Goal: Task Accomplishment & Management: Manage account settings

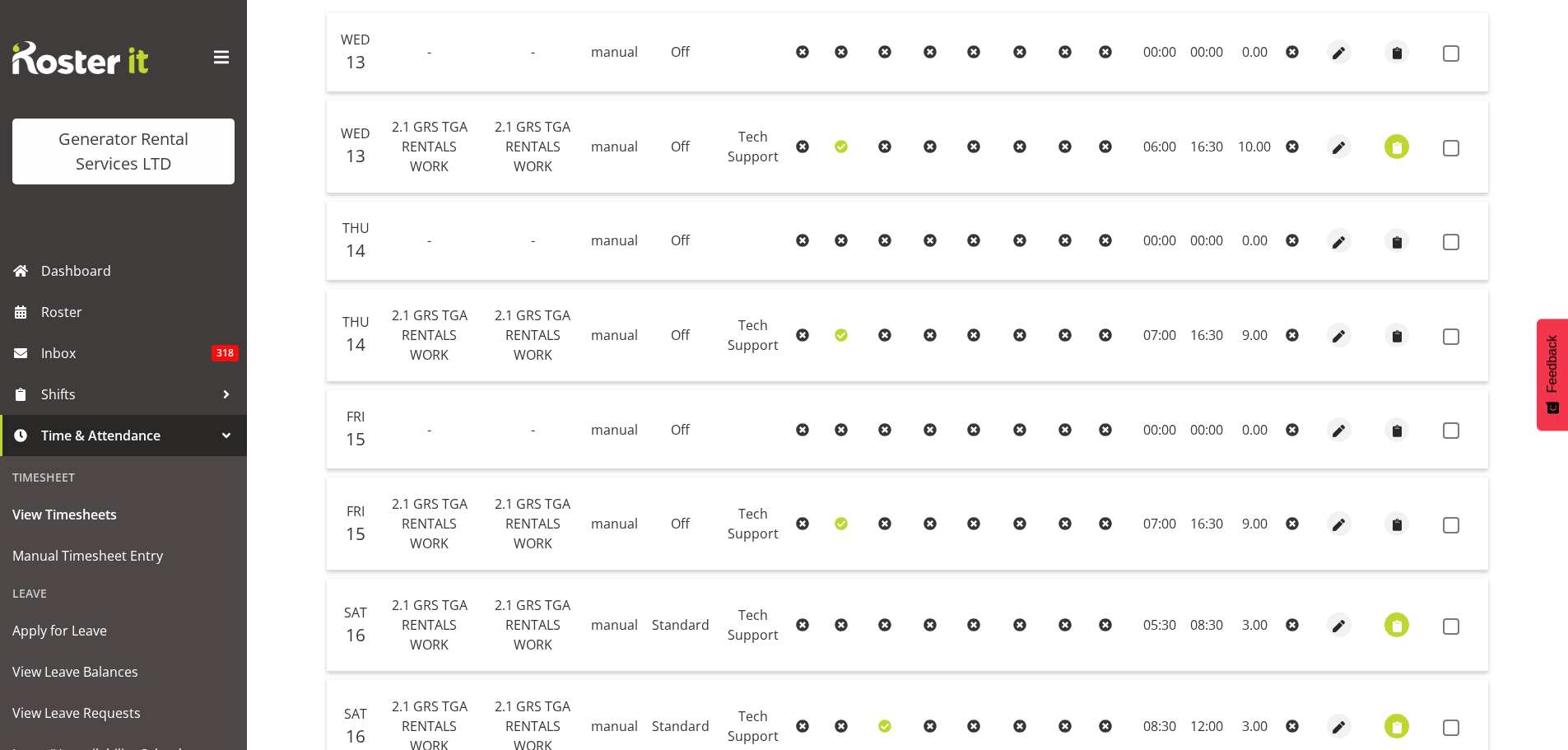
scroll to position [125, 0]
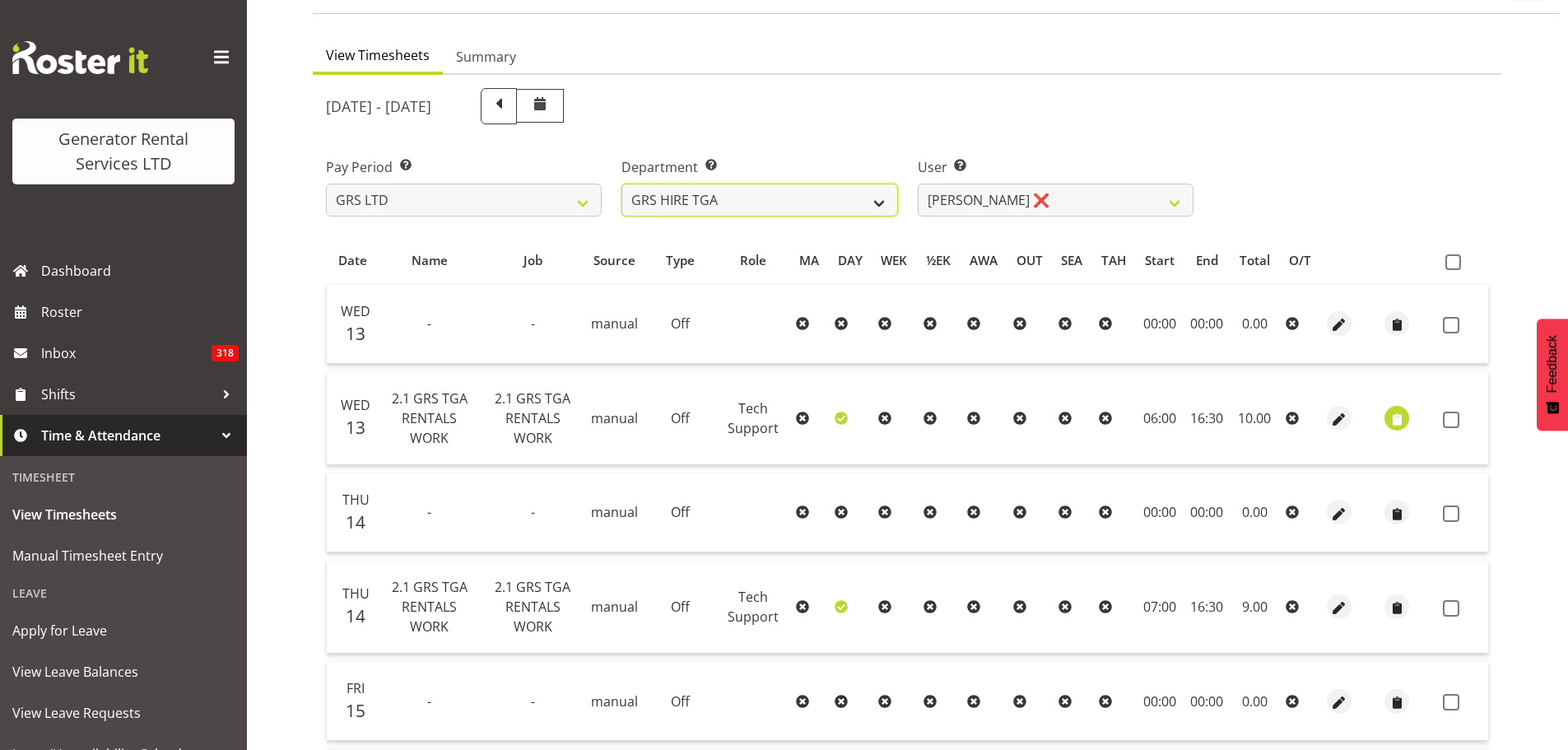
click at [882, 200] on select "GRS ADMIN AKL GRS ADMIN TGA GRS ENGINEERING AKL GRS HIRE AKL GRS HIRE HST GRS H…" at bounding box center [760, 200] width 276 height 33
select select "20"
click at [622, 184] on select "GRS ADMIN AKL GRS ADMIN TGA GRS ENGINEERING AKL GRS HIRE AKL GRS HIRE HST GRS H…" at bounding box center [760, 200] width 276 height 33
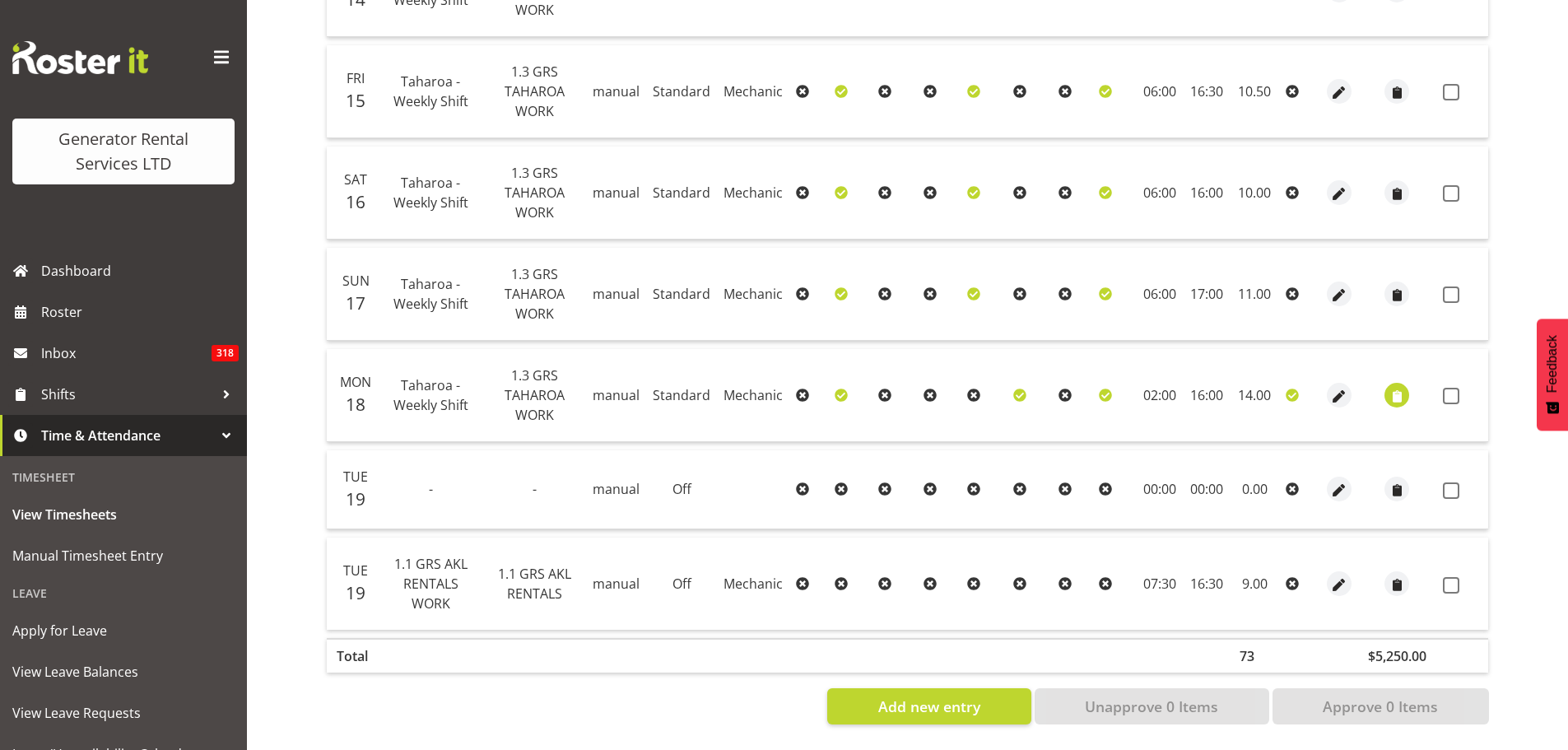
scroll to position [579, 0]
click at [1399, 387] on span "button" at bounding box center [1397, 396] width 19 height 19
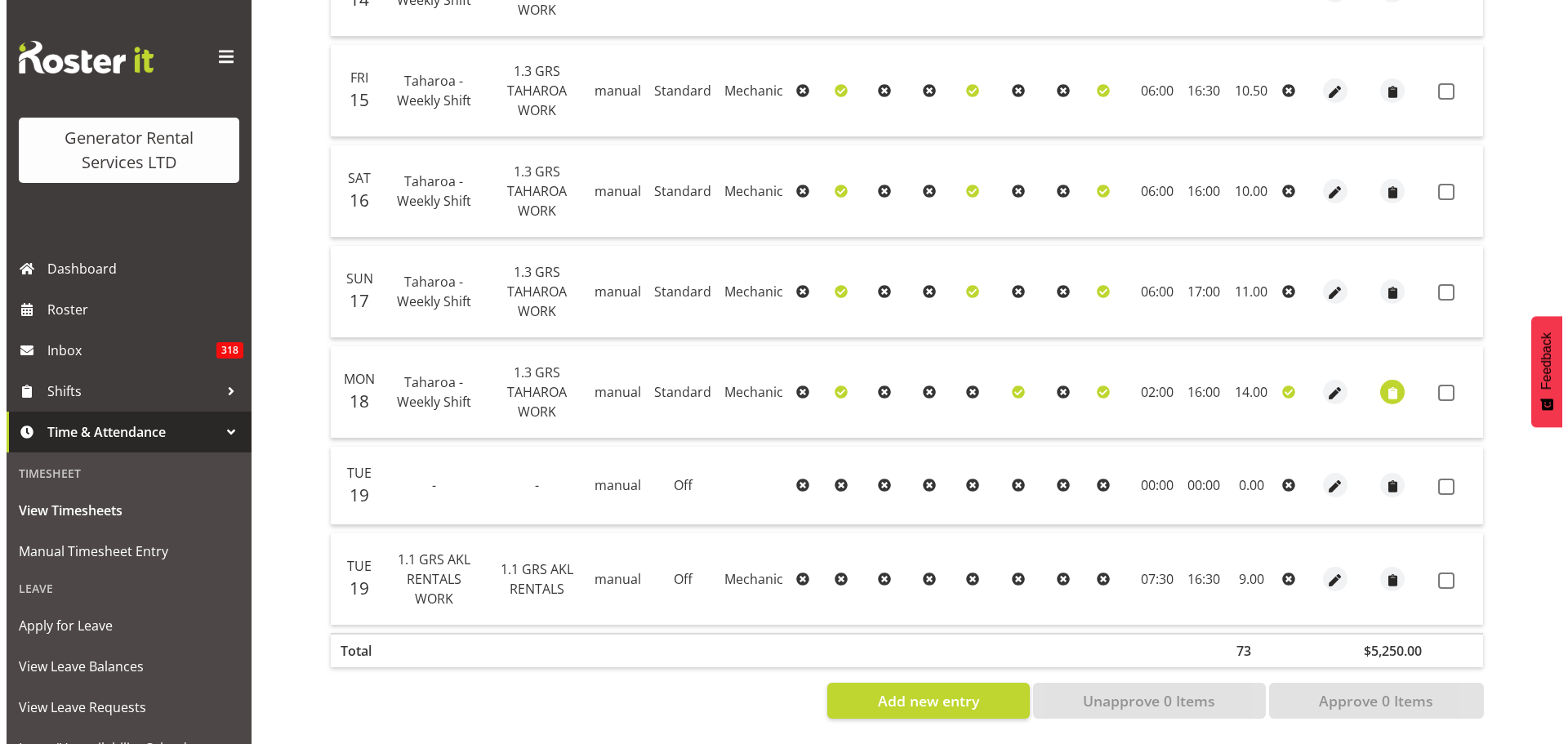
scroll to position [547, 0]
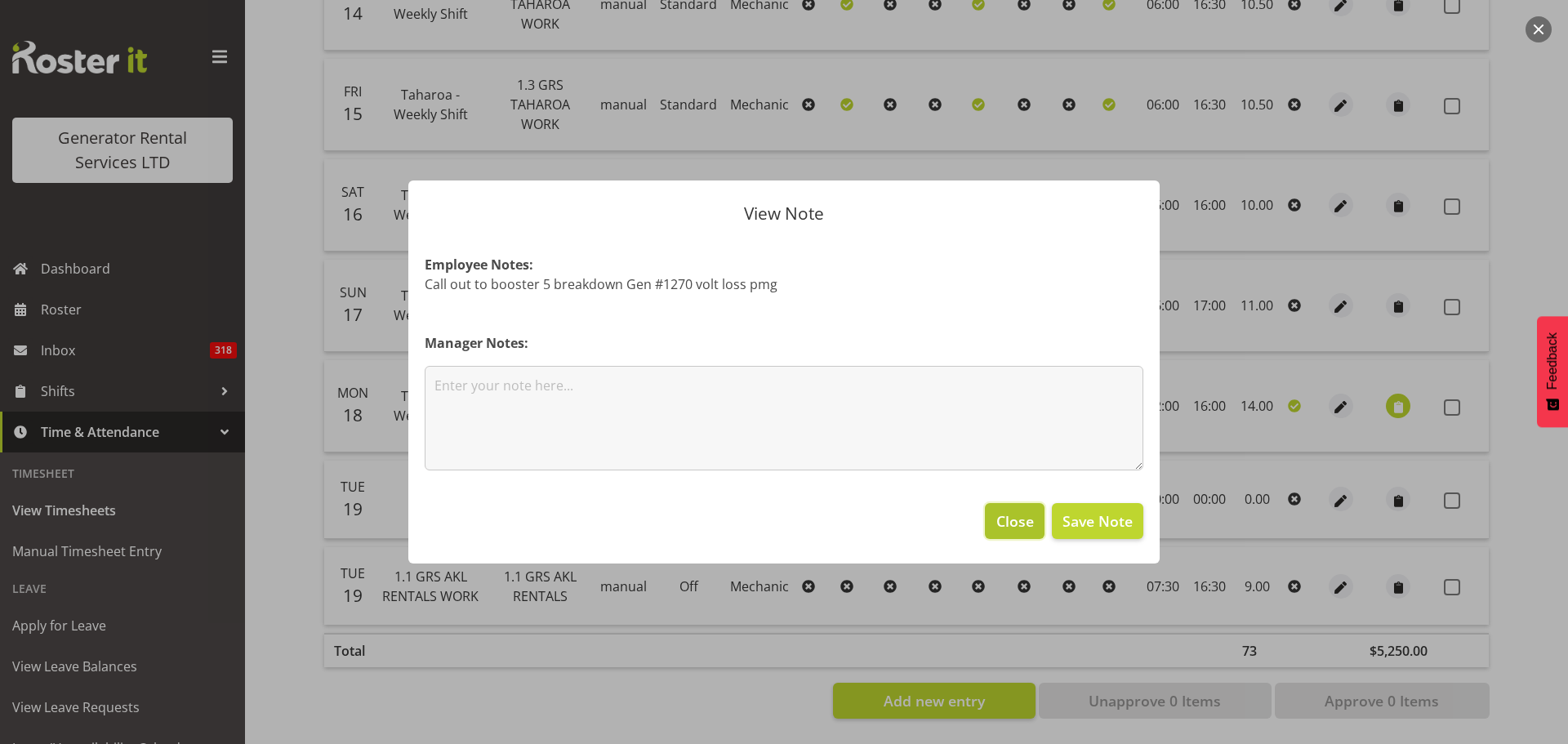
click at [1013, 526] on span "Close" at bounding box center [1015, 521] width 38 height 21
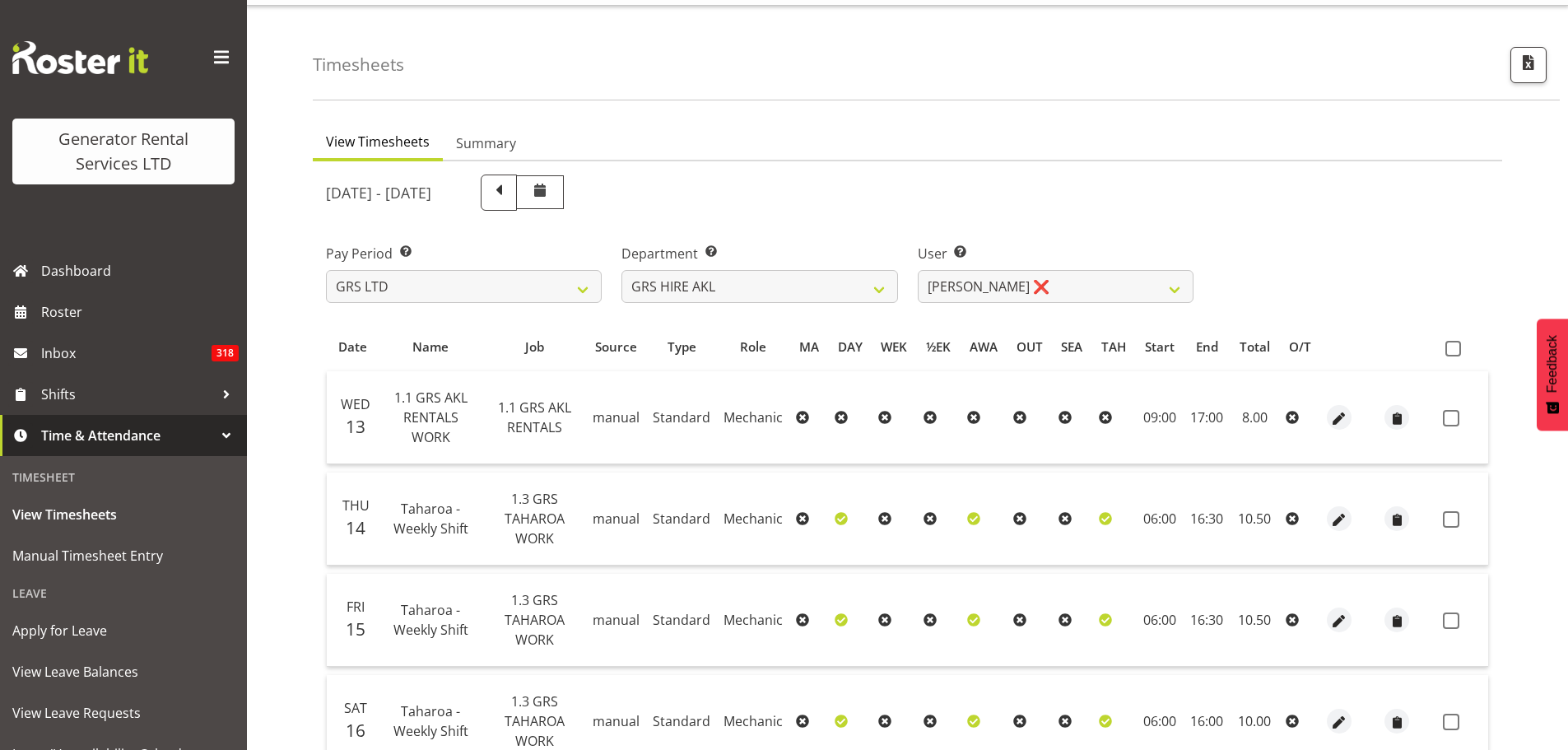
scroll to position [0, 0]
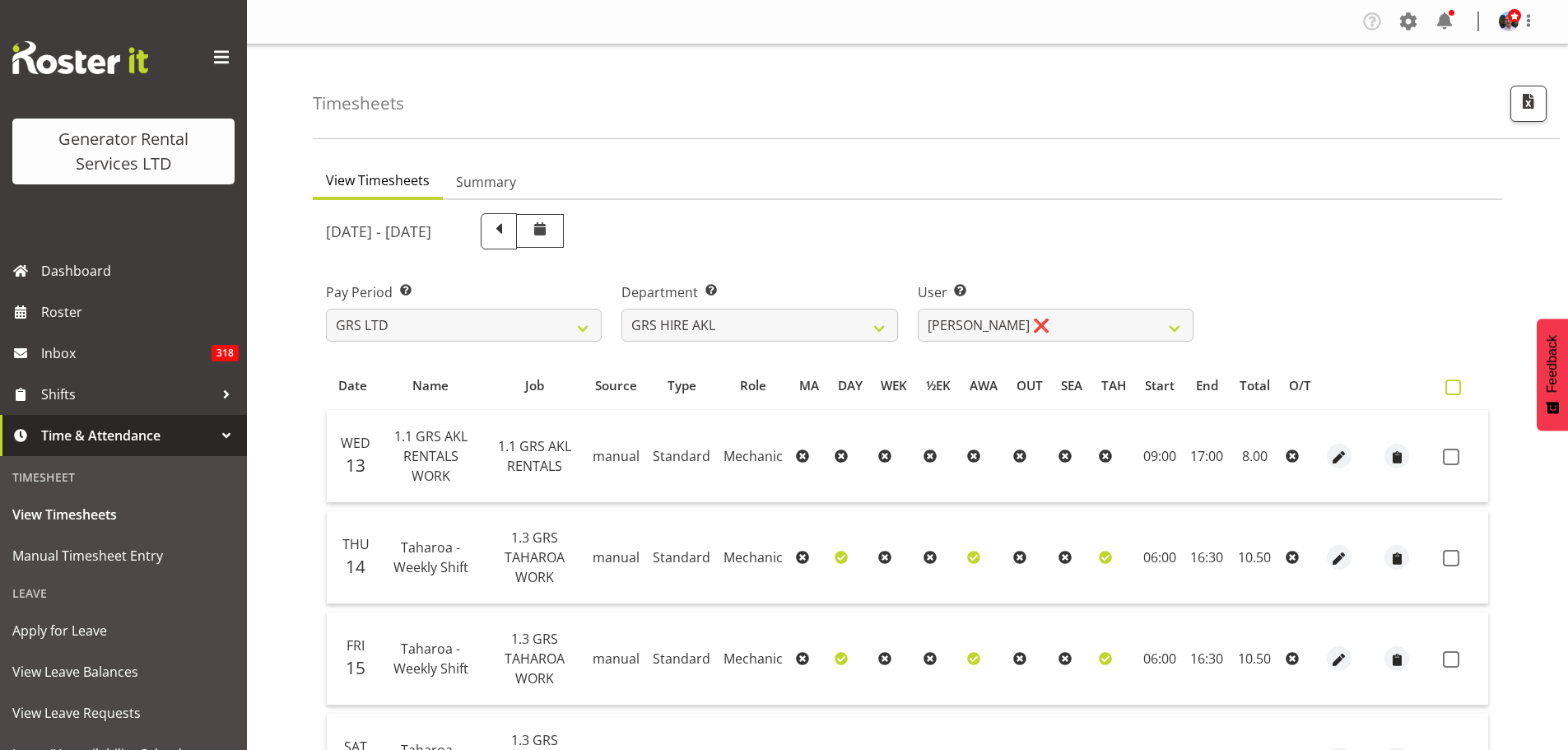
click at [1450, 387] on span at bounding box center [1454, 387] width 15 height 15
click at [1450, 387] on input "checkbox" at bounding box center [1451, 387] width 10 height 10
checkbox input "true"
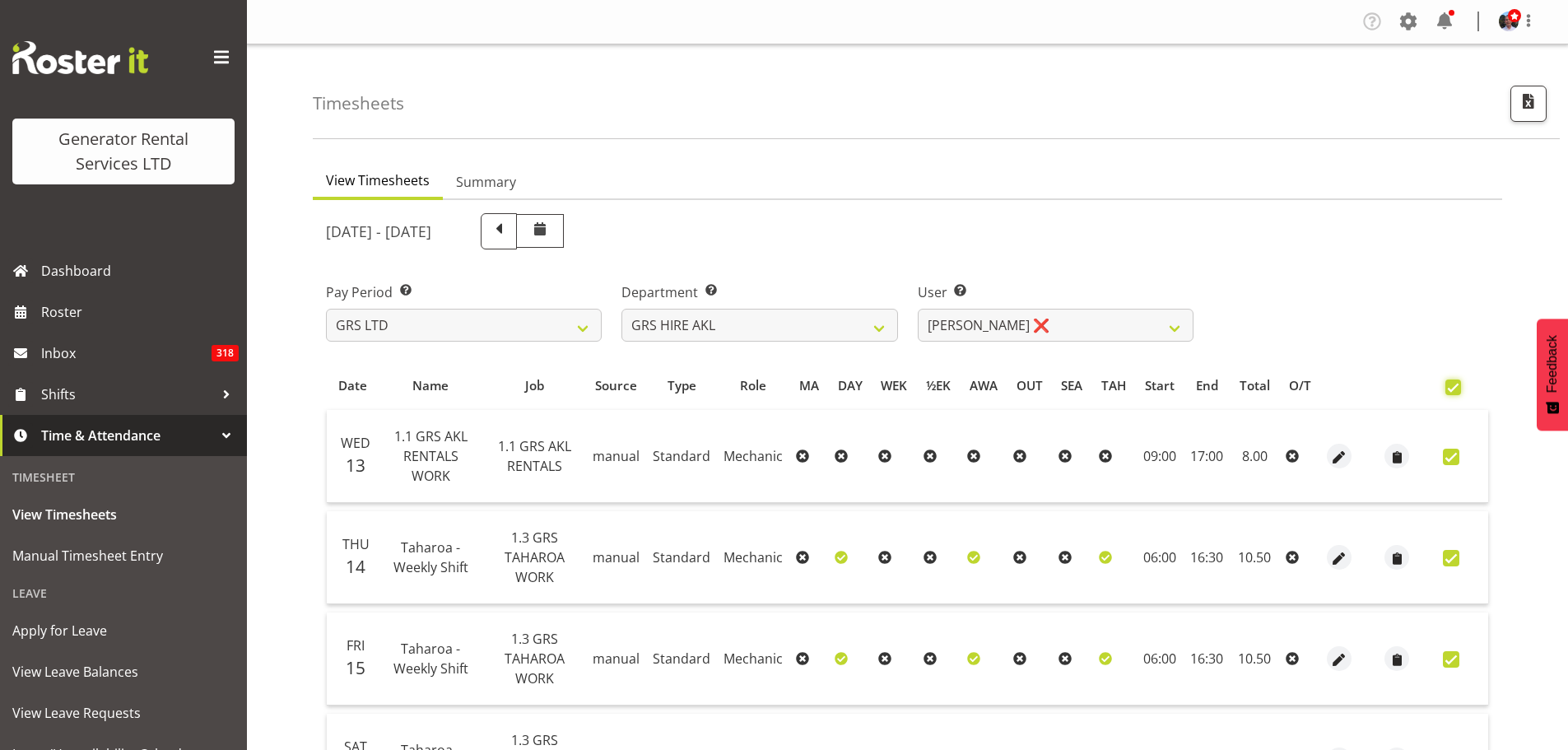
checkbox input "true"
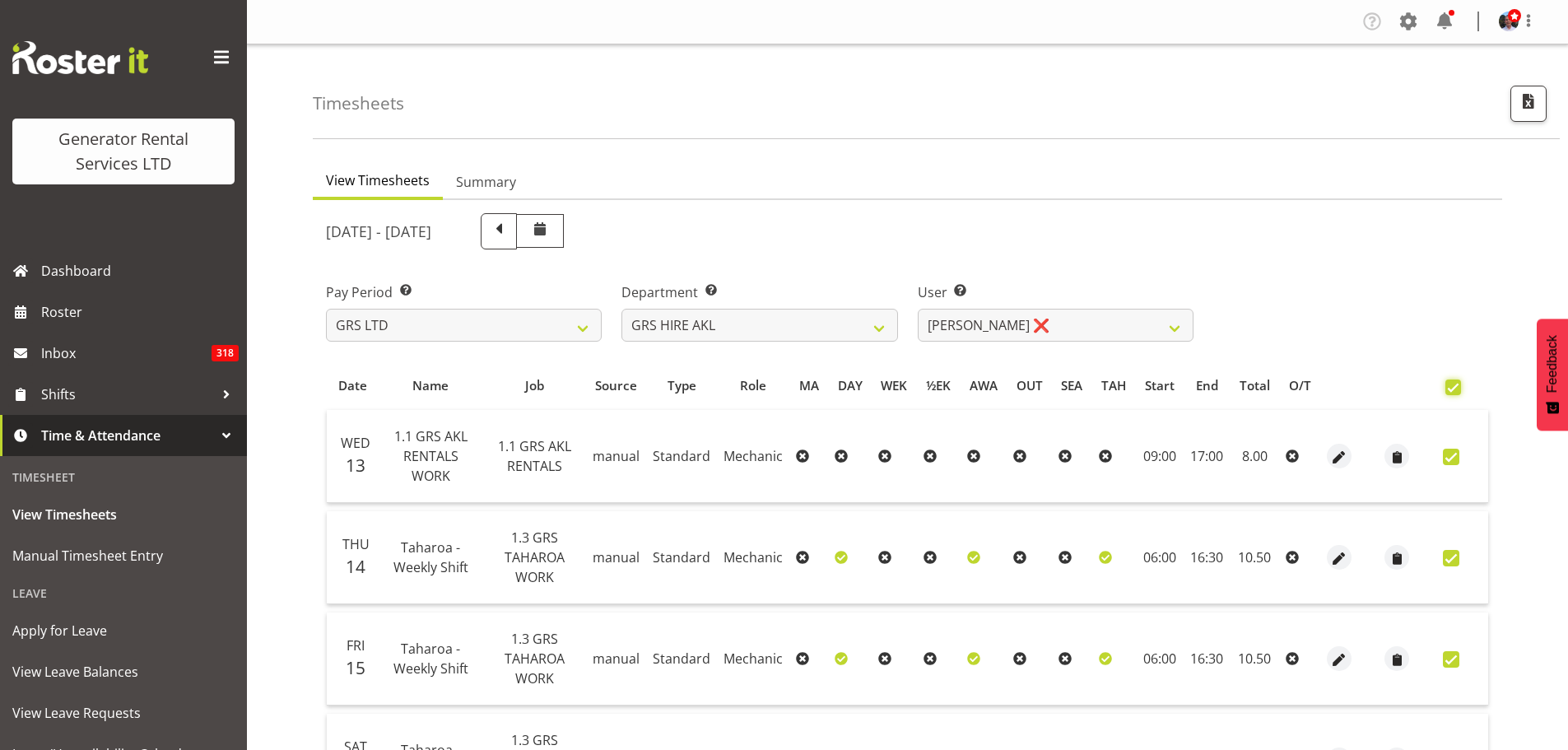
checkbox input "true"
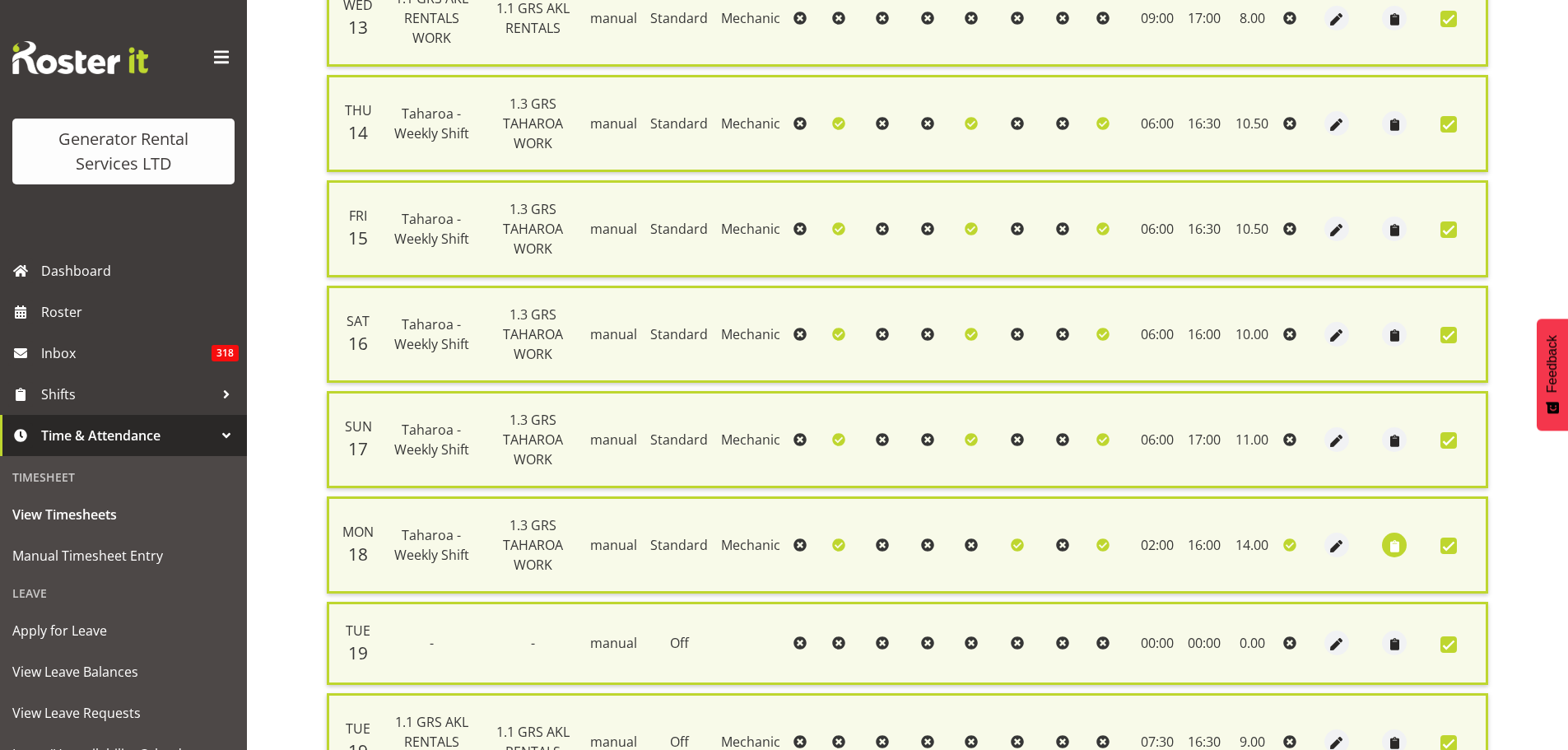
scroll to position [611, 0]
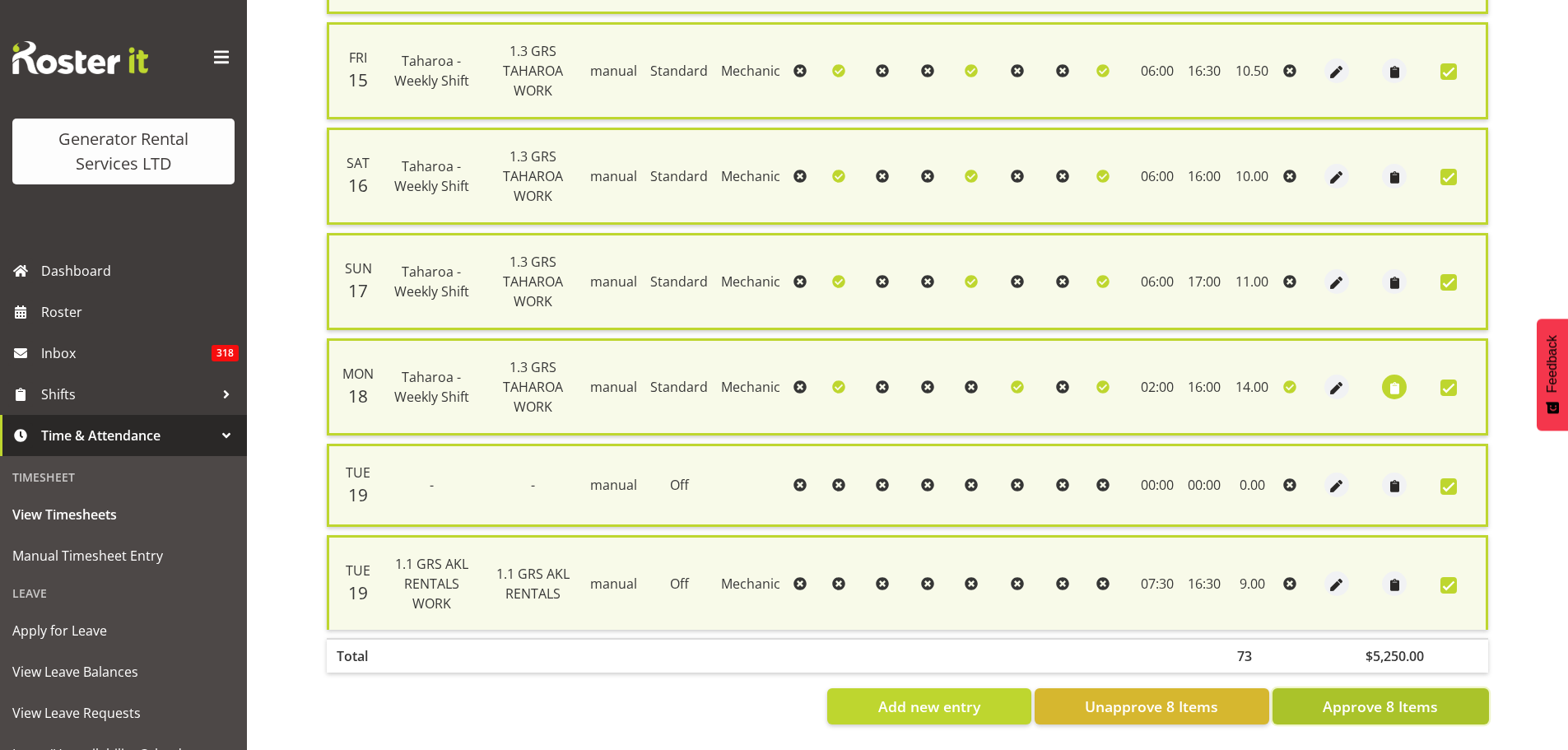
click at [1364, 696] on span "Approve 8 Items" at bounding box center [1380, 706] width 115 height 21
checkbox input "false"
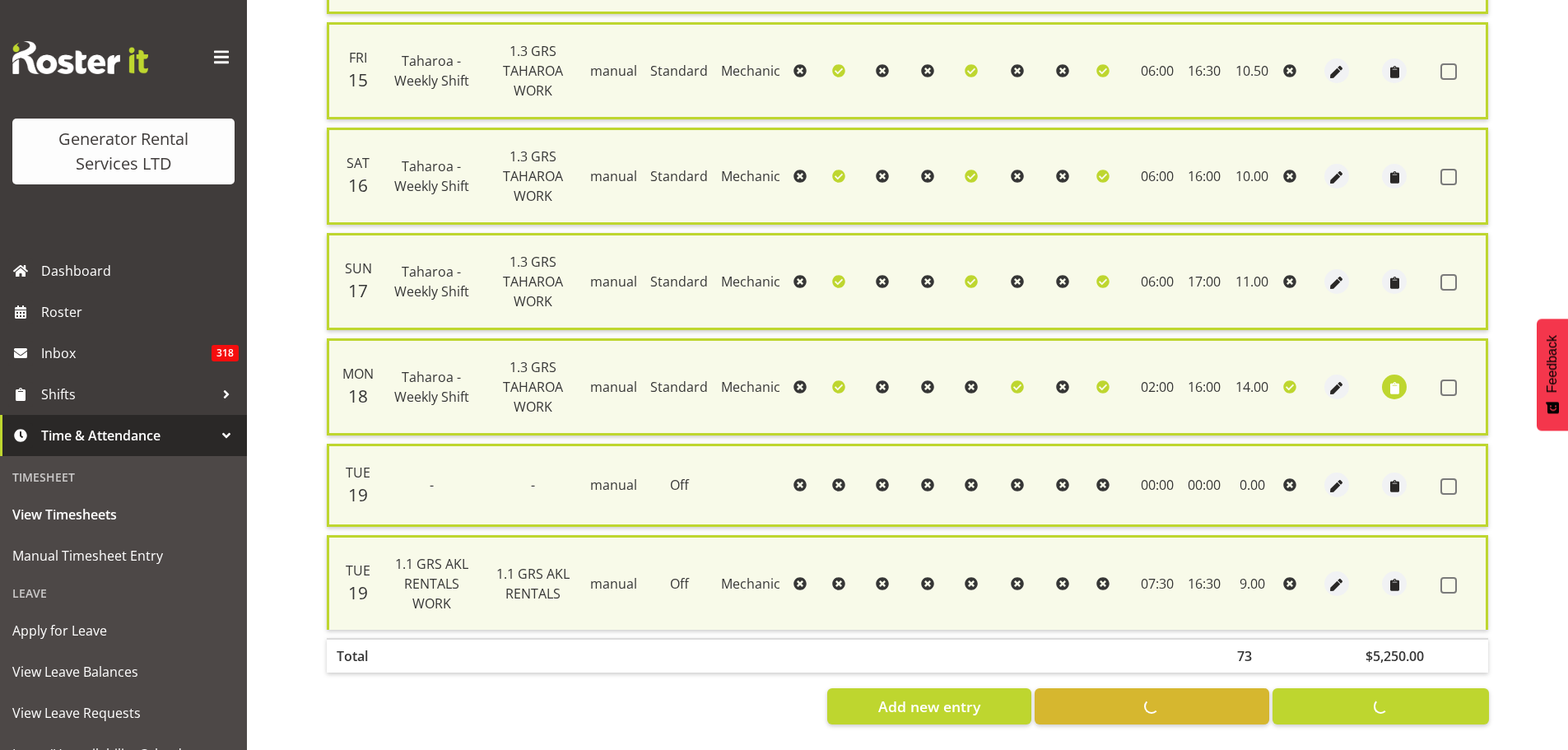
checkbox input "false"
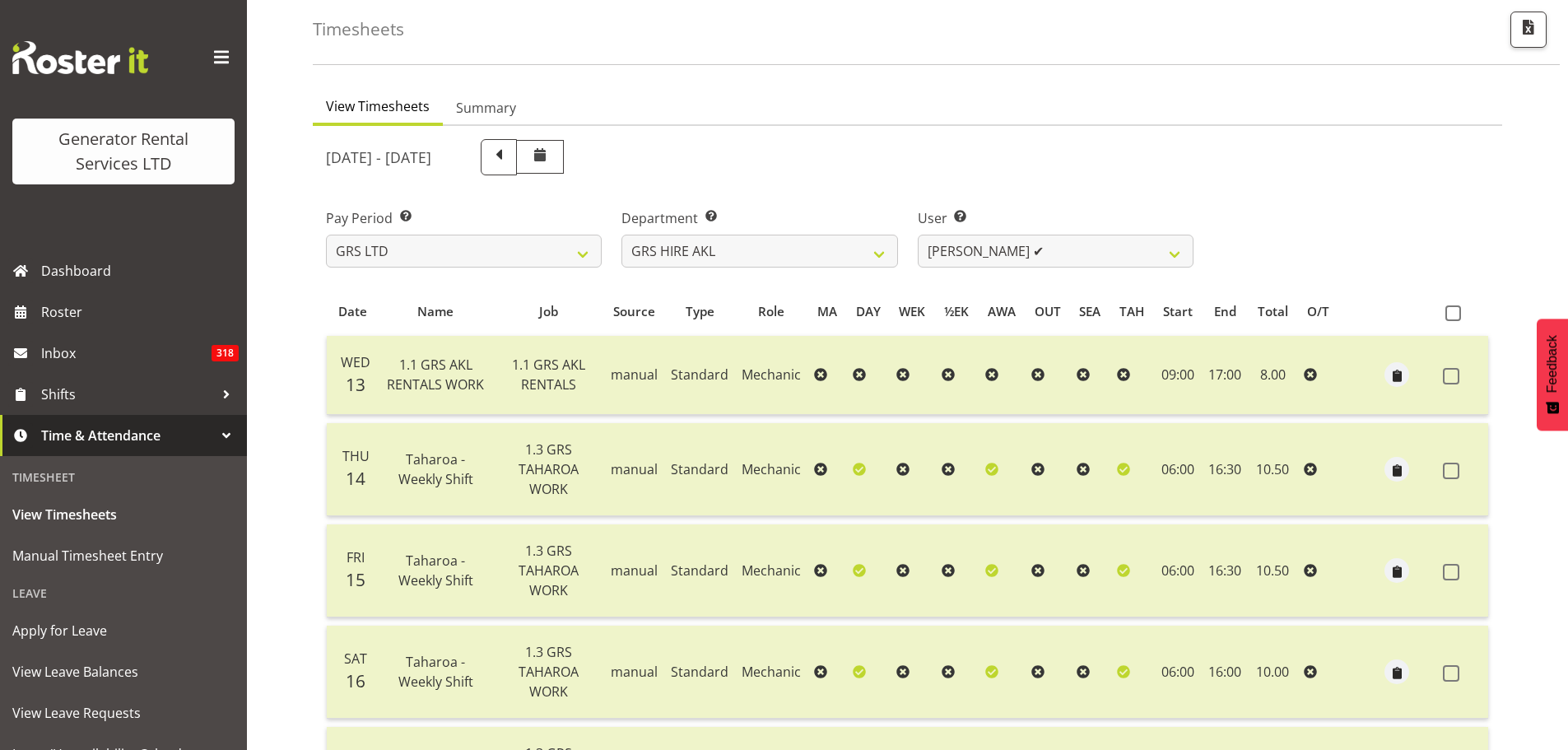
scroll to position [57, 0]
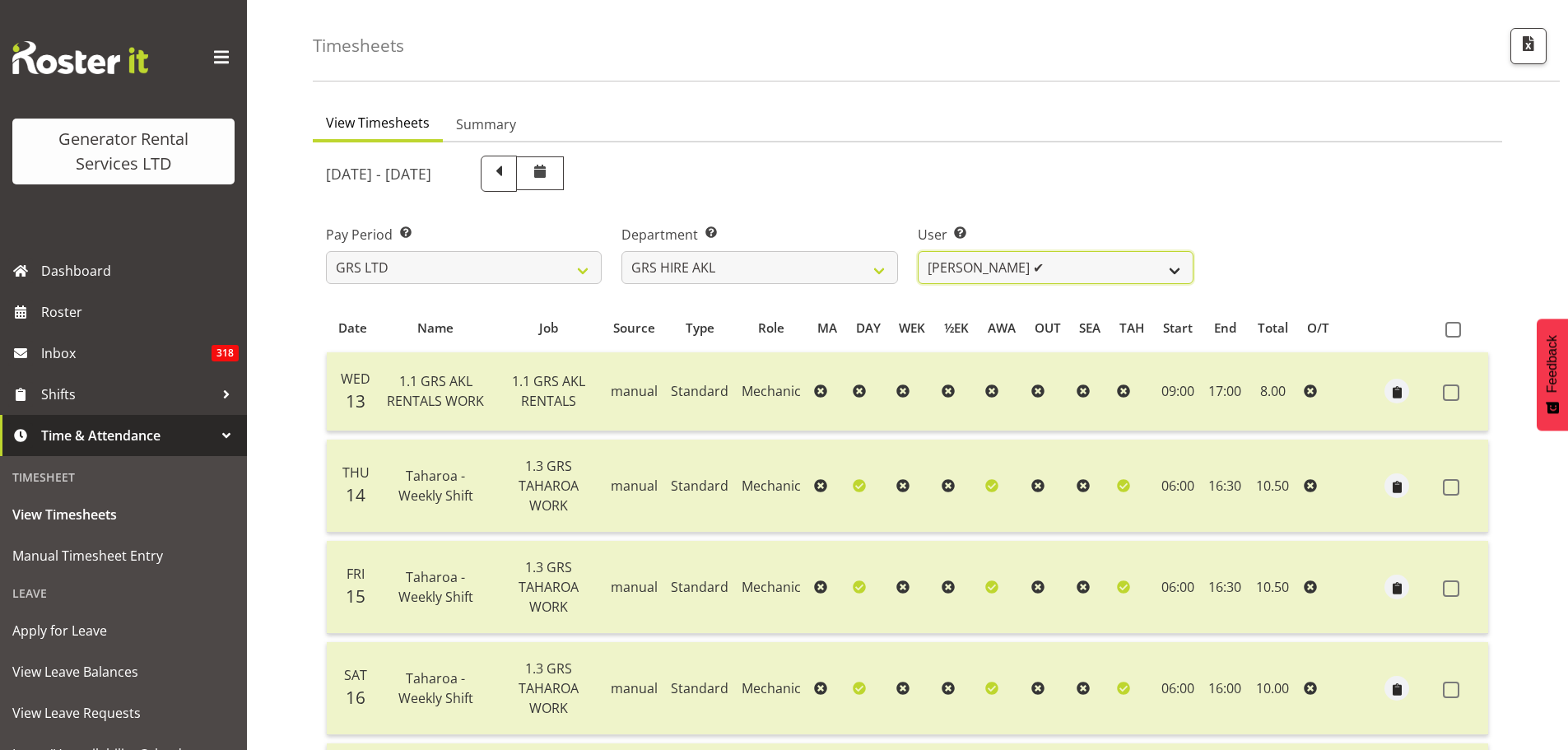
click at [1173, 270] on select "Aaron Naish ✔ Brandon Adonis ❌ Brendan (Paris) Jordan ❌ Caleb Phillips ❌ Carl S…" at bounding box center [1056, 268] width 276 height 33
select select "9902"
click at [918, 252] on select "Aaron Naish ✔ Brandon Adonis ❌ Brendan (Paris) Jordan ❌ Caleb Phillips ❌ Carl S…" at bounding box center [1056, 268] width 276 height 33
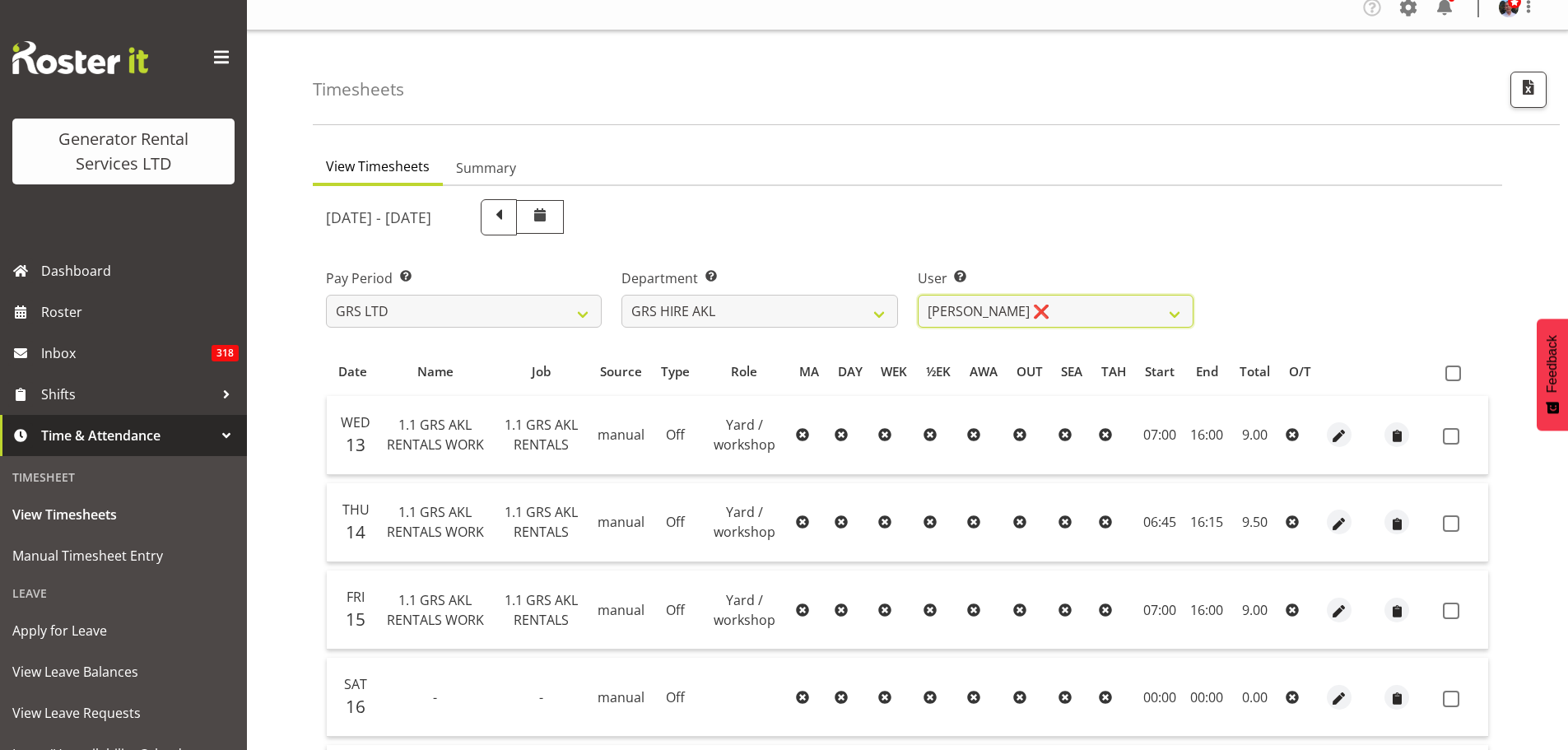
scroll to position [0, 0]
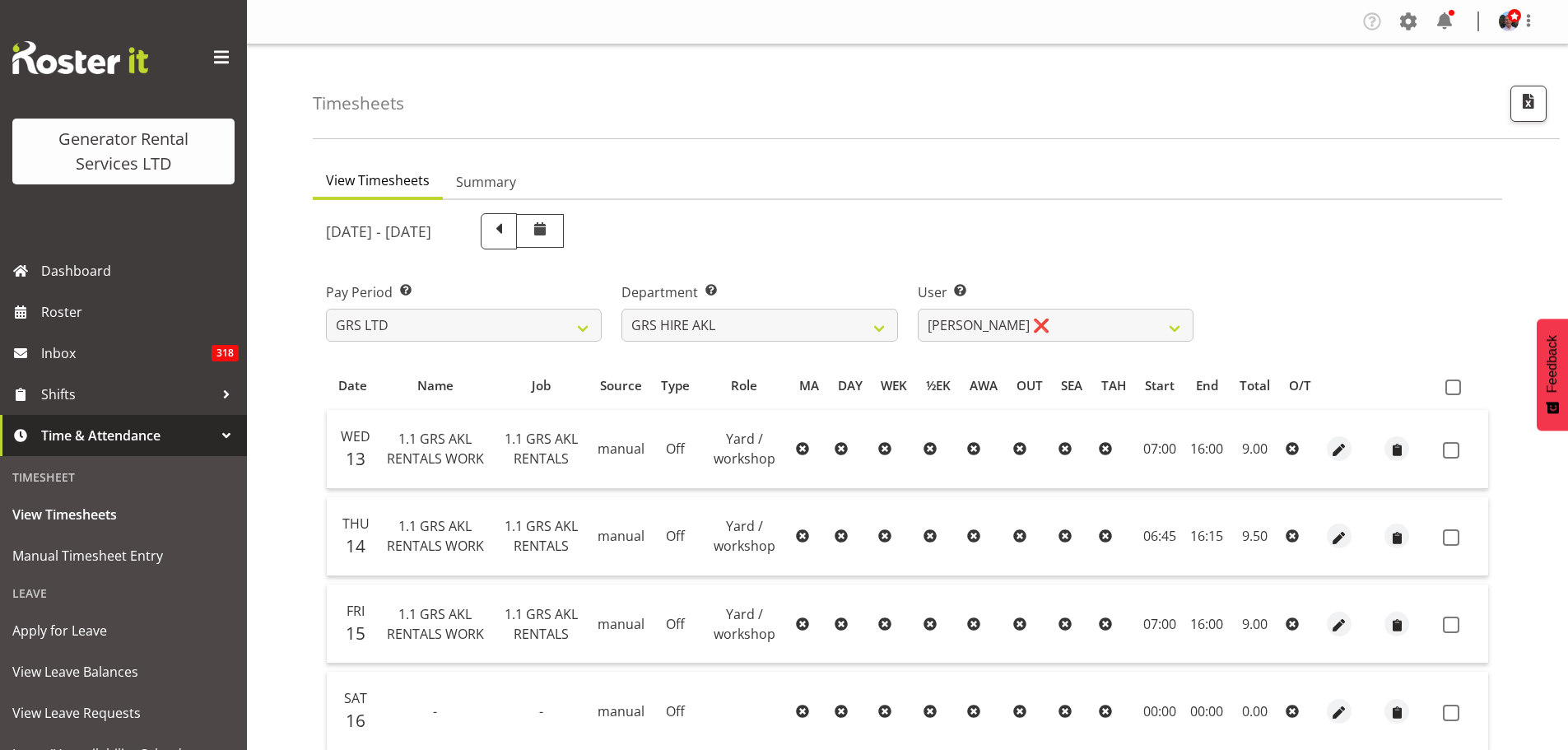
click at [1458, 395] on th at bounding box center [1462, 386] width 51 height 31
click at [1452, 389] on span at bounding box center [1454, 387] width 15 height 15
click at [1452, 389] on input "checkbox" at bounding box center [1451, 387] width 10 height 10
checkbox input "true"
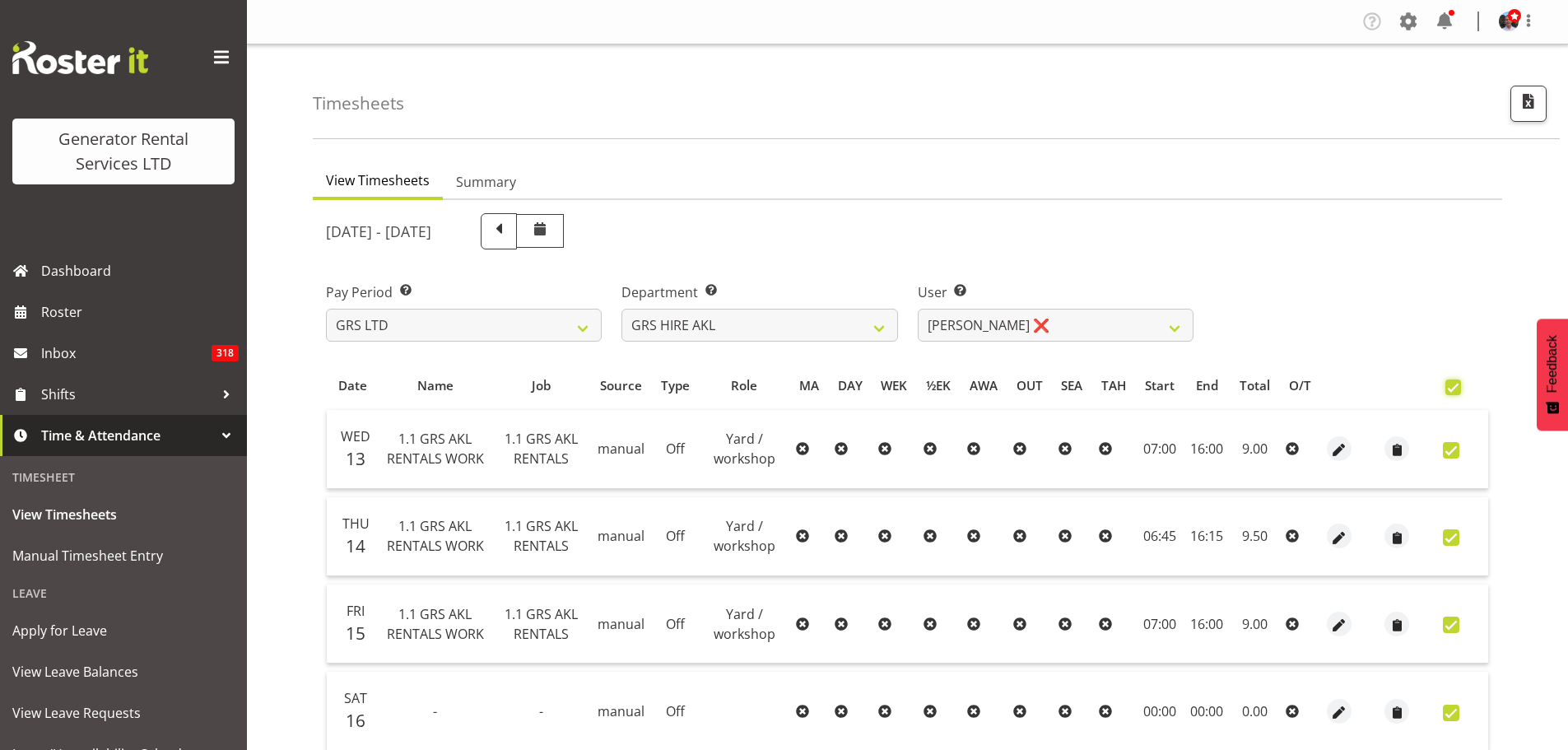
checkbox input "true"
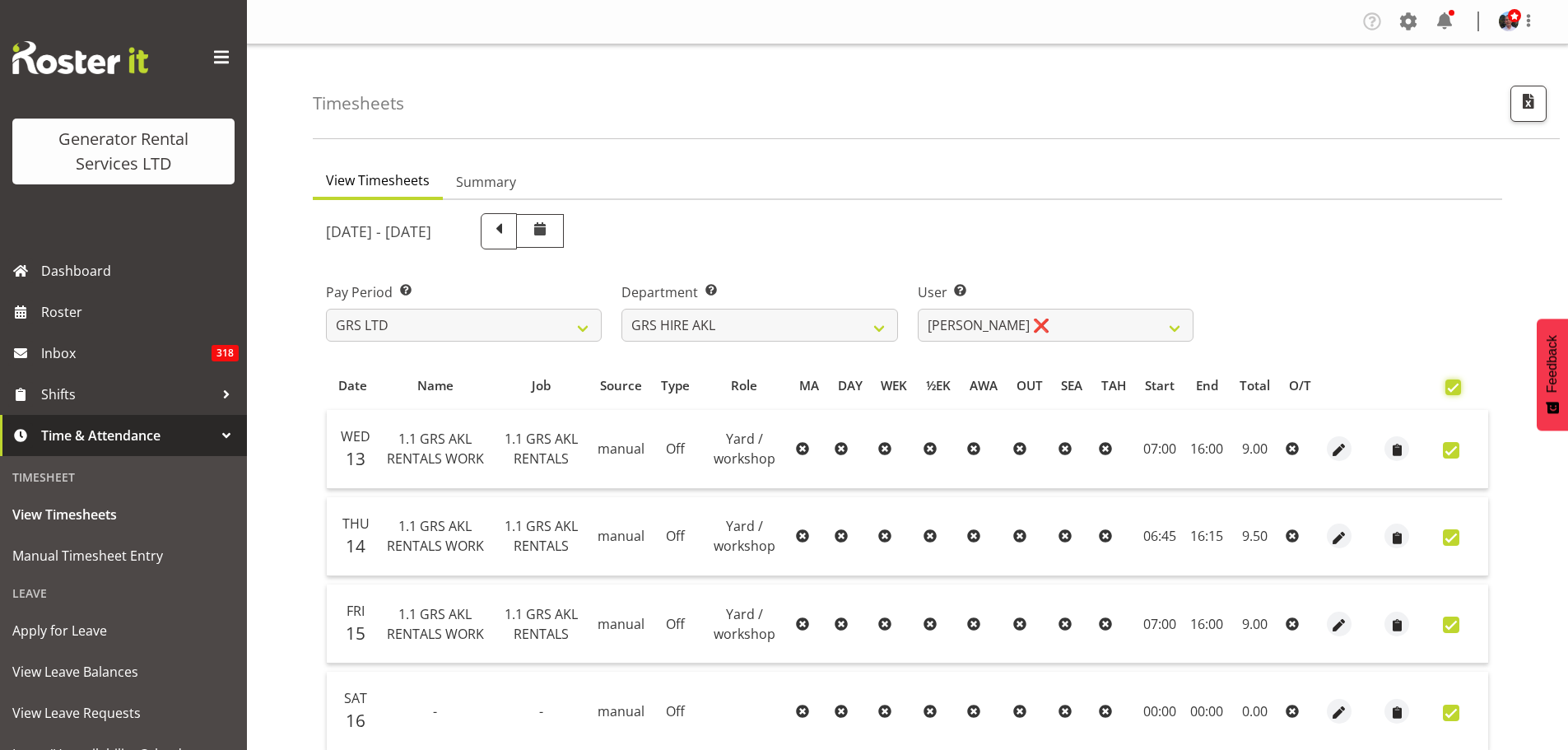
checkbox input "true"
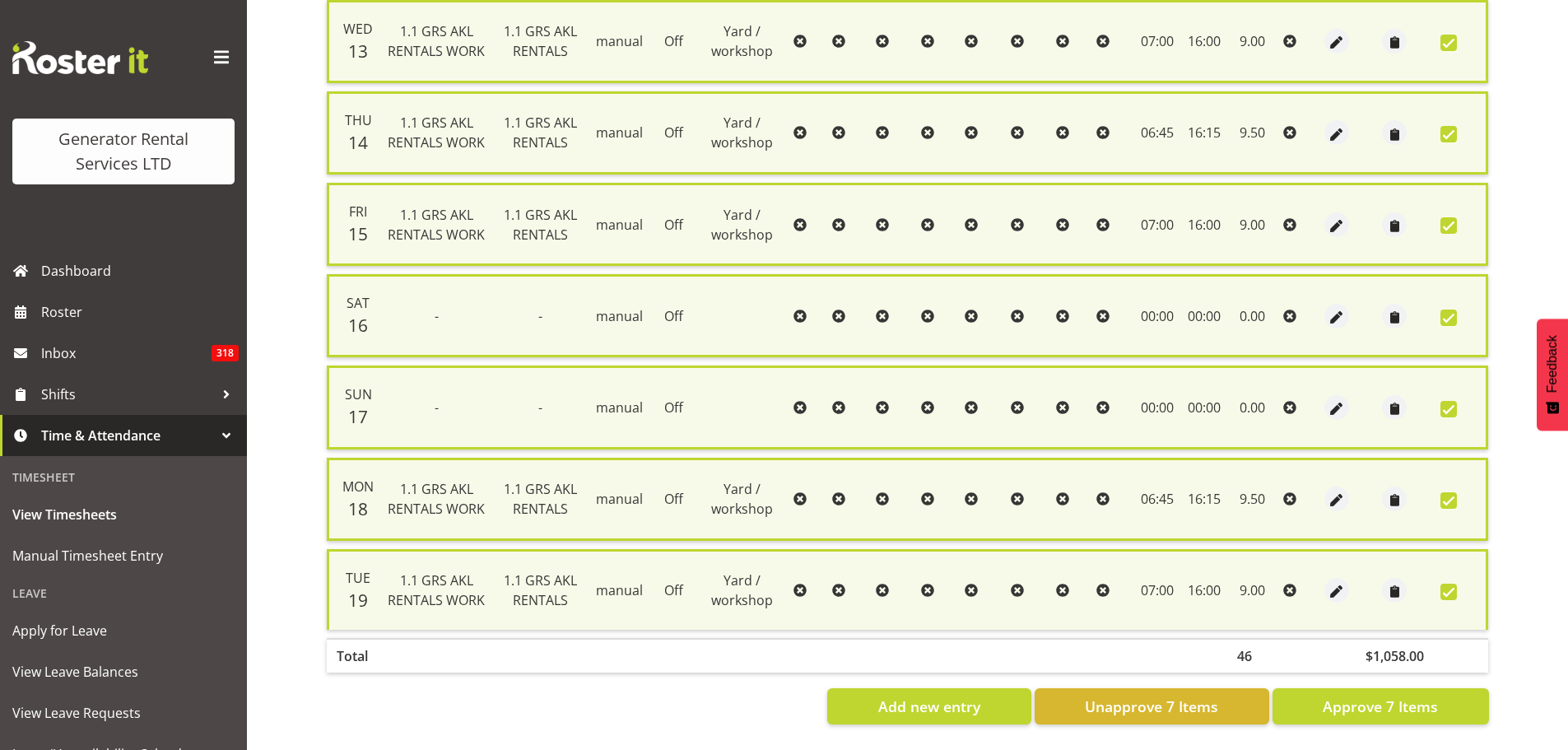
scroll to position [422, 0]
click at [1373, 696] on span "Approve 7 Items" at bounding box center [1380, 706] width 115 height 21
checkbox input "false"
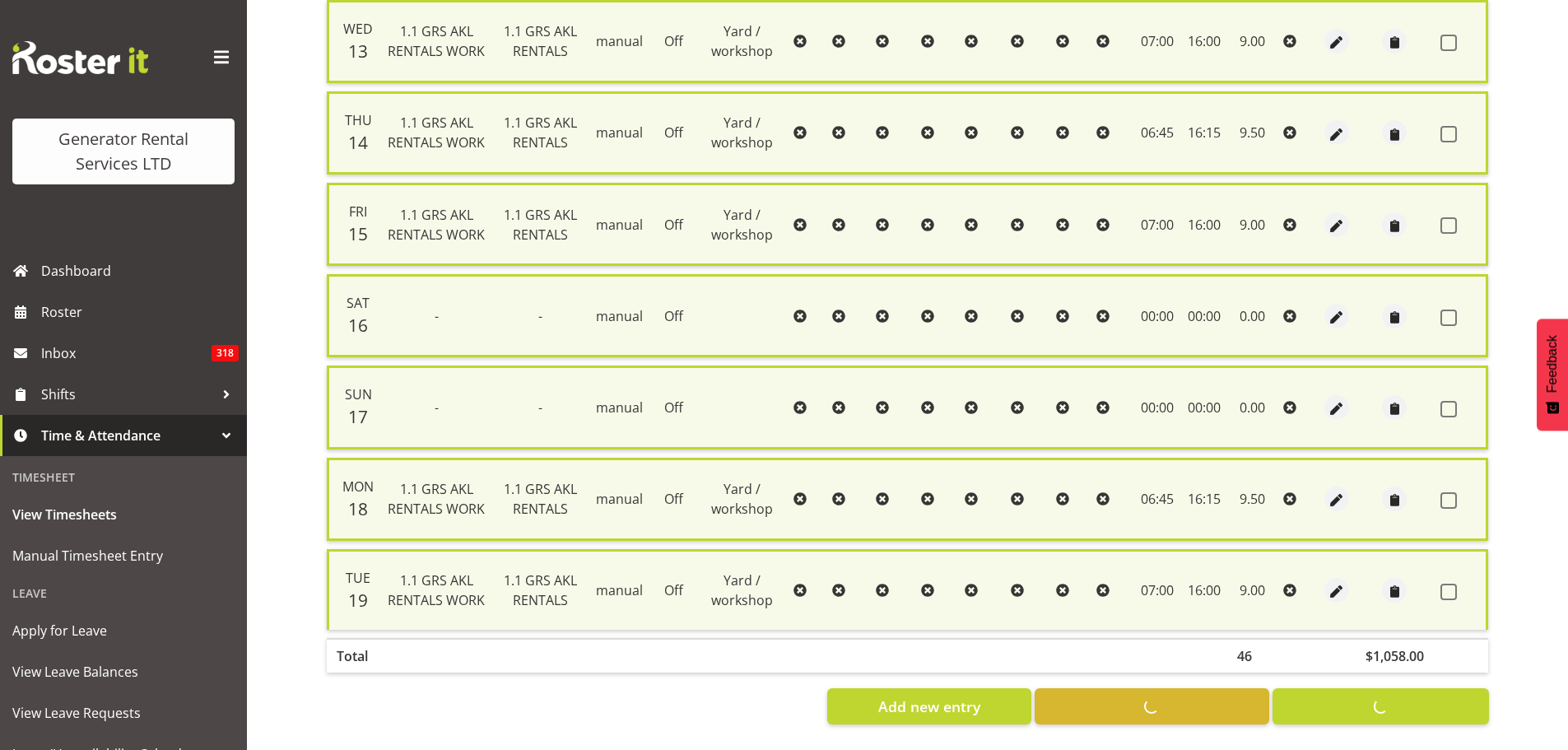
checkbox input "false"
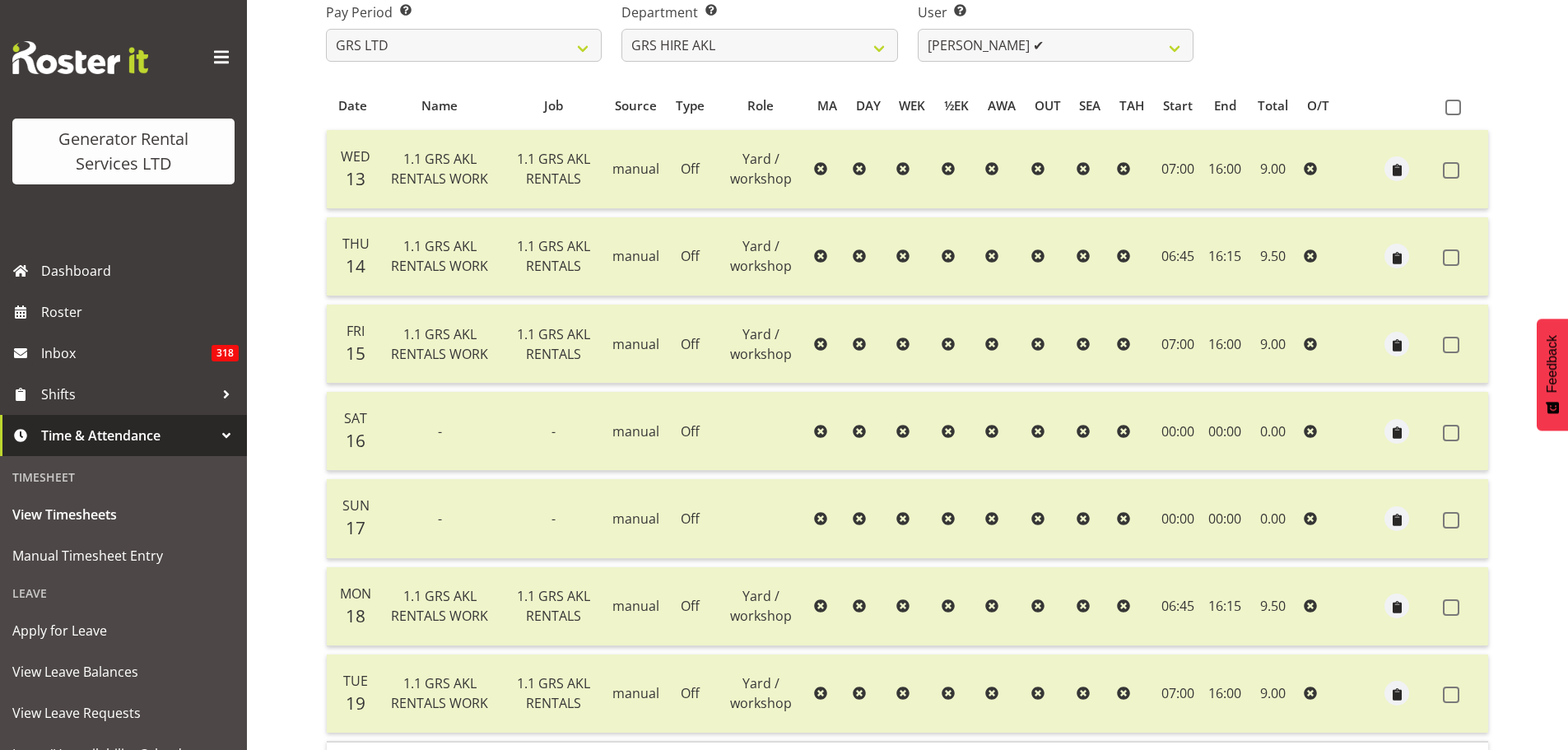
scroll to position [0, 0]
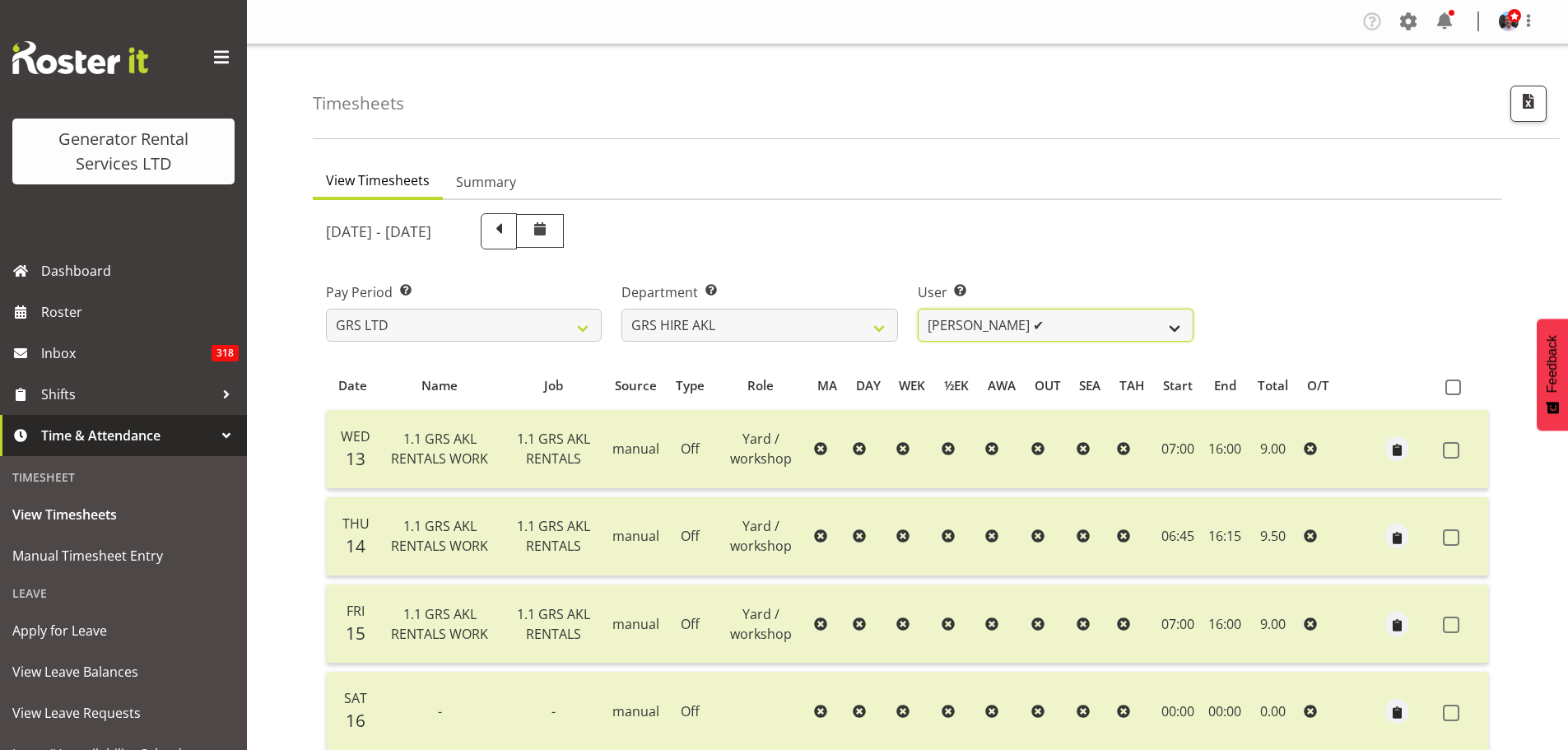
click at [1172, 324] on select "Aaron Naish ✔ Brandon Adonis ✔ Brendan (Paris) Jordan ❌ Caleb Phillips ❌ Carl S…" at bounding box center [1056, 325] width 276 height 33
select select "2061"
click at [918, 309] on select "Aaron Naish ✔ Brandon Adonis ✔ Brendan (Paris) Jordan ❌ Caleb Phillips ❌ Carl S…" at bounding box center [1056, 325] width 276 height 33
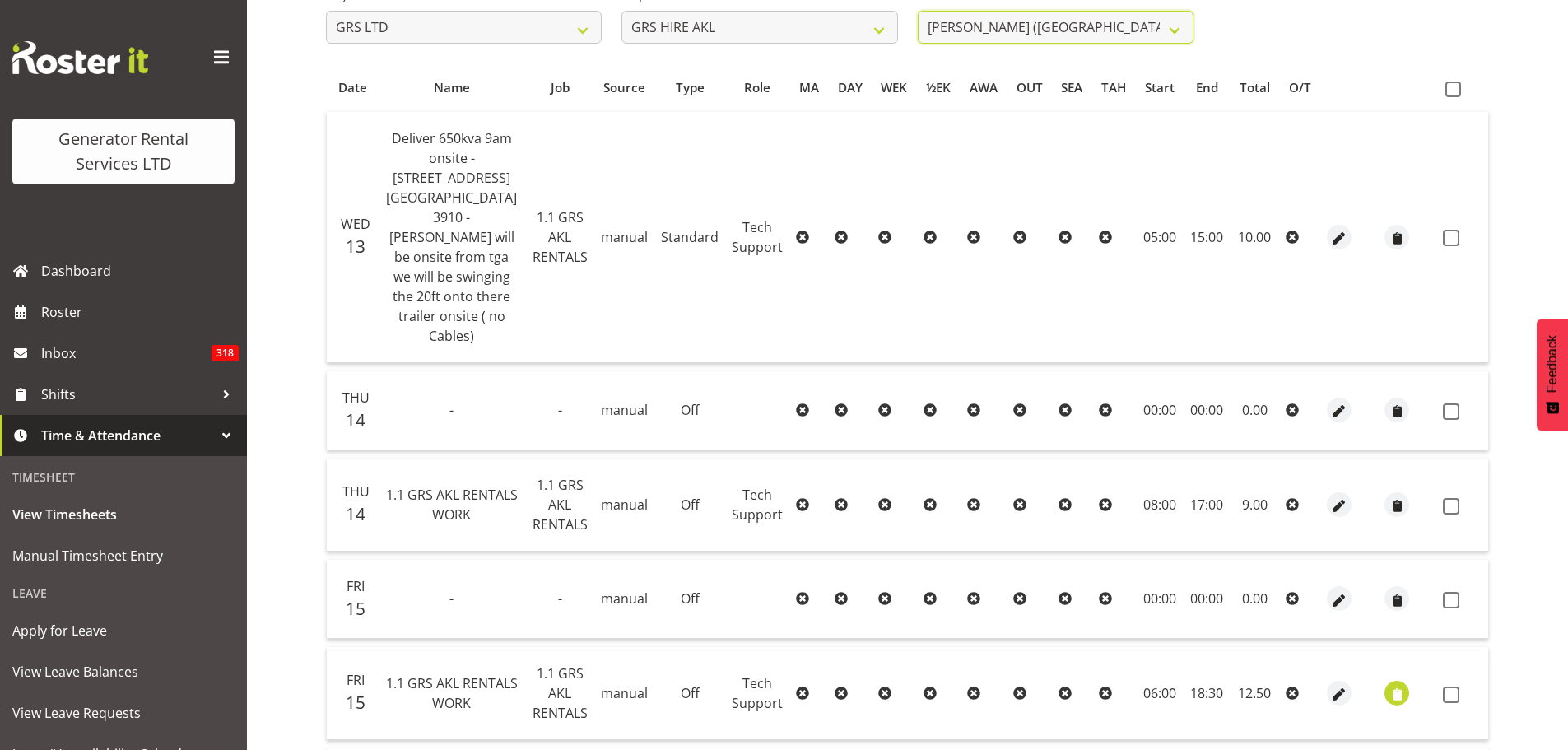
scroll to position [461, 0]
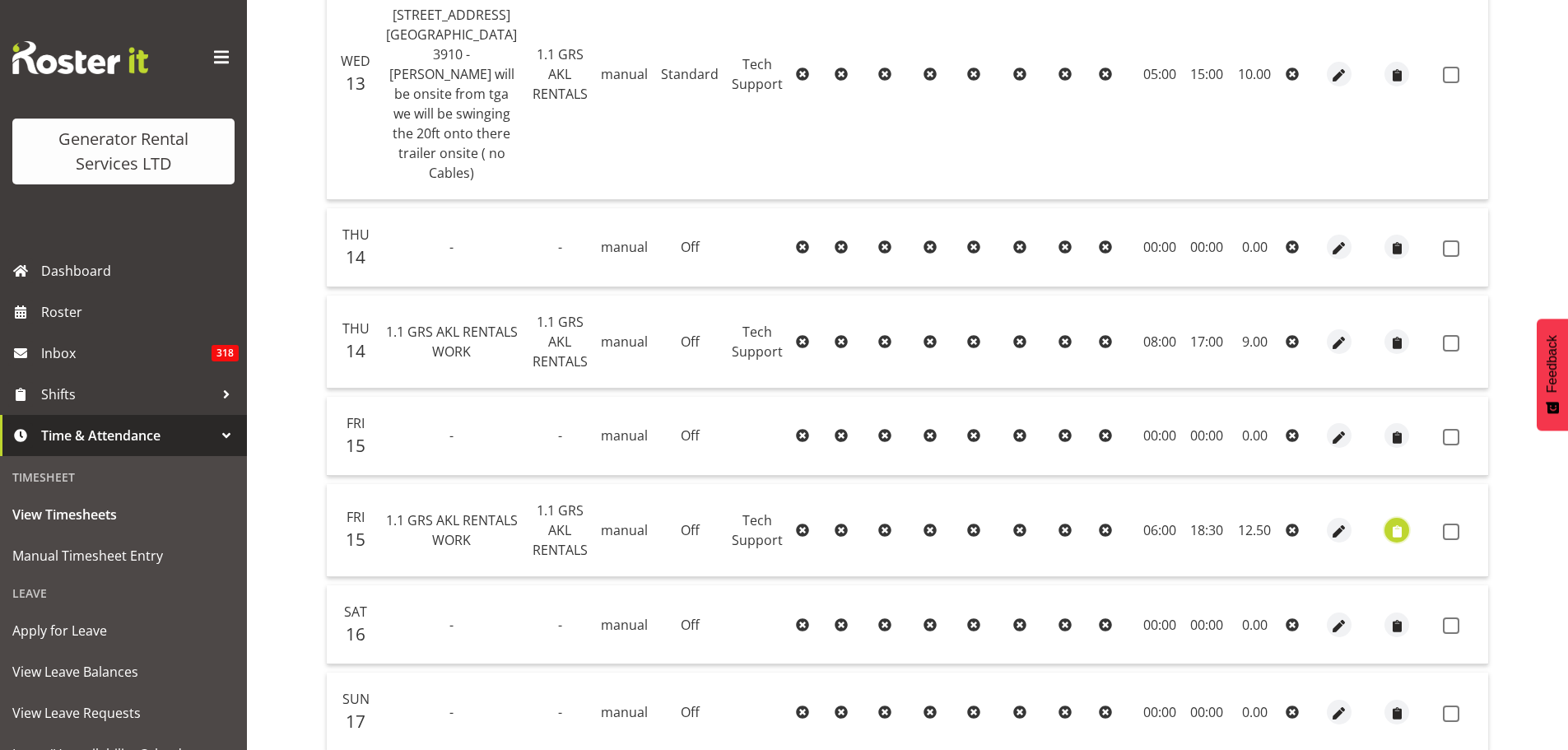
click at [1398, 522] on span "button" at bounding box center [1397, 532] width 19 height 19
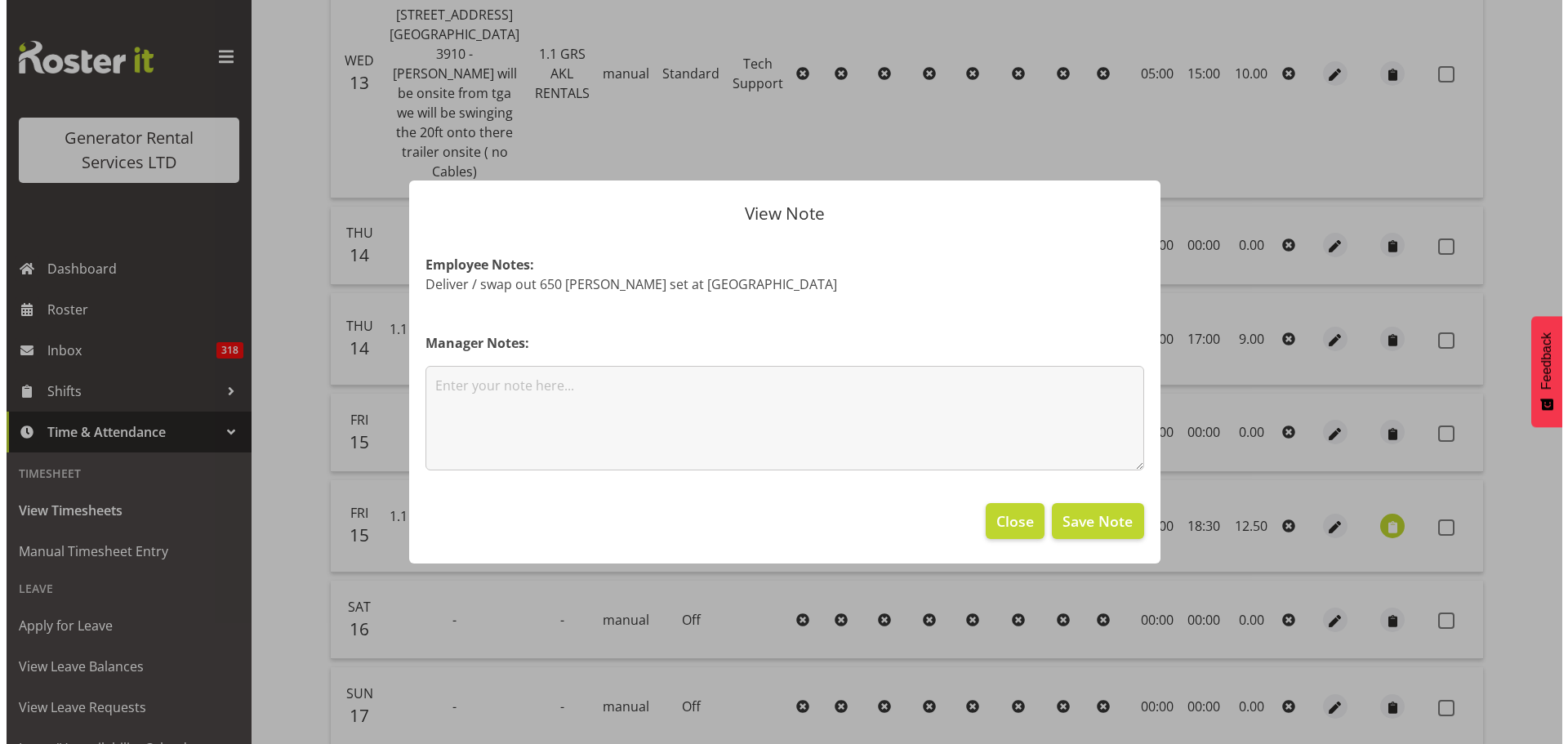
scroll to position [448, 0]
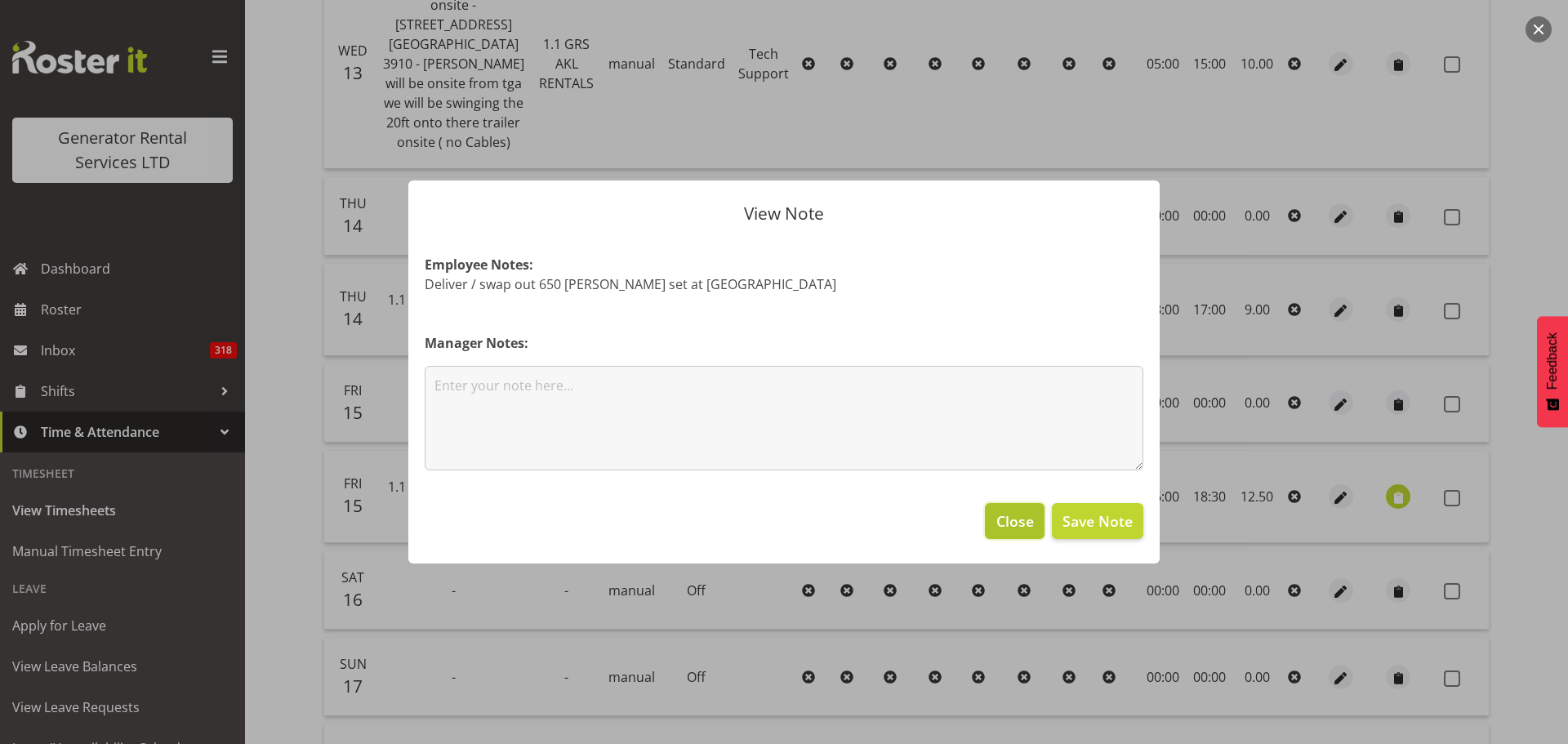
click at [1020, 517] on span "Close" at bounding box center [1015, 521] width 38 height 21
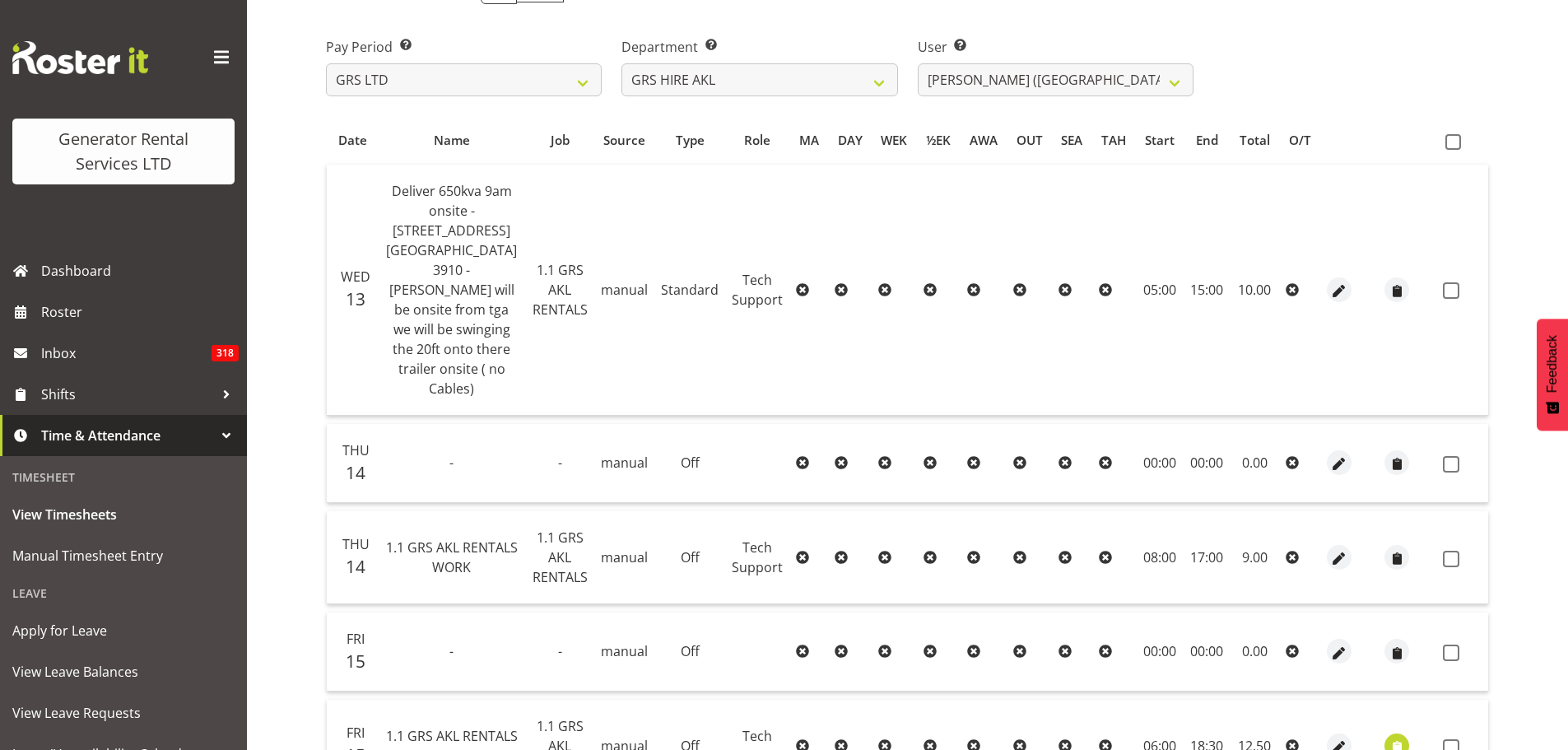
scroll to position [132, 0]
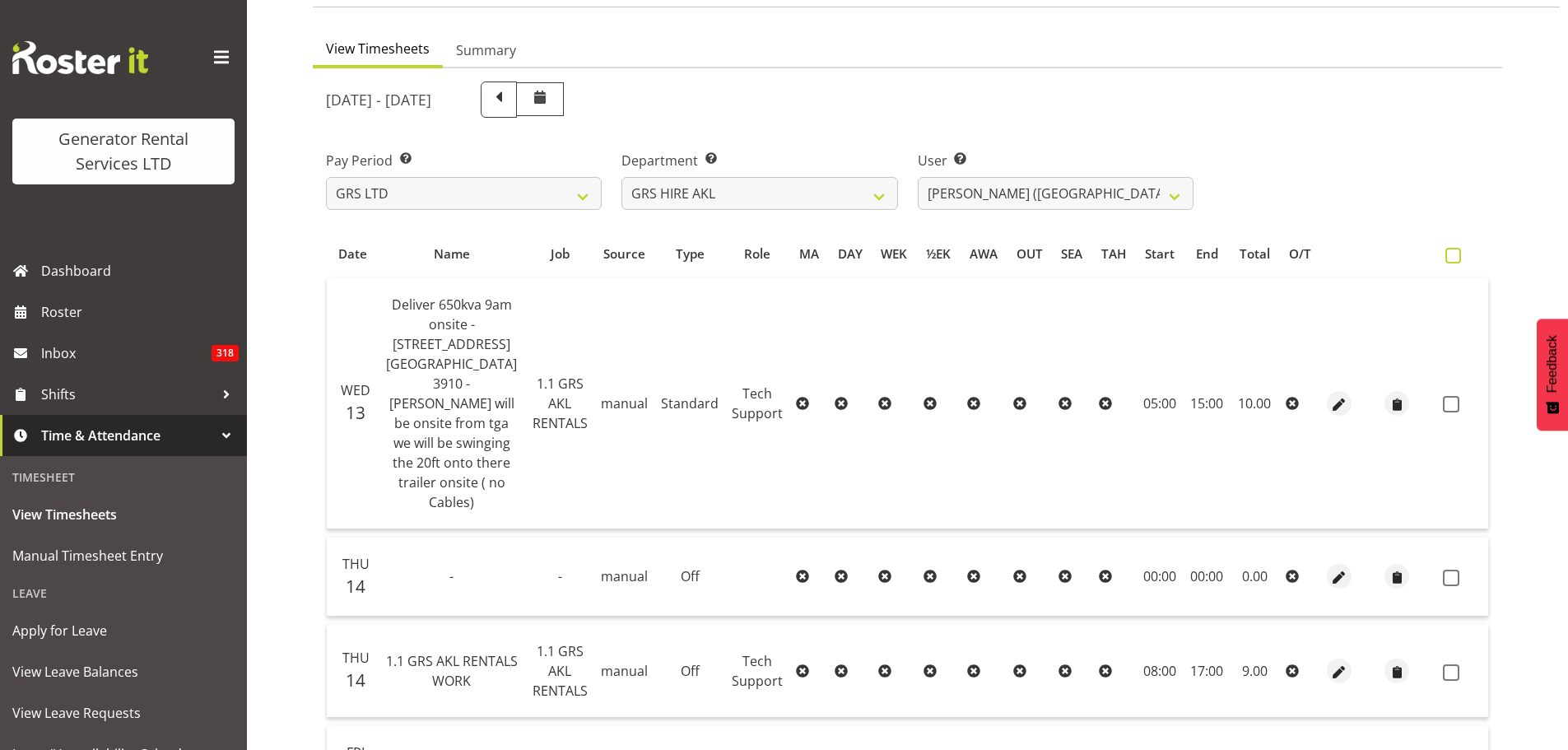
click at [1450, 254] on span at bounding box center [1454, 255] width 15 height 15
click at [1450, 254] on input "checkbox" at bounding box center [1451, 255] width 10 height 10
checkbox input "true"
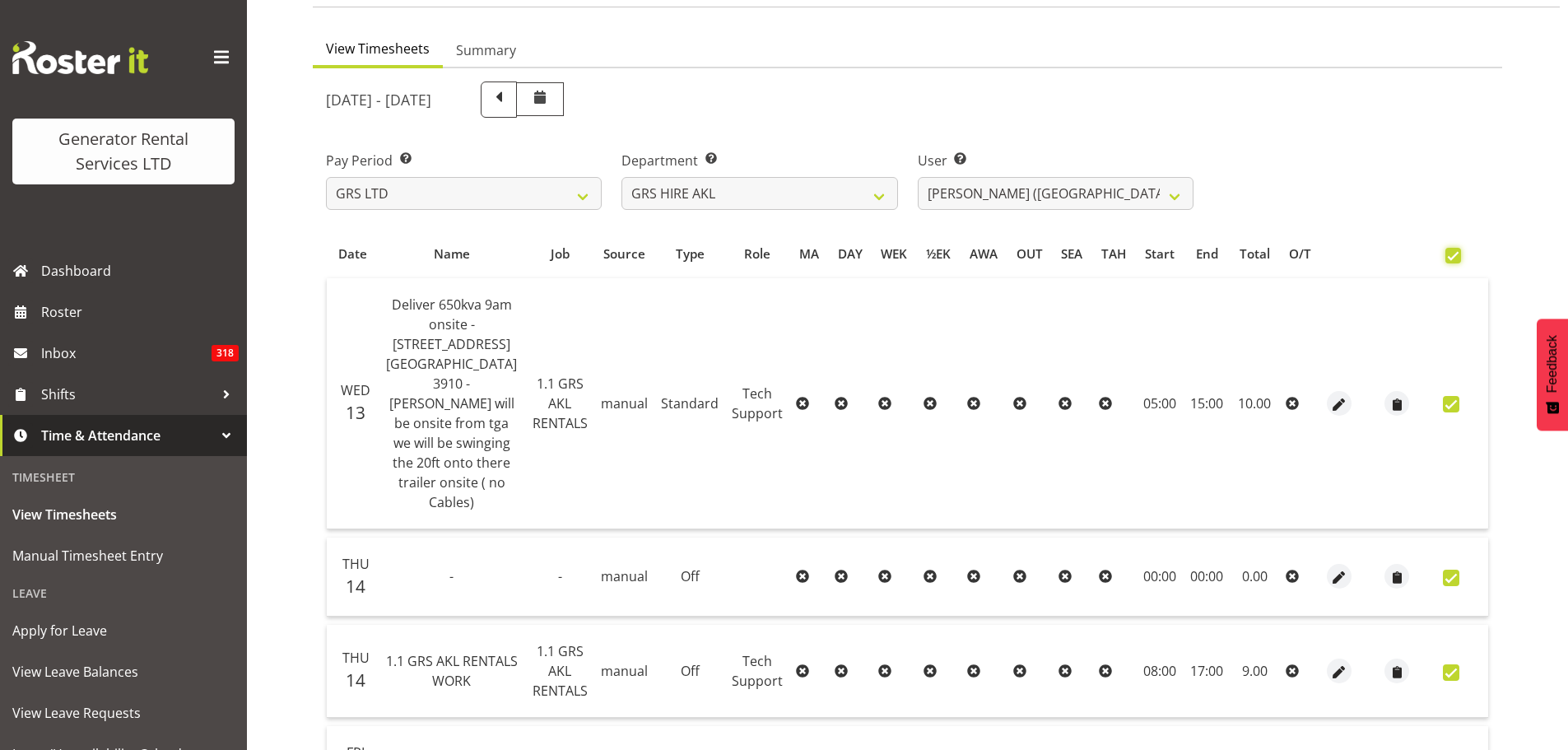
checkbox input "true"
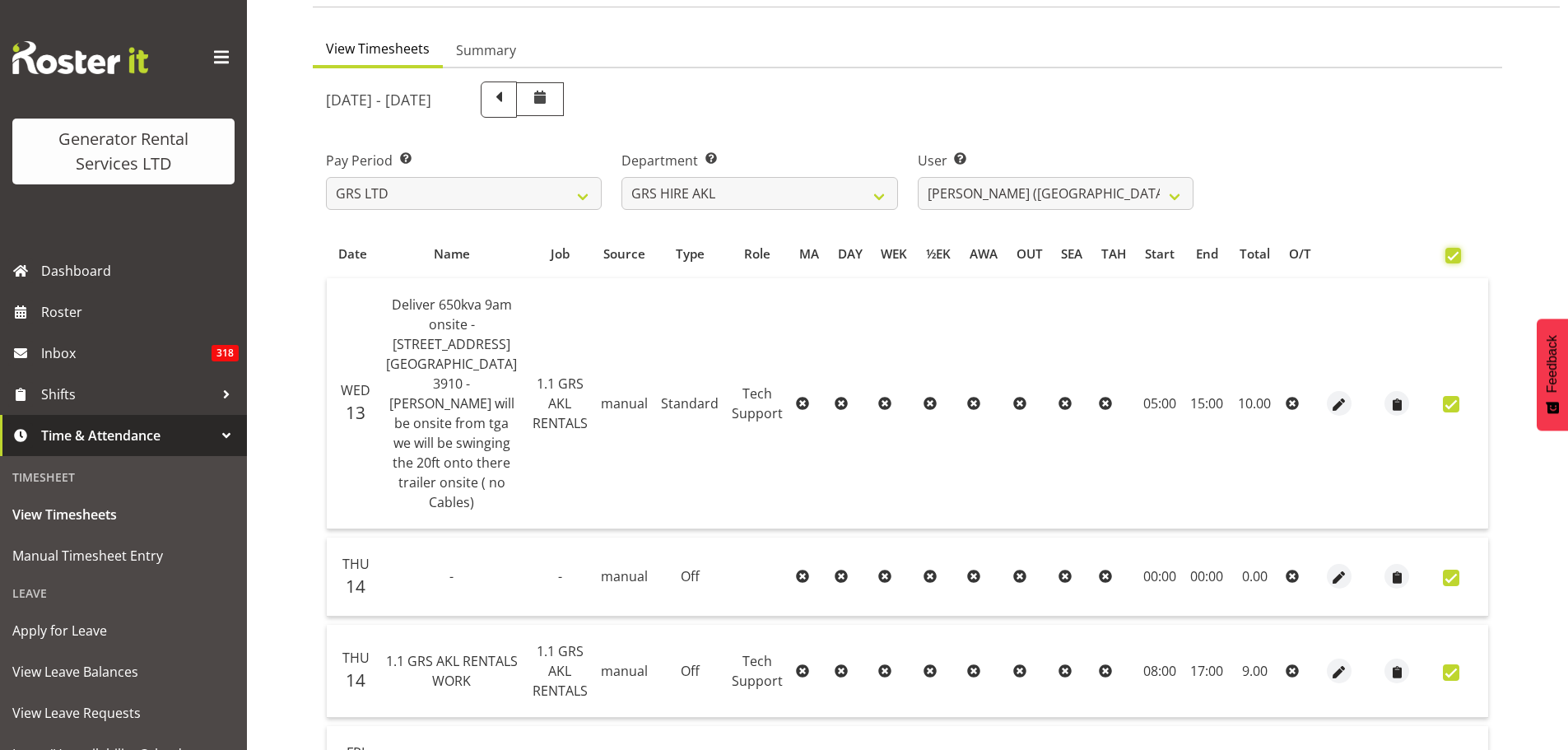
checkbox input "true"
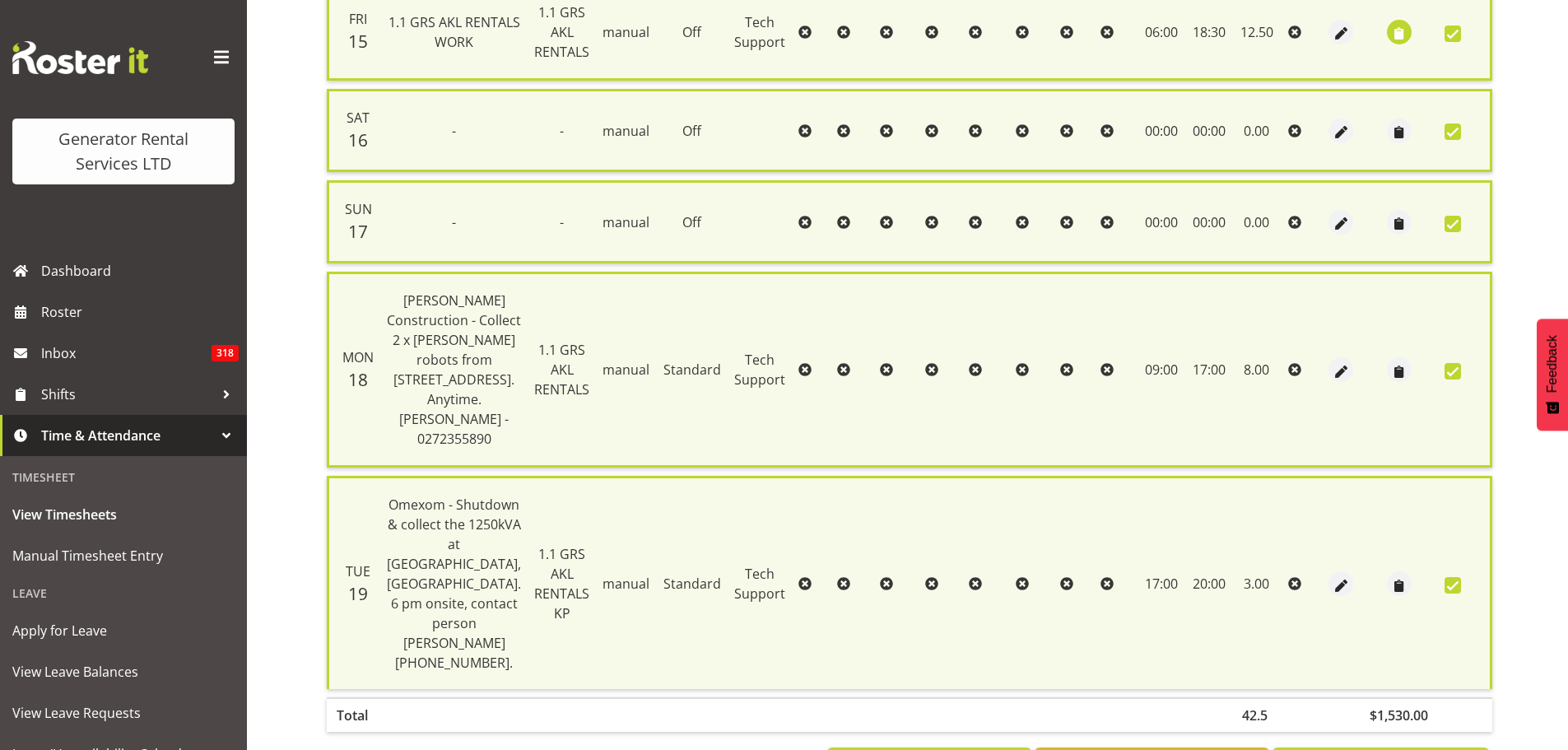
scroll to position [991, 0]
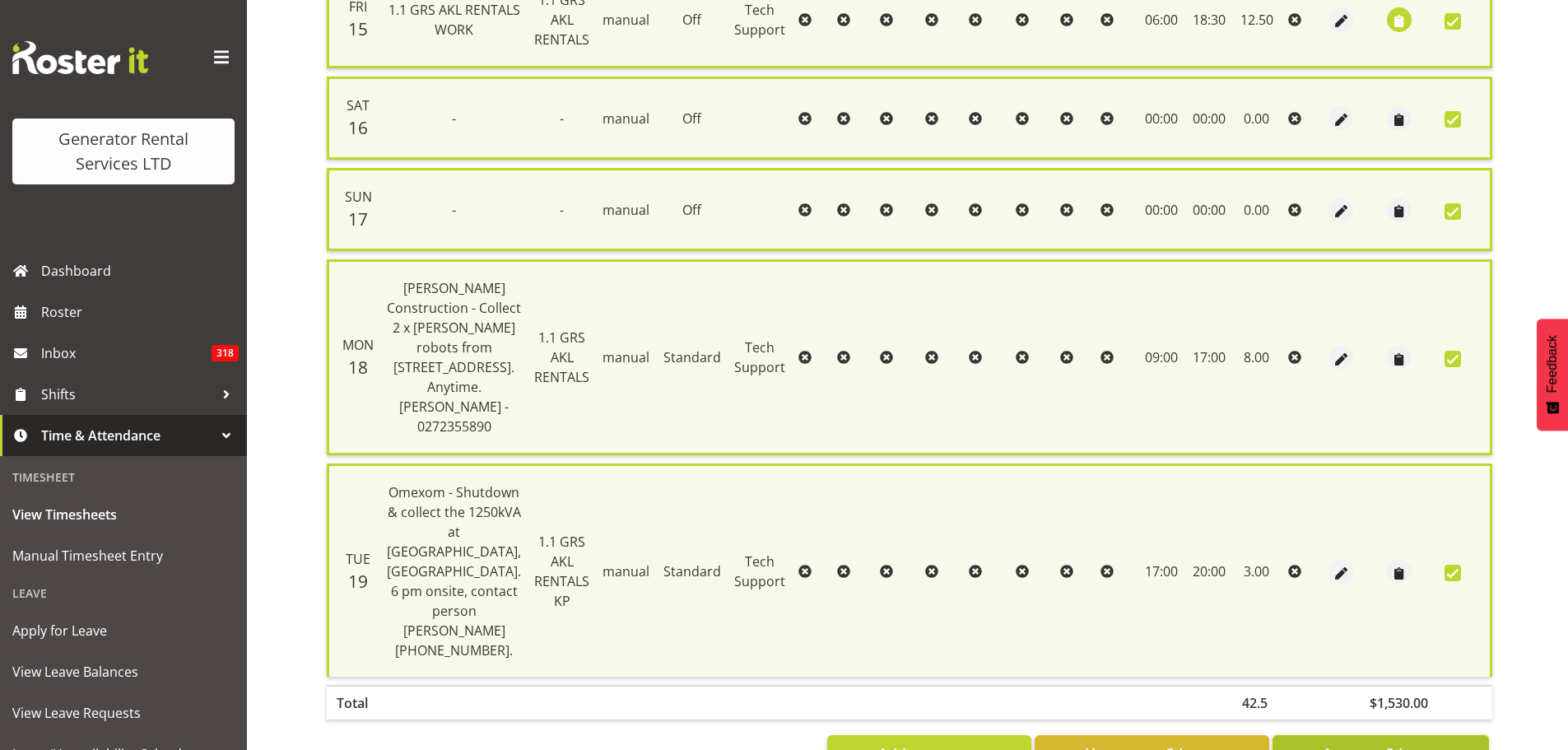
click at [1357, 743] on span "Approve 9 Items" at bounding box center [1380, 754] width 115 height 21
checkbox input "false"
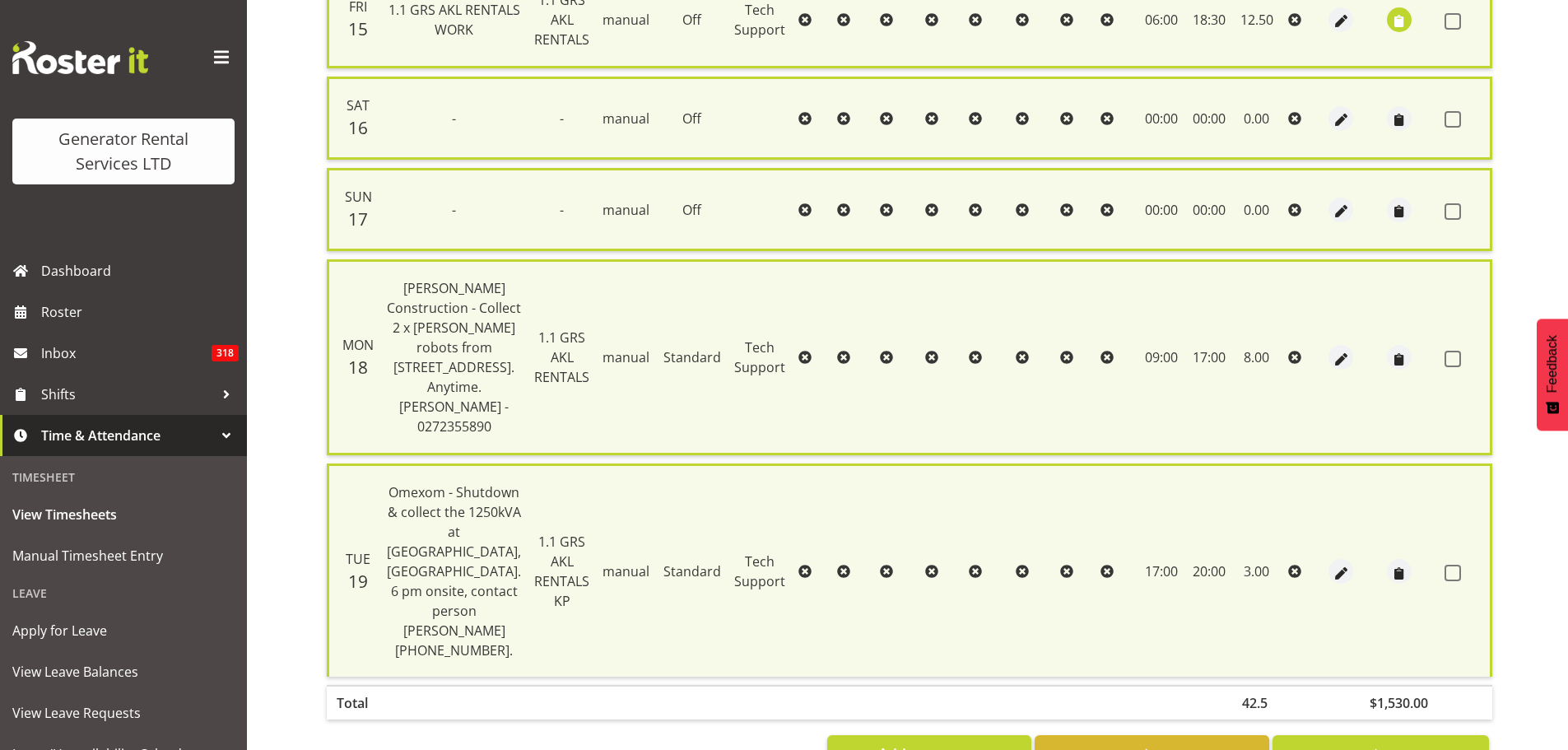
checkbox input "false"
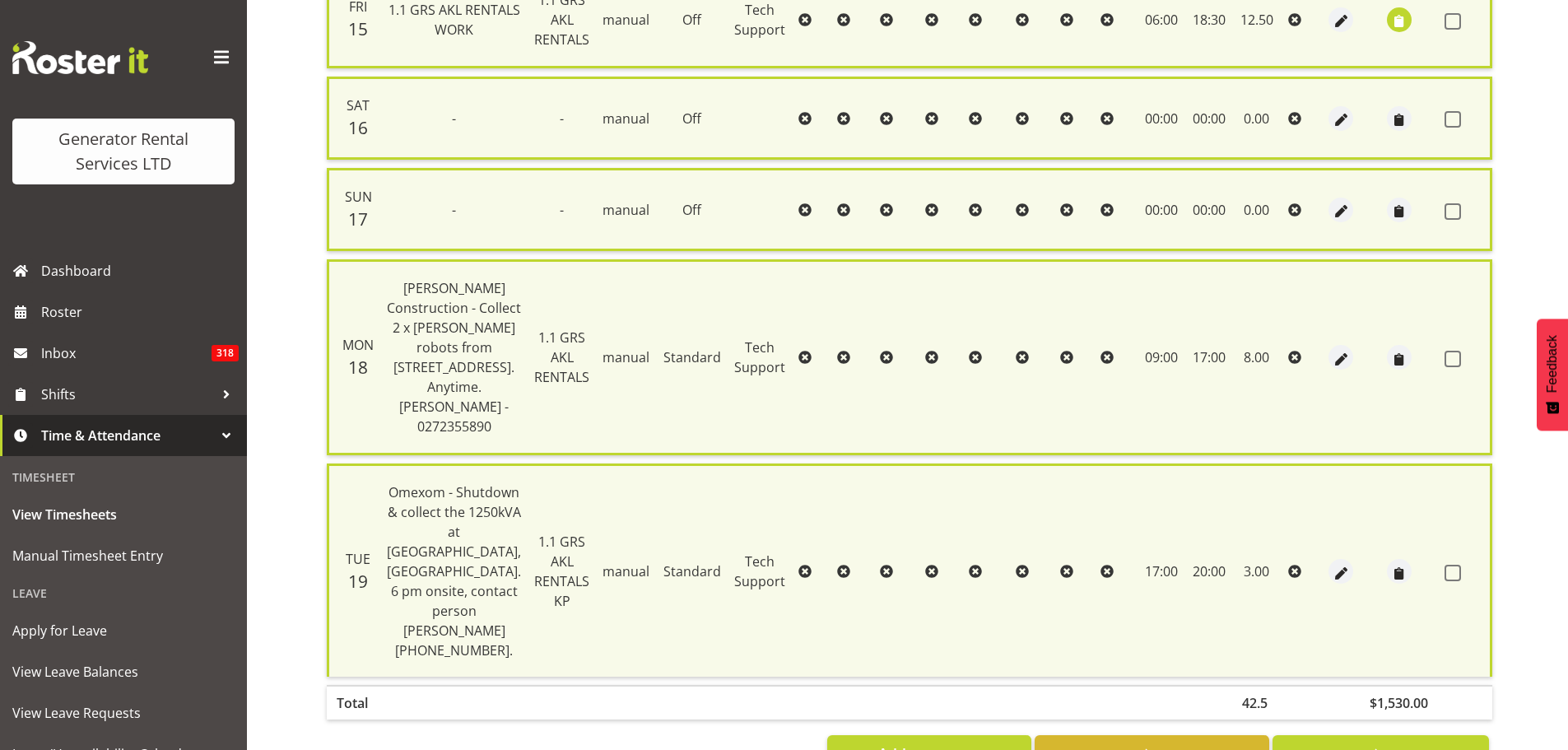
checkbox input "false"
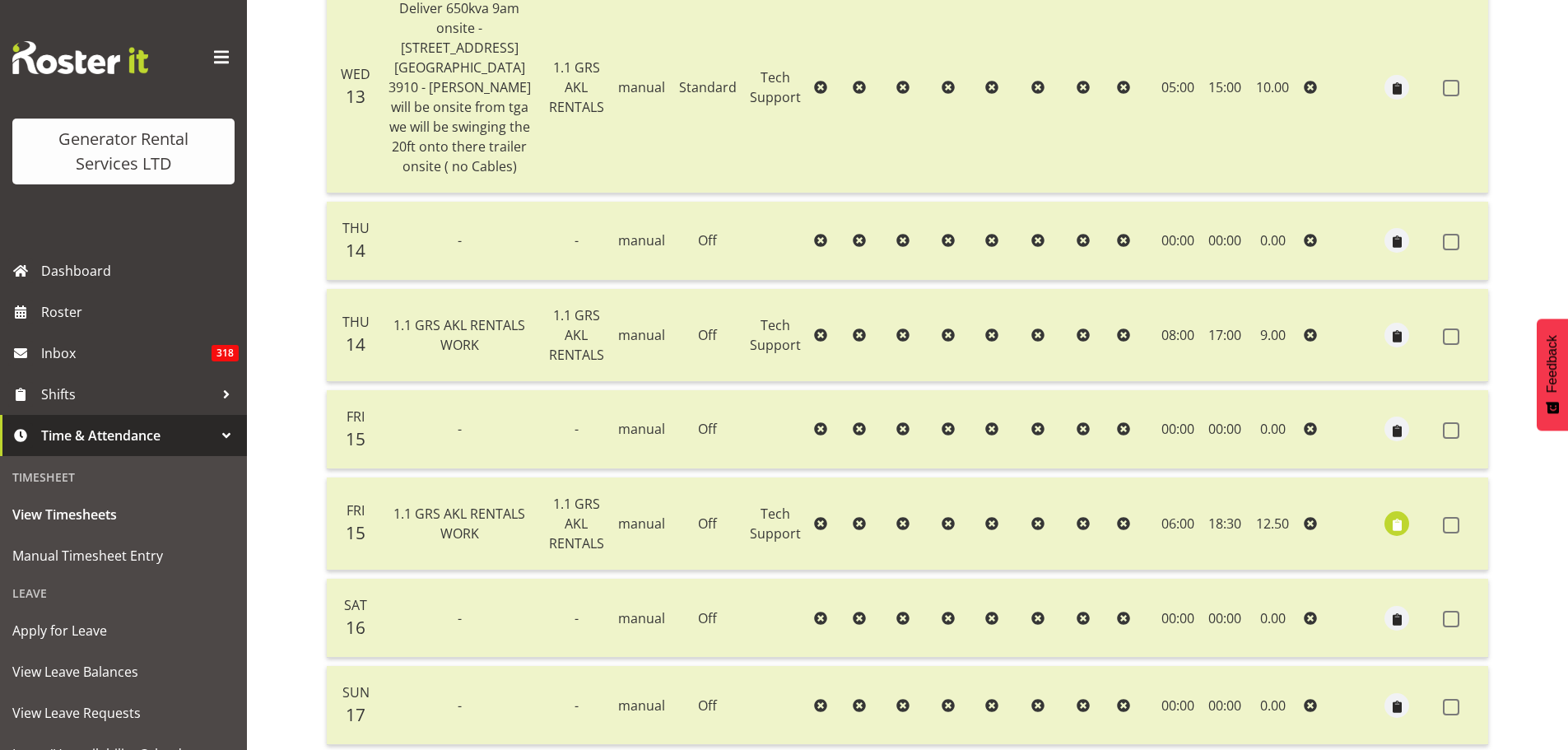
scroll to position [217, 0]
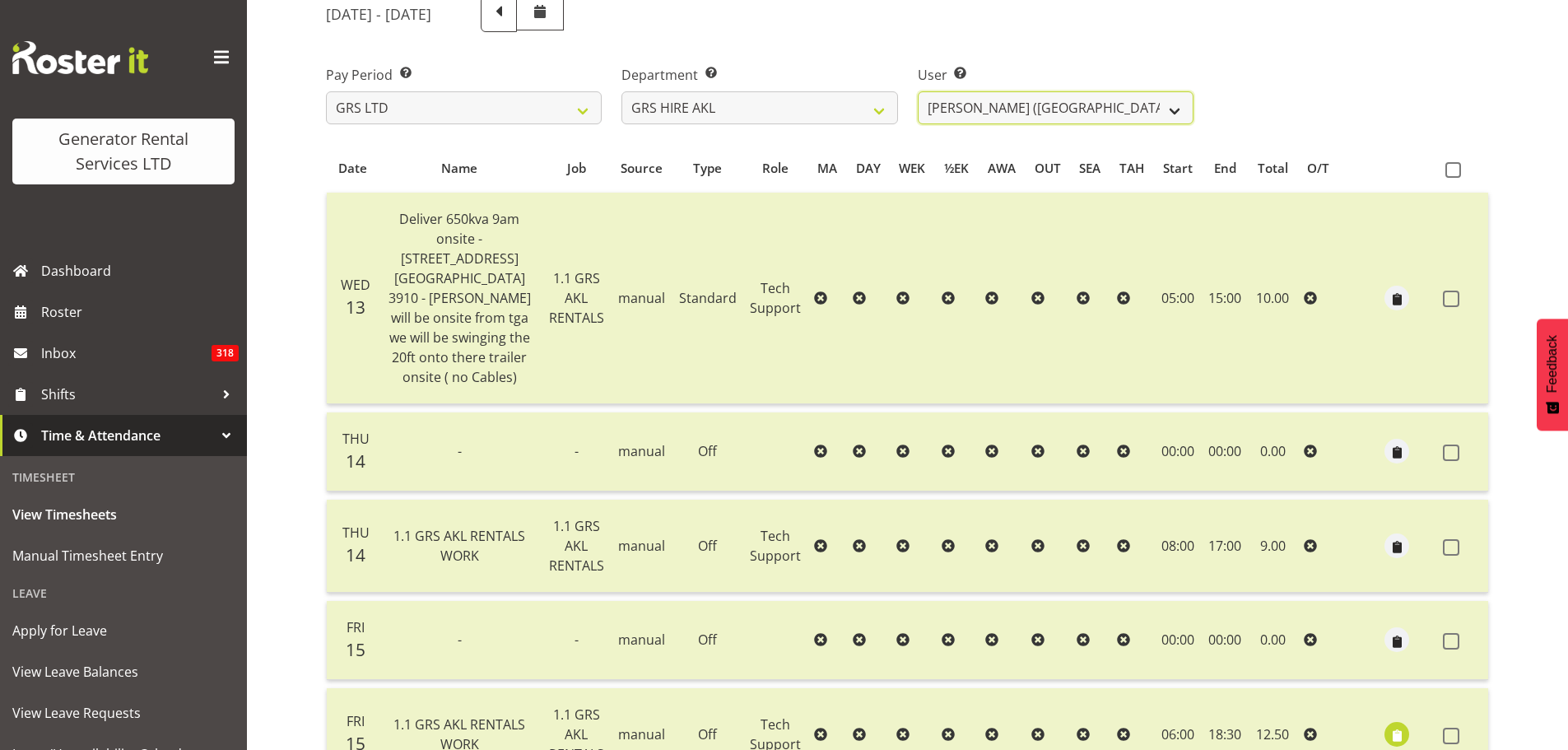
click at [1177, 112] on select "Aaron Naish ✔ Brandon Adonis ✔ Brendan (Paris) Jordan ✔ Caleb Phillips ❌ Carl S…" at bounding box center [1056, 108] width 276 height 33
select select "153"
click at [918, 91] on select "Aaron Naish ✔ Brandon Adonis ✔ Brendan (Paris) Jordan ✔ Caleb Phillips ❌ Carl S…" at bounding box center [1056, 108] width 276 height 33
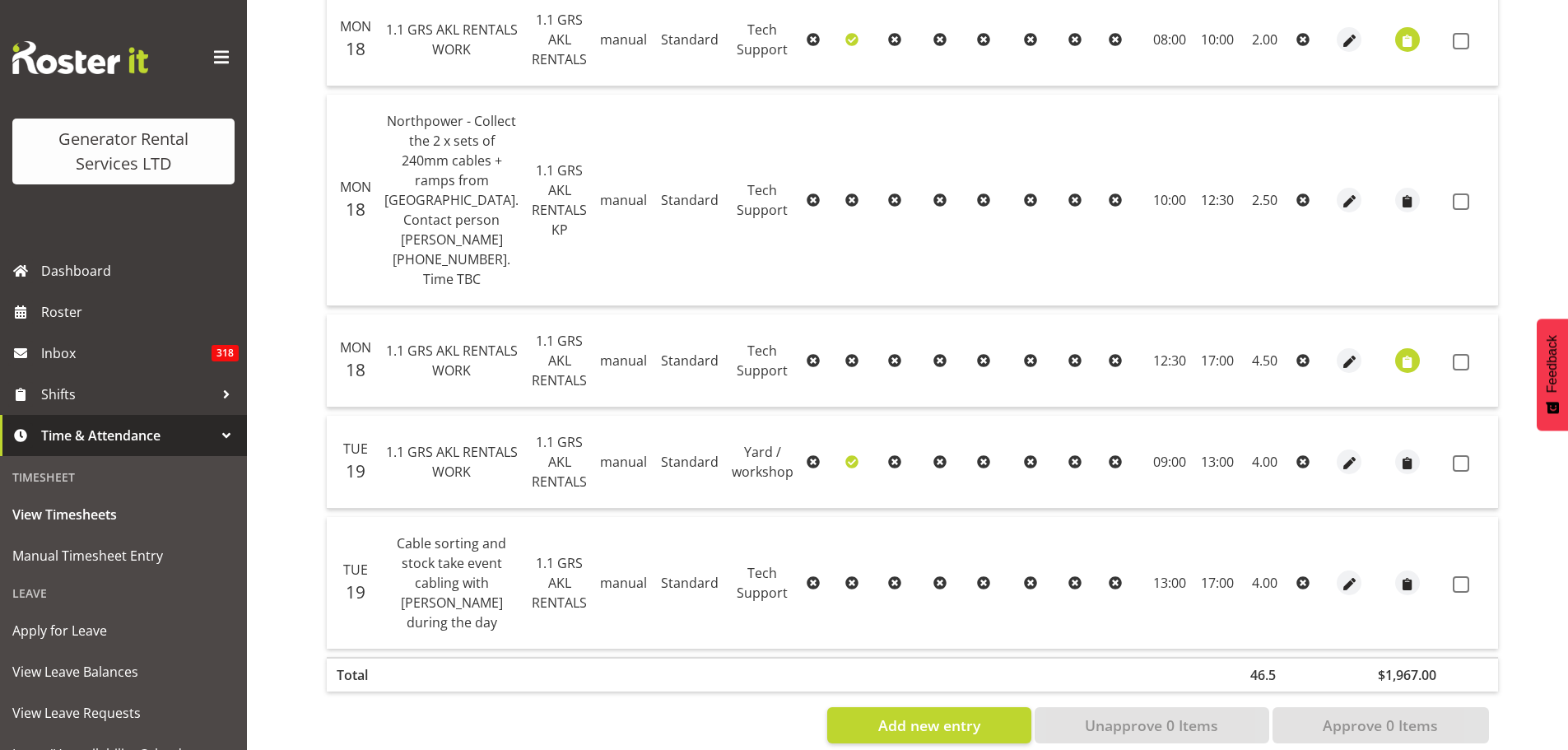
scroll to position [1690, 0]
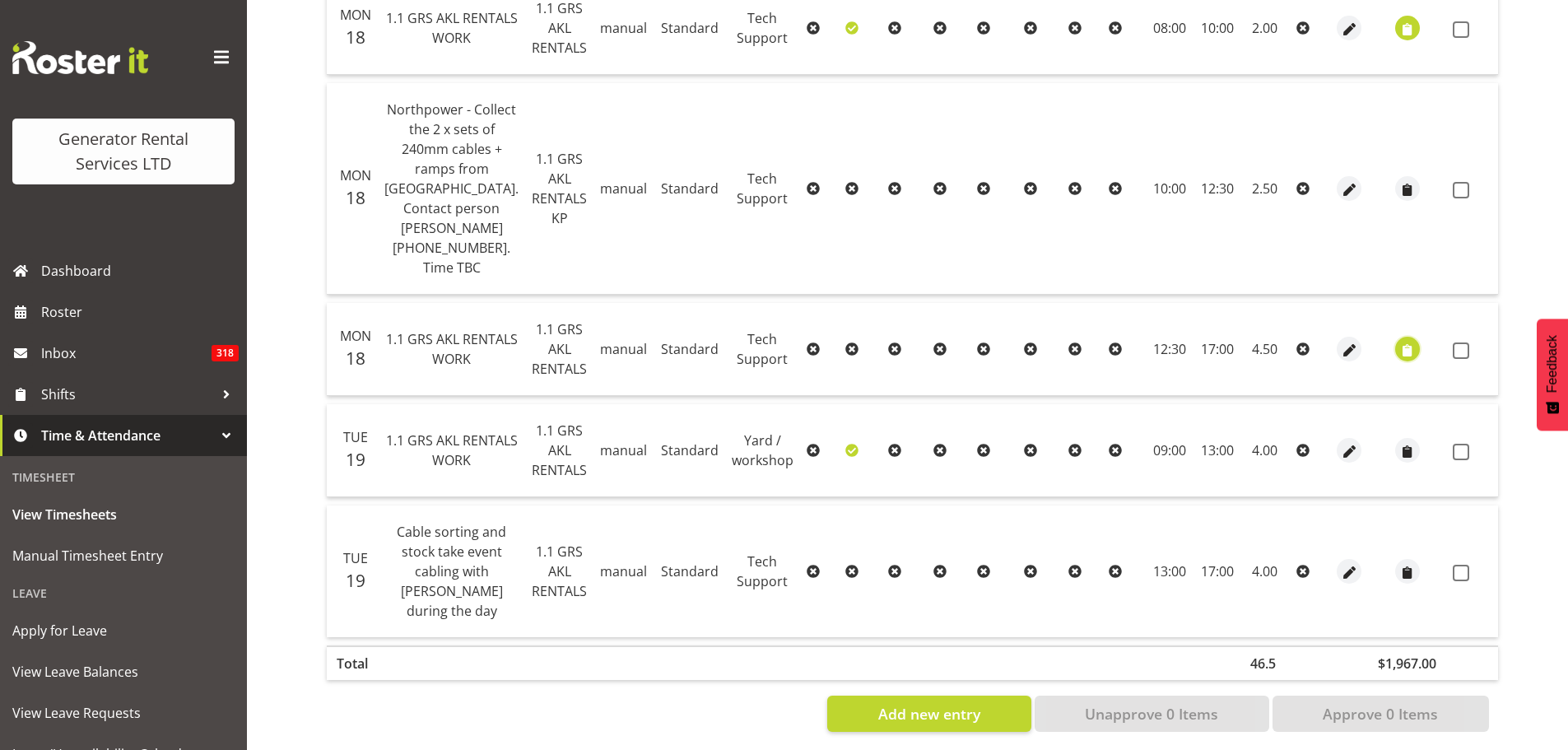
click at [1398, 348] on span "button" at bounding box center [1408, 351] width 19 height 19
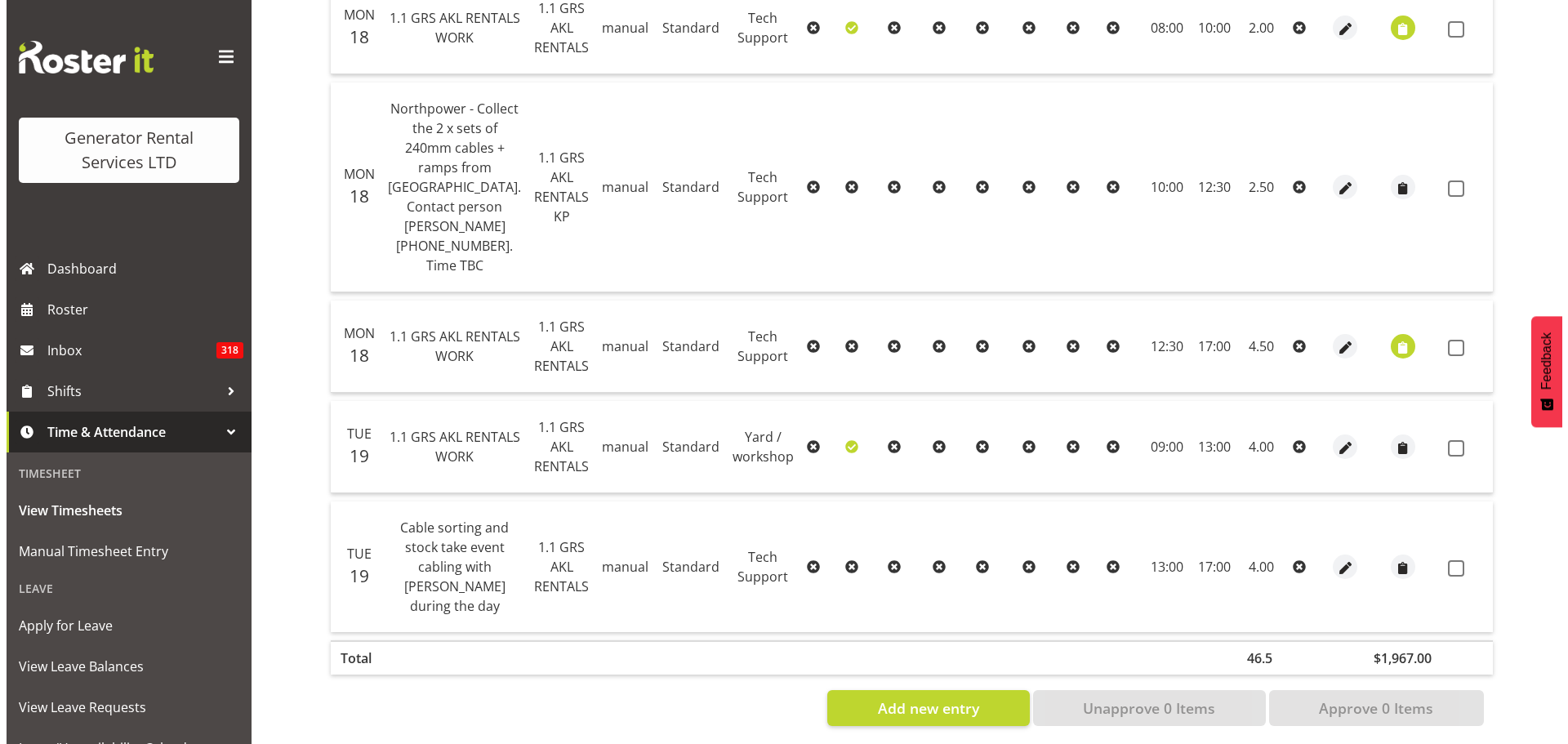
scroll to position [1637, 0]
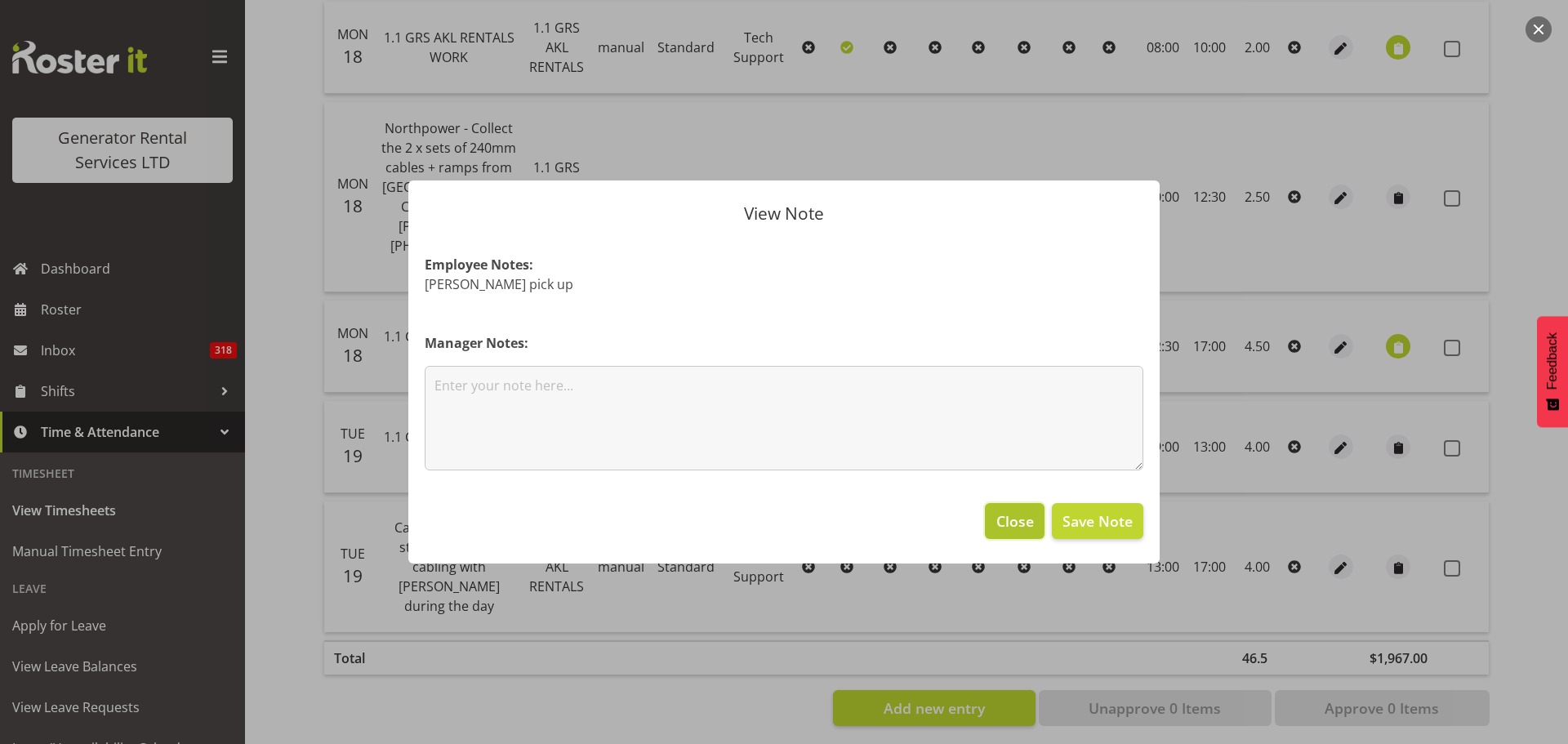
click at [1018, 514] on span "Close" at bounding box center [1015, 521] width 38 height 21
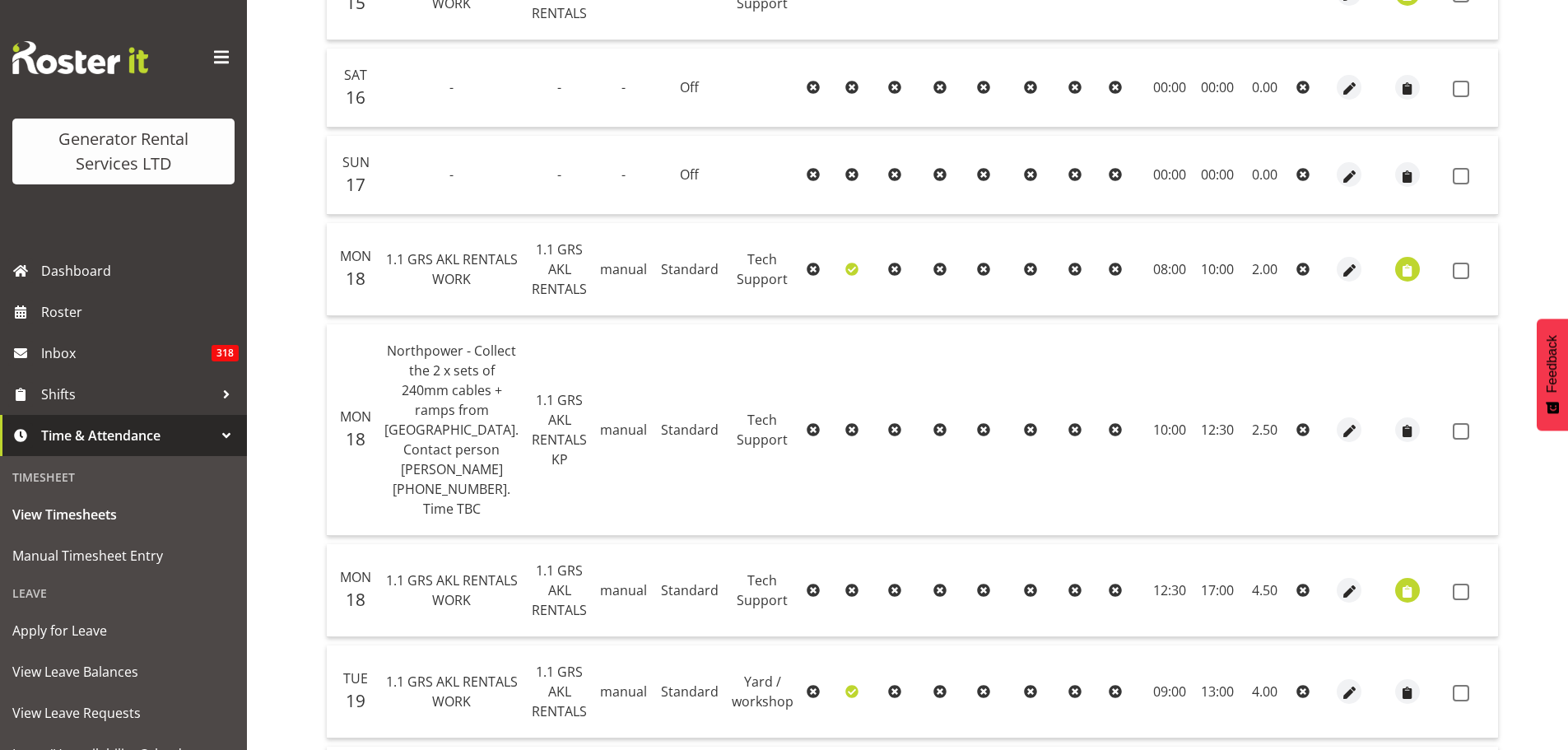
scroll to position [1443, 0]
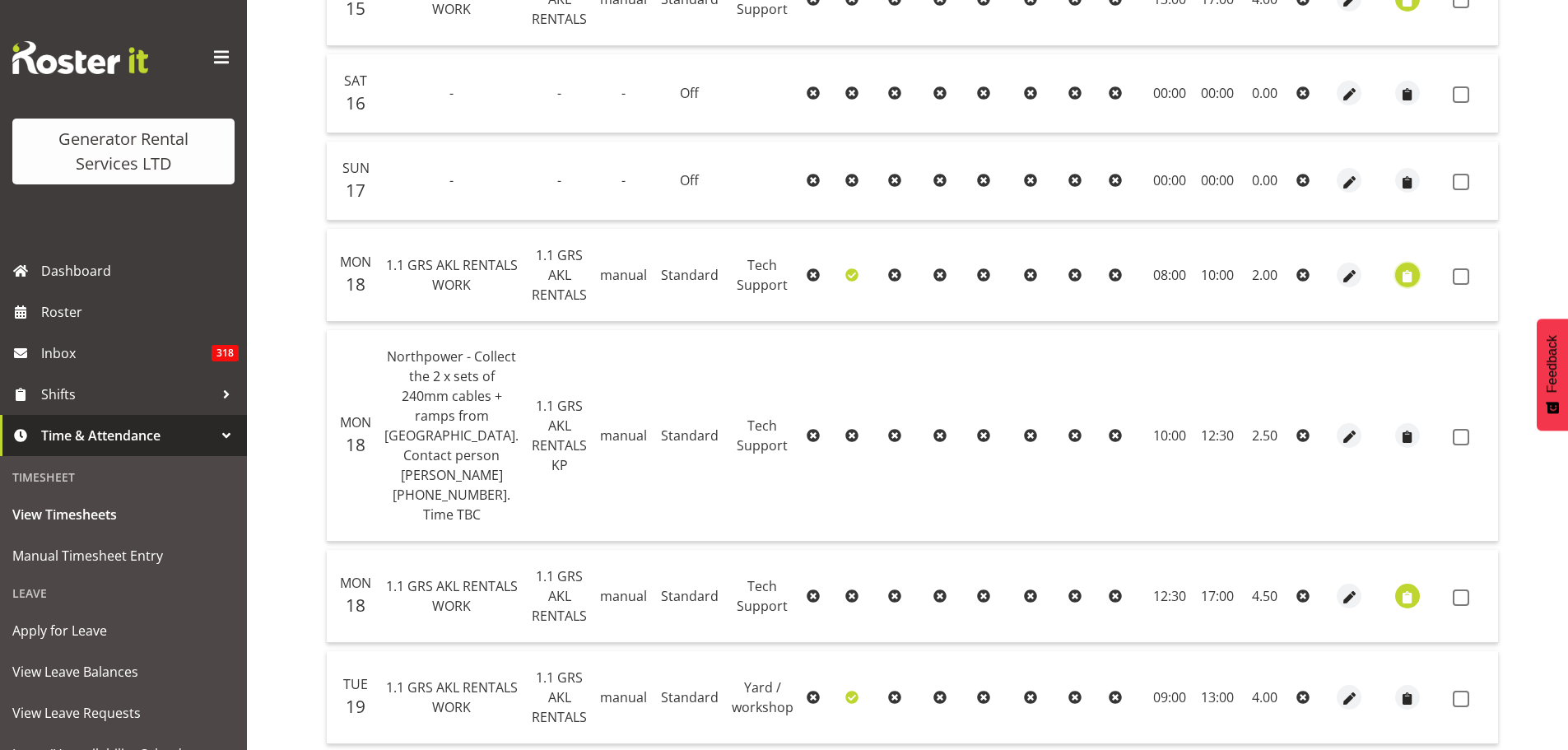
click at [1398, 286] on span "button" at bounding box center [1408, 276] width 19 height 19
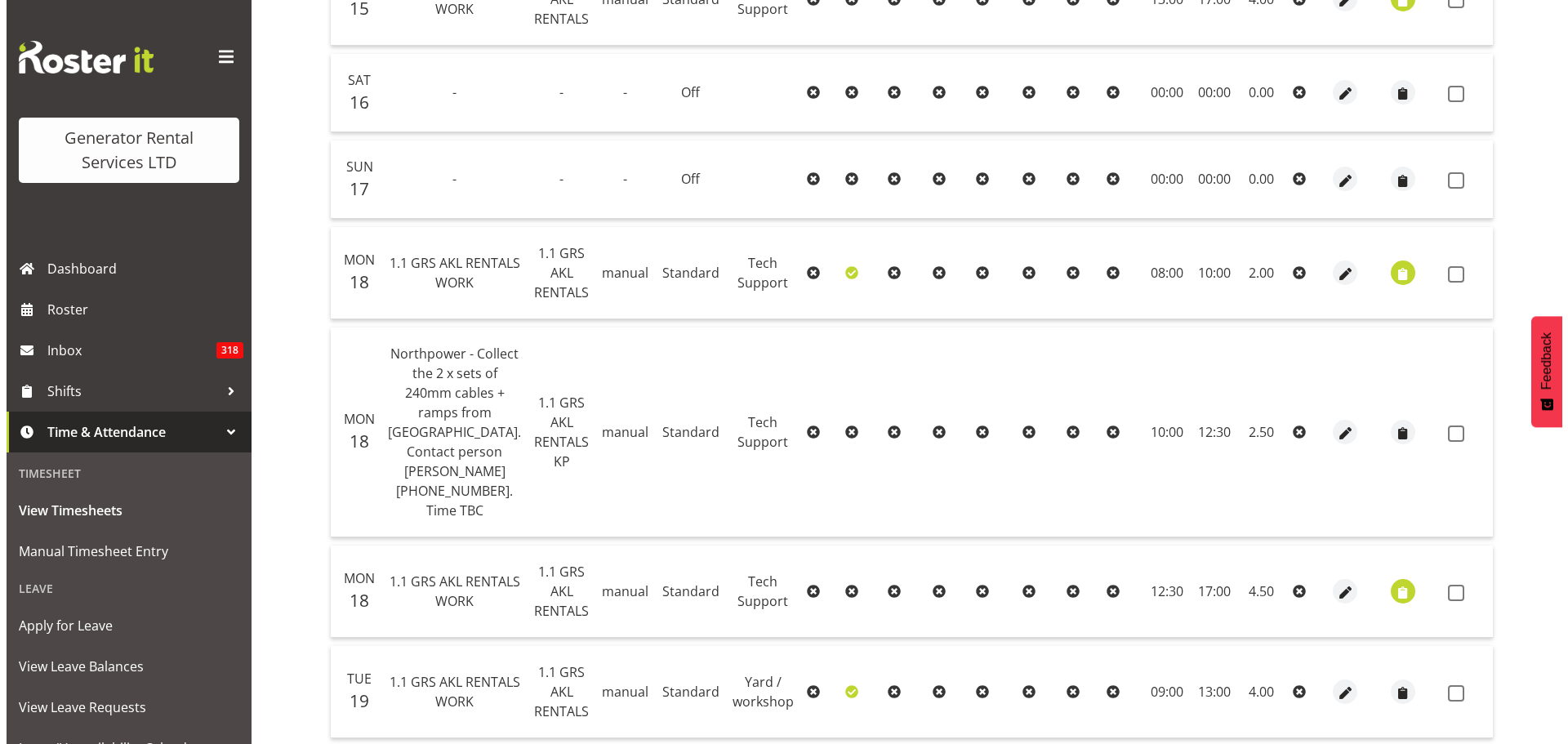
scroll to position [1393, 0]
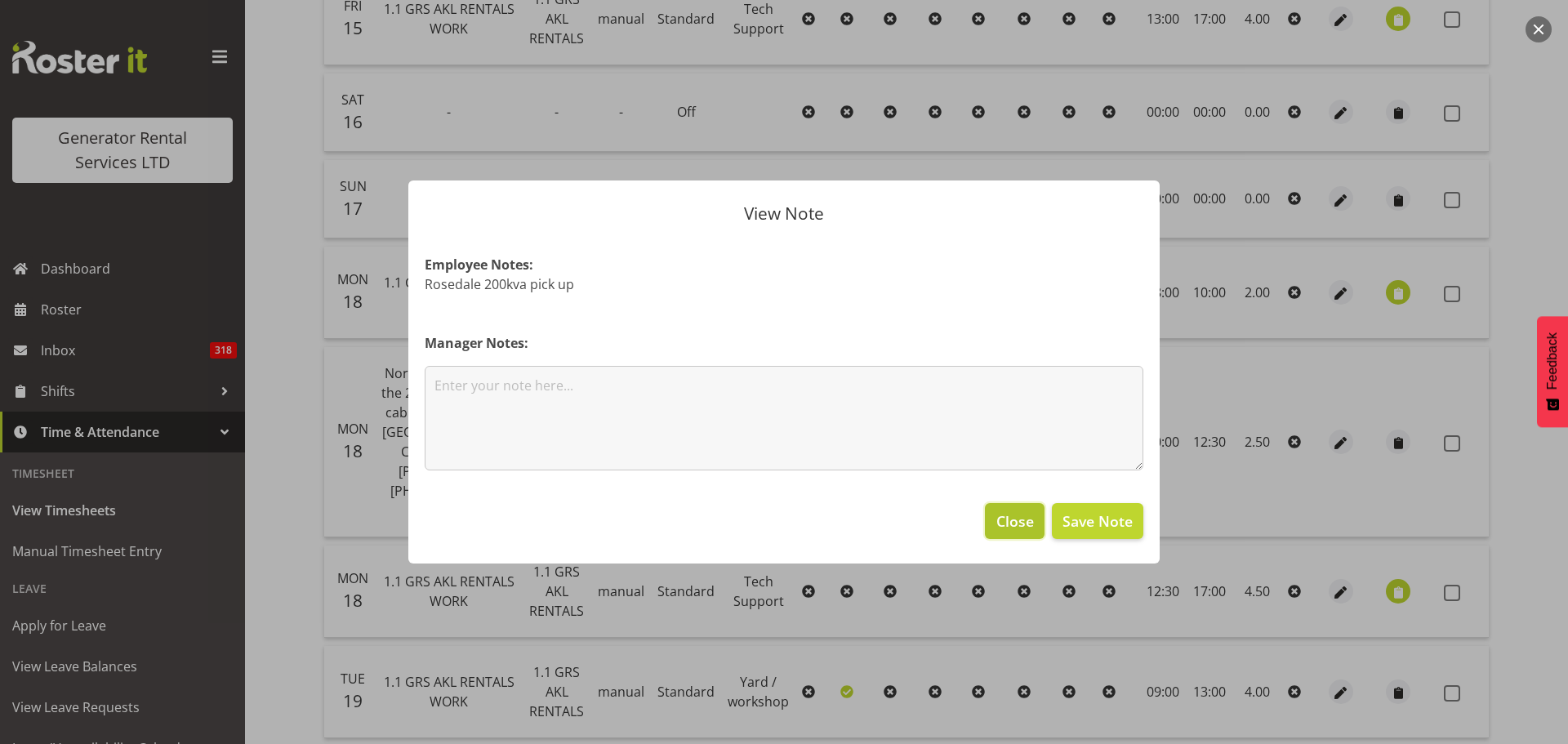
click at [1003, 516] on span "Close" at bounding box center [1015, 521] width 38 height 21
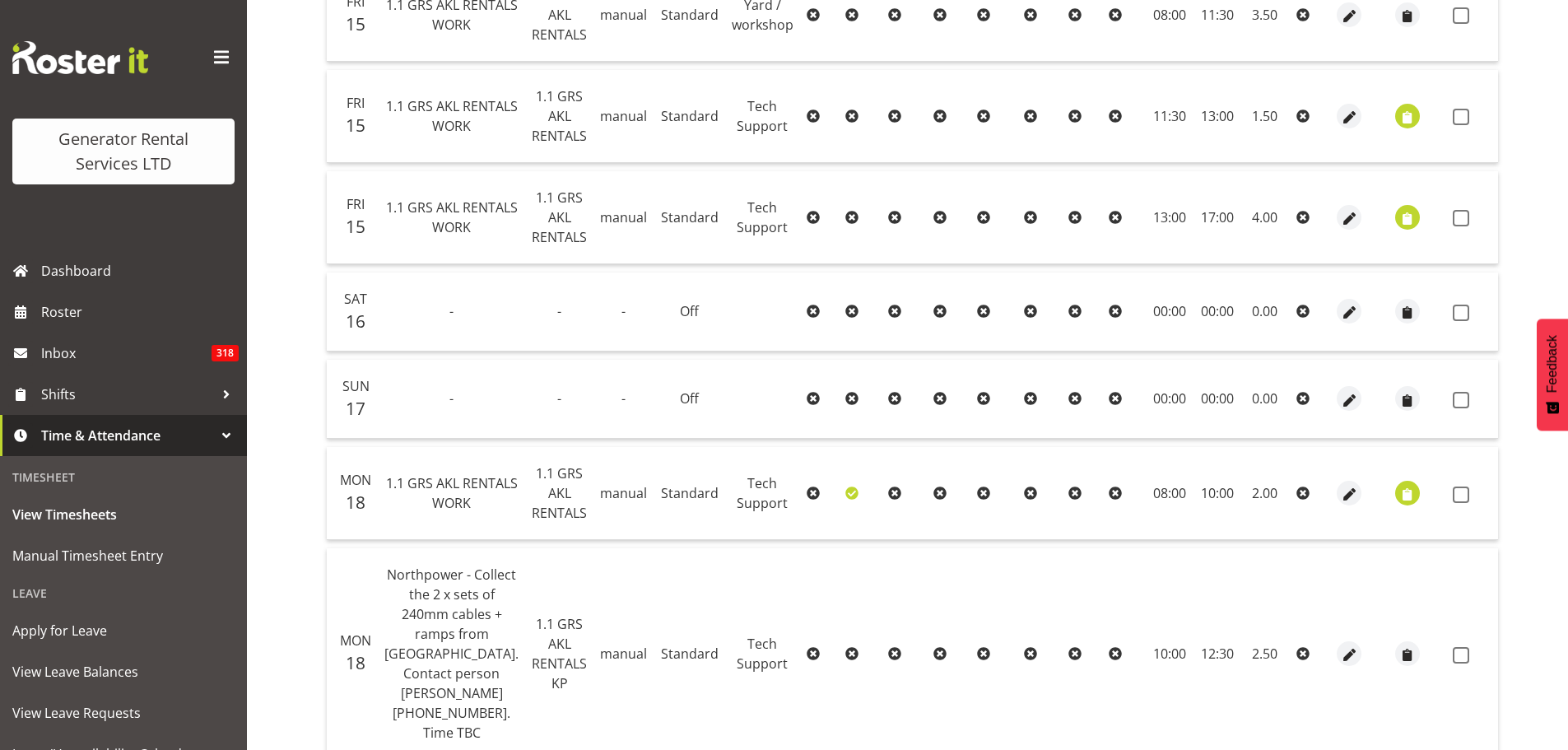
scroll to position [1196, 0]
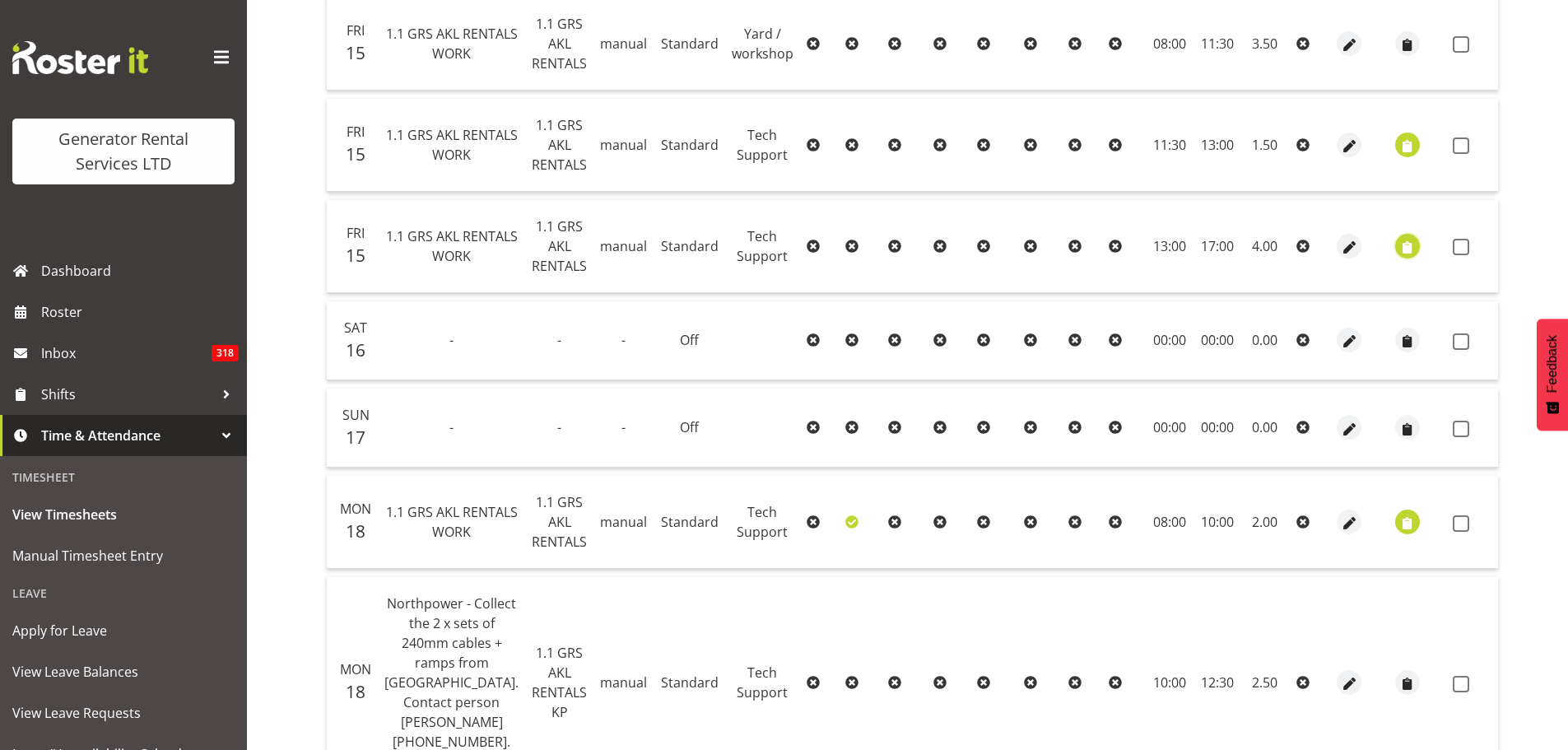
click at [1398, 257] on span "button" at bounding box center [1408, 248] width 19 height 19
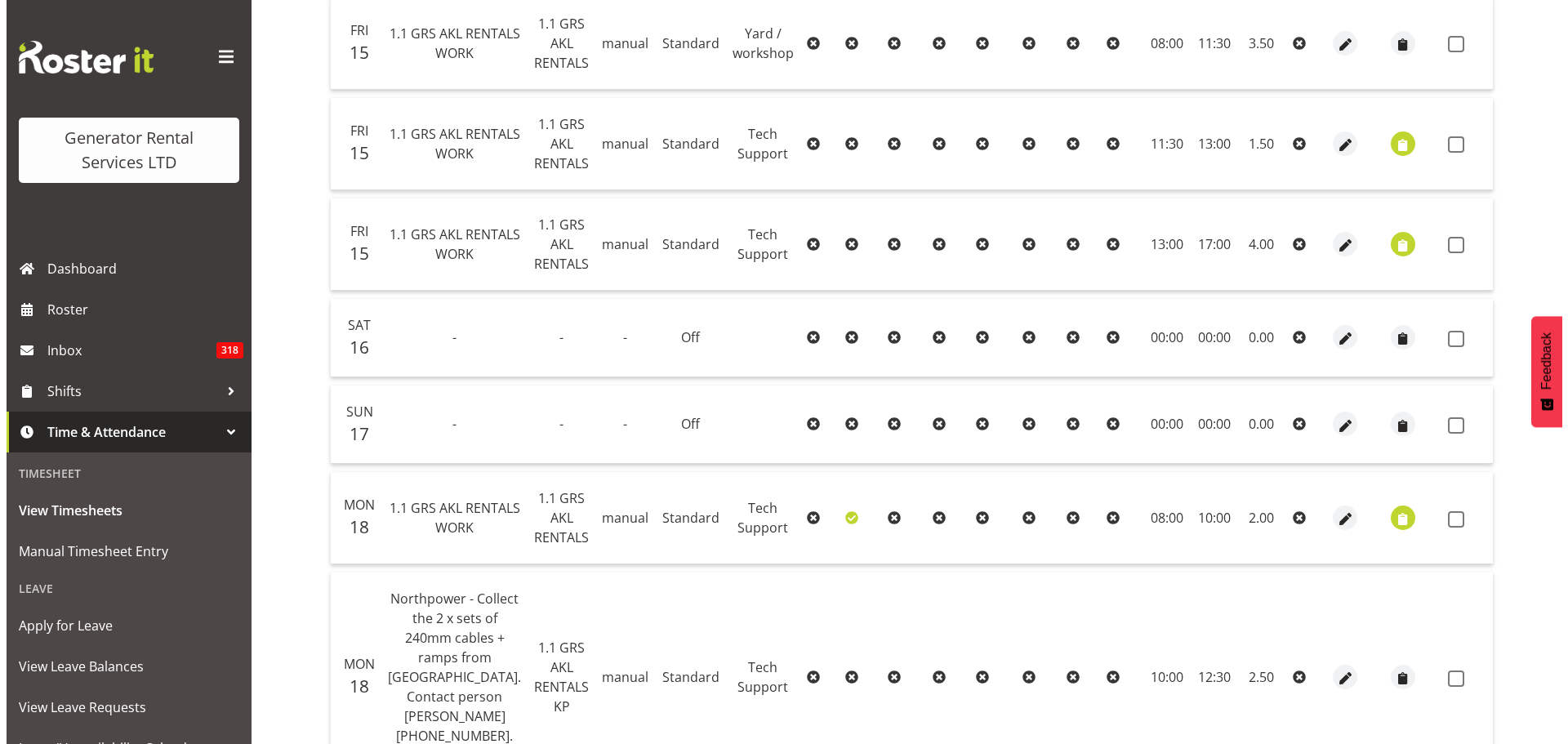
scroll to position [1147, 0]
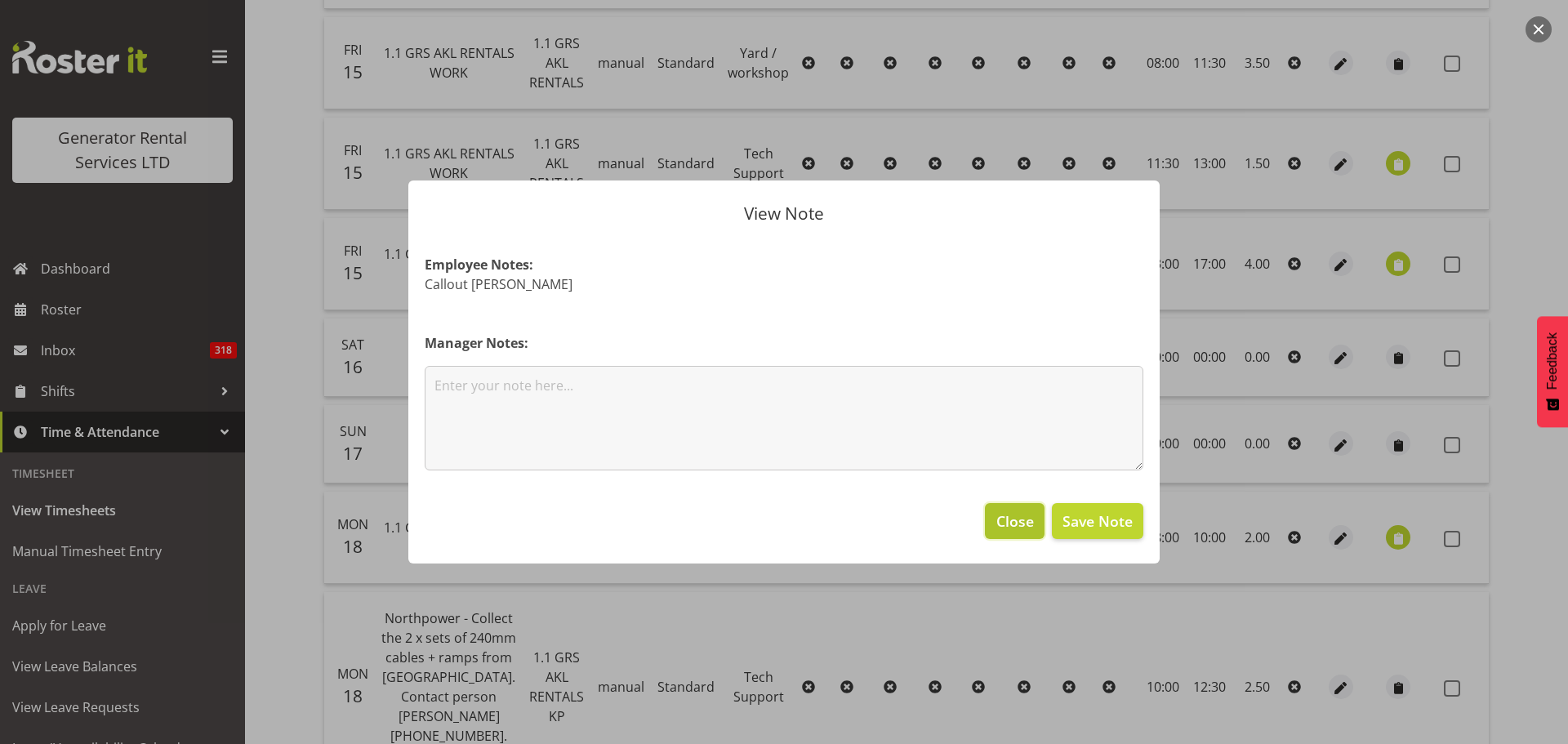
click at [1027, 528] on span "Close" at bounding box center [1015, 521] width 38 height 21
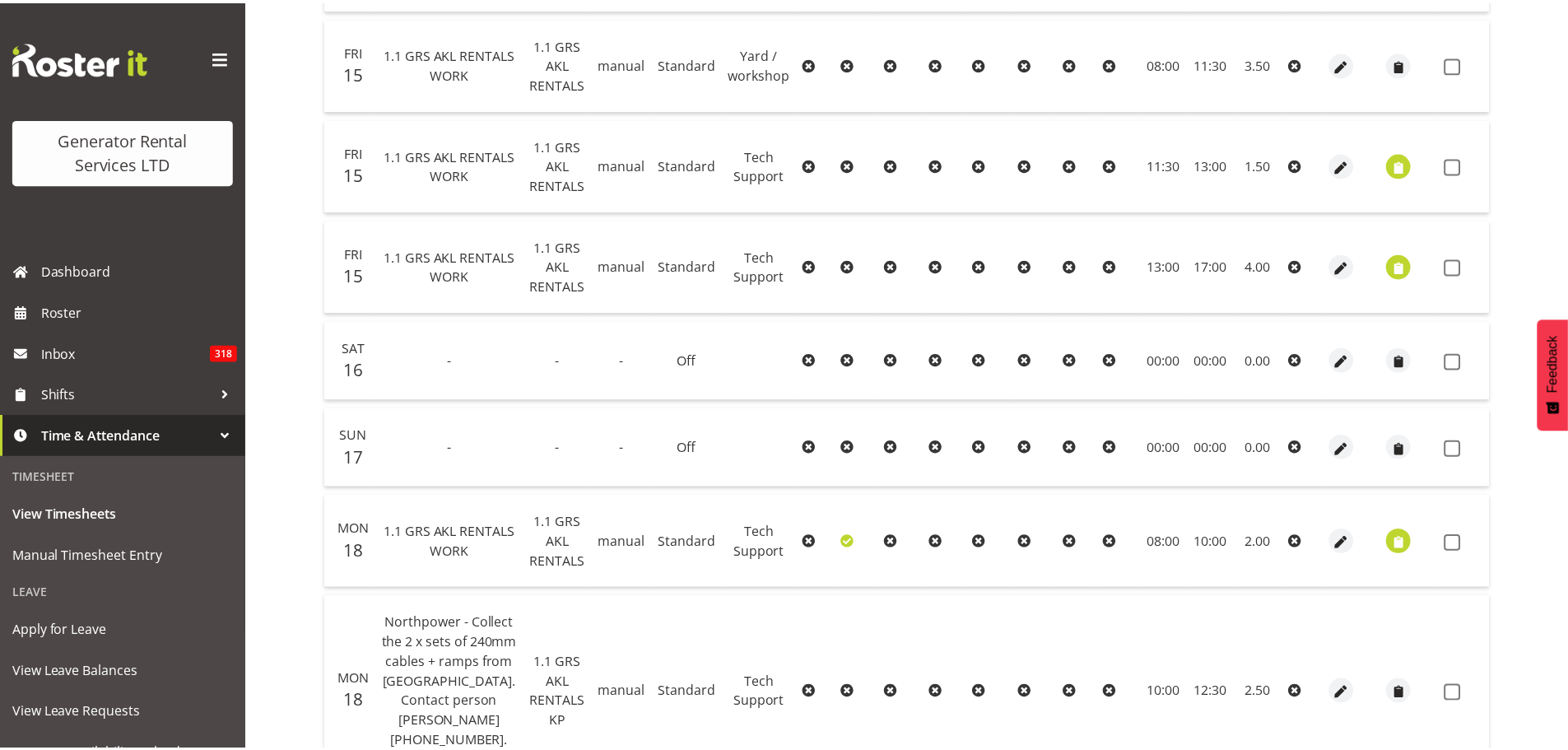
scroll to position [1196, 0]
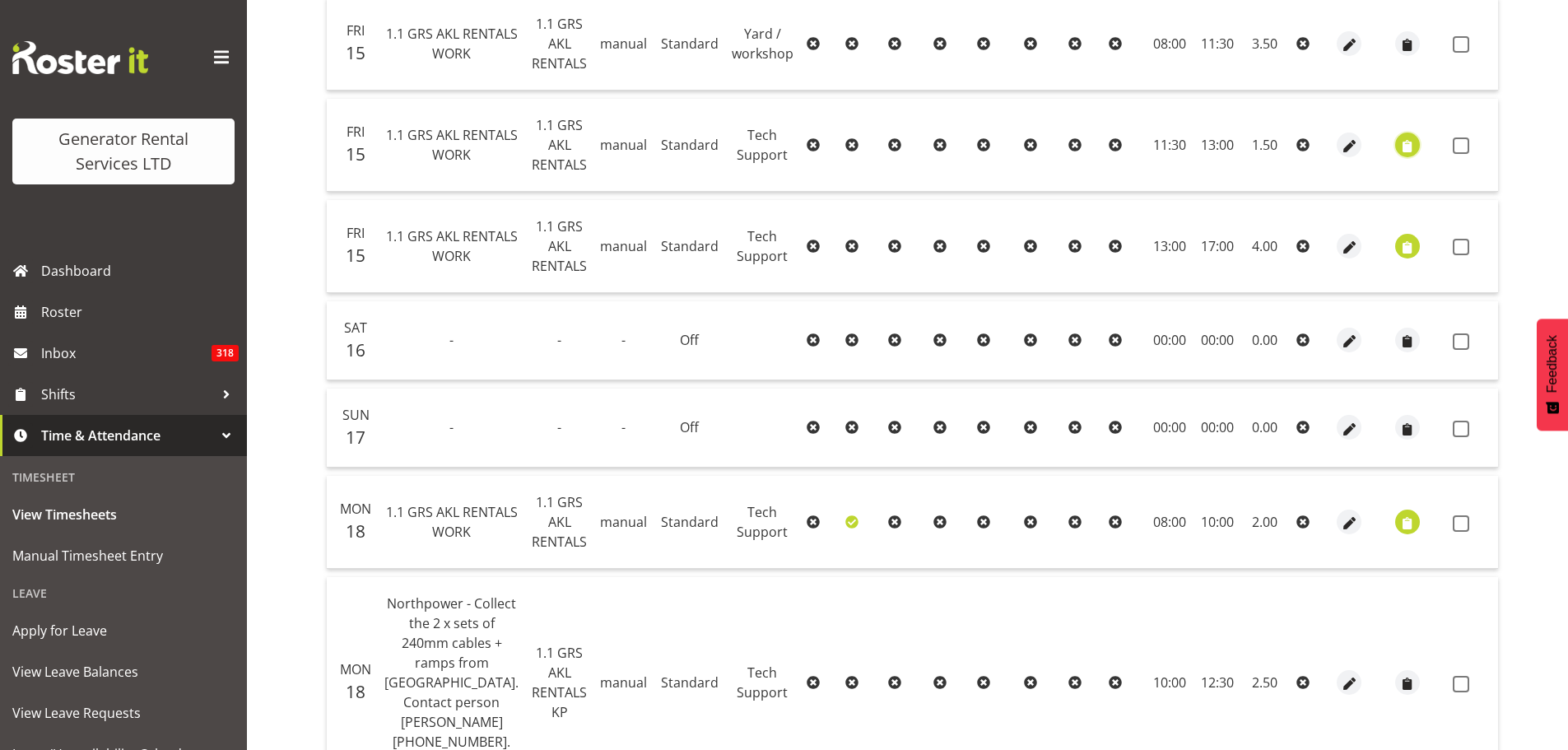
click at [1396, 157] on button "button" at bounding box center [1408, 145] width 25 height 25
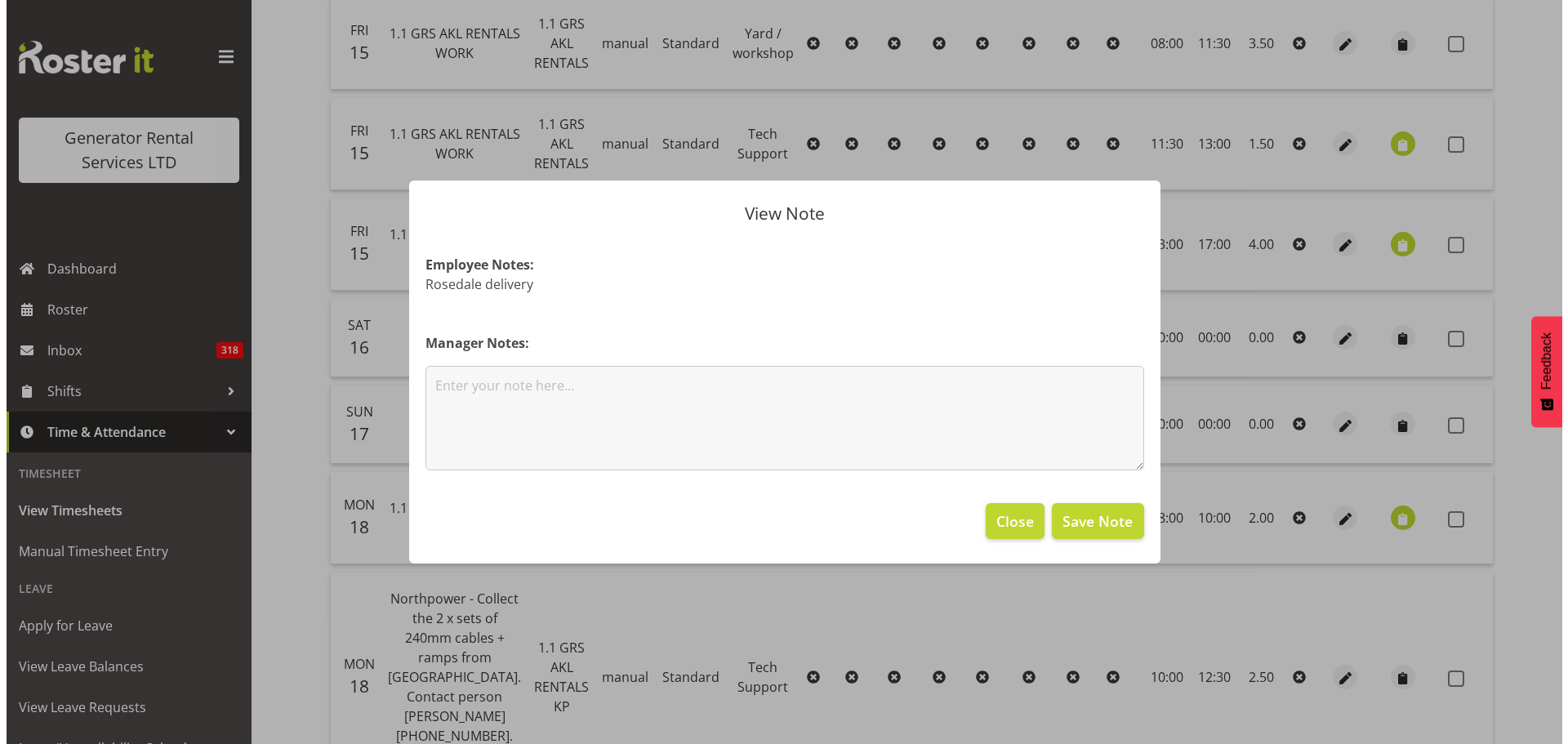
scroll to position [1147, 0]
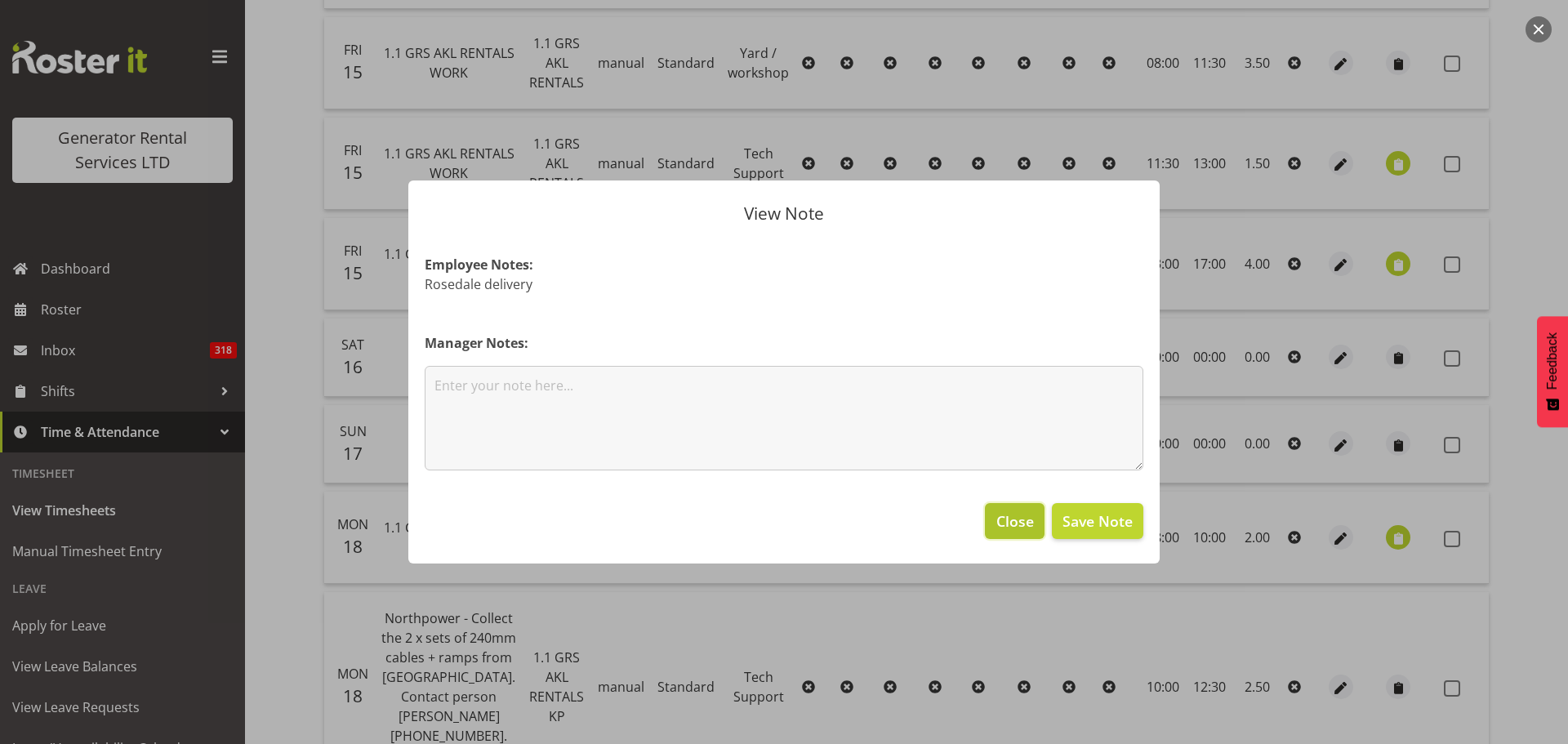
click at [1024, 530] on span "Close" at bounding box center [1015, 521] width 38 height 21
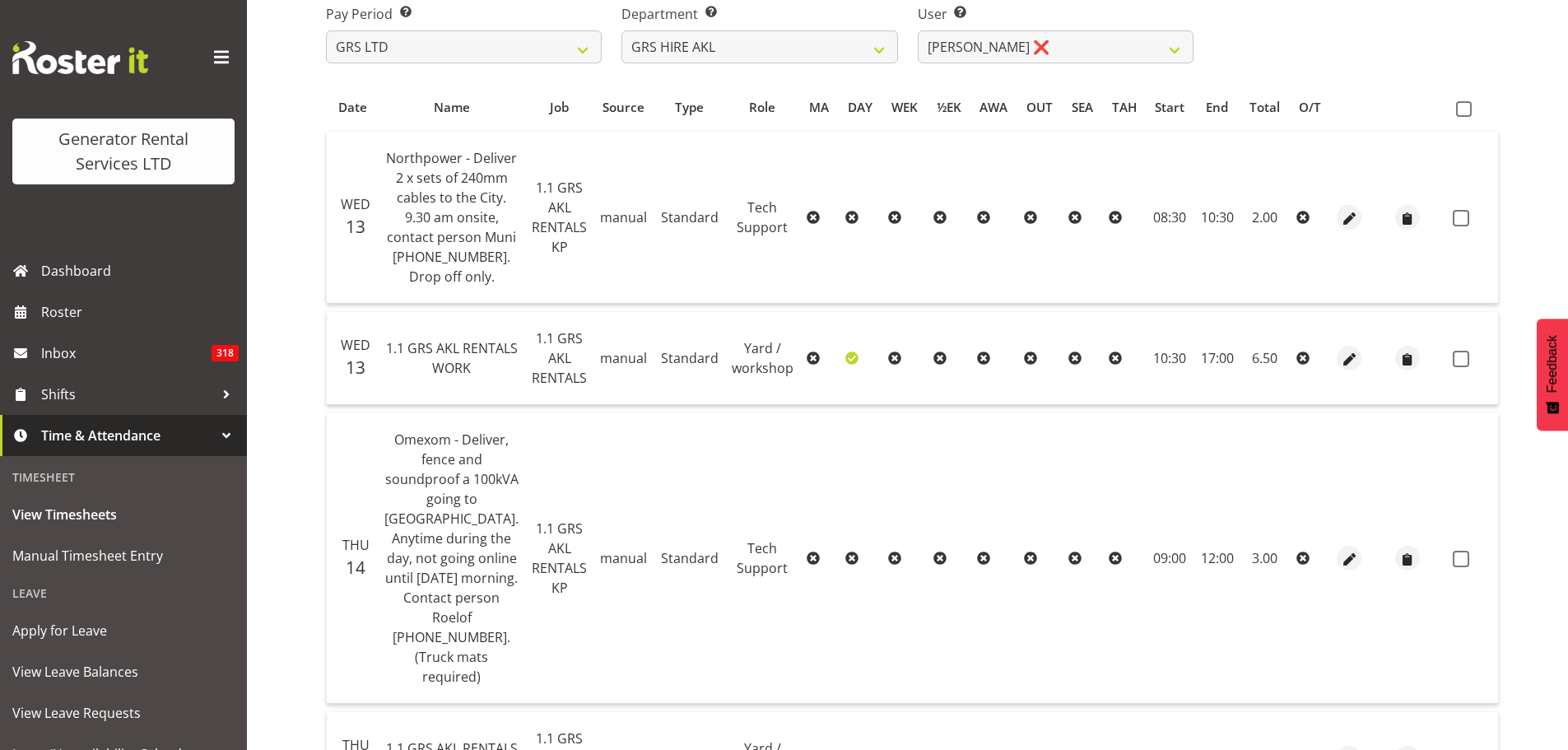
scroll to position [0, 0]
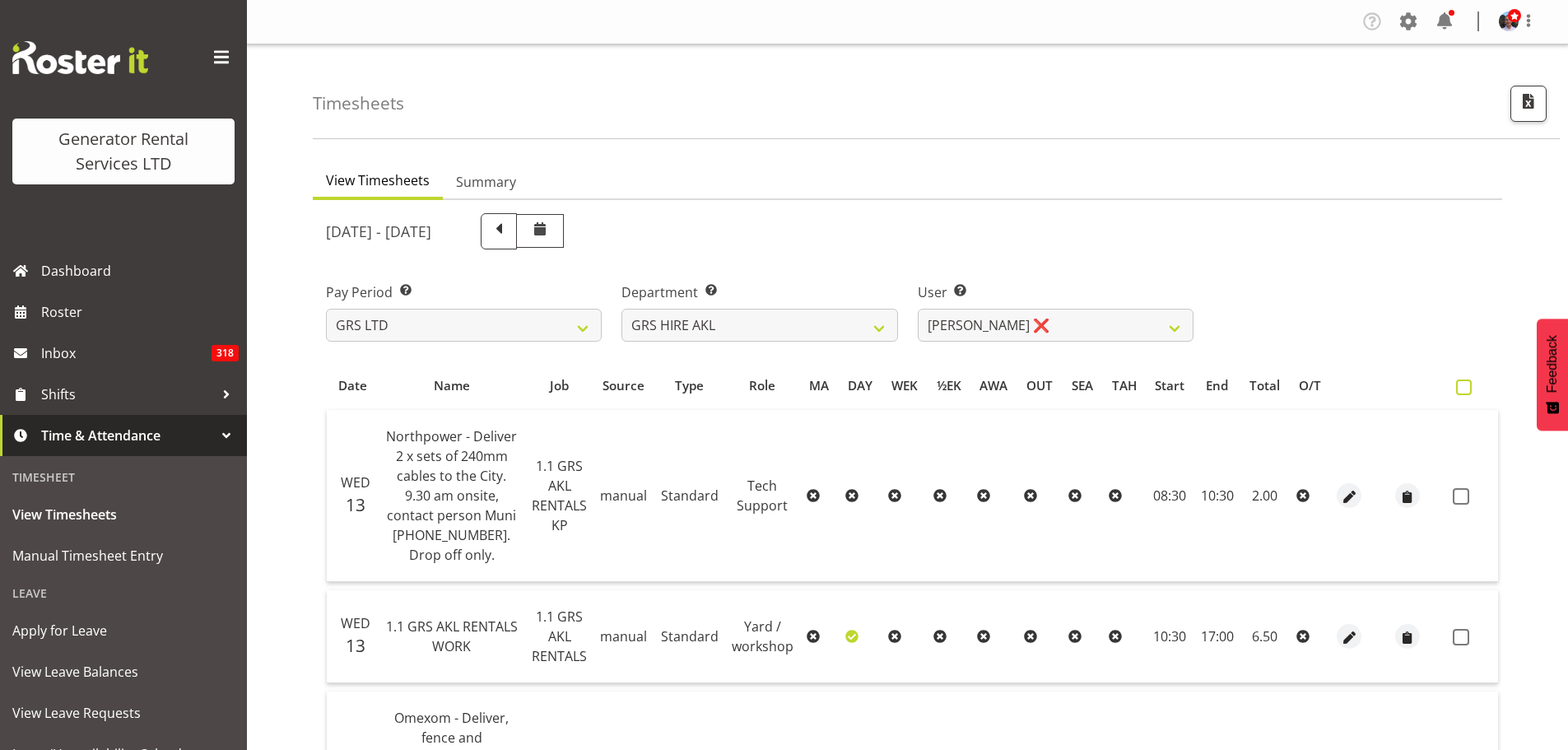
click at [1458, 392] on span at bounding box center [1464, 387] width 15 height 15
click at [1458, 392] on input "checkbox" at bounding box center [1461, 387] width 10 height 10
checkbox input "true"
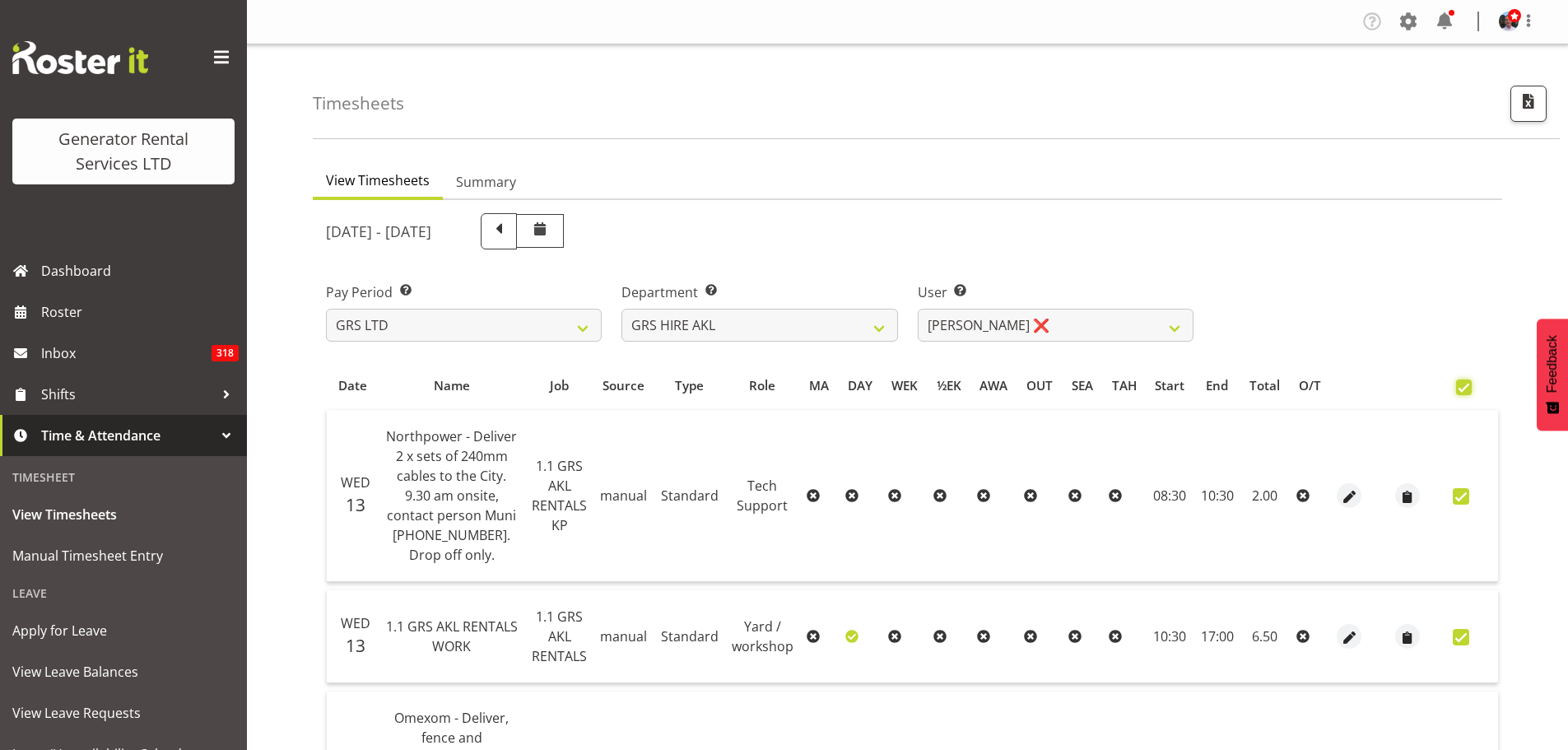
checkbox input "true"
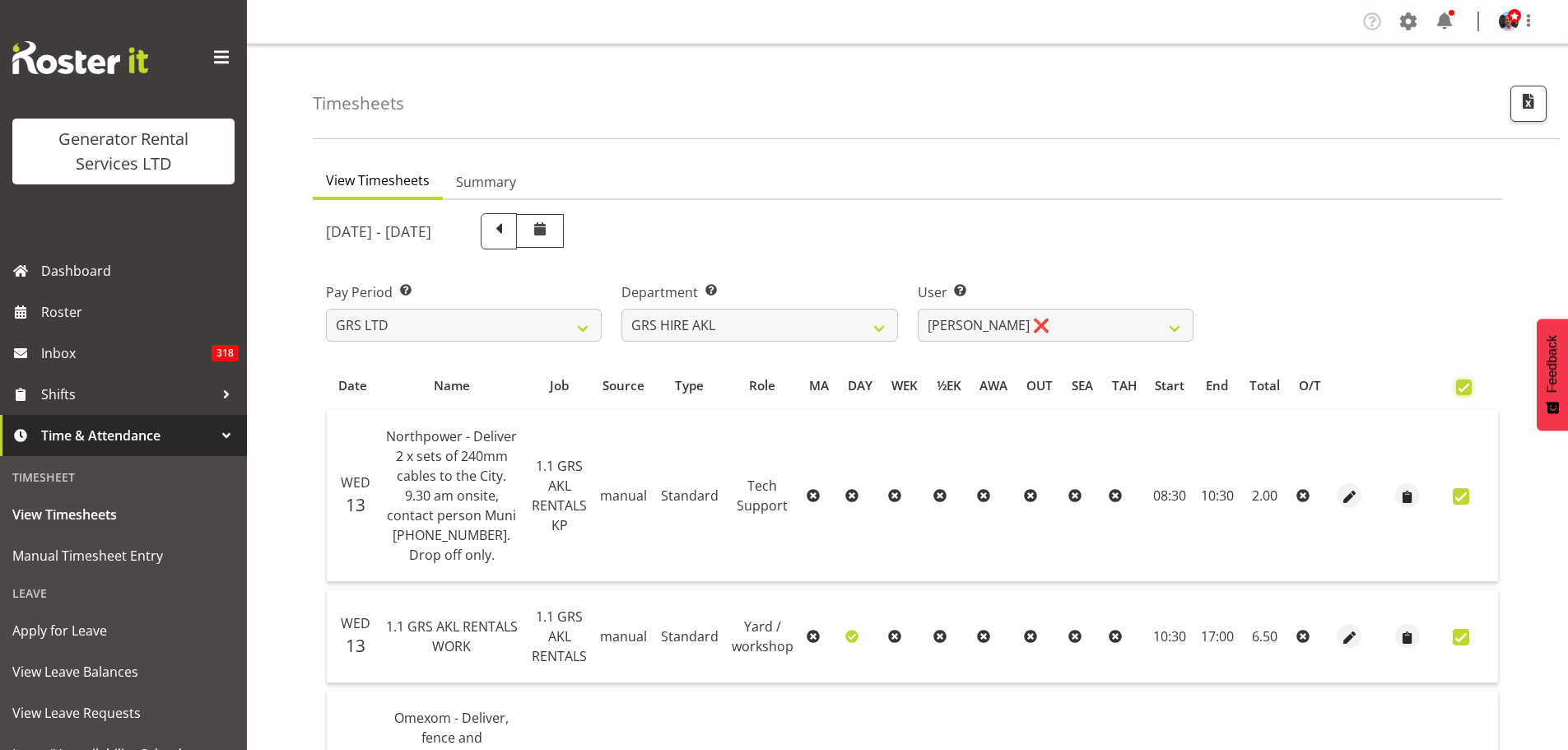
checkbox input "true"
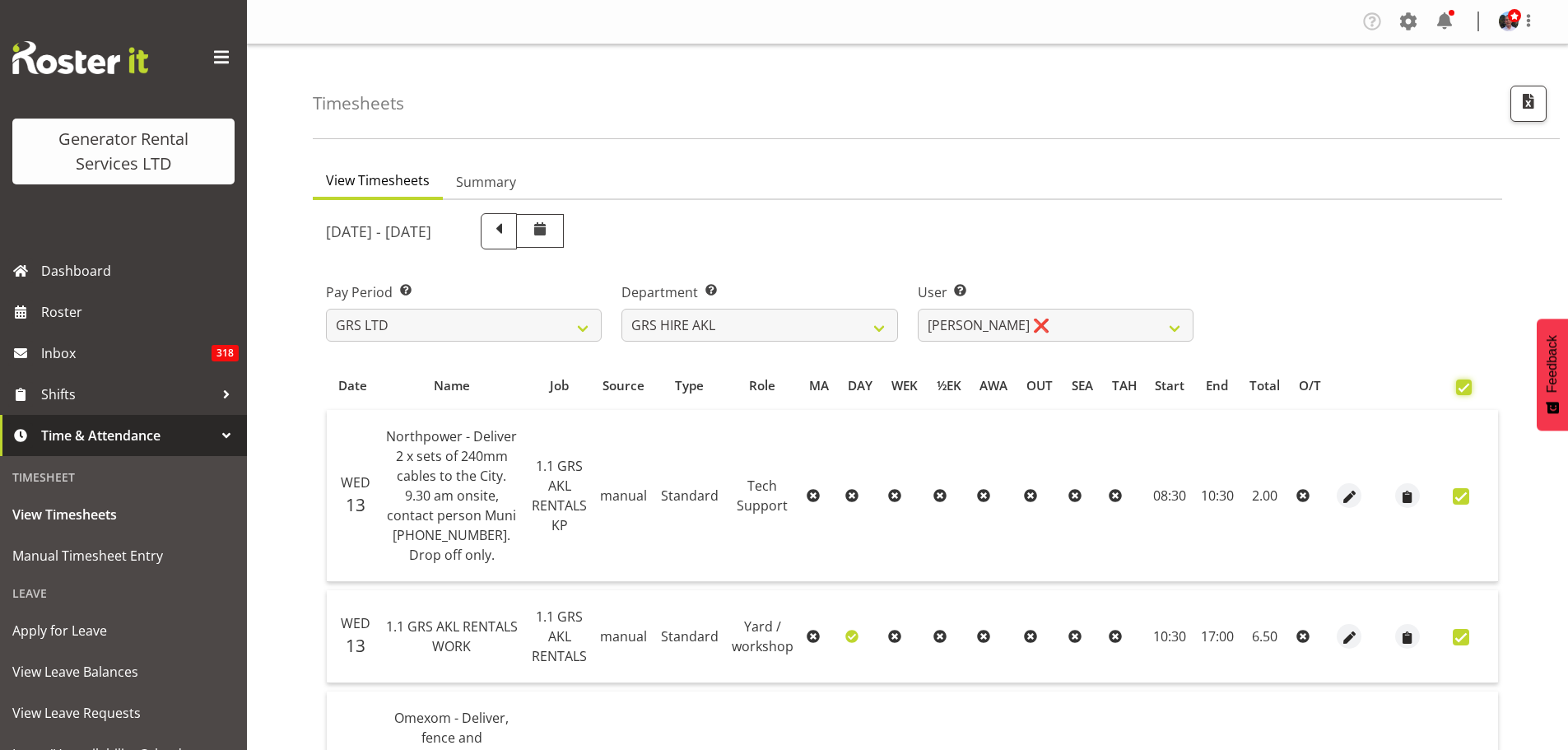
checkbox input "true"
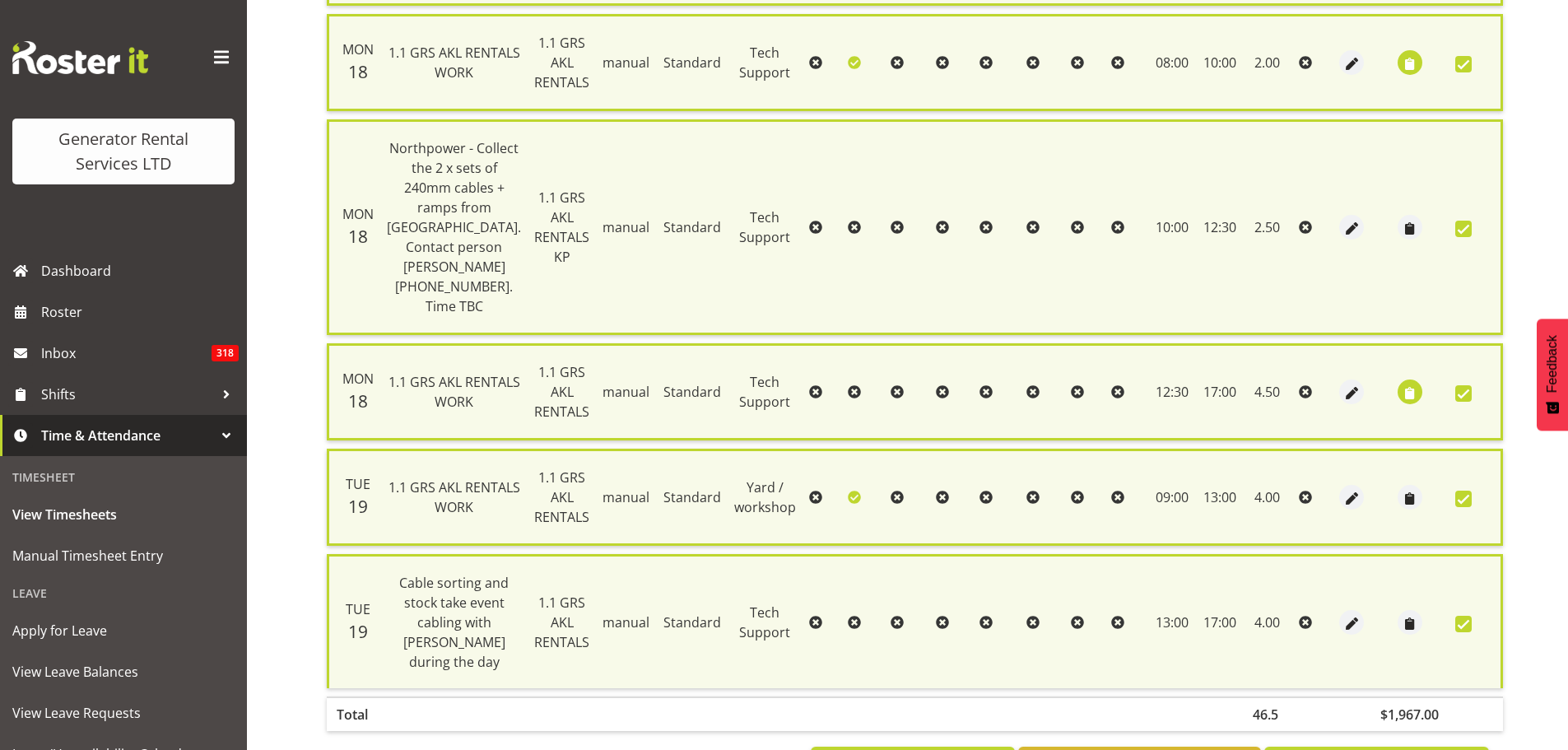
scroll to position [1751, 0]
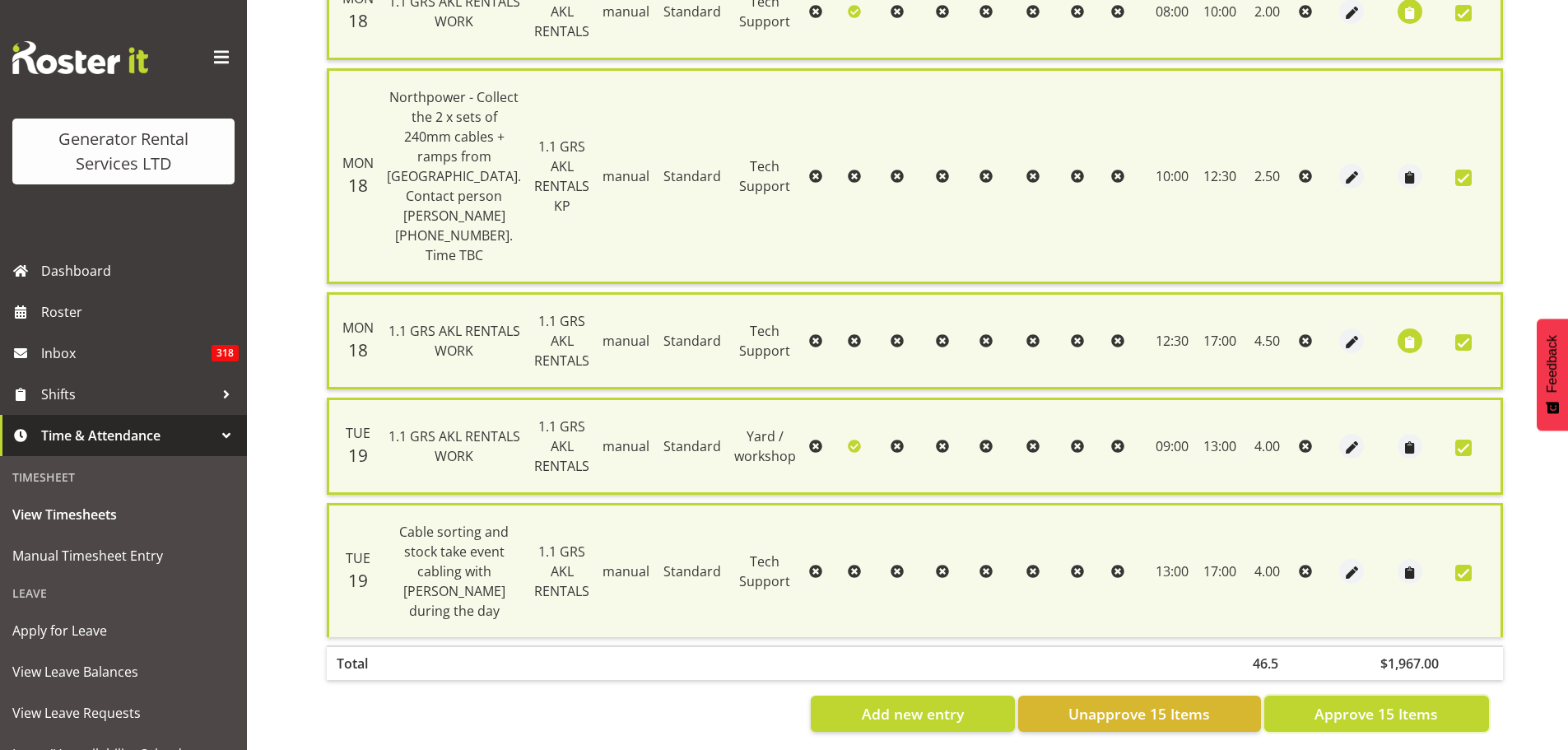
click at [1373, 703] on span "Approve 15 Items" at bounding box center [1377, 714] width 124 height 21
checkbox input "false"
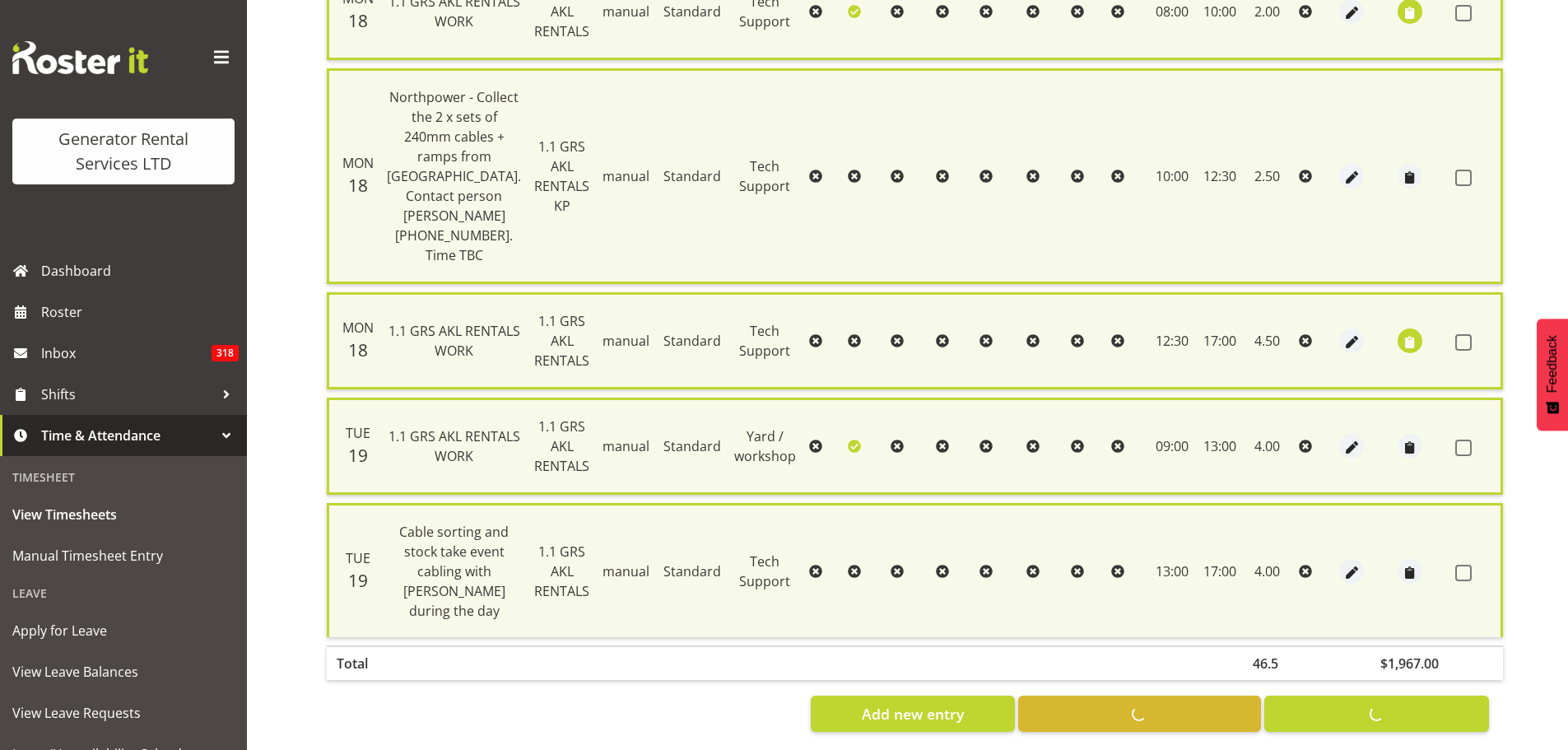
checkbox input "false"
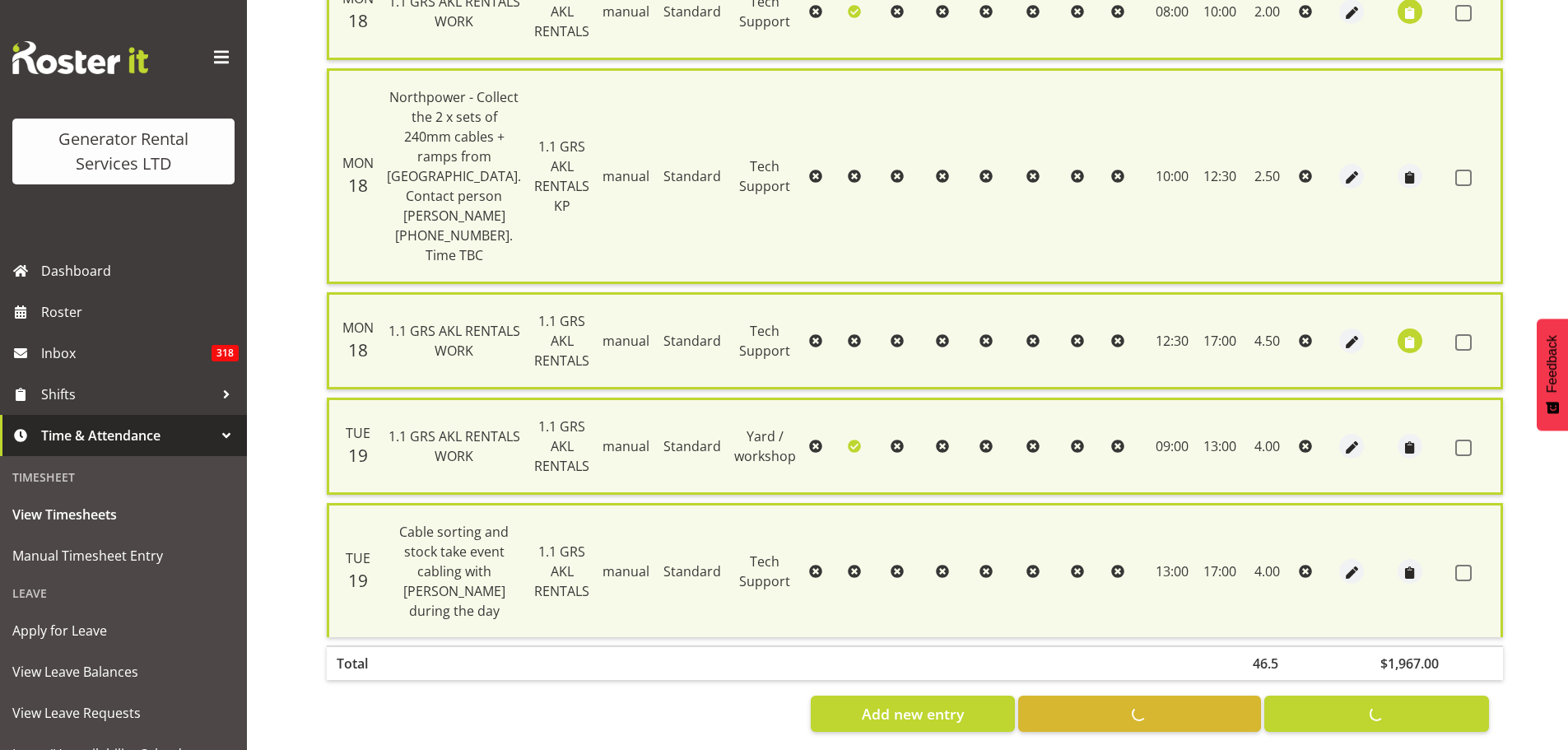
checkbox input "false"
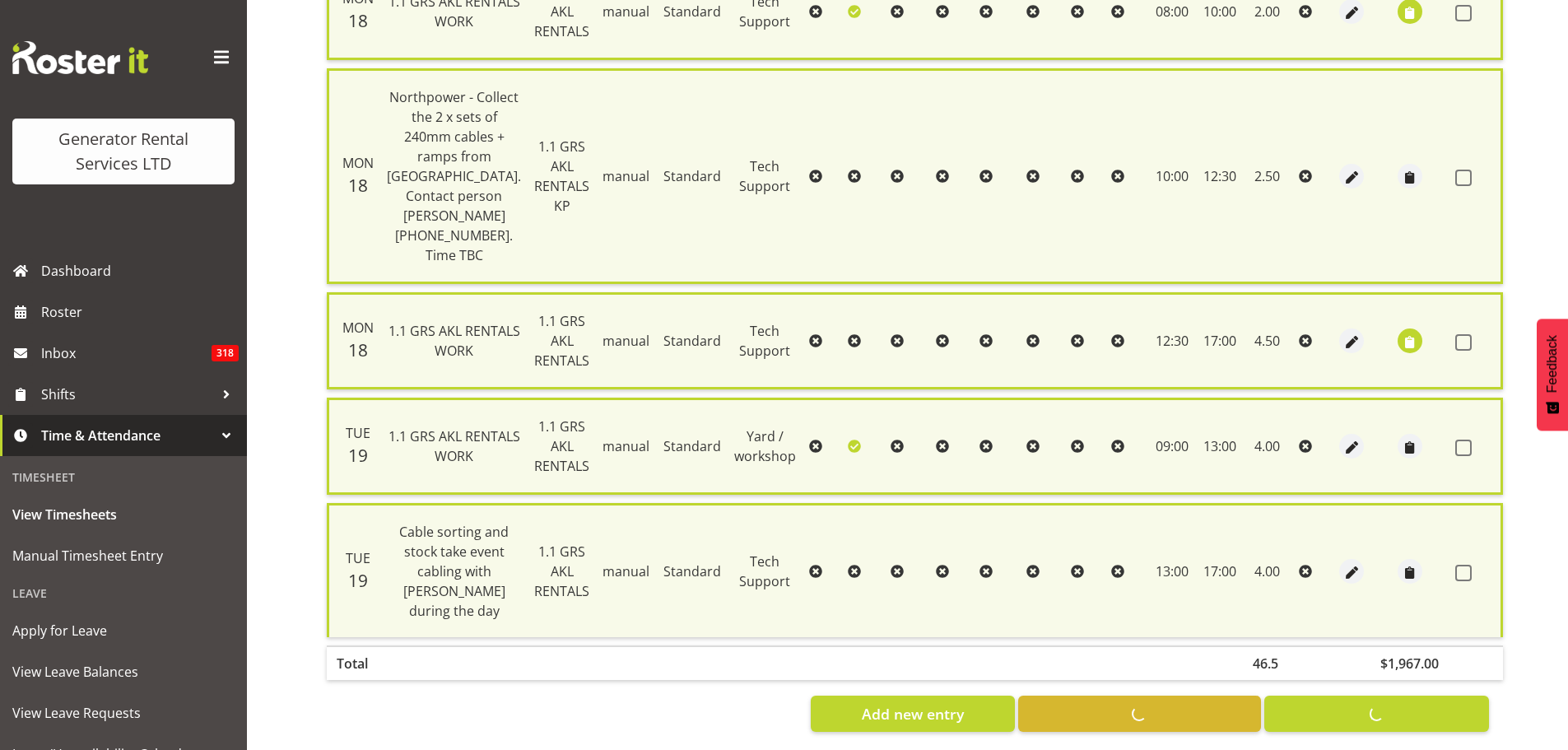
checkbox input "false"
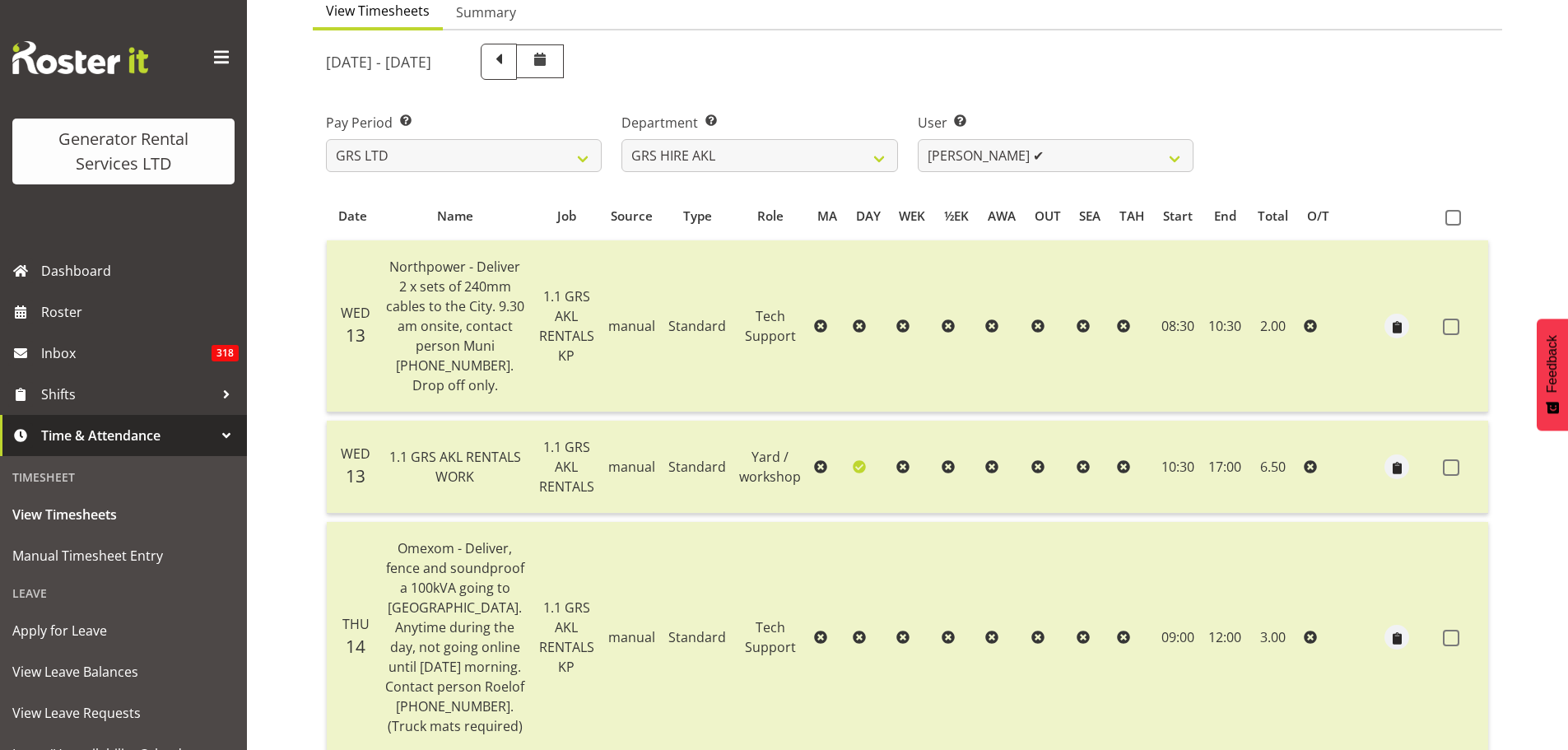
scroll to position [0, 0]
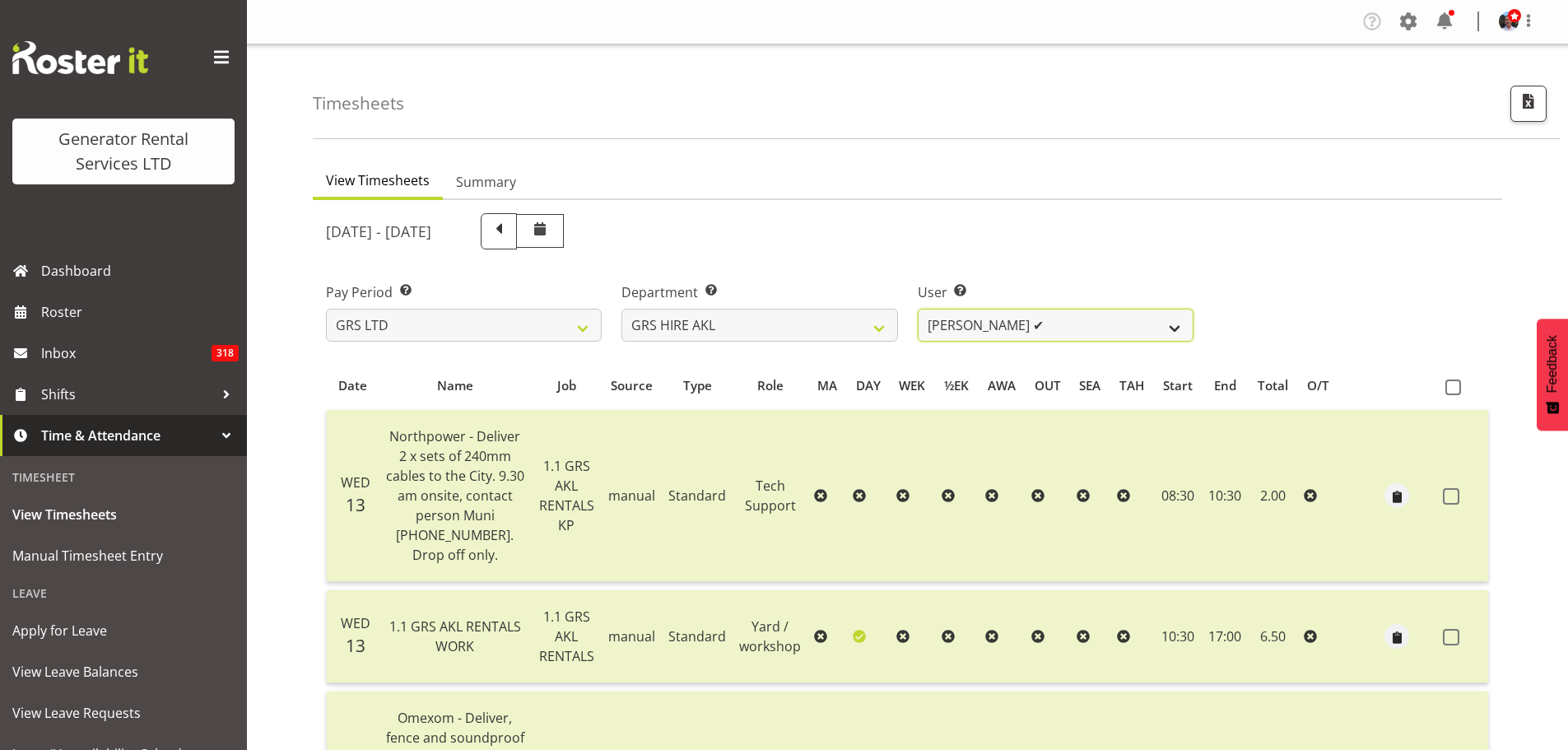
click at [1174, 326] on select "Aaron Naish ✔ Brandon Adonis ✔ Brendan (Paris) Jordan ✔ Caleb Phillips ✔ Carl S…" at bounding box center [1056, 325] width 276 height 33
select select "154"
click at [918, 309] on select "Aaron Naish ✔ Brandon Adonis ✔ Brendan (Paris) Jordan ✔ Caleb Phillips ✔ Carl S…" at bounding box center [1056, 325] width 276 height 33
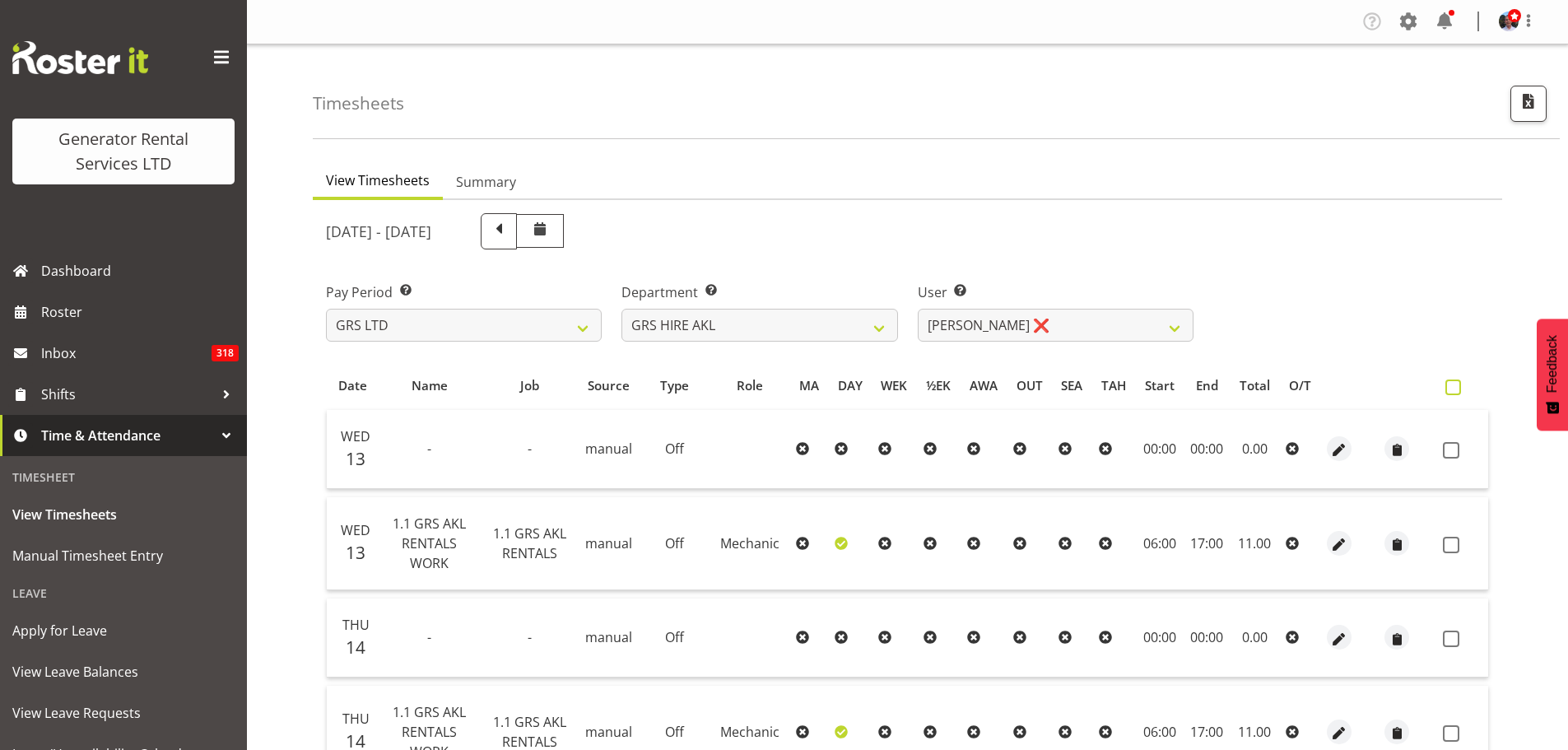
click at [1455, 387] on span at bounding box center [1454, 387] width 15 height 15
click at [1455, 387] on input "checkbox" at bounding box center [1451, 387] width 10 height 10
checkbox input "true"
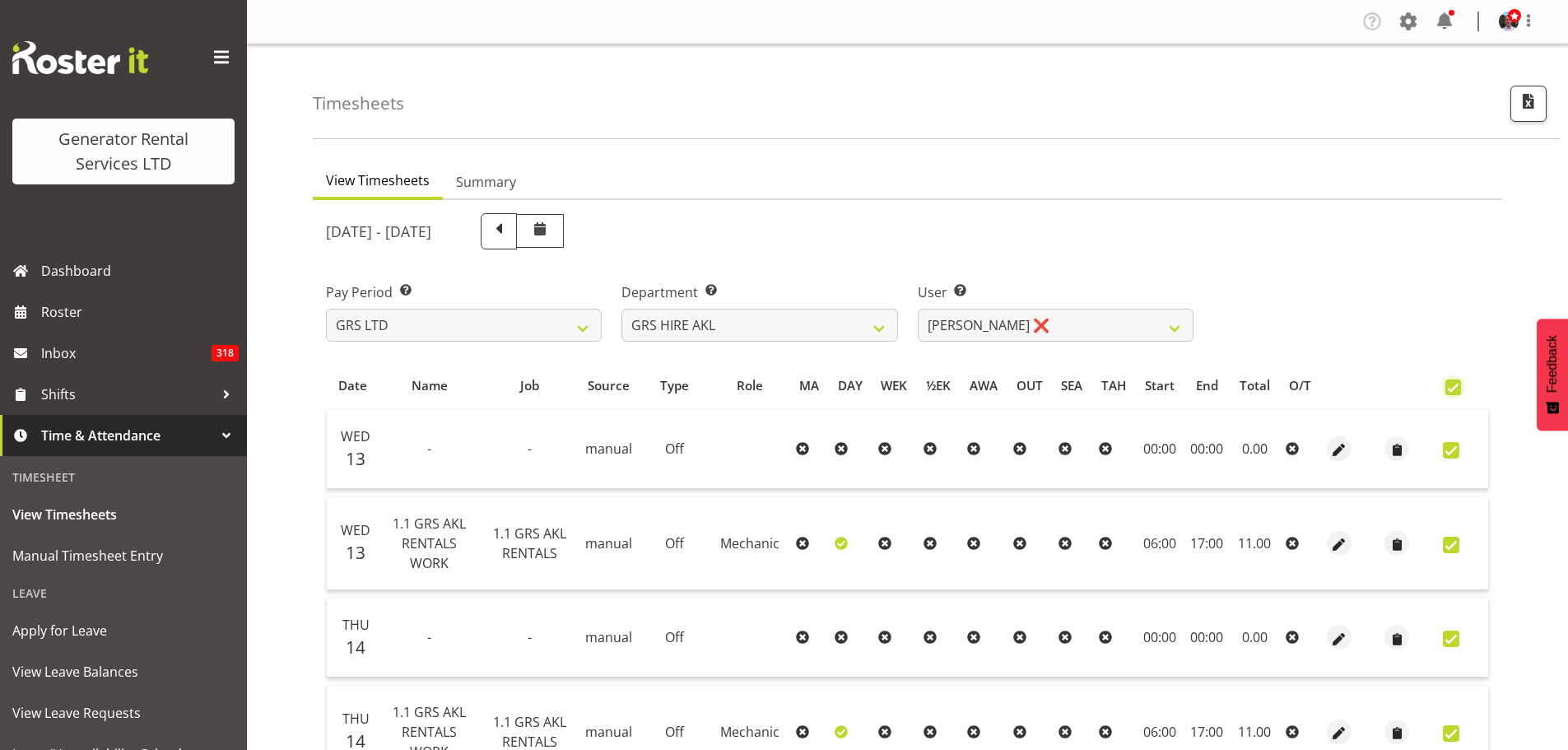
checkbox input "true"
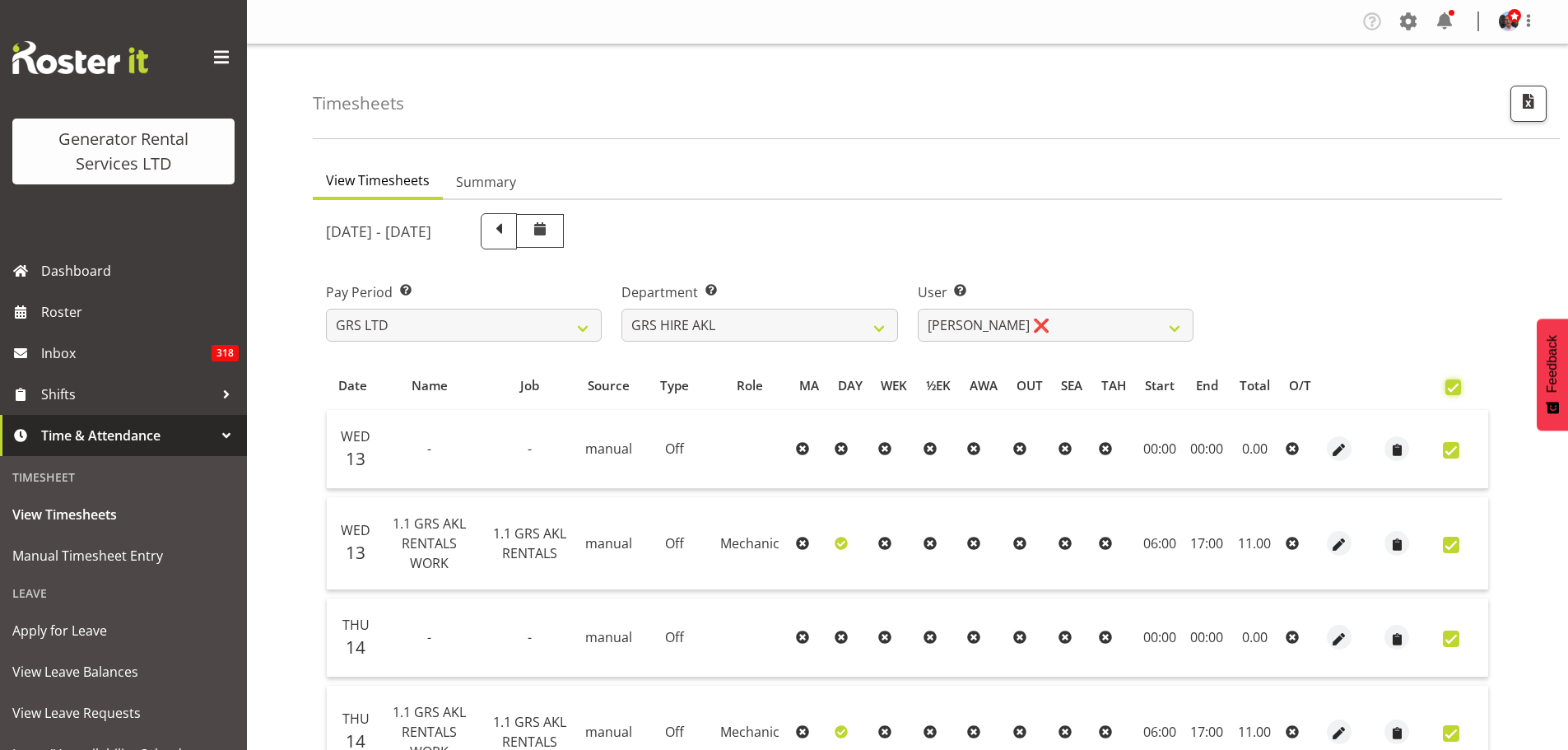
checkbox input "true"
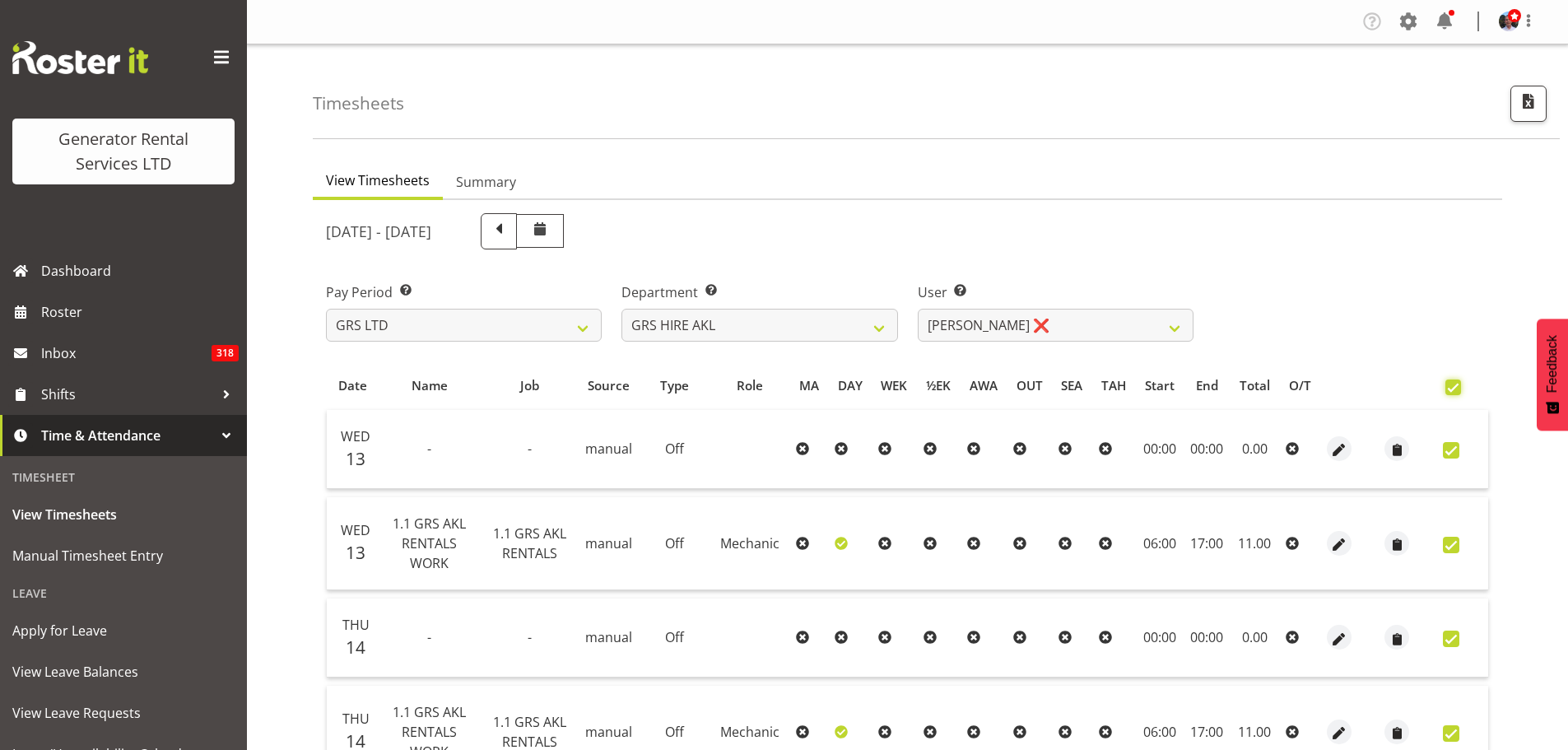
checkbox input "true"
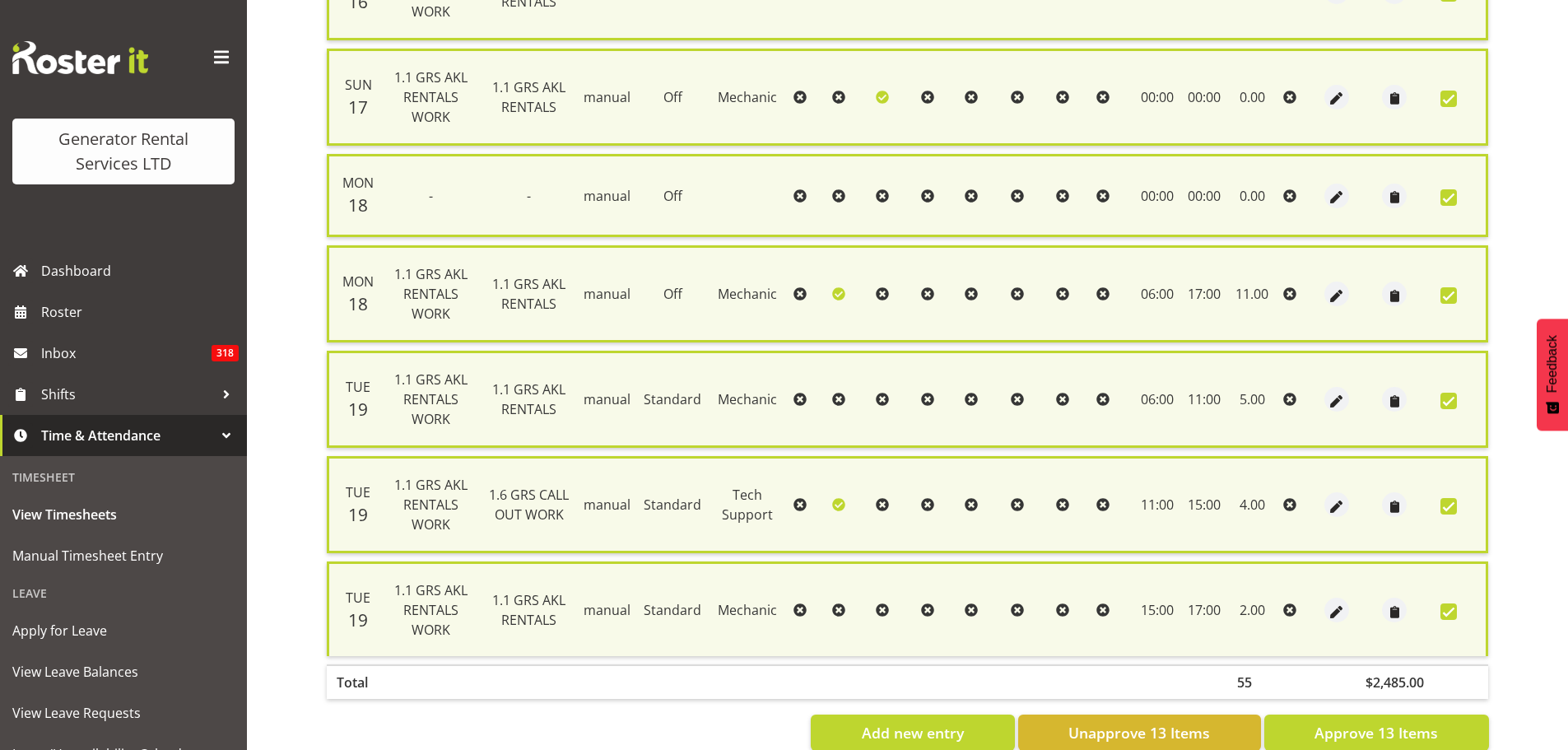
scroll to position [1096, 0]
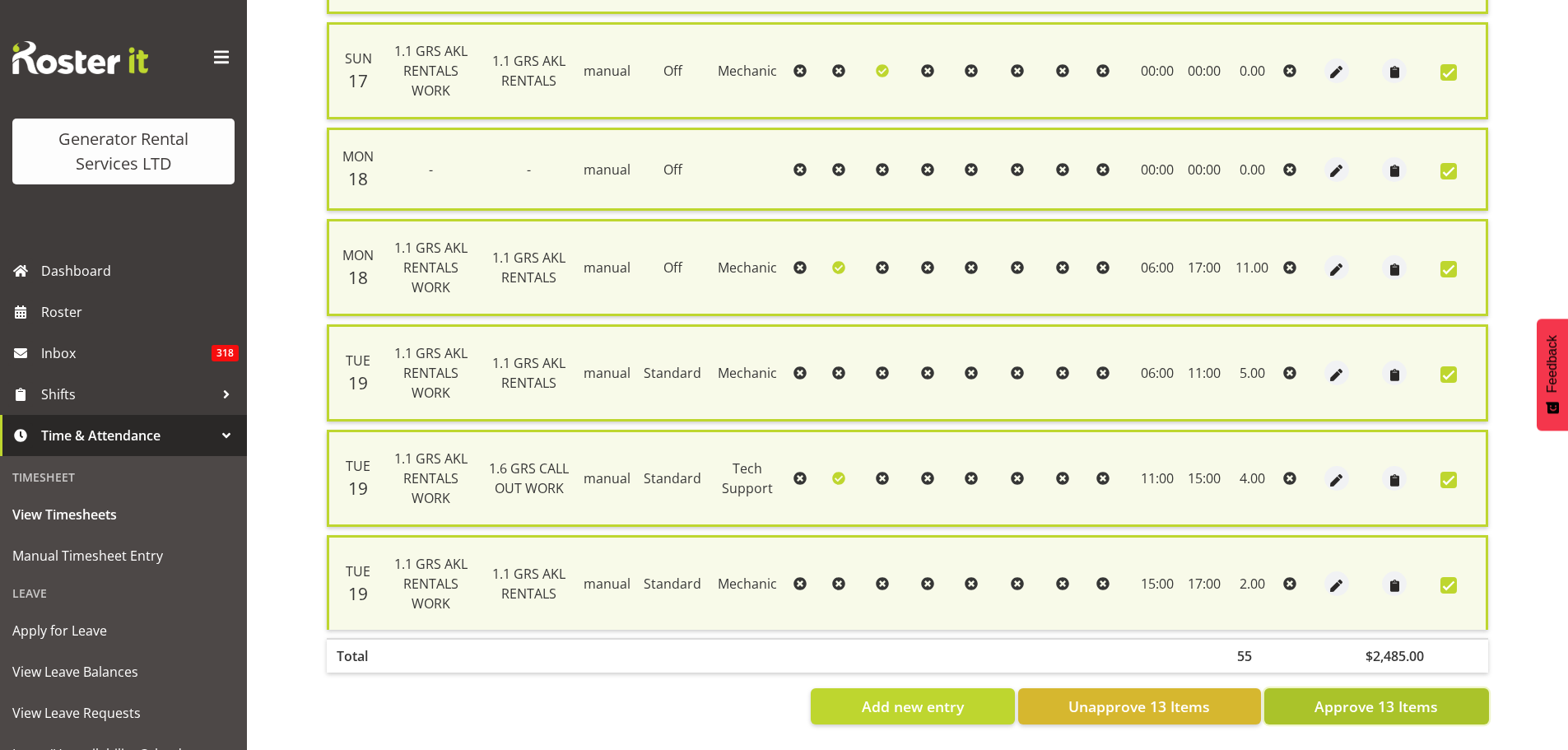
click at [1363, 701] on span "Approve 13 Items" at bounding box center [1377, 706] width 124 height 21
checkbox input "false"
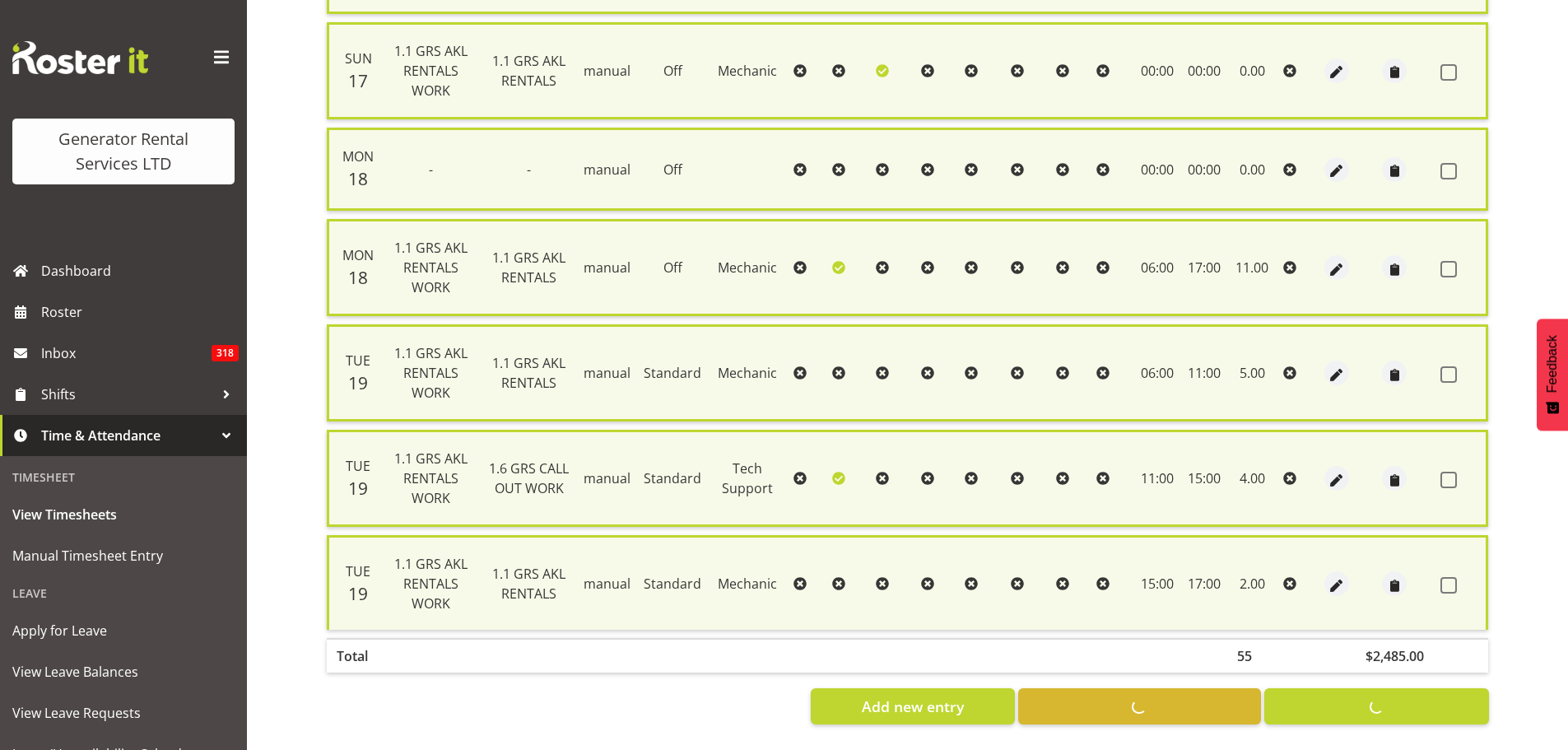
checkbox input "false"
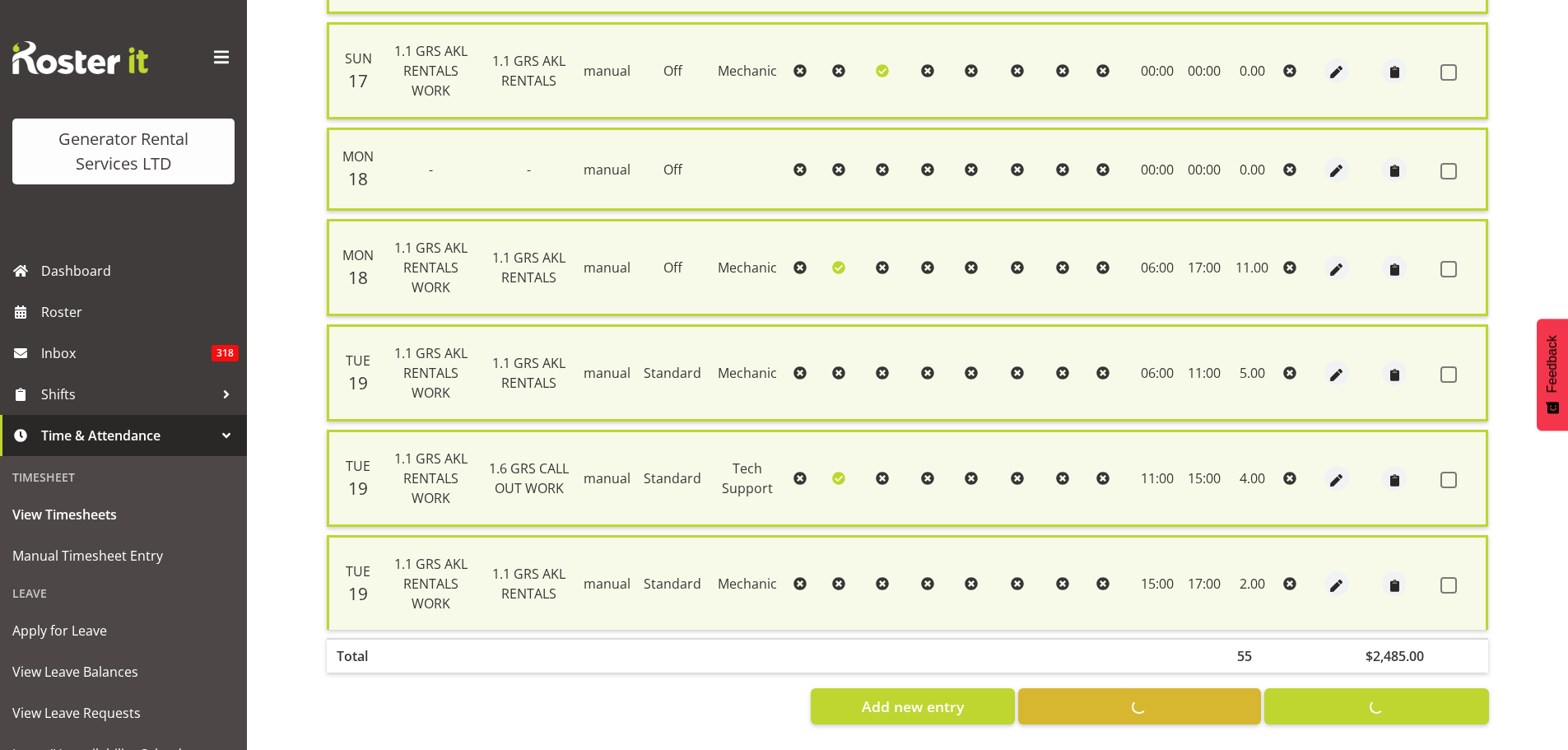
checkbox input "false"
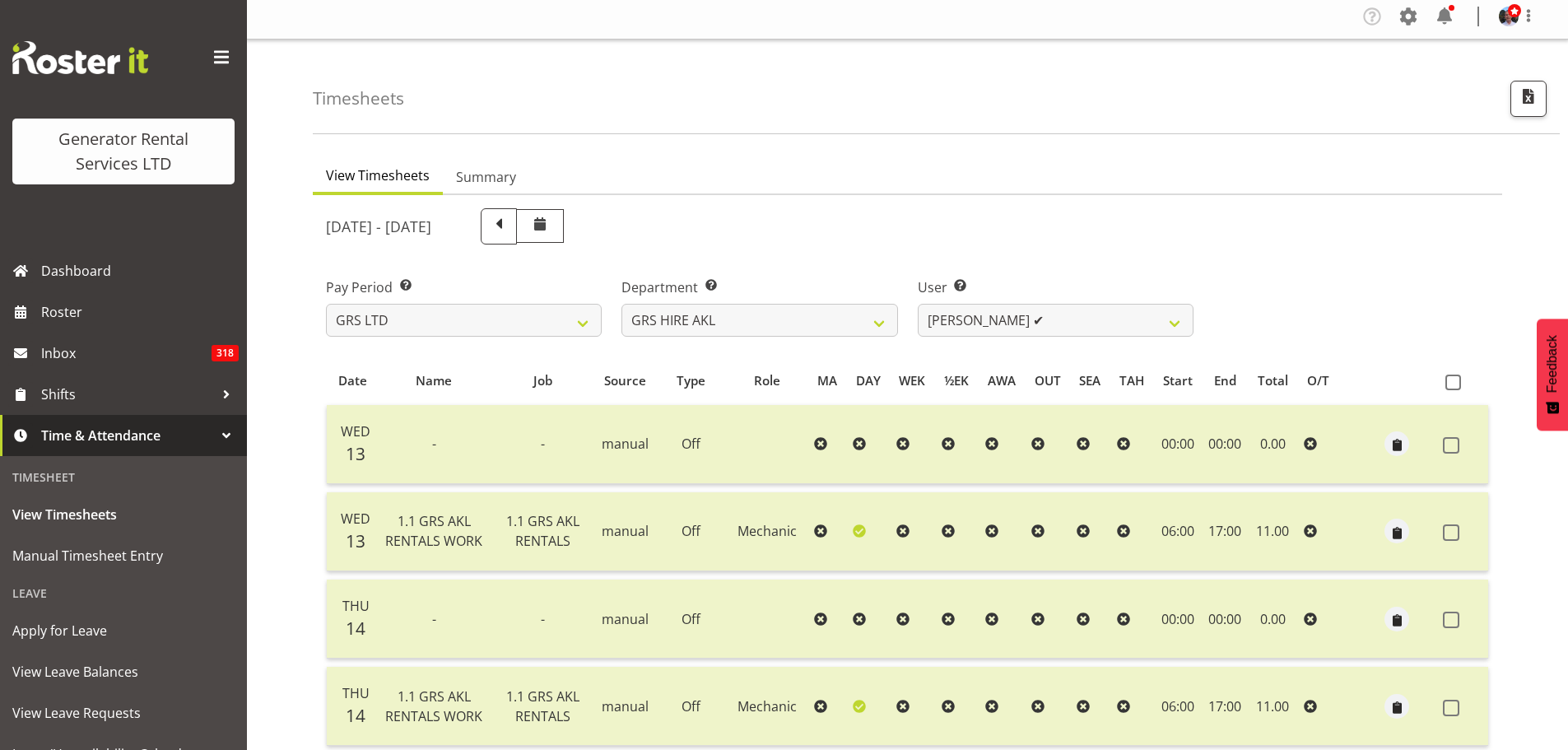
scroll to position [0, 0]
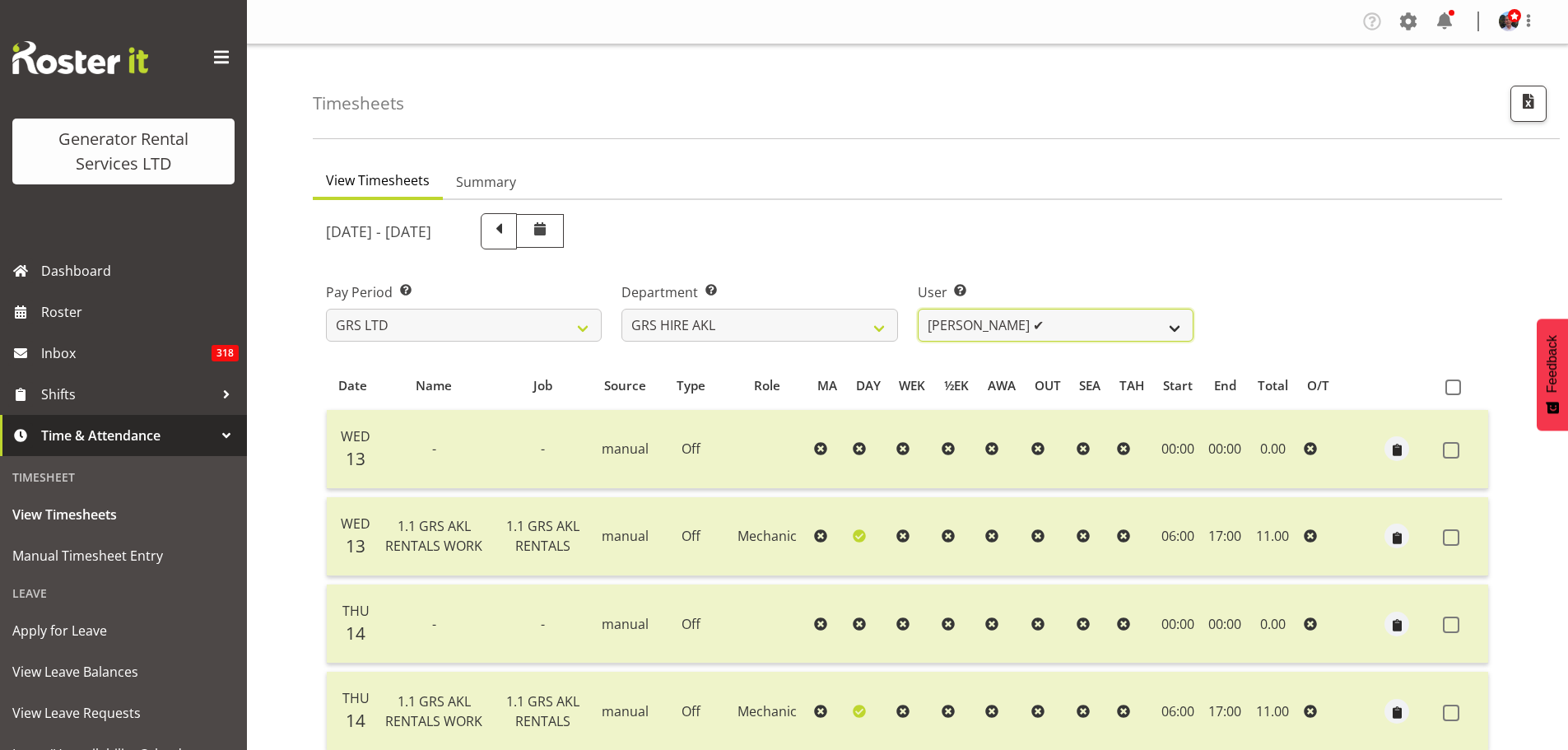
click at [1171, 328] on select "Aaron Naish ✔ Brandon Adonis ✔ Brendan (Paris) Jordan ✔ Caleb Phillips ✔ Carl S…" at bounding box center [1056, 325] width 276 height 33
select select "155"
click at [918, 309] on select "Aaron Naish ✔ Brandon Adonis ✔ Brendan (Paris) Jordan ✔ Caleb Phillips ✔ Carl S…" at bounding box center [1056, 325] width 276 height 33
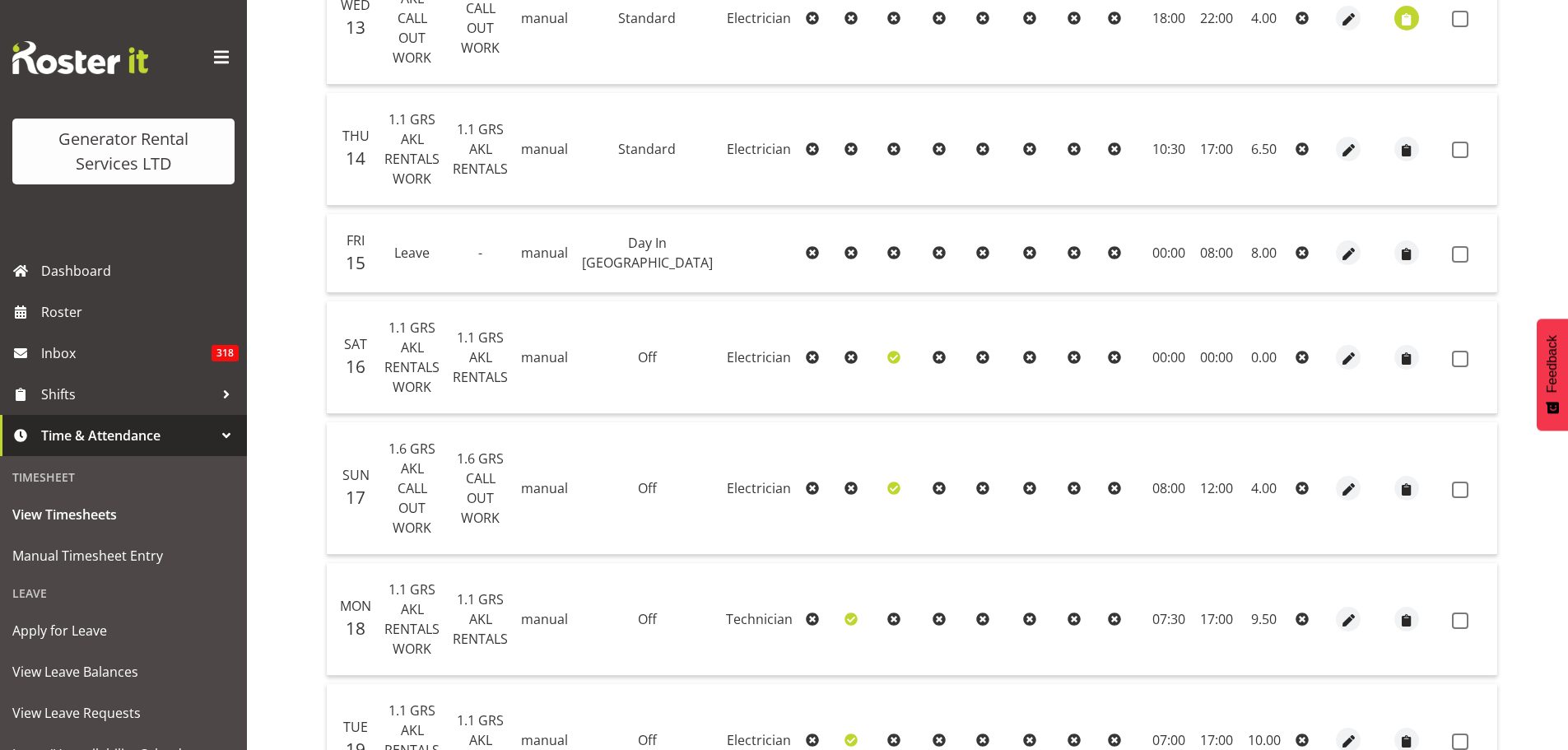
scroll to position [478, 0]
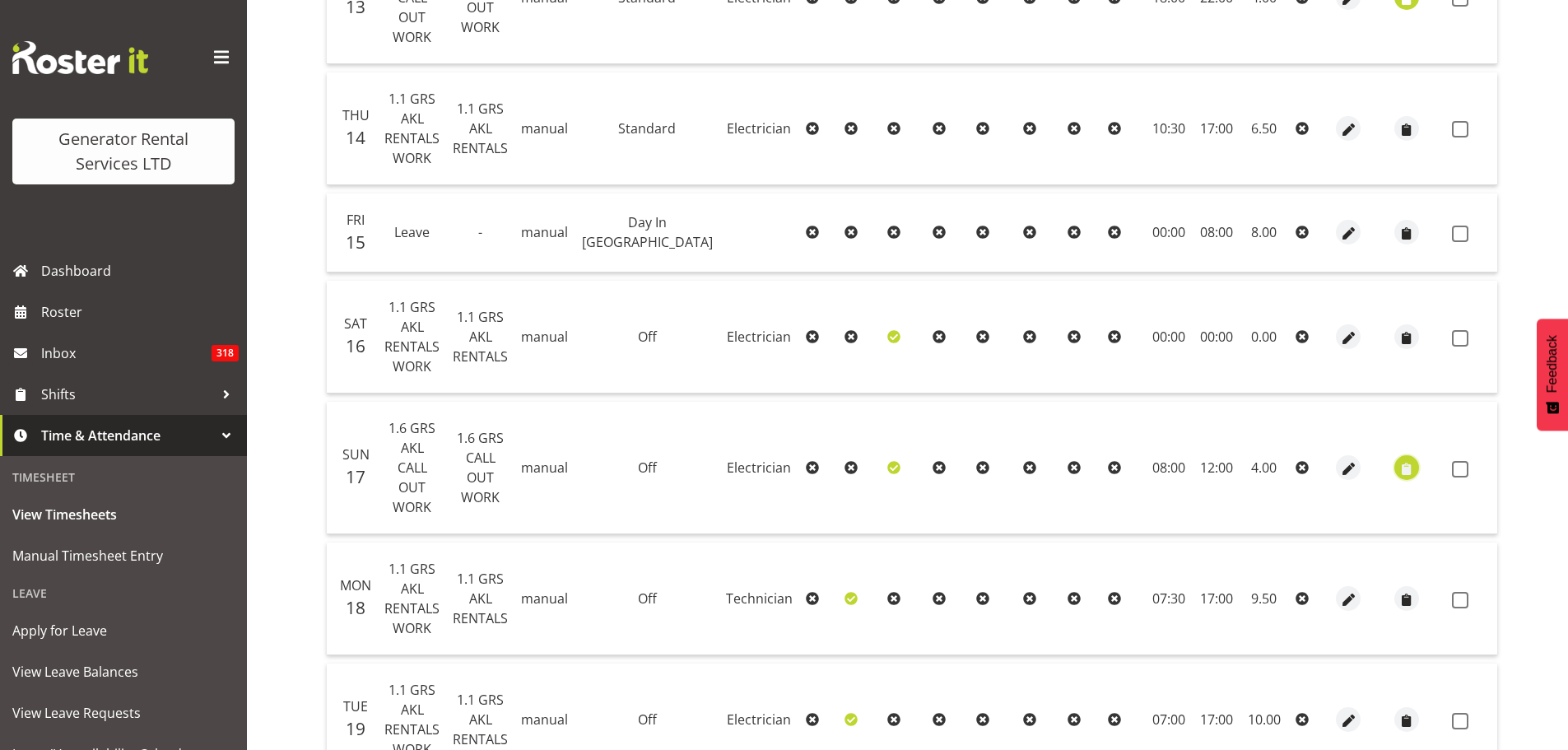
click at [1398, 459] on span "button" at bounding box center [1408, 469] width 19 height 19
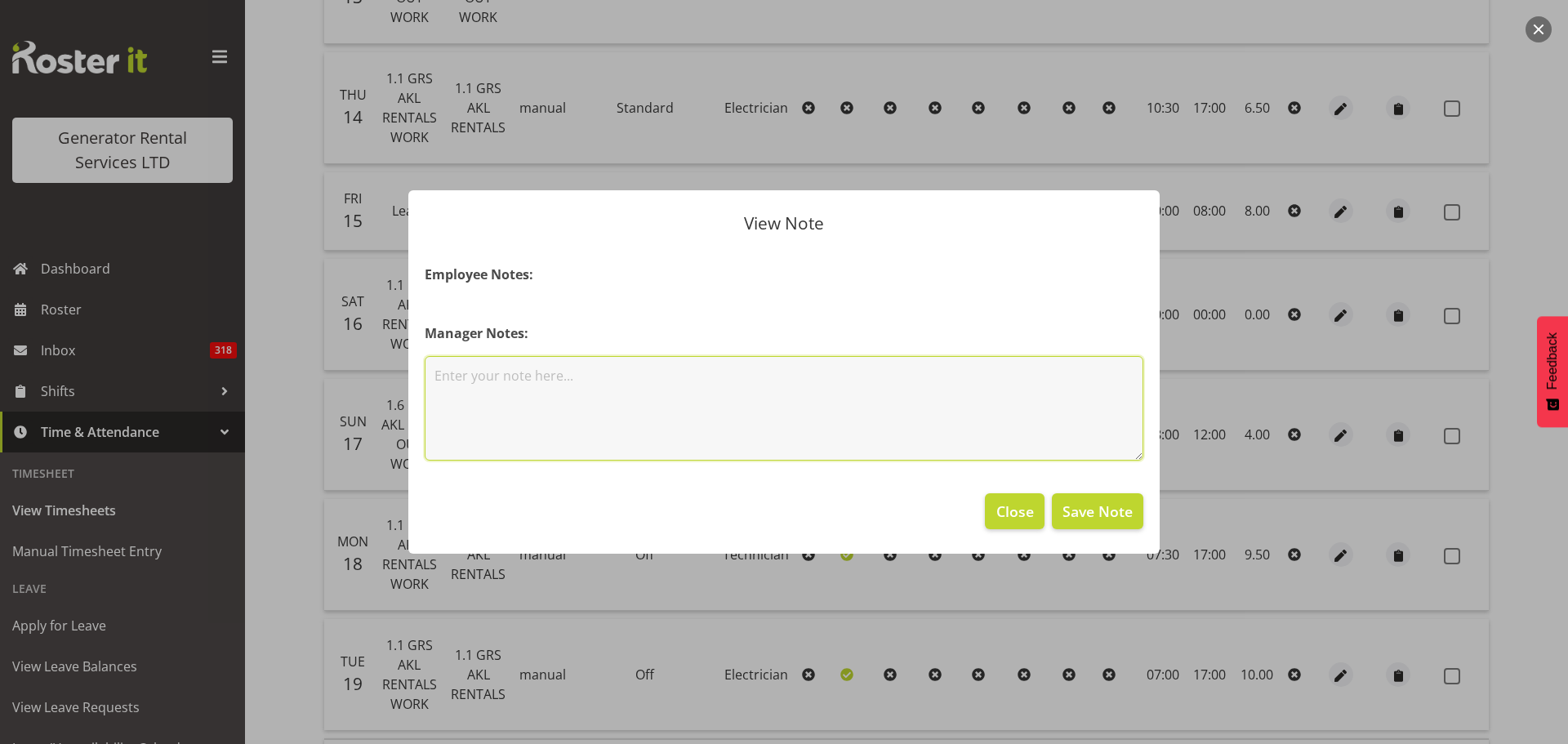
click at [462, 379] on textarea at bounding box center [784, 408] width 719 height 105
type textarea "Pile hire call out"
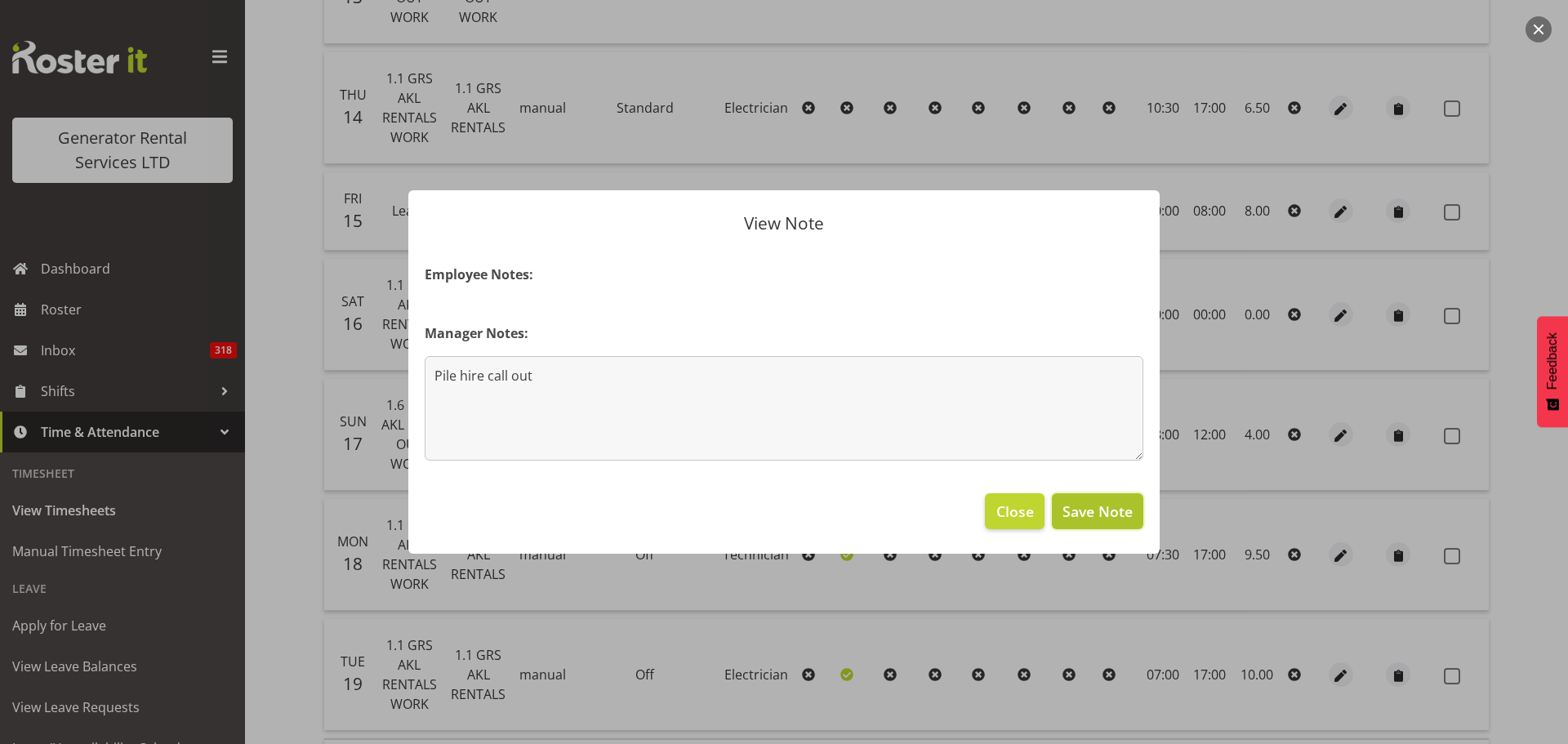
click at [1084, 516] on span "Save Note" at bounding box center [1097, 511] width 70 height 21
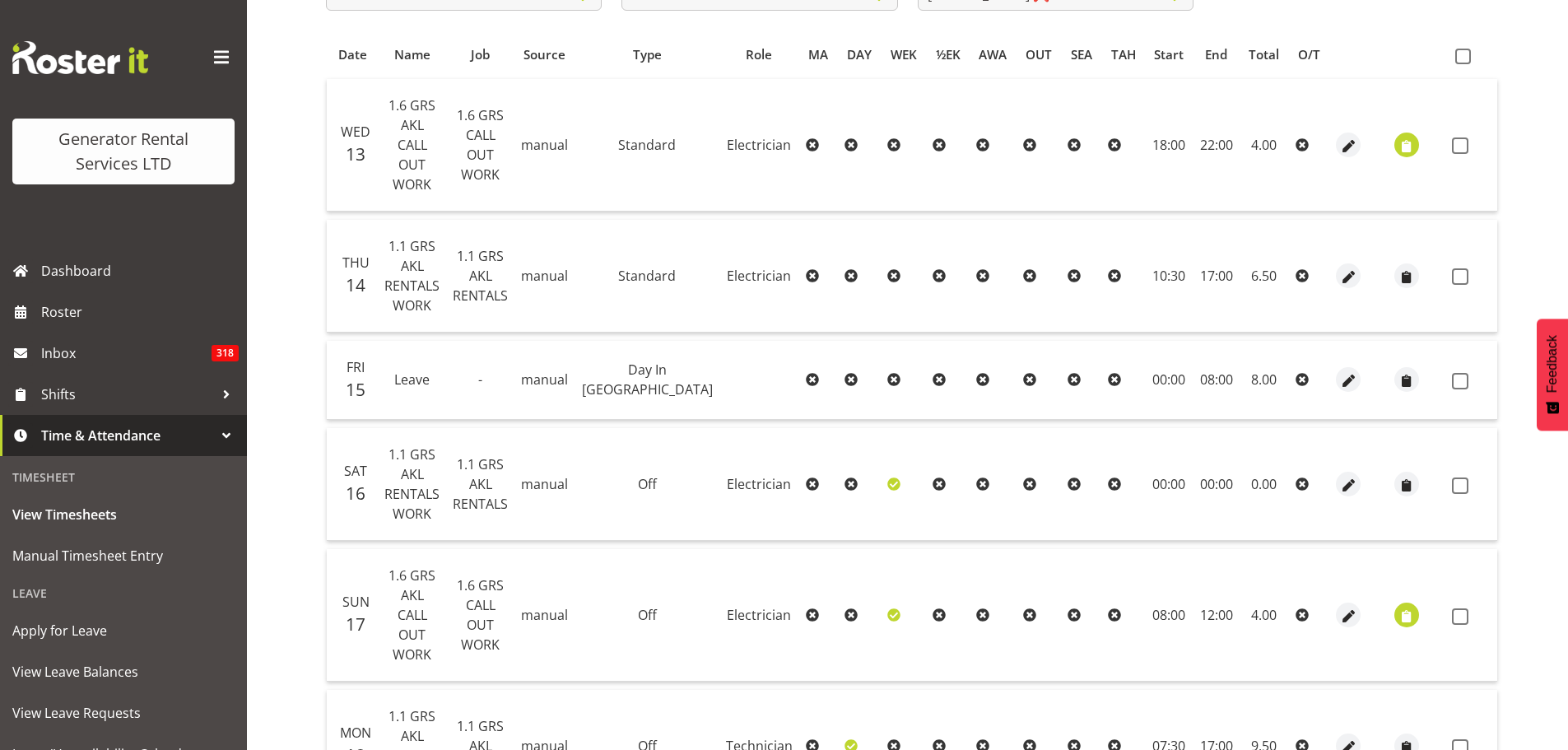
scroll to position [67, 0]
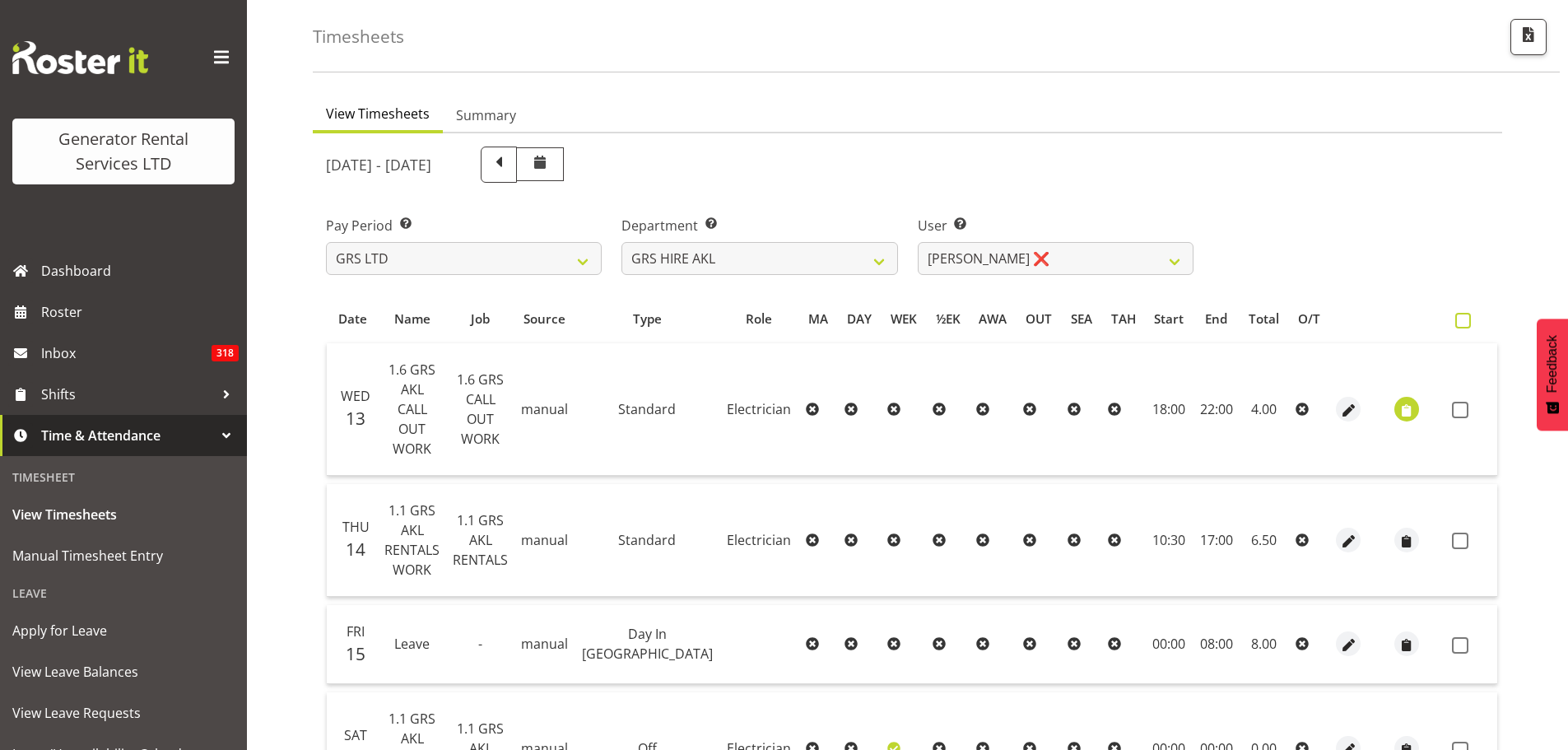
click at [1456, 319] on span at bounding box center [1463, 320] width 15 height 15
click at [1456, 319] on input "checkbox" at bounding box center [1460, 320] width 10 height 10
checkbox input "true"
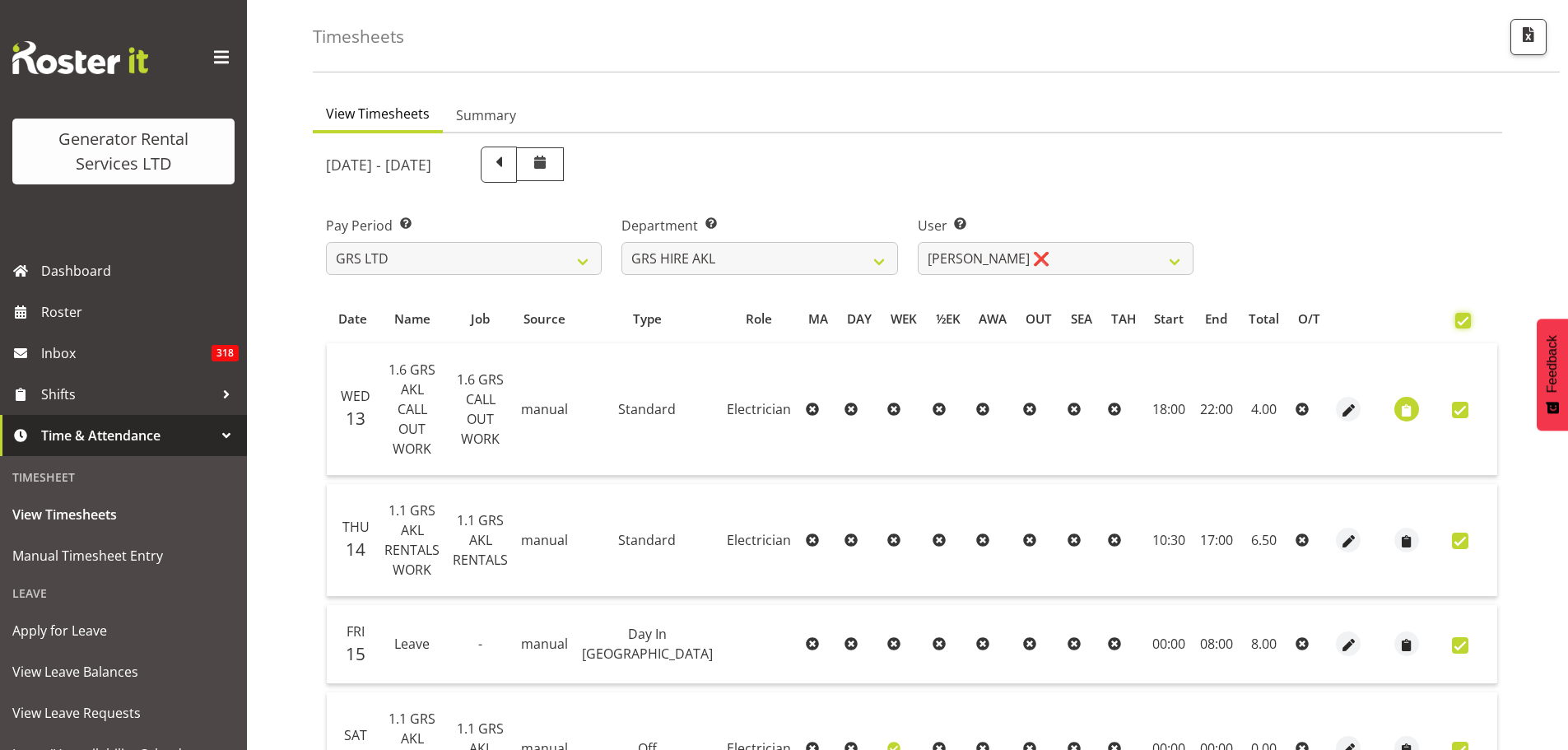
checkbox input "true"
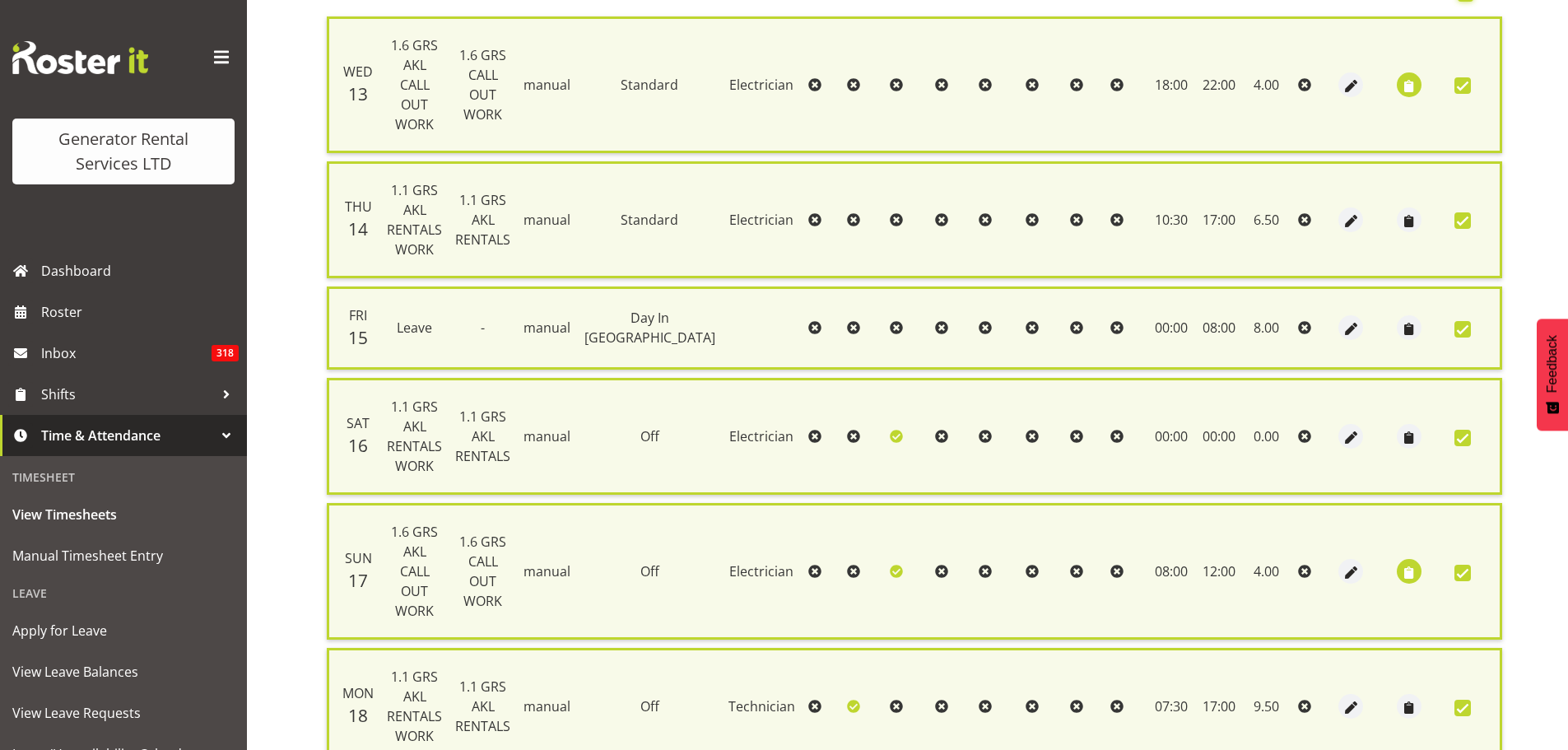
scroll to position [506, 0]
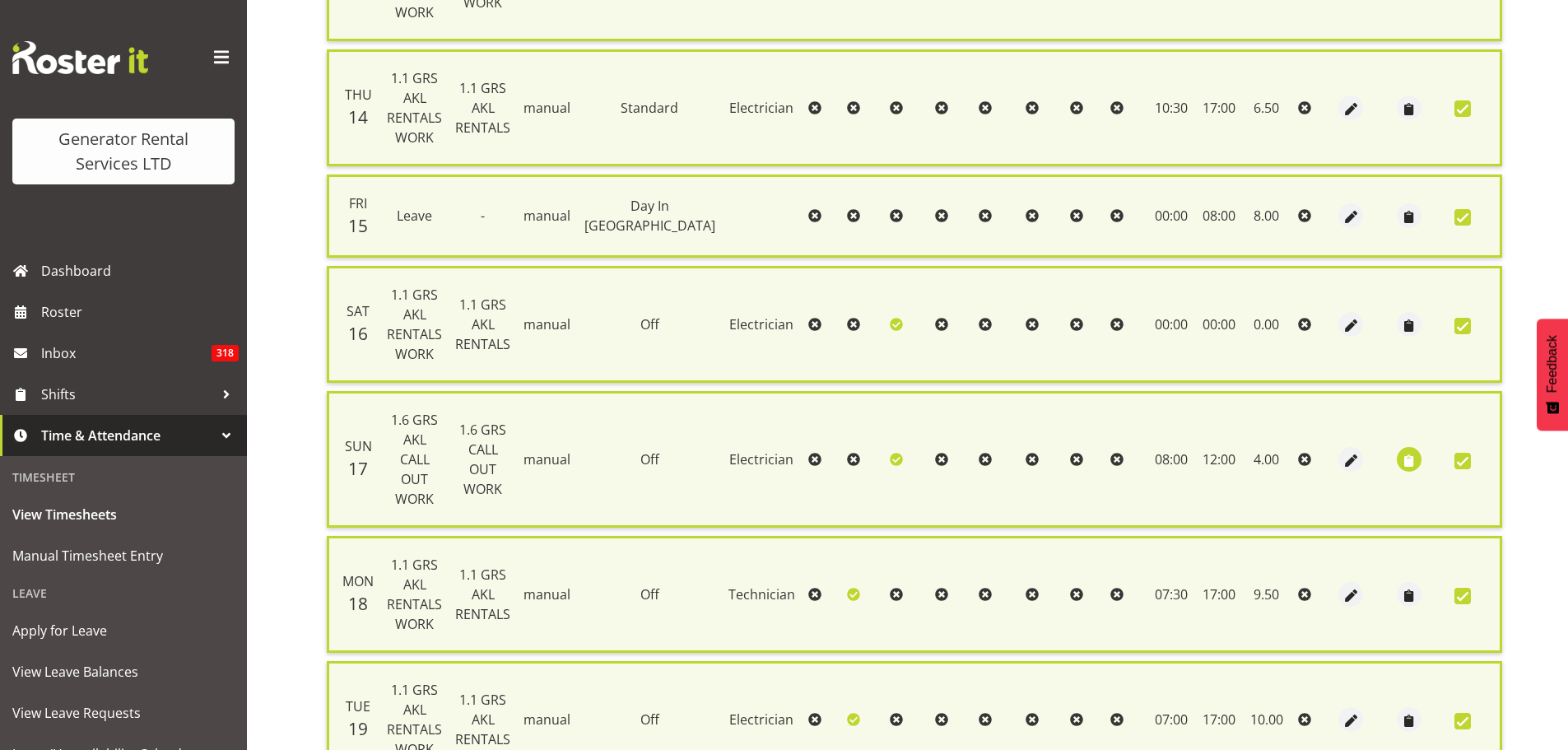
checkbox input "false"
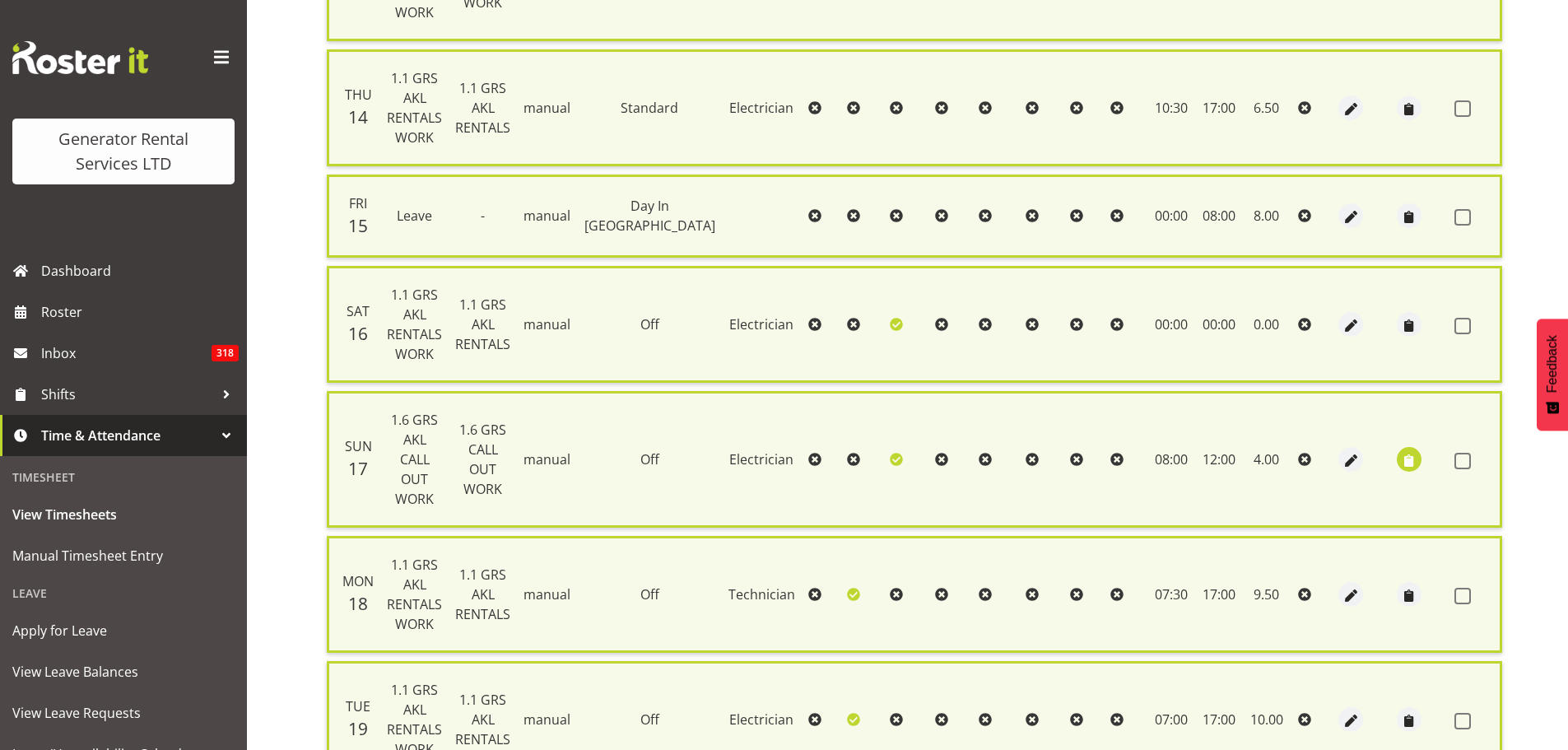
checkbox input "false"
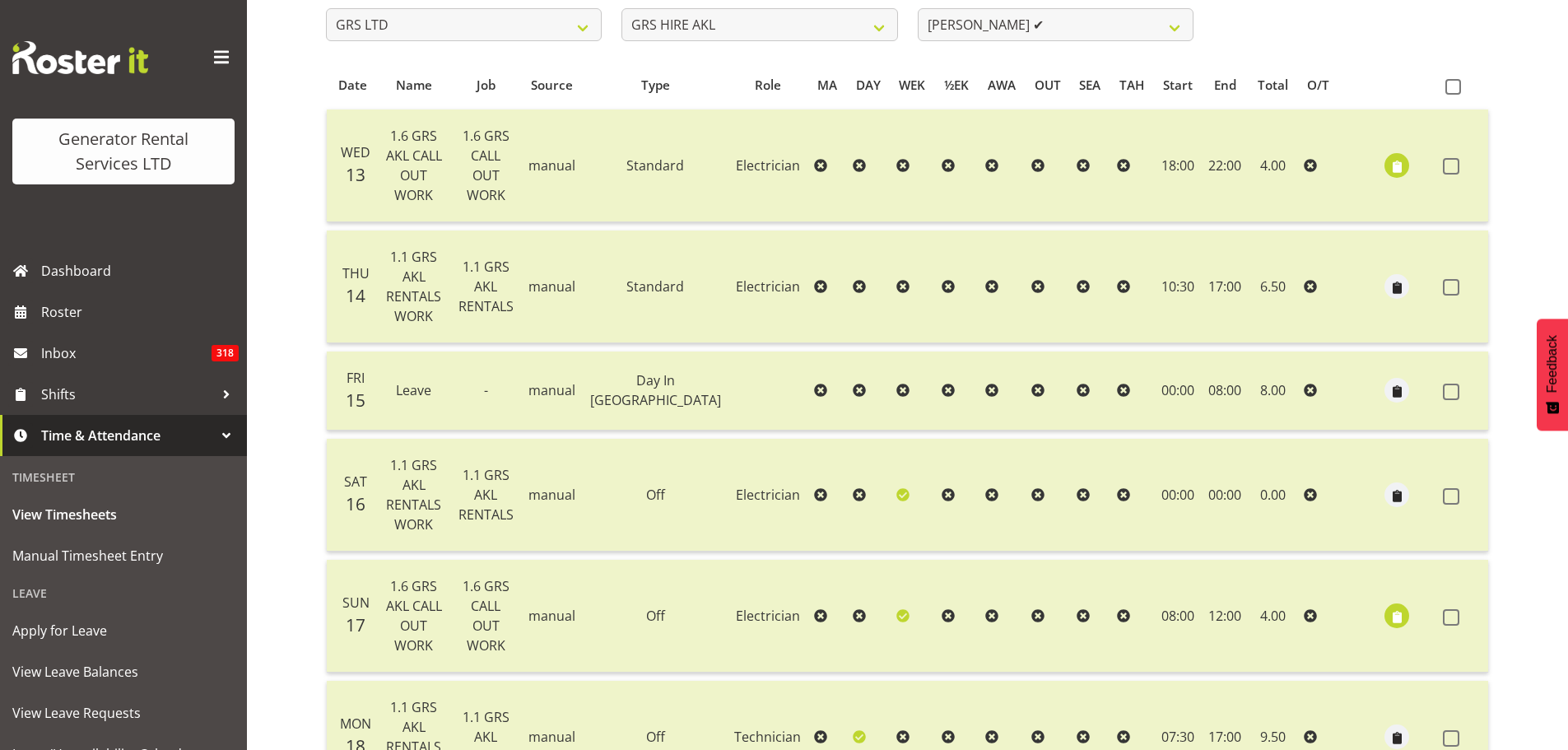
scroll to position [94, 0]
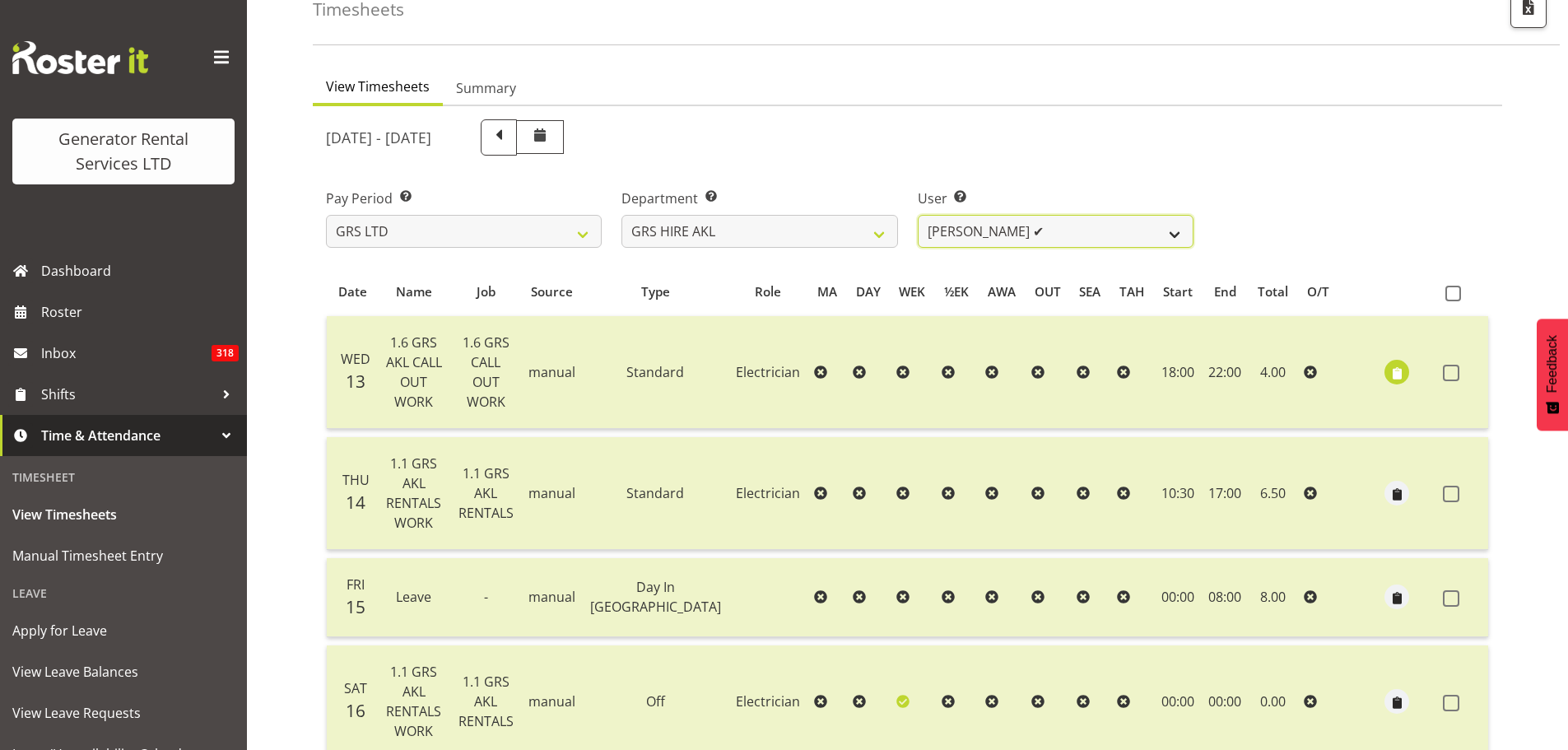
click at [1178, 233] on select "Aaron Naish ✔ Brandon Adonis ✔ Brendan (Paris) Jordan ✔ Caleb Phillips ✔ Carl S…" at bounding box center [1056, 232] width 276 height 33
select select "157"
click at [918, 215] on select "Aaron Naish ✔ Brandon Adonis ✔ Brendan (Paris) Jordan ✔ Caleb Phillips ✔ Carl S…" at bounding box center [1056, 232] width 276 height 33
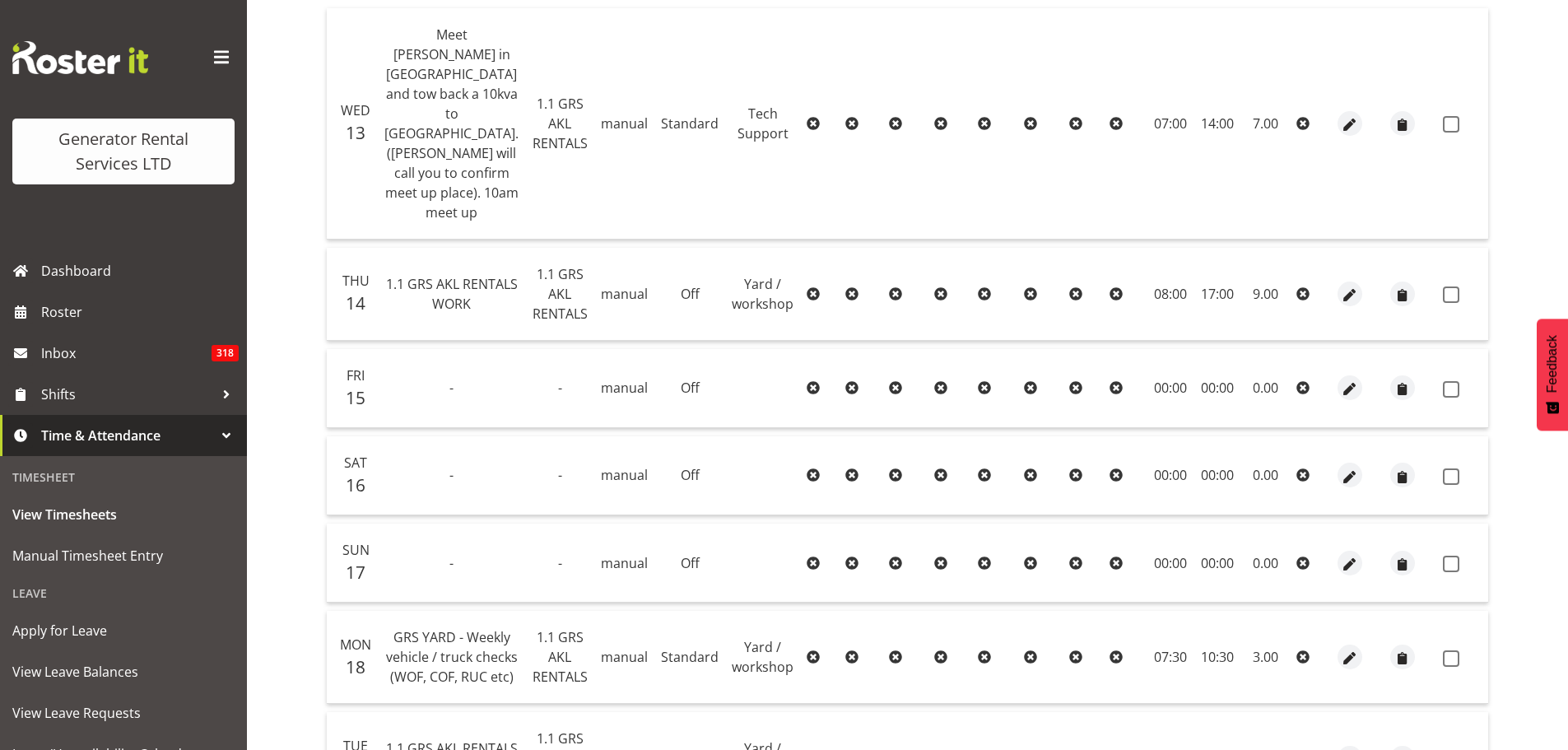
scroll to position [220, 0]
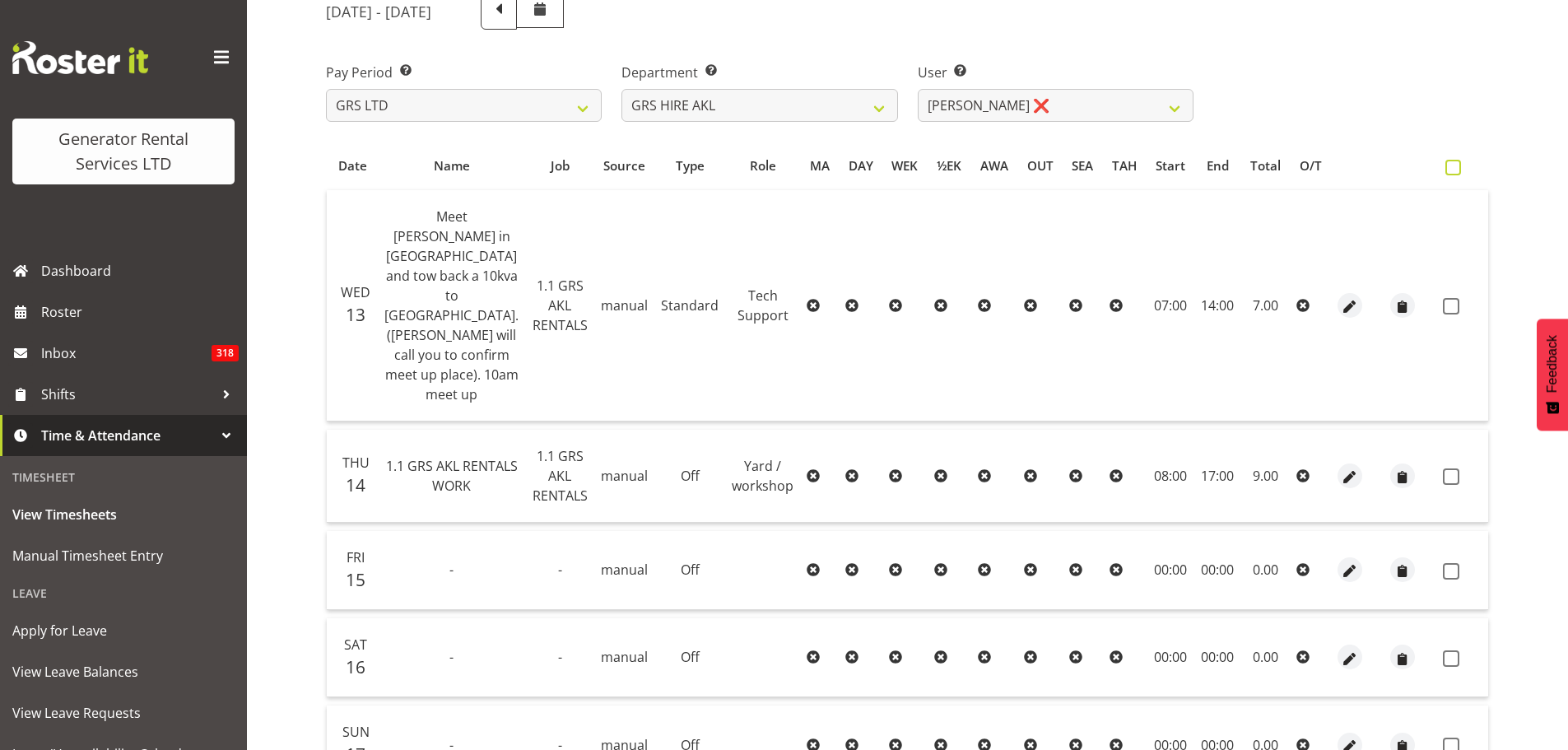
click at [1448, 166] on span at bounding box center [1454, 168] width 15 height 15
click at [1448, 166] on input "checkbox" at bounding box center [1451, 167] width 10 height 10
checkbox input "true"
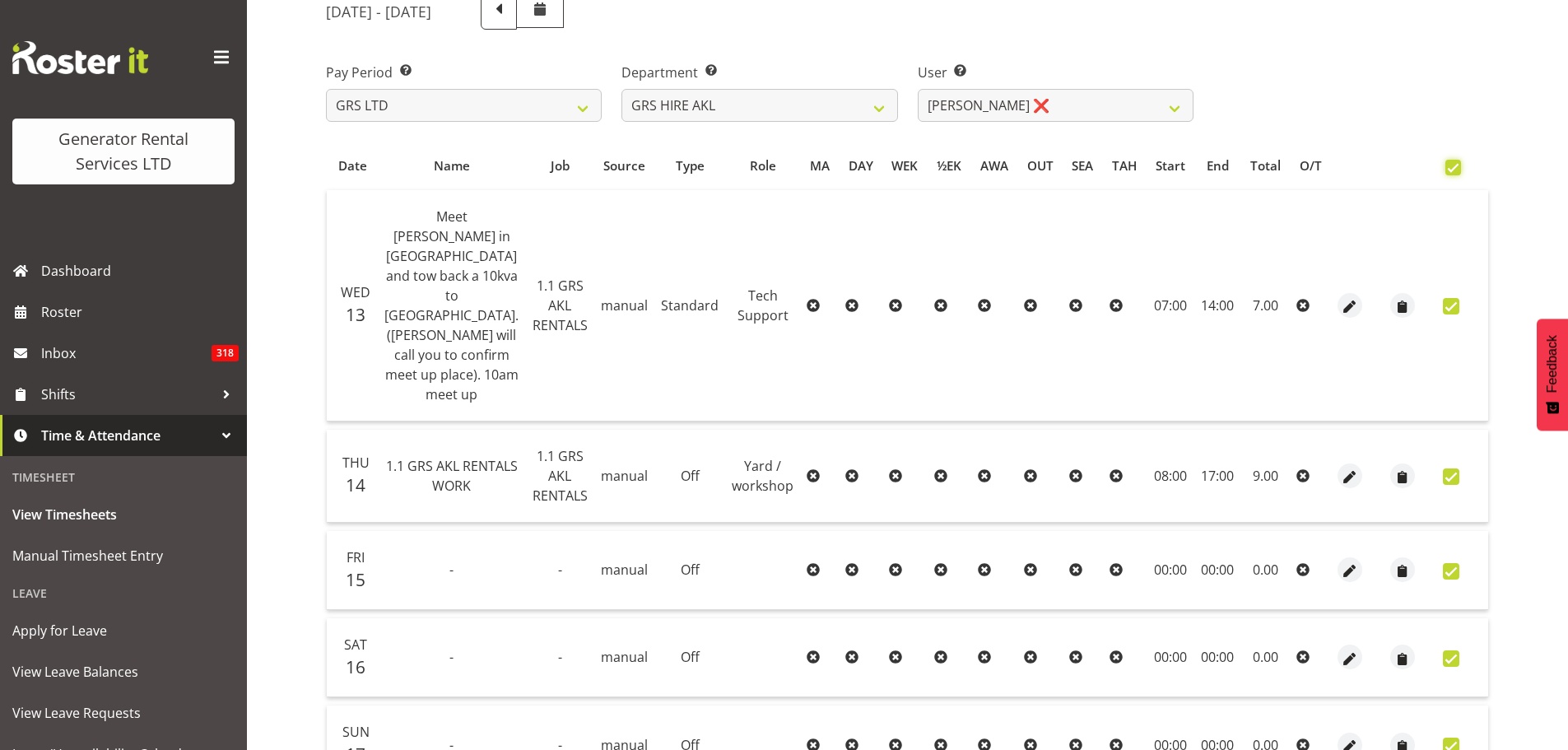
checkbox input "true"
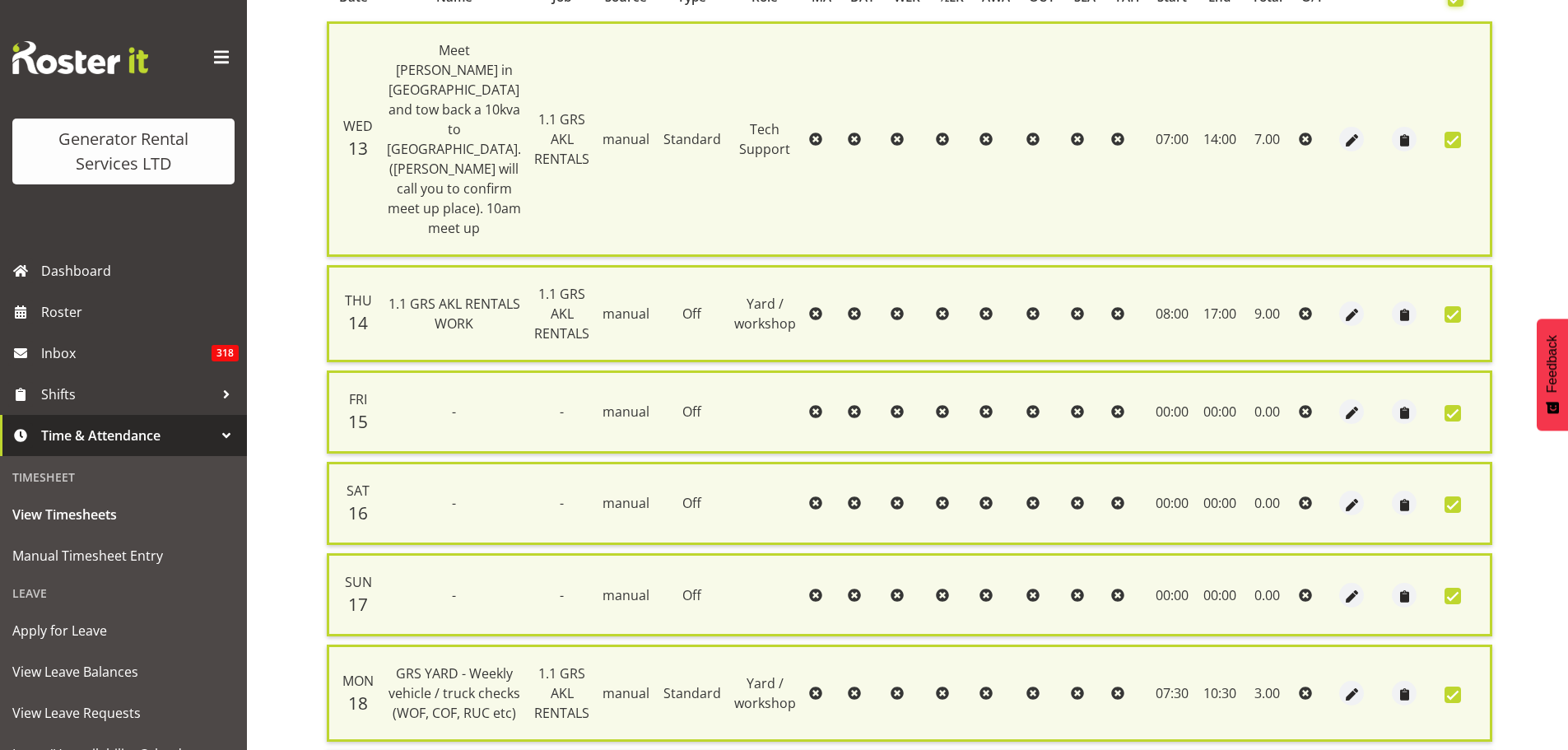
scroll to position [597, 0]
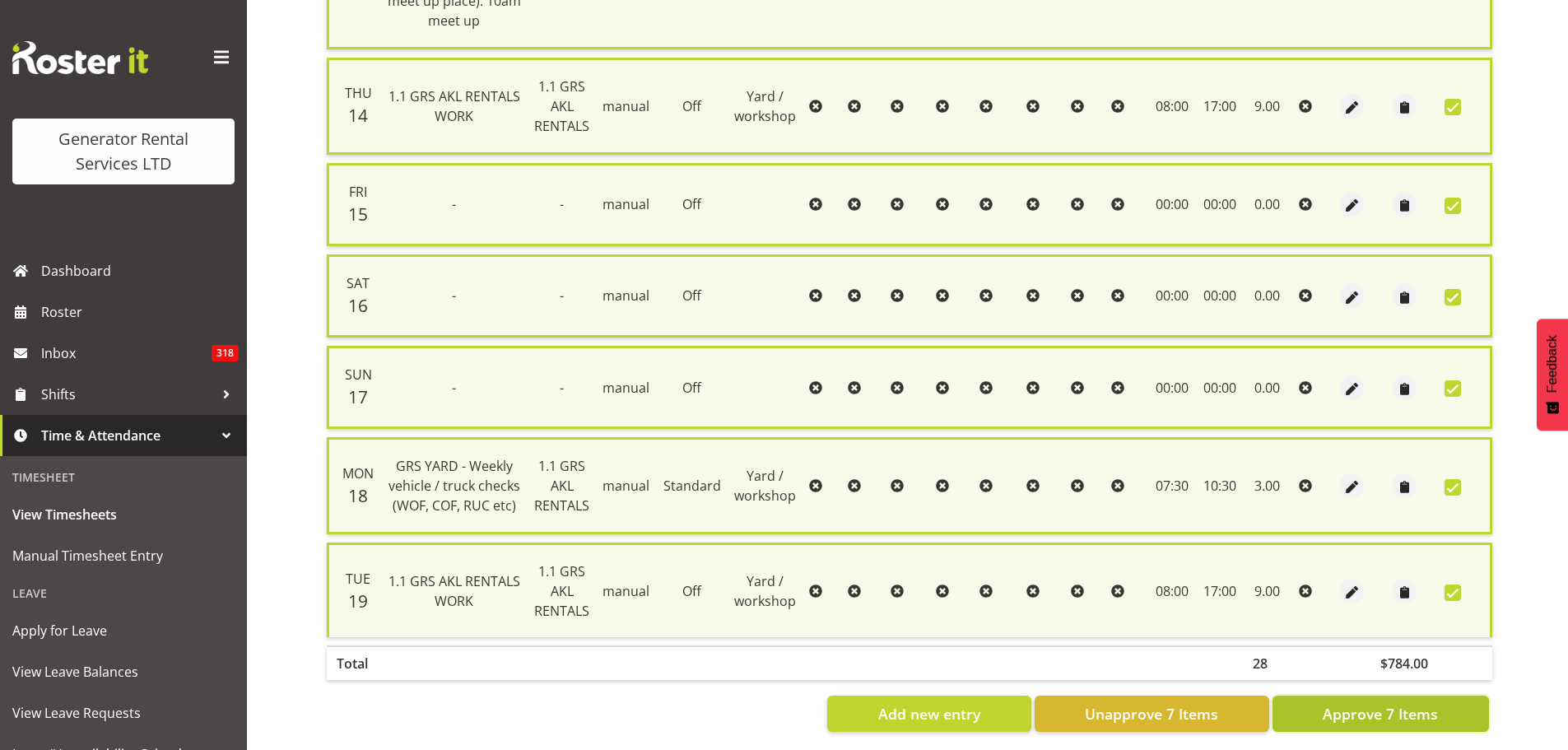
click at [1367, 703] on span "Approve 7 Items" at bounding box center [1380, 714] width 115 height 21
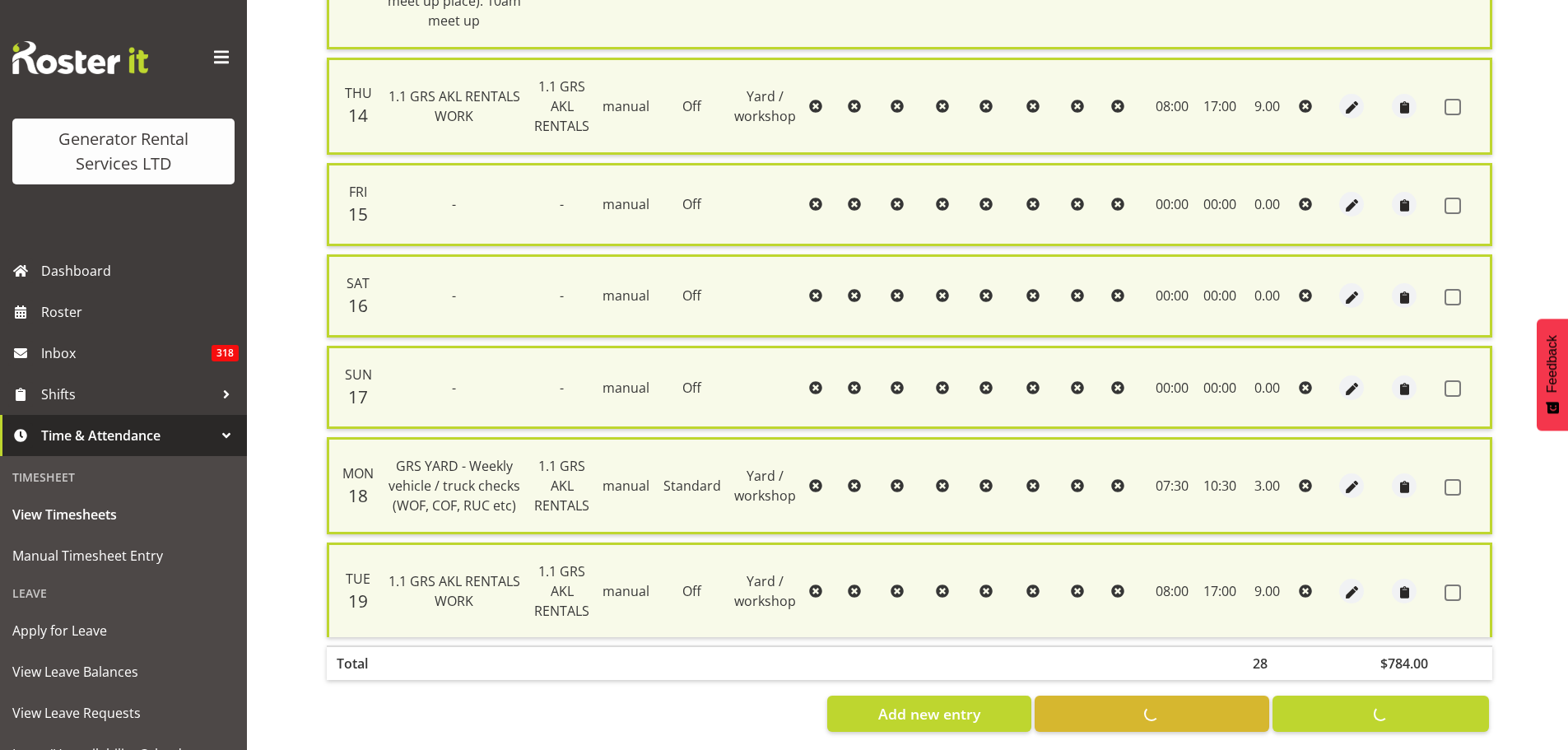
checkbox input "false"
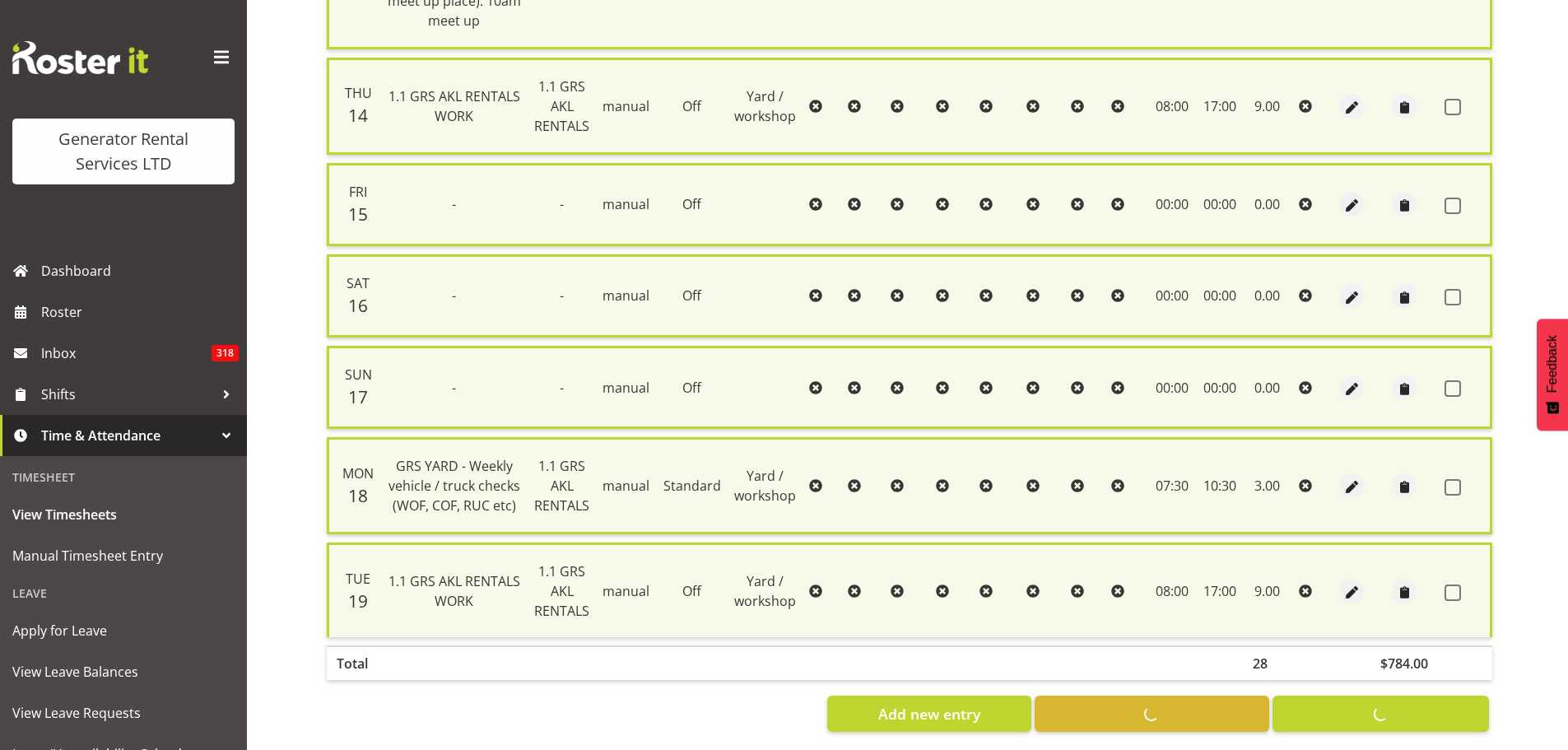
checkbox input "false"
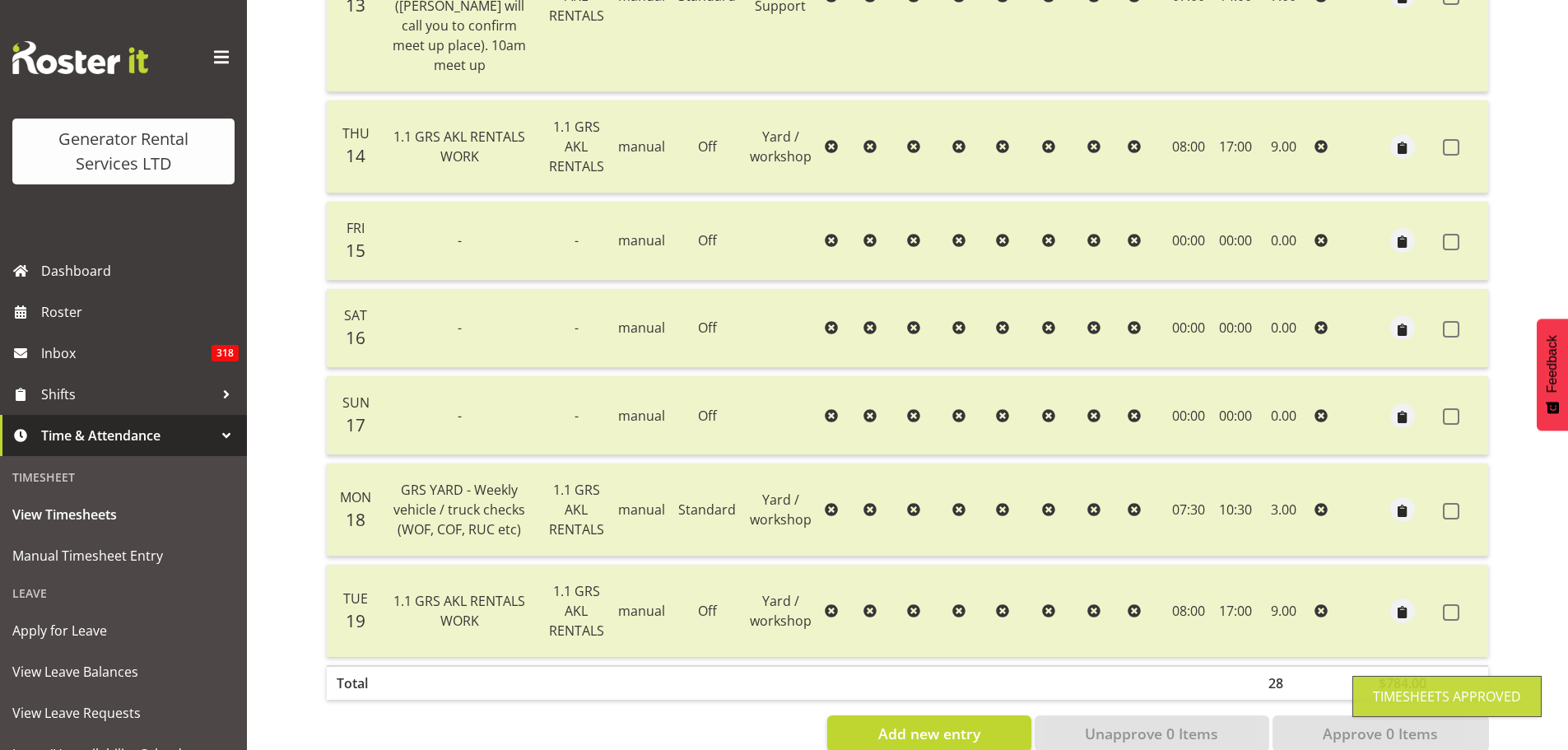
scroll to position [98, 0]
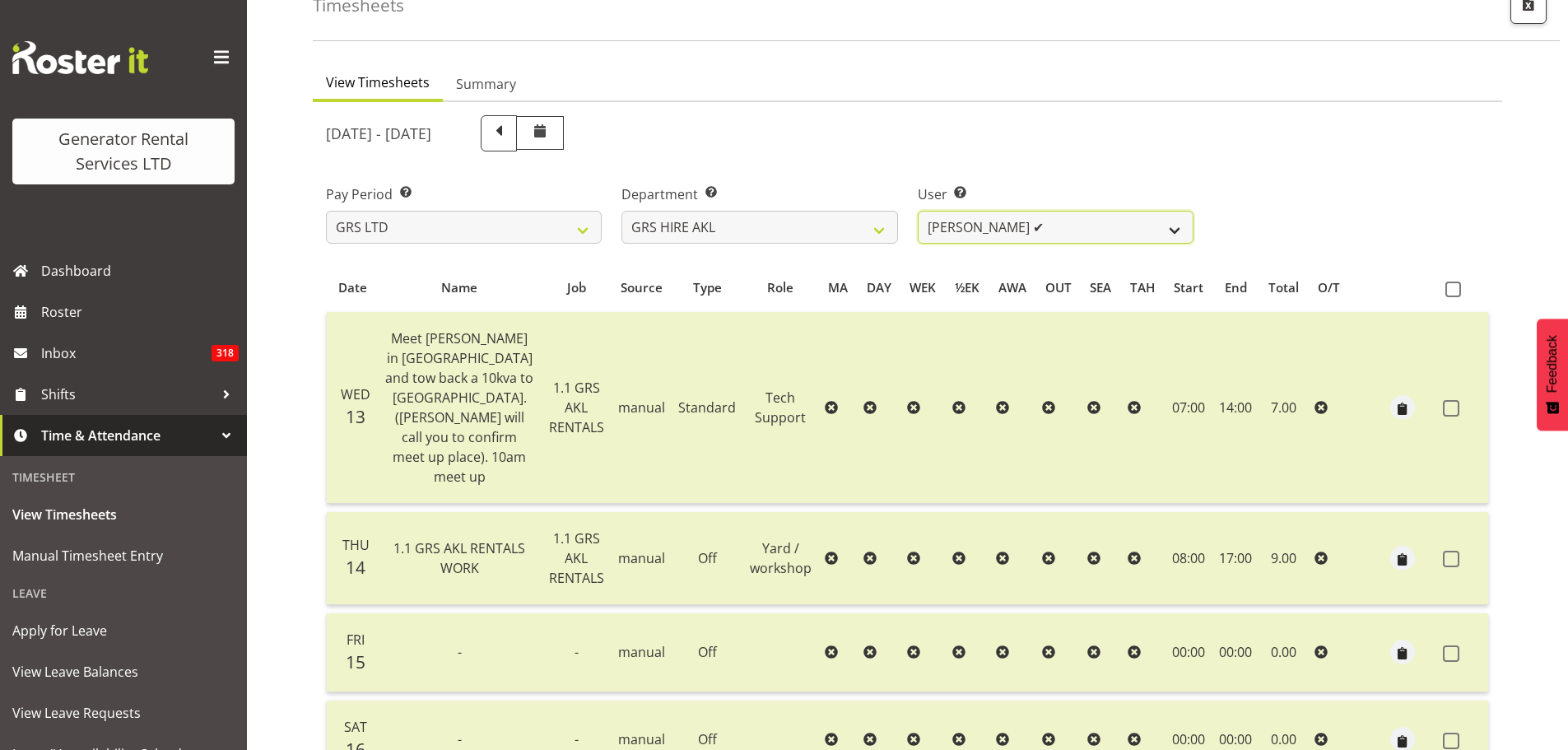
click at [1169, 231] on select "Aaron Naish ✔ Brandon Adonis ✔ Brendan (Paris) Jordan ✔ Caleb Phillips ✔ Carl S…" at bounding box center [1056, 227] width 276 height 33
select select "159"
click at [918, 211] on select "Aaron Naish ✔ Brandon Adonis ✔ Brendan (Paris) Jordan ✔ Caleb Phillips ✔ Carl S…" at bounding box center [1056, 227] width 276 height 33
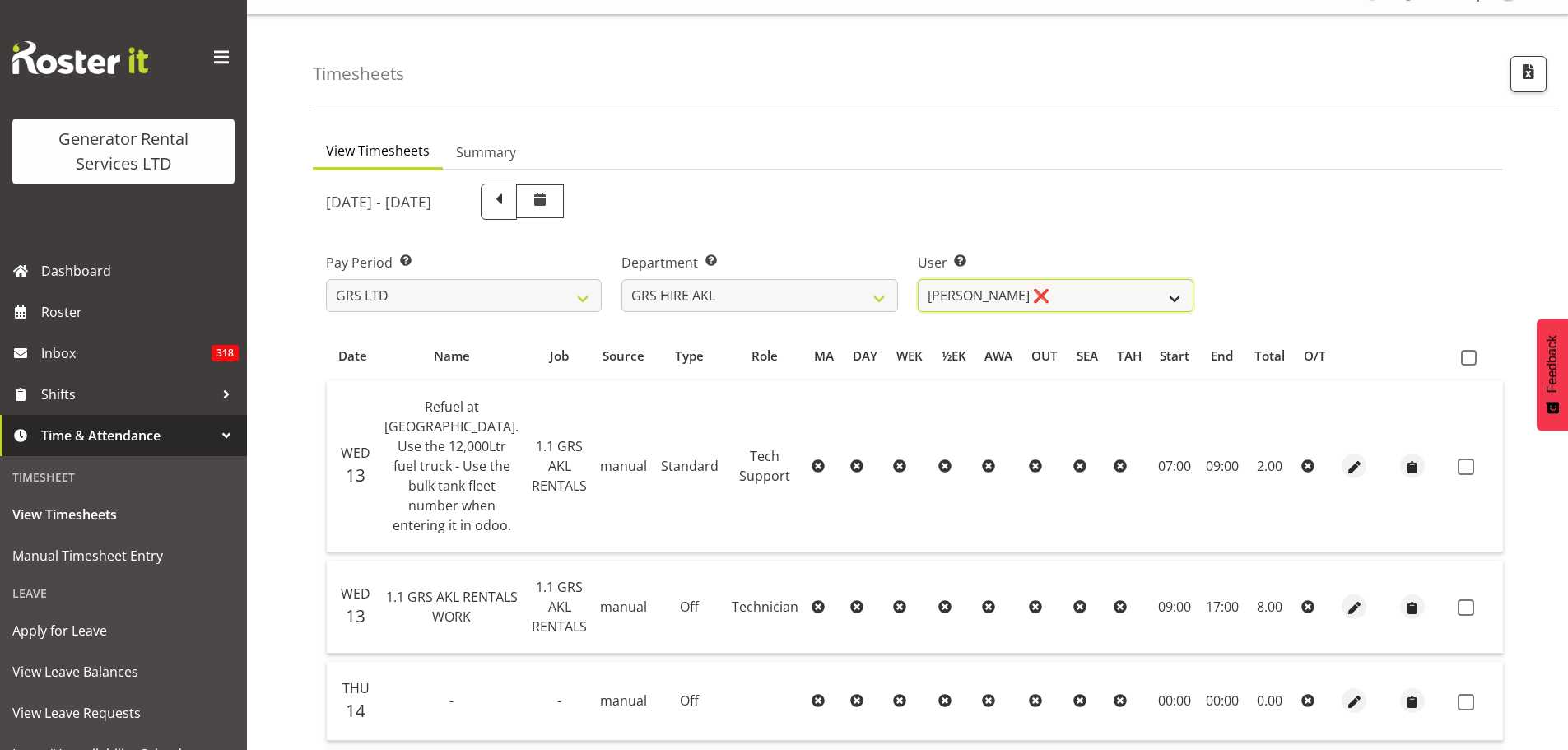
scroll to position [28, 0]
click at [1461, 365] on span at bounding box center [1469, 359] width 15 height 15
click at [1461, 365] on input "checkbox" at bounding box center [1466, 359] width 10 height 10
checkbox input "true"
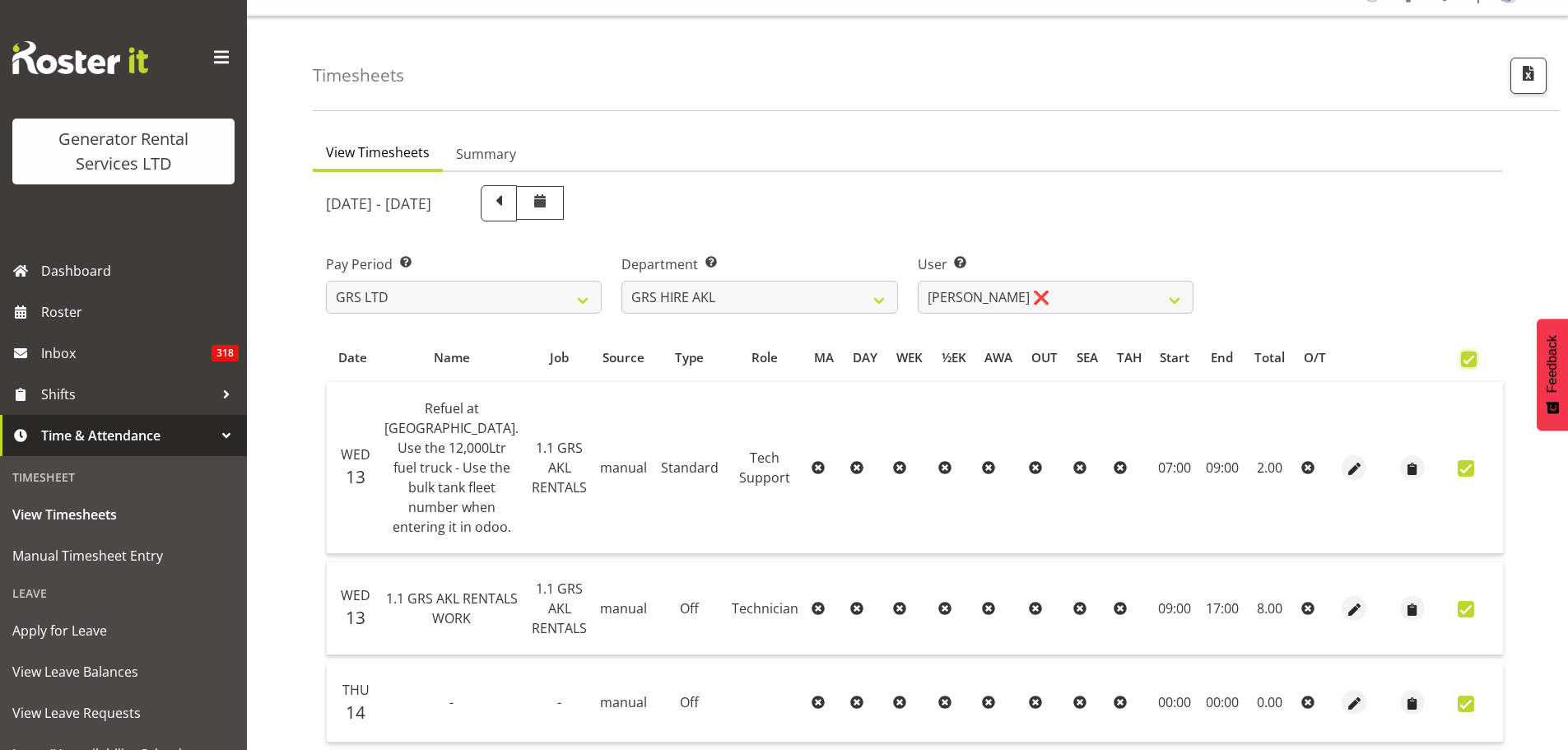
checkbox input "true"
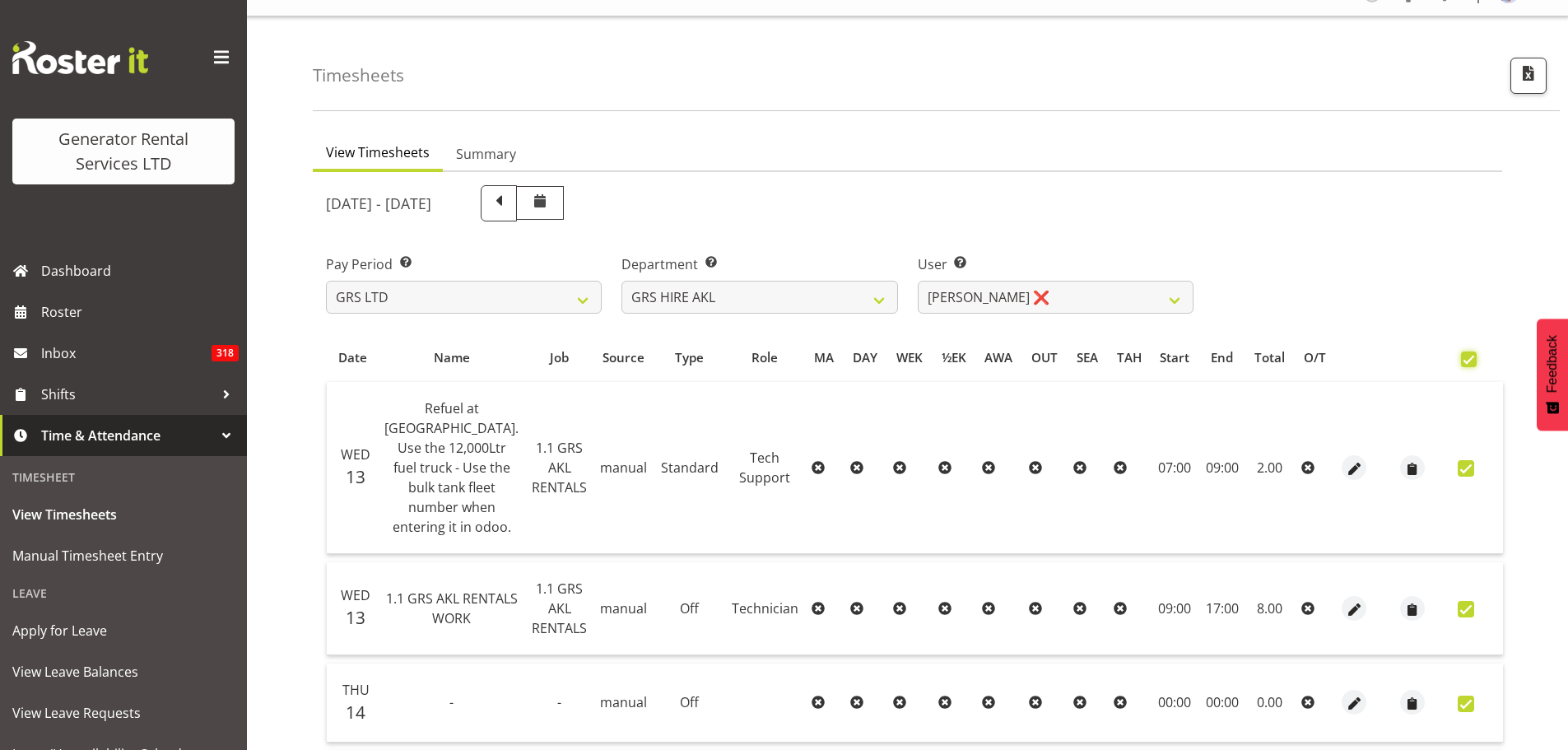
checkbox input "true"
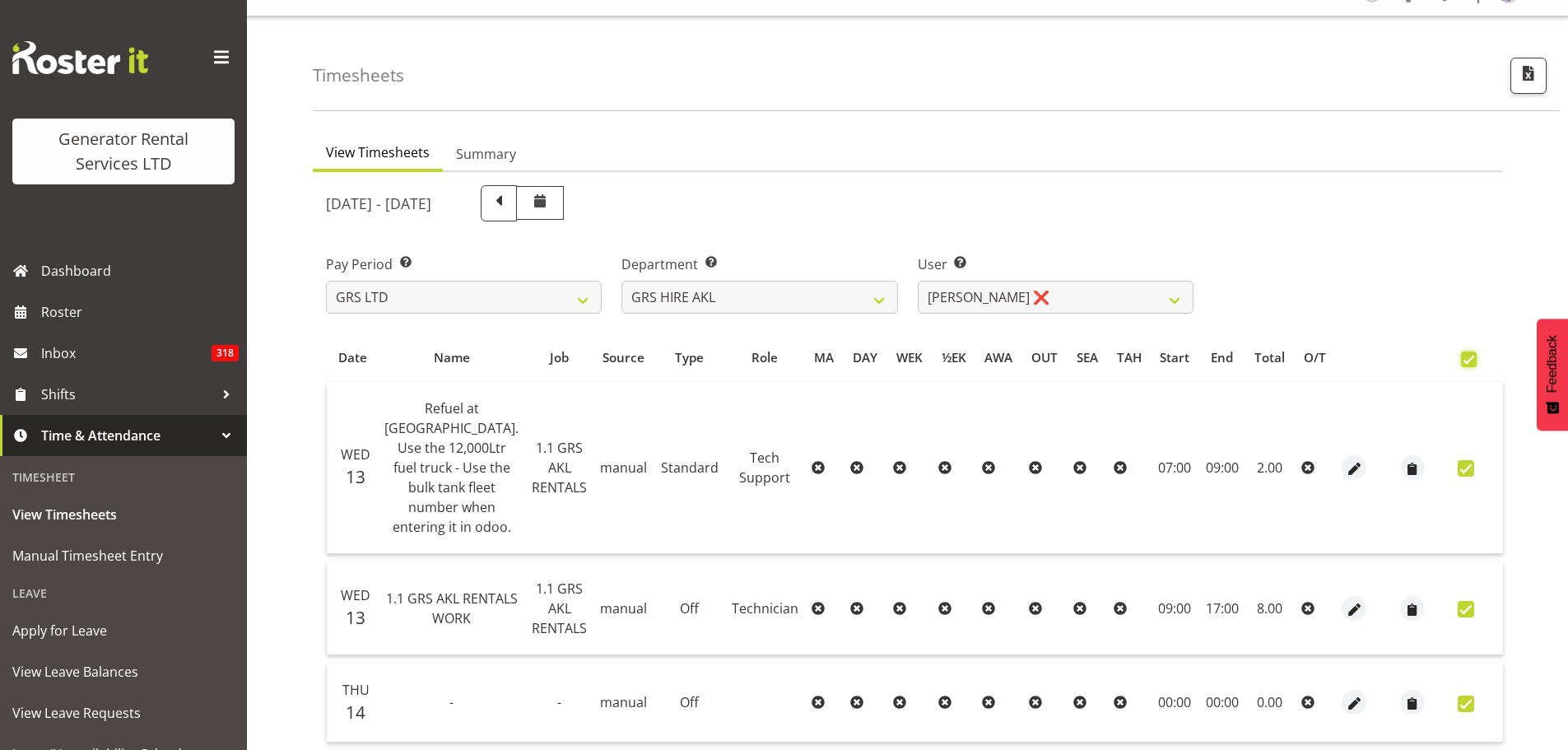
checkbox input "true"
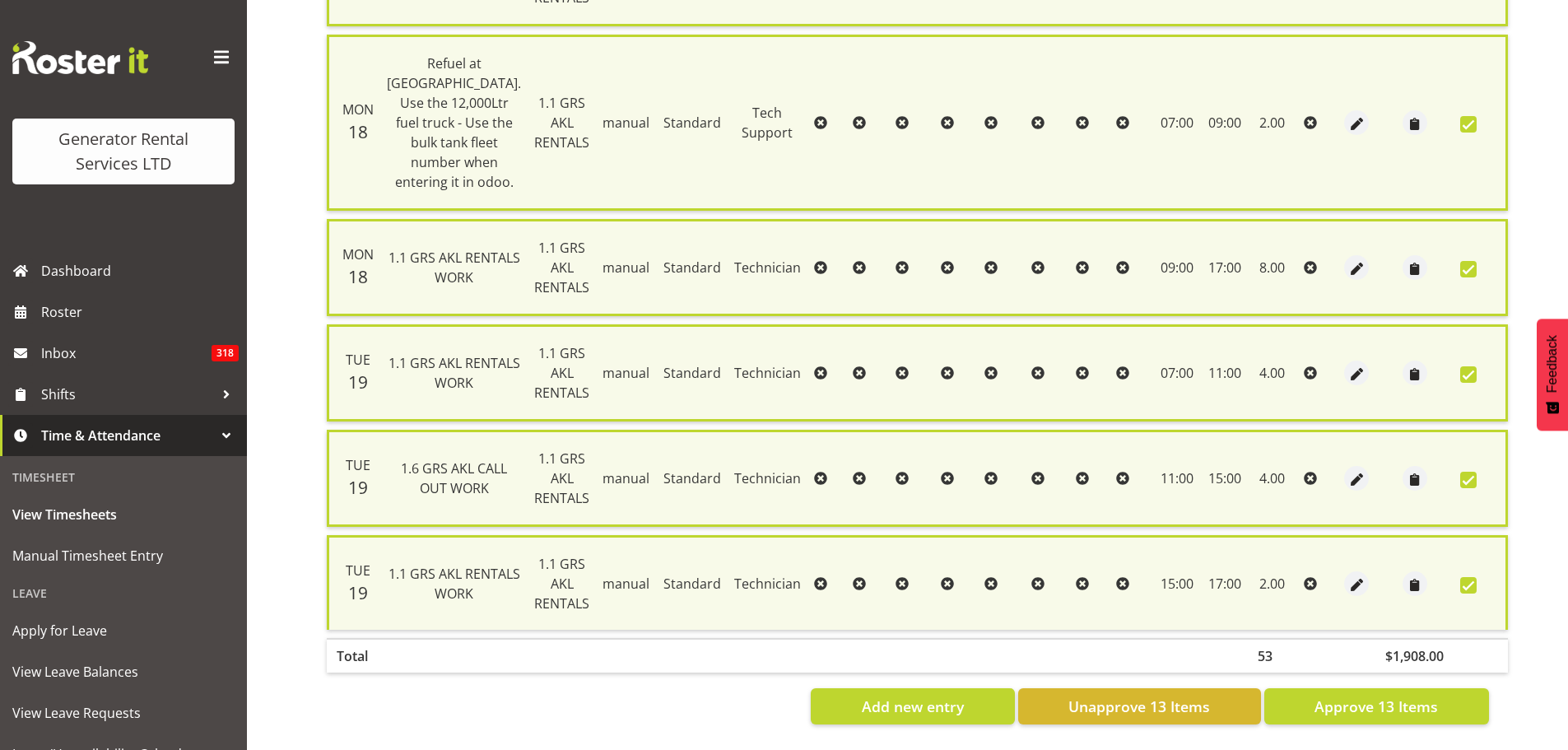
scroll to position [1480, 0]
click at [1379, 696] on span "Approve 13 Items" at bounding box center [1377, 706] width 124 height 21
checkbox input "false"
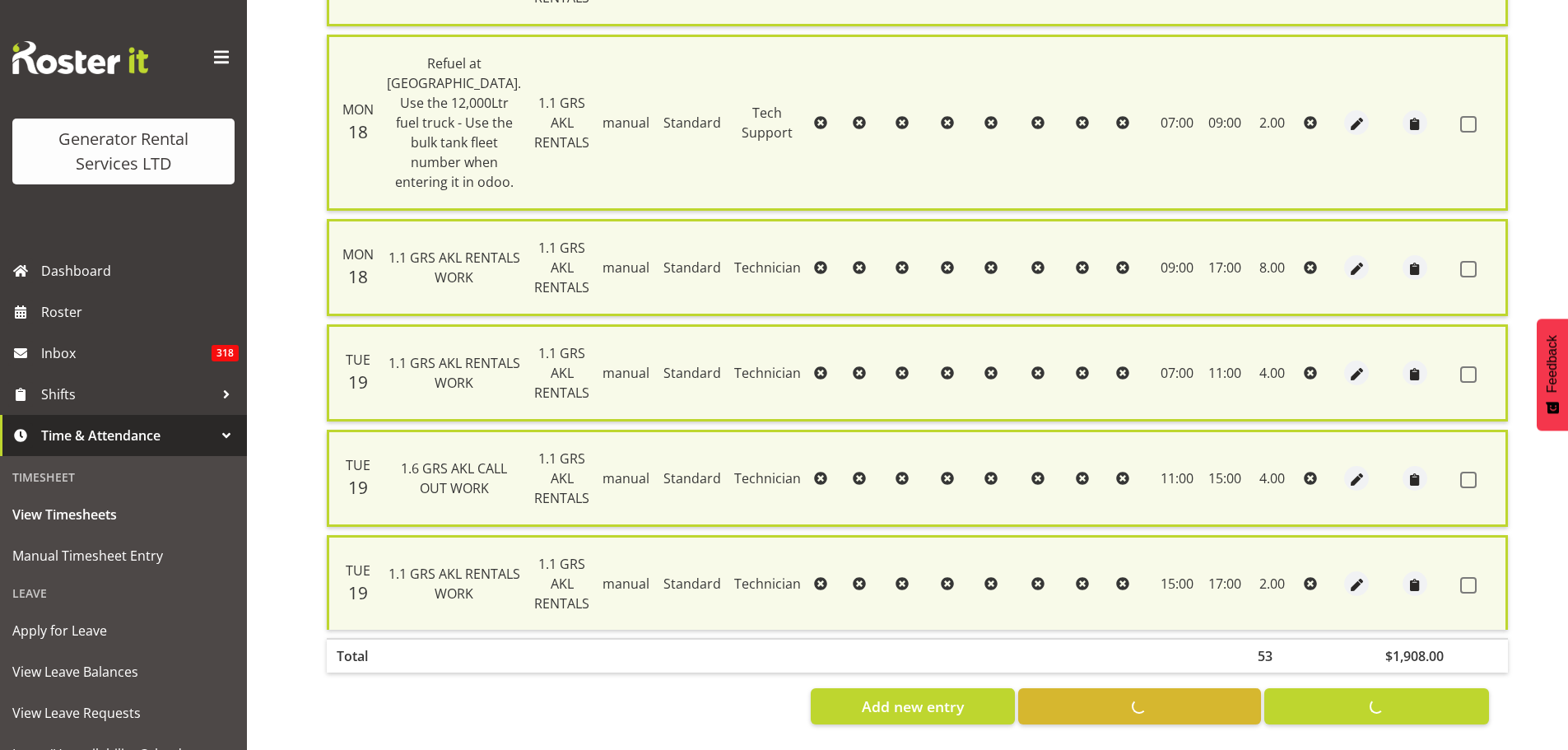
checkbox input "false"
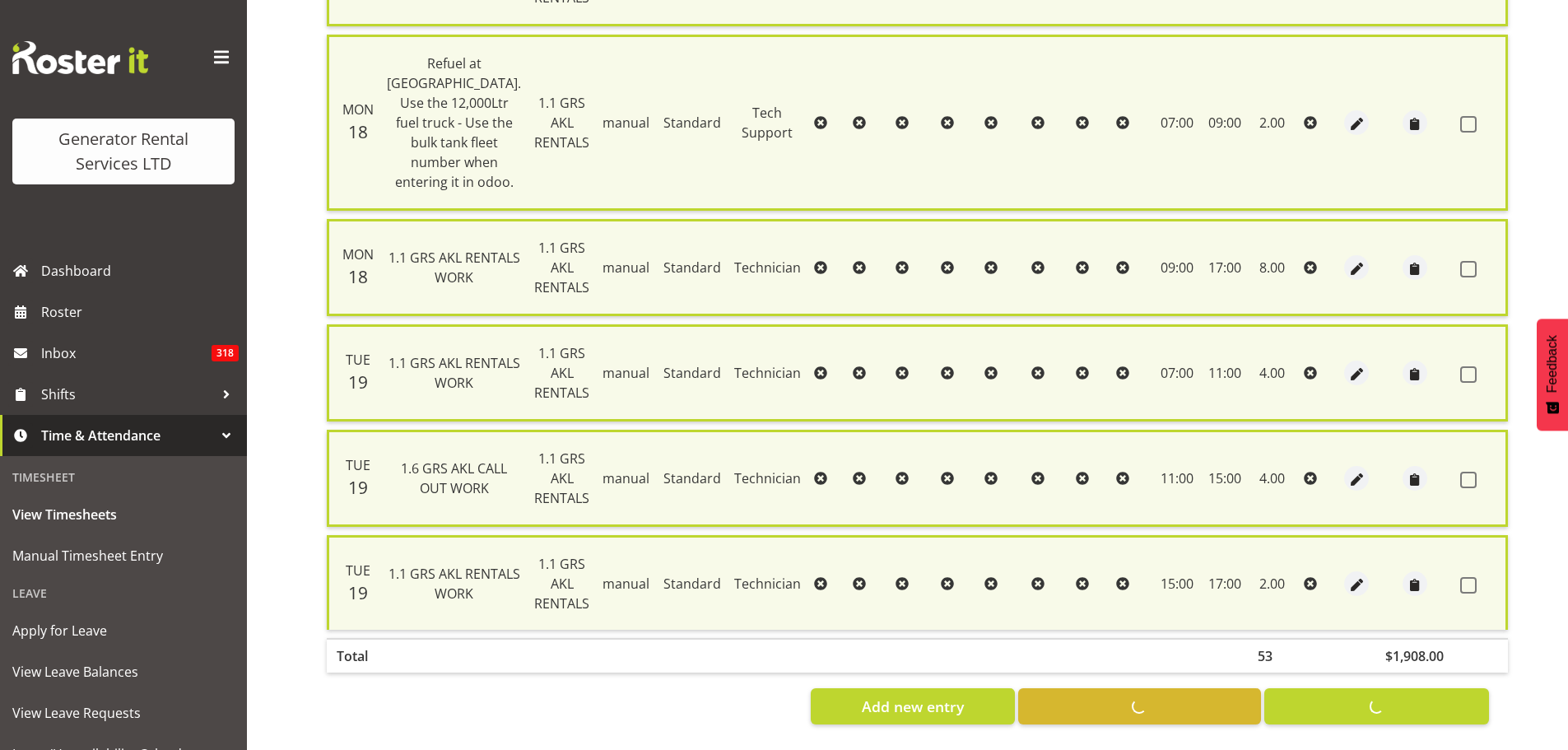
checkbox input "false"
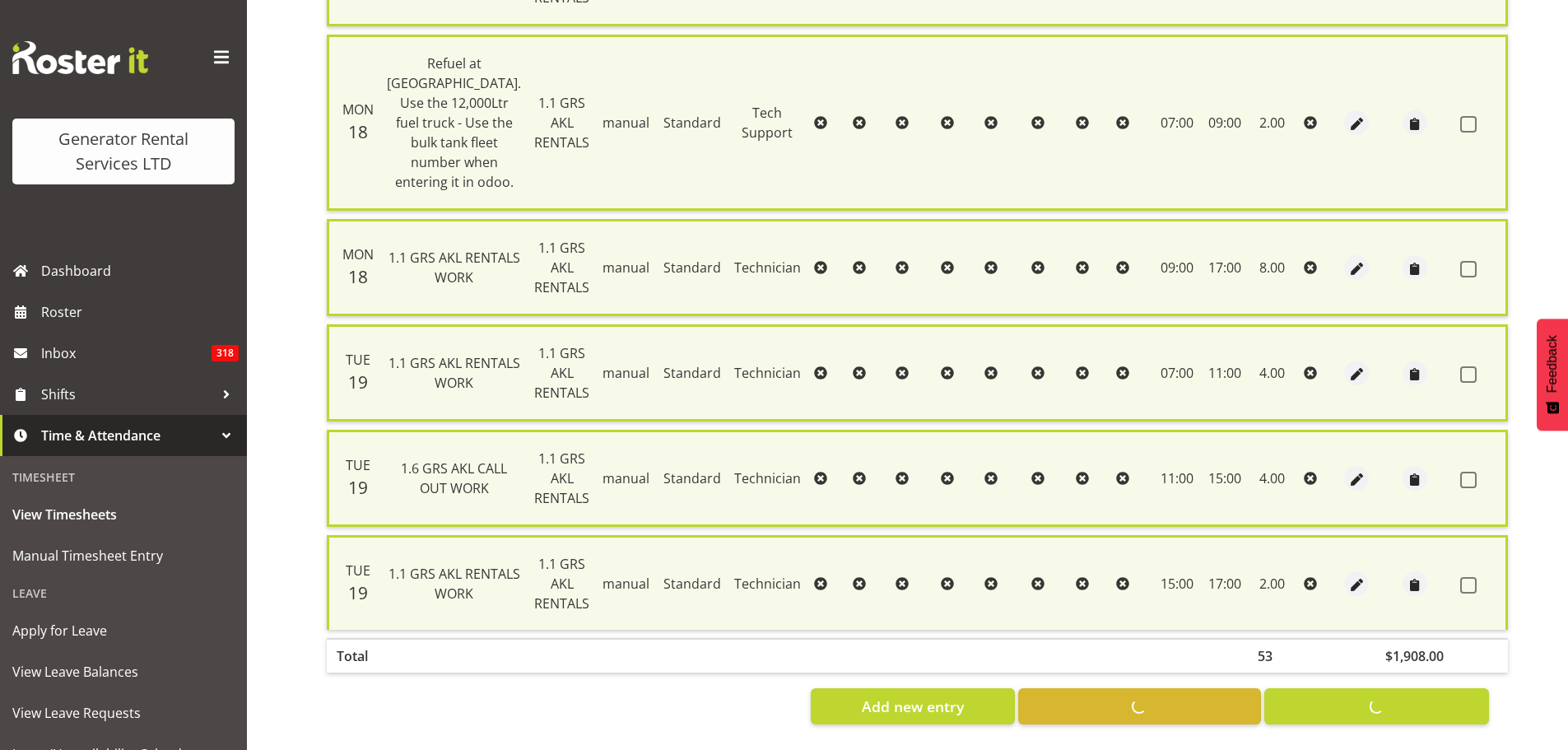
checkbox input "false"
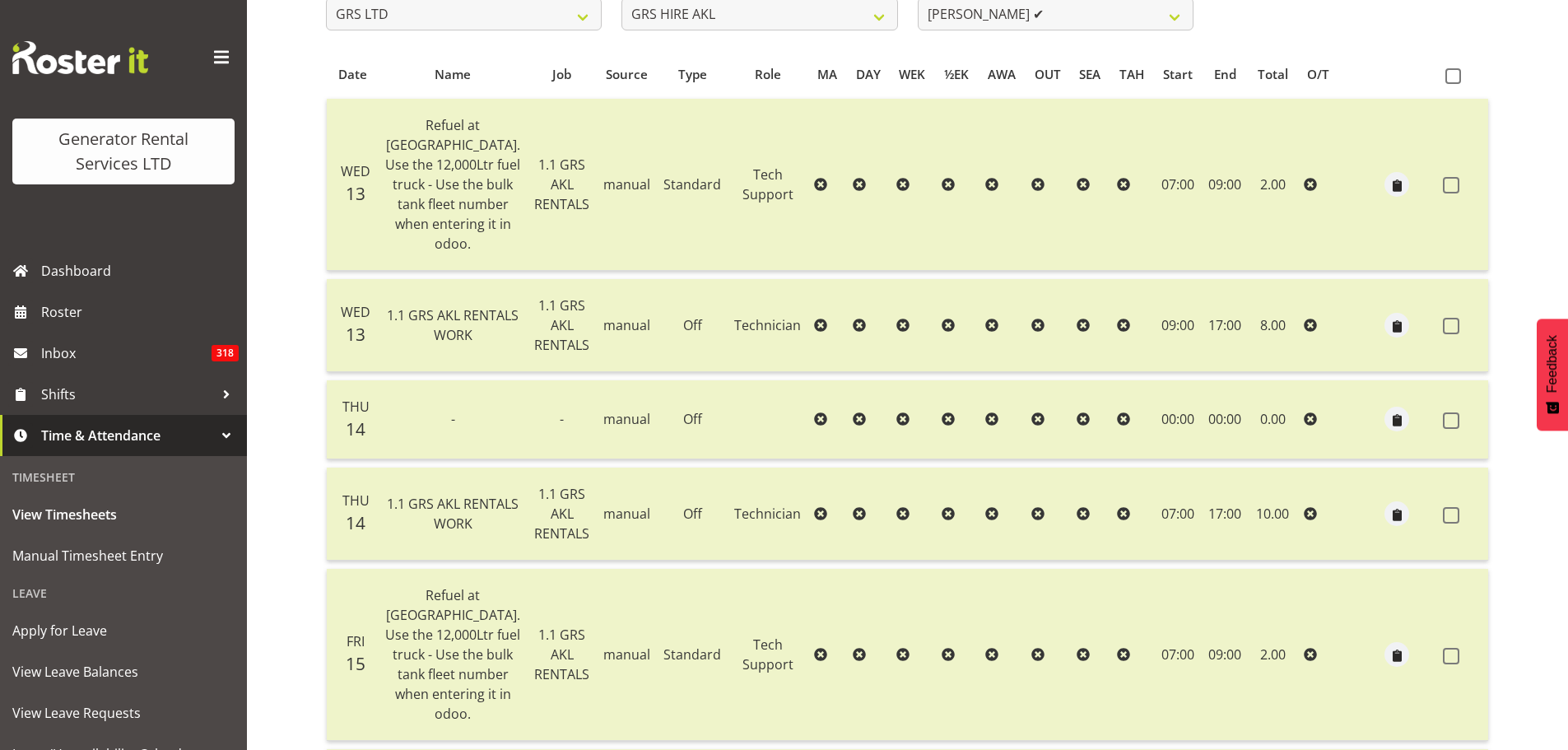
scroll to position [97, 0]
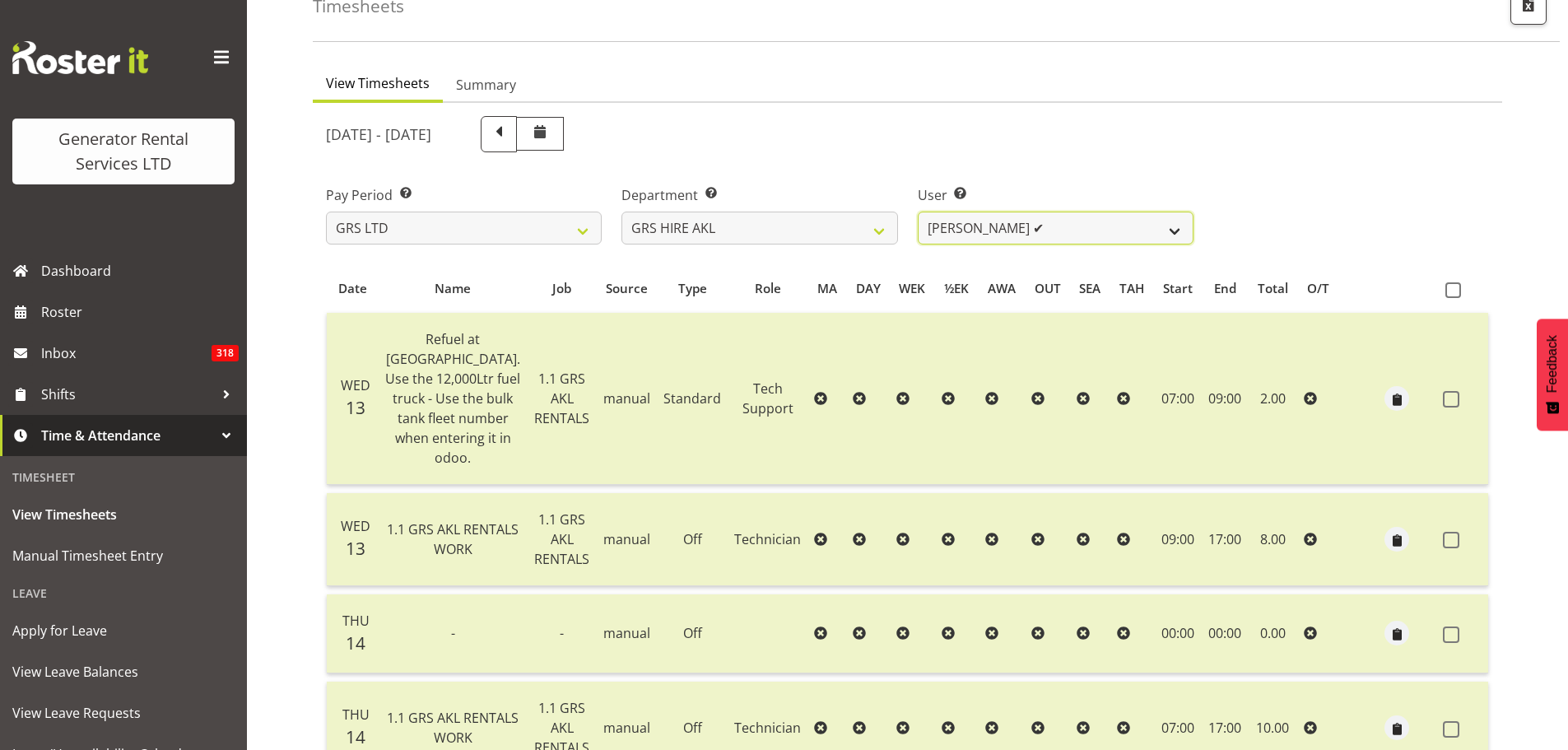
click at [1173, 231] on select "Aaron Naish ✔ Brandon Adonis ✔ Brendan (Paris) Jordan ✔ Caleb Phillips ✔ Carl S…" at bounding box center [1056, 228] width 276 height 33
select select "6026"
click at [918, 212] on select "Aaron Naish ✔ Brandon Adonis ✔ Brendan (Paris) Jordan ✔ Caleb Phillips ✔ Carl S…" at bounding box center [1056, 228] width 276 height 33
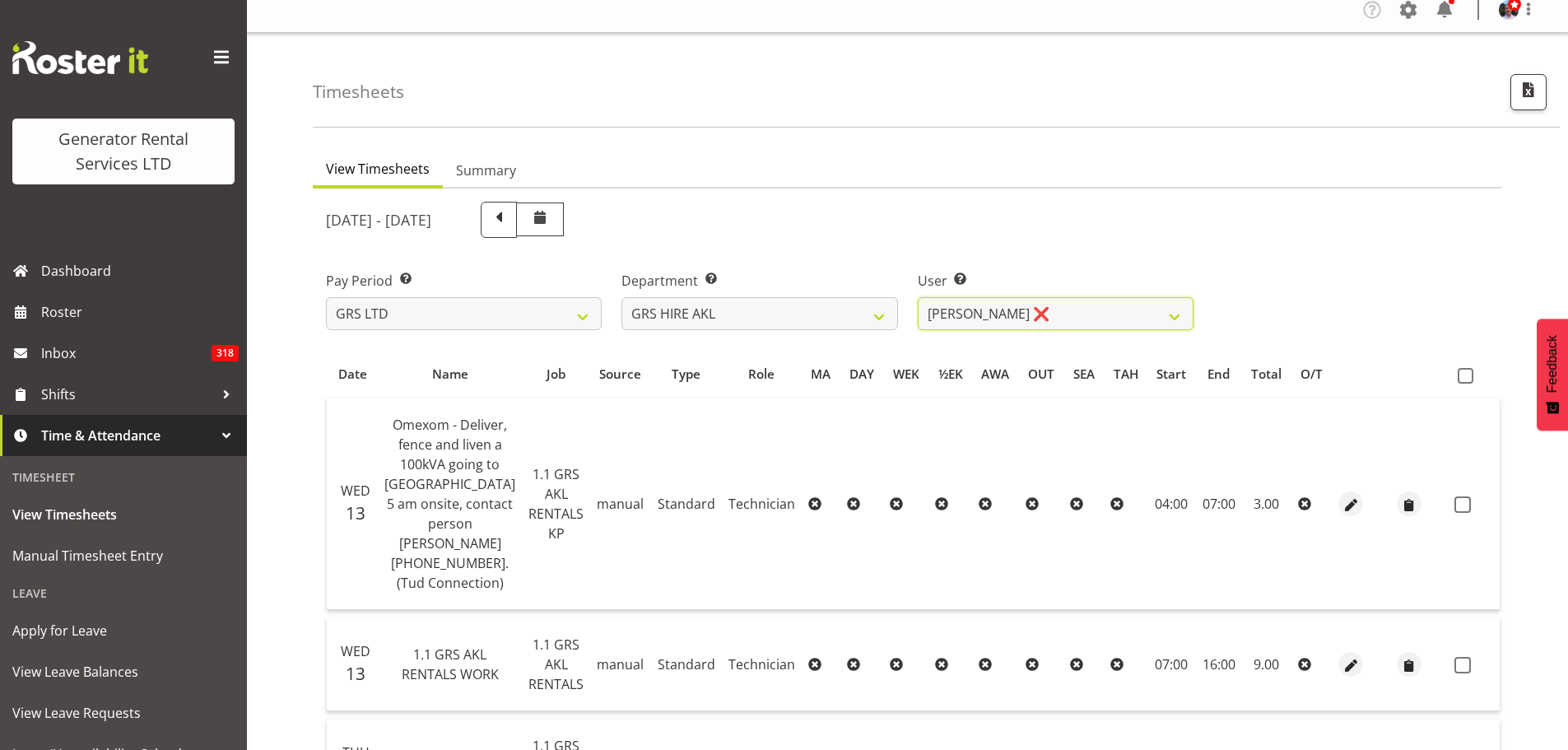
scroll to position [0, 0]
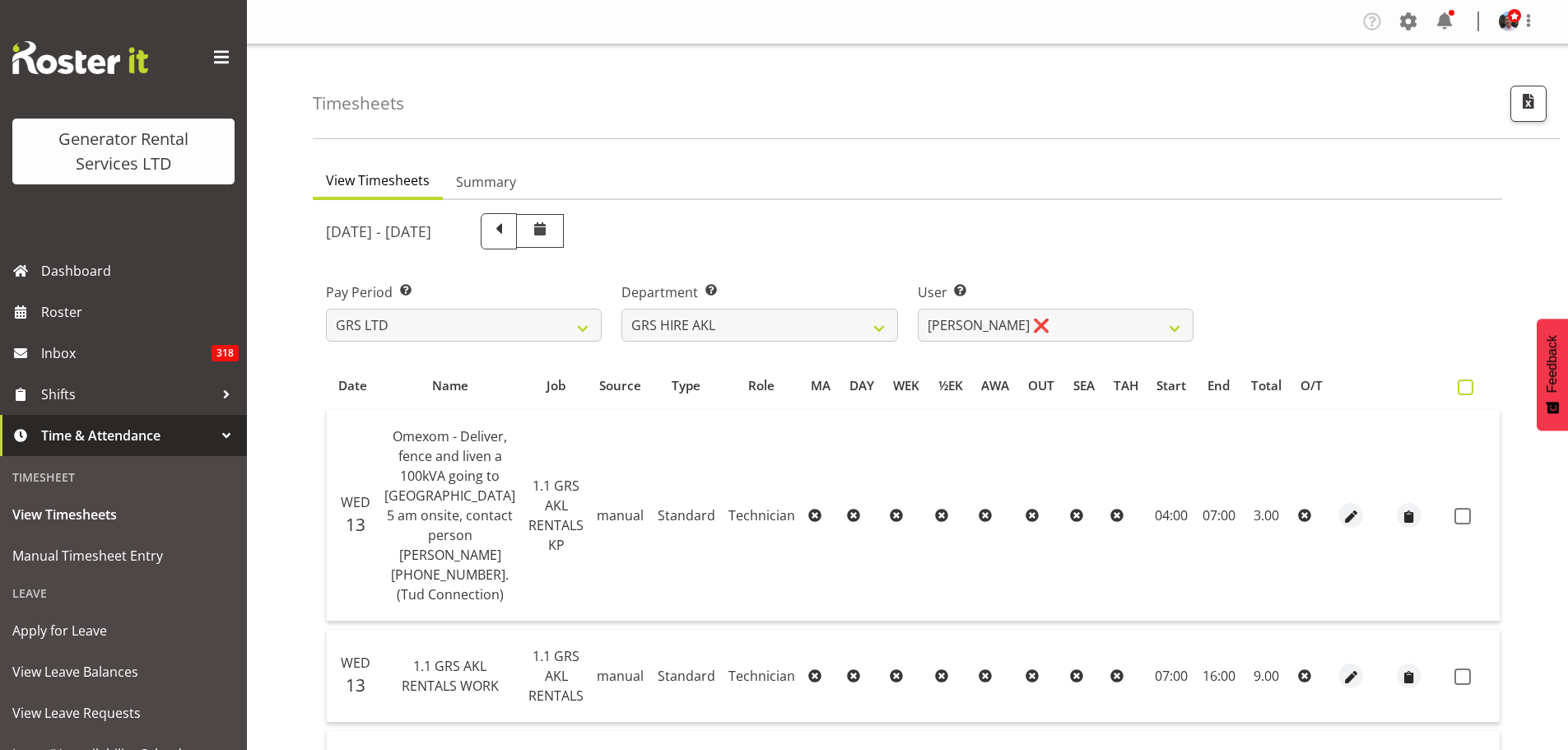
click at [1458, 387] on span at bounding box center [1466, 387] width 15 height 15
click at [1458, 387] on input "checkbox" at bounding box center [1463, 387] width 10 height 10
checkbox input "true"
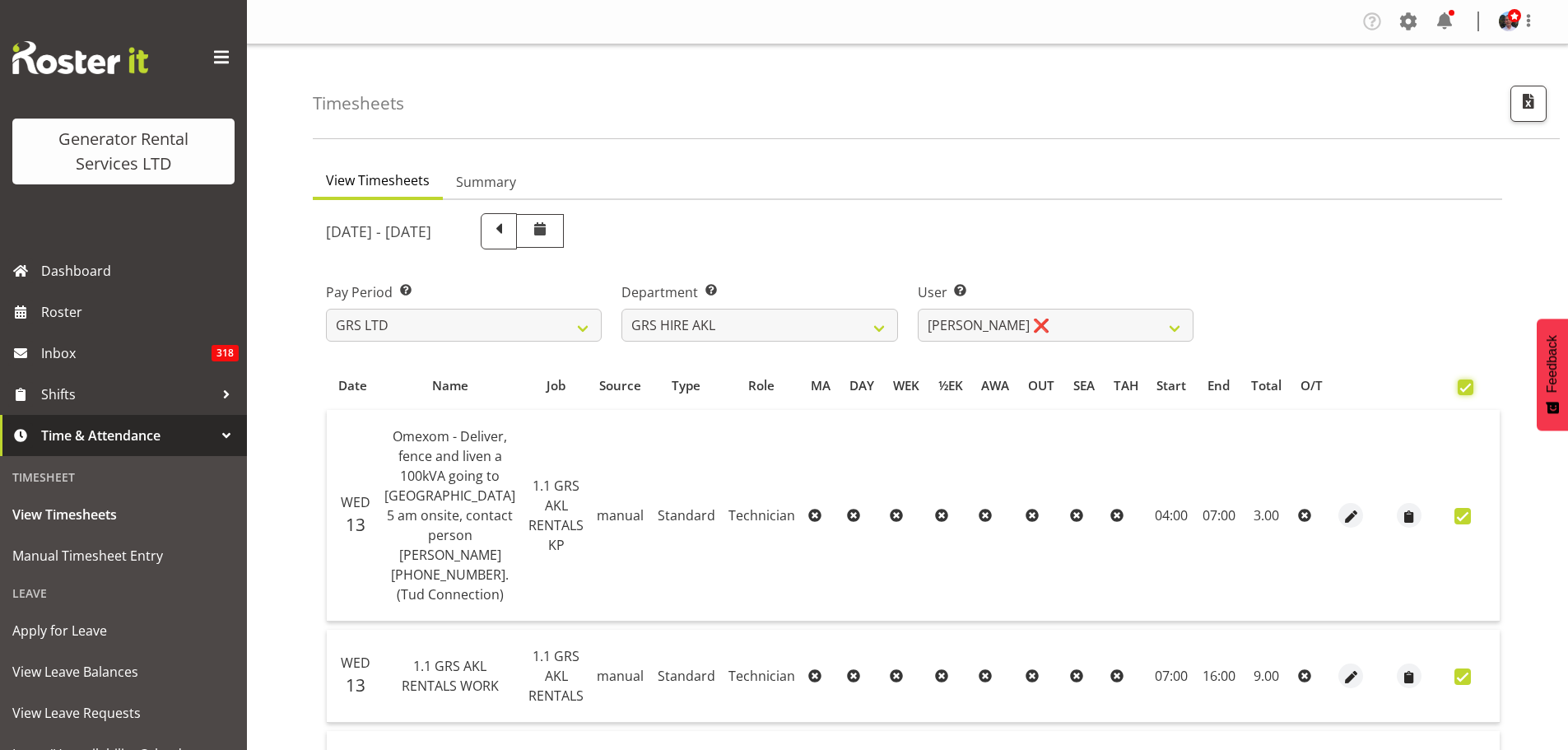
checkbox input "true"
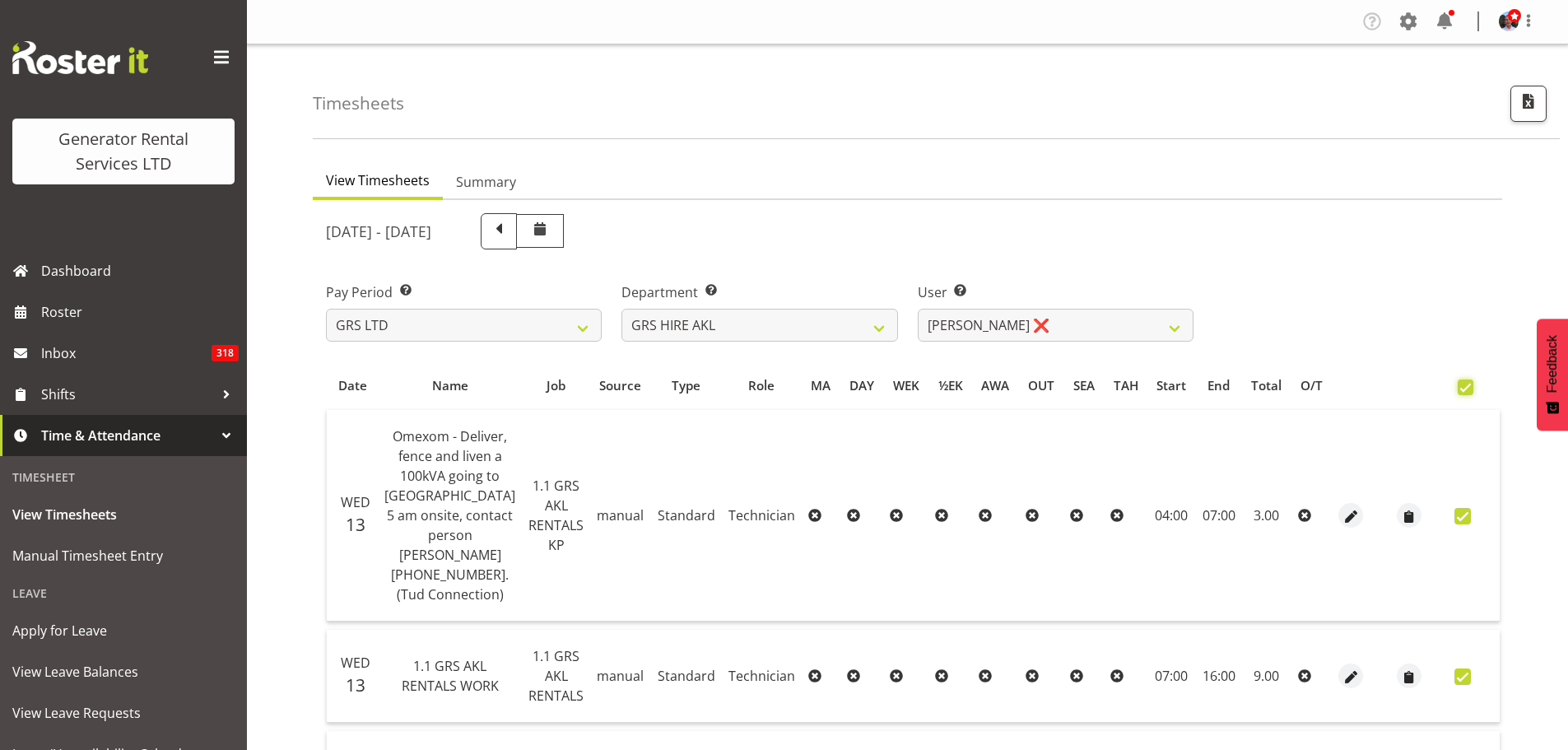
checkbox input "true"
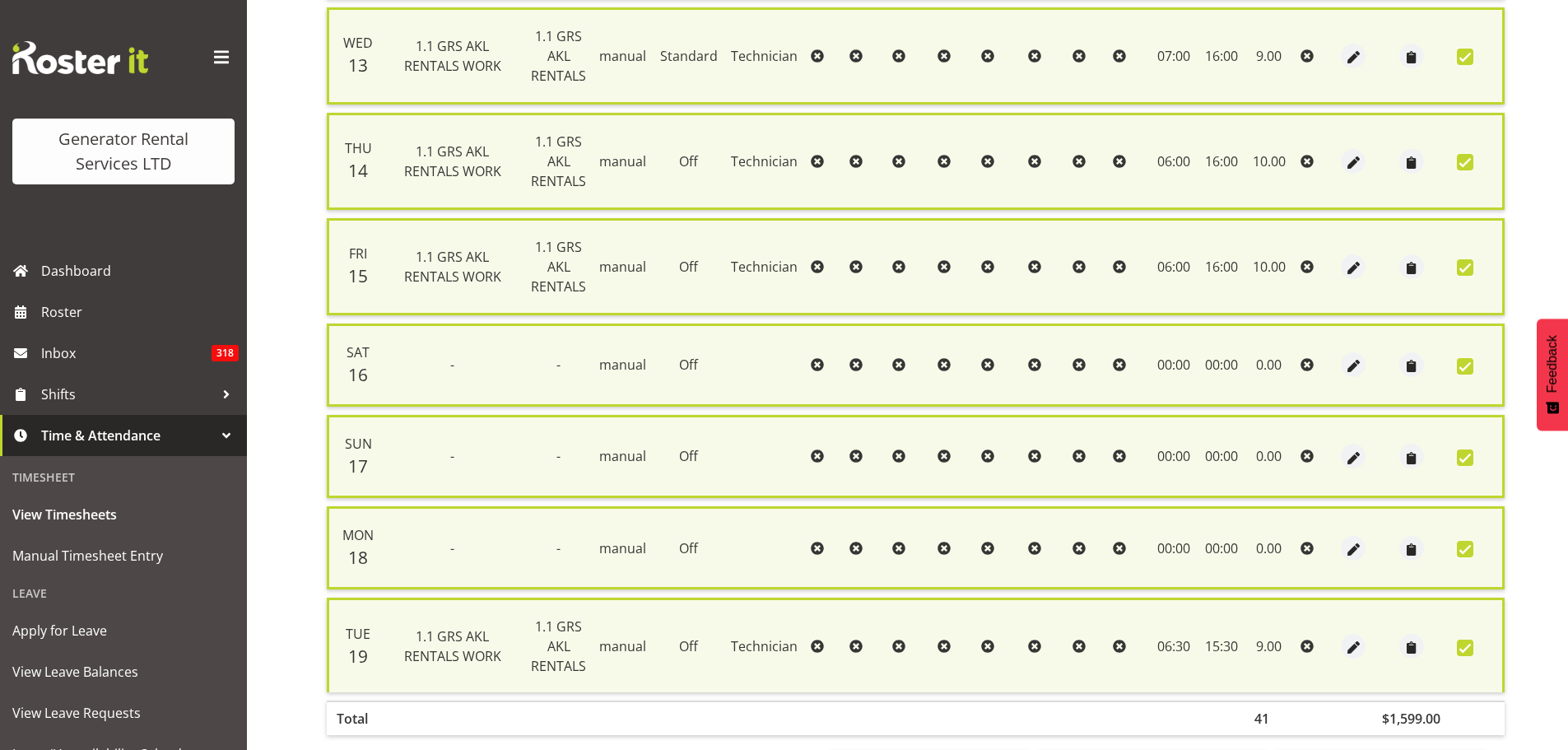
scroll to position [701, 0]
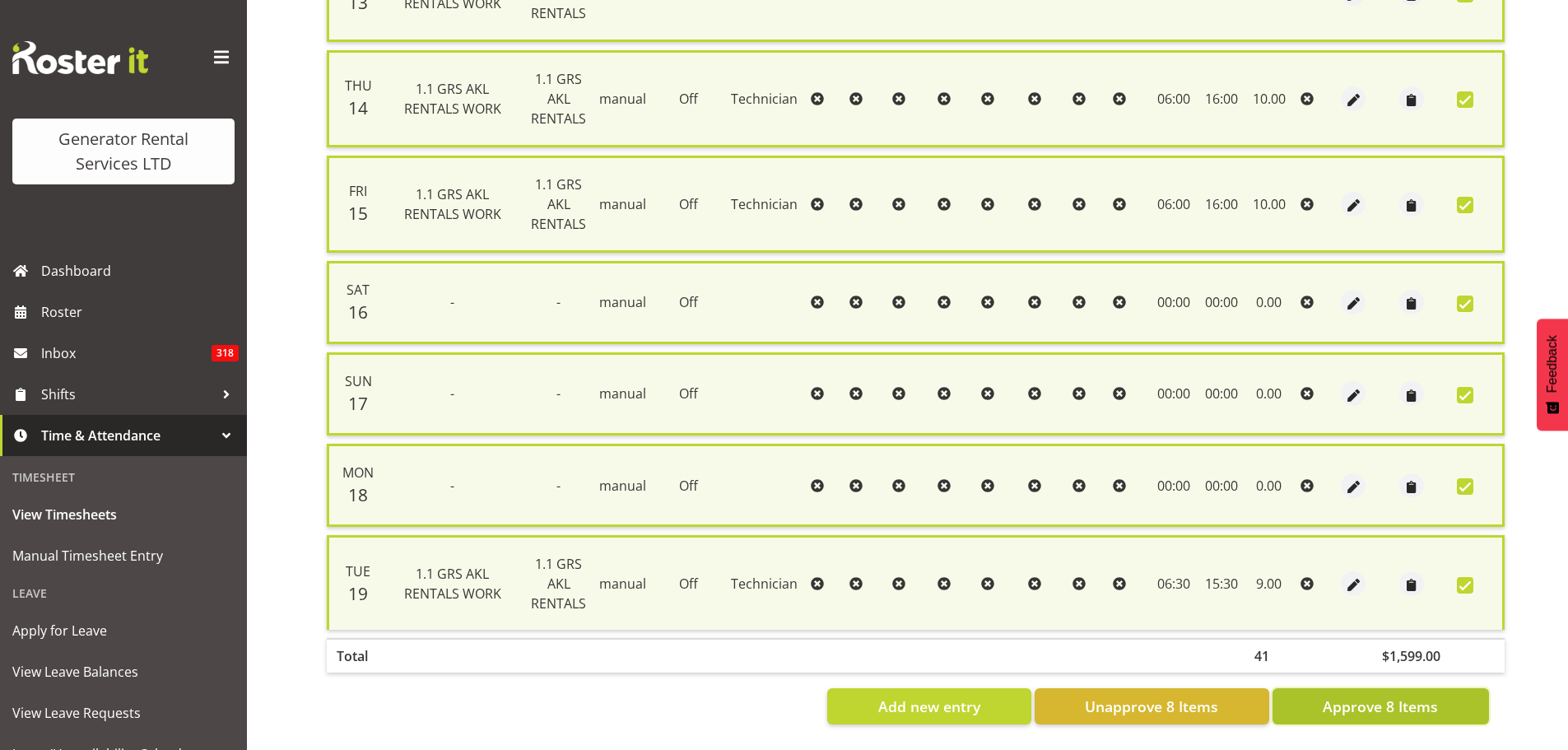
click at [1342, 696] on span "Approve 8 Items" at bounding box center [1380, 706] width 115 height 21
checkbox input "false"
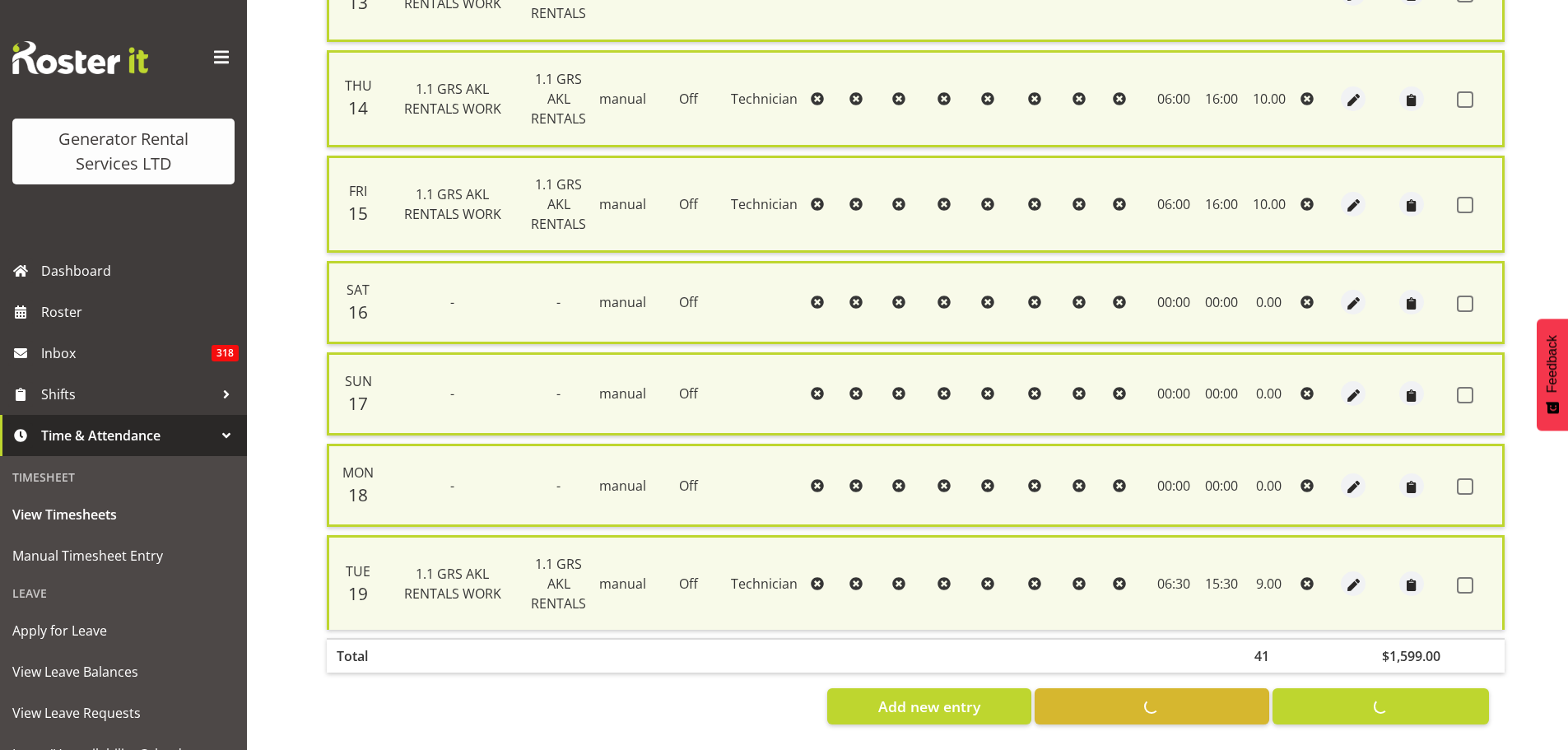
checkbox input "false"
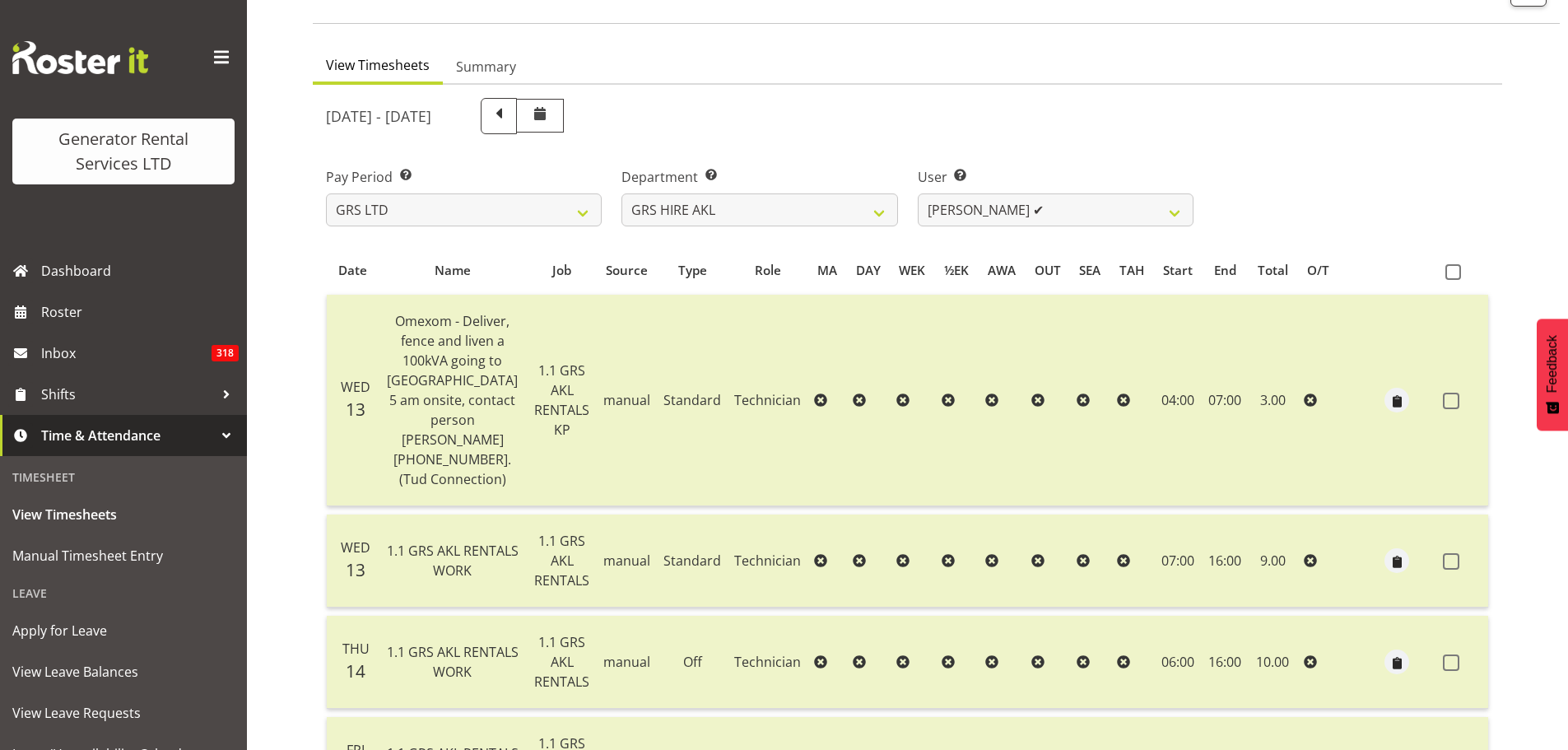
scroll to position [0, 0]
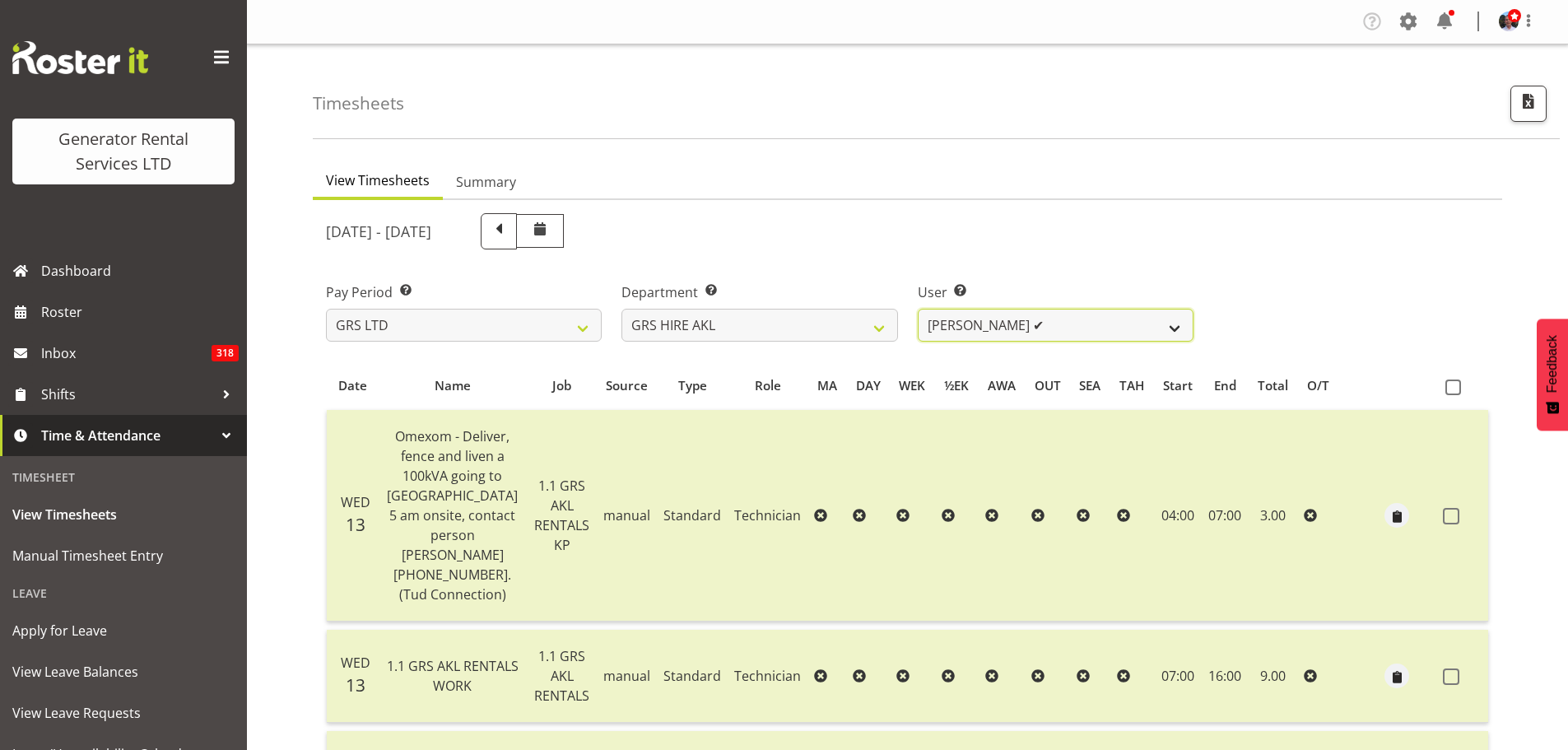
click at [1171, 328] on select "Aaron Naish ✔ Brandon Adonis ✔ Brendan (Paris) Jordan ✔ Caleb Phillips ✔ Carl S…" at bounding box center [1056, 325] width 276 height 33
click at [918, 309] on select "Aaron Naish ✔ Brandon Adonis ✔ Brendan (Paris) Jordan ✔ Caleb Phillips ✔ Carl S…" at bounding box center [1056, 325] width 276 height 33
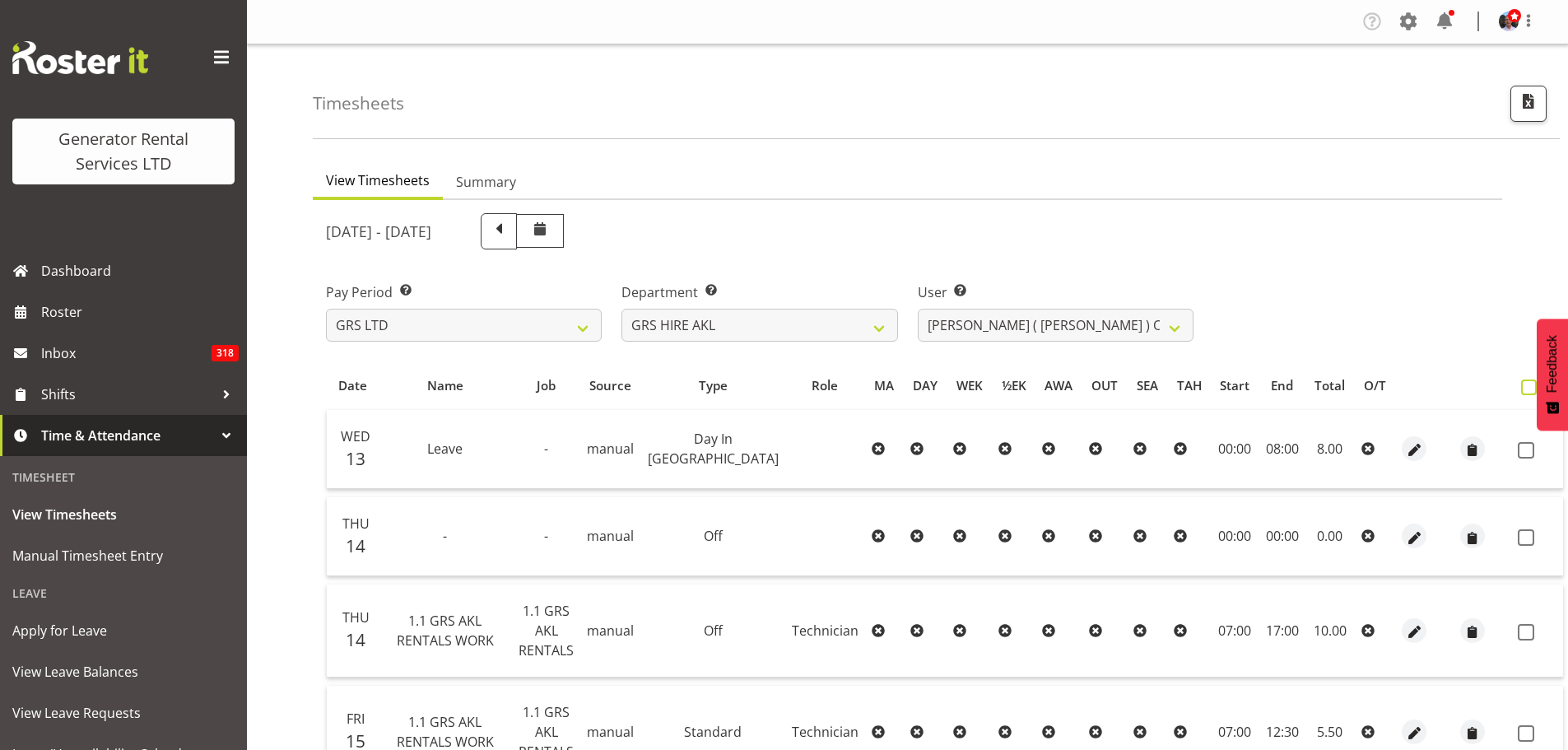
click at [1521, 384] on span at bounding box center [1529, 387] width 15 height 15
click at [1521, 384] on input "checkbox" at bounding box center [1526, 387] width 10 height 10
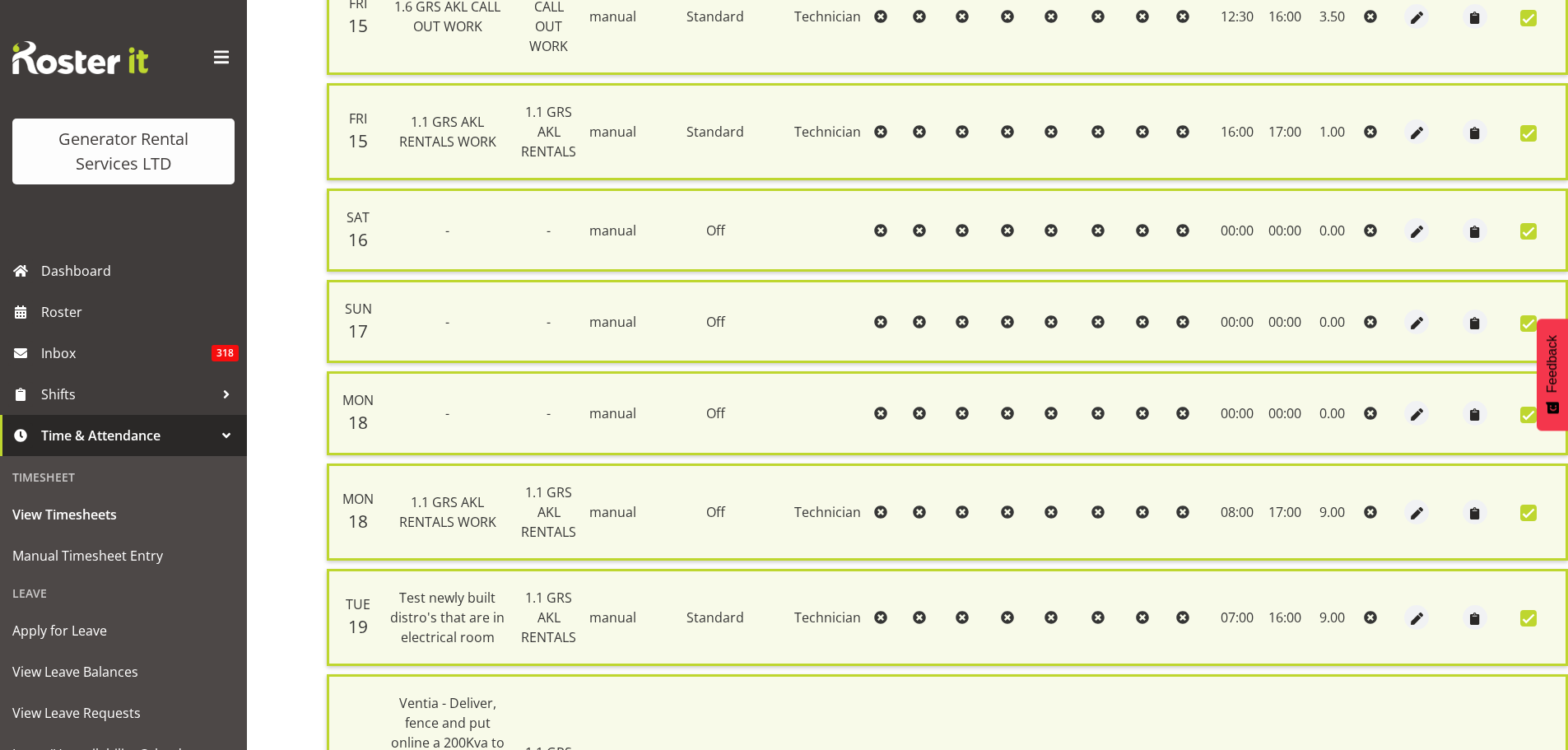
scroll to position [1136, 0]
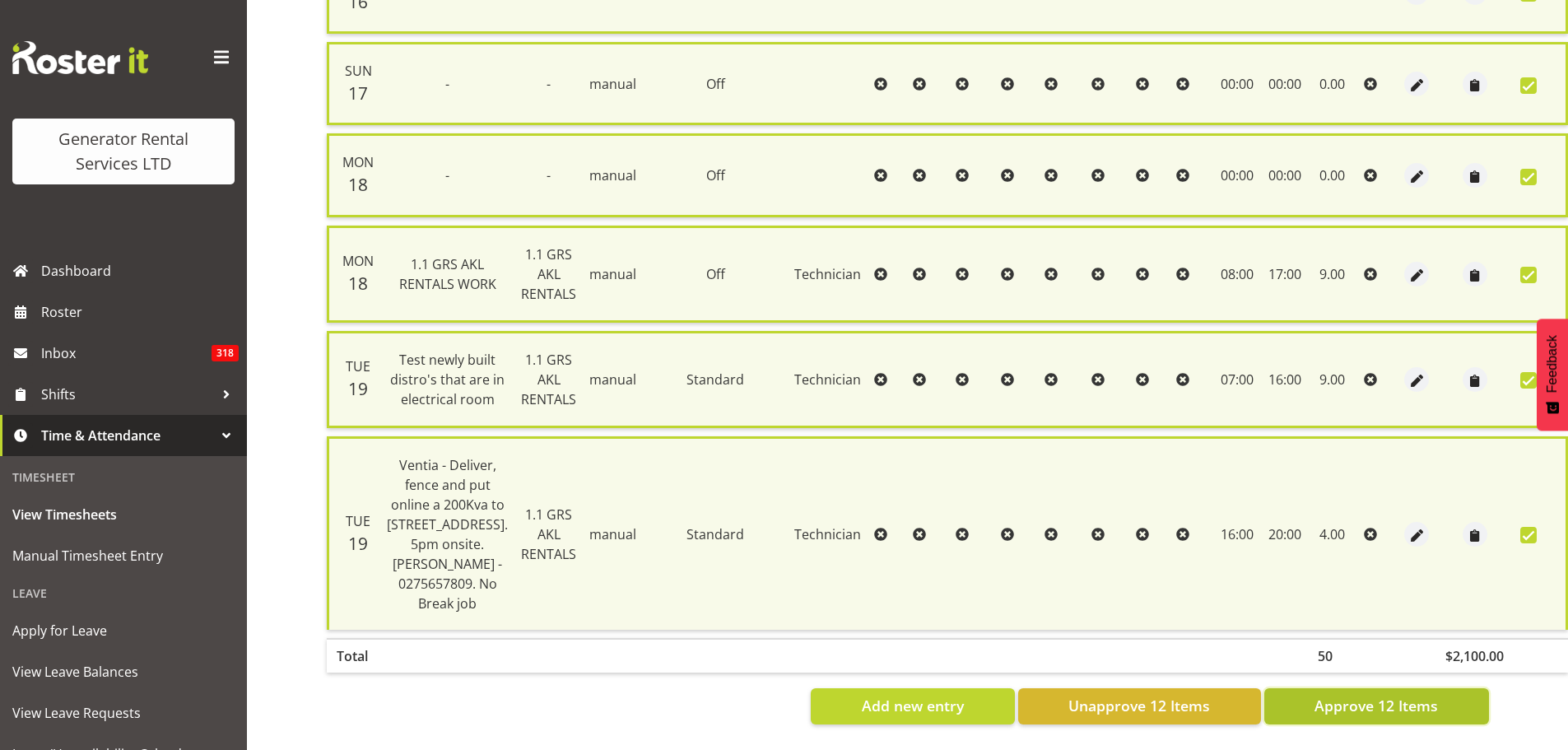
click at [1339, 695] on span "Approve 12 Items" at bounding box center [1377, 705] width 124 height 21
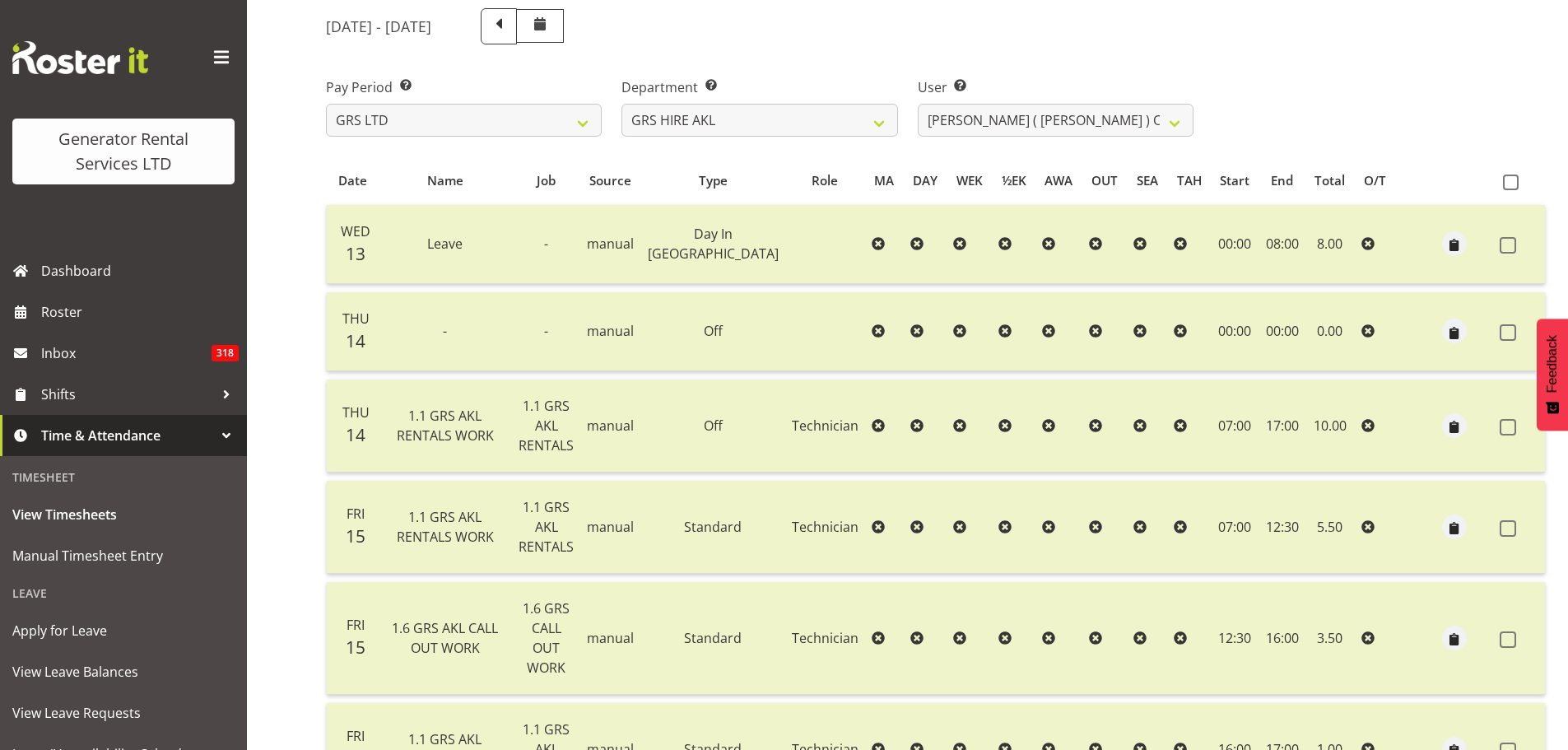
scroll to position [0, 0]
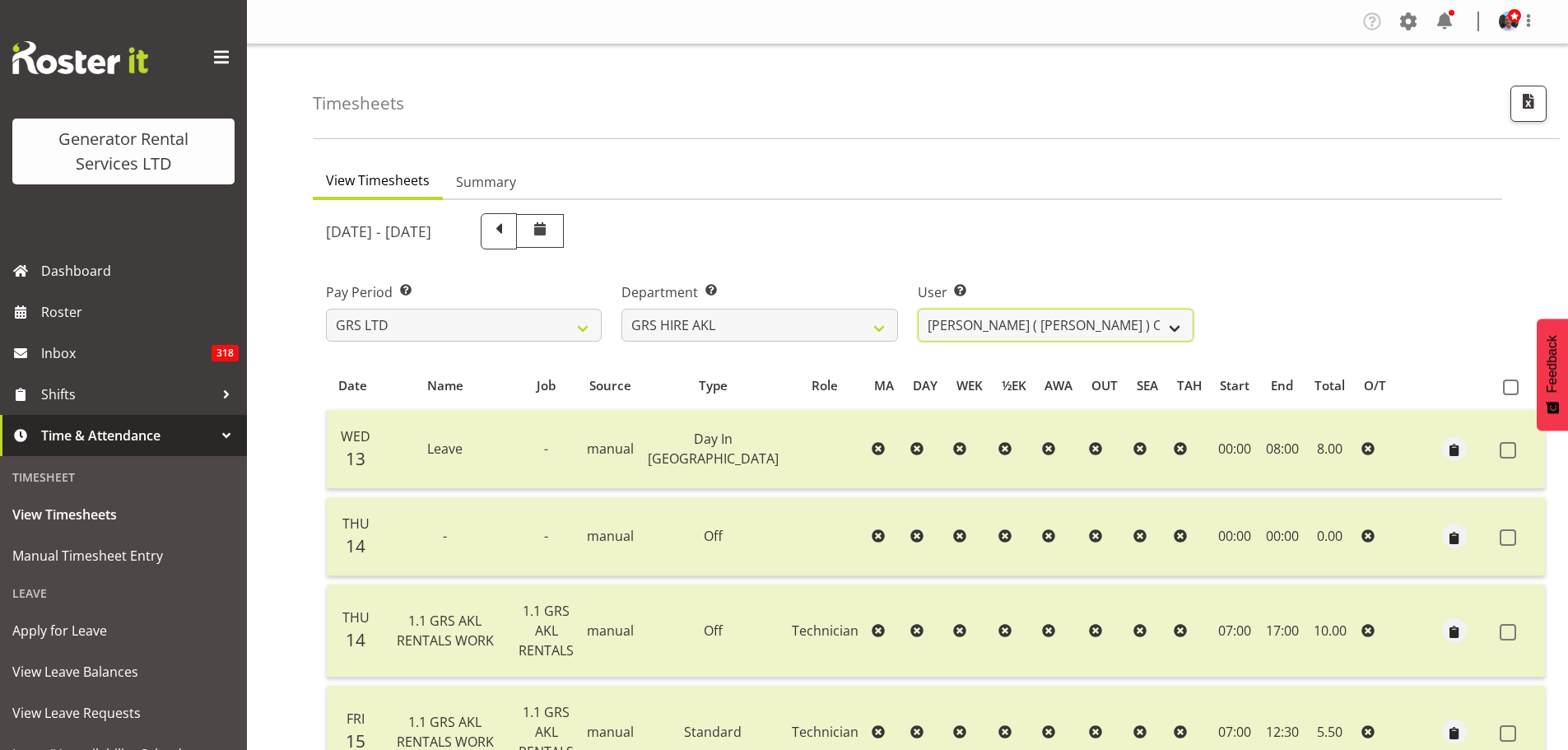
click at [1174, 329] on select "[PERSON_NAME] ✔ [PERSON_NAME] ✔ [PERSON_NAME] ([GEOGRAPHIC_DATA]) [PERSON_NAME]…" at bounding box center [1056, 325] width 276 height 33
click at [918, 309] on select "[PERSON_NAME] ✔ [PERSON_NAME] ✔ [PERSON_NAME] ([GEOGRAPHIC_DATA]) [PERSON_NAME]…" at bounding box center [1056, 325] width 276 height 33
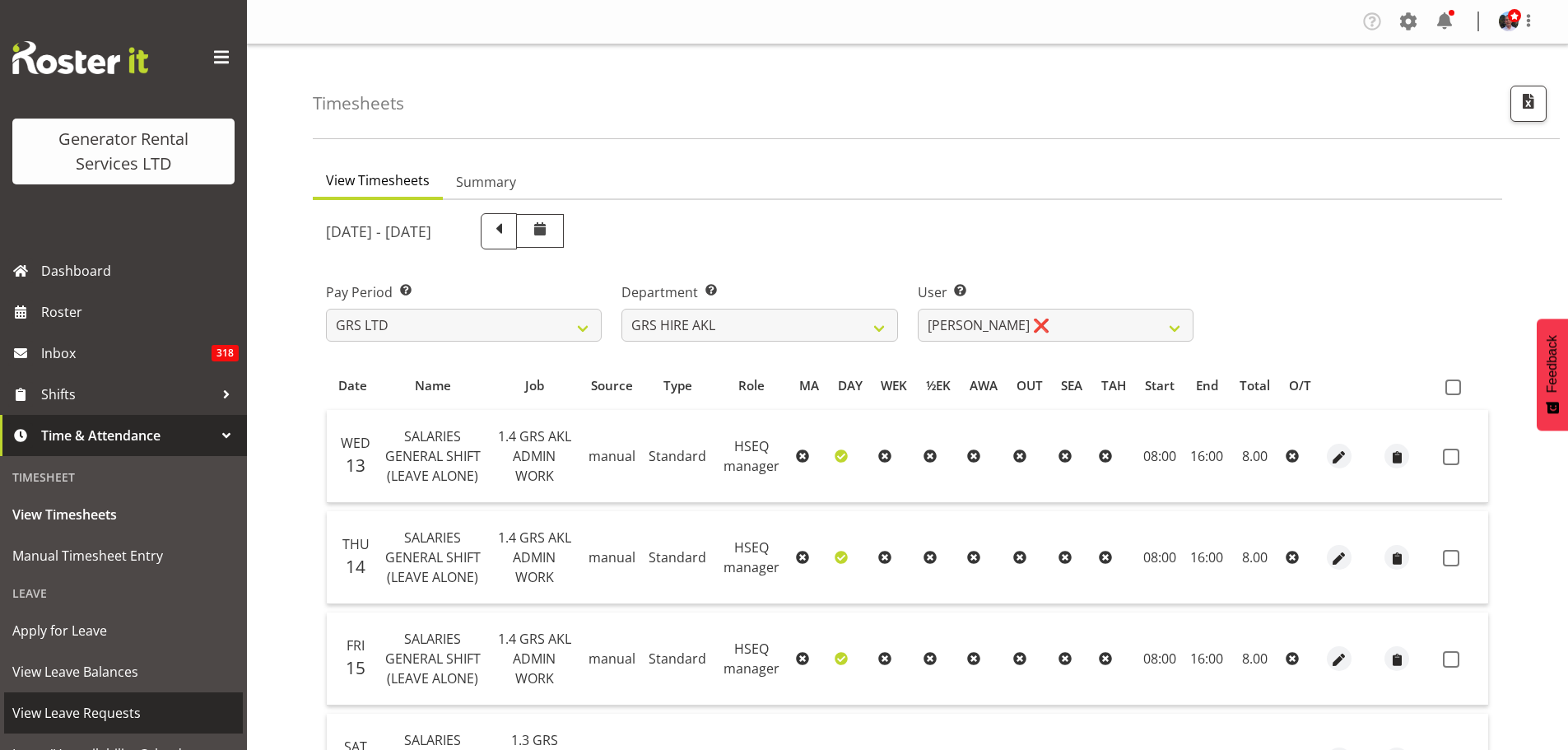
click at [73, 708] on span "View Leave Requests" at bounding box center [123, 713] width 222 height 25
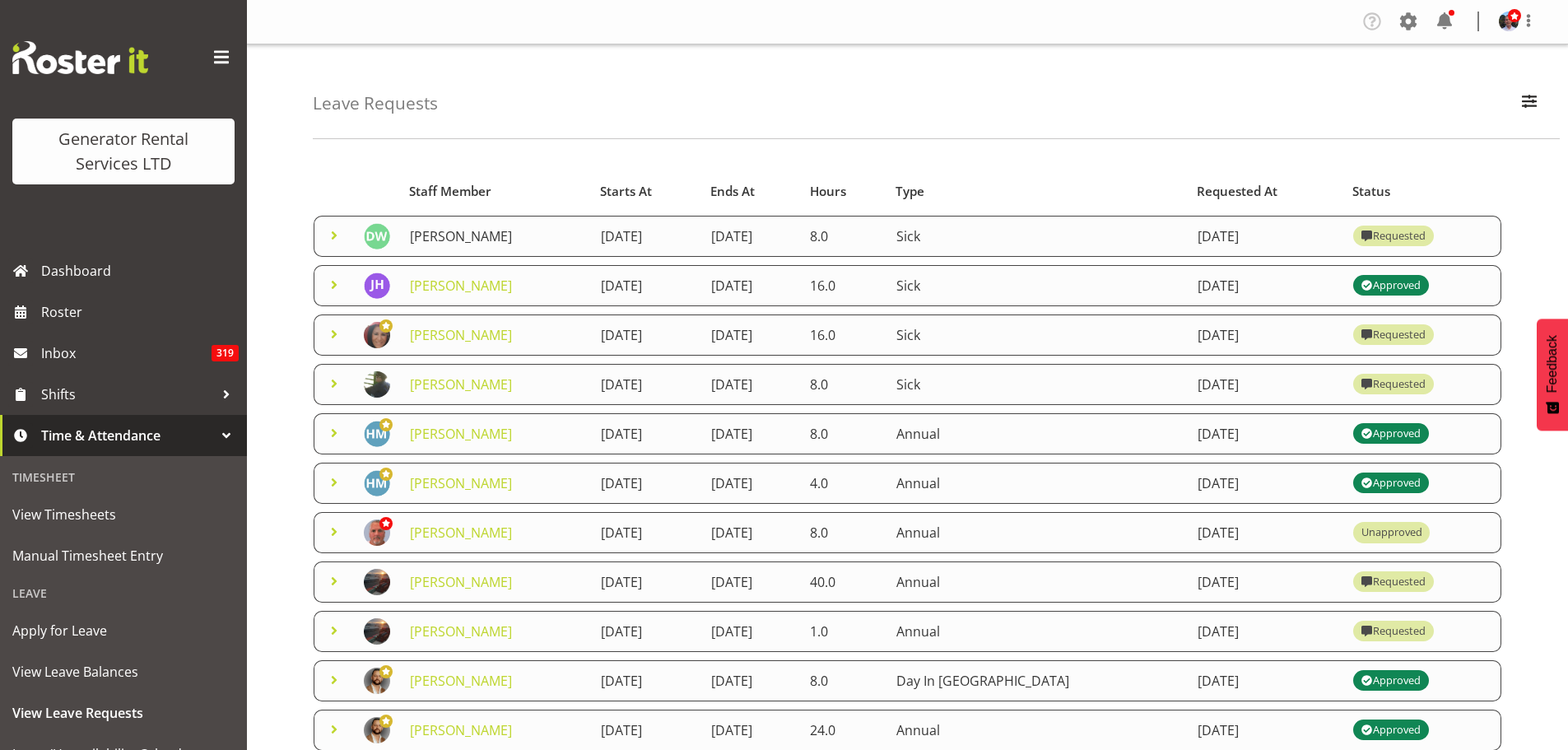
click at [438, 233] on link "[PERSON_NAME]" at bounding box center [460, 236] width 102 height 18
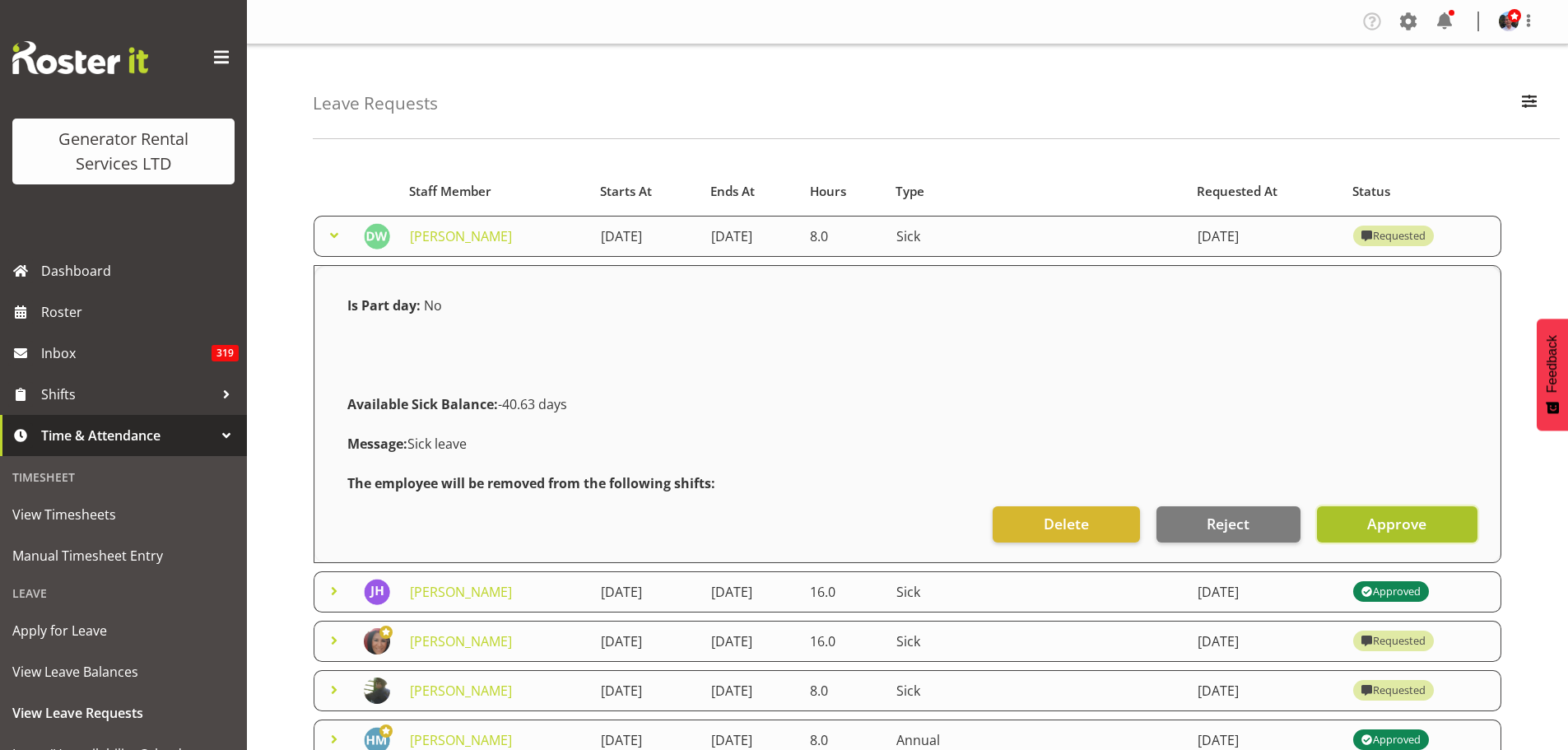
click at [1365, 525] on button "Approve" at bounding box center [1397, 525] width 161 height 36
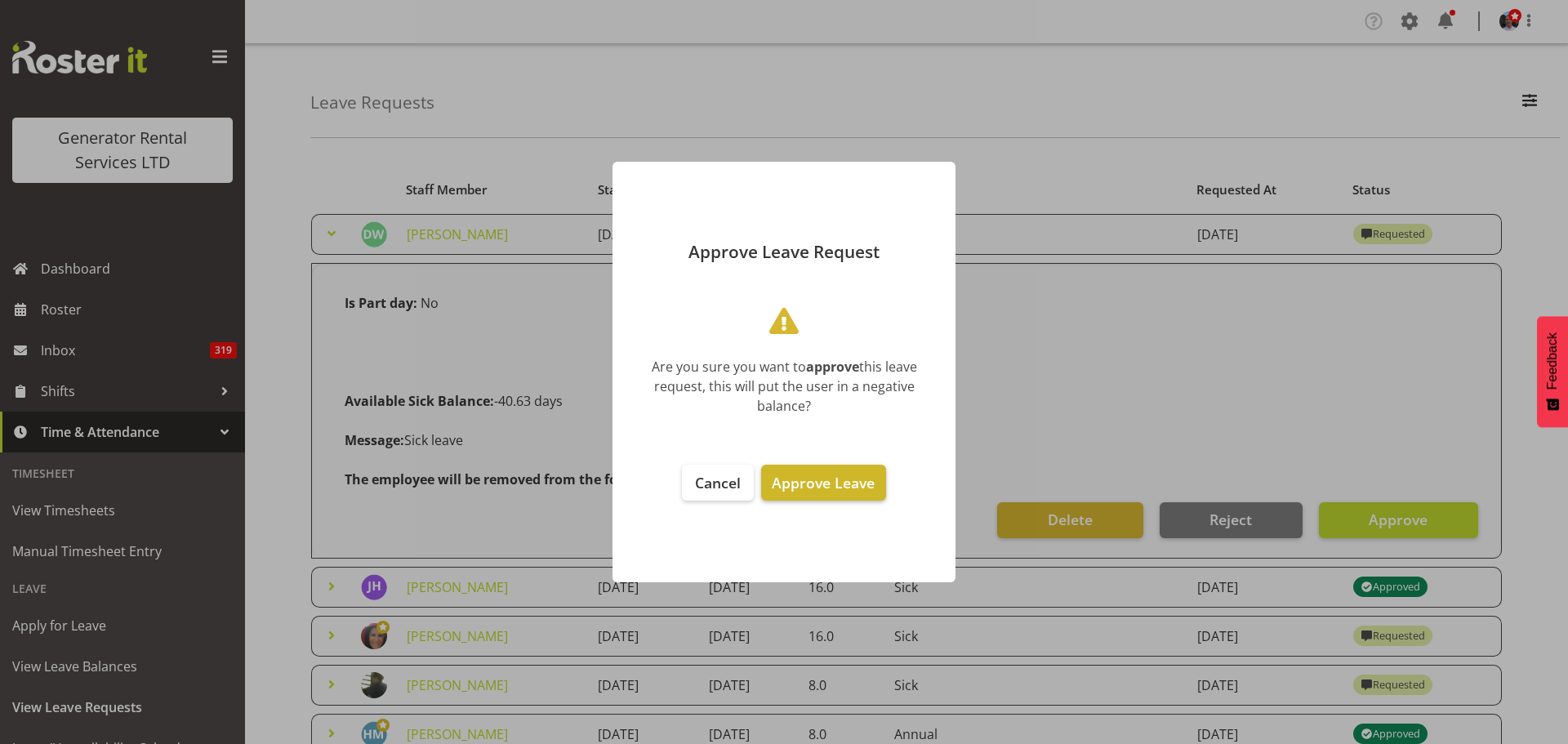
click at [825, 485] on span "Approve Leave" at bounding box center [823, 482] width 103 height 20
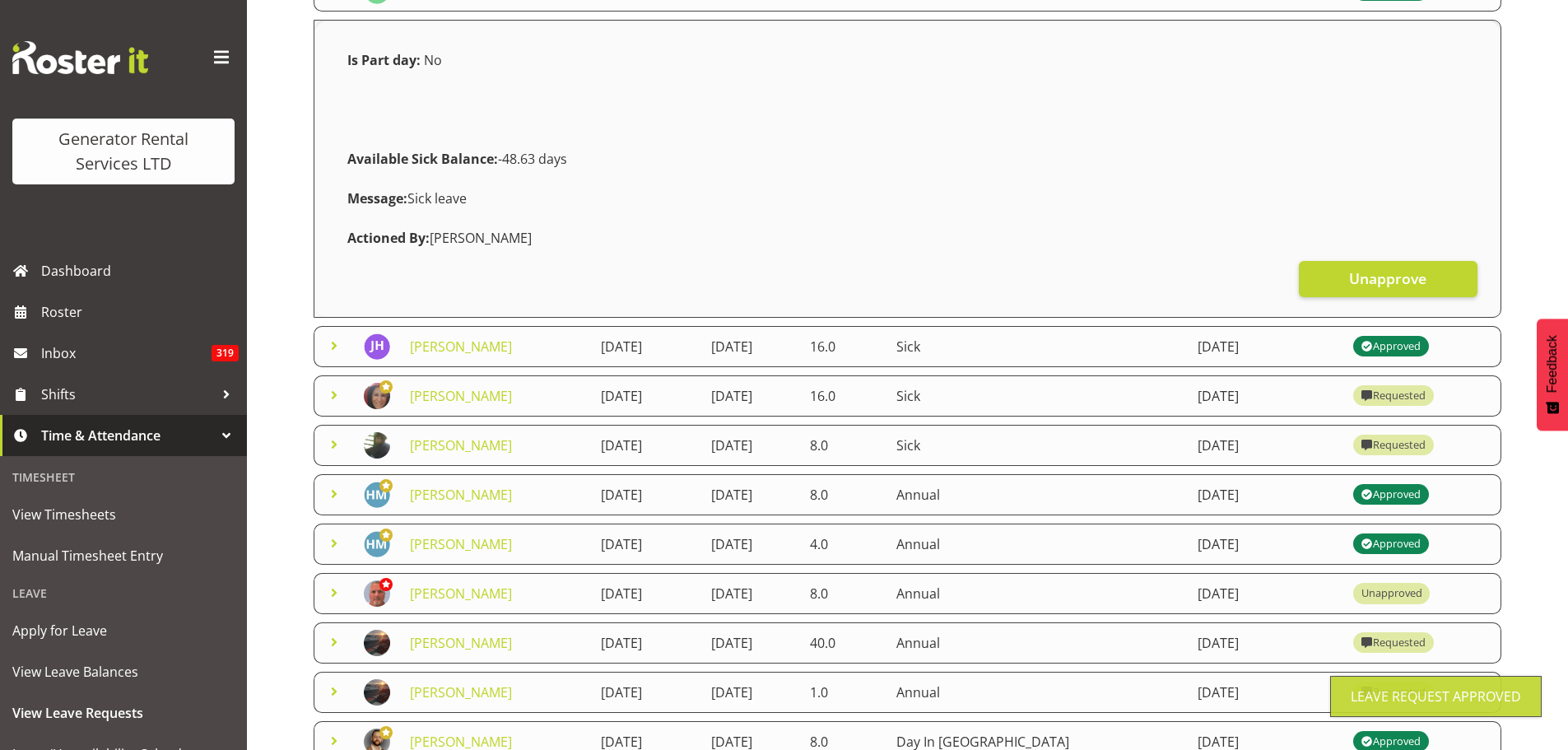
scroll to position [330, 0]
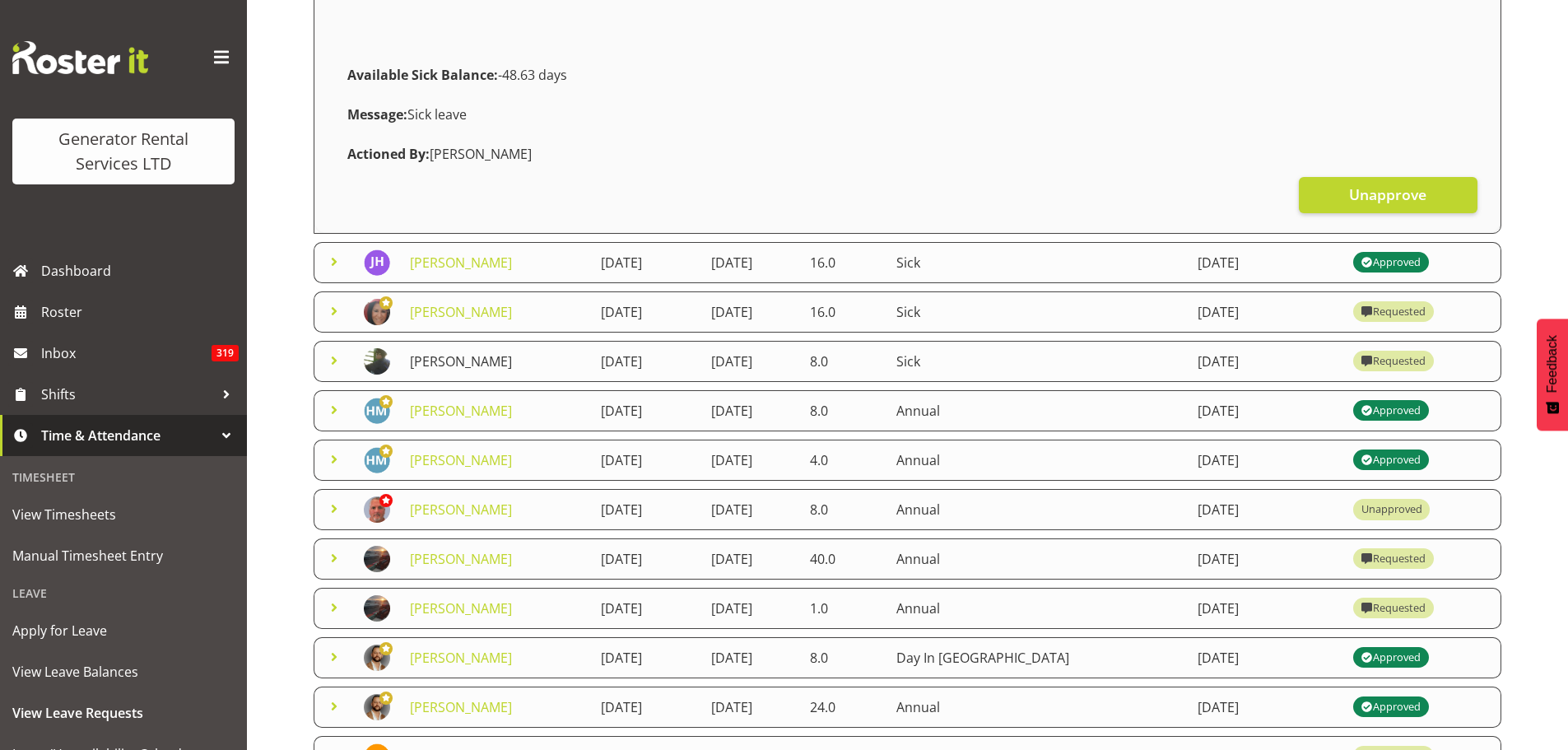
click at [449, 361] on link "[PERSON_NAME]" at bounding box center [460, 361] width 102 height 18
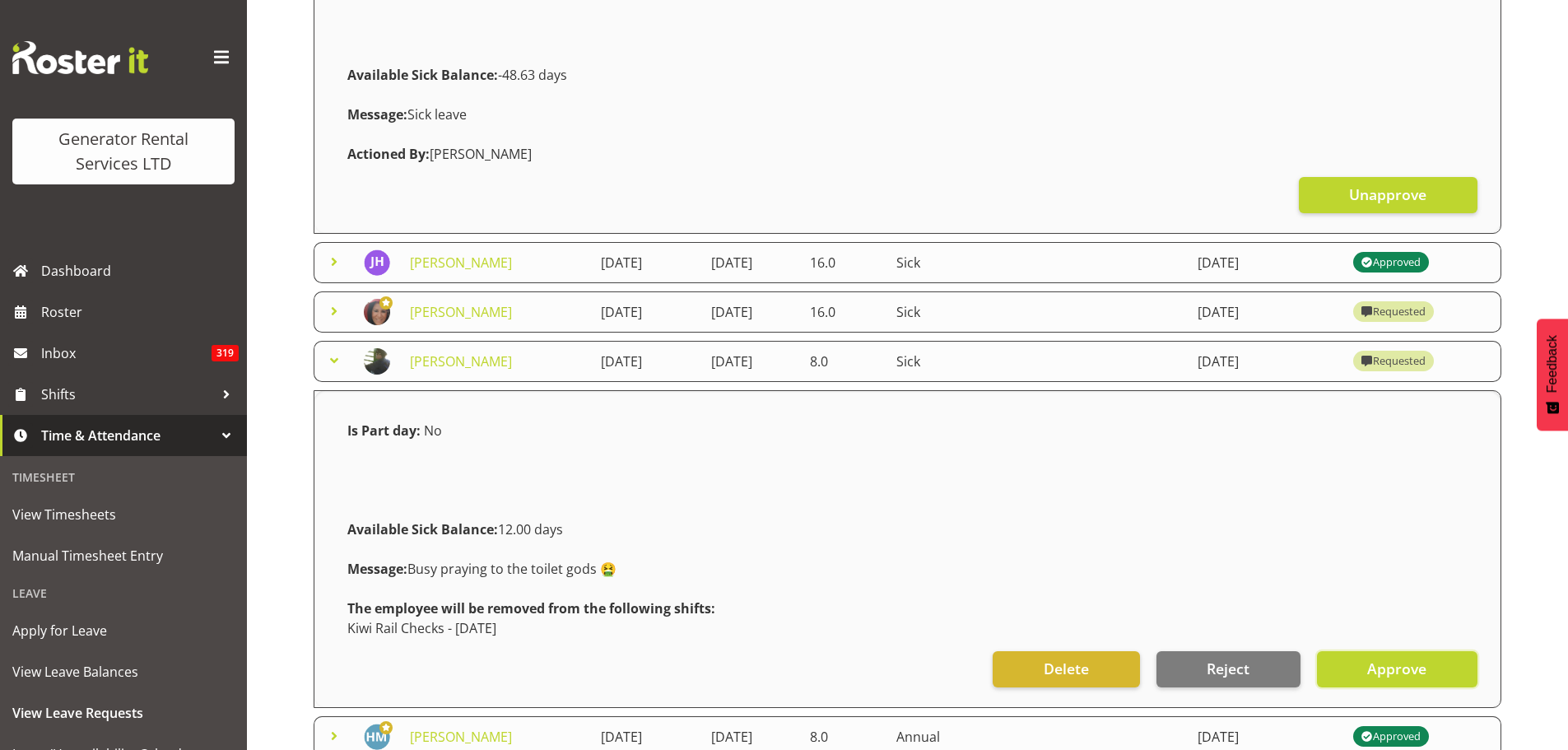
drag, startPoint x: 1395, startPoint y: 671, endPoint x: 1380, endPoint y: 664, distance: 16.6
click at [1393, 670] on span "Approve" at bounding box center [1397, 669] width 59 height 21
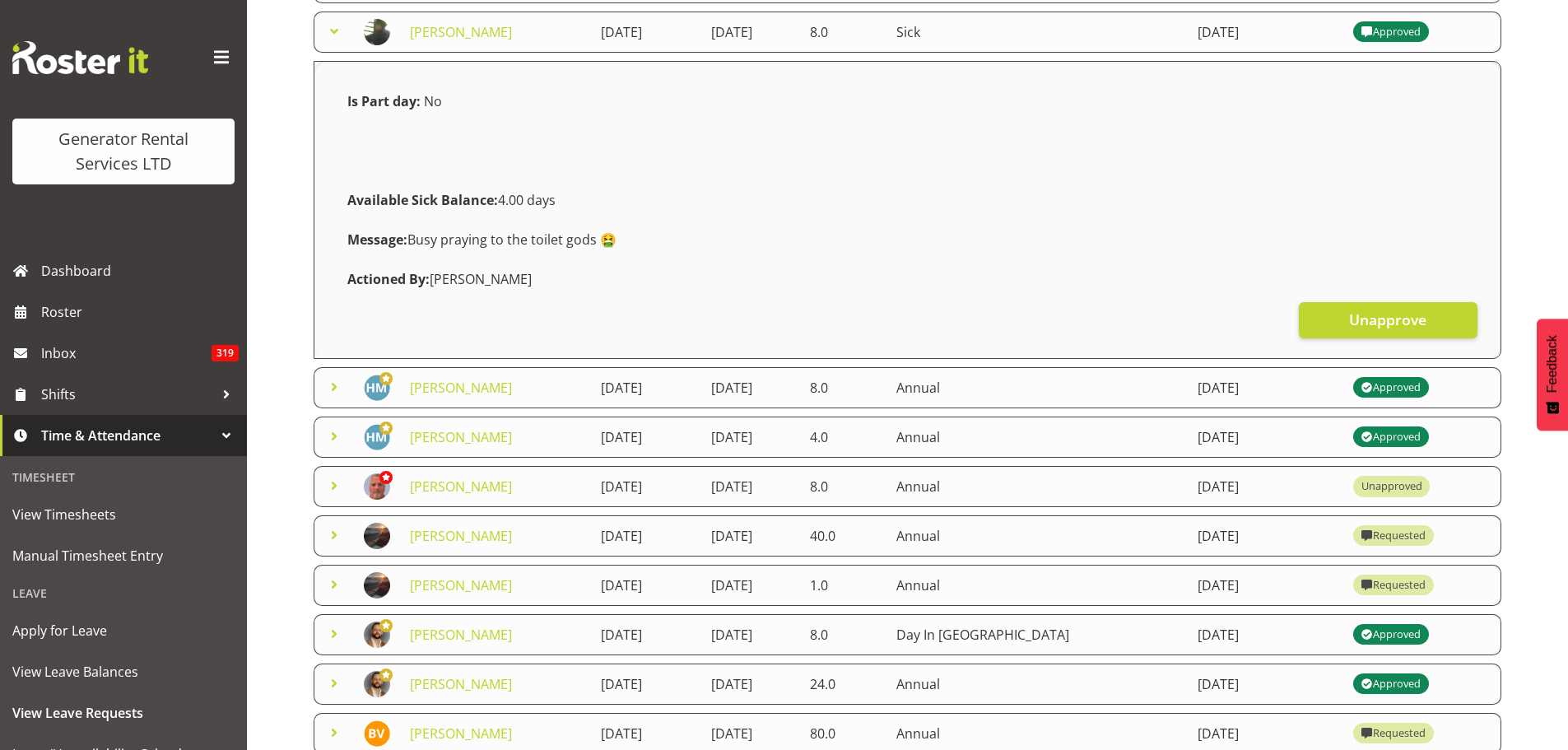
scroll to position [741, 0]
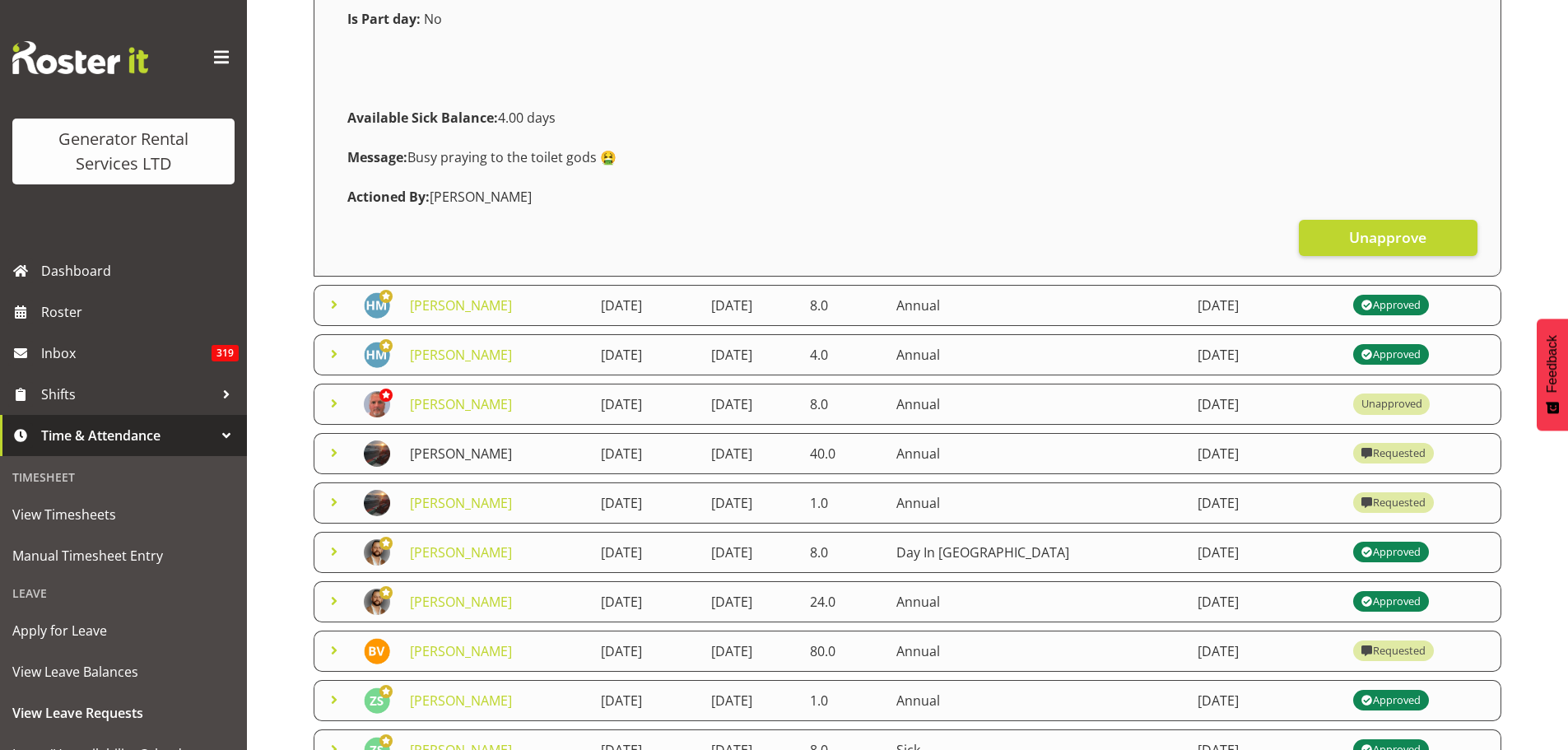
click at [431, 456] on link "[PERSON_NAME]" at bounding box center [460, 454] width 102 height 18
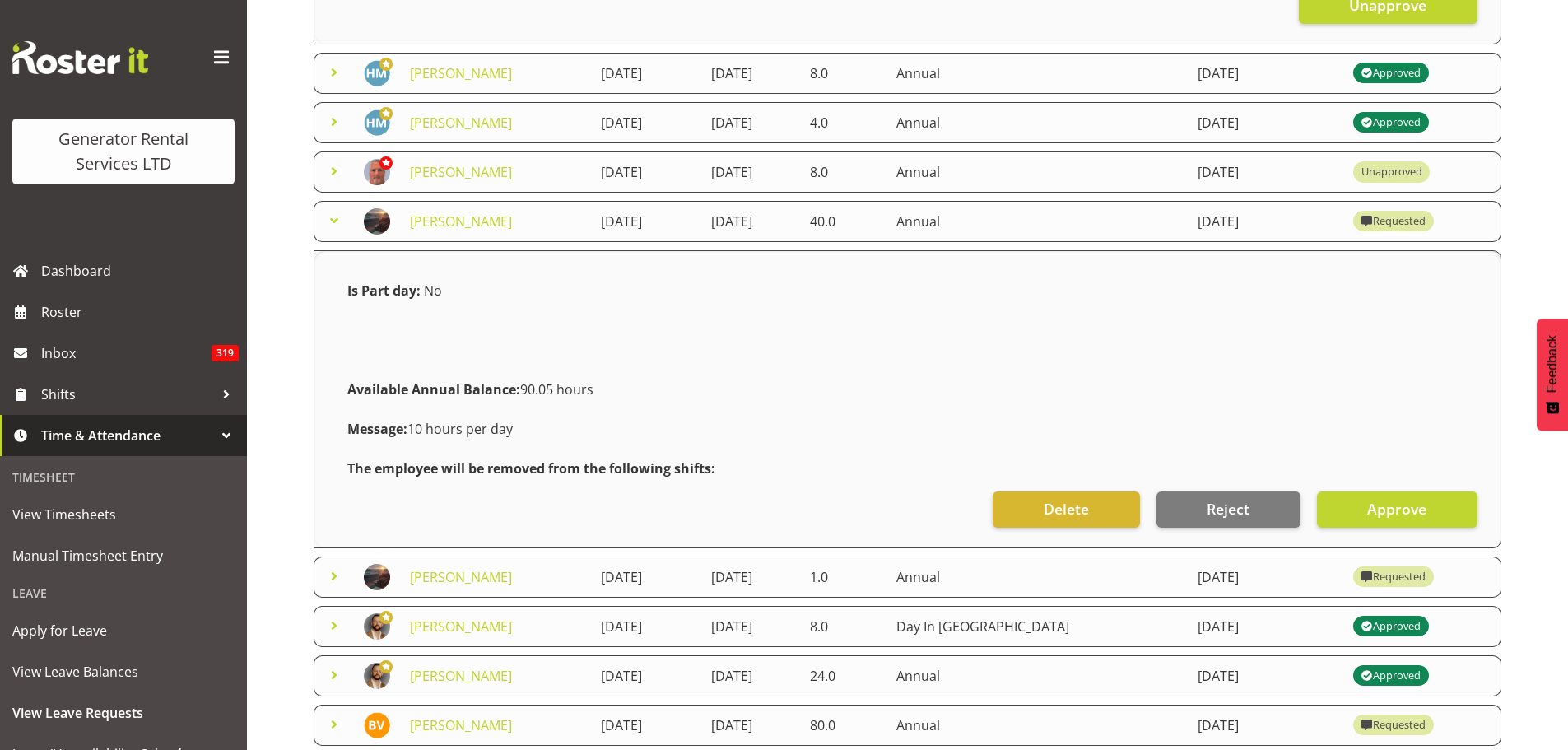
scroll to position [988, 0]
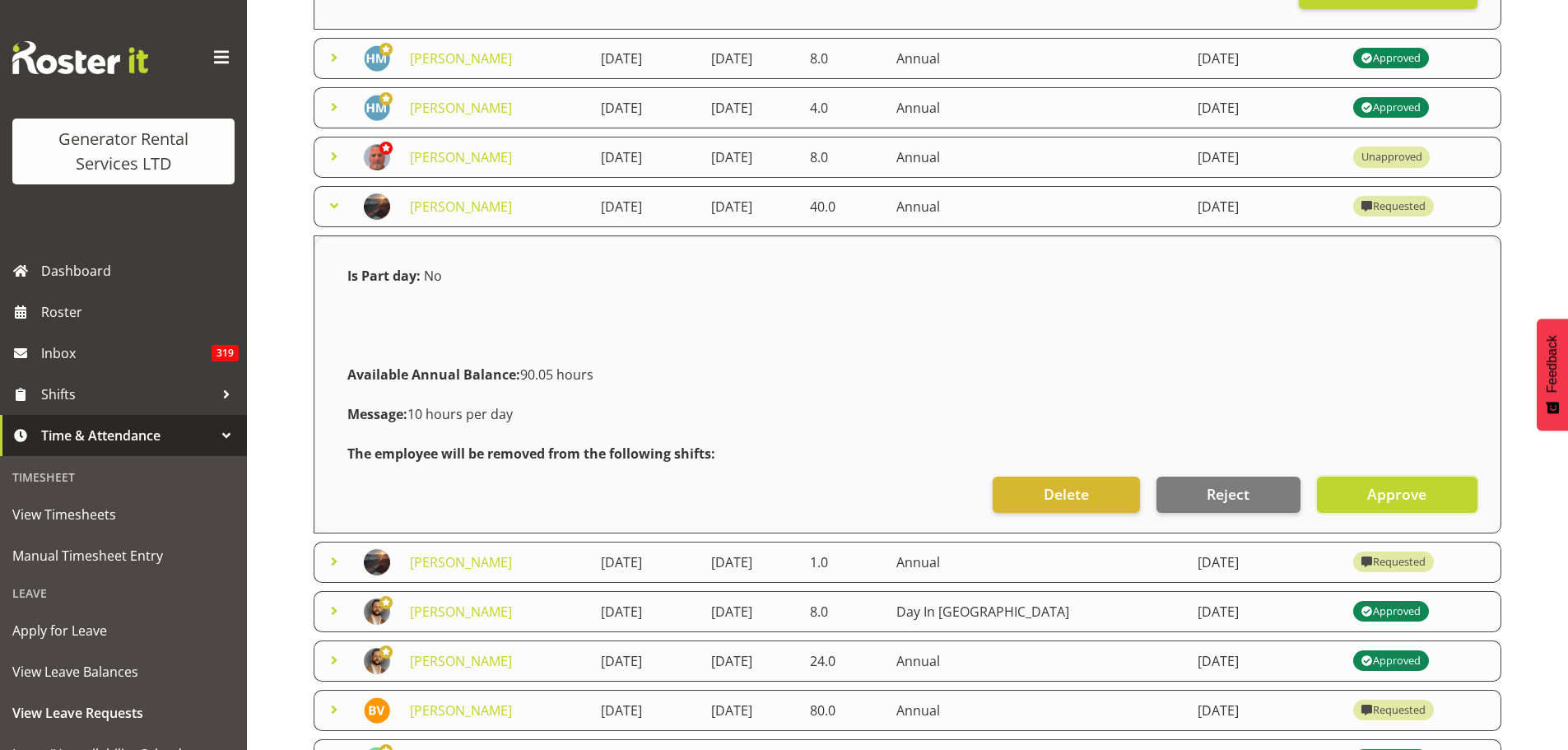
click at [1374, 494] on span "Approve" at bounding box center [1397, 494] width 59 height 21
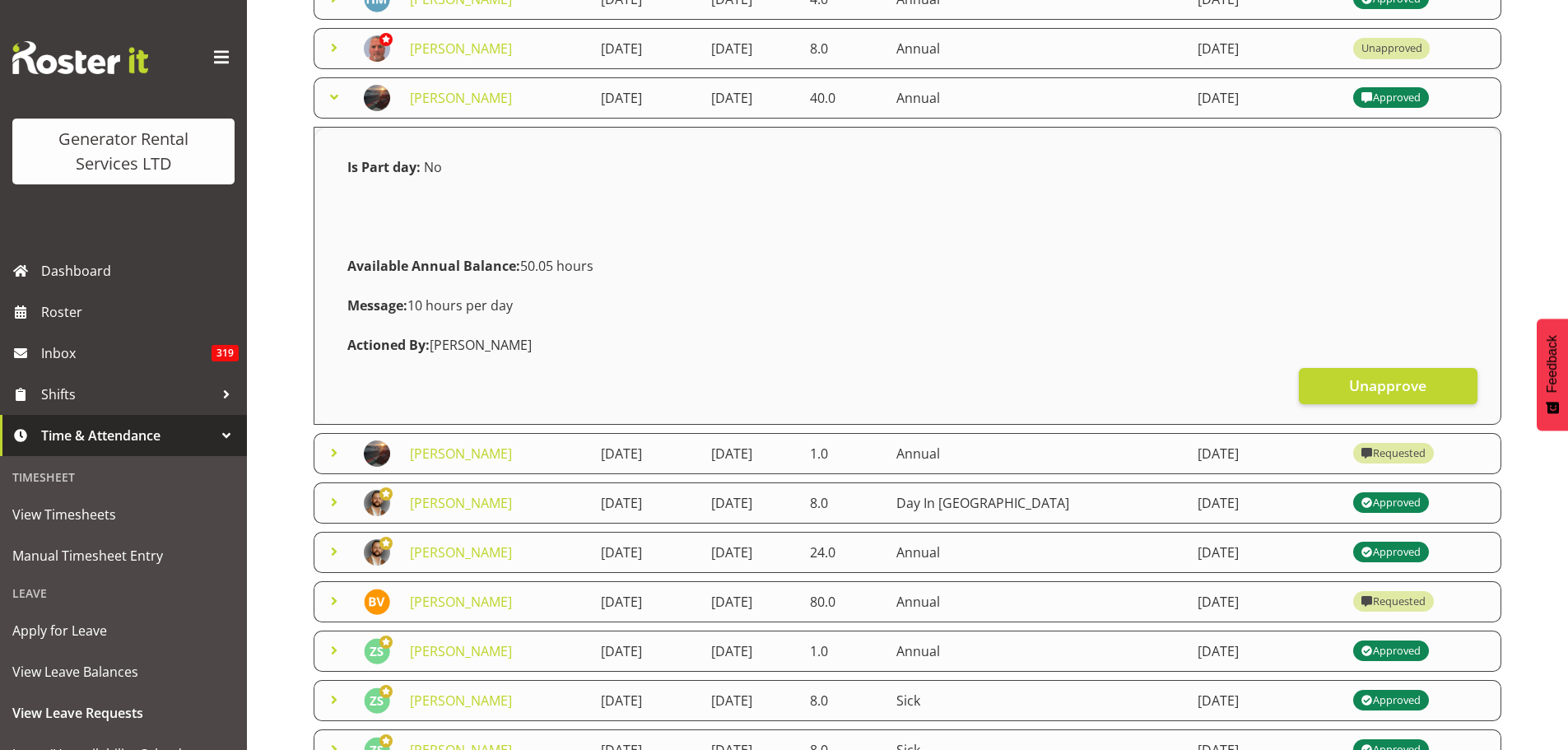
scroll to position [1153, 0]
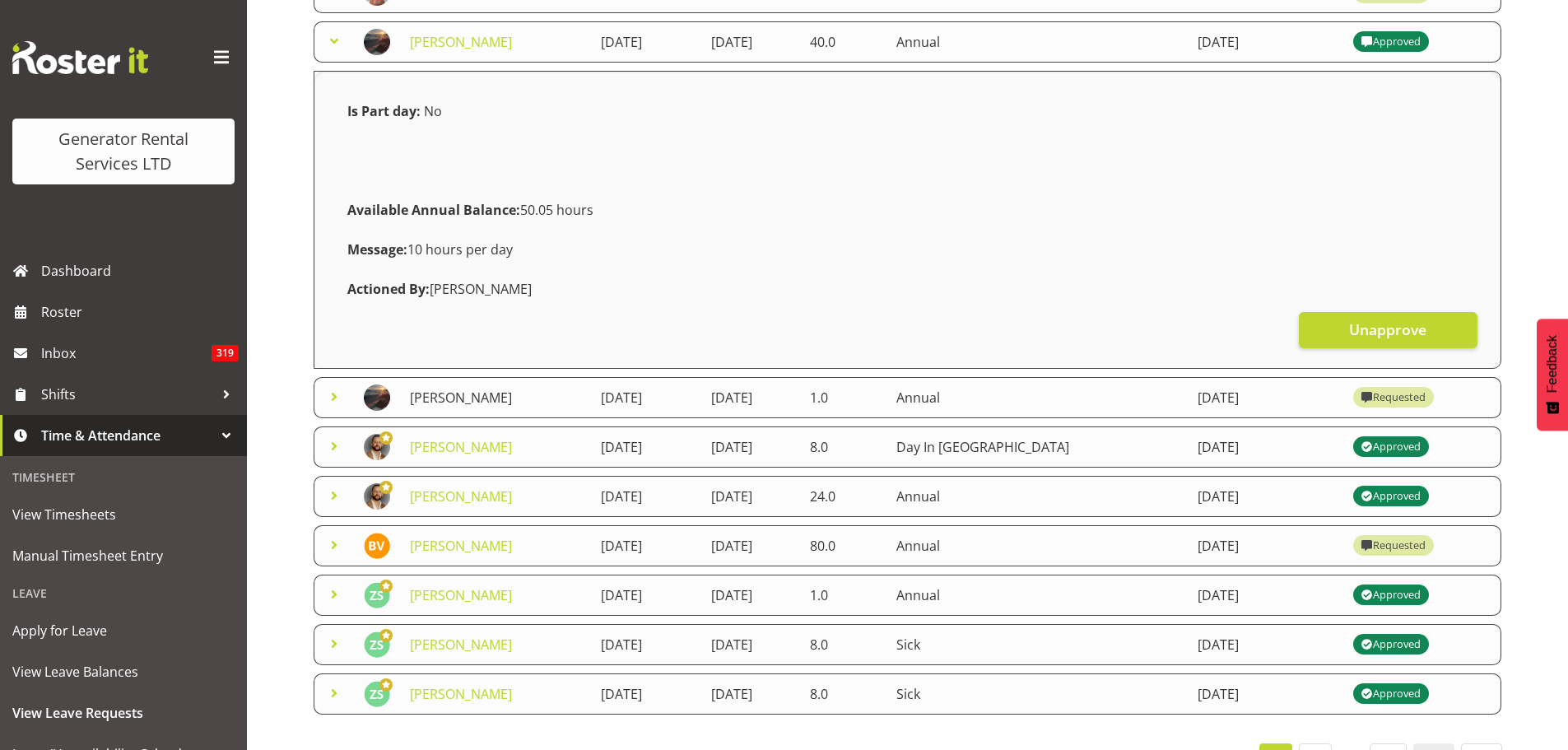
click at [436, 397] on link "[PERSON_NAME]" at bounding box center [460, 397] width 102 height 18
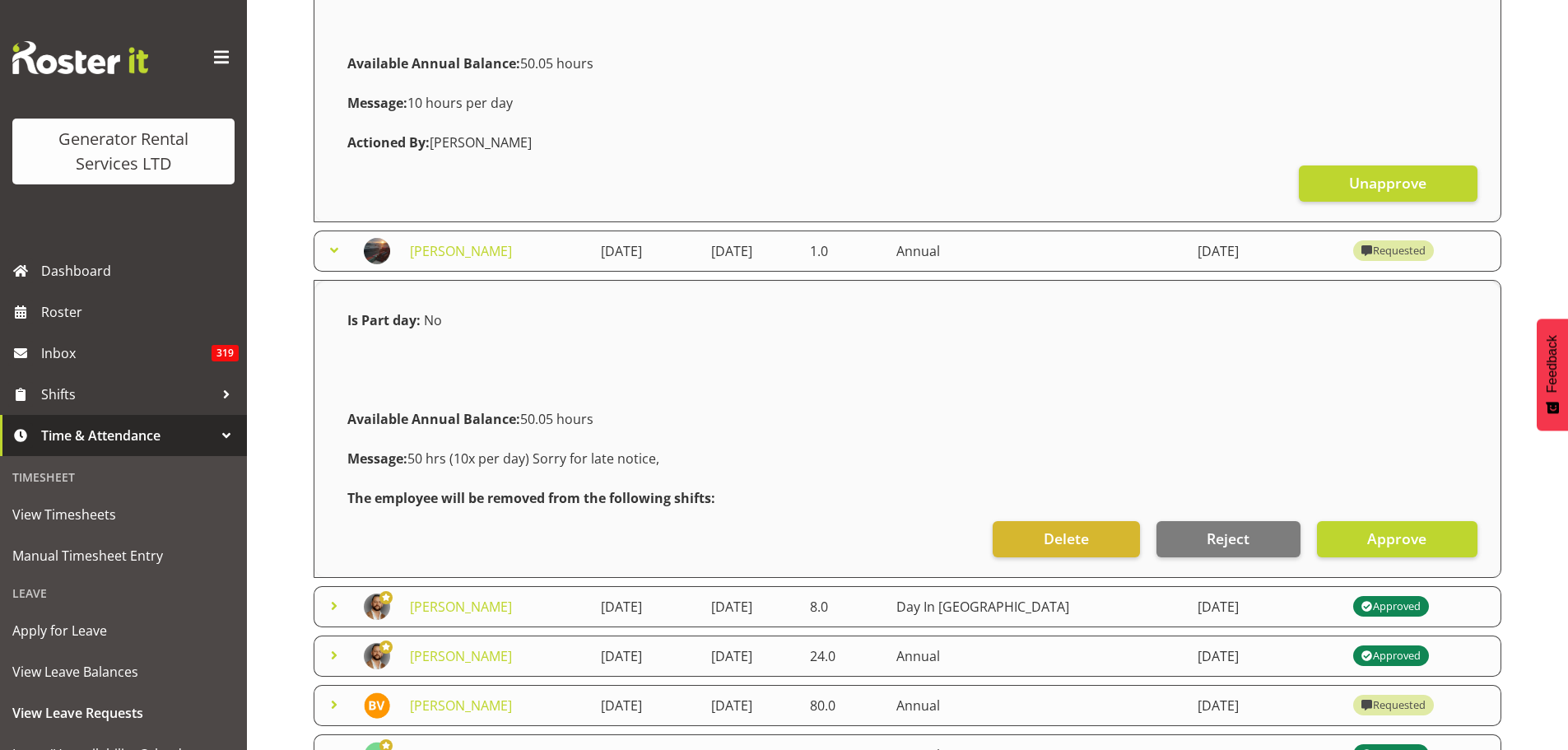
scroll to position [1181, 0]
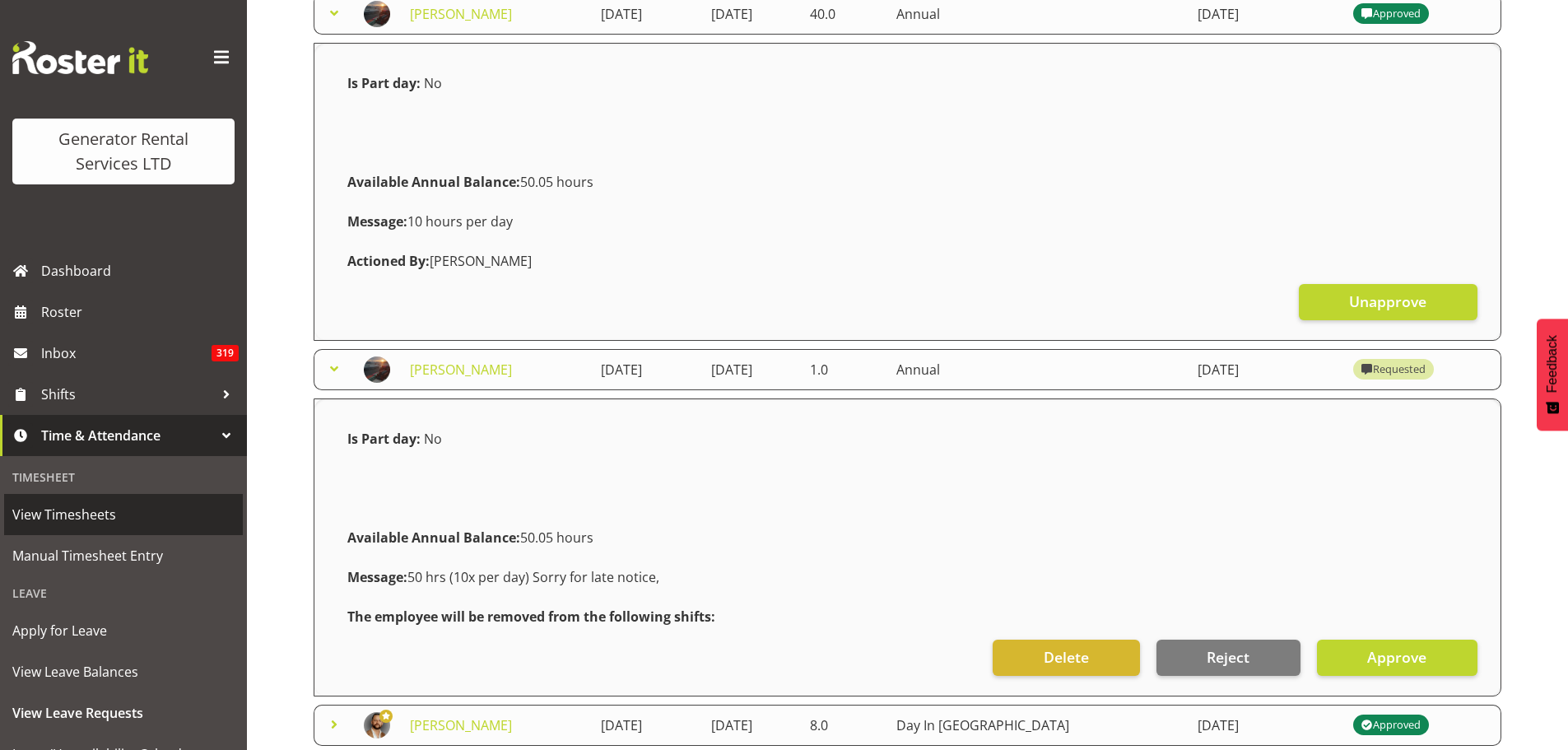
click at [48, 513] on span "View Timesheets" at bounding box center [123, 515] width 222 height 25
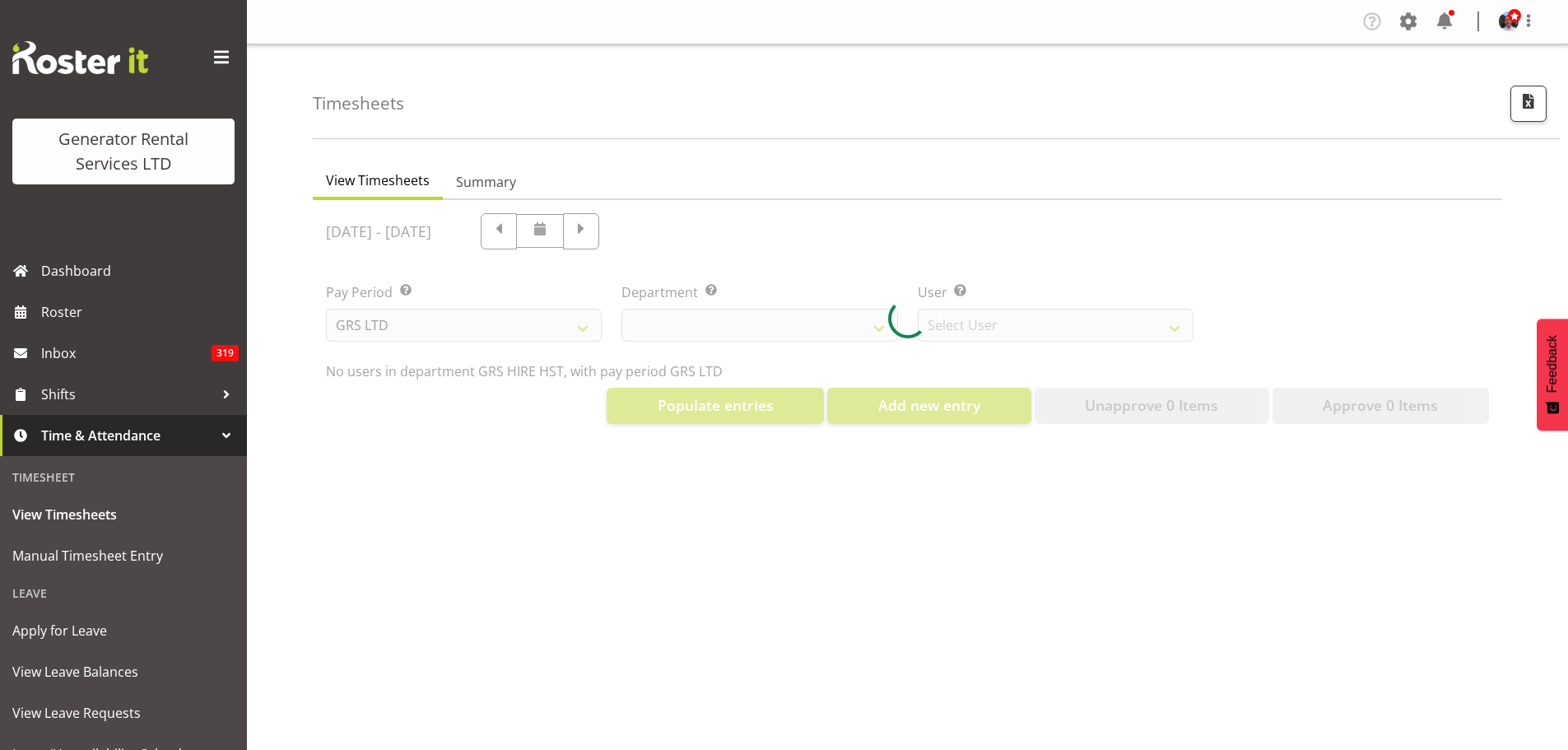
select select "22"
select select "149"
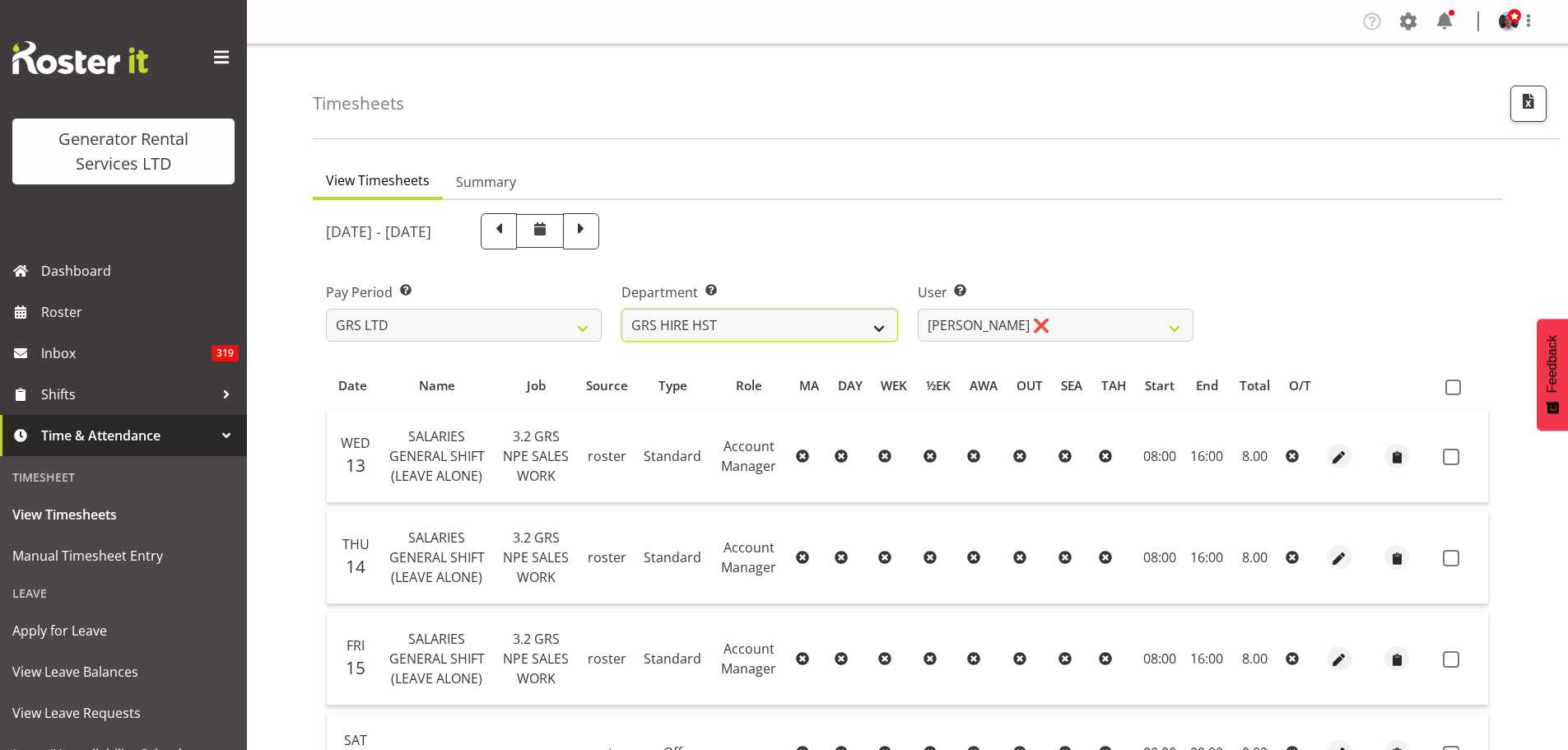
click at [879, 328] on select "GRS ADMIN AKL GRS ADMIN TGA GRS ENGINEERING AKL GRS HIRE AKL GRS HIRE HST GRS H…" at bounding box center [760, 325] width 276 height 33
select select "20"
click at [622, 309] on select "GRS ADMIN AKL GRS ADMIN TGA GRS ENGINEERING AKL GRS HIRE AKL GRS HIRE HST GRS H…" at bounding box center [760, 325] width 276 height 33
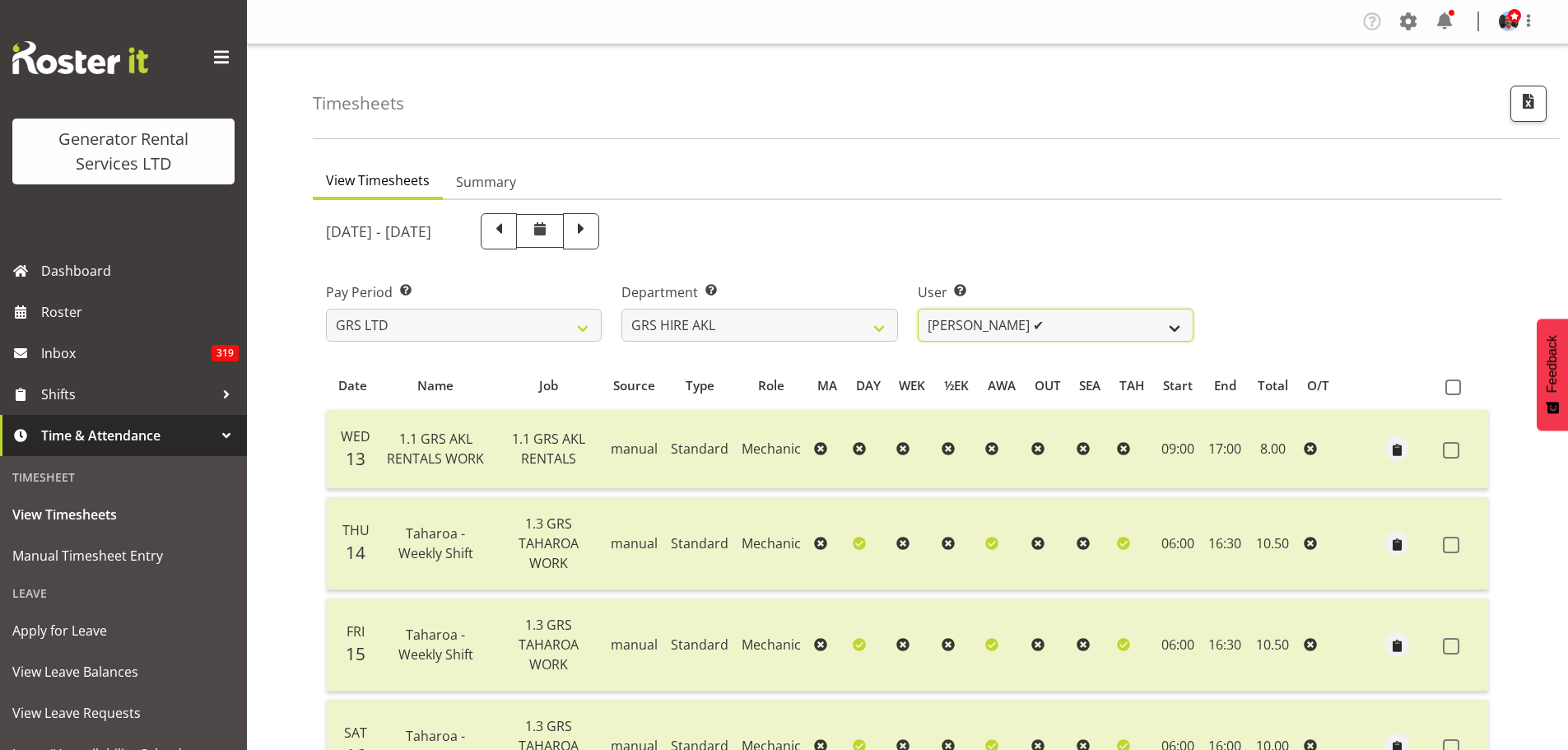
click at [1182, 332] on select "[PERSON_NAME] ✔ [PERSON_NAME] ✔ [PERSON_NAME] ([GEOGRAPHIC_DATA]) [PERSON_NAME]…" at bounding box center [1056, 325] width 276 height 33
select select "10446"
click at [918, 309] on select "[PERSON_NAME] ✔ [PERSON_NAME] ✔ [PERSON_NAME] ([GEOGRAPHIC_DATA]) [PERSON_NAME]…" at bounding box center [1056, 325] width 276 height 33
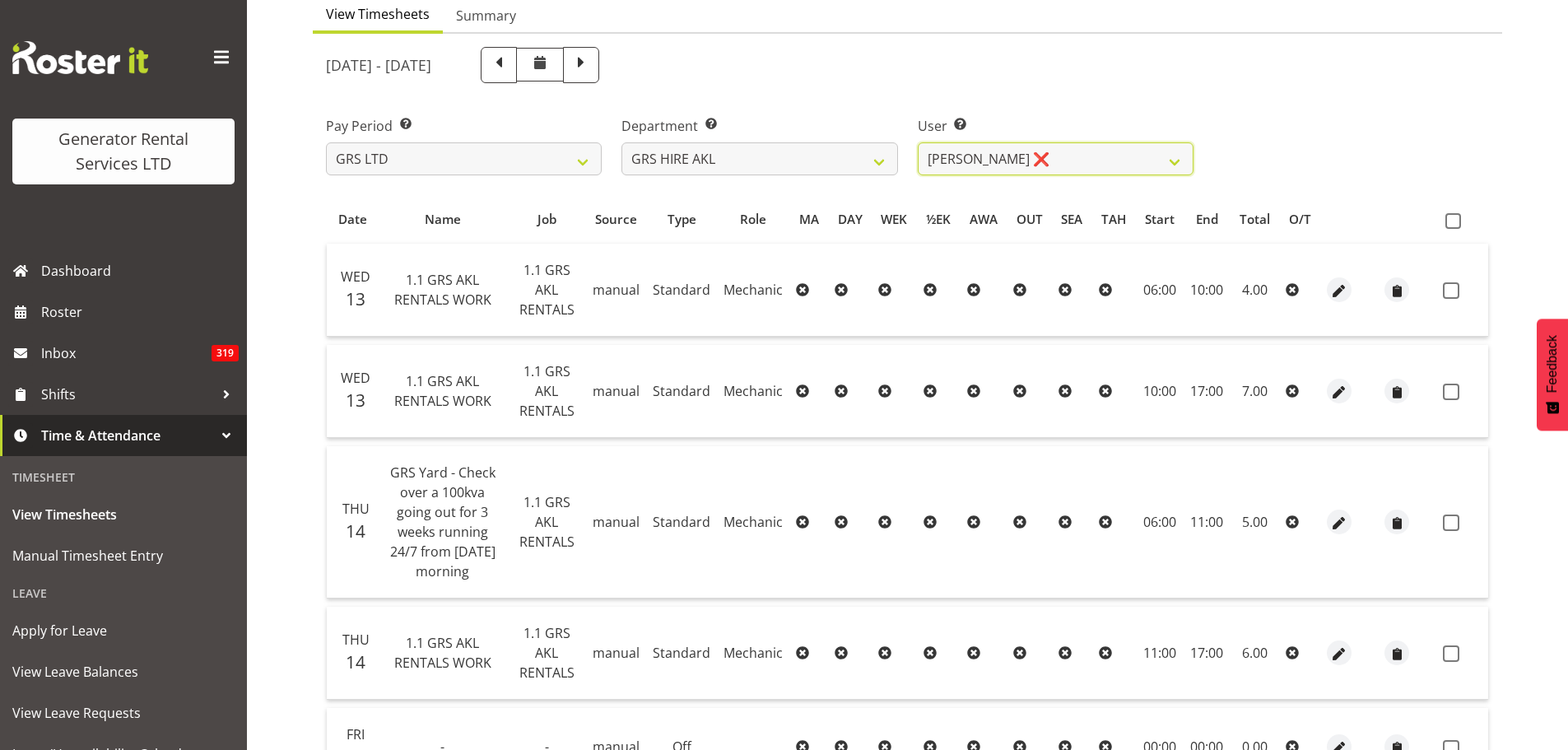
scroll to position [160, 0]
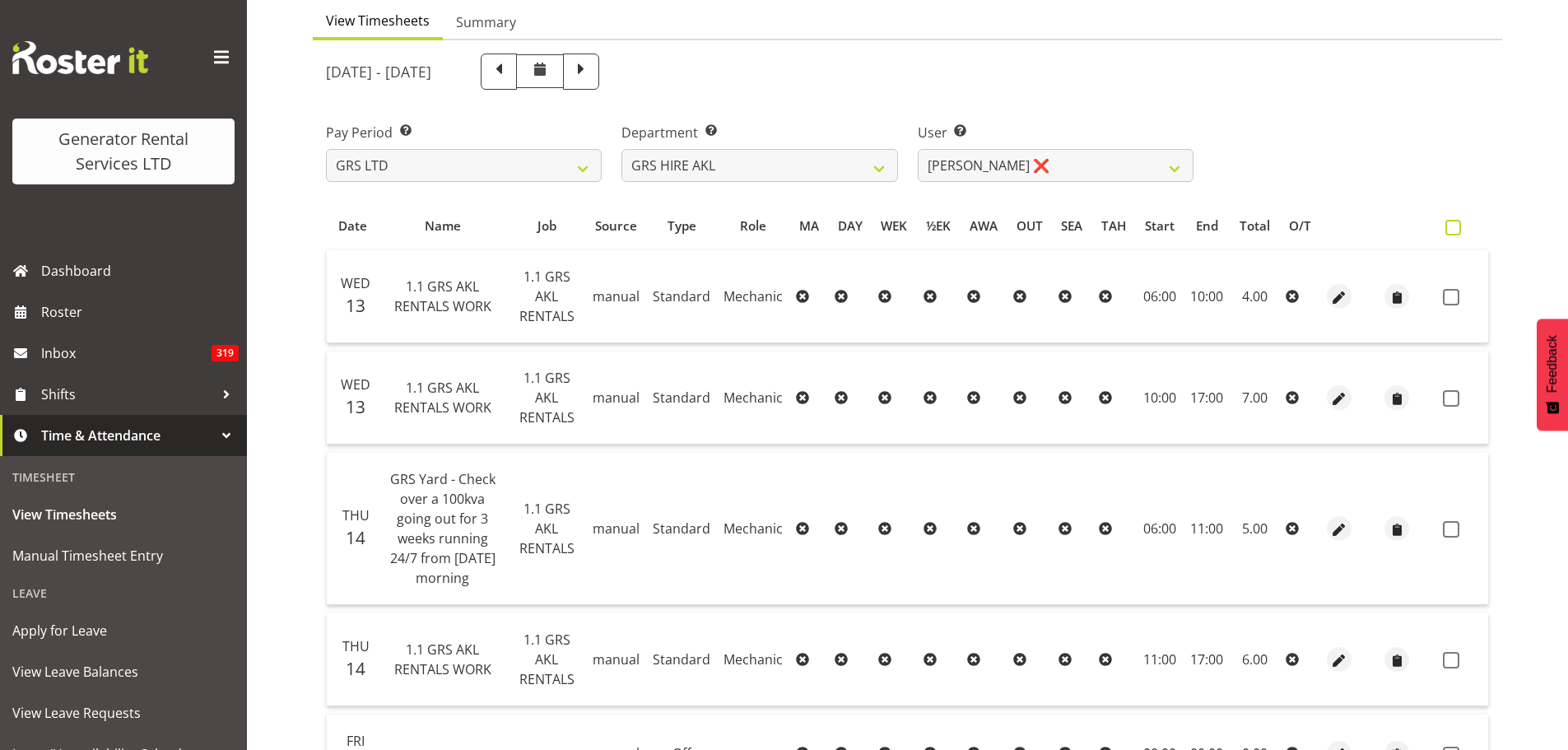
click at [1462, 231] on label at bounding box center [1457, 228] width 24 height 15
click at [1457, 231] on input "checkbox" at bounding box center [1451, 227] width 10 height 10
checkbox input "true"
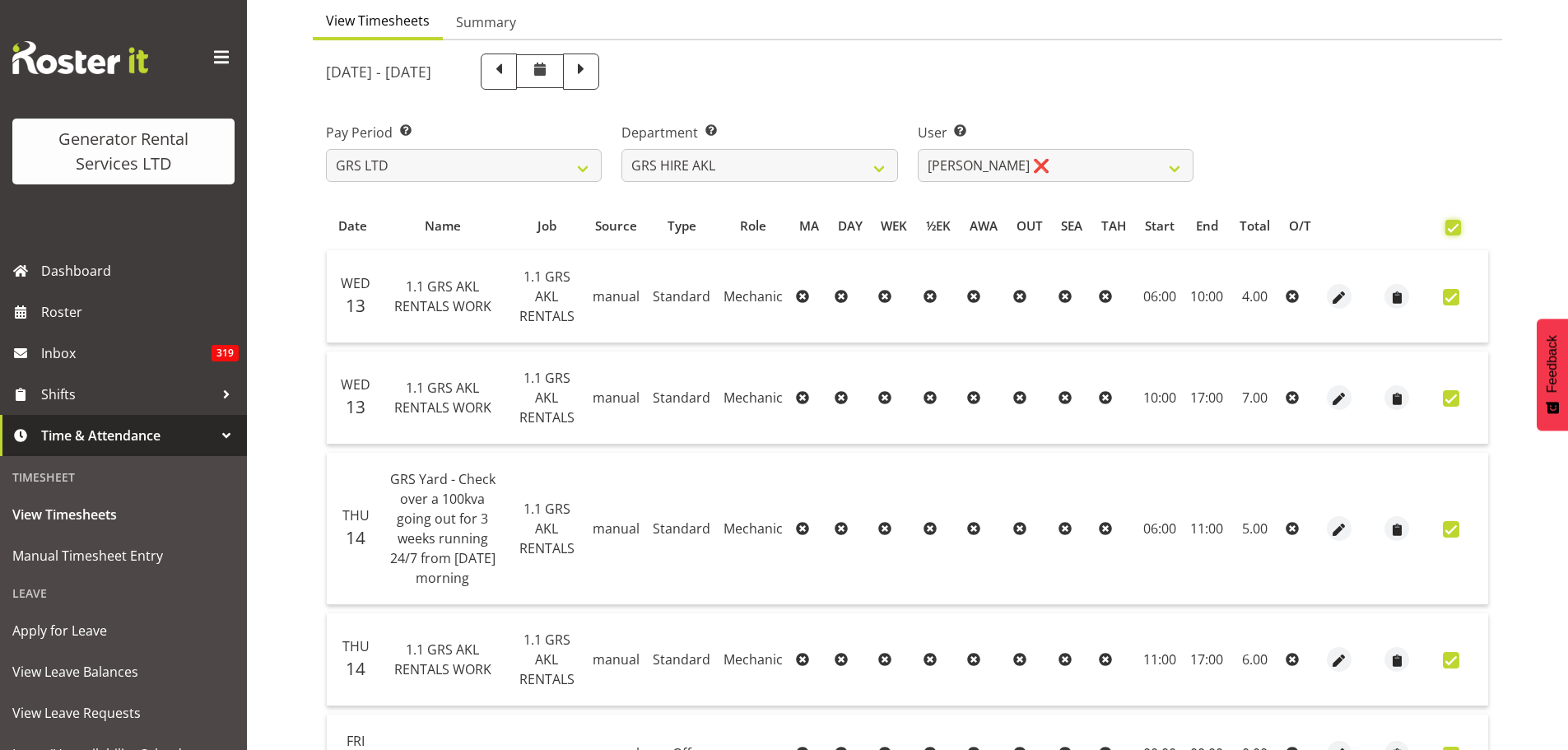
checkbox input "true"
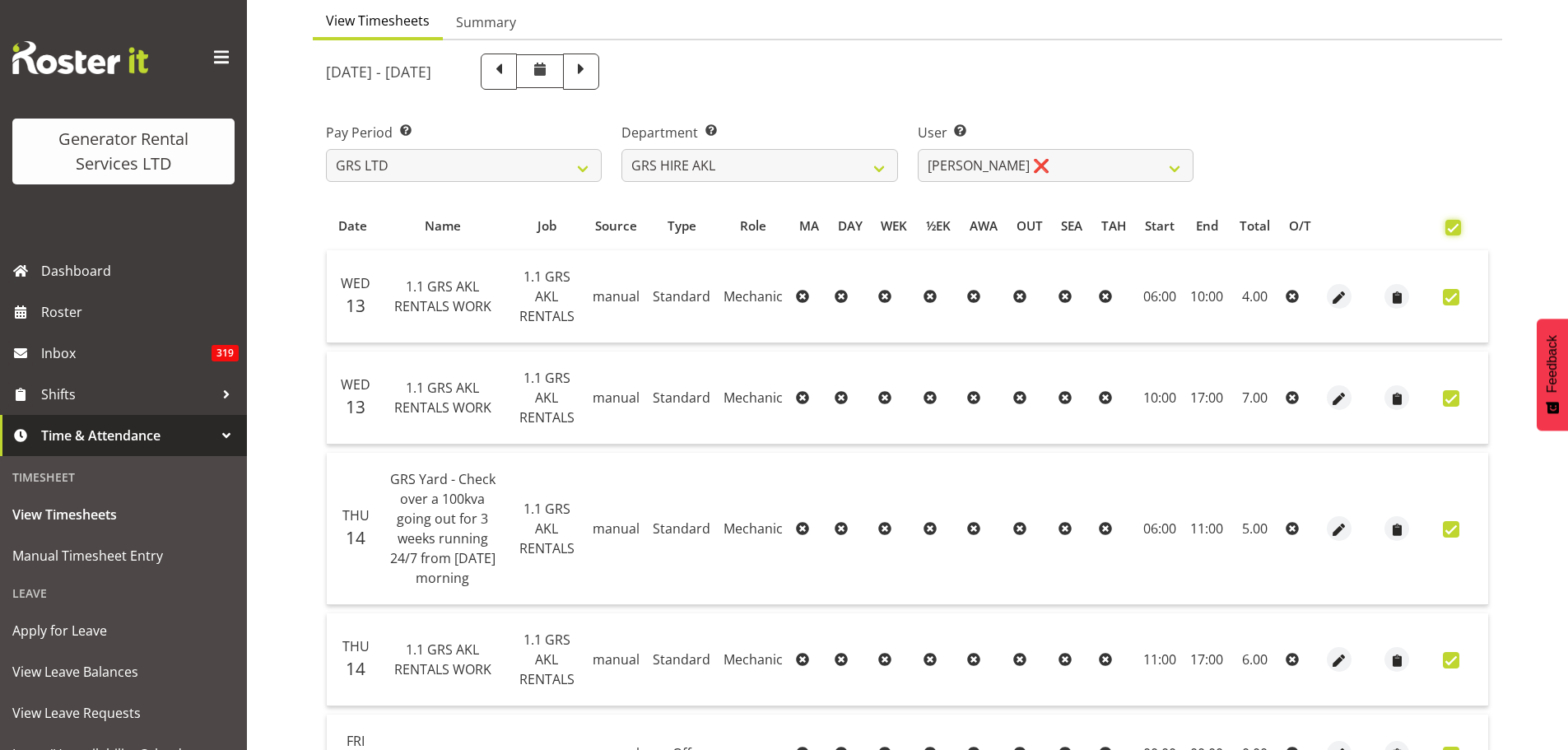
checkbox input "true"
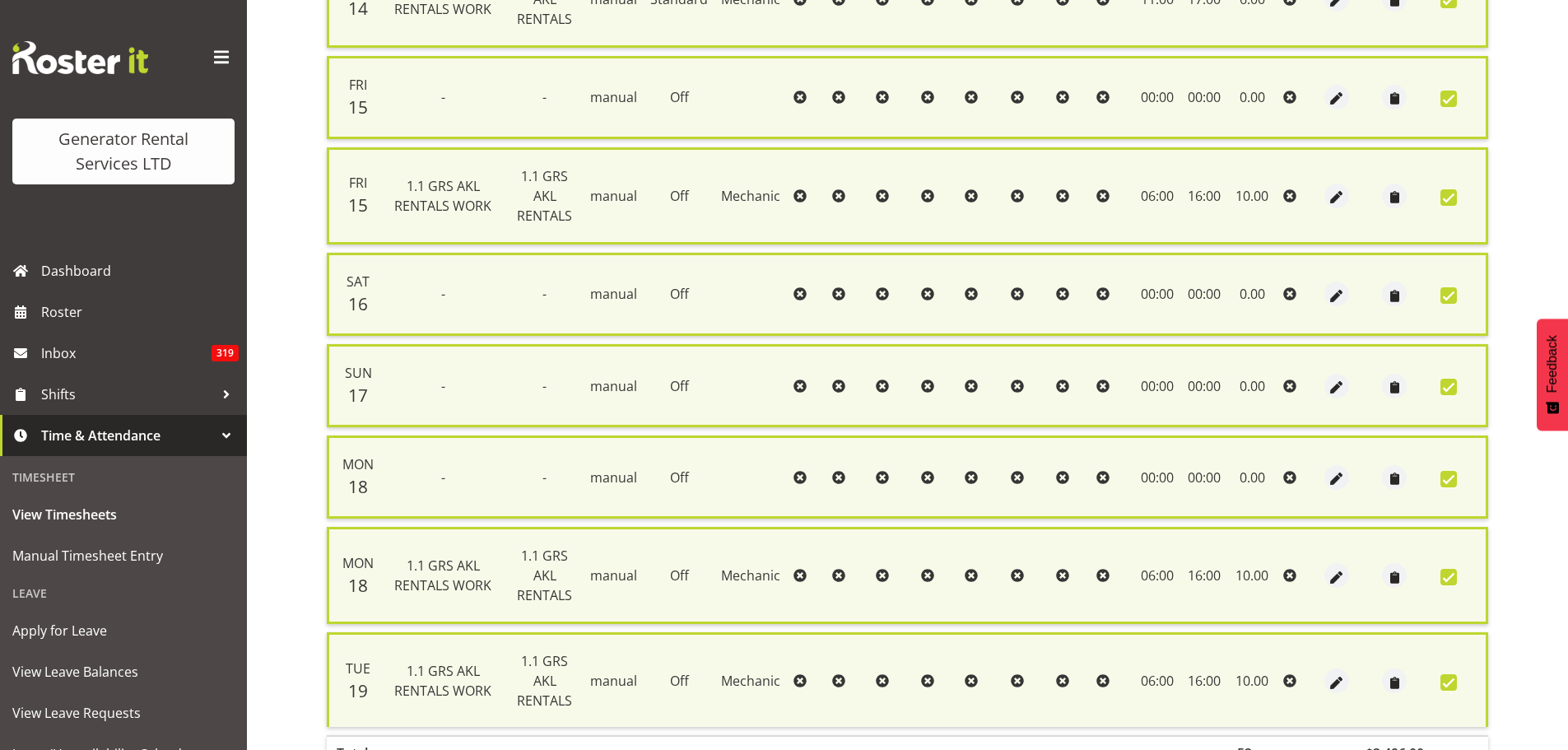
scroll to position [944, 0]
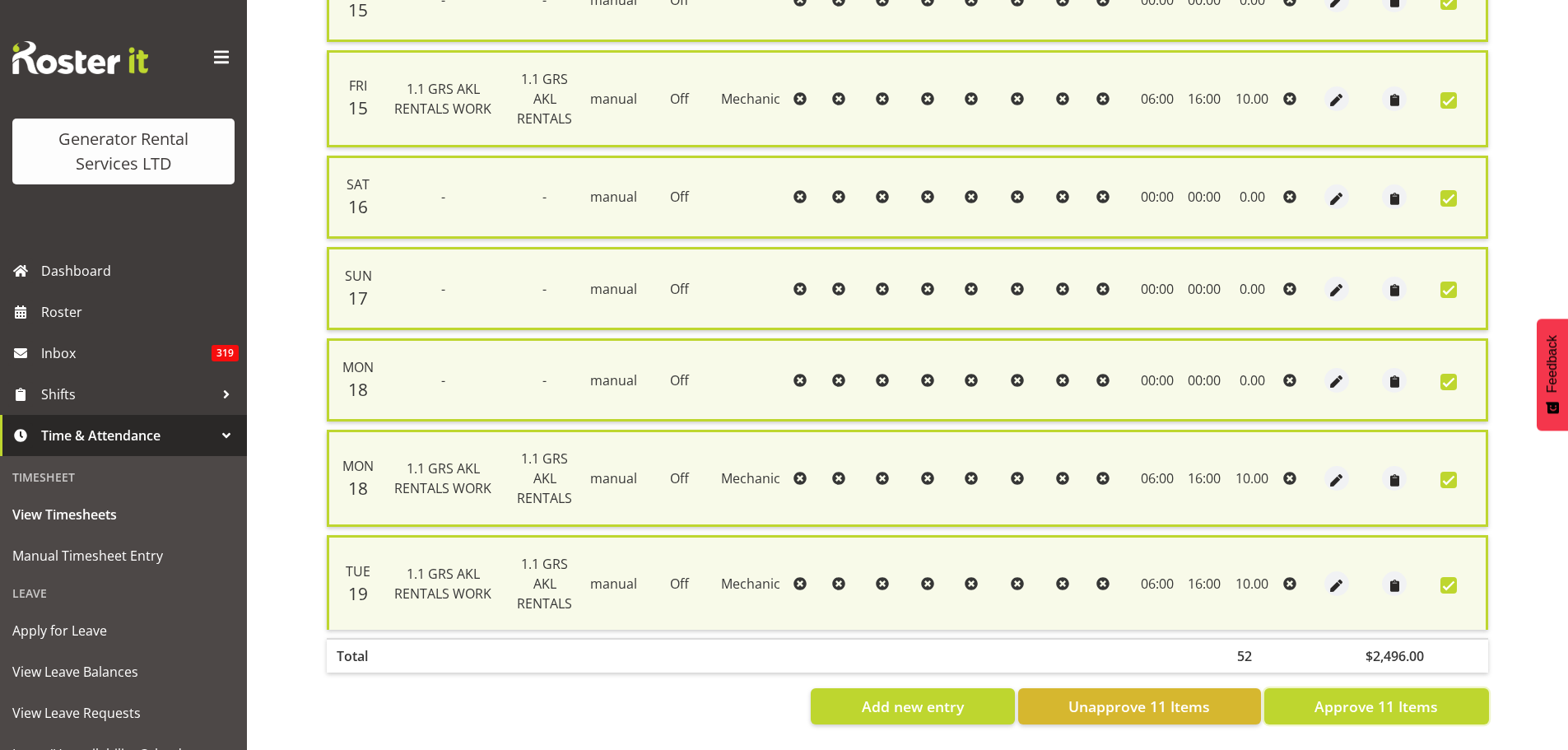
click at [1356, 696] on span "Approve 11 Items" at bounding box center [1377, 706] width 124 height 21
checkbox input "false"
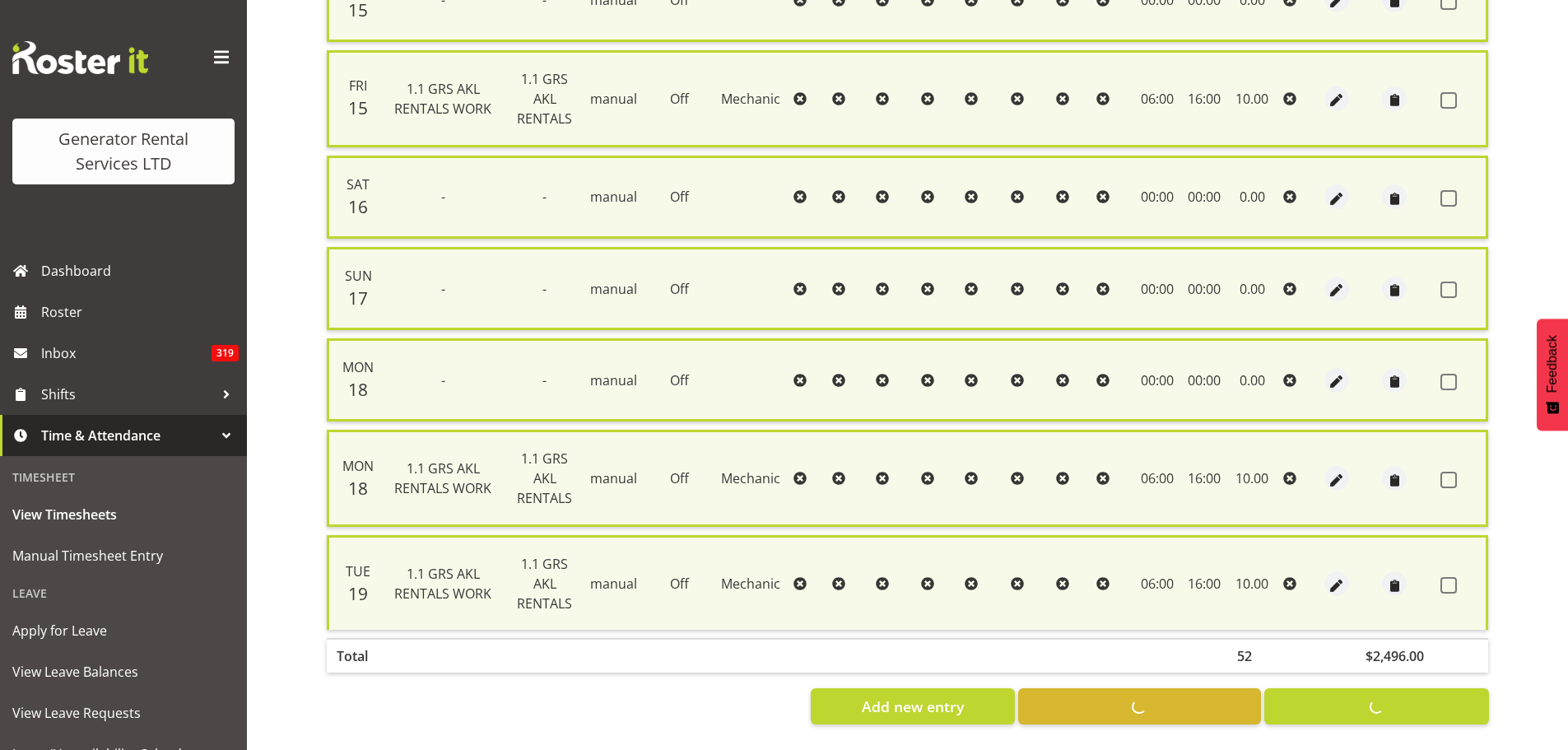
checkbox input "false"
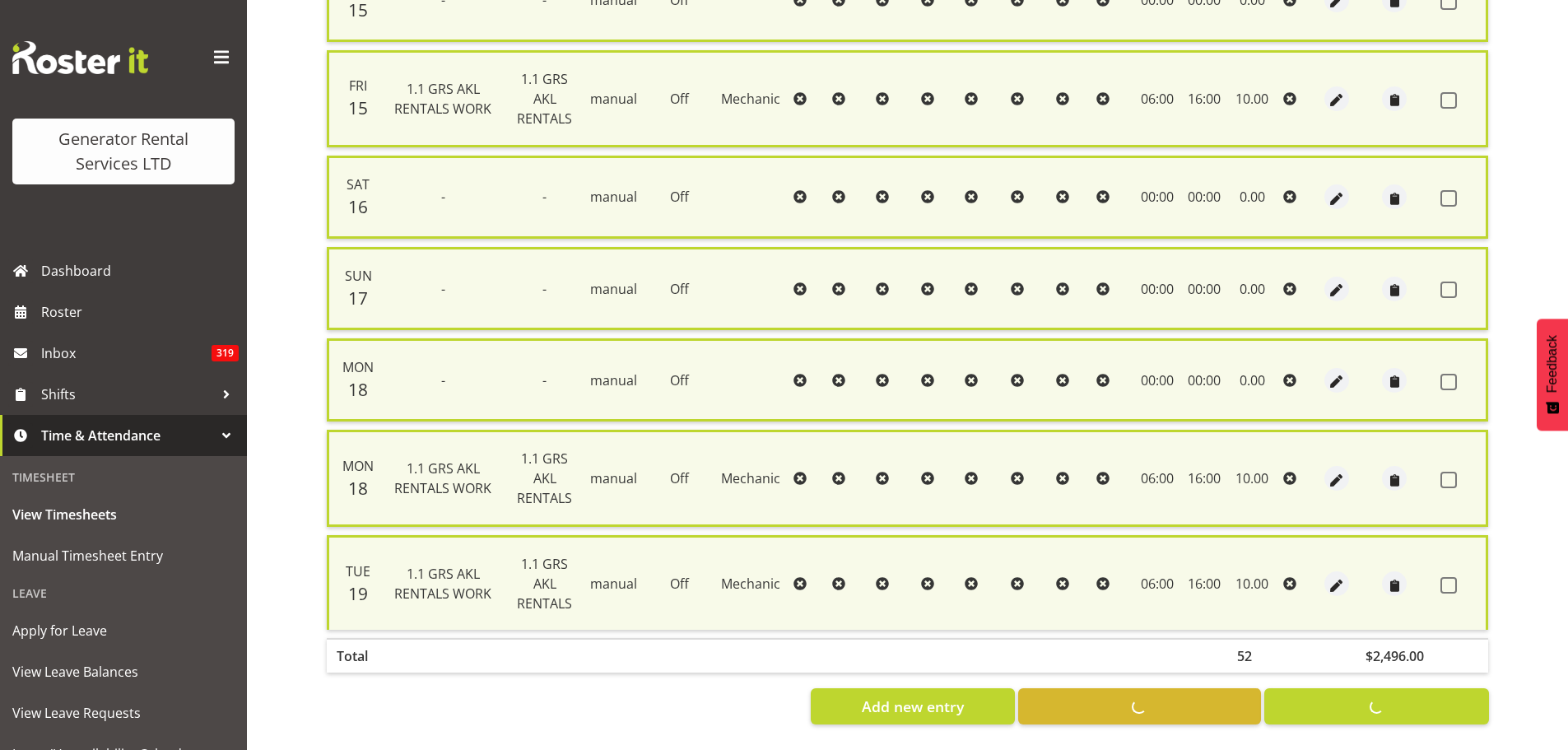
checkbox input "false"
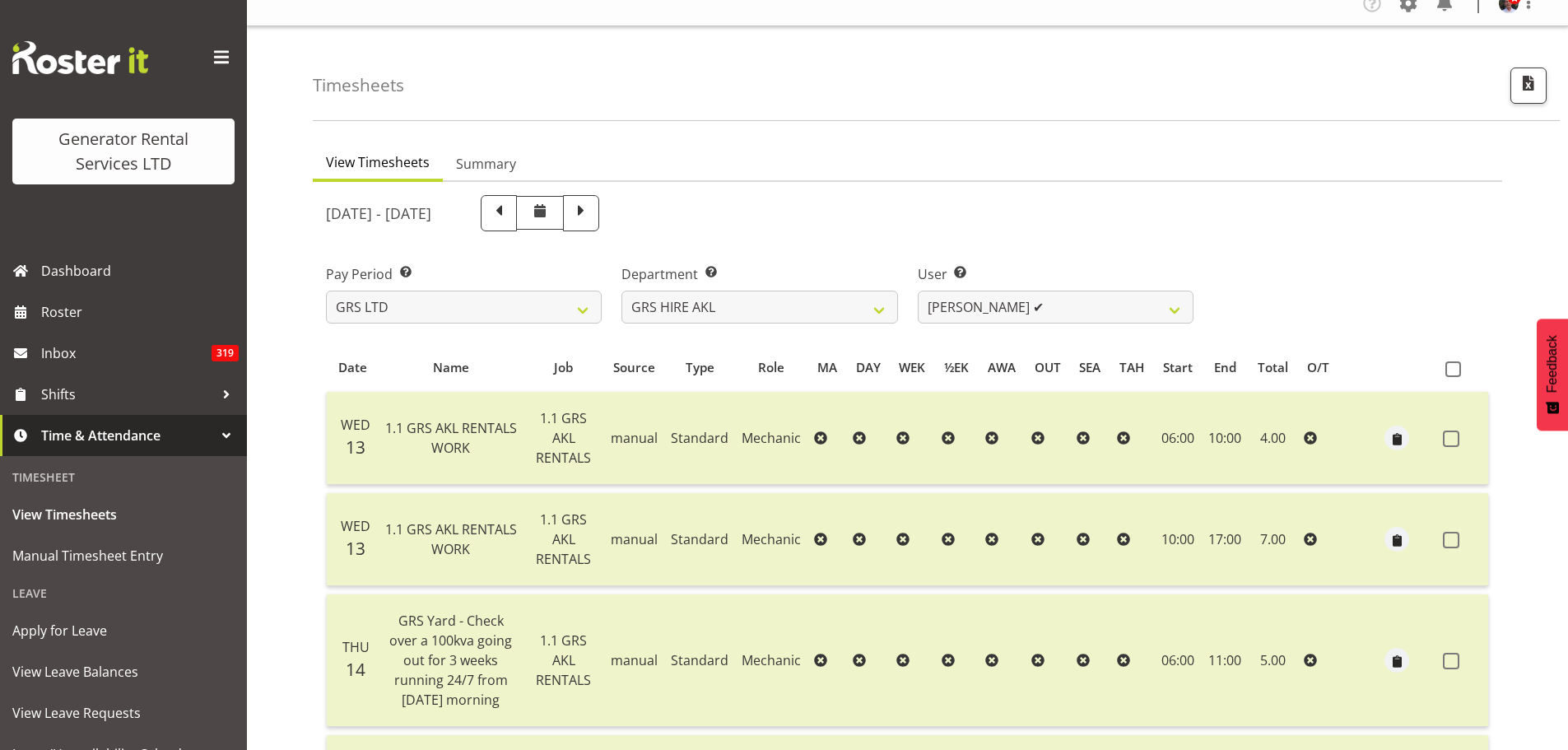
scroll to position [0, 0]
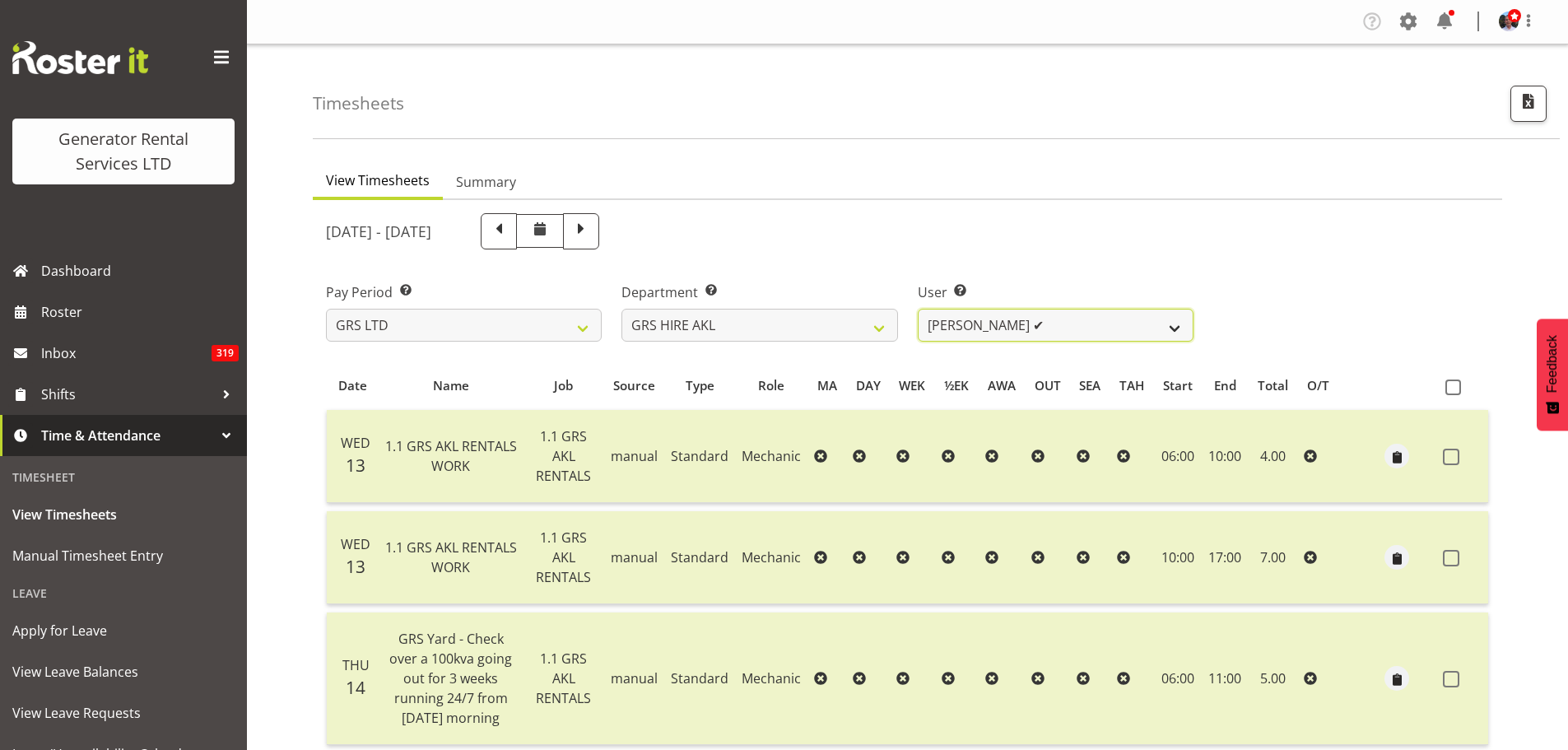
click at [1171, 331] on select "[PERSON_NAME] ✔ [PERSON_NAME] ✔ [PERSON_NAME] ([GEOGRAPHIC_DATA]) [GEOGRAPHIC_D…" at bounding box center [1056, 325] width 276 height 33
select select "172"
click at [918, 309] on select "[PERSON_NAME] ✔ [PERSON_NAME] ✔ [PERSON_NAME] ([GEOGRAPHIC_DATA]) [GEOGRAPHIC_D…" at bounding box center [1056, 325] width 276 height 33
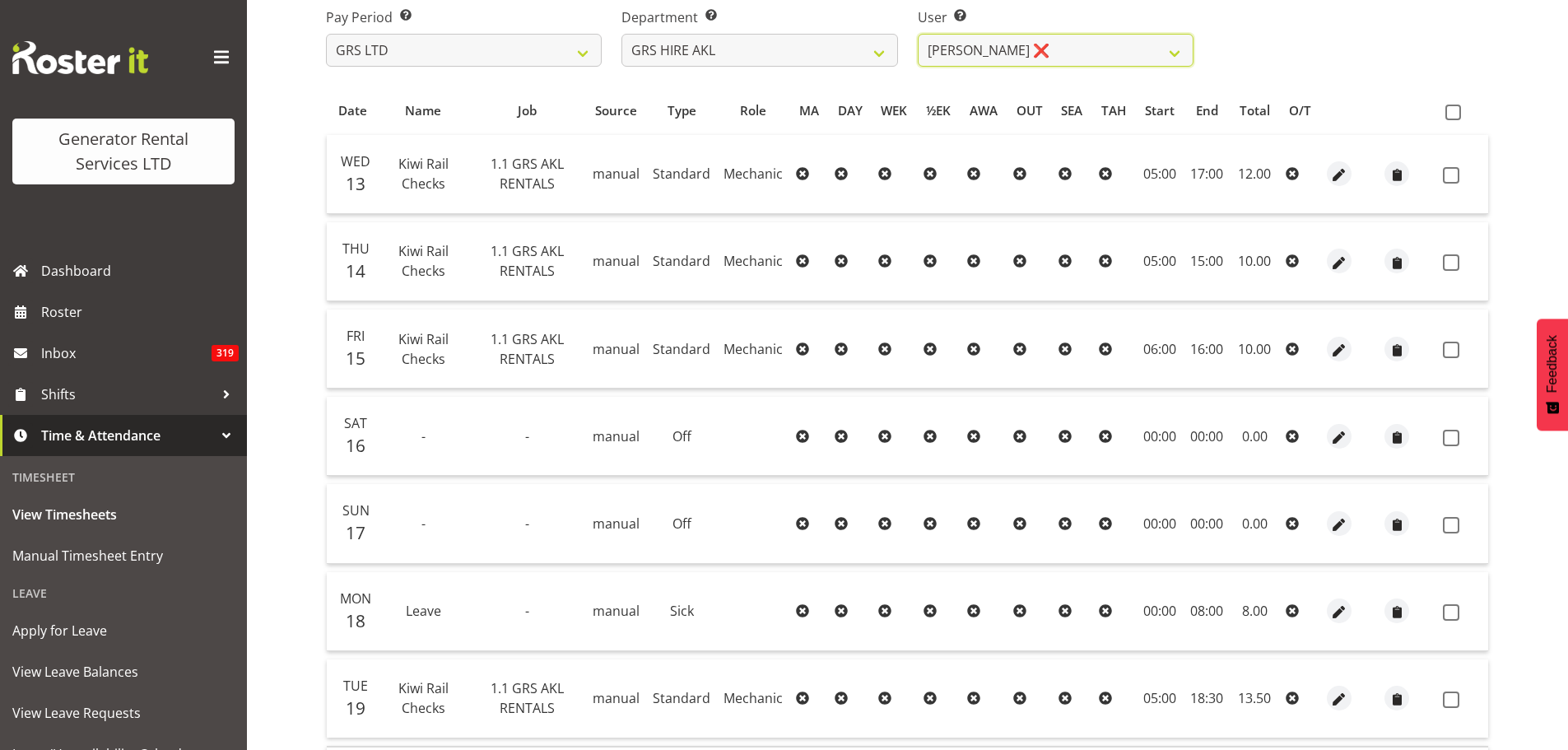
scroll to position [231, 0]
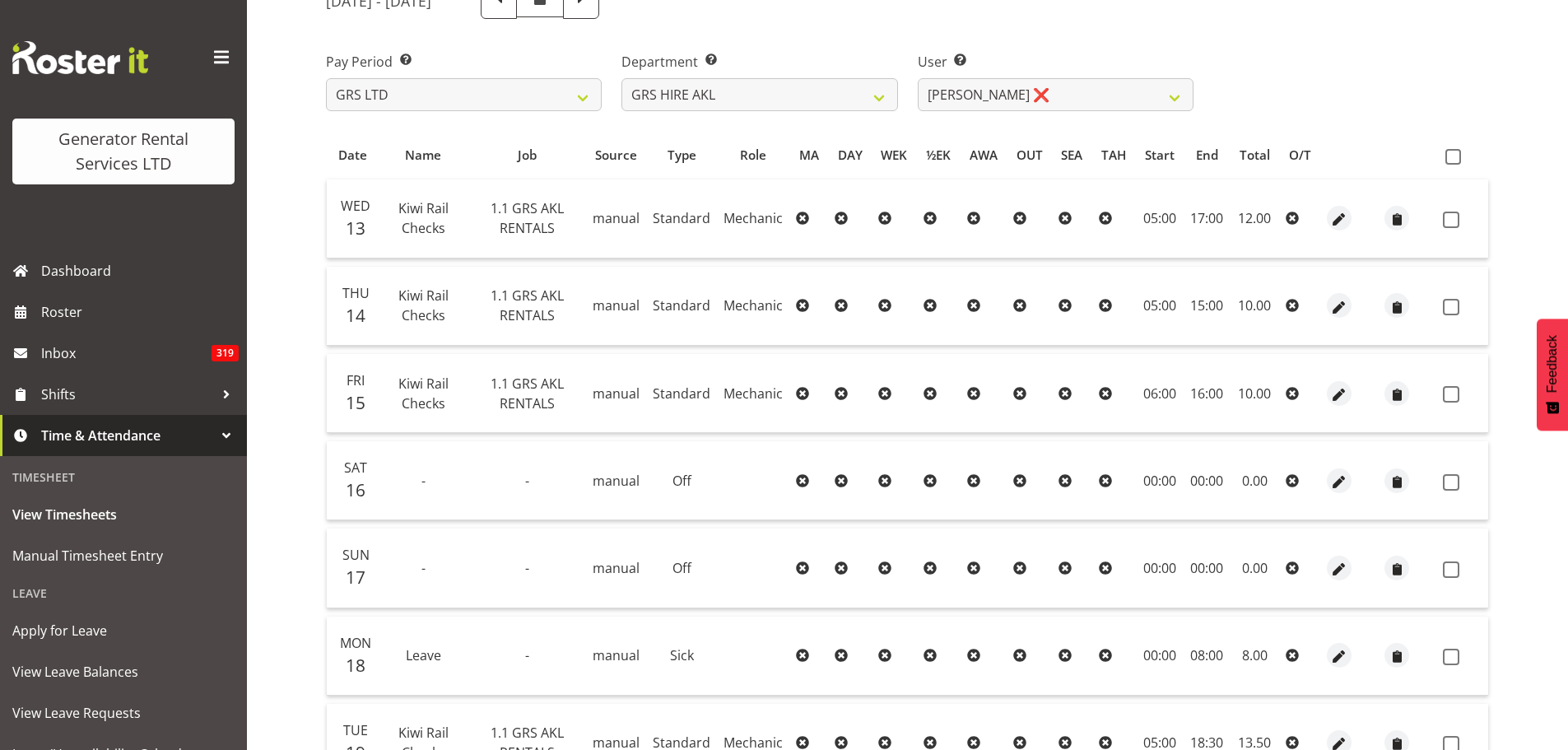
drag, startPoint x: 1270, startPoint y: 214, endPoint x: 1237, endPoint y: 217, distance: 33.1
click at [1237, 217] on td "12.00" at bounding box center [1255, 218] width 50 height 79
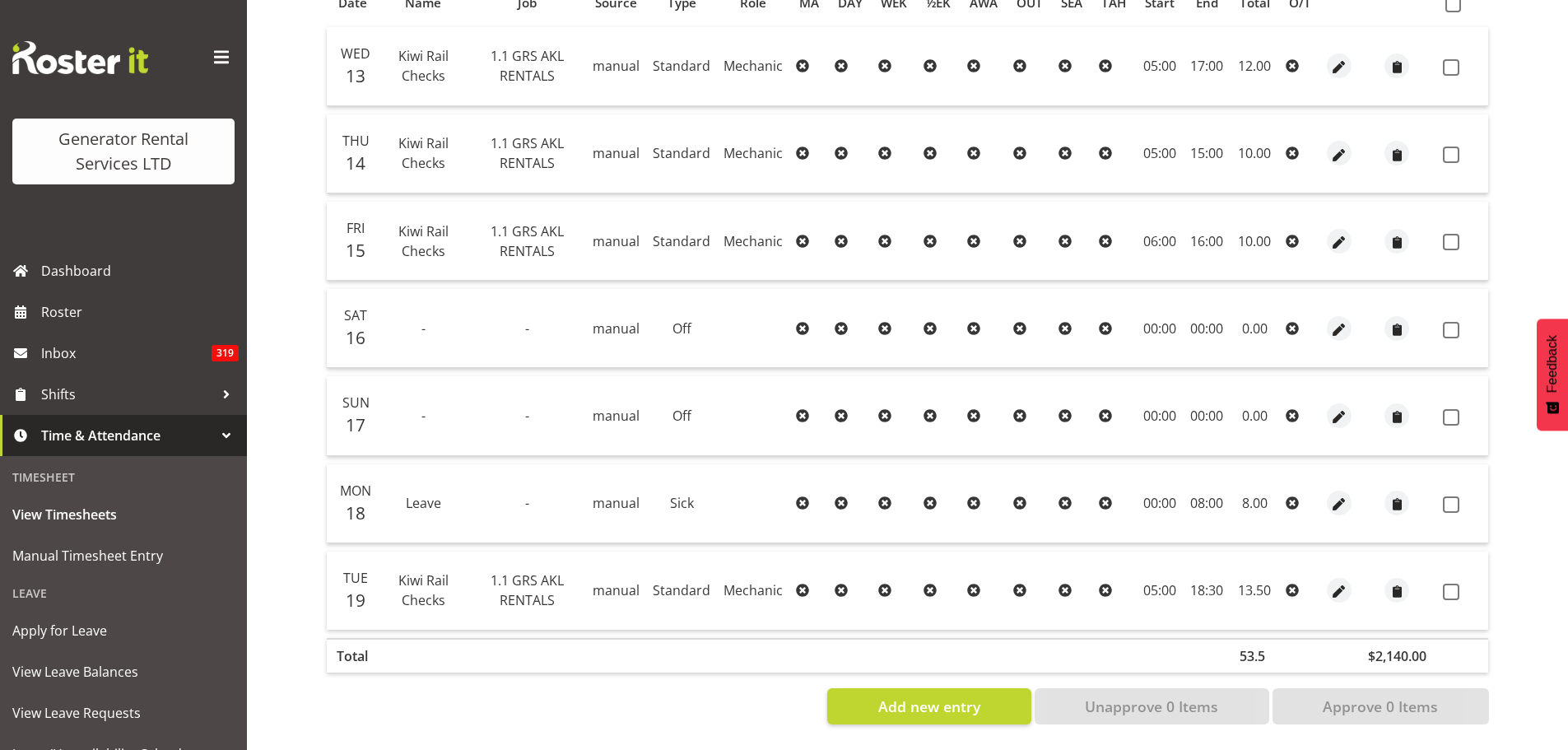
scroll to position [395, 0]
drag, startPoint x: 1267, startPoint y: 574, endPoint x: 1230, endPoint y: 579, distance: 37.3
click at [1227, 583] on tr "Tue 19 Kiwi Rail Checks 1.1 GRS AKL RENTALS manual Standard Mechanic 05:00 18:3…" at bounding box center [907, 591] width 1161 height 78
drag, startPoint x: 1234, startPoint y: 44, endPoint x: 1450, endPoint y: 48, distance: 216.0
click at [1450, 48] on tr "Wed 13 Kiwi Rail Checks 1.1 GRS AKL RENTALS manual Standard Mechanic 05:00 17:0…" at bounding box center [907, 67] width 1161 height 79
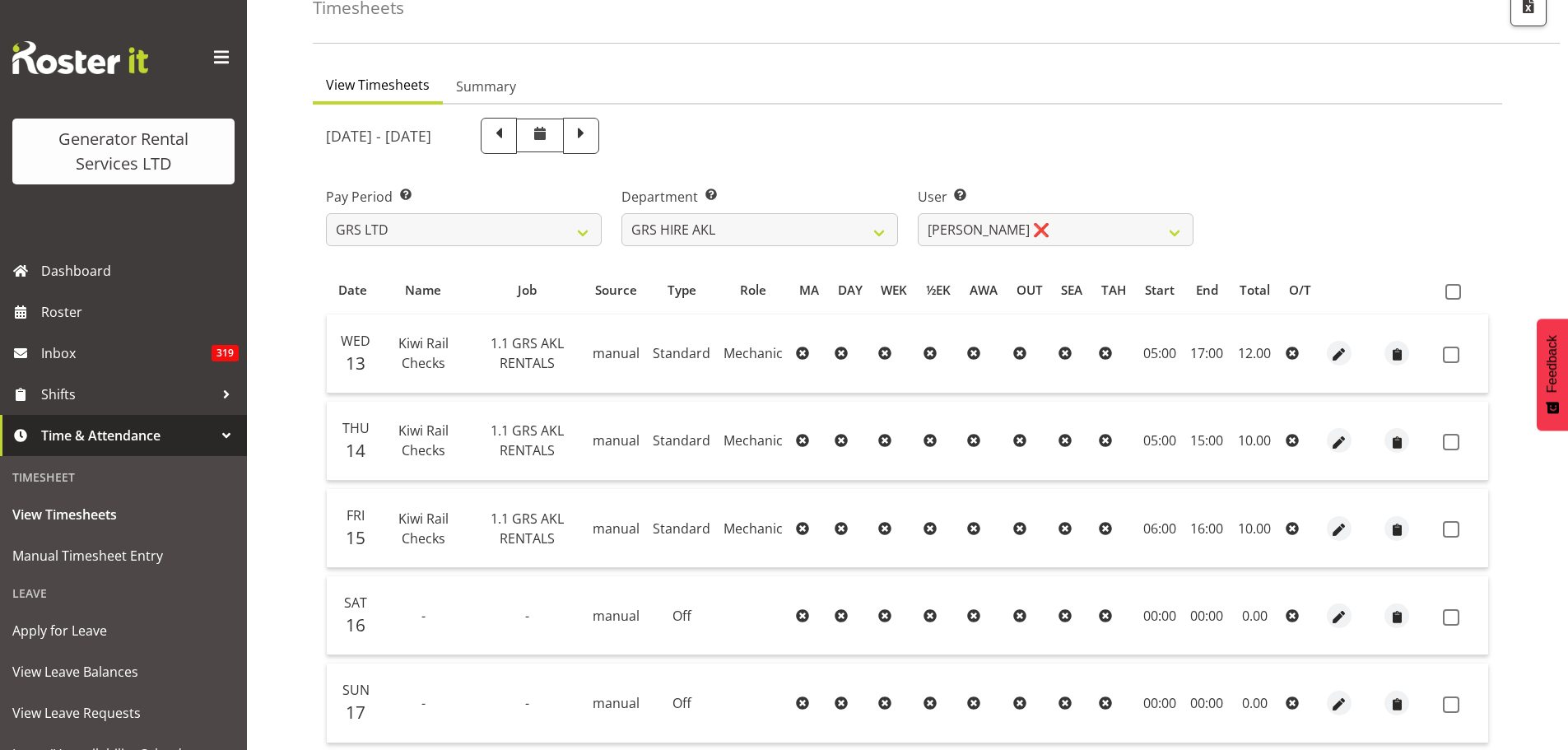
scroll to position [0, 0]
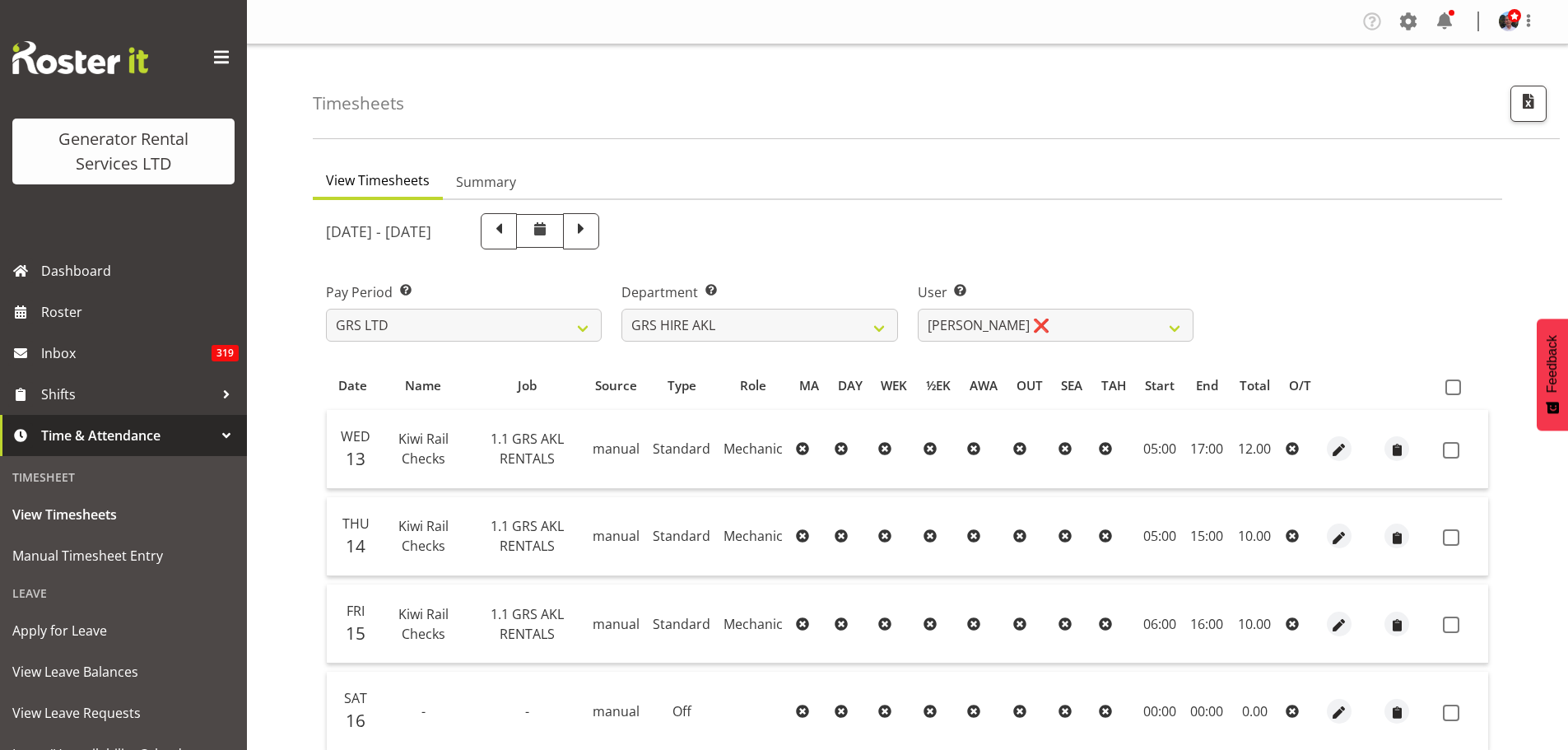
drag, startPoint x: 1275, startPoint y: 574, endPoint x: 447, endPoint y: 597, distance: 828.3
click at [447, 597] on tbody "Wed 13 Kiwi Rail Checks 1.1 GRS AKL RENTALS manual Standard Mechanic 05:00 17:0…" at bounding box center [907, 711] width 1161 height 603
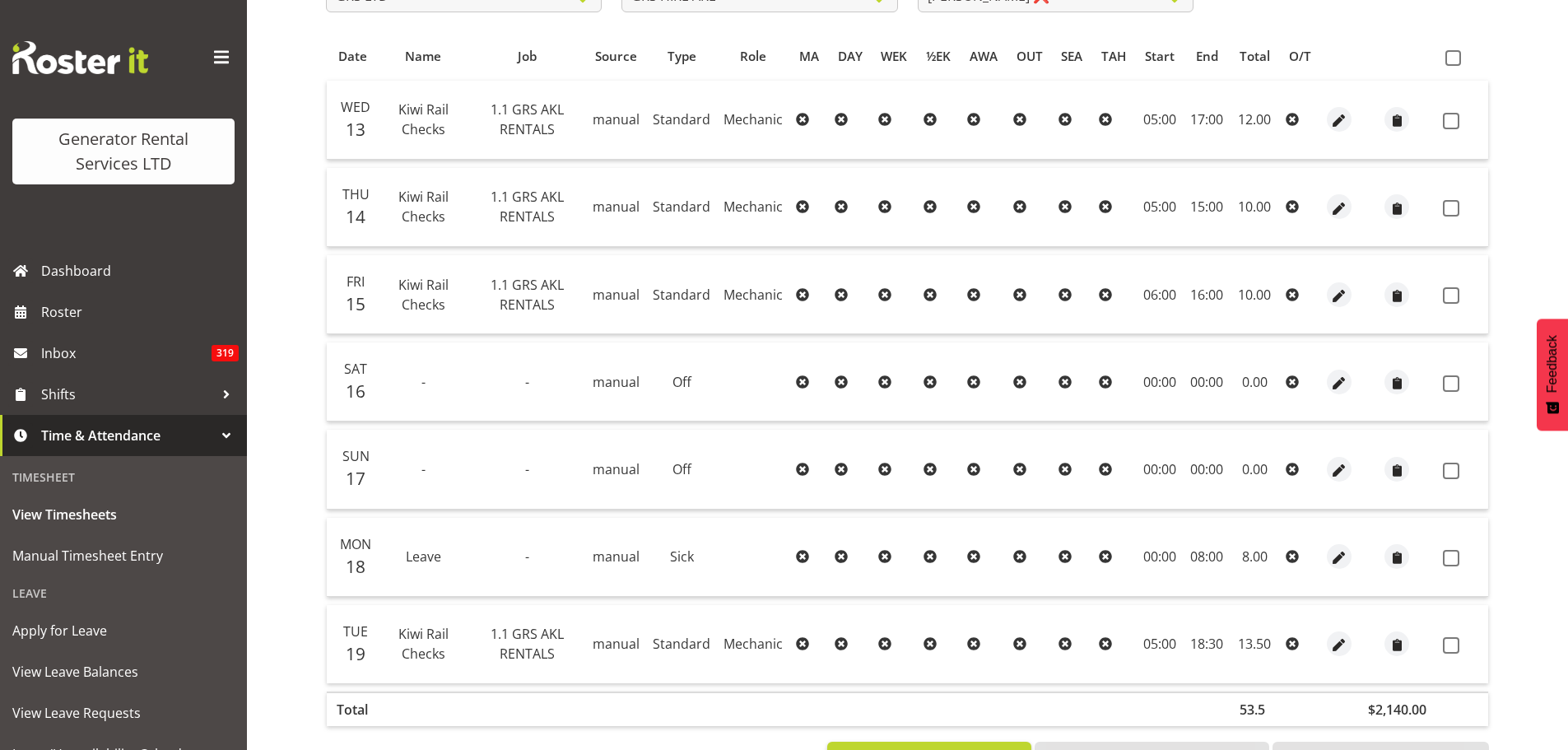
scroll to position [395, 0]
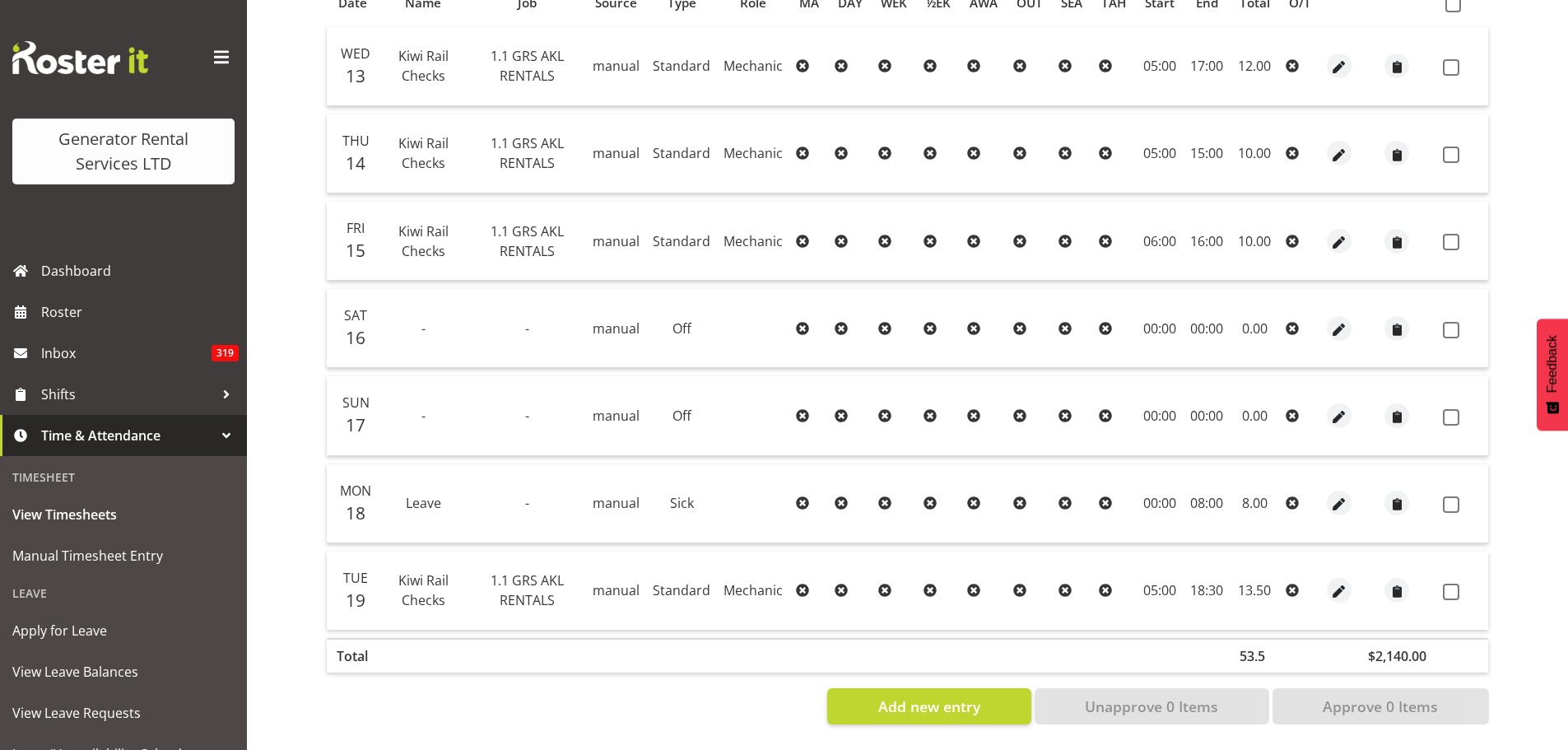
click at [1514, 583] on div "View Timesheets Summary [DATE] - [DATE] Pay Period Select which pay period you …" at bounding box center [940, 259] width 1256 height 982
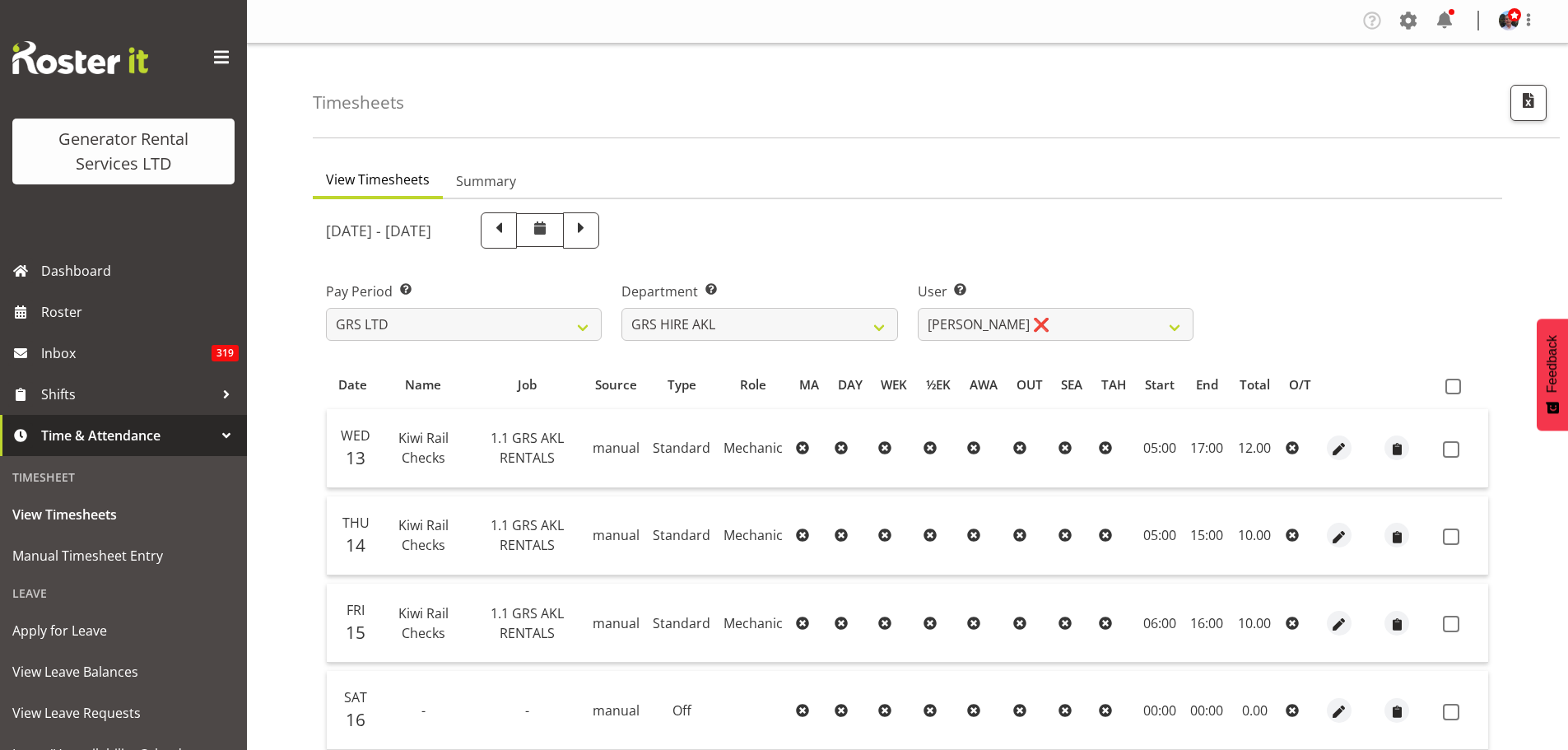
scroll to position [0, 0]
click at [1449, 385] on span at bounding box center [1454, 387] width 15 height 15
click at [1449, 385] on input "checkbox" at bounding box center [1451, 387] width 10 height 10
checkbox input "true"
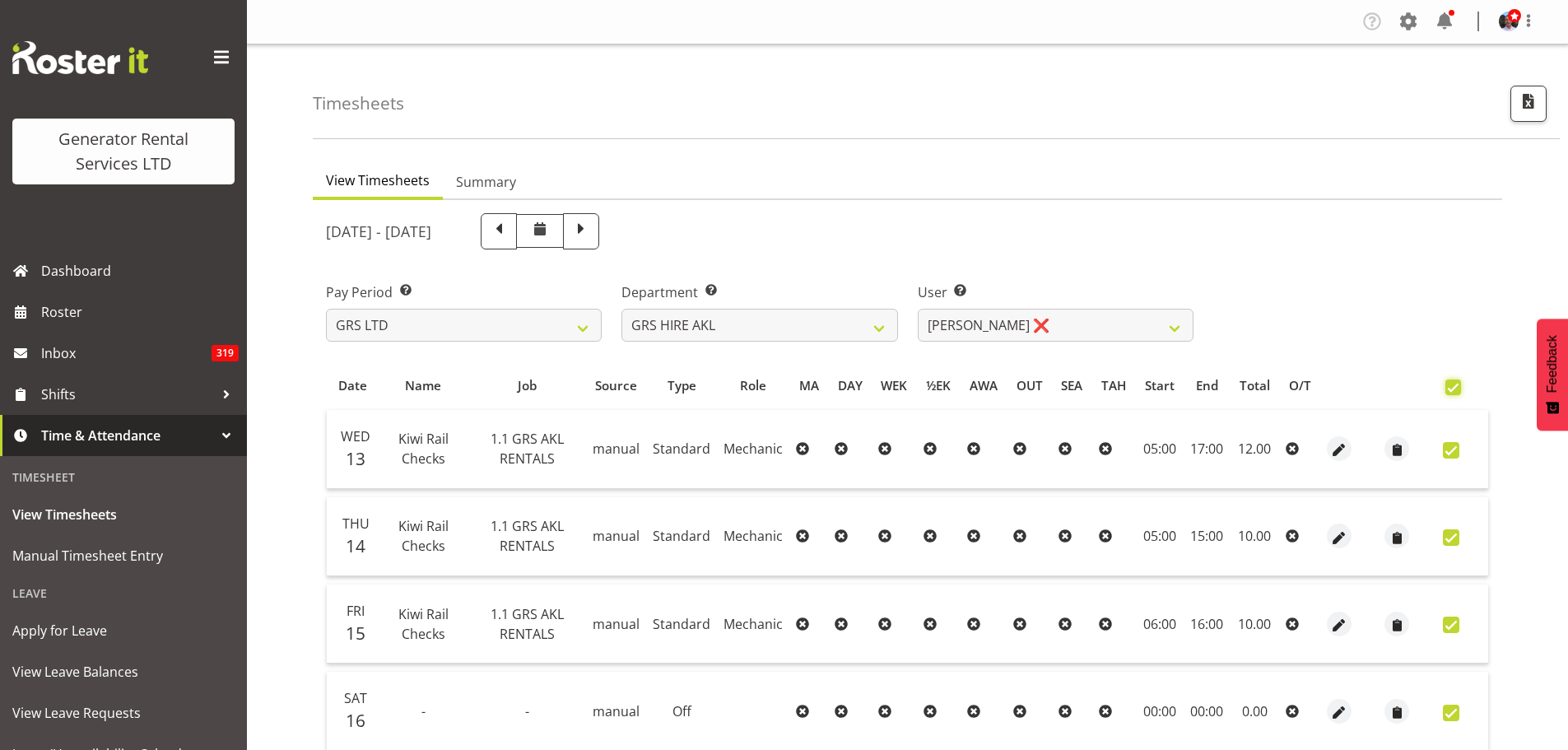
checkbox input "true"
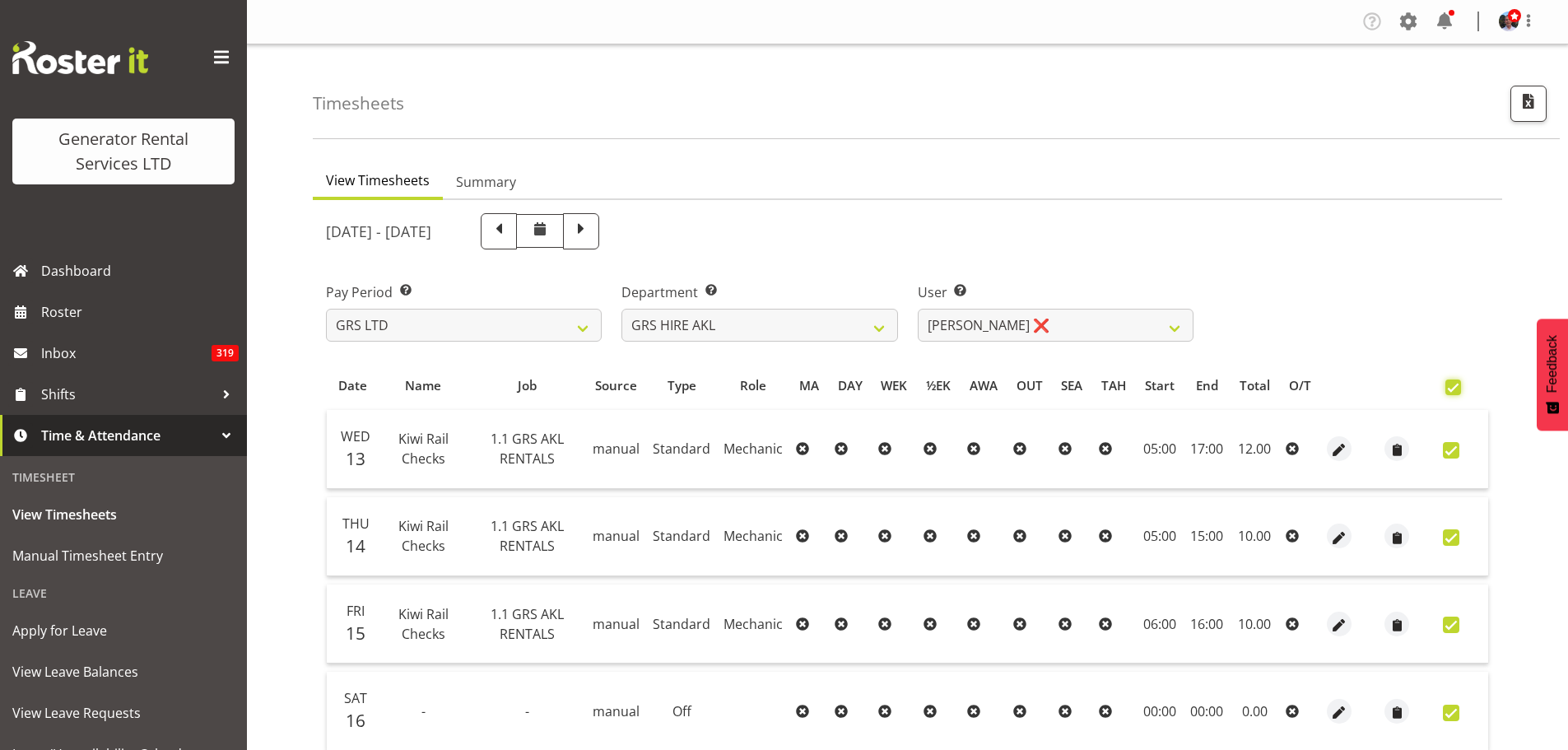
checkbox input "true"
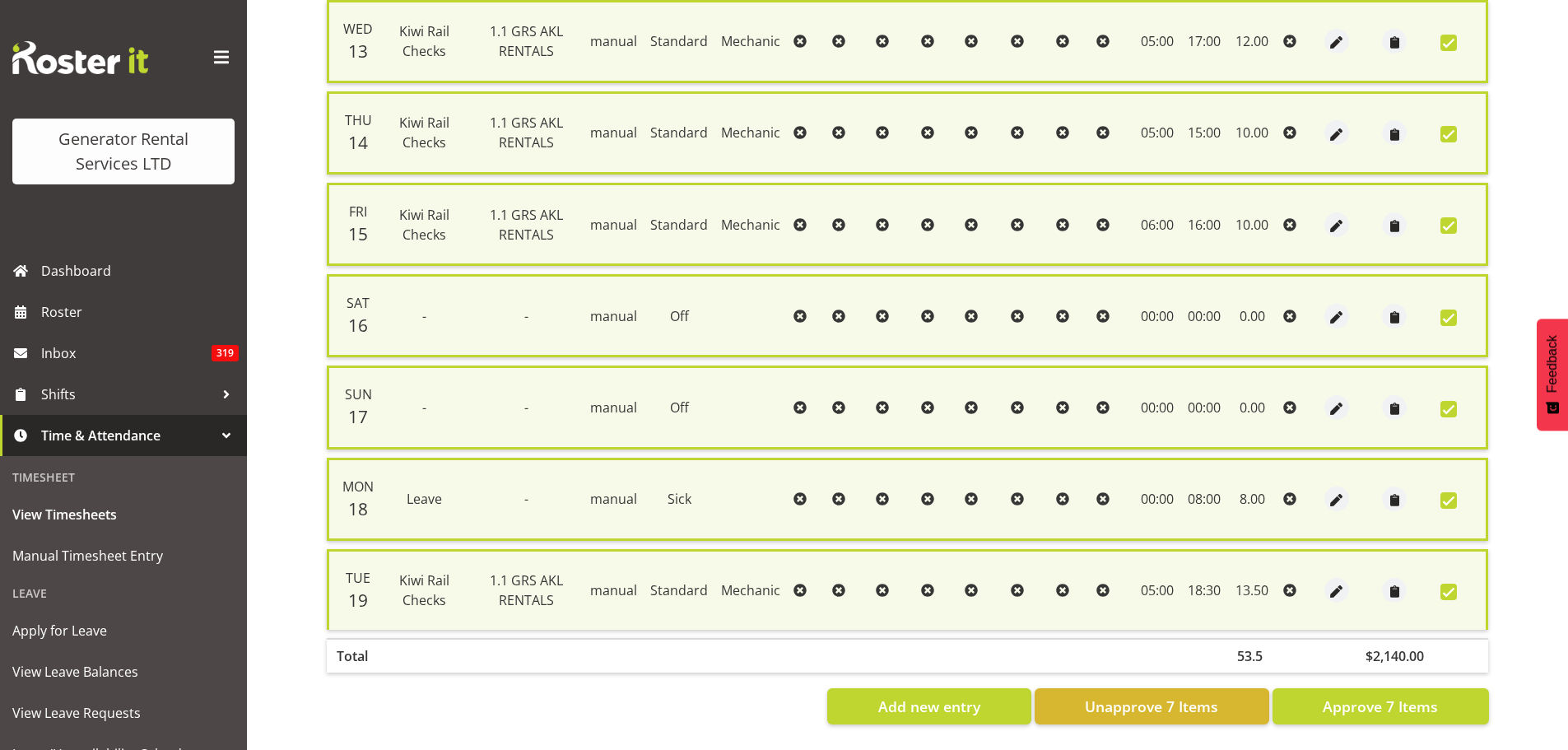
scroll to position [422, 0]
click at [1378, 696] on span "Approve 7 Items" at bounding box center [1380, 706] width 115 height 21
checkbox input "false"
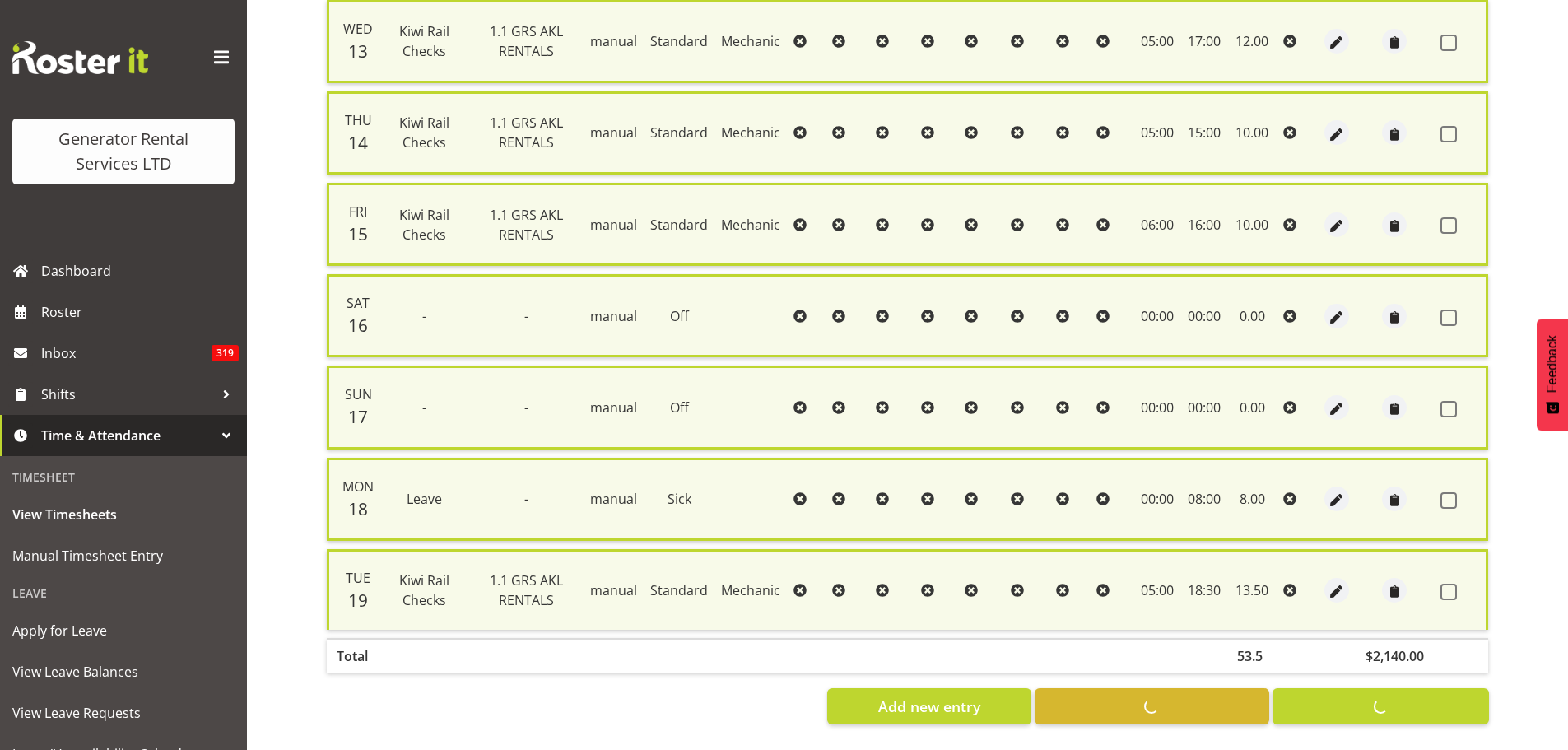
checkbox input "false"
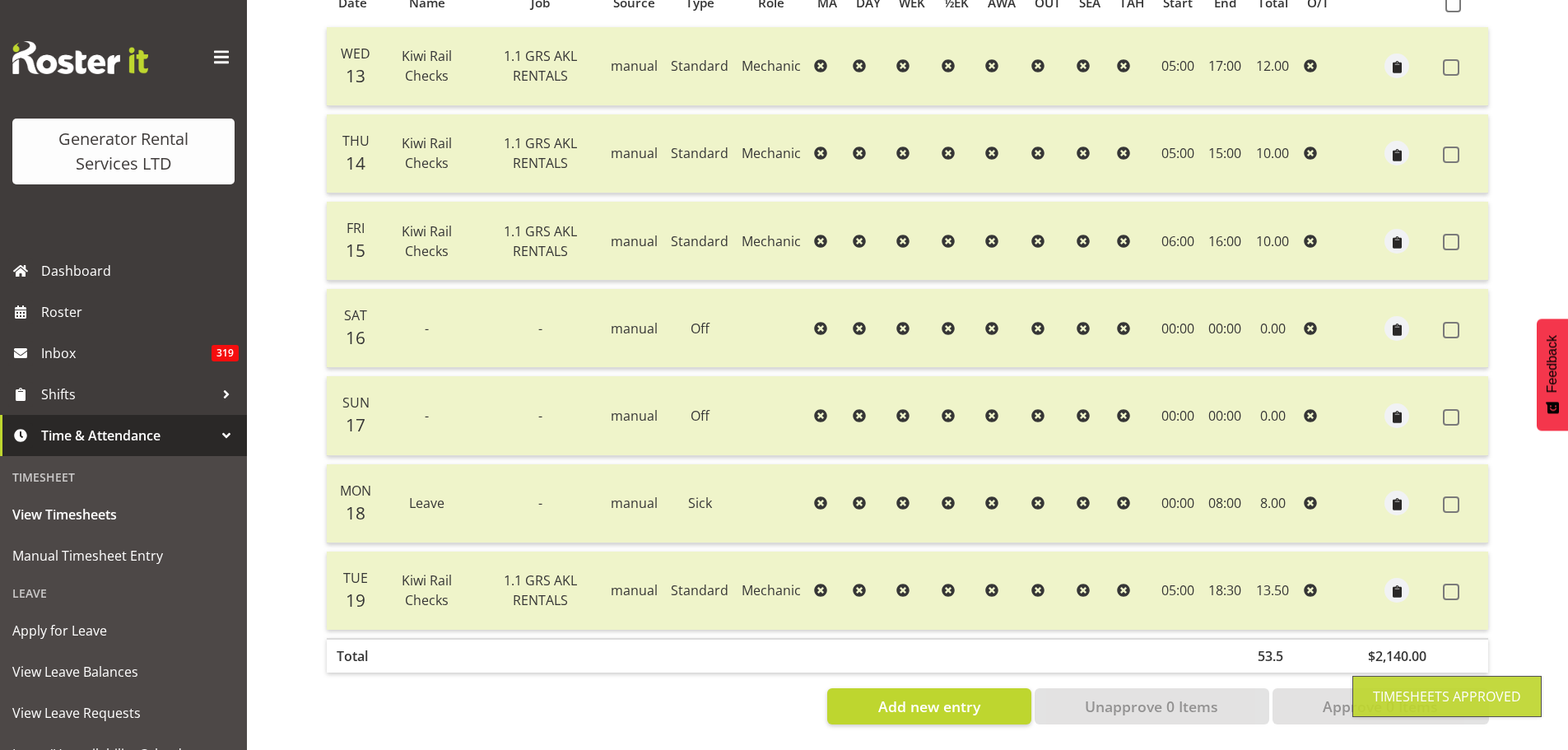
scroll to position [0, 0]
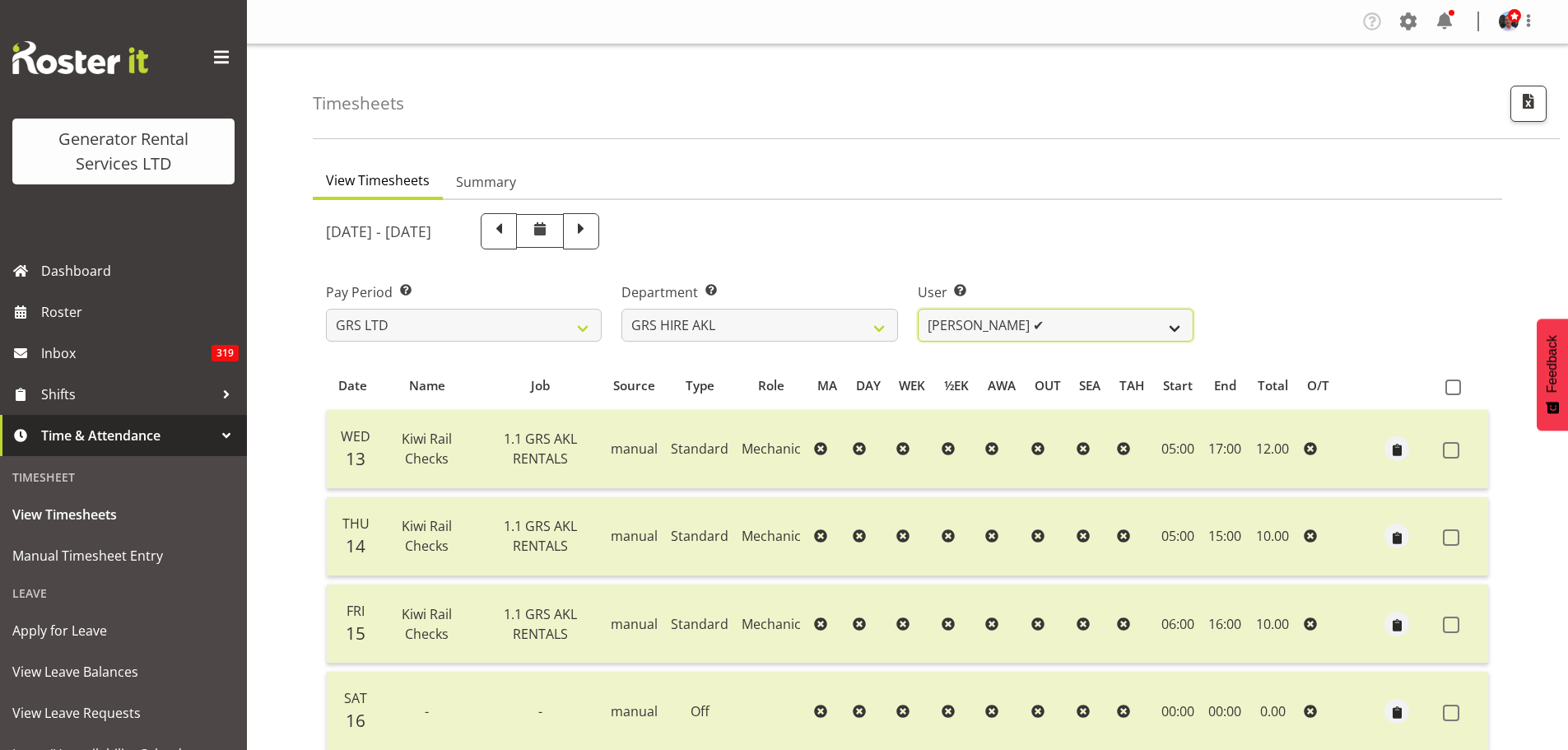
click at [1175, 329] on select "[PERSON_NAME] ✔ [PERSON_NAME] ✔ [PERSON_NAME] ([GEOGRAPHIC_DATA]) [GEOGRAPHIC_D…" at bounding box center [1056, 325] width 276 height 33
select select "176"
click at [918, 309] on select "[PERSON_NAME] ✔ [PERSON_NAME] ✔ [PERSON_NAME] ([GEOGRAPHIC_DATA]) [GEOGRAPHIC_D…" at bounding box center [1056, 325] width 276 height 33
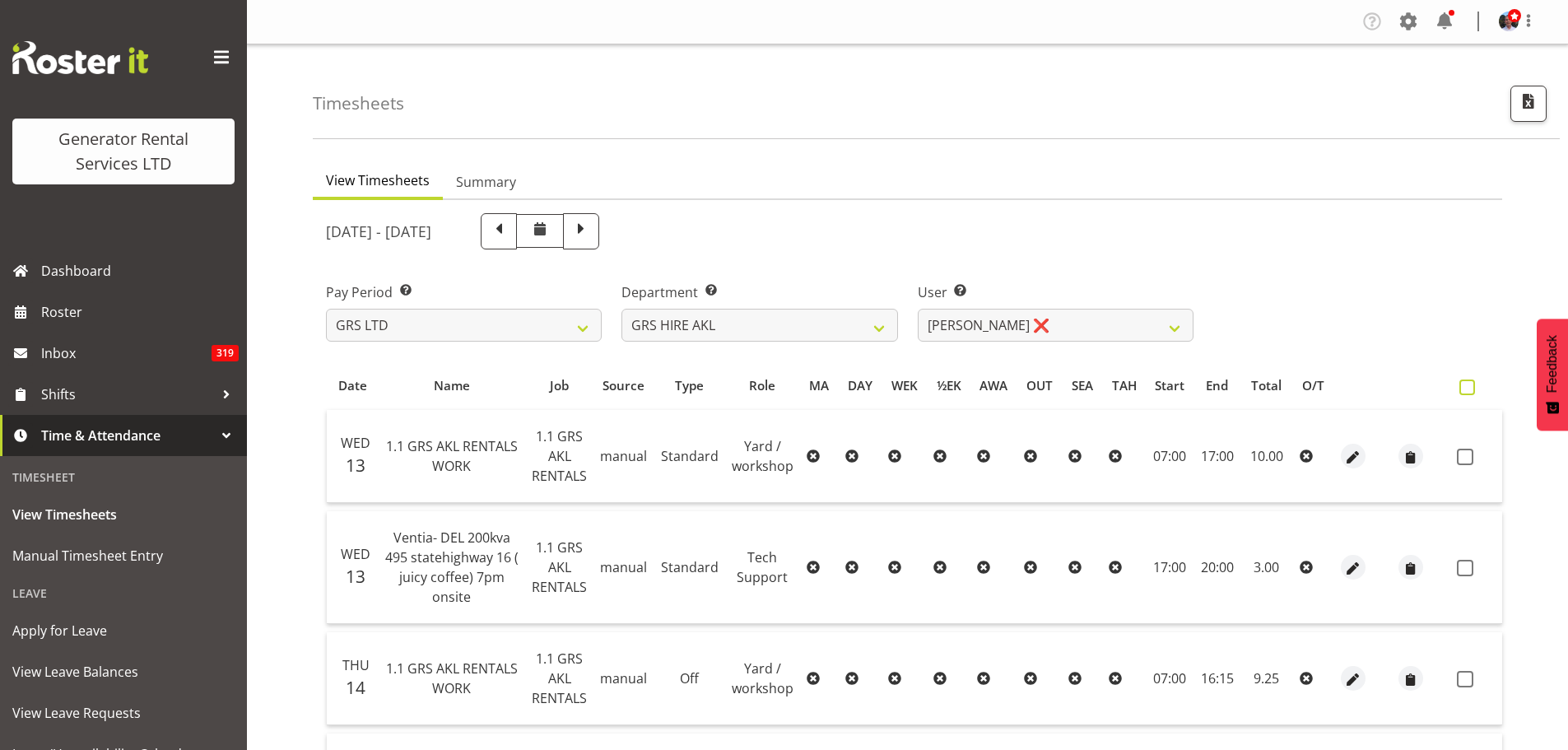
click at [1459, 385] on span at bounding box center [1467, 387] width 15 height 15
click at [1459, 385] on input "checkbox" at bounding box center [1464, 387] width 10 height 10
checkbox input "true"
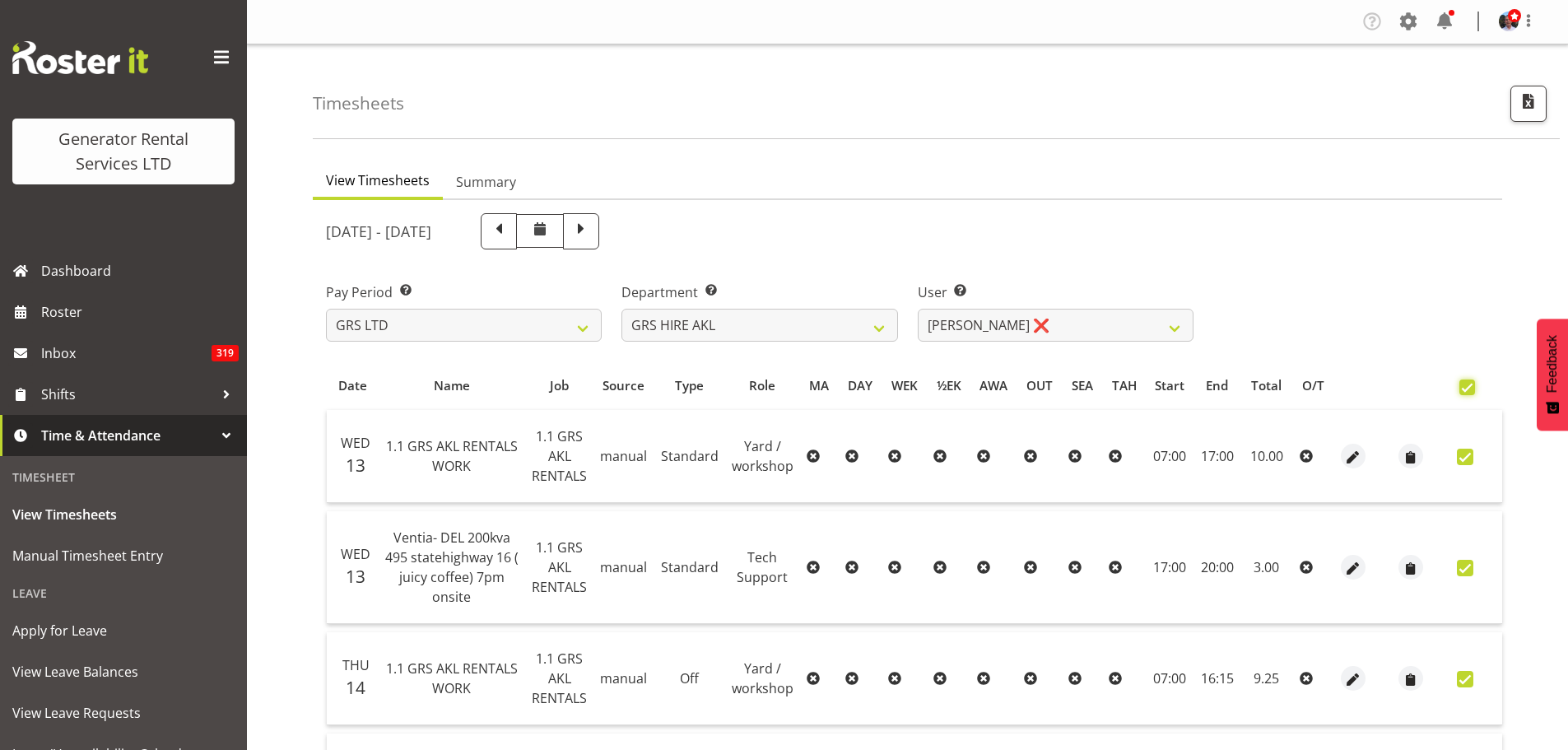
checkbox input "true"
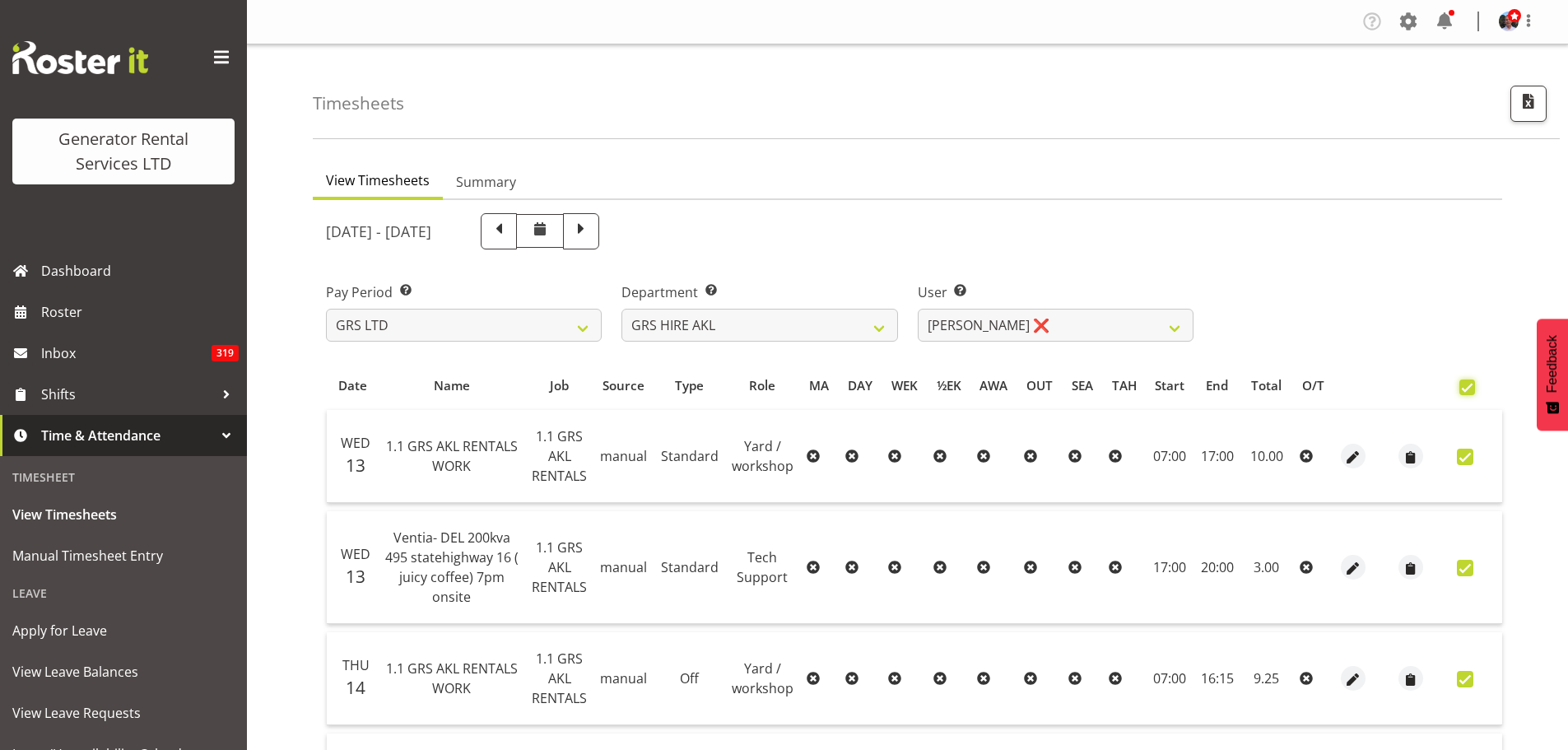
checkbox input "true"
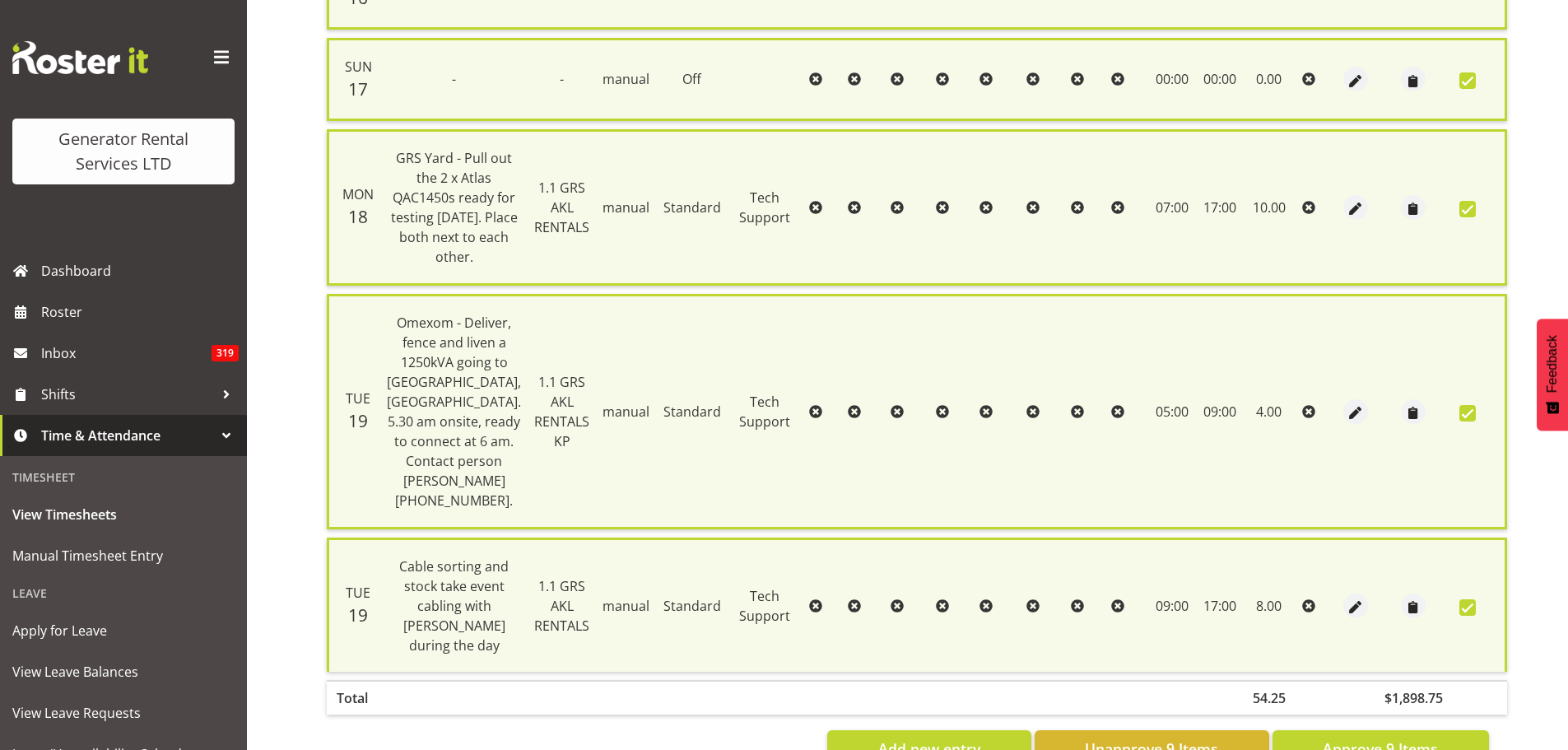
scroll to position [1177, 0]
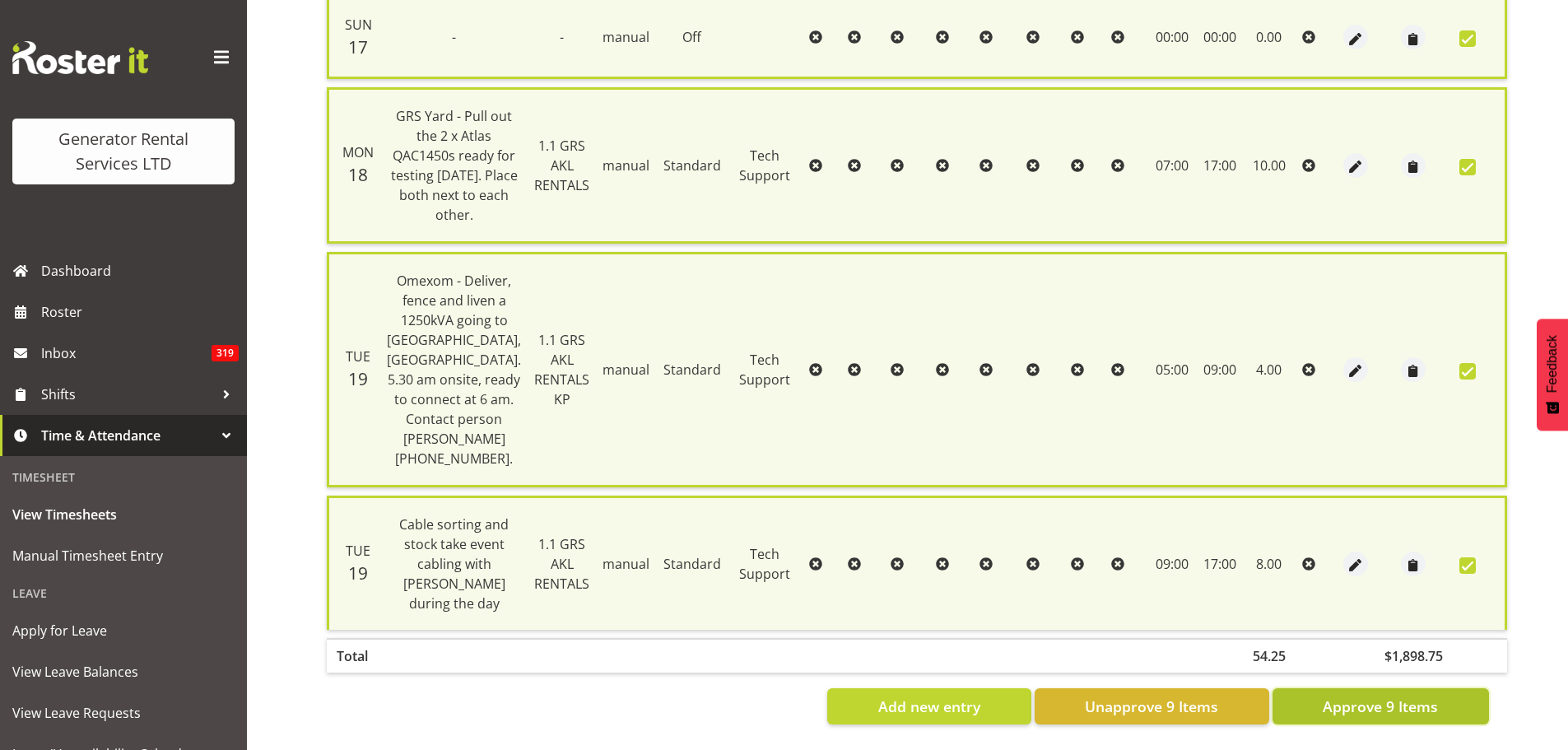
click at [1360, 698] on span "Approve 9 Items" at bounding box center [1380, 706] width 115 height 21
checkbox input "false"
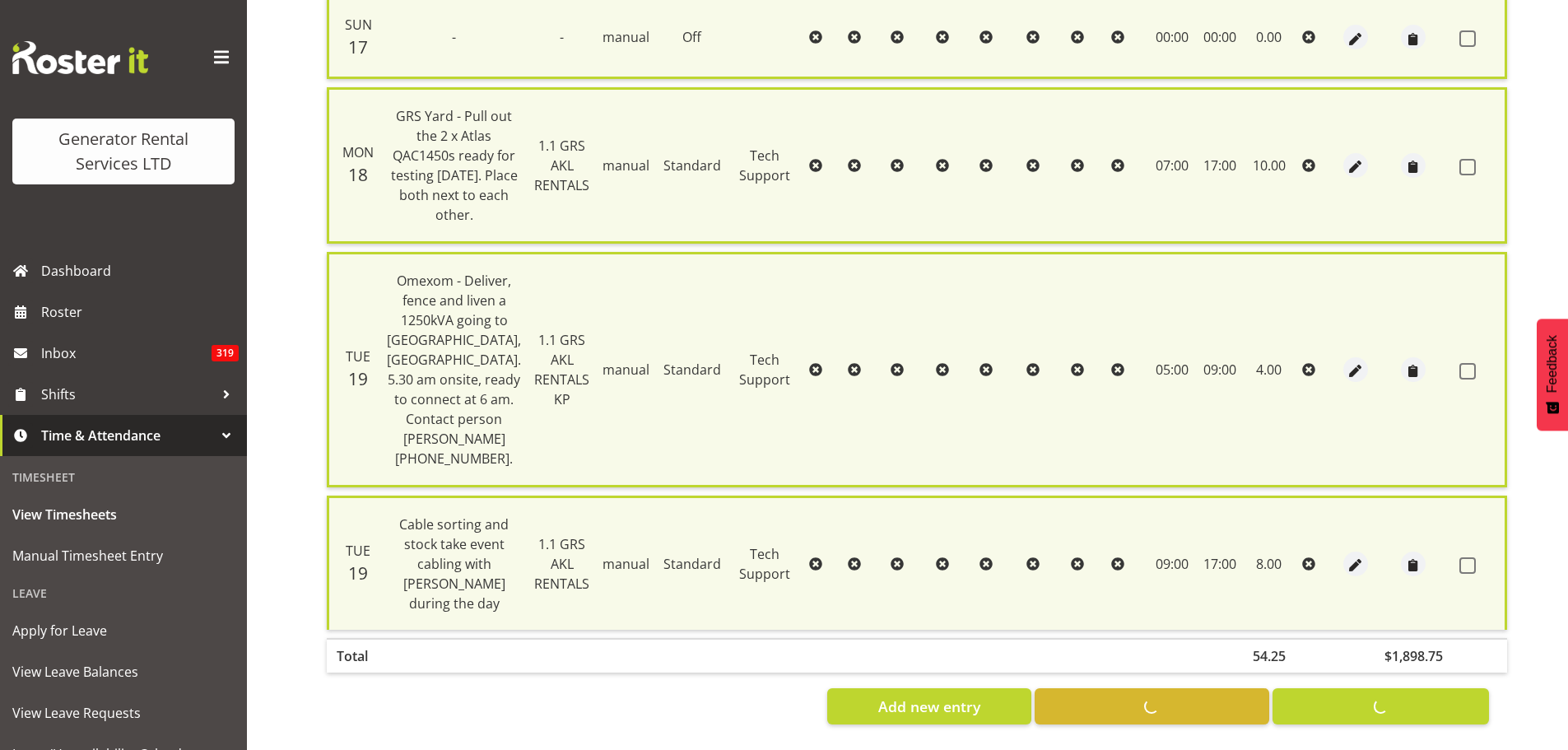
checkbox input "false"
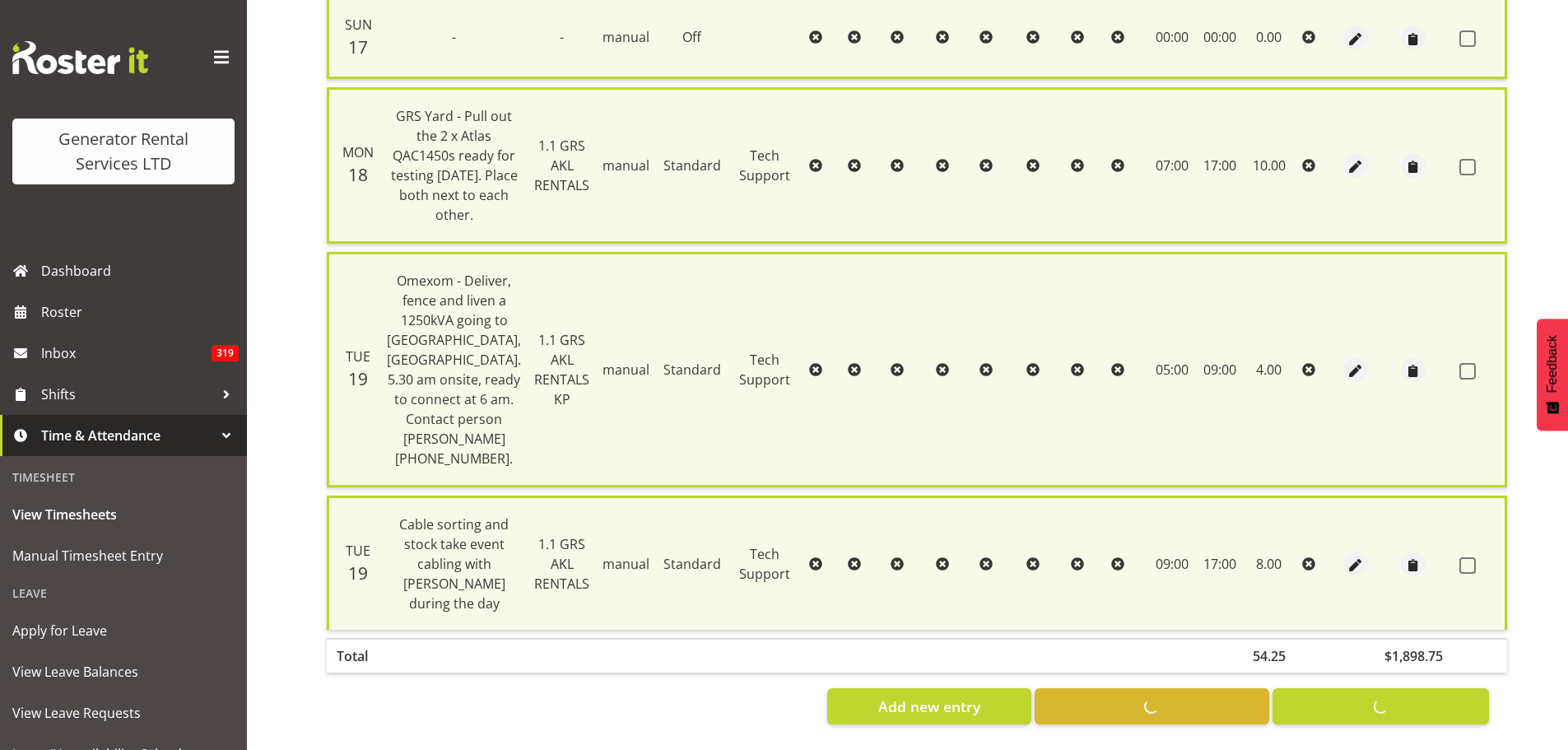
checkbox input "false"
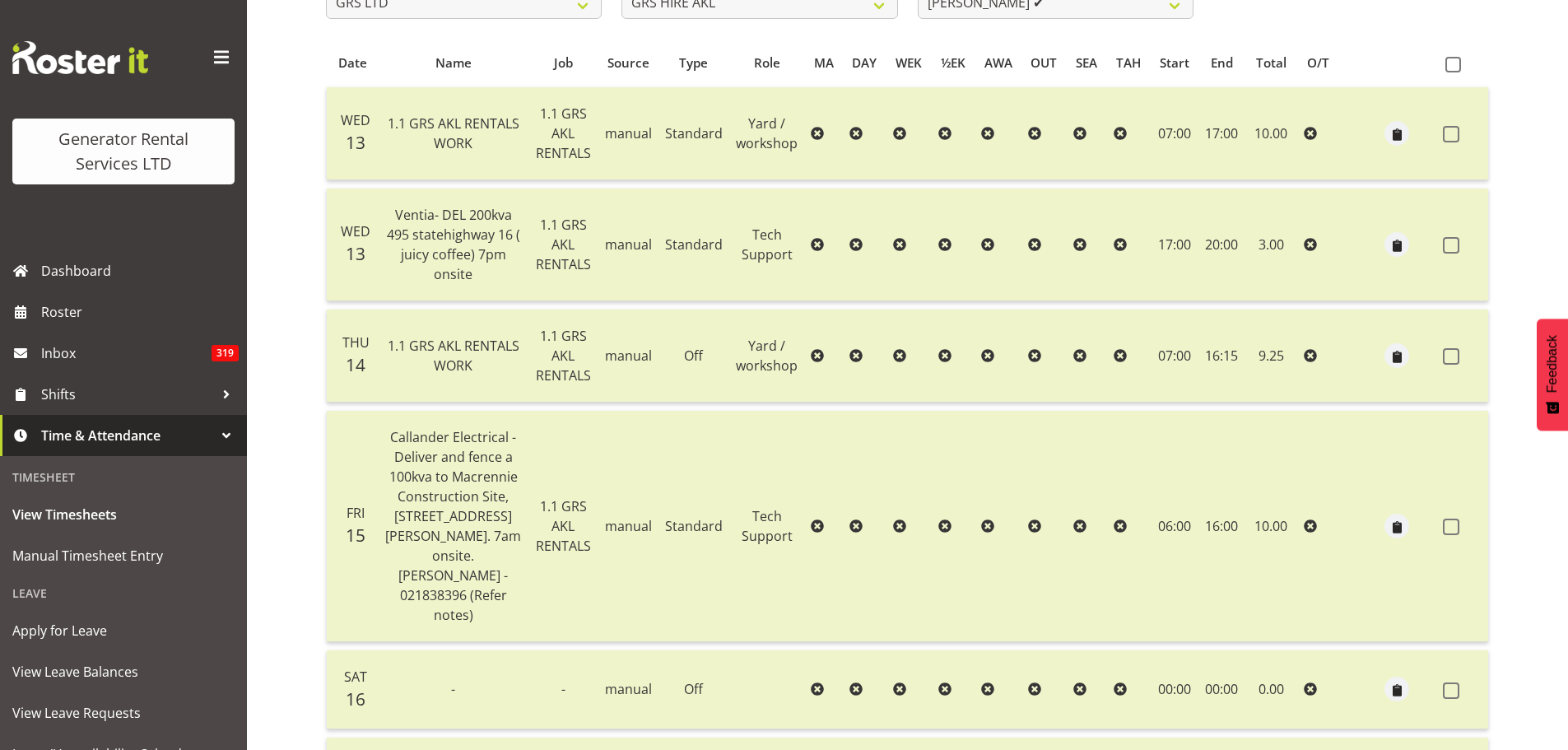
scroll to position [77, 0]
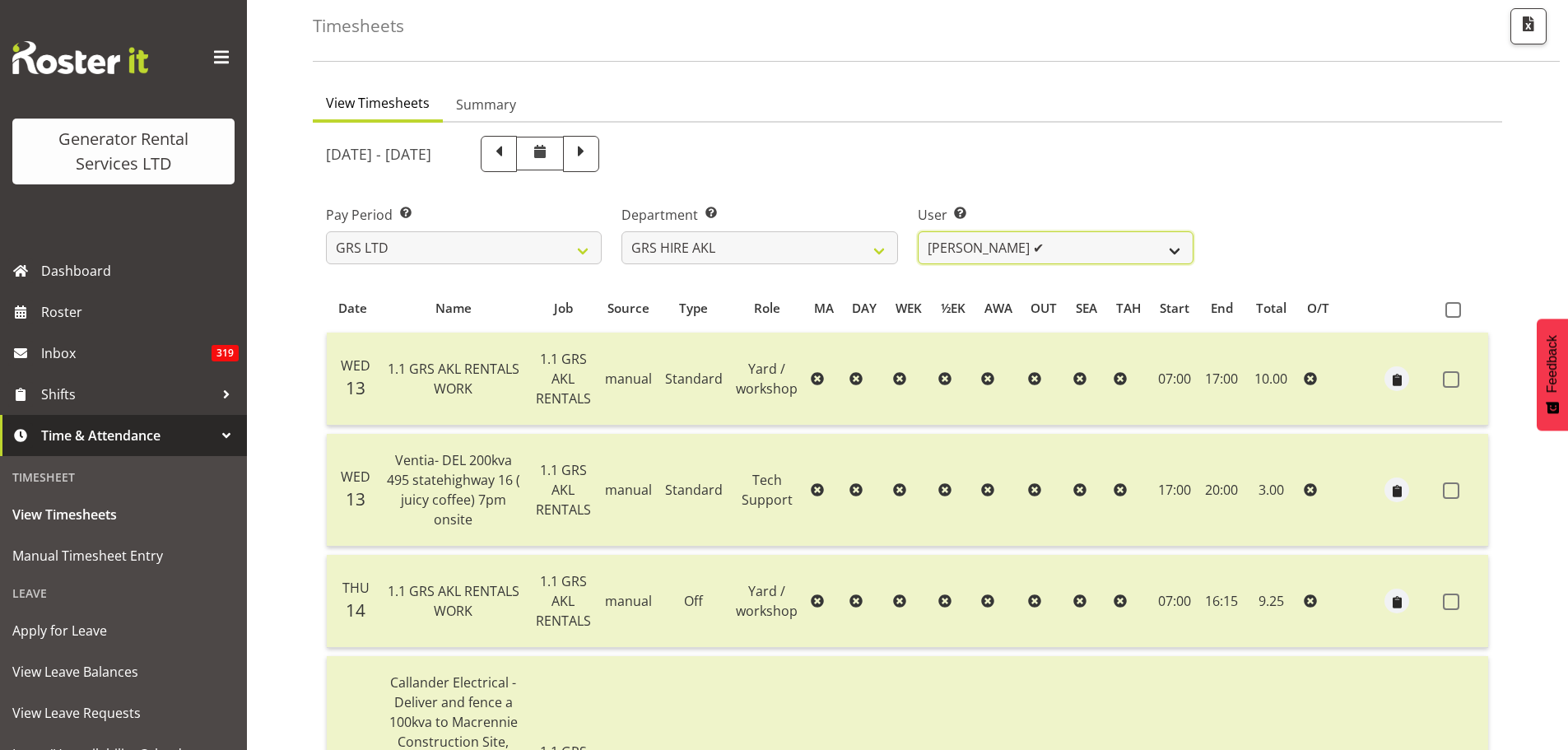
click at [1175, 248] on select "[PERSON_NAME] ✔ [PERSON_NAME] ✔ [PERSON_NAME] ([GEOGRAPHIC_DATA]) [GEOGRAPHIC_D…" at bounding box center [1056, 248] width 276 height 33
select select "177"
click at [918, 232] on select "[PERSON_NAME] ✔ [PERSON_NAME] ✔ [PERSON_NAME] ([GEOGRAPHIC_DATA]) [GEOGRAPHIC_D…" at bounding box center [1056, 248] width 276 height 33
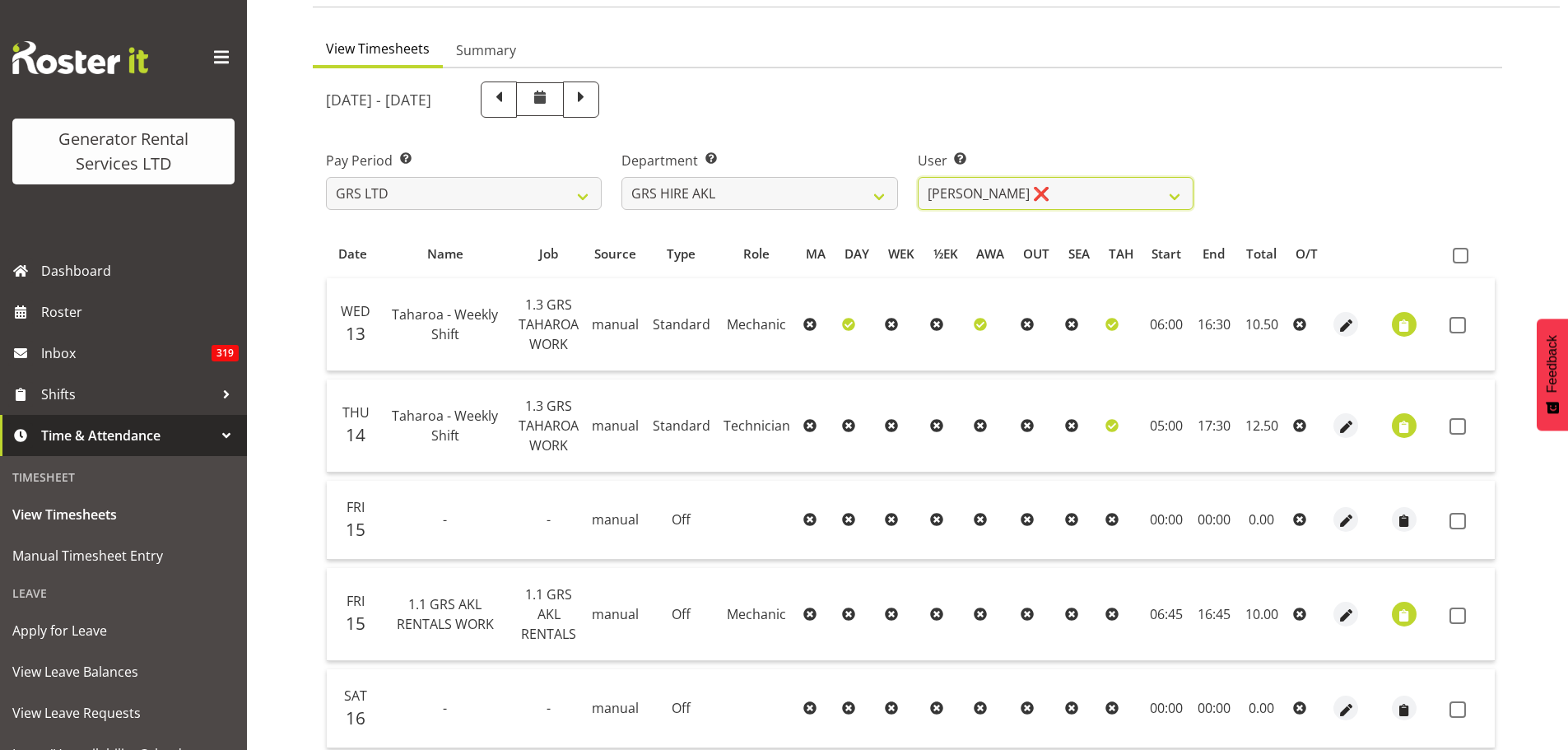
scroll to position [0, 0]
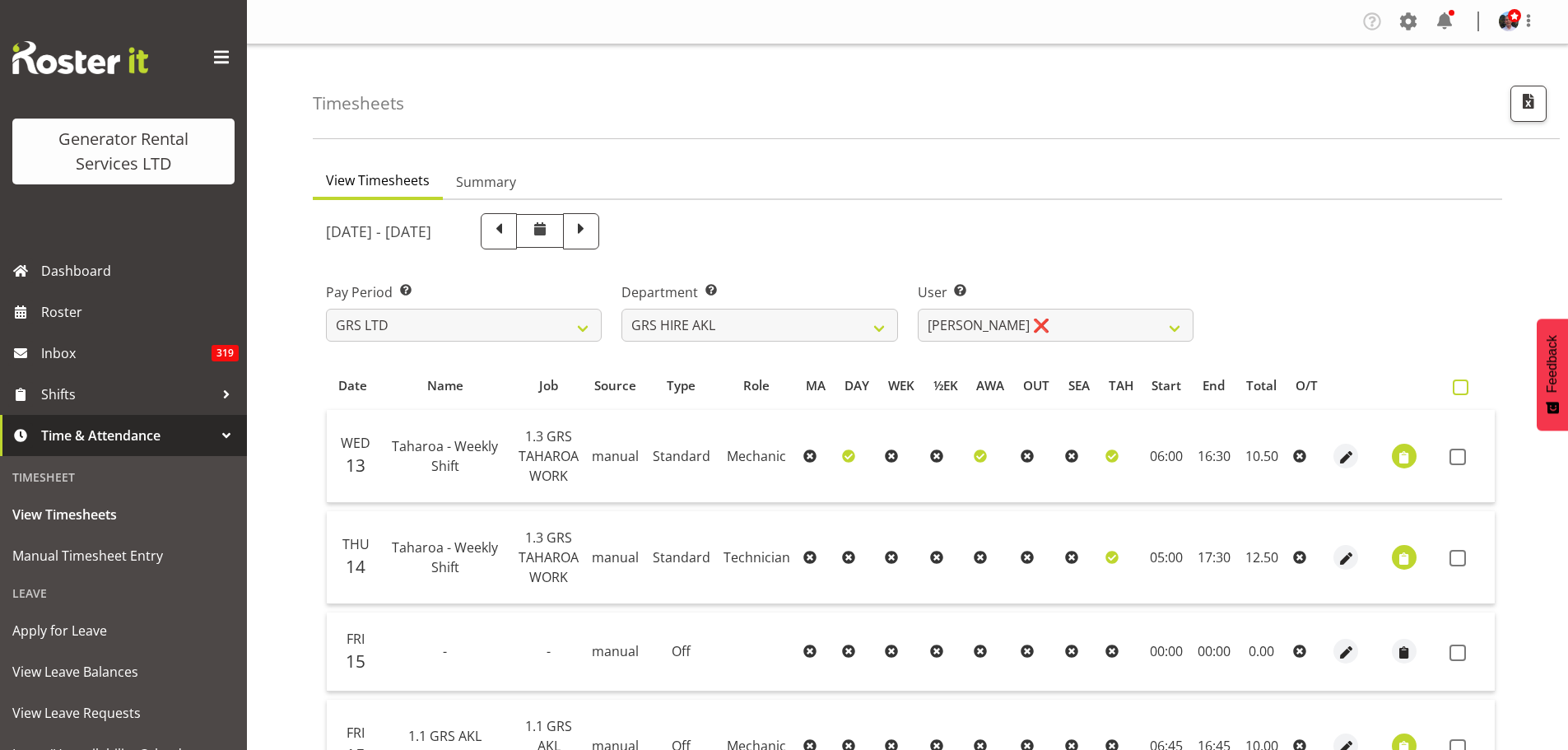
click at [1456, 389] on span at bounding box center [1460, 387] width 15 height 15
click at [1456, 389] on input "checkbox" at bounding box center [1457, 387] width 10 height 10
checkbox input "true"
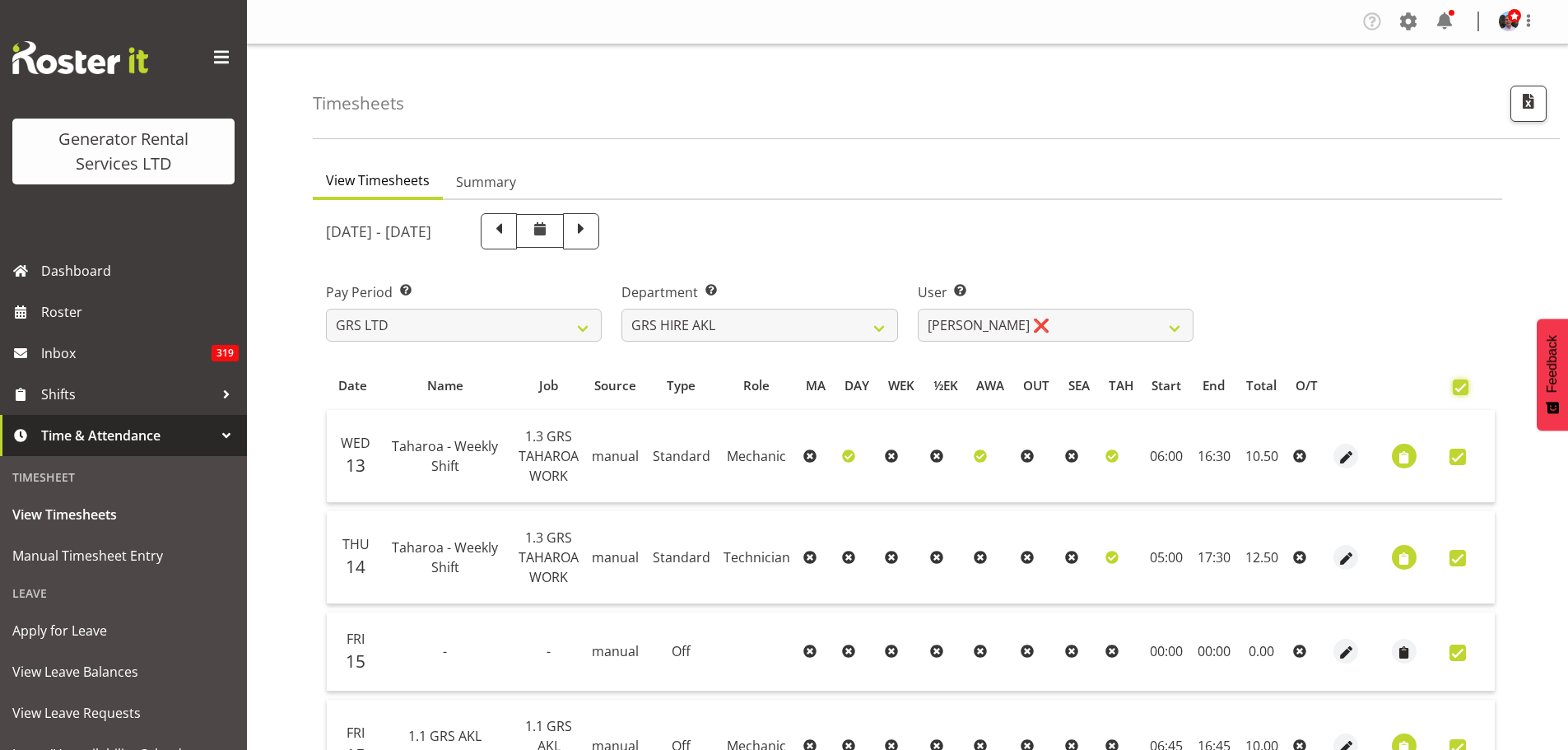
checkbox input "true"
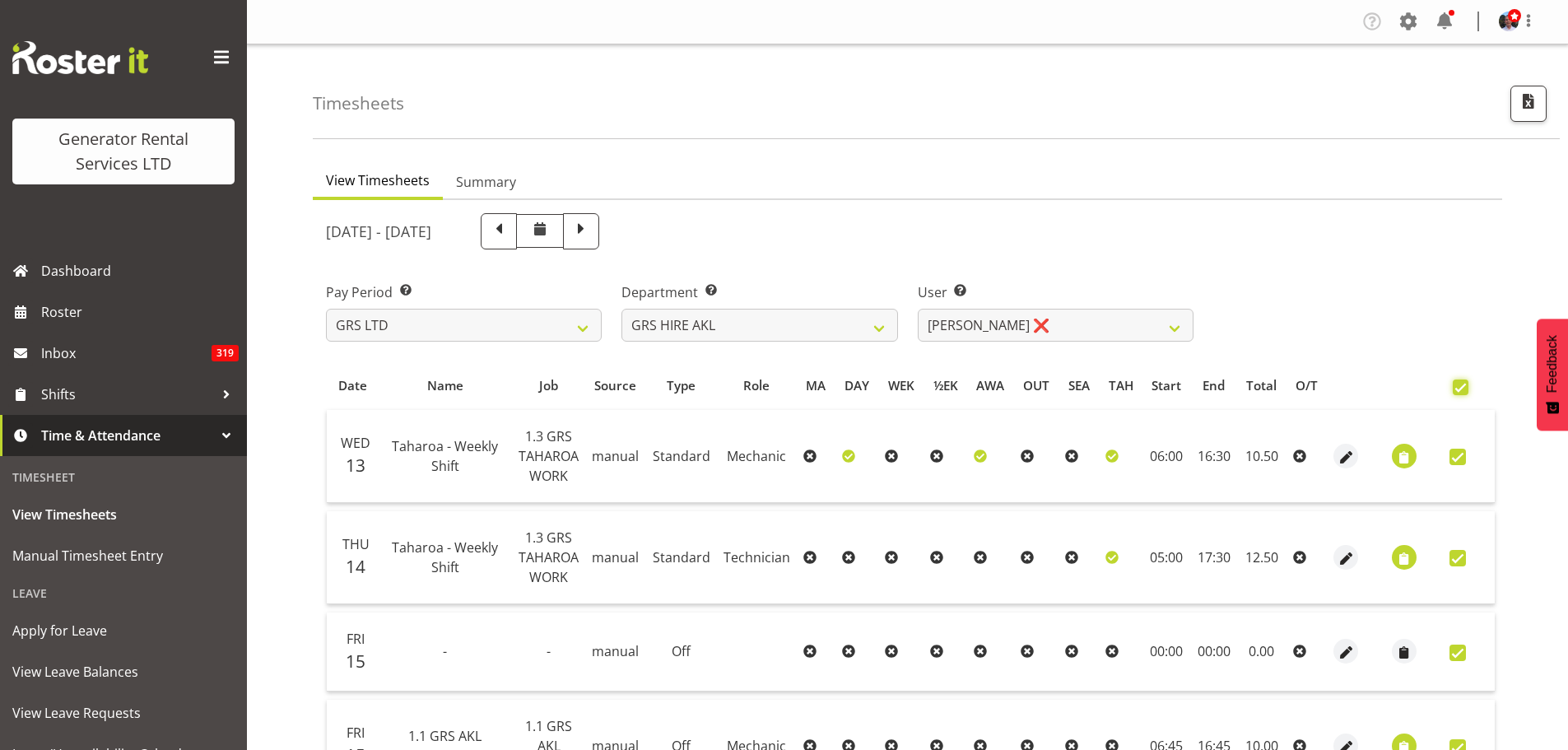
checkbox input "true"
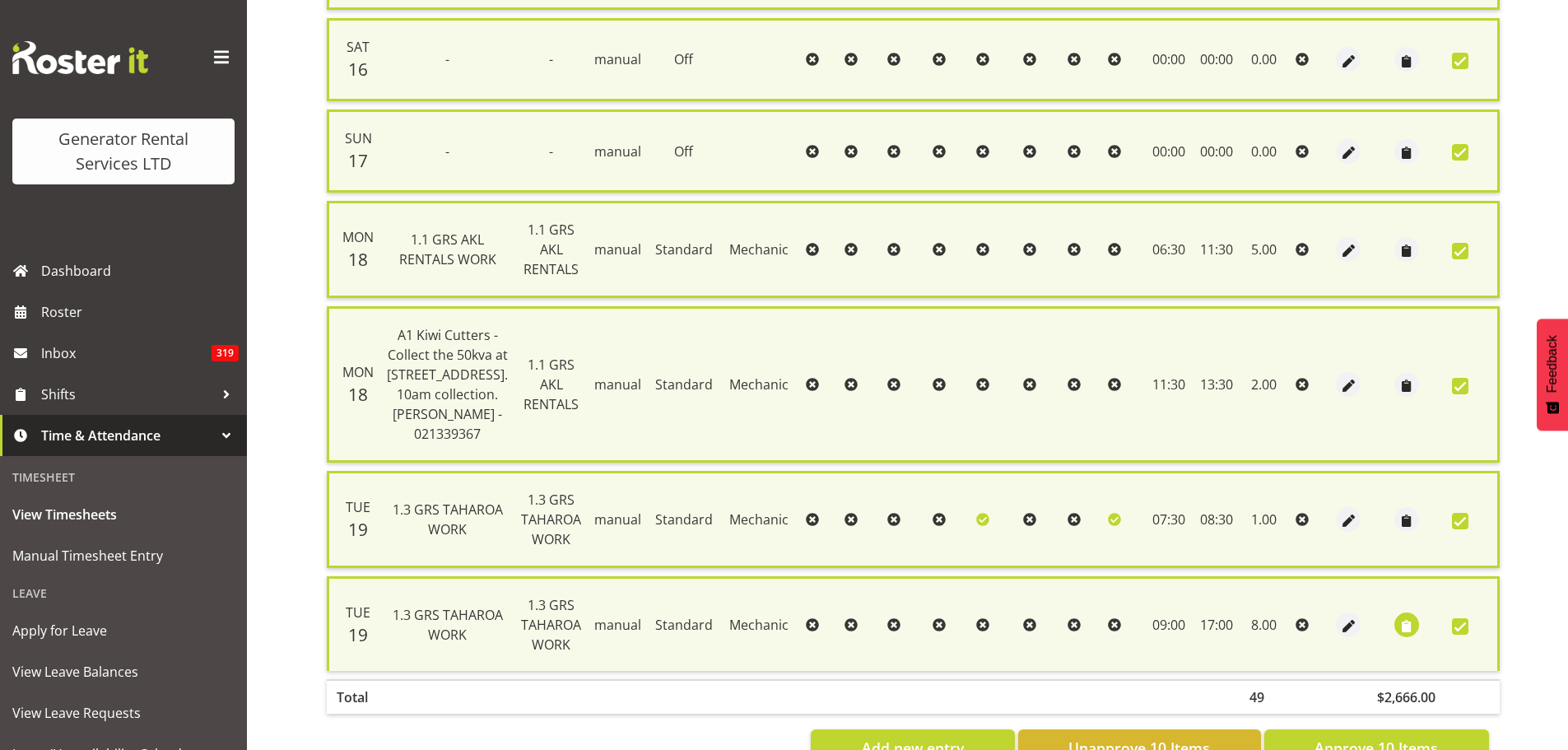
scroll to position [893, 0]
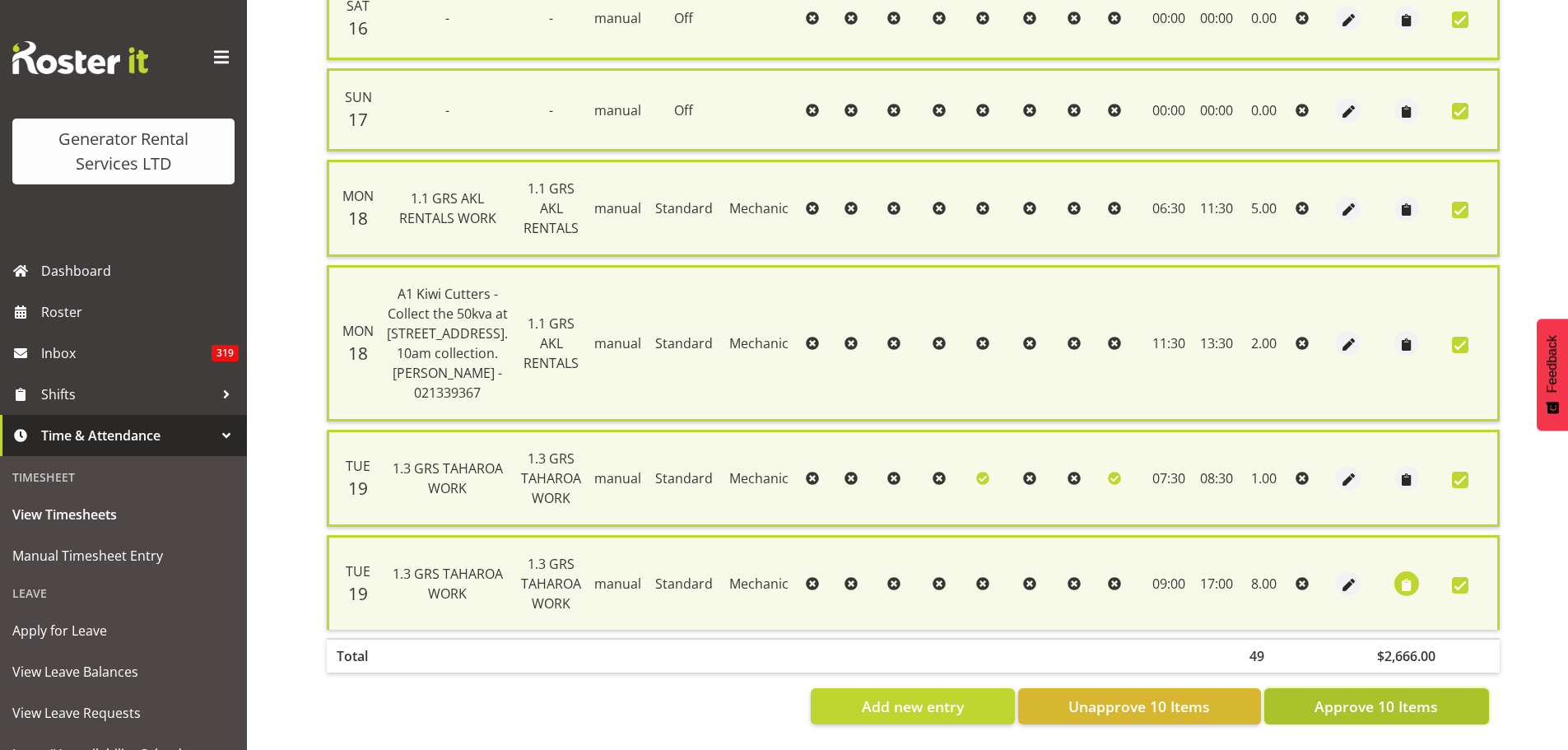
click at [1351, 697] on span "Approve 10 Items" at bounding box center [1377, 706] width 124 height 21
checkbox input "false"
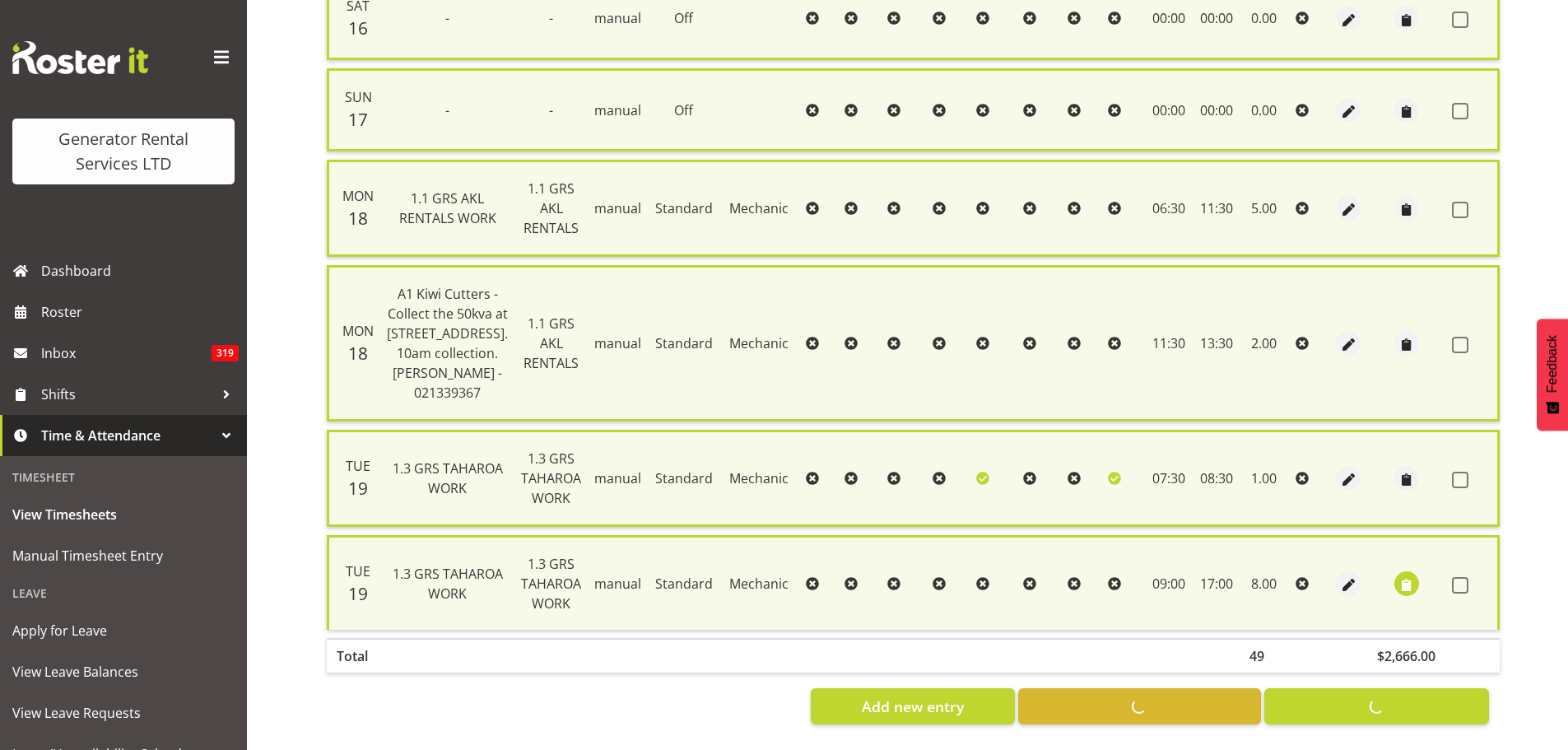
checkbox input "false"
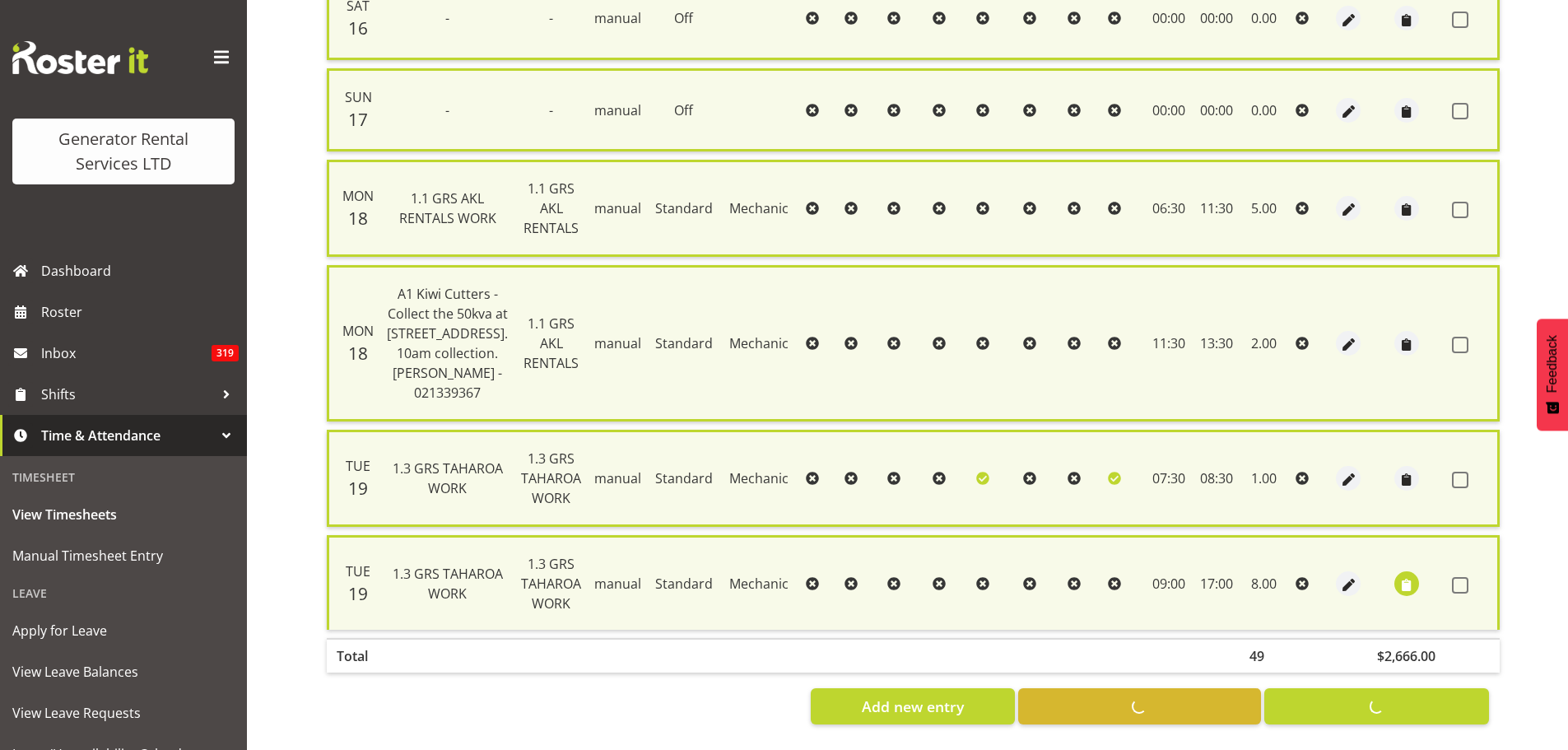
checkbox input "false"
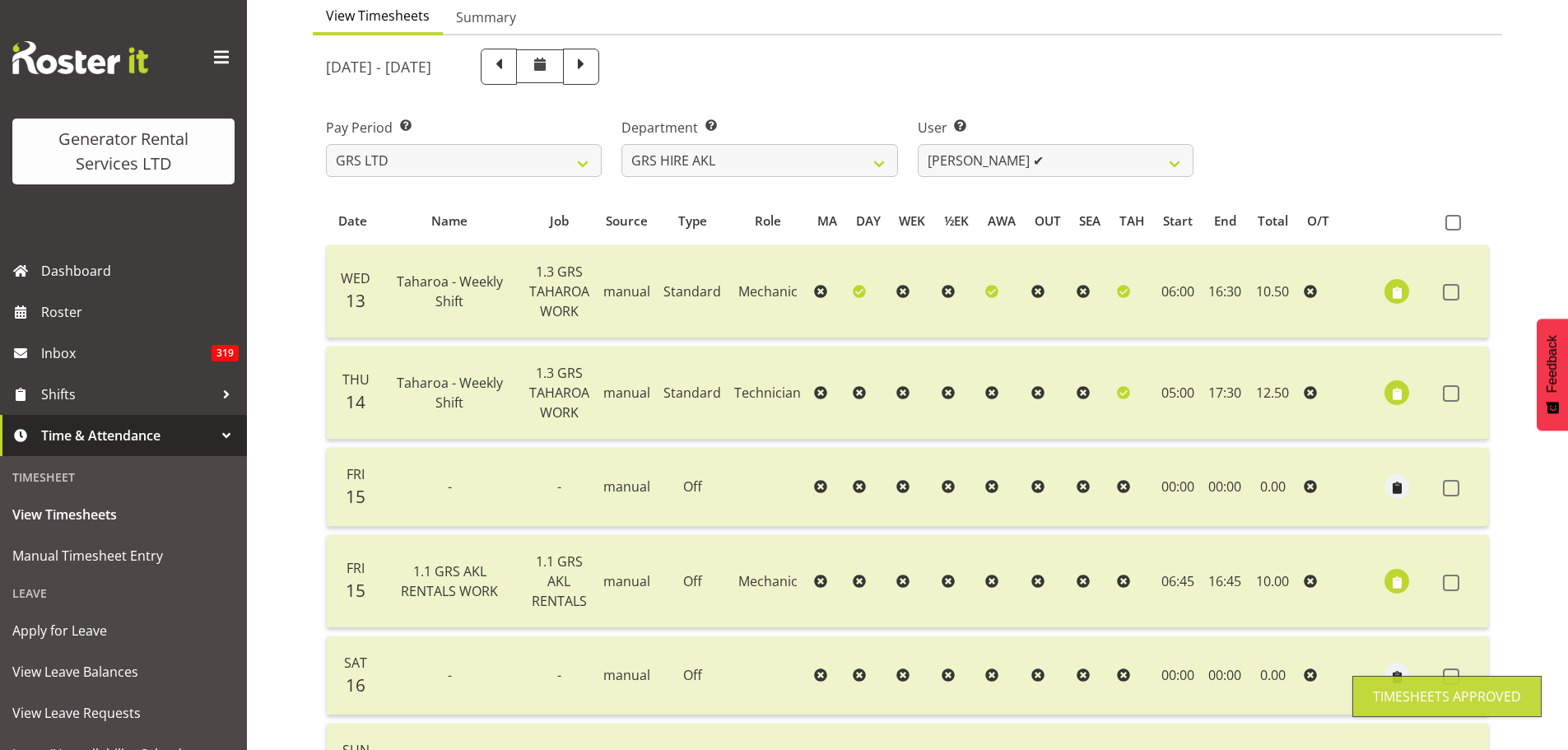
scroll to position [0, 0]
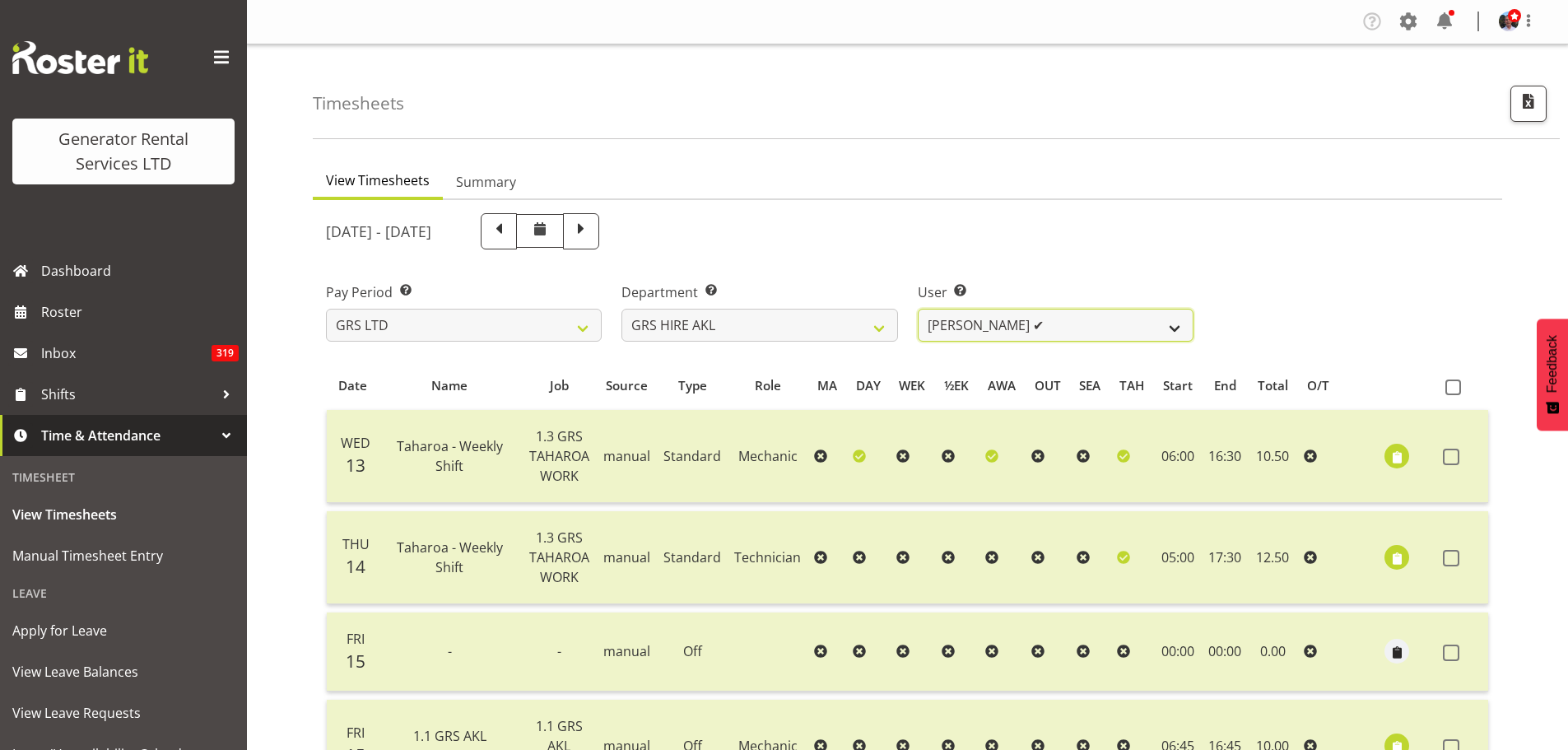
click at [1172, 330] on select "[PERSON_NAME] ✔ [PERSON_NAME] ✔ [PERSON_NAME] ([GEOGRAPHIC_DATA]) [GEOGRAPHIC_D…" at bounding box center [1056, 325] width 276 height 33
select select "1450"
click at [918, 309] on select "[PERSON_NAME] ✔ [PERSON_NAME] ✔ [PERSON_NAME] ([GEOGRAPHIC_DATA]) [GEOGRAPHIC_D…" at bounding box center [1056, 325] width 276 height 33
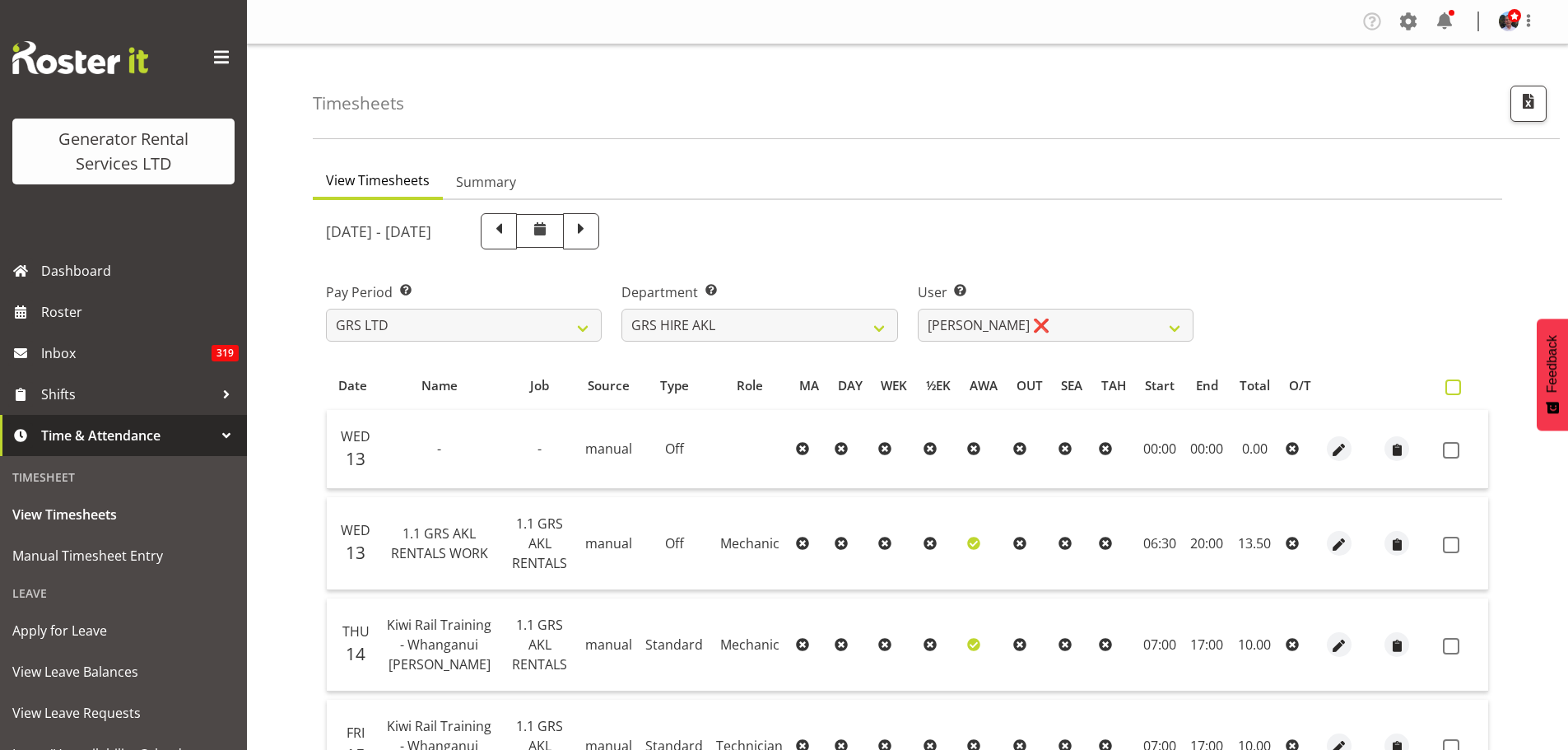
click at [1453, 390] on span at bounding box center [1454, 387] width 15 height 15
click at [1453, 390] on input "checkbox" at bounding box center [1451, 387] width 10 height 10
checkbox input "true"
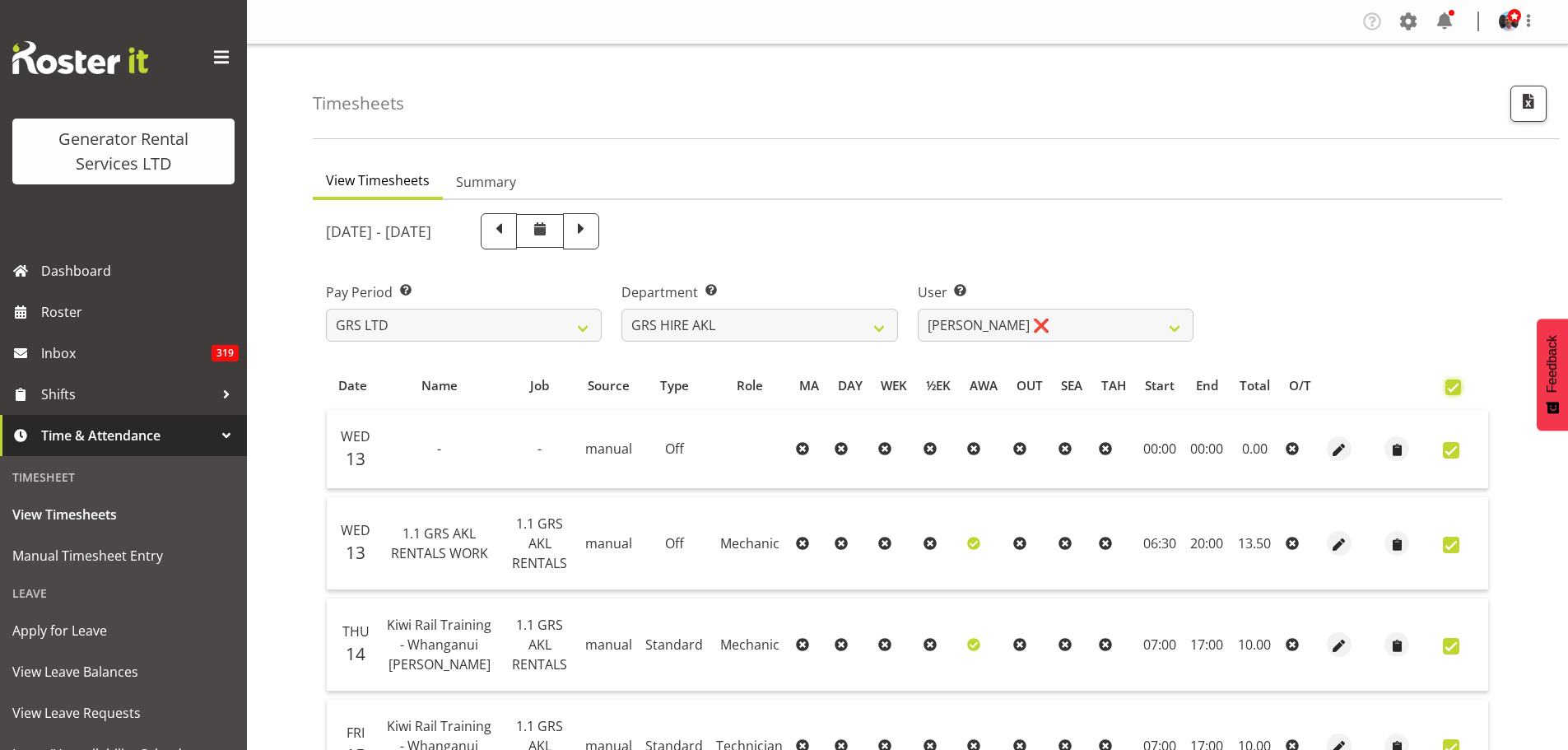
checkbox input "true"
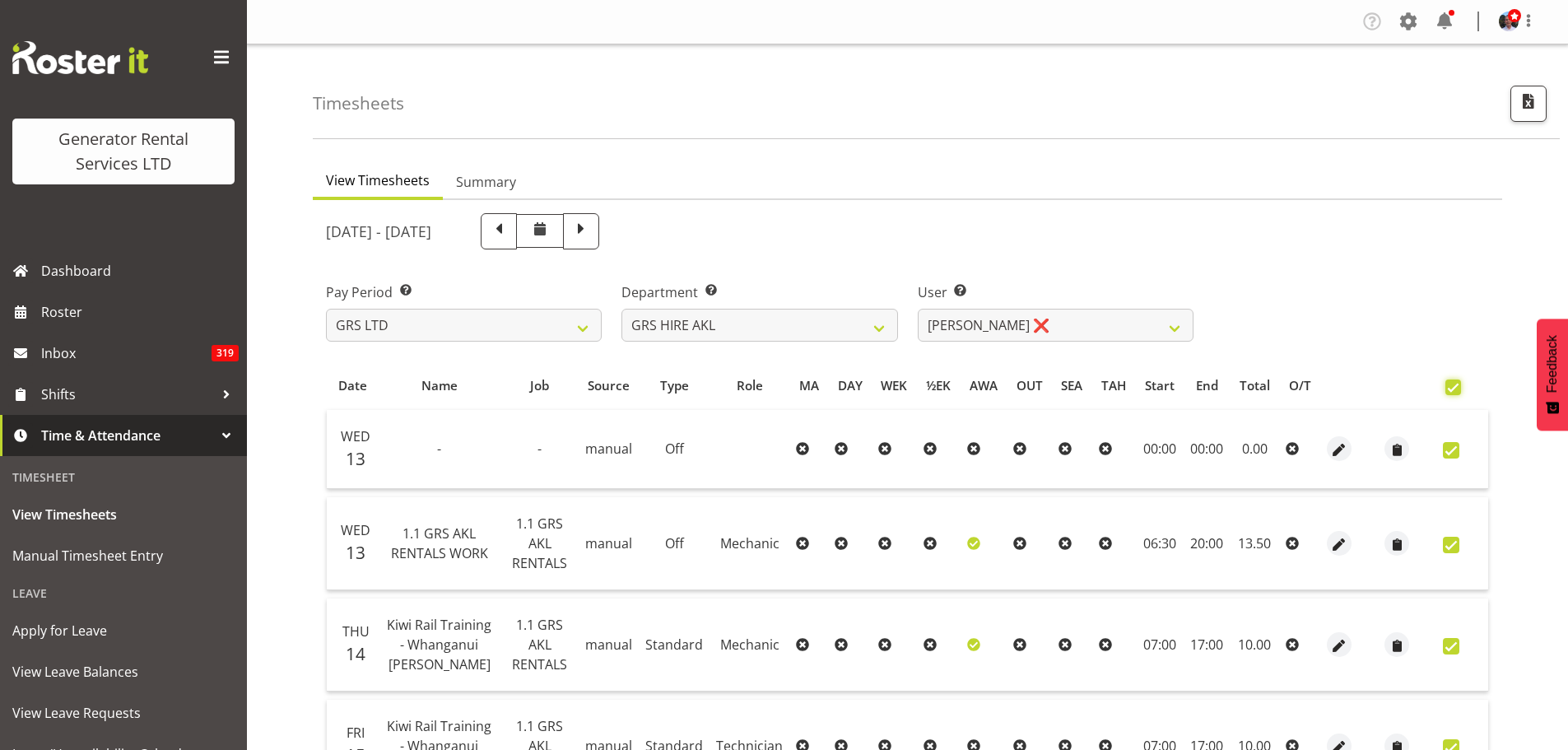
checkbox input "true"
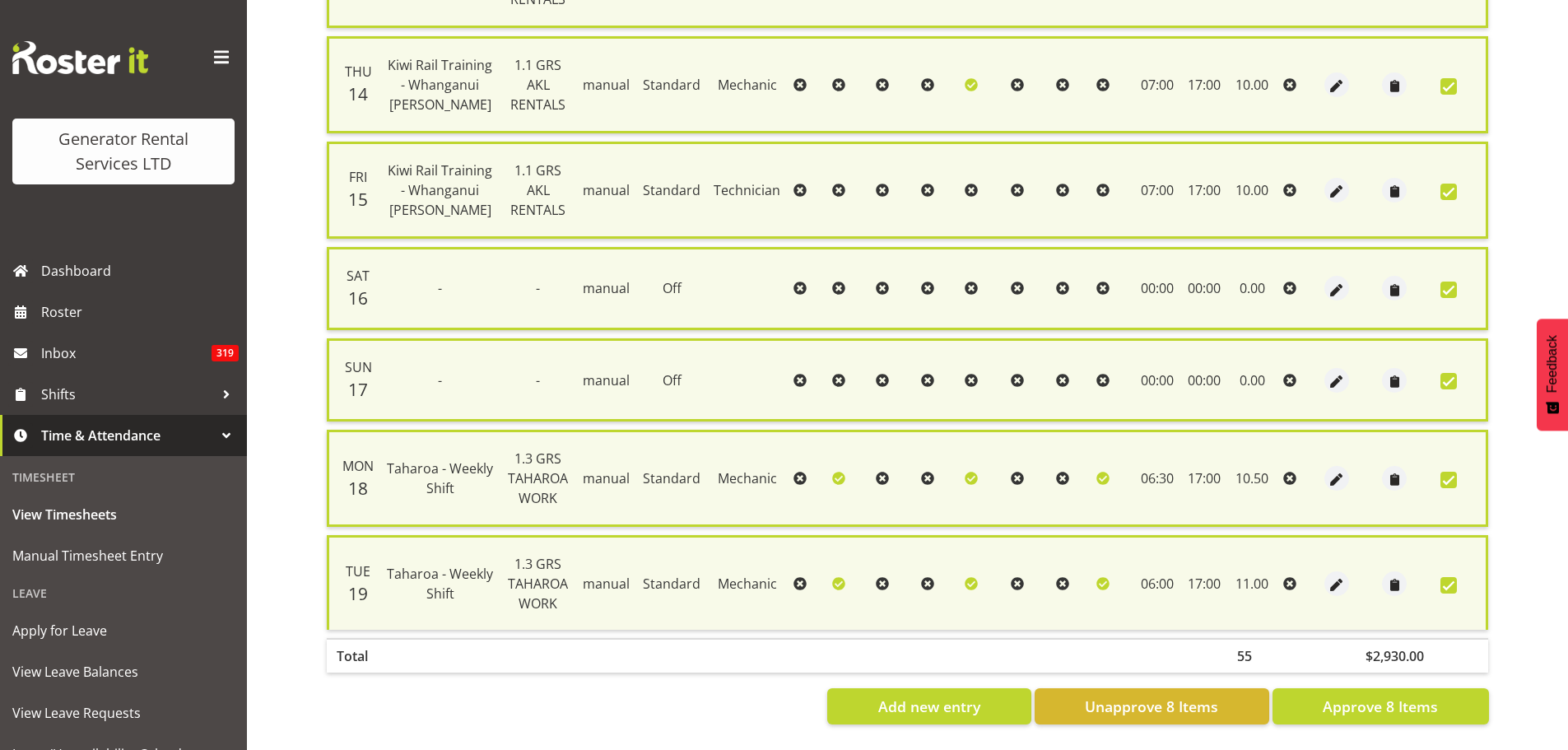
scroll to position [622, 0]
click at [1360, 698] on span "Approve 8 Items" at bounding box center [1380, 706] width 115 height 21
checkbox input "false"
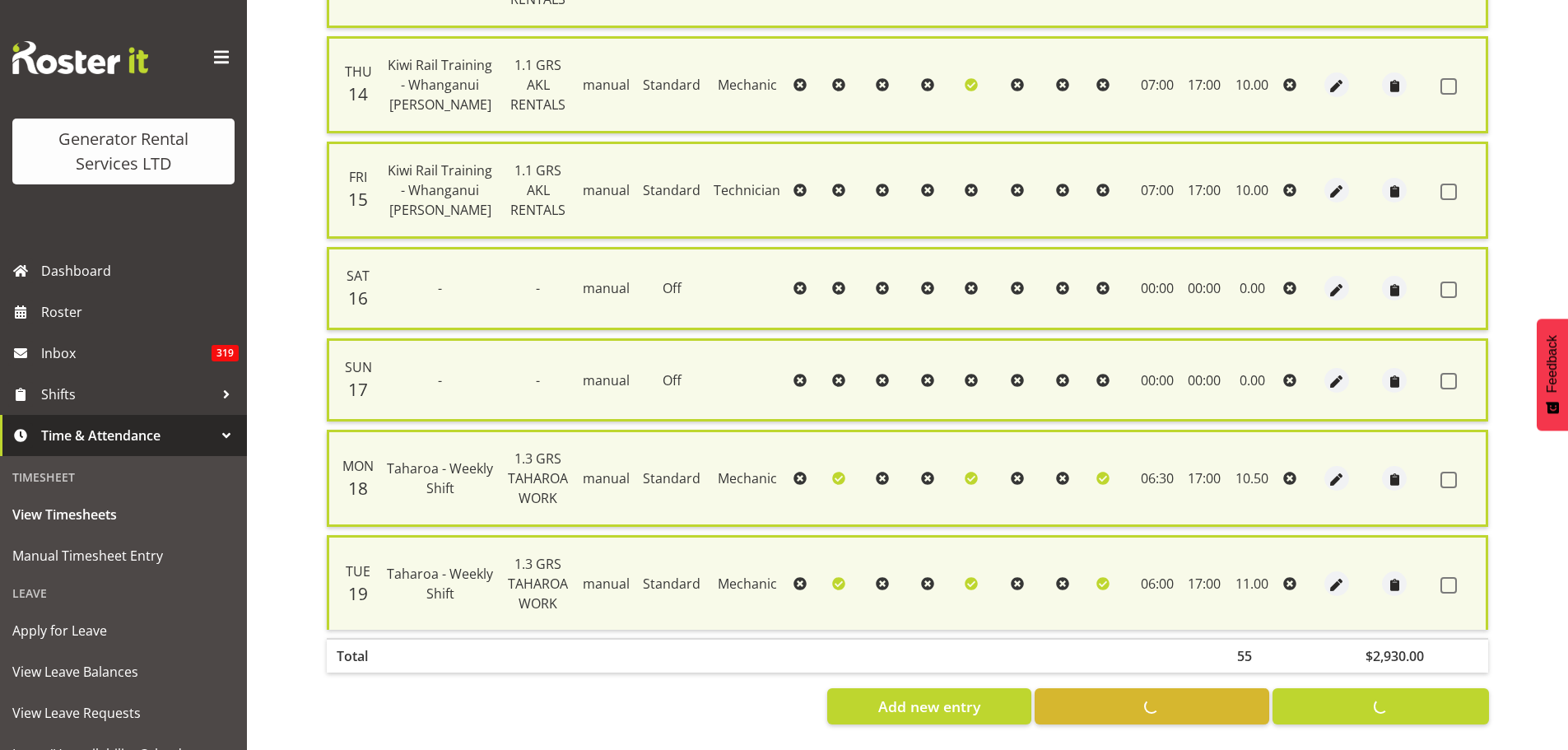
checkbox input "false"
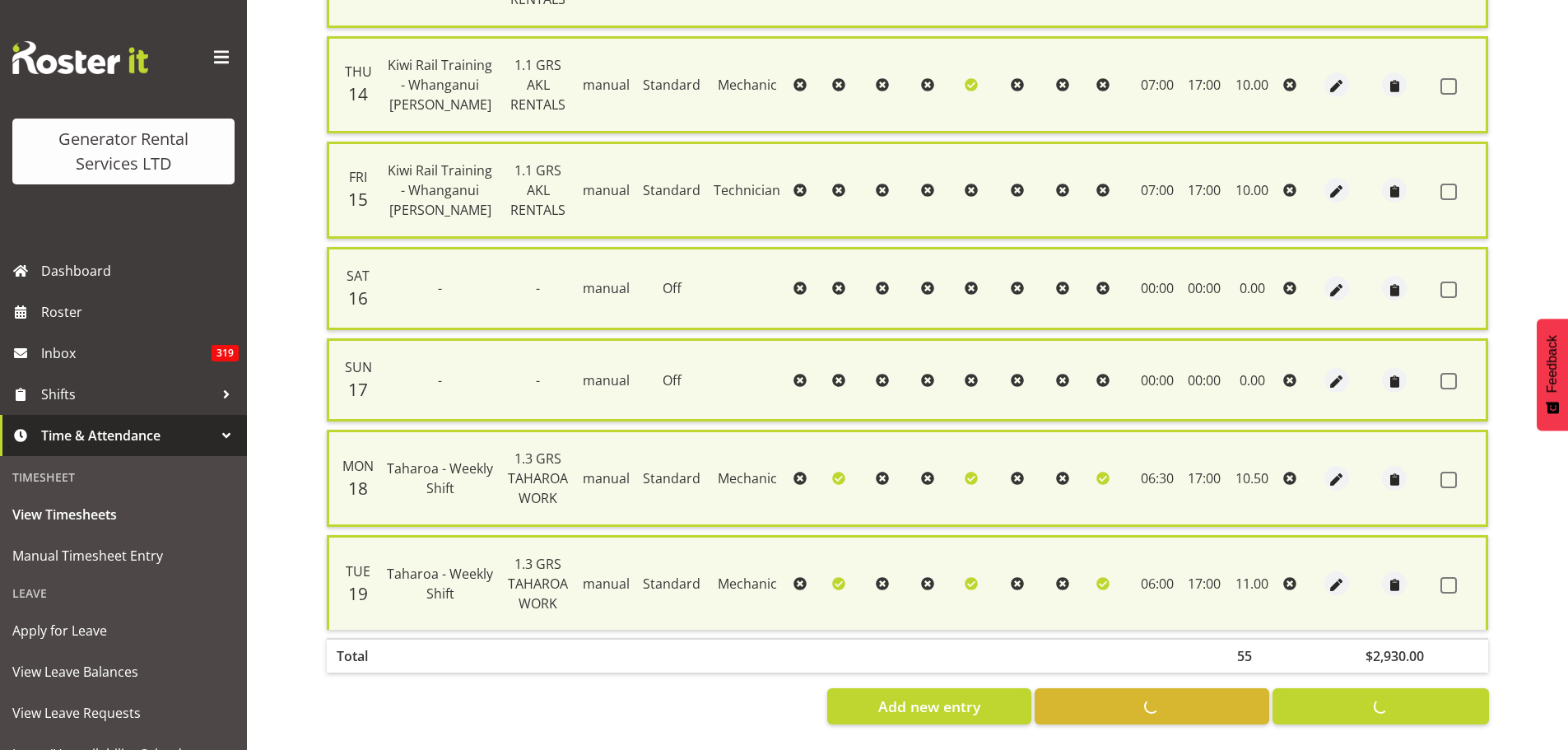
checkbox input "false"
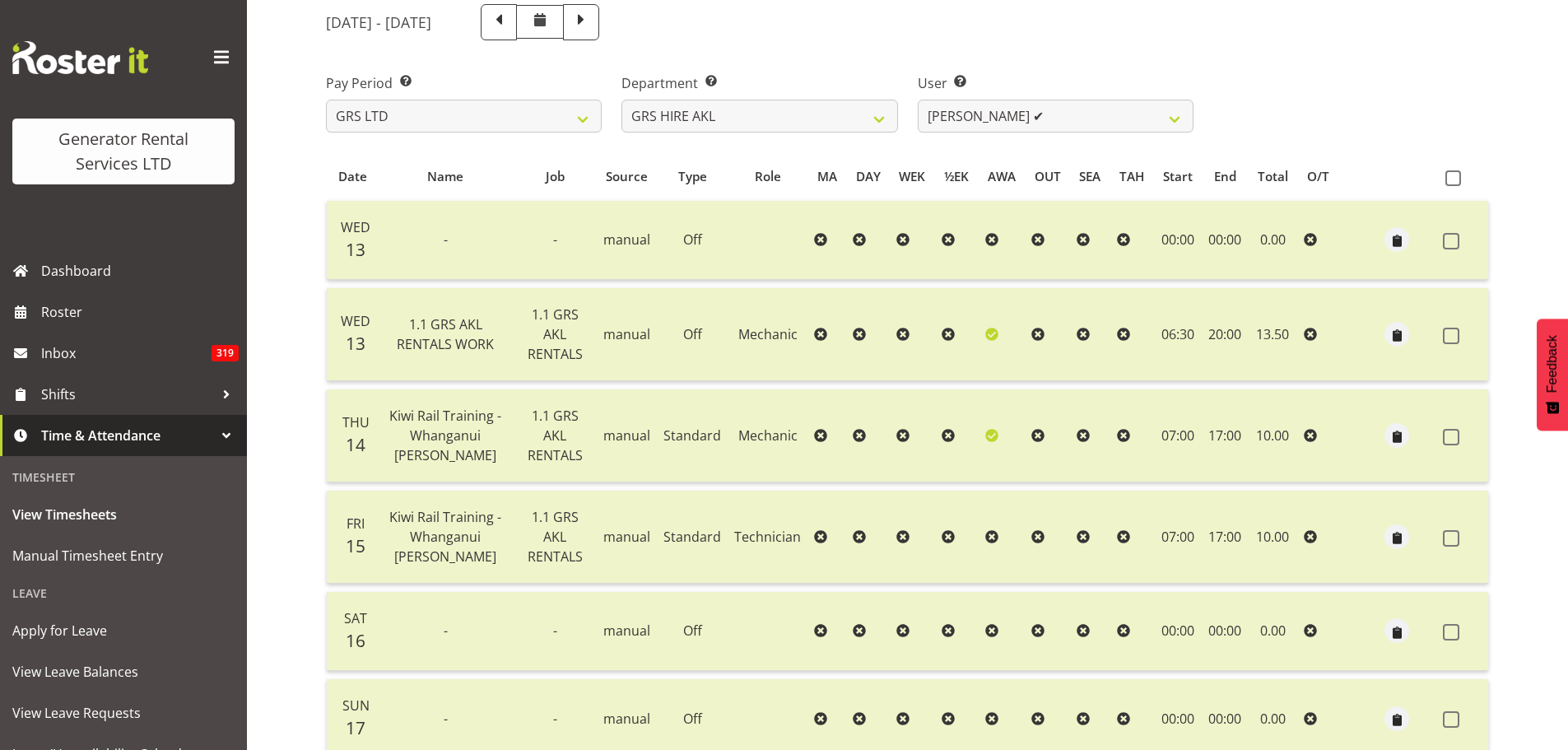
scroll to position [209, 0]
click at [1175, 120] on select "[PERSON_NAME] ✔ [PERSON_NAME] ✔ [PERSON_NAME] ([GEOGRAPHIC_DATA]) [GEOGRAPHIC_D…" at bounding box center [1056, 116] width 276 height 33
select select "178"
click at [918, 100] on select "[PERSON_NAME] ✔ [PERSON_NAME] ✔ [PERSON_NAME] ([GEOGRAPHIC_DATA]) [GEOGRAPHIC_D…" at bounding box center [1056, 116] width 276 height 33
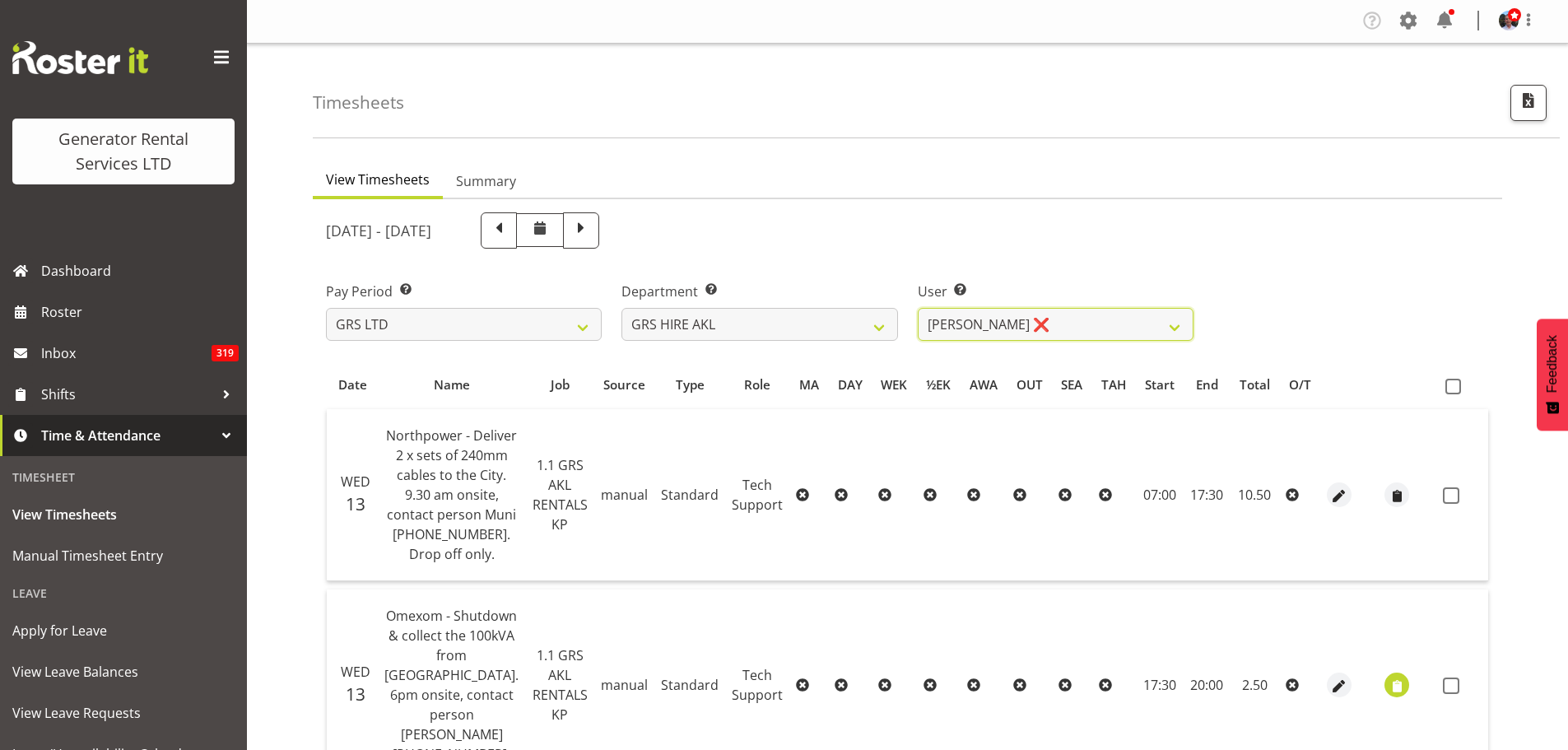
scroll to position [0, 0]
click at [1453, 392] on span at bounding box center [1454, 387] width 15 height 15
click at [1453, 392] on input "checkbox" at bounding box center [1451, 387] width 10 height 10
checkbox input "true"
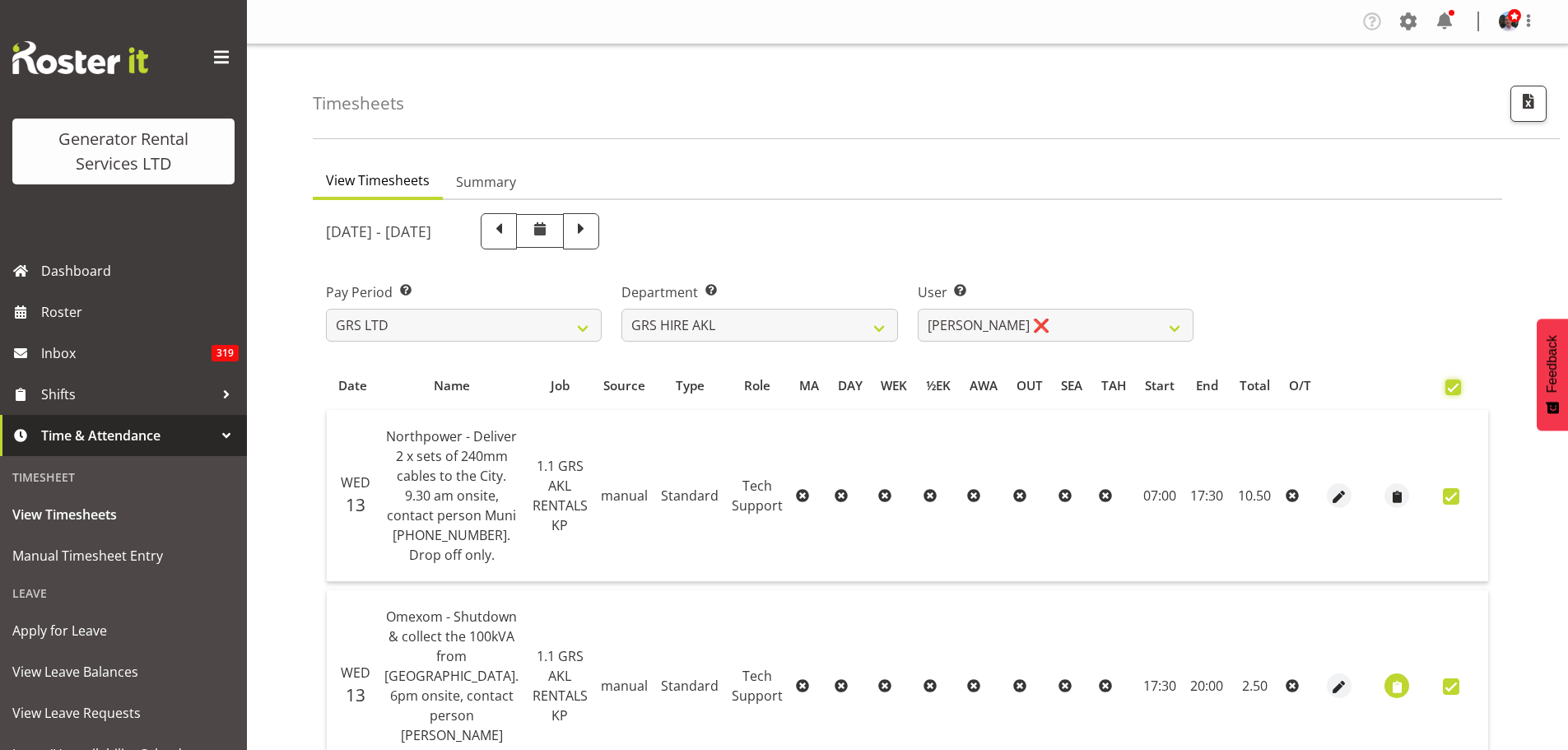
checkbox input "true"
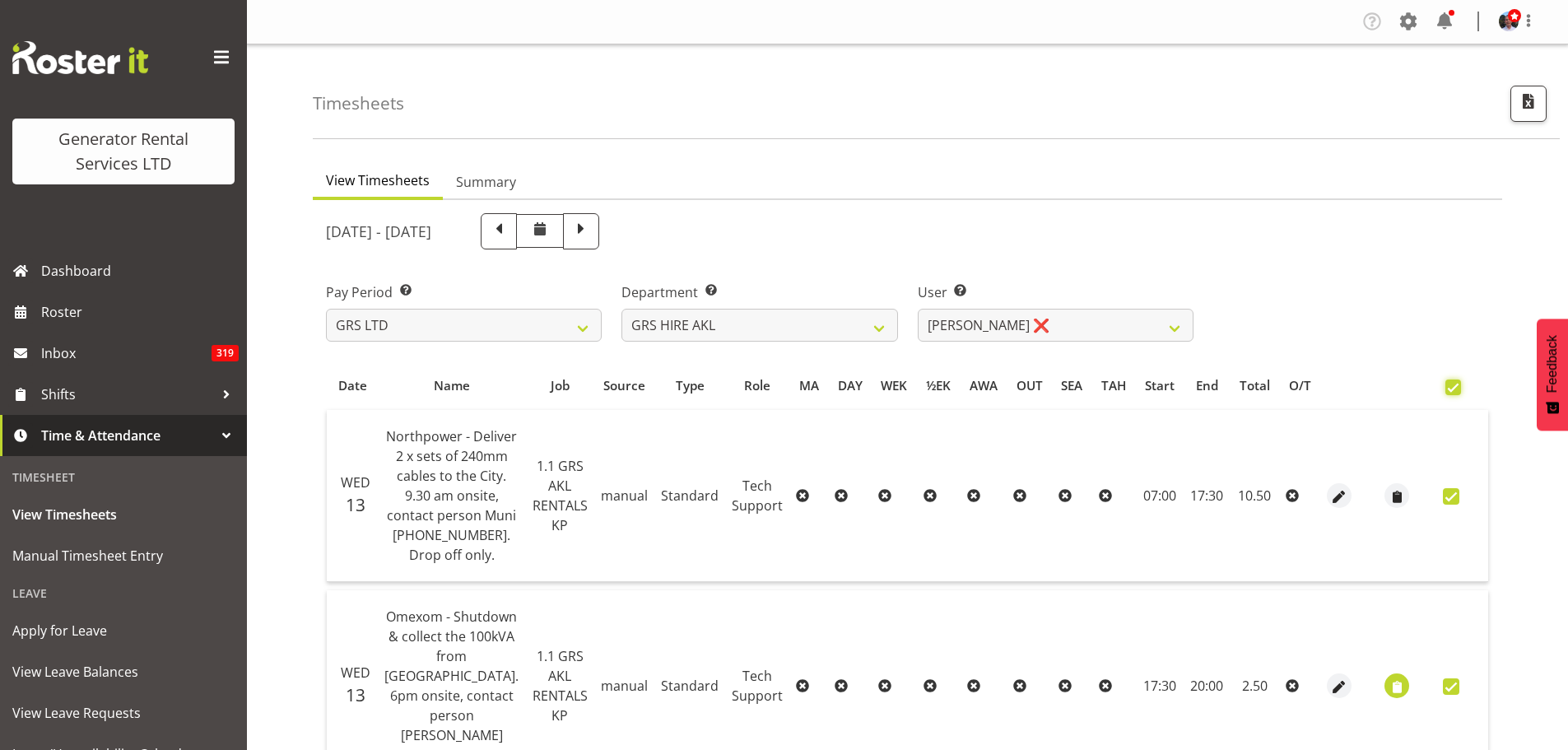
checkbox input "true"
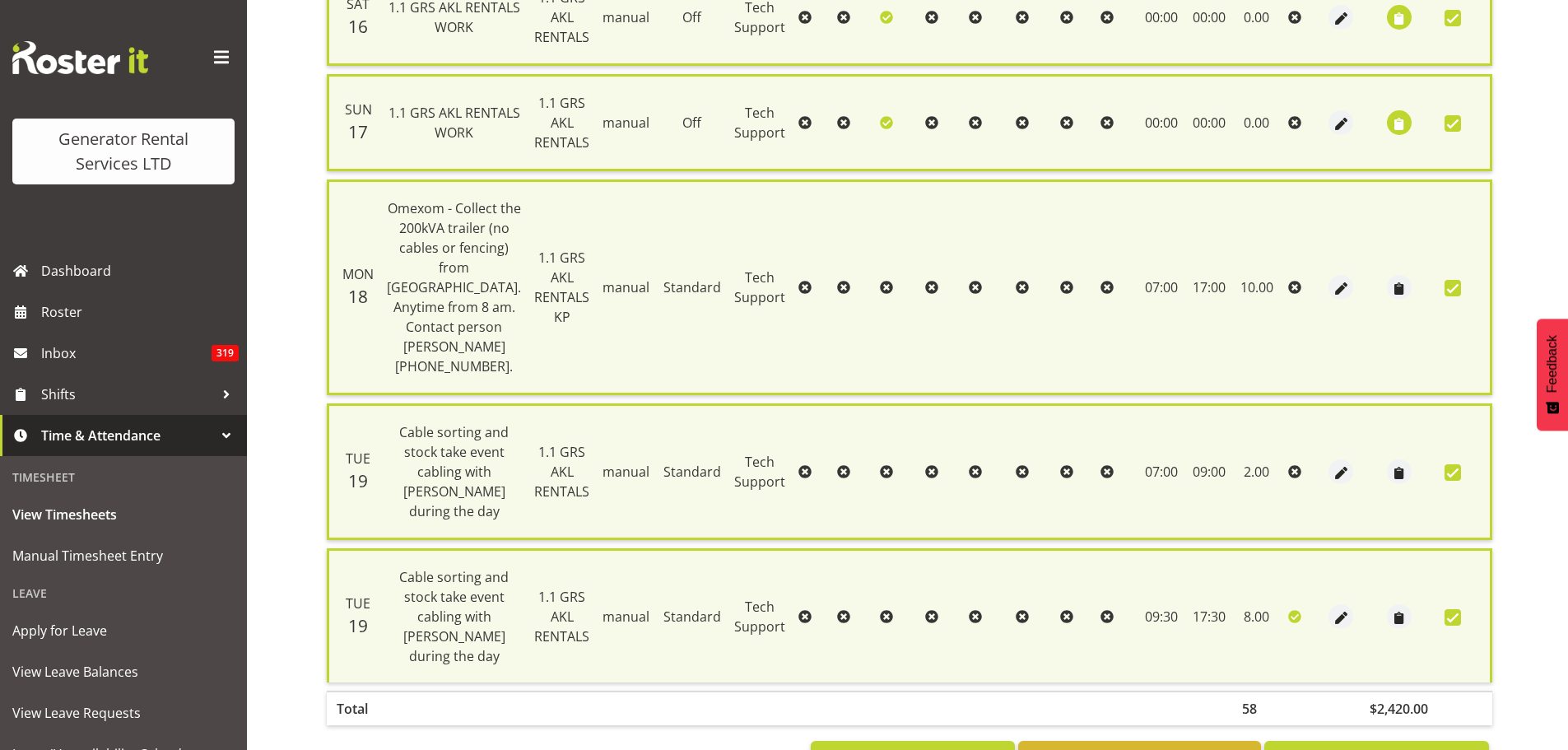
scroll to position [1508, 0]
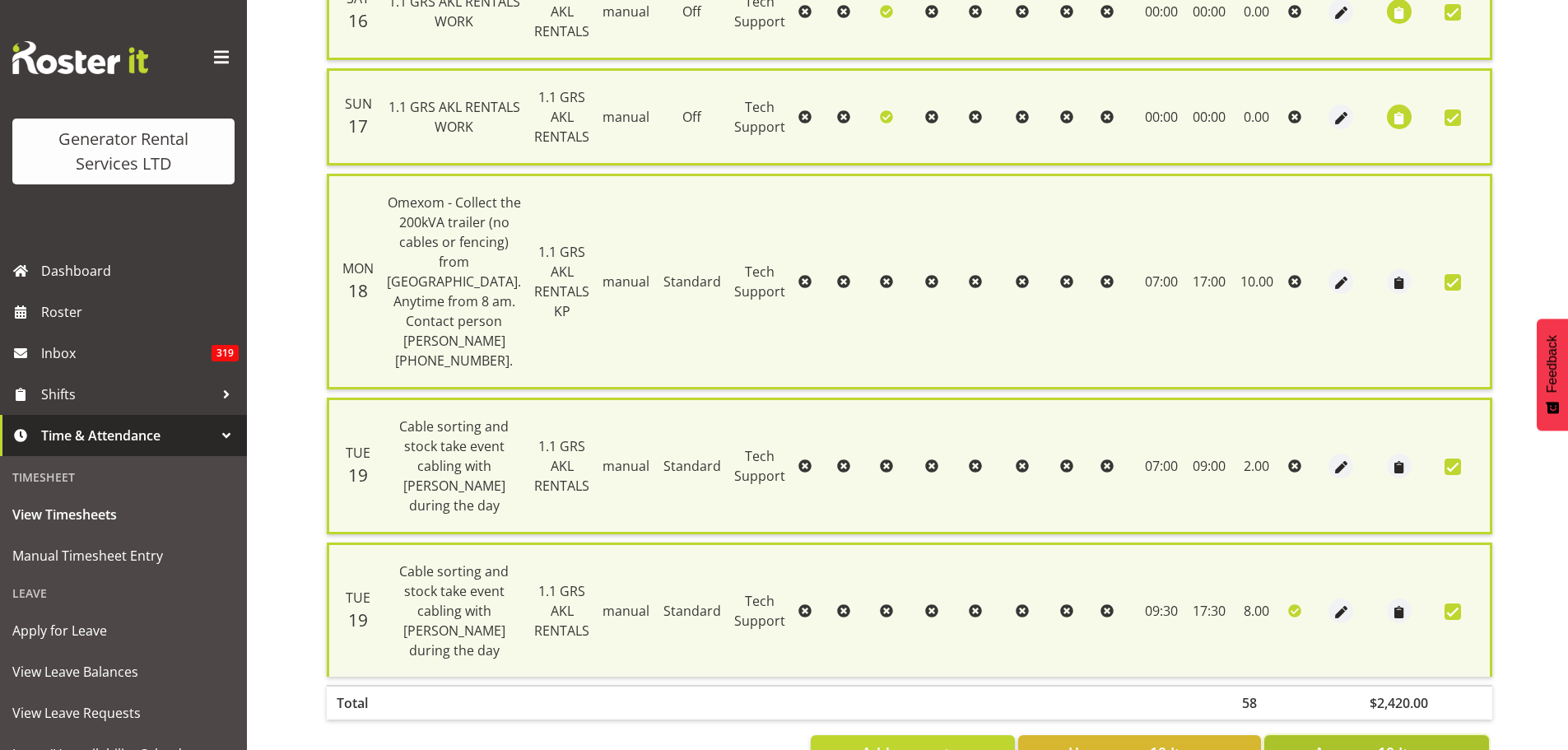
click at [1357, 742] on span "Approve 10 Items" at bounding box center [1377, 753] width 124 height 21
checkbox input "false"
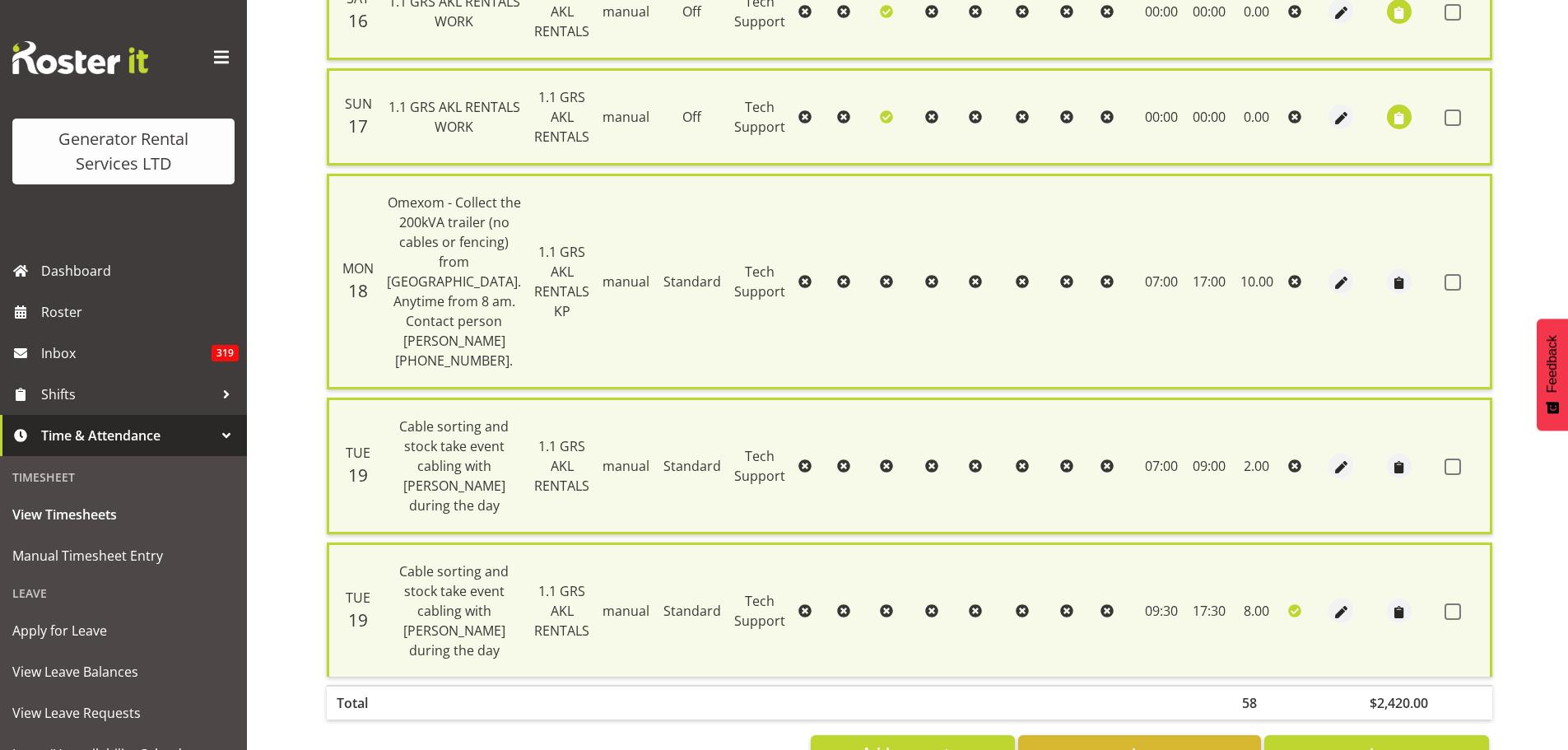
checkbox input "false"
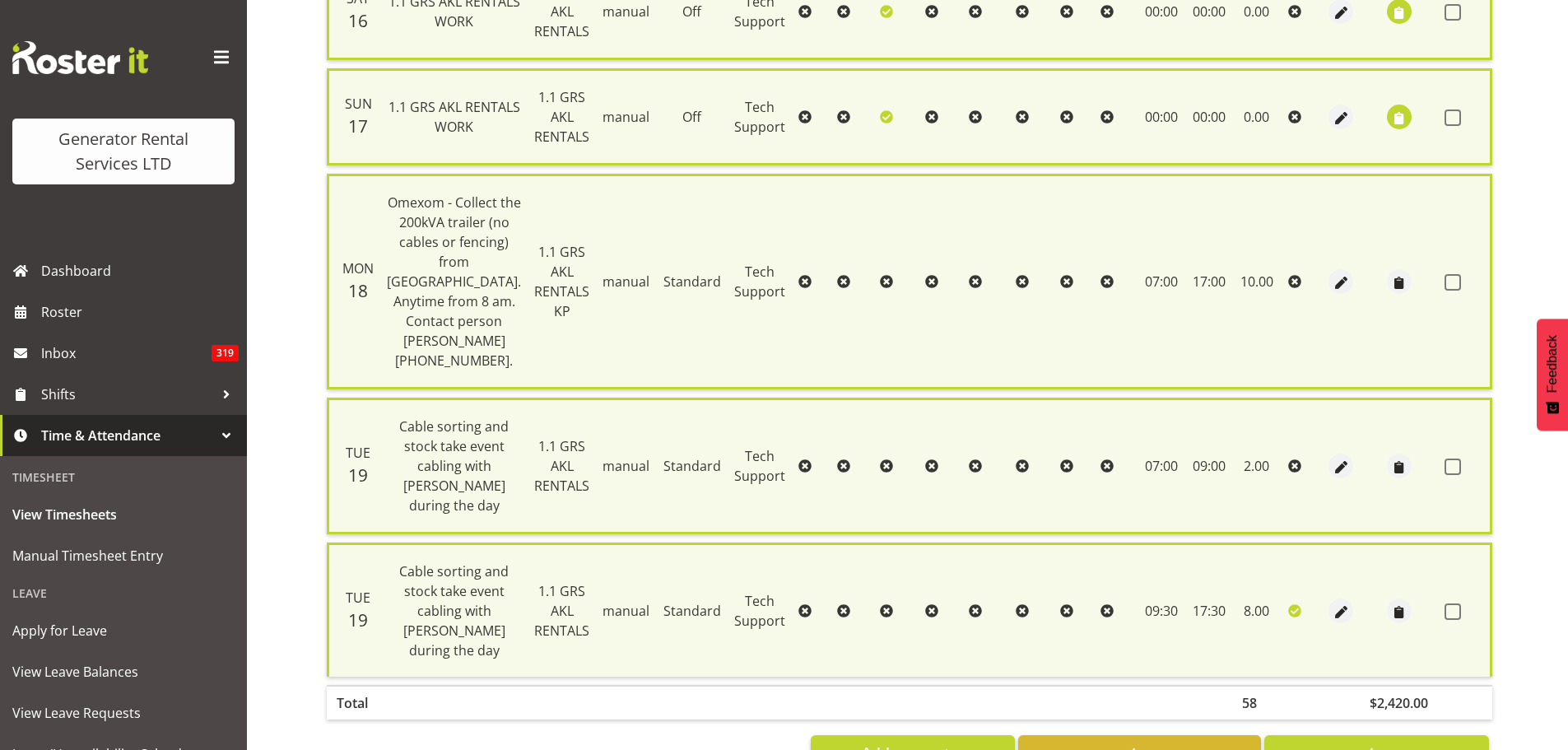
checkbox input "false"
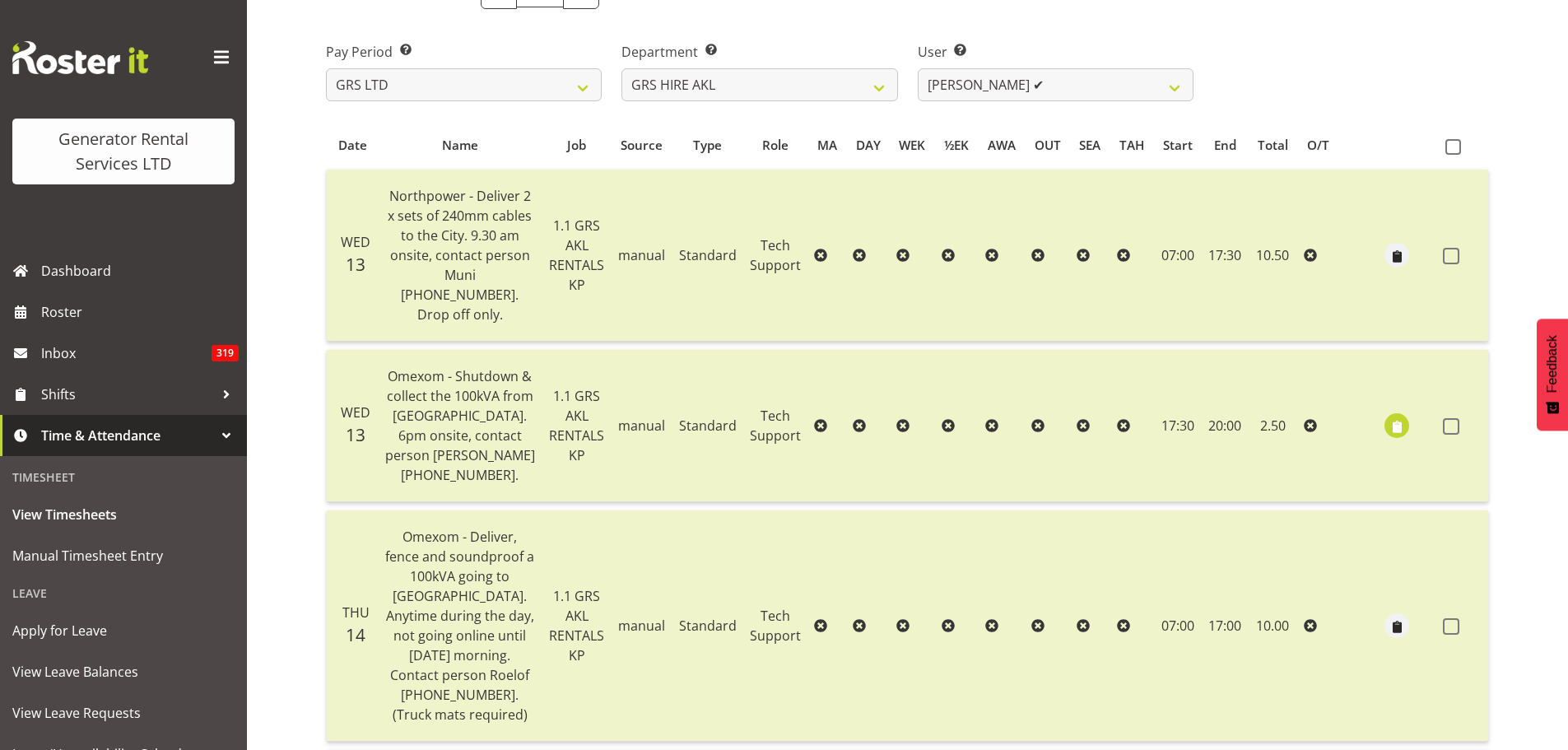
scroll to position [78, 0]
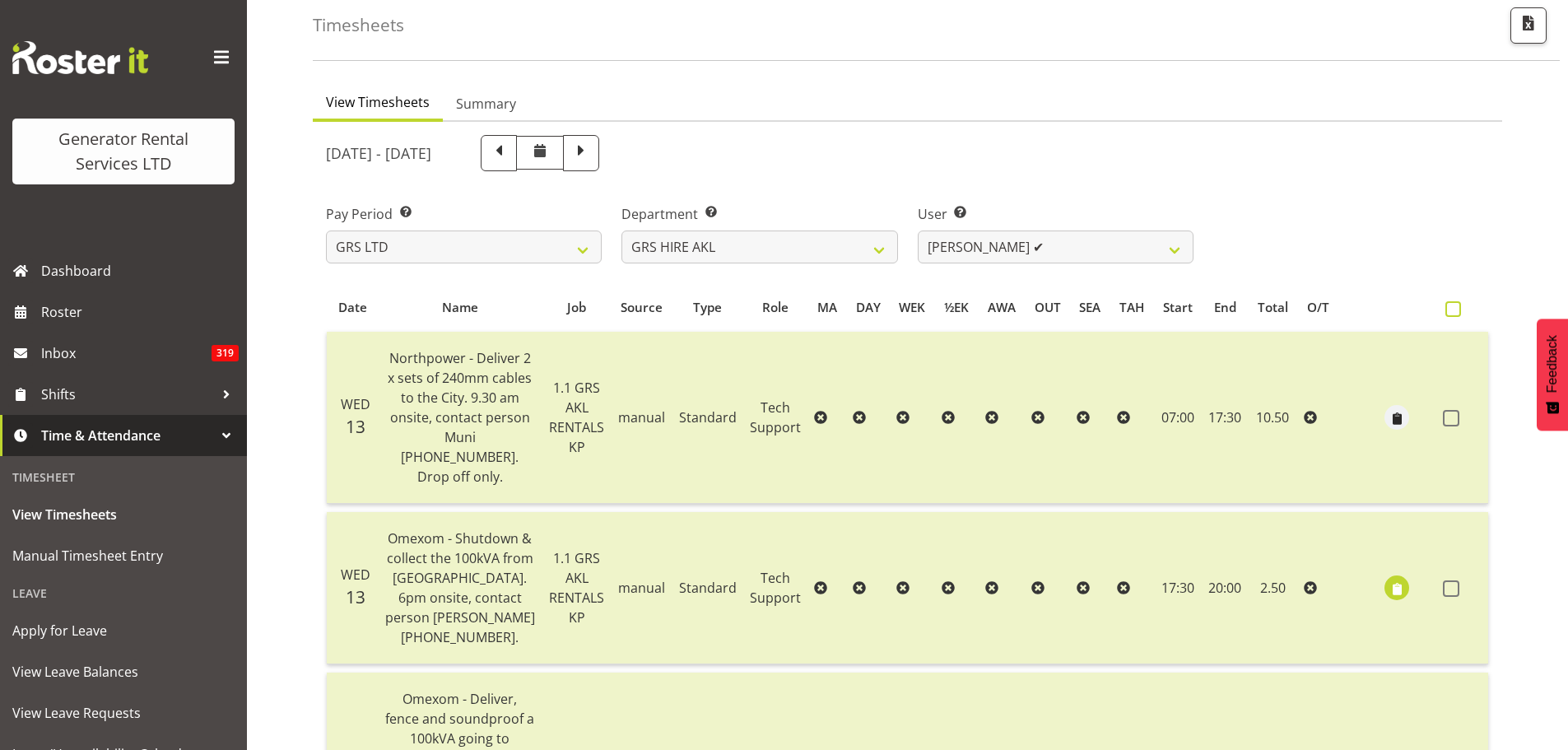
click at [1452, 308] on span at bounding box center [1454, 309] width 15 height 15
click at [1452, 308] on input "checkbox" at bounding box center [1451, 309] width 10 height 10
checkbox input "true"
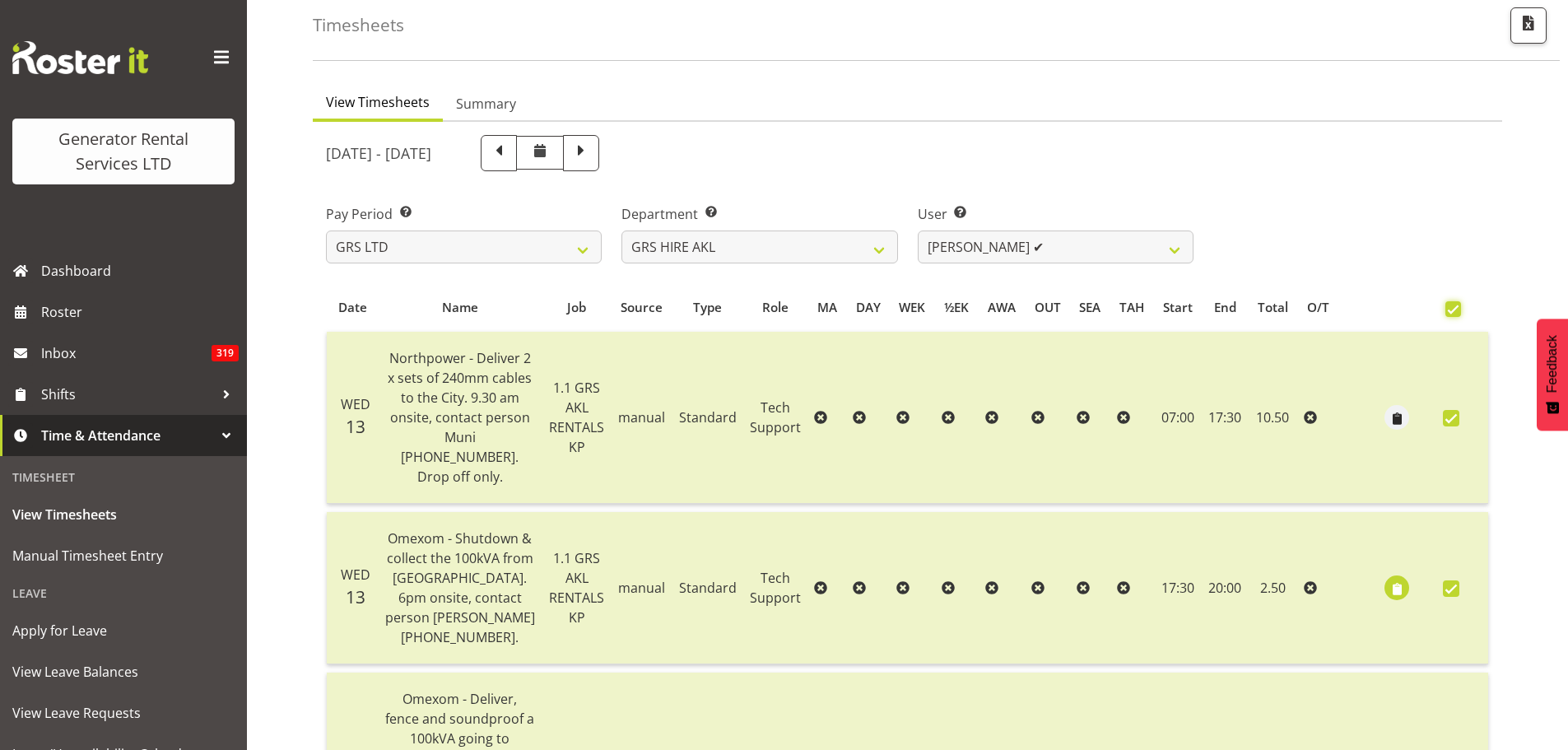
checkbox input "true"
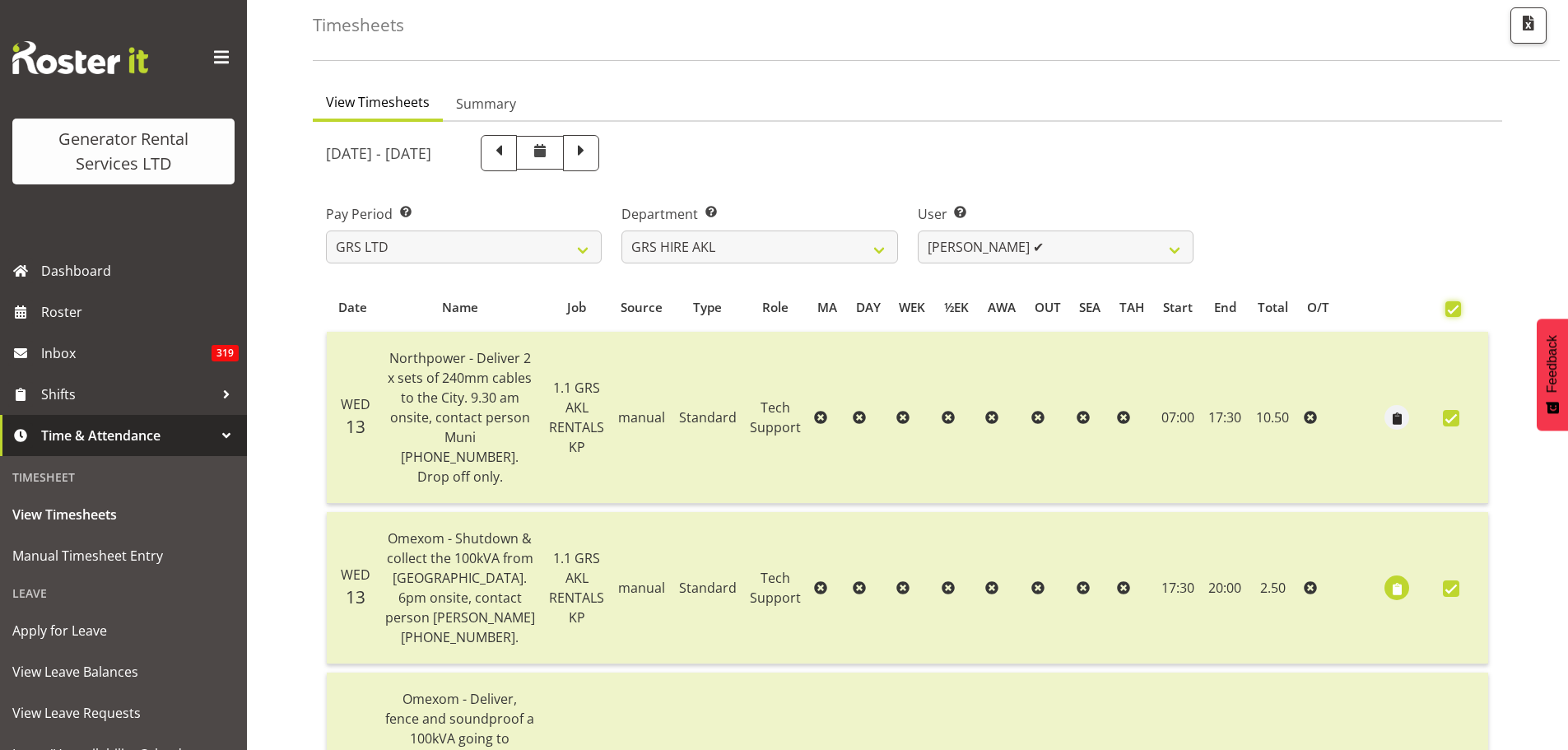
checkbox input "true"
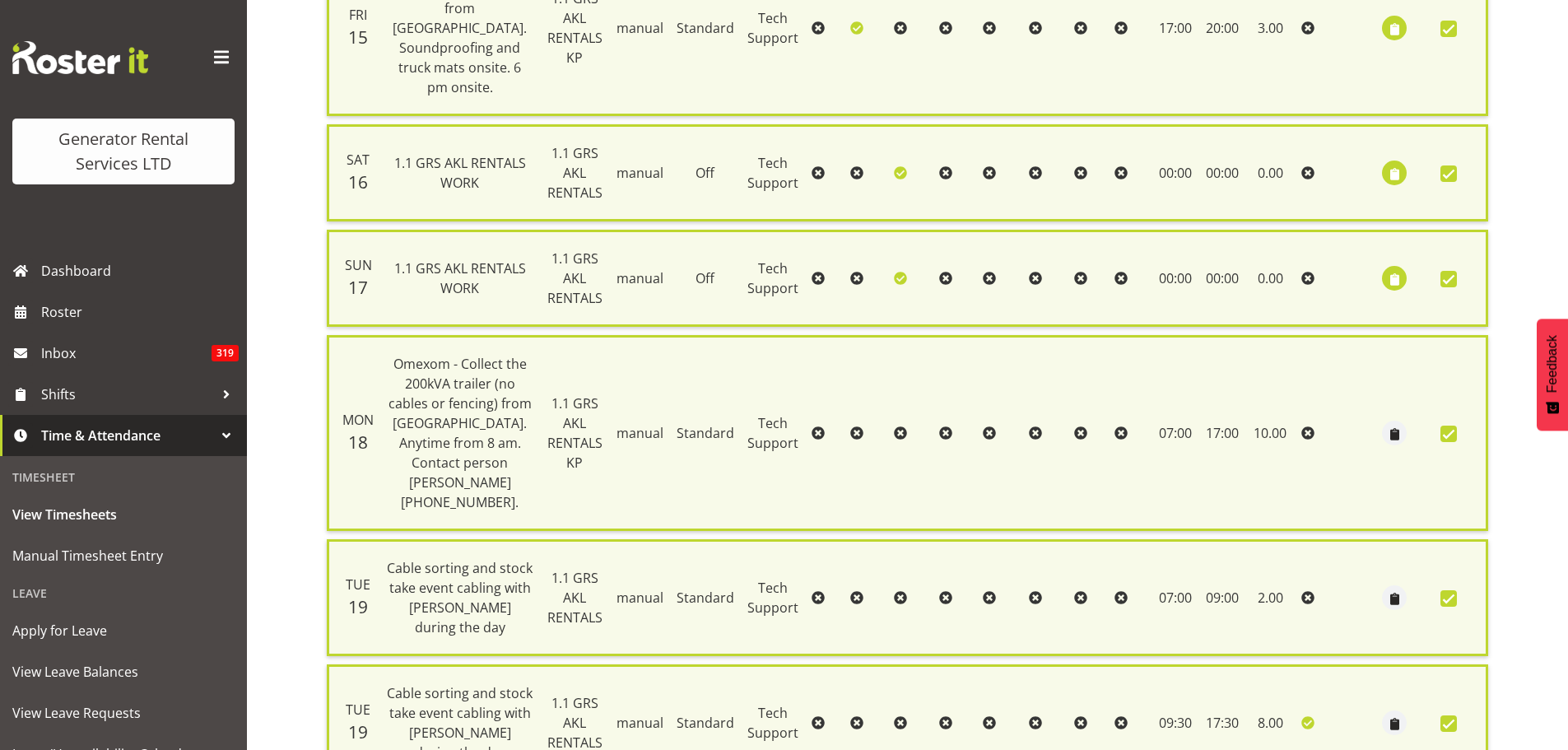
scroll to position [1330, 0]
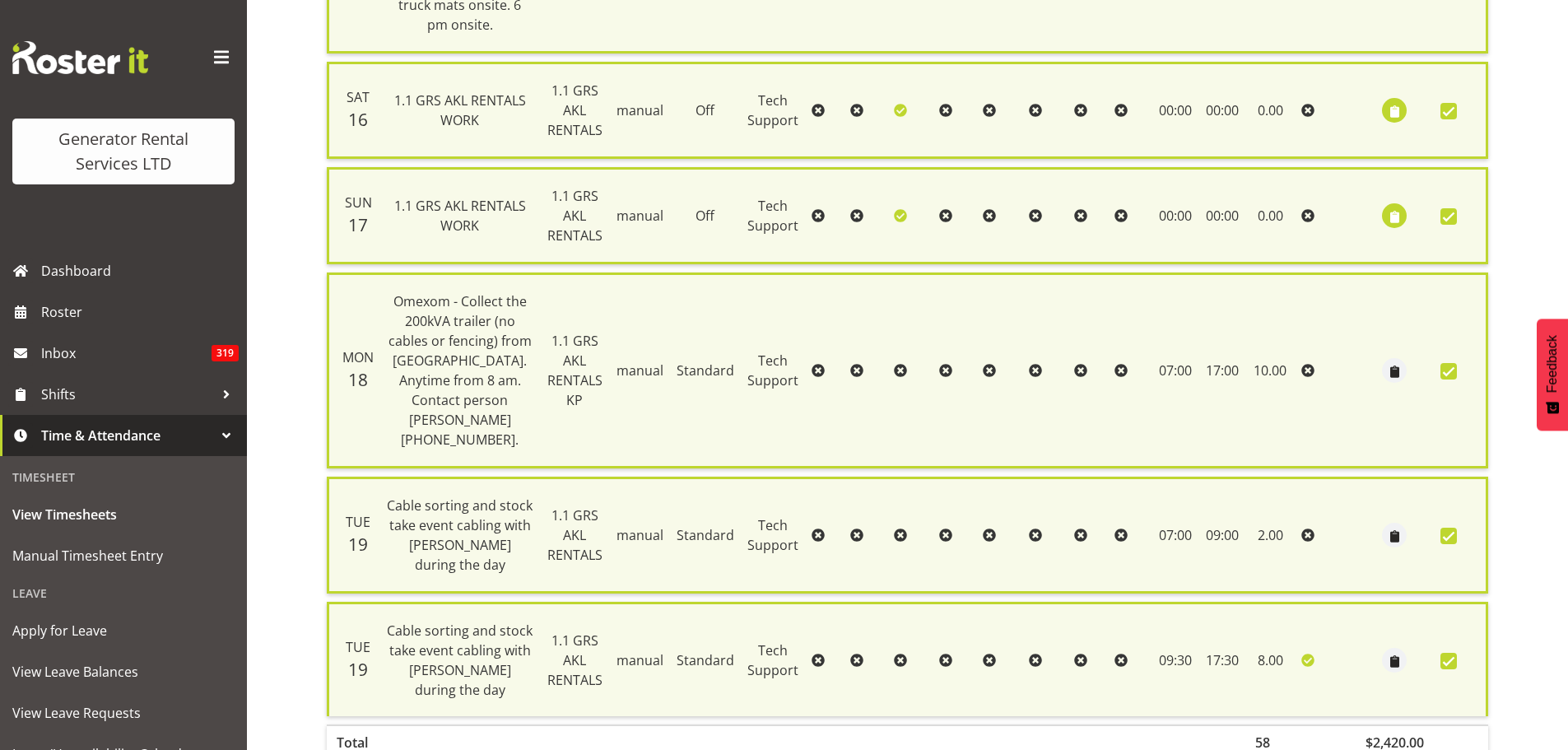
checkbox input "false"
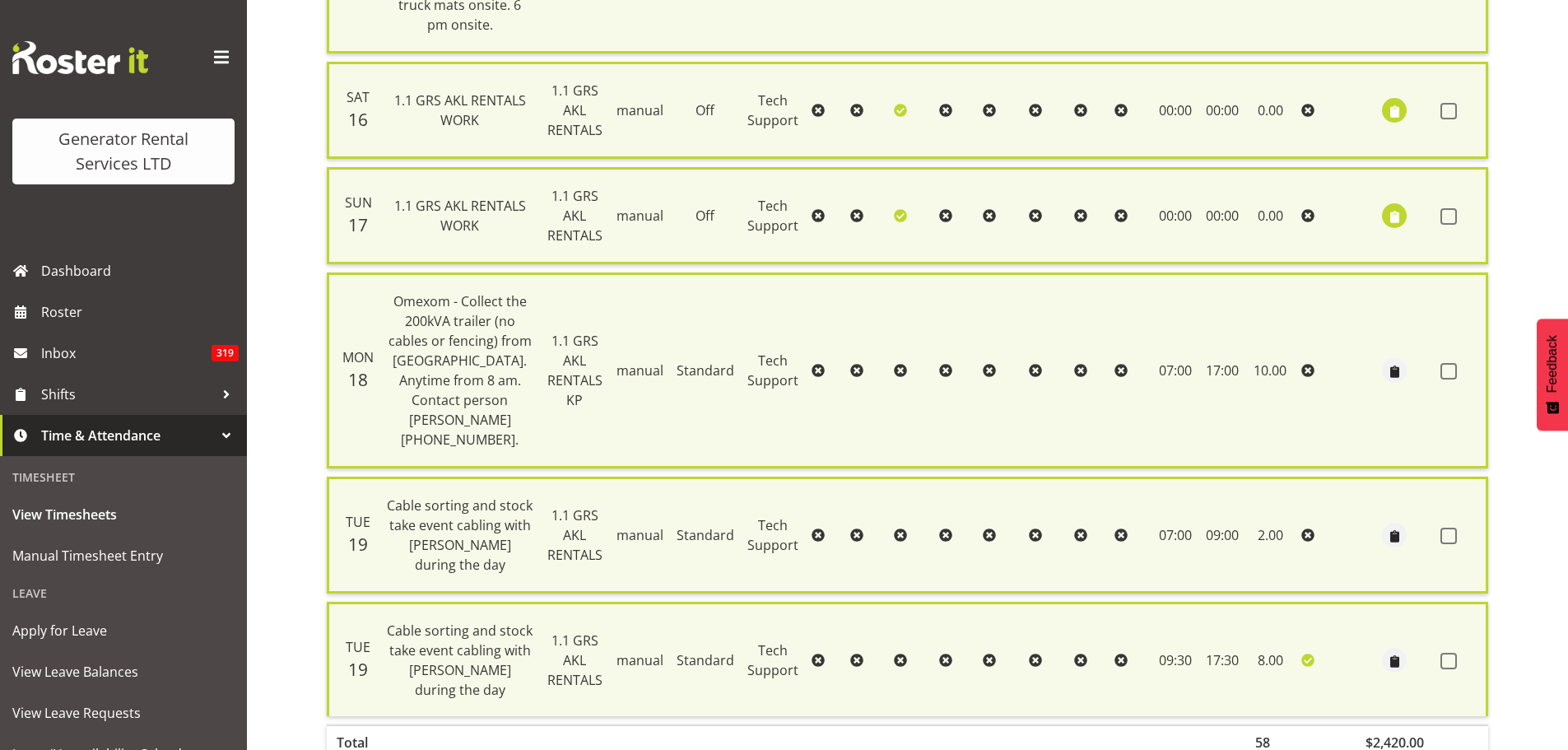
checkbox input "false"
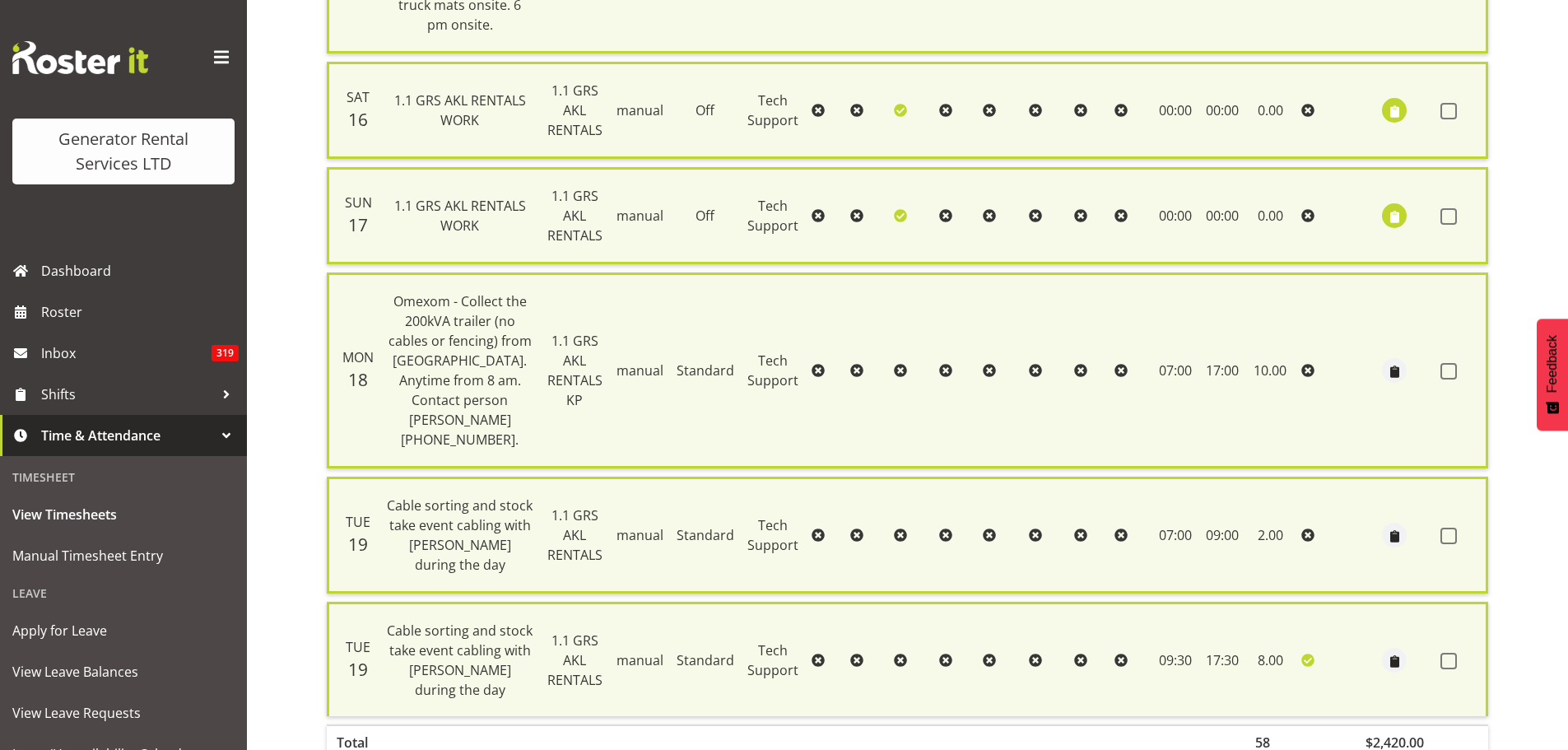
checkbox input "false"
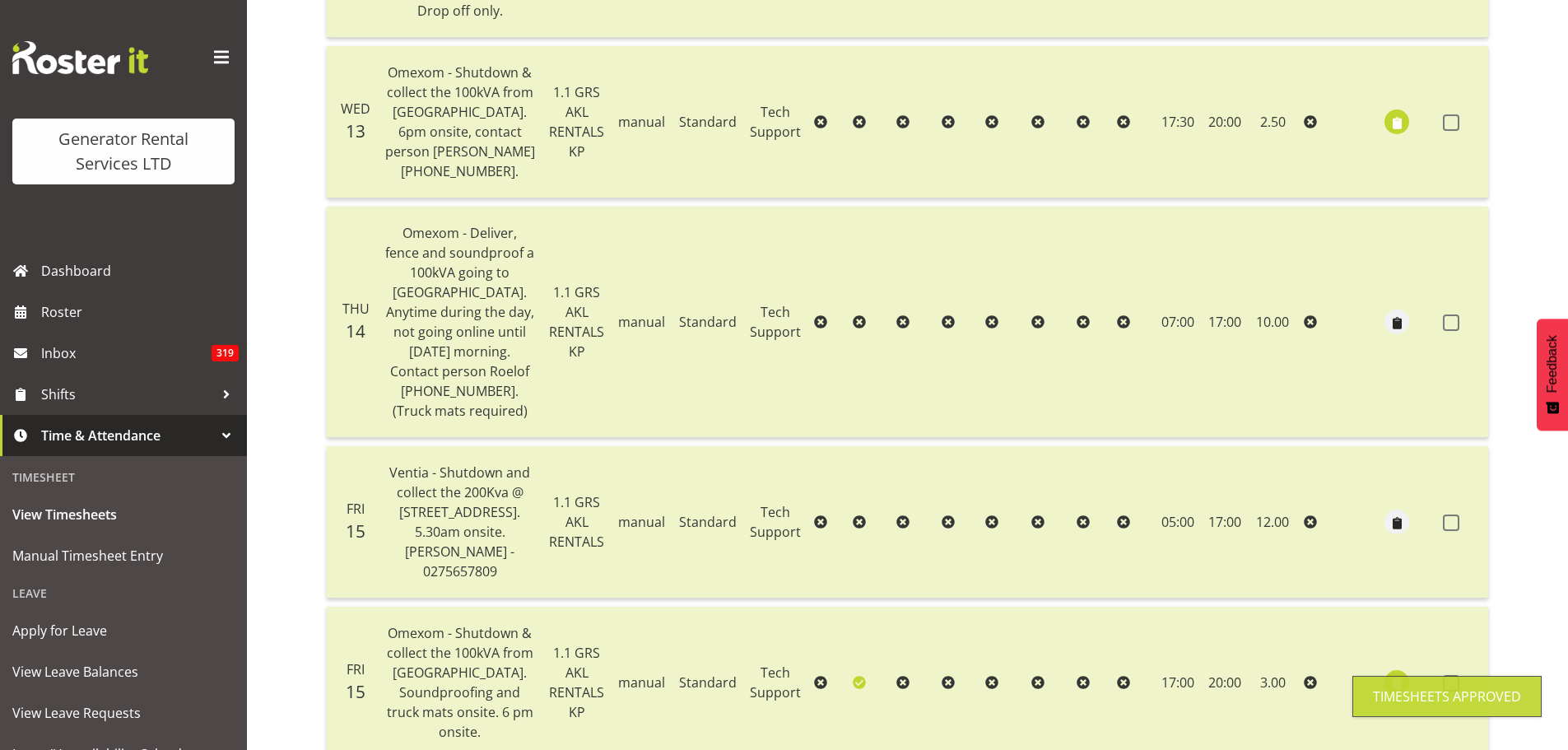
scroll to position [78, 0]
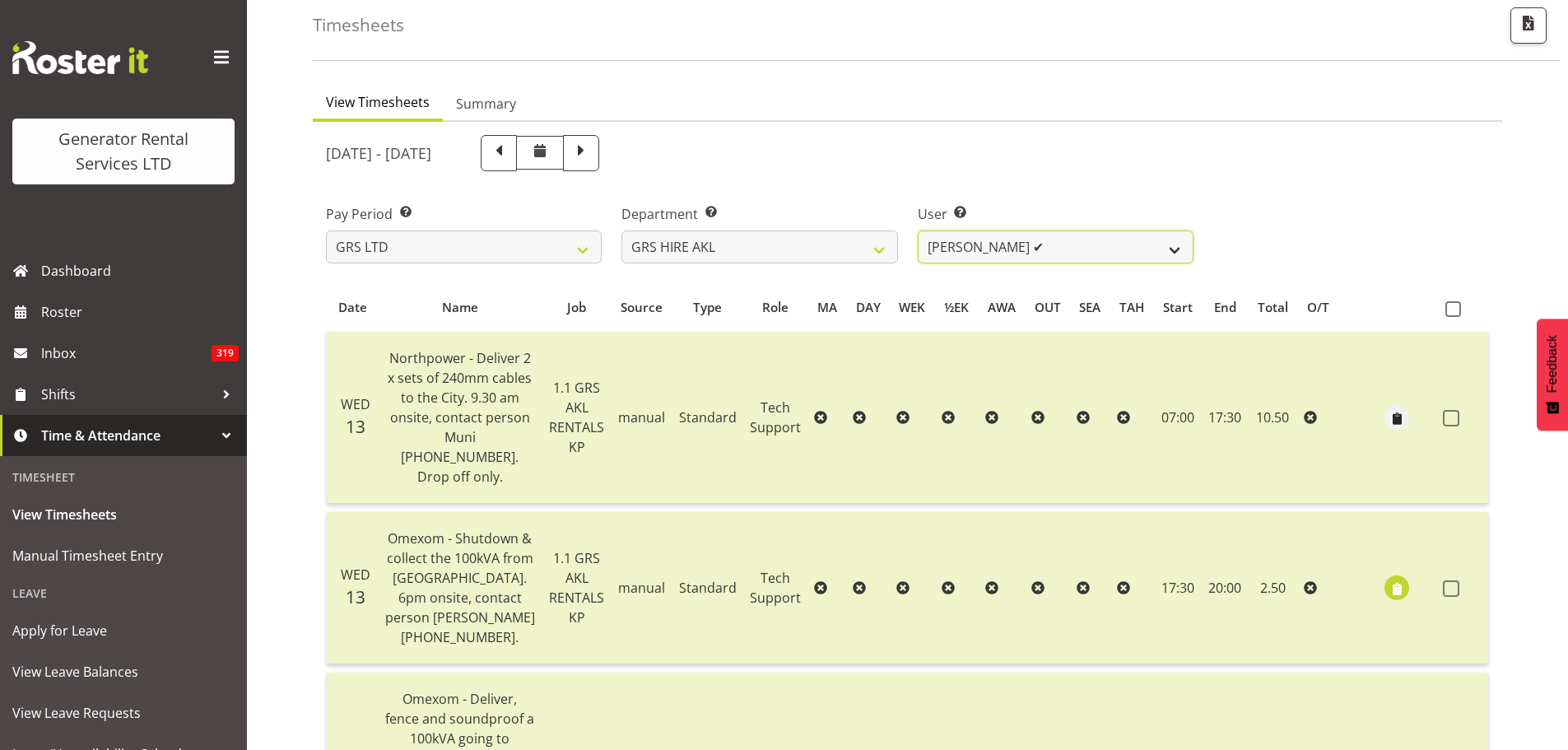
click at [1176, 249] on select "[PERSON_NAME] ✔ [PERSON_NAME] ✔ [PERSON_NAME] ([GEOGRAPHIC_DATA]) [GEOGRAPHIC_D…" at bounding box center [1056, 247] width 276 height 33
select select "180"
click at [918, 231] on select "[PERSON_NAME] ✔ [PERSON_NAME] ✔ [PERSON_NAME] ([GEOGRAPHIC_DATA]) [GEOGRAPHIC_D…" at bounding box center [1056, 247] width 276 height 33
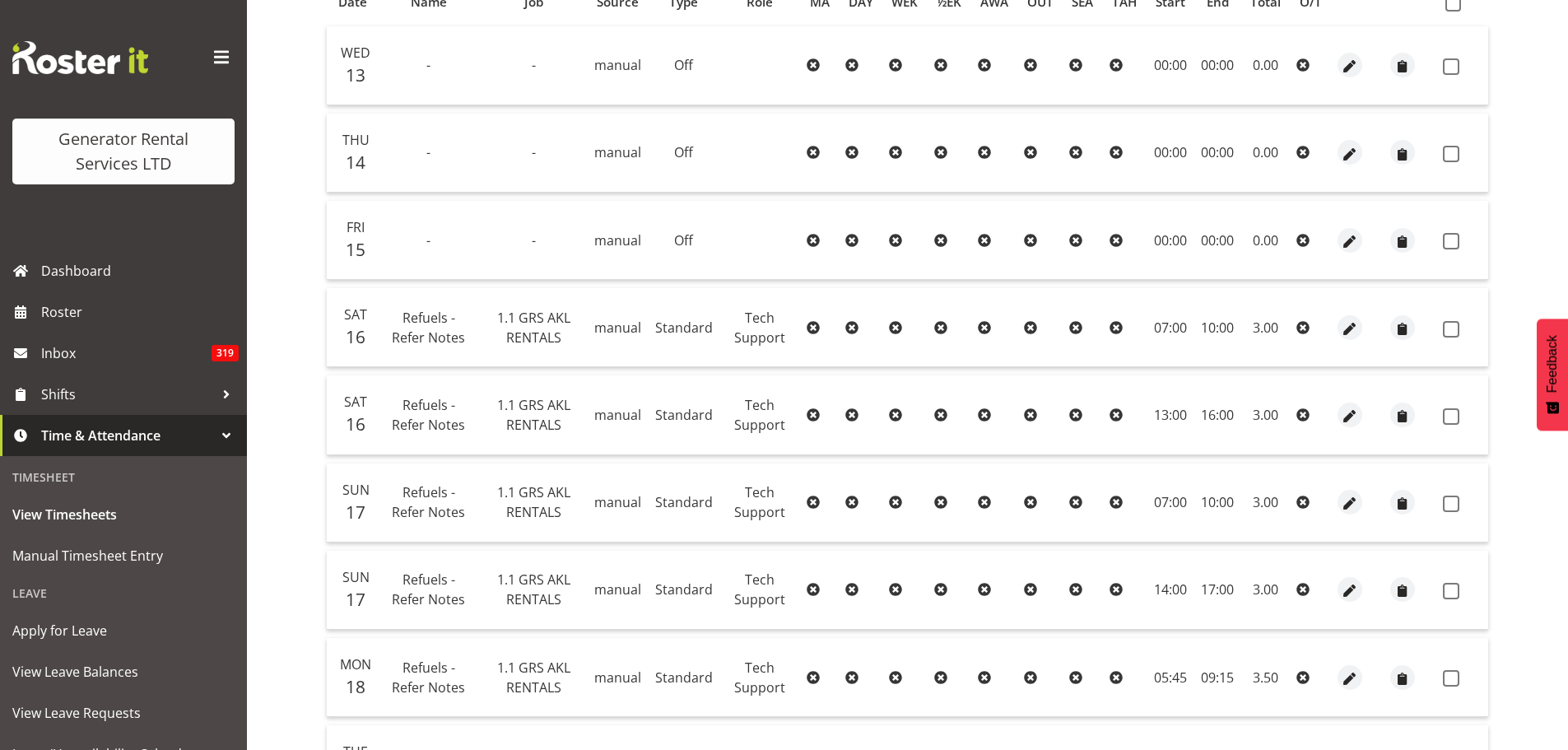
scroll to position [0, 0]
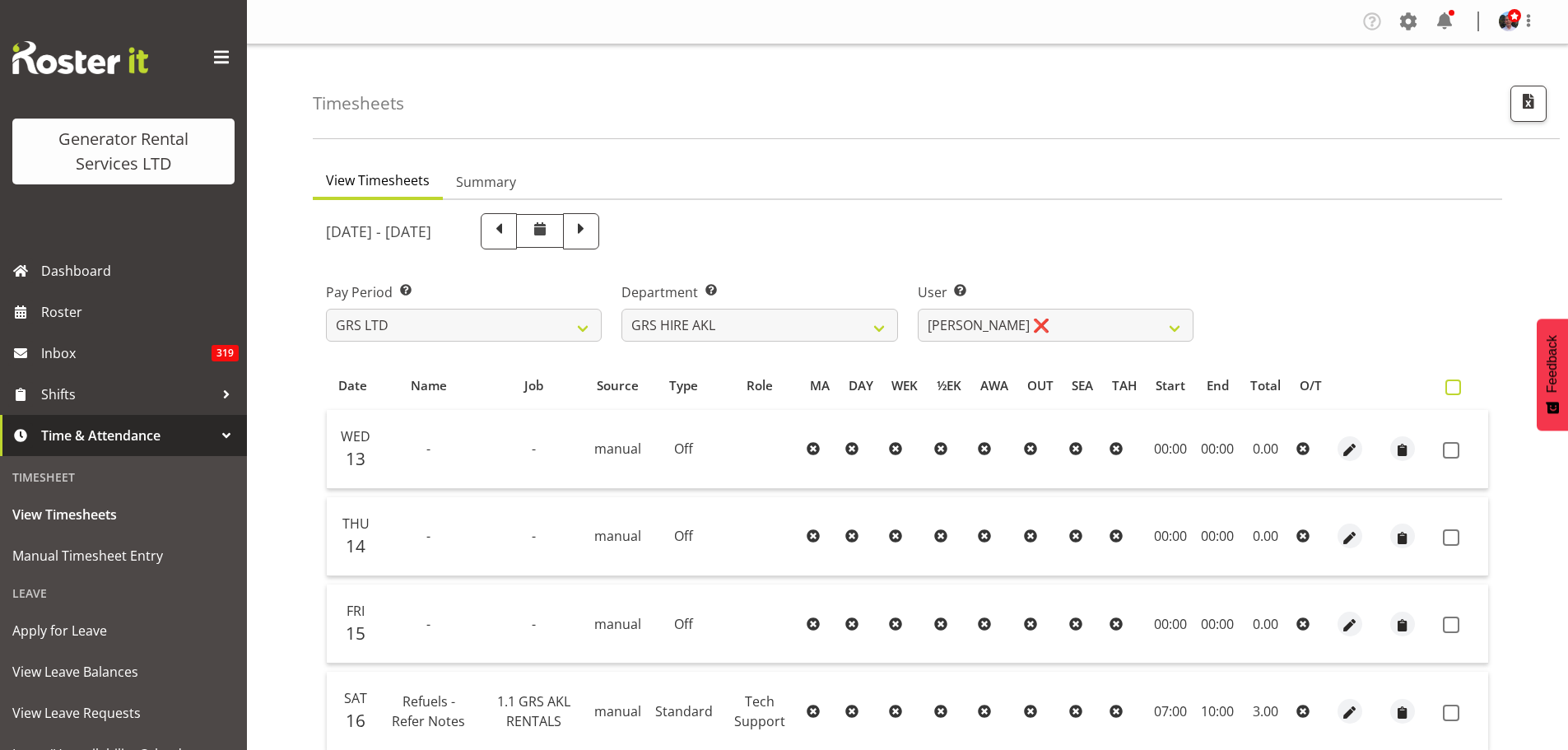
click at [1451, 392] on span at bounding box center [1454, 387] width 15 height 15
click at [1451, 392] on input "checkbox" at bounding box center [1451, 387] width 10 height 10
checkbox input "true"
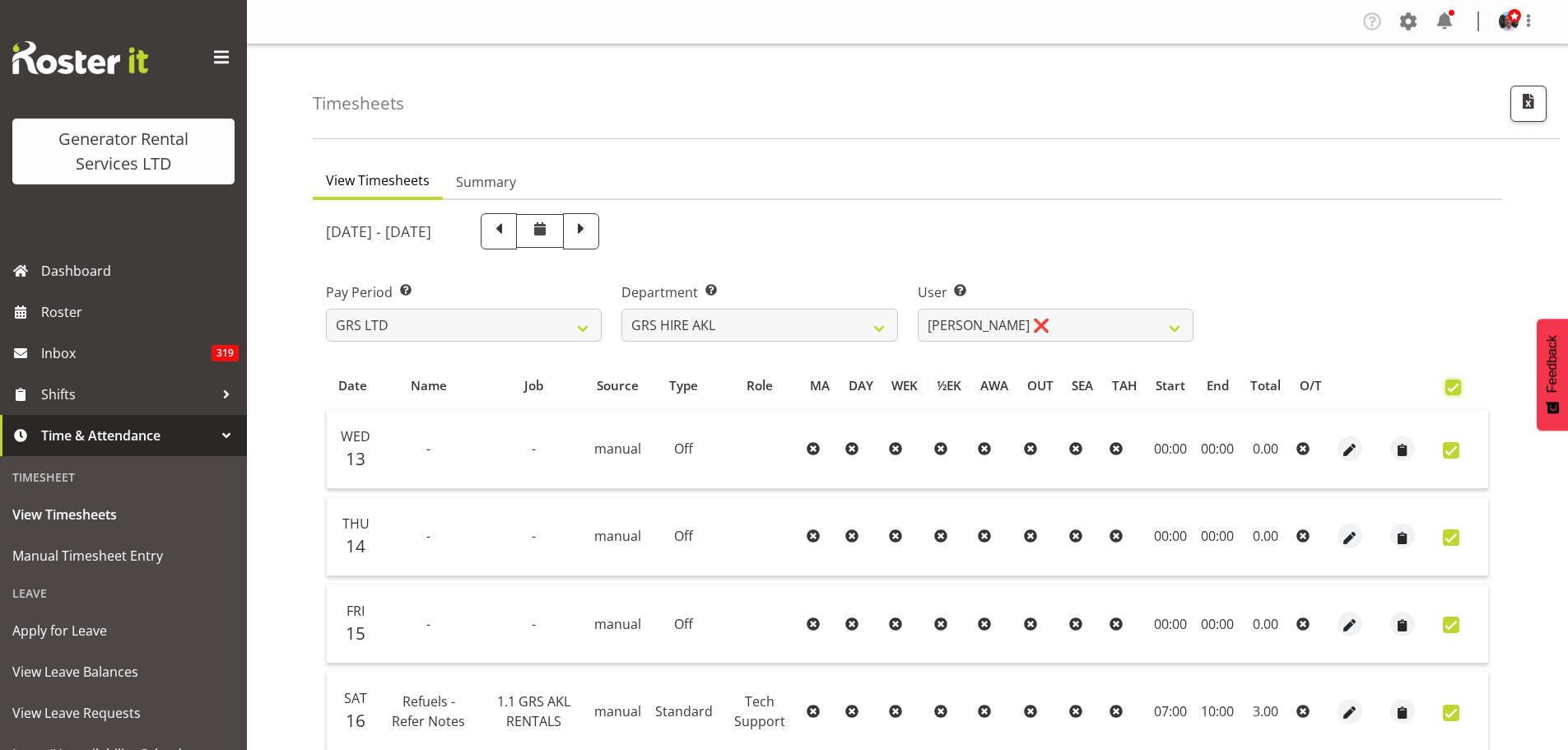
checkbox input "true"
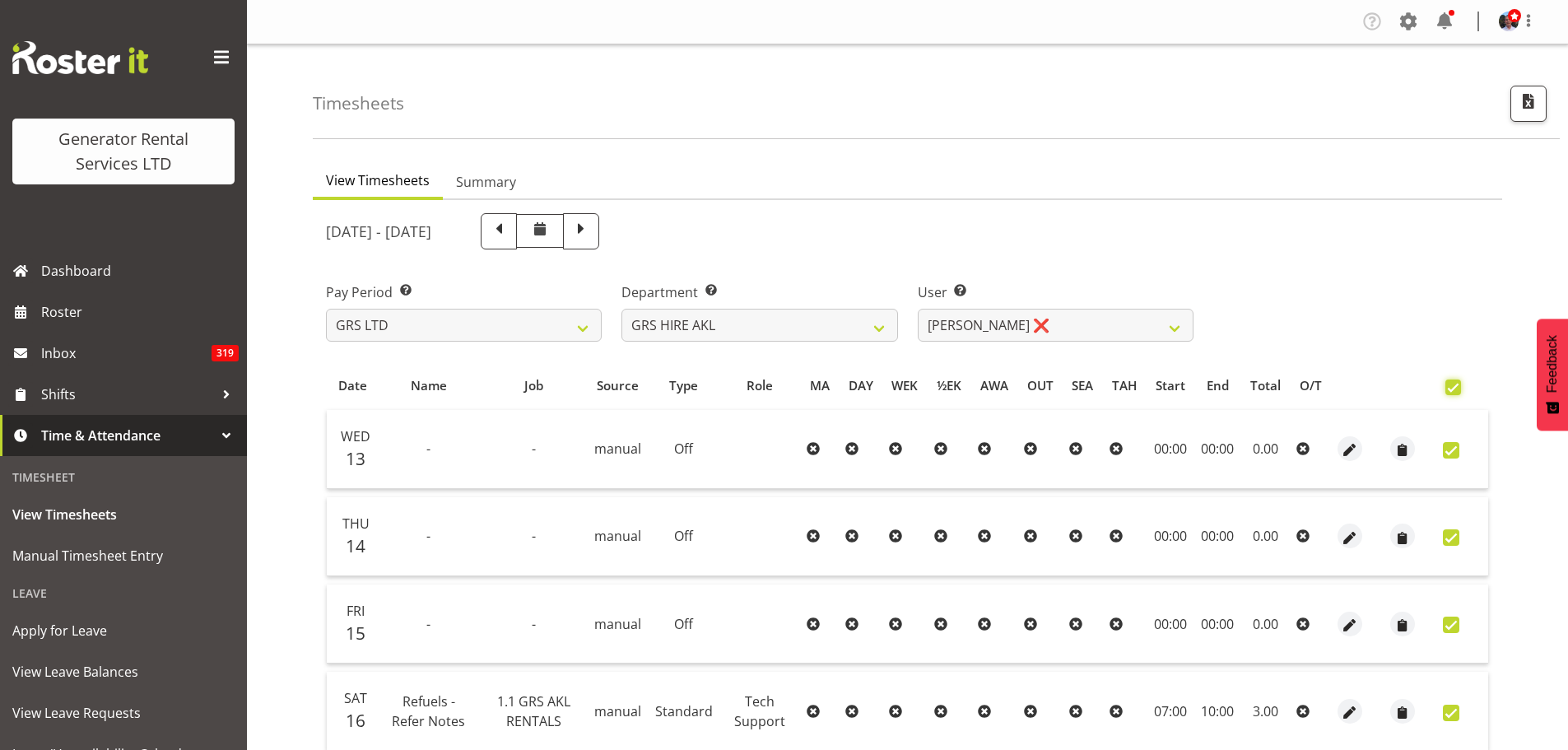
checkbox input "true"
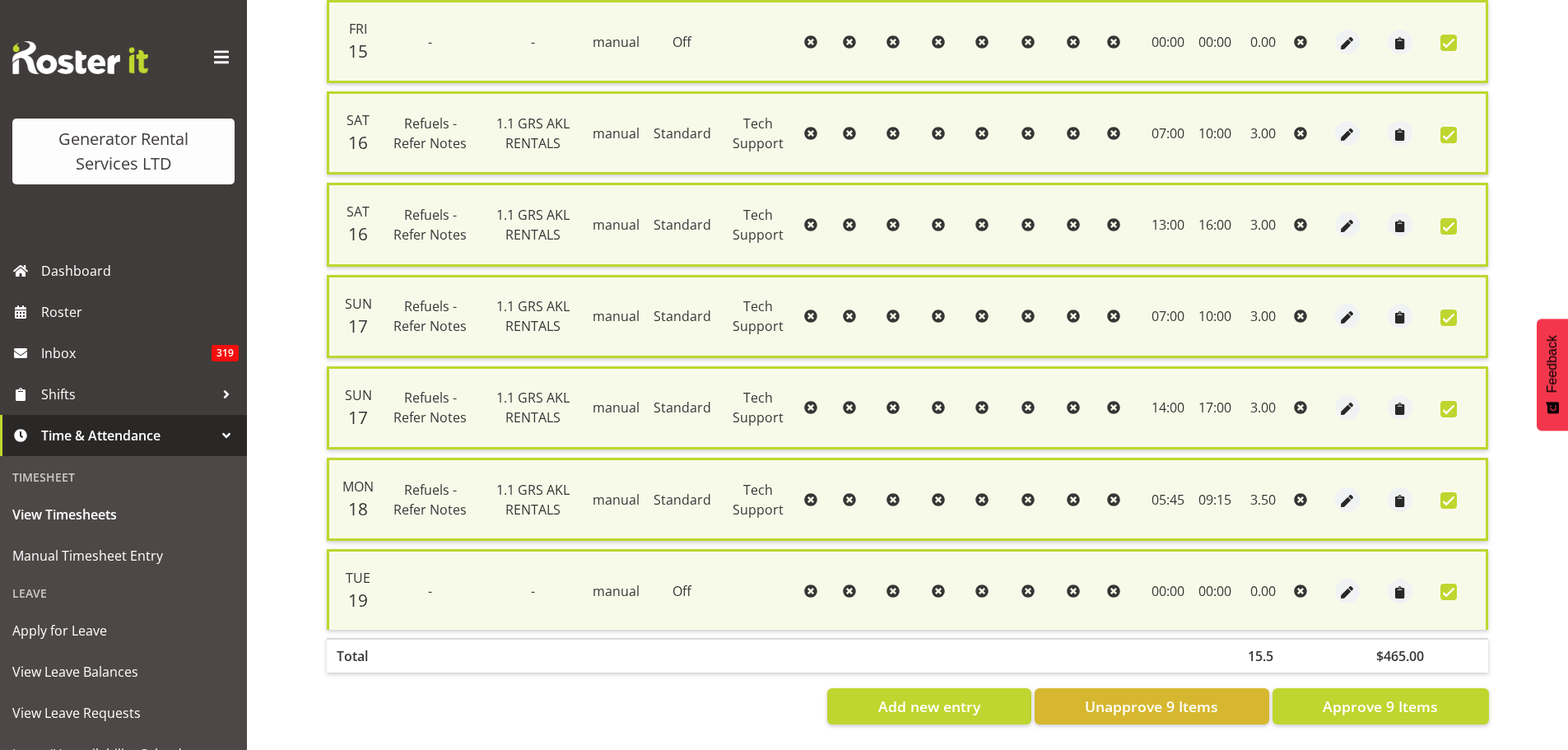
scroll to position [605, 0]
click at [1370, 699] on span "Approve 9 Items" at bounding box center [1380, 706] width 115 height 21
checkbox input "false"
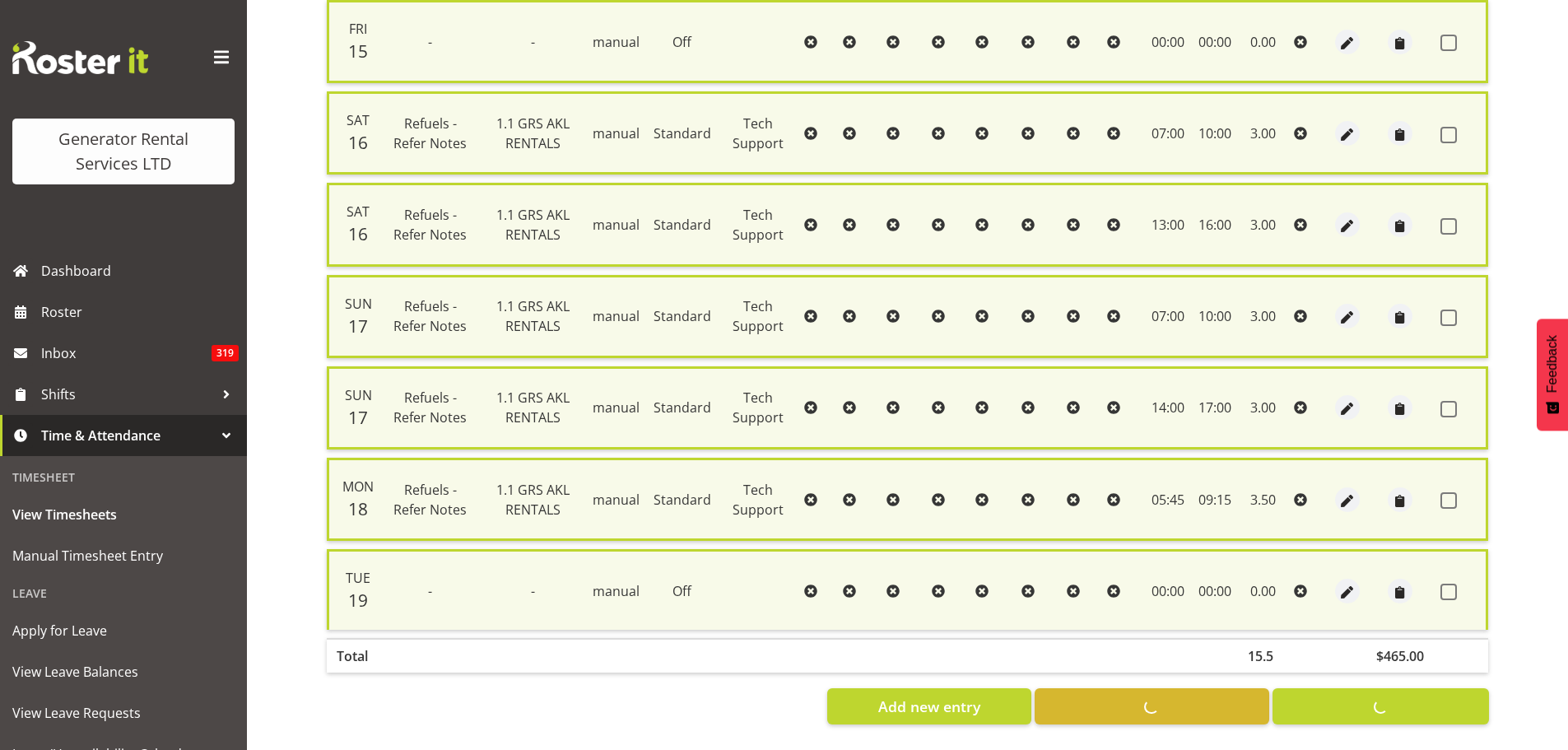
checkbox input "false"
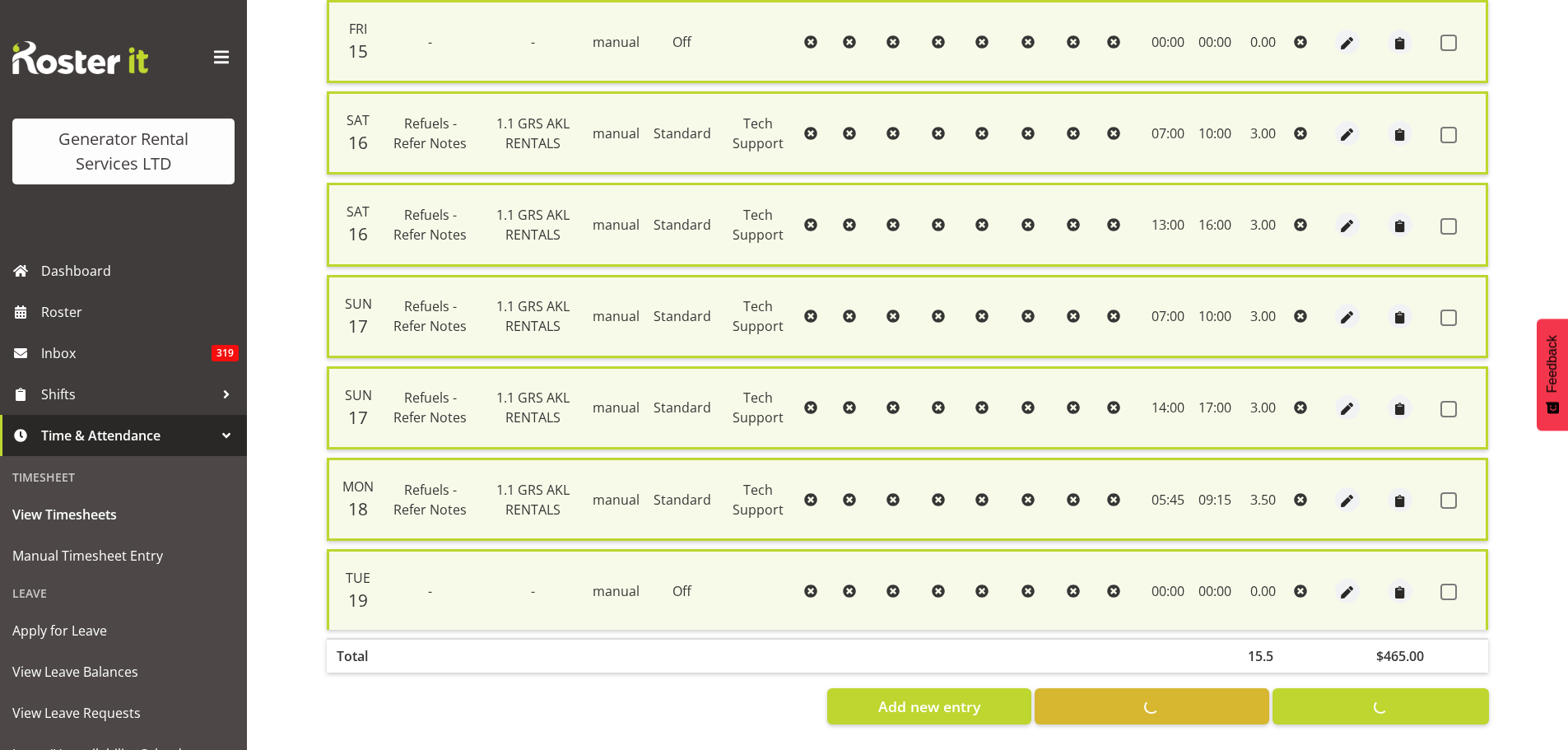
checkbox input "false"
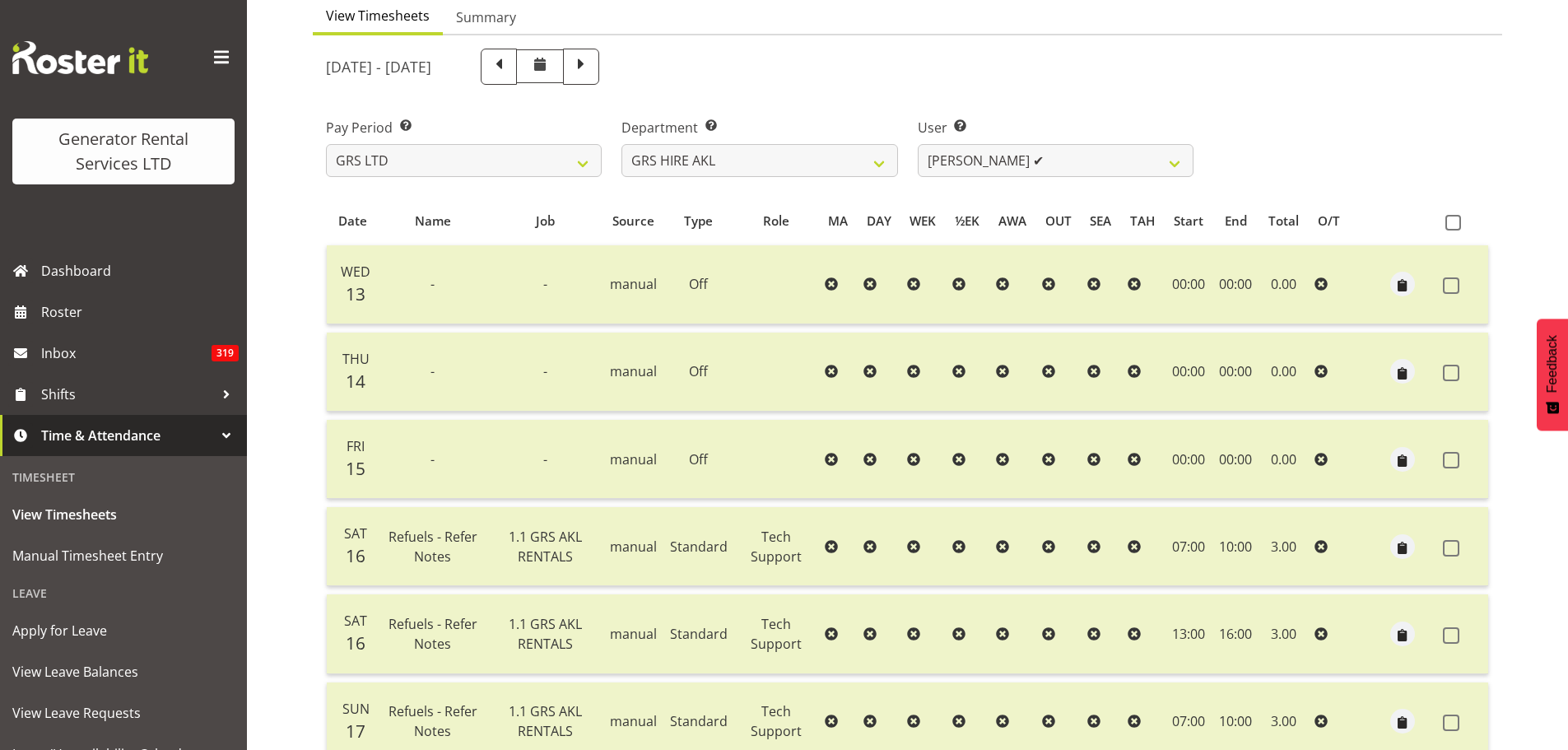
scroll to position [158, 0]
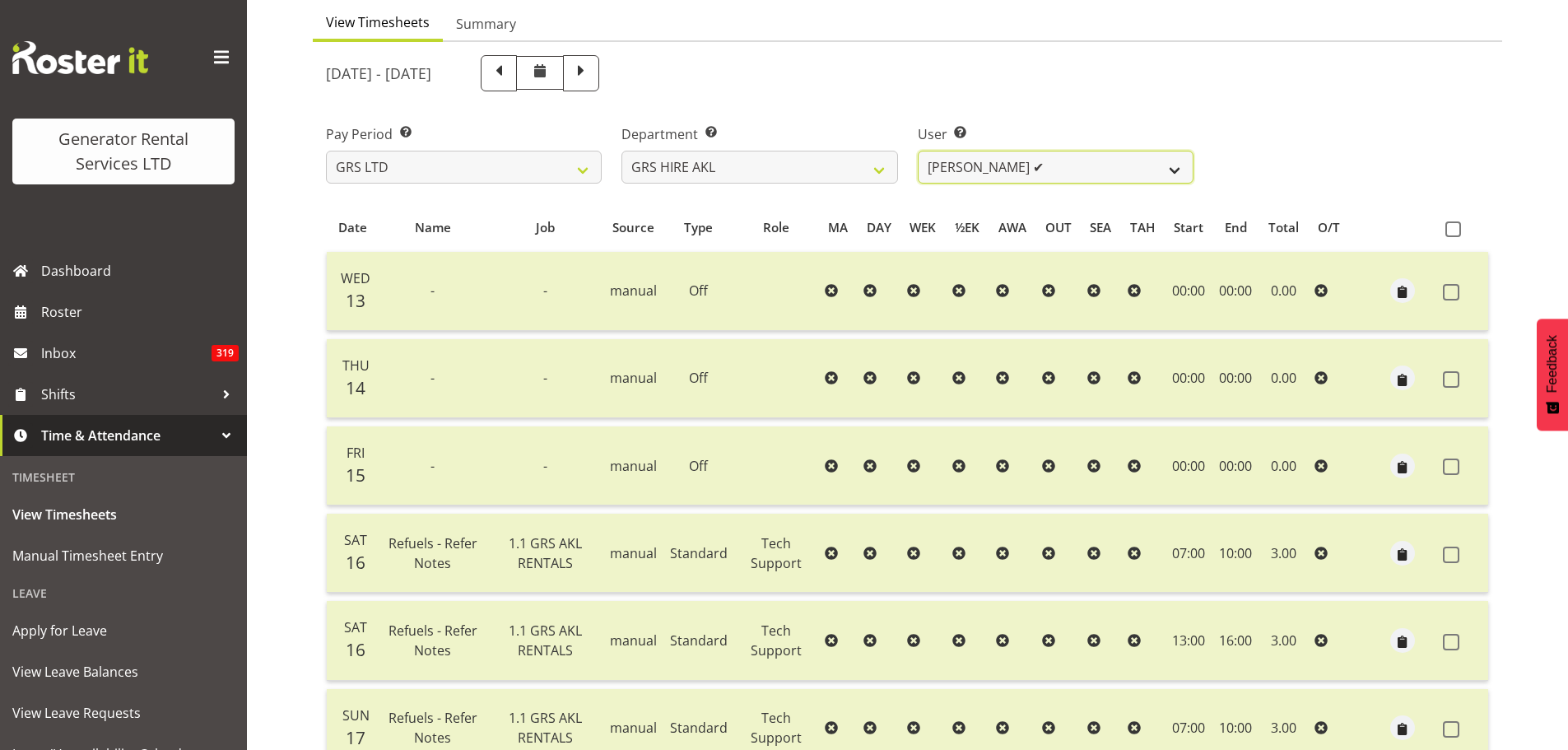
click at [1174, 170] on select "[PERSON_NAME] ✔ [PERSON_NAME] ✔ [PERSON_NAME] ([GEOGRAPHIC_DATA]) [GEOGRAPHIC_D…" at bounding box center [1056, 167] width 276 height 33
select select "183"
click at [918, 151] on select "[PERSON_NAME] ✔ [PERSON_NAME] ✔ [PERSON_NAME] ([GEOGRAPHIC_DATA]) [GEOGRAPHIC_D…" at bounding box center [1056, 167] width 276 height 33
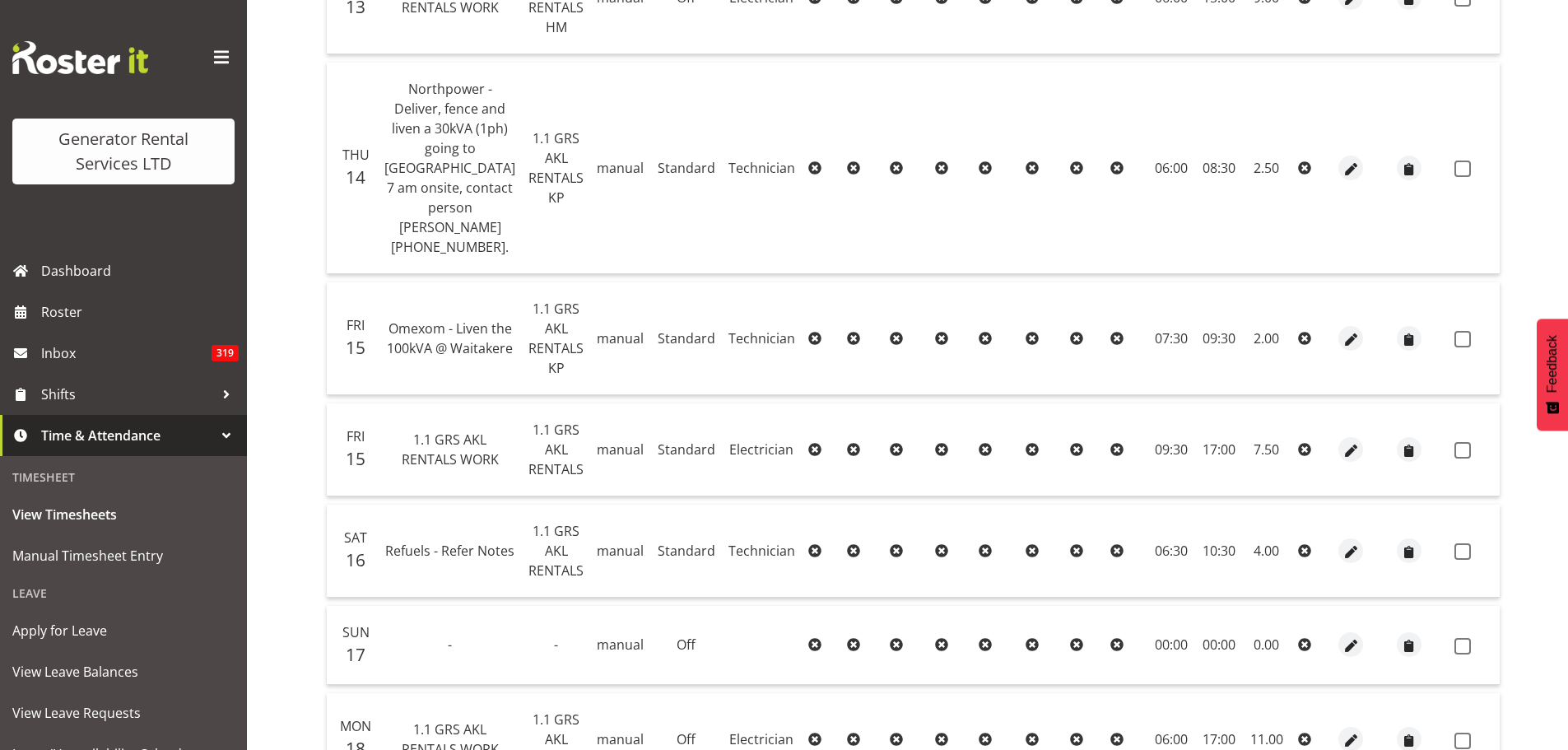
scroll to position [142, 0]
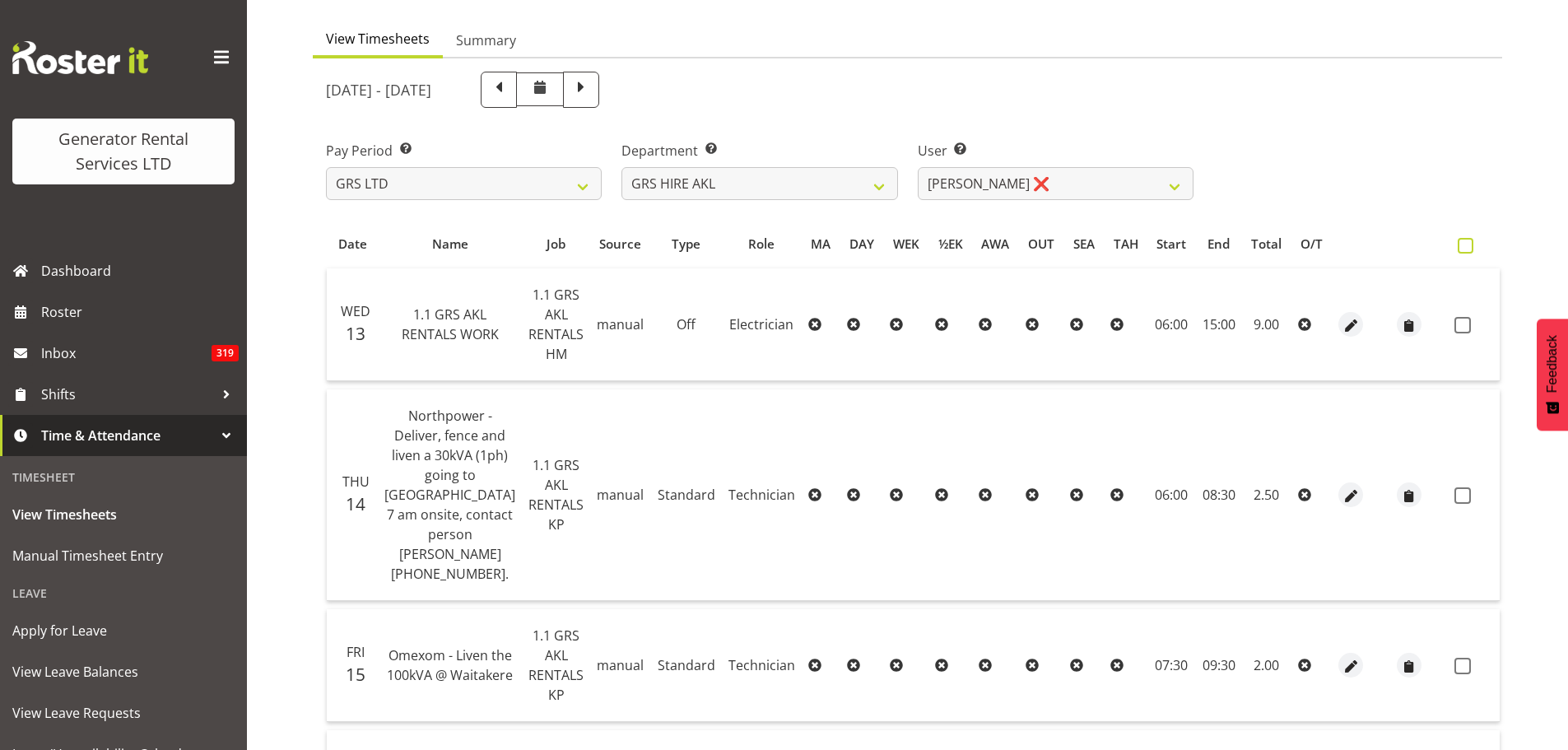
click at [1458, 246] on span at bounding box center [1466, 246] width 15 height 15
click at [1458, 246] on input "checkbox" at bounding box center [1463, 245] width 10 height 10
checkbox input "true"
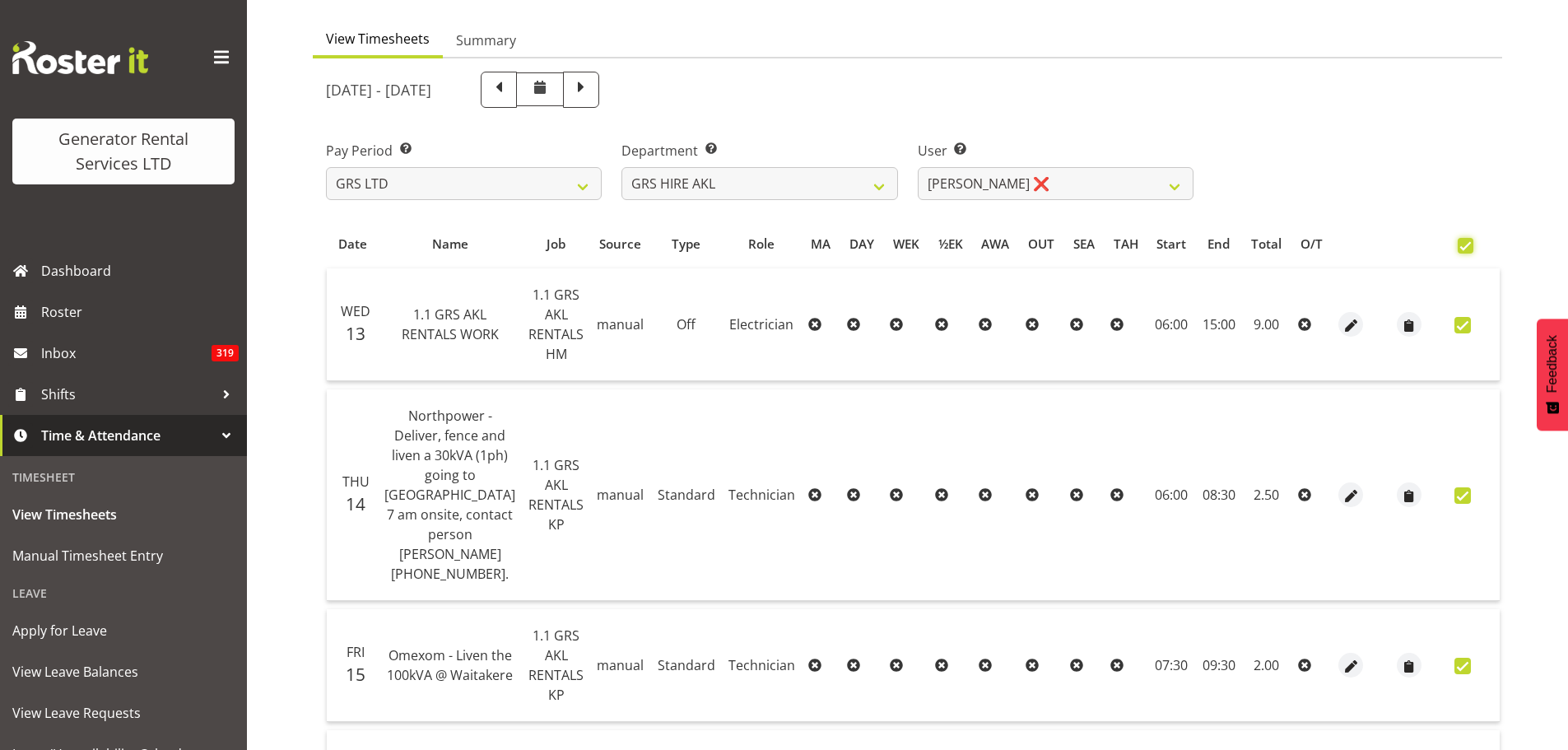
checkbox input "true"
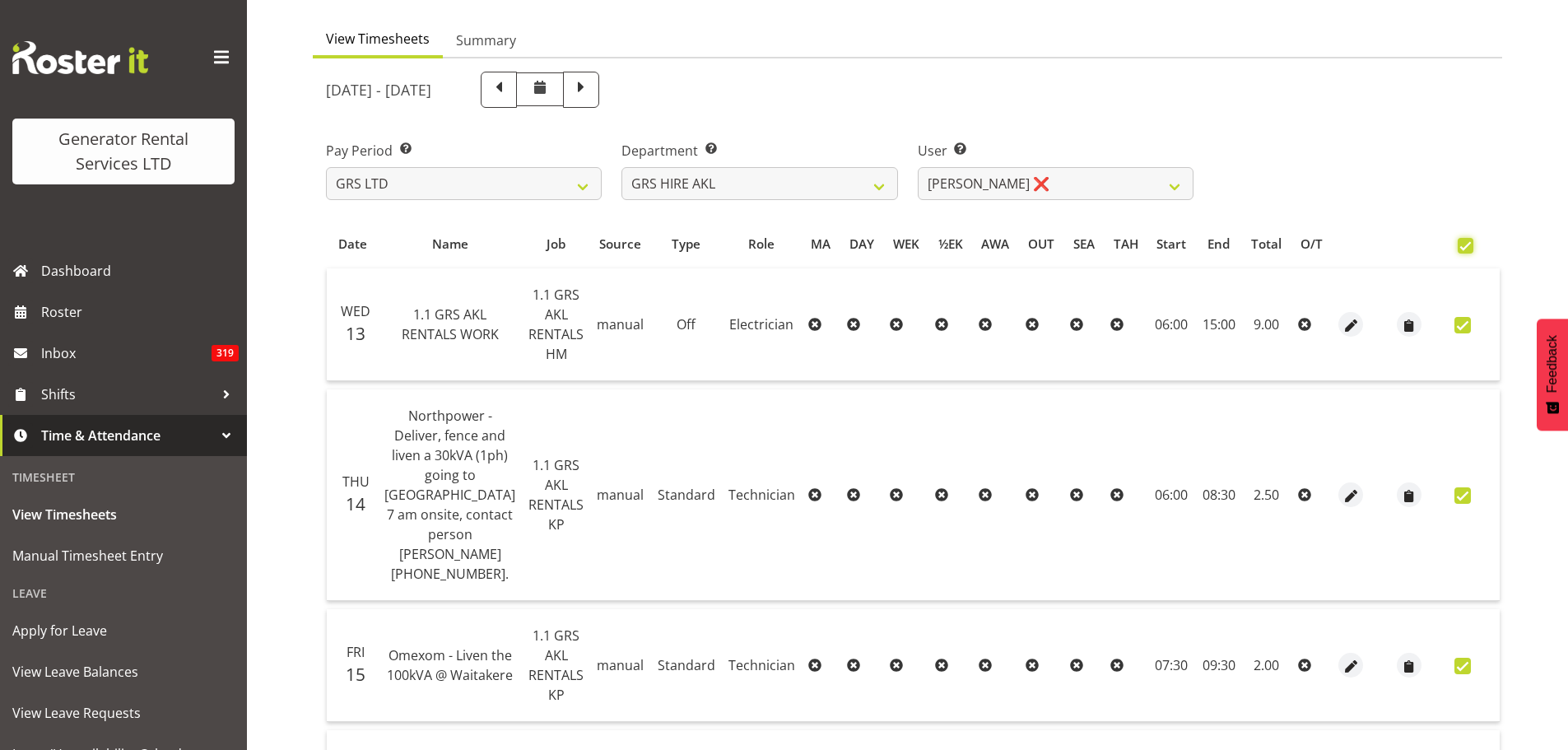
checkbox input "true"
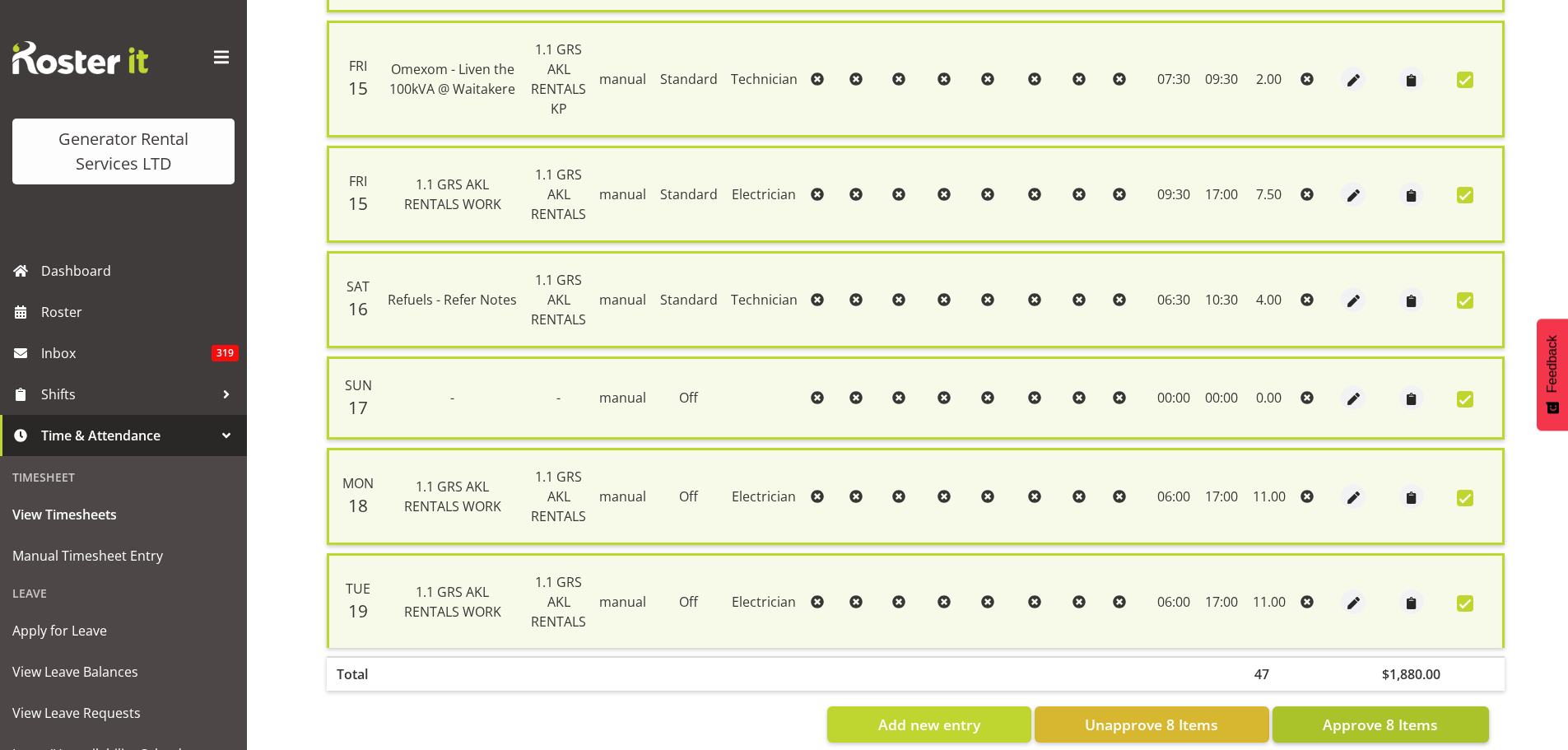
scroll to position [749, 0]
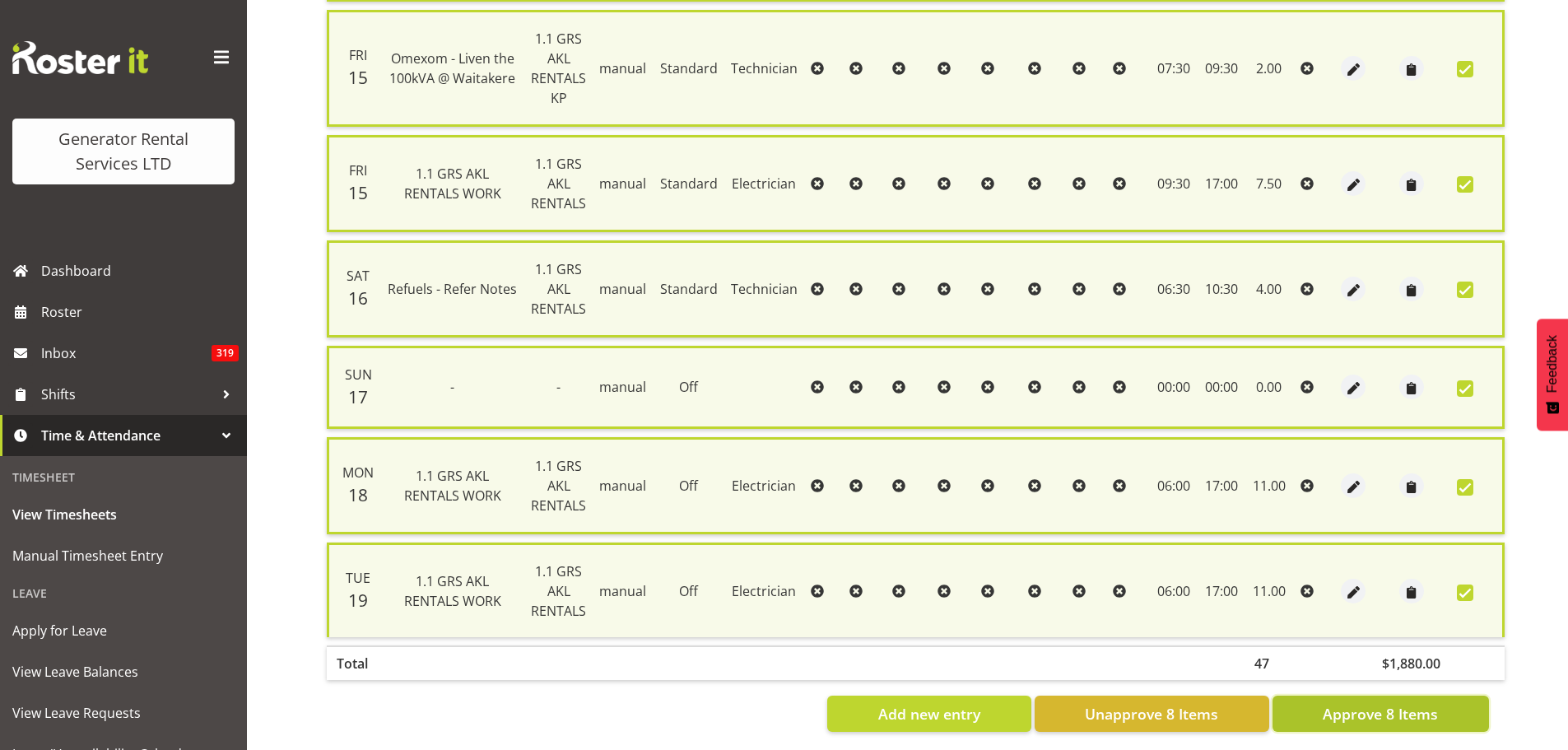
click at [1361, 703] on span "Approve 8 Items" at bounding box center [1380, 714] width 115 height 21
checkbox input "false"
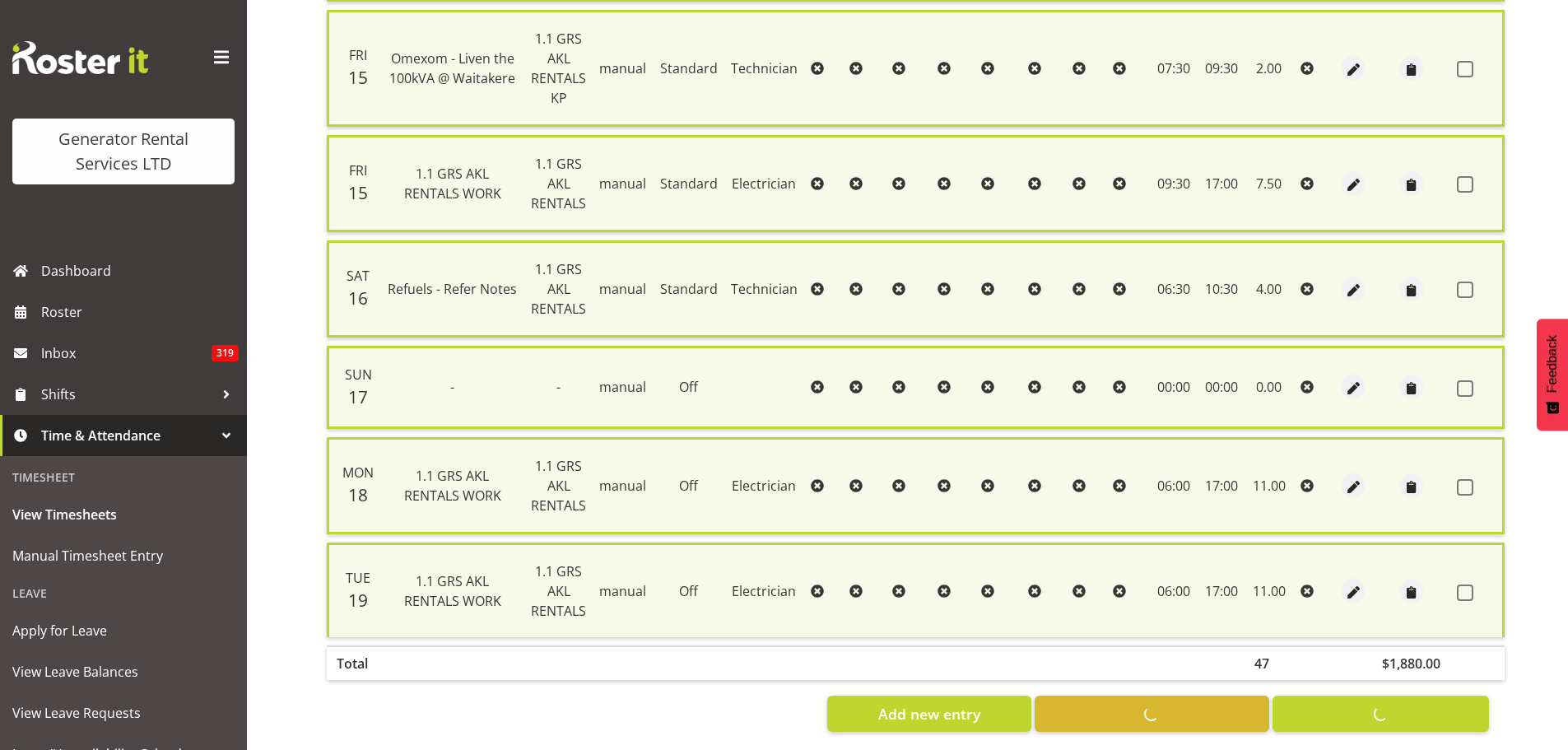
checkbox input "false"
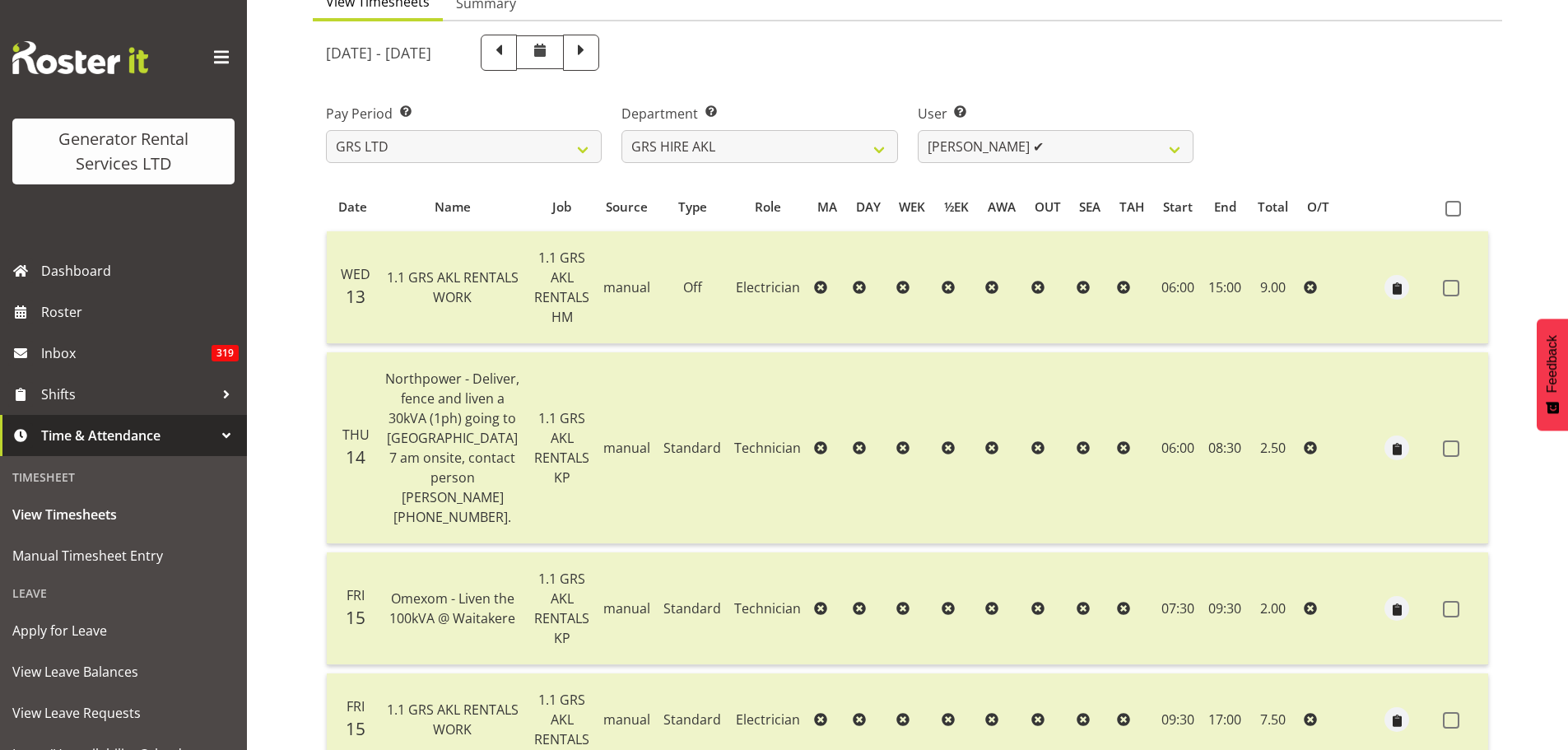
scroll to position [39, 0]
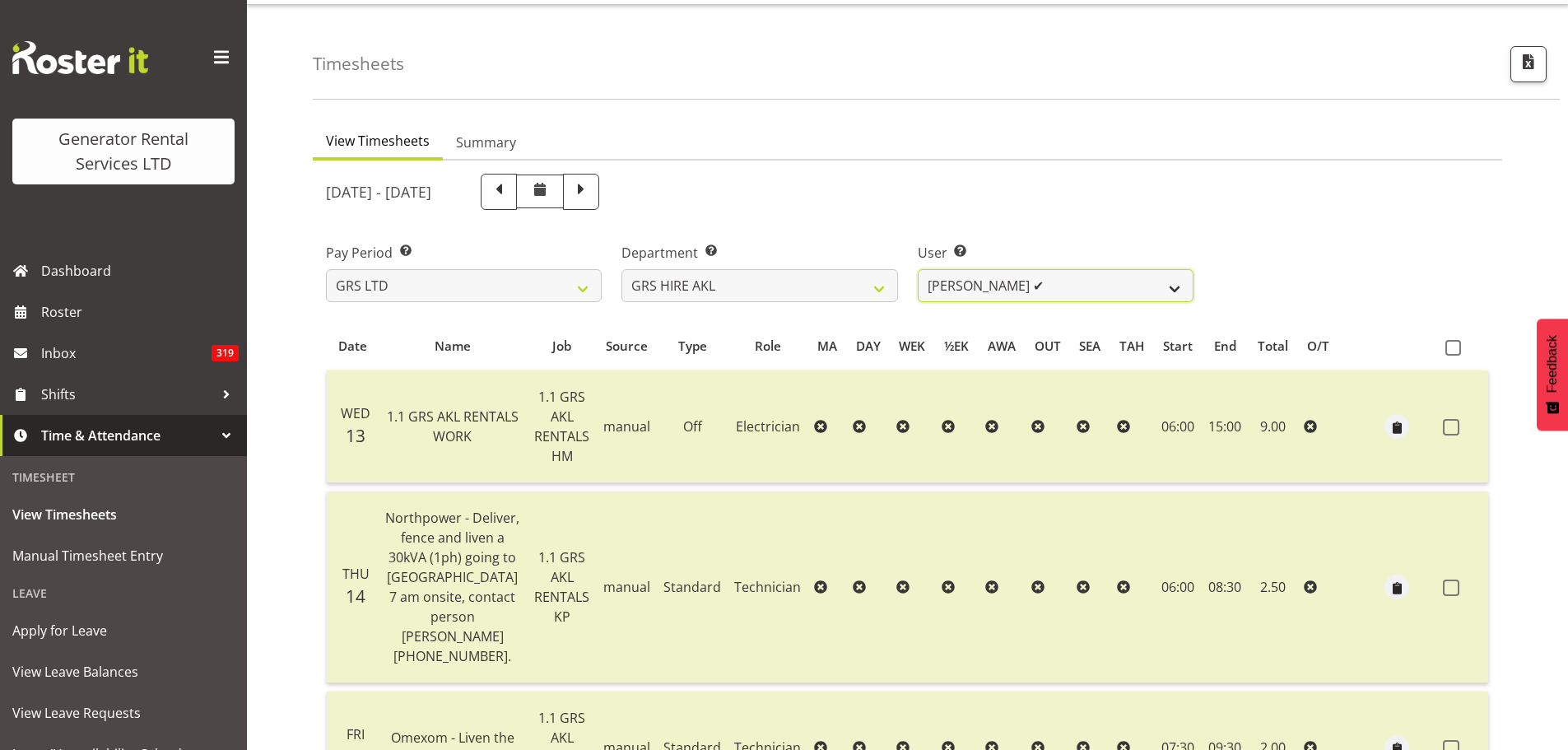
click at [1178, 289] on select "[PERSON_NAME] ✔ [PERSON_NAME] ✔ [PERSON_NAME] ([GEOGRAPHIC_DATA]) [GEOGRAPHIC_D…" at bounding box center [1056, 286] width 276 height 33
select select "187"
click at [918, 270] on select "[PERSON_NAME] ✔ [PERSON_NAME] ✔ [PERSON_NAME] ([GEOGRAPHIC_DATA]) [GEOGRAPHIC_D…" at bounding box center [1056, 286] width 276 height 33
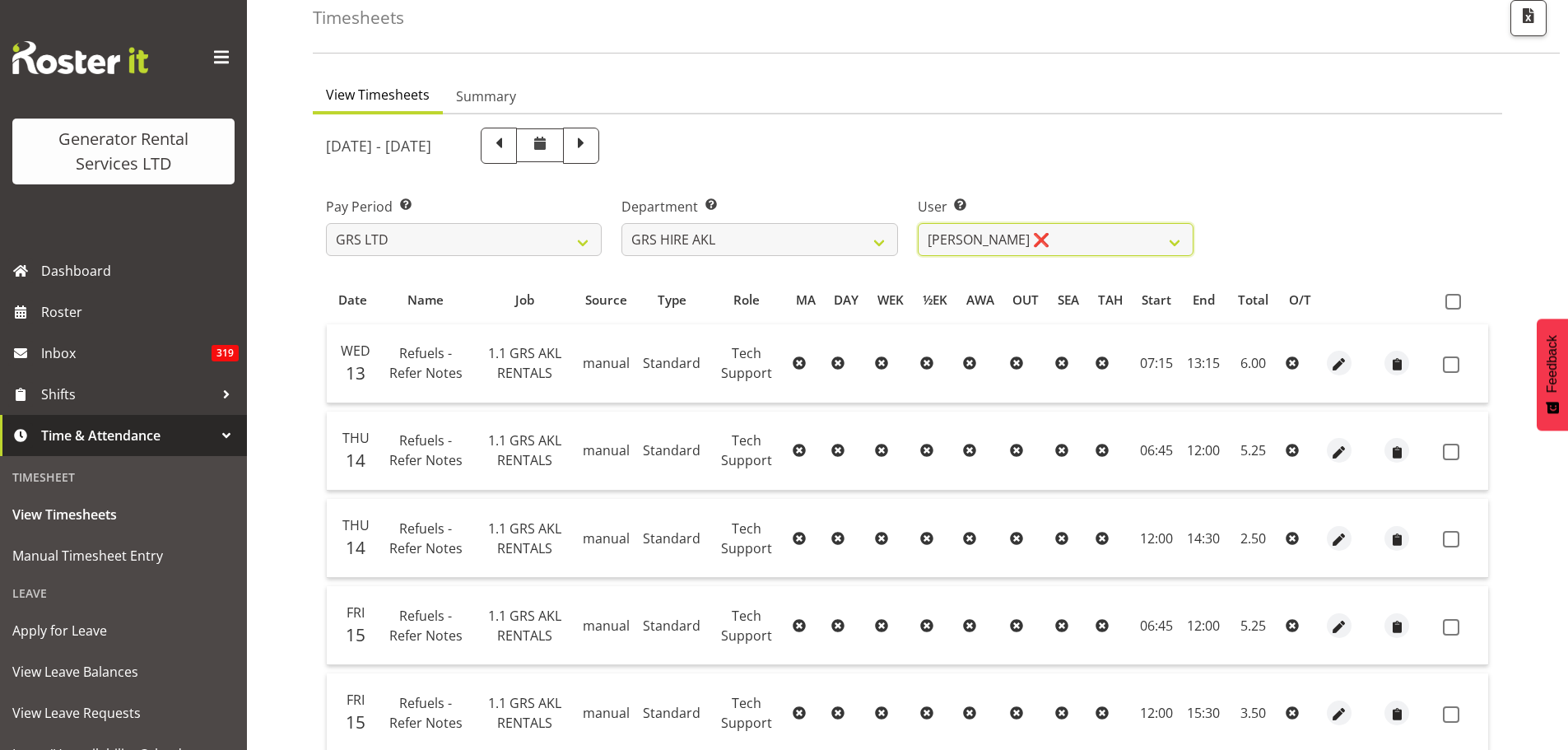
scroll to position [0, 0]
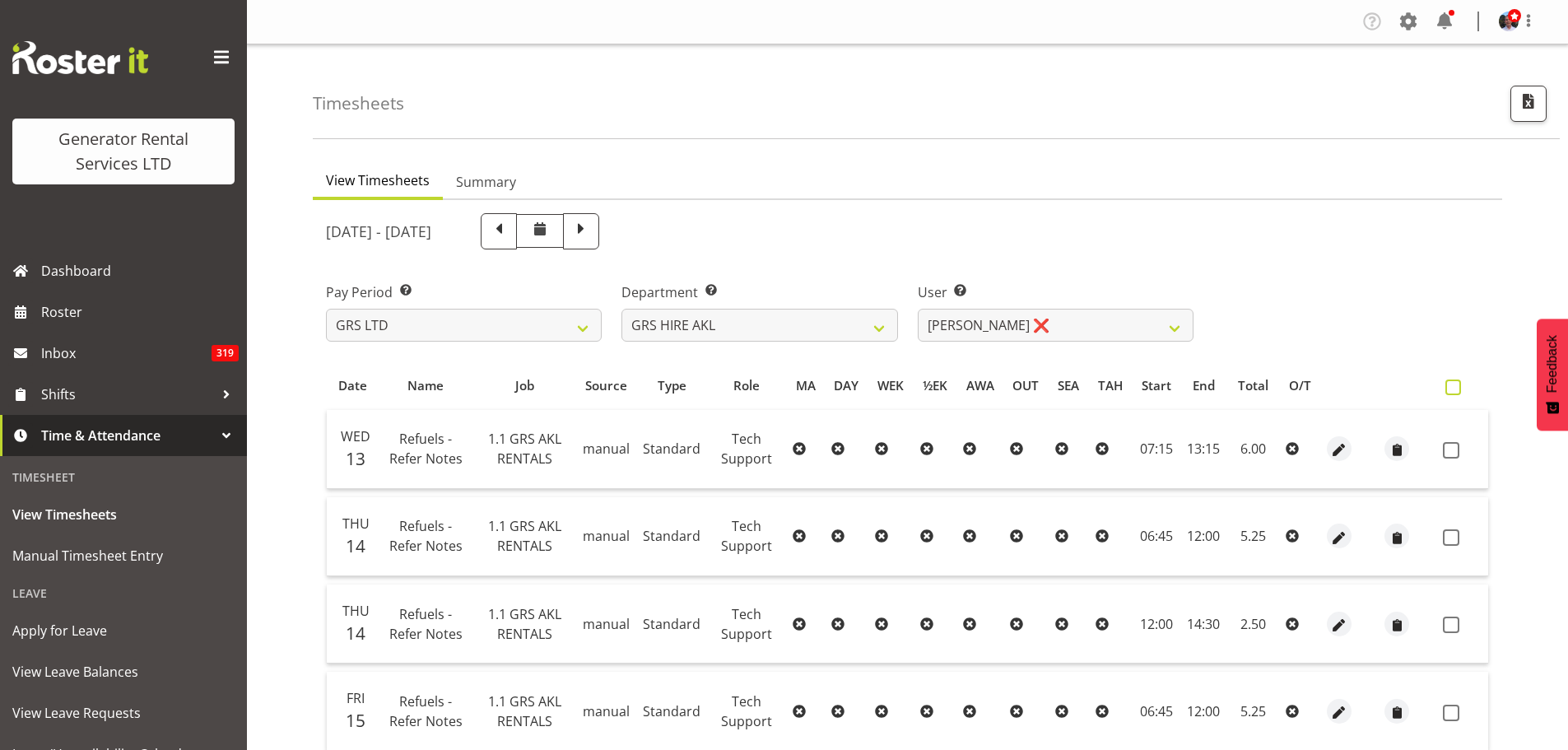
click at [1453, 388] on span at bounding box center [1454, 387] width 15 height 15
click at [1453, 388] on input "checkbox" at bounding box center [1451, 387] width 10 height 10
checkbox input "true"
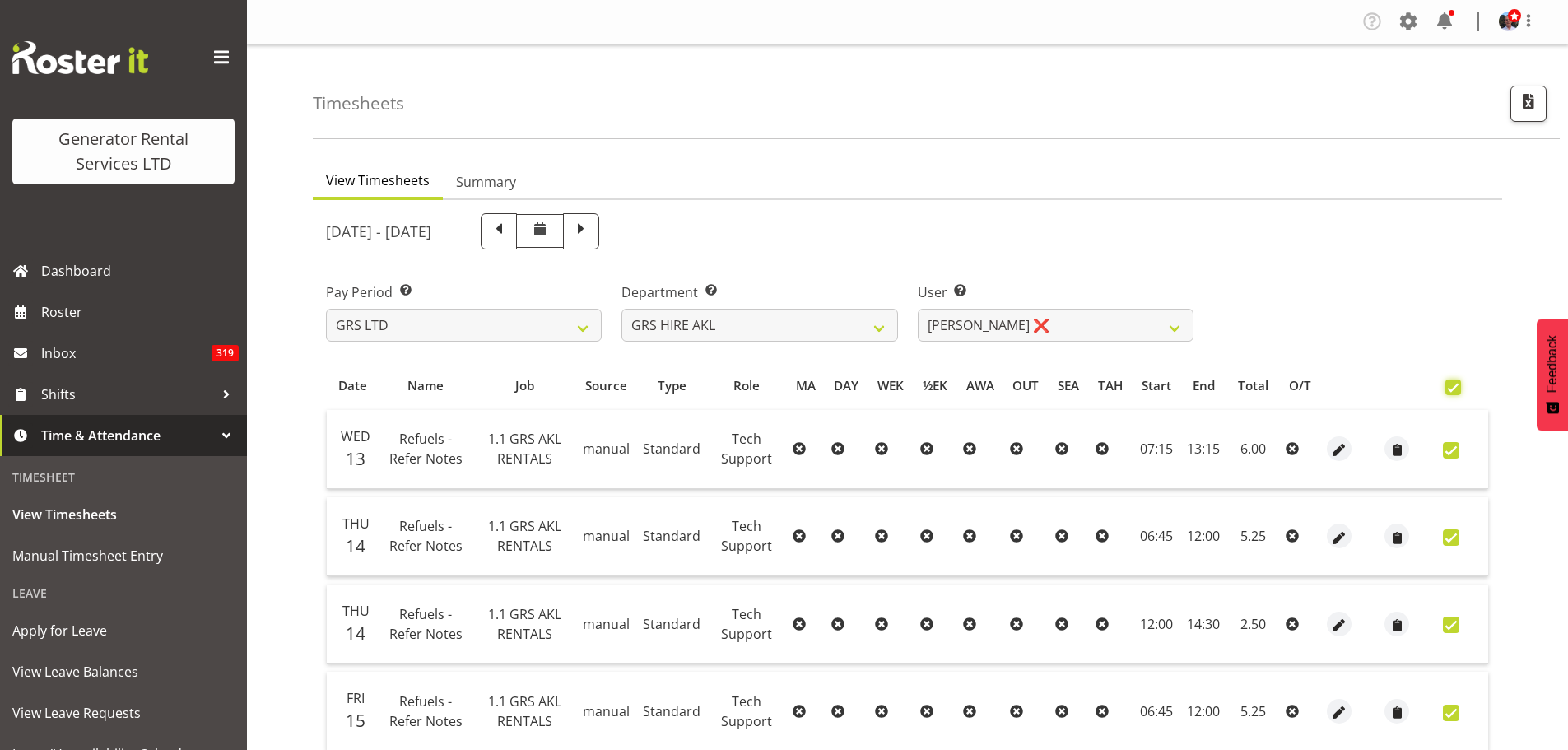
checkbox input "true"
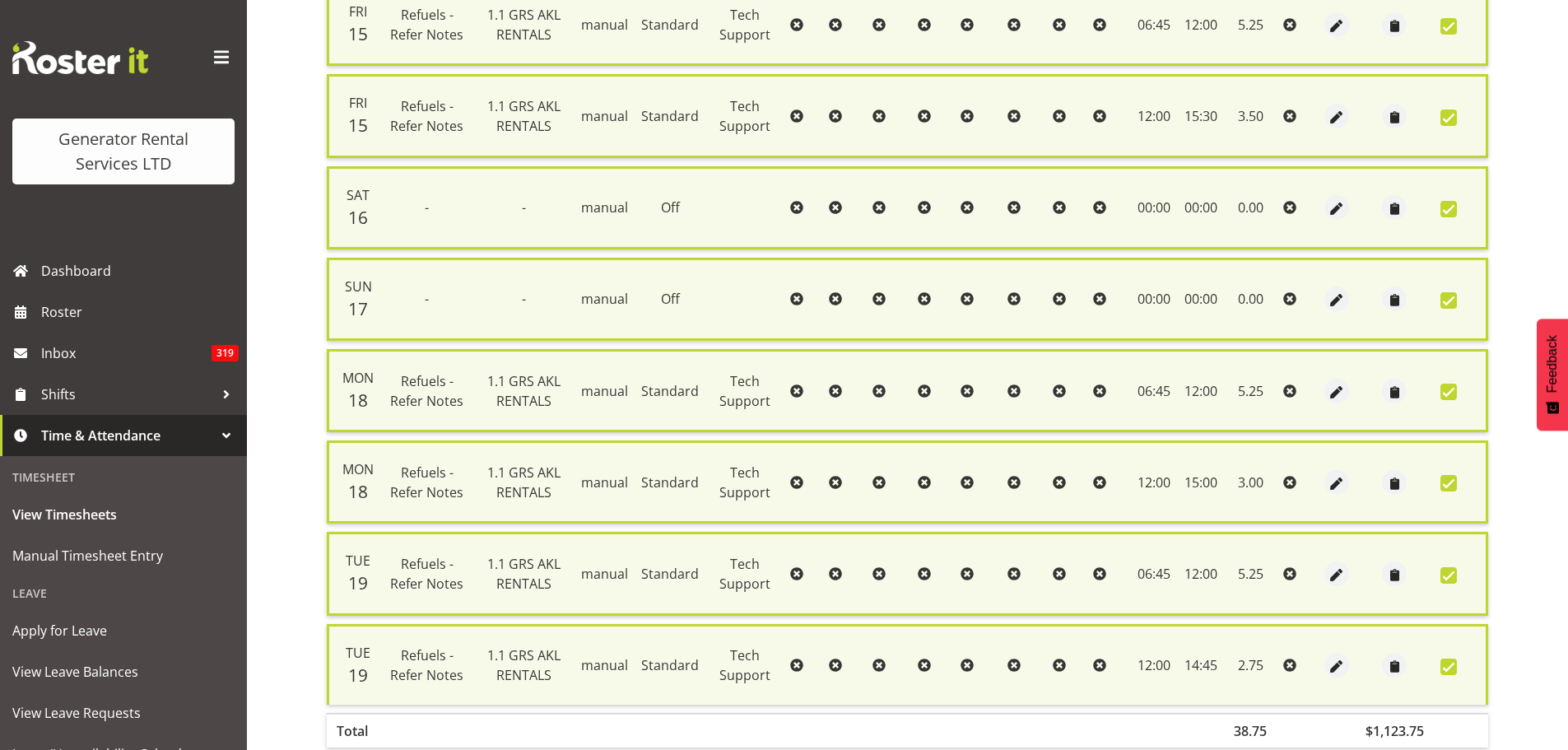
scroll to position [789, 0]
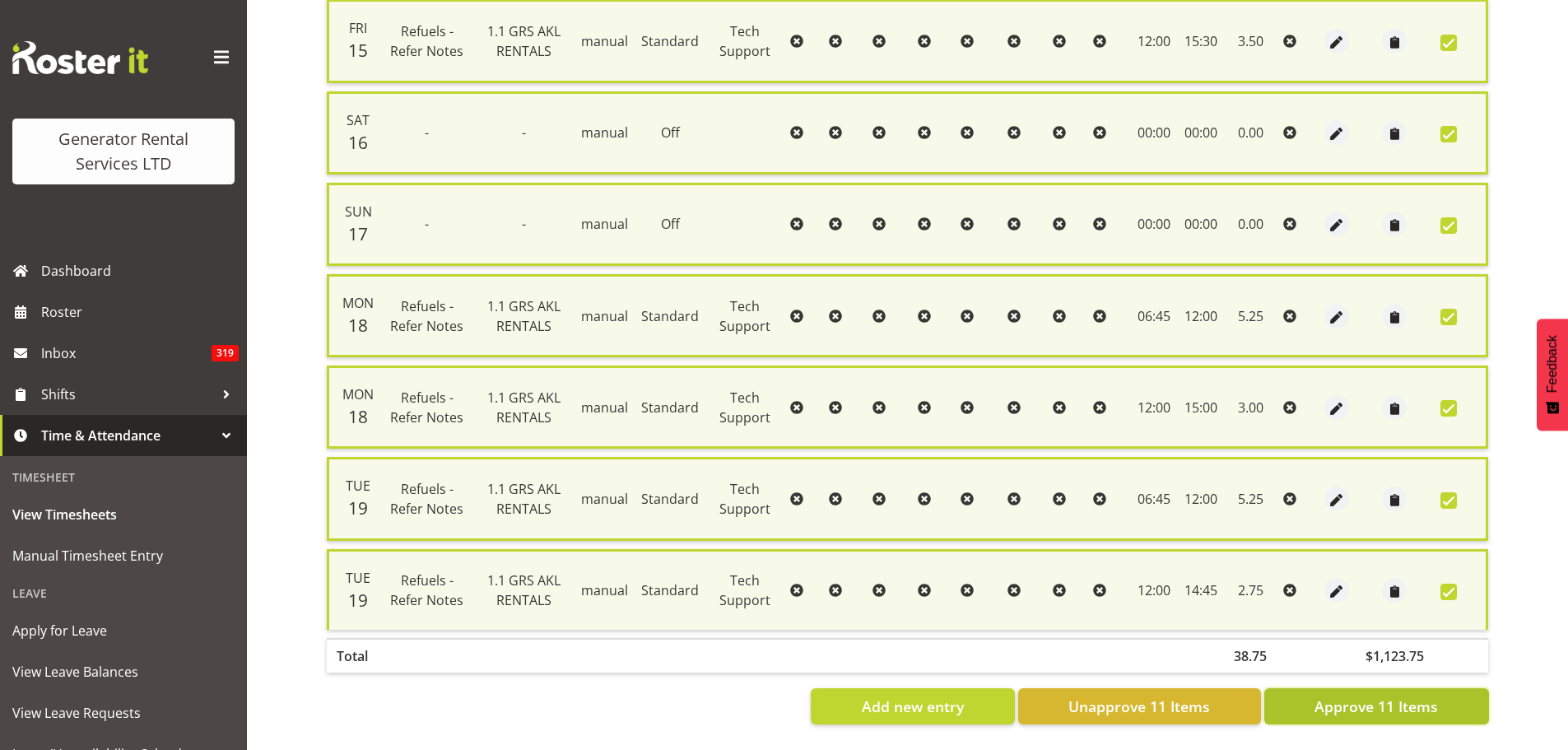
click at [1379, 696] on span "Approve 11 Items" at bounding box center [1377, 706] width 124 height 21
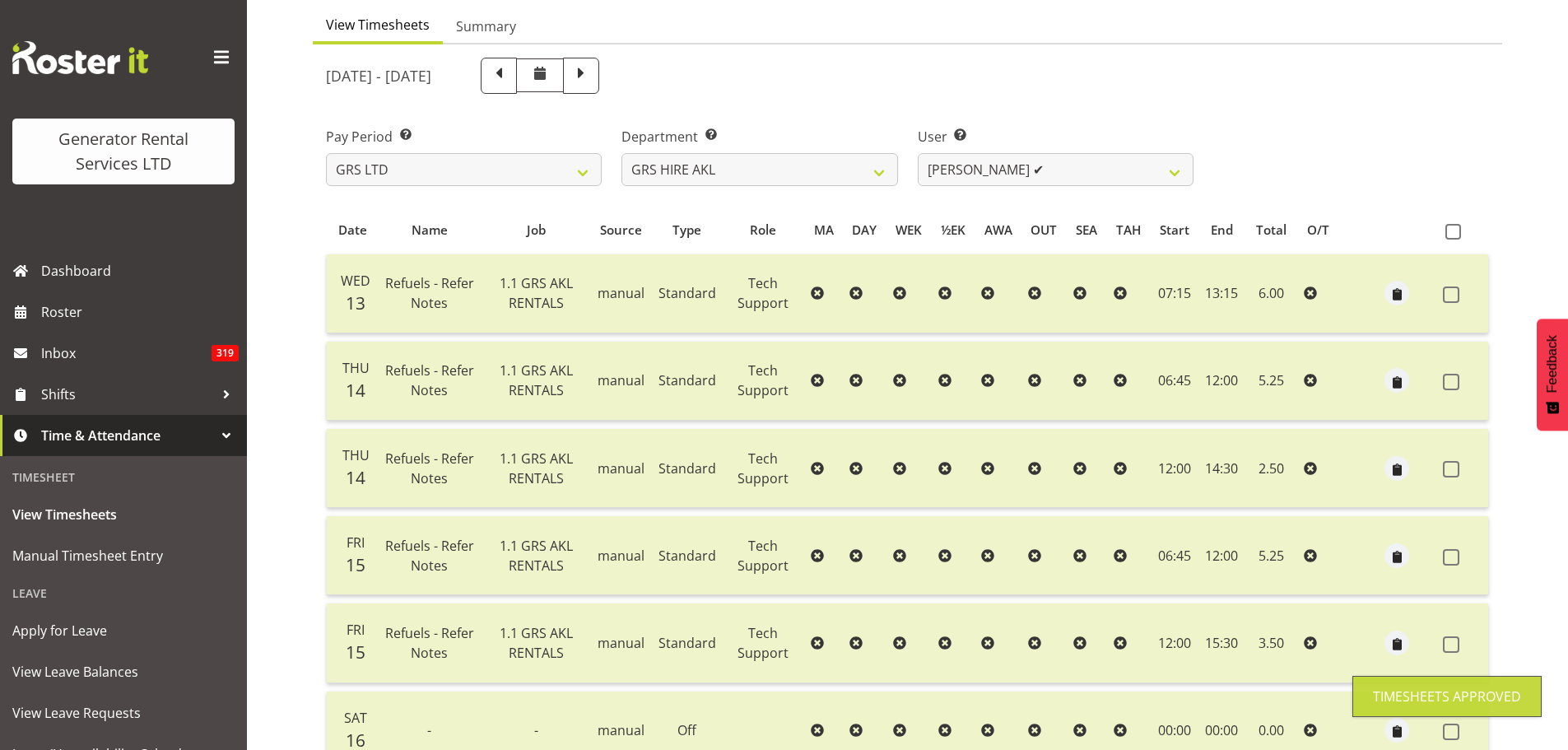
scroll to position [0, 0]
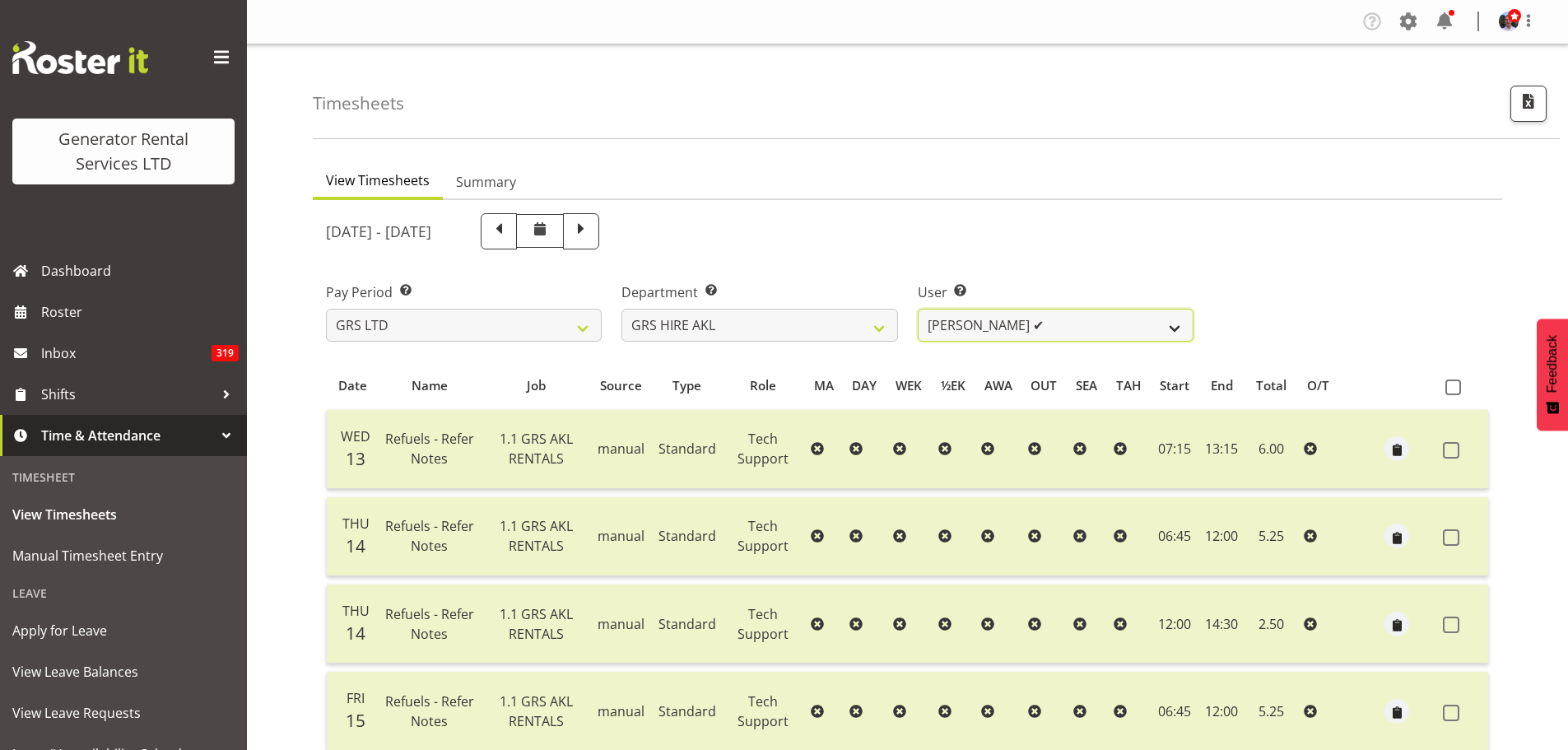
click at [1176, 326] on select "[PERSON_NAME] ✔ [PERSON_NAME] ✔ [PERSON_NAME] ([GEOGRAPHIC_DATA]) [GEOGRAPHIC_D…" at bounding box center [1056, 325] width 276 height 33
click at [918, 309] on select "[PERSON_NAME] ✔ [PERSON_NAME] ✔ [PERSON_NAME] ([GEOGRAPHIC_DATA]) [GEOGRAPHIC_D…" at bounding box center [1056, 325] width 276 height 33
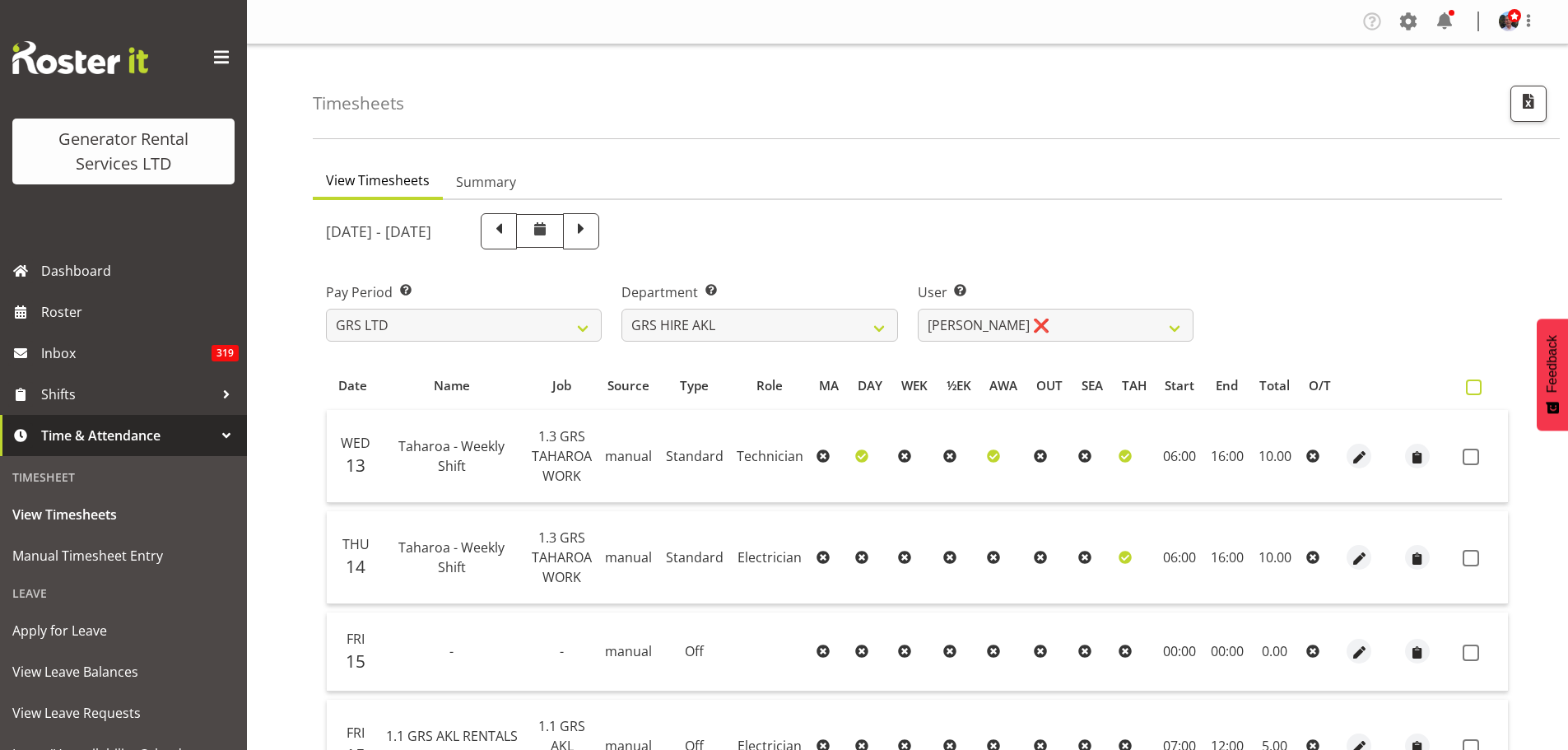
click at [1466, 389] on span at bounding box center [1474, 387] width 15 height 15
click at [1466, 389] on input "checkbox" at bounding box center [1471, 387] width 10 height 10
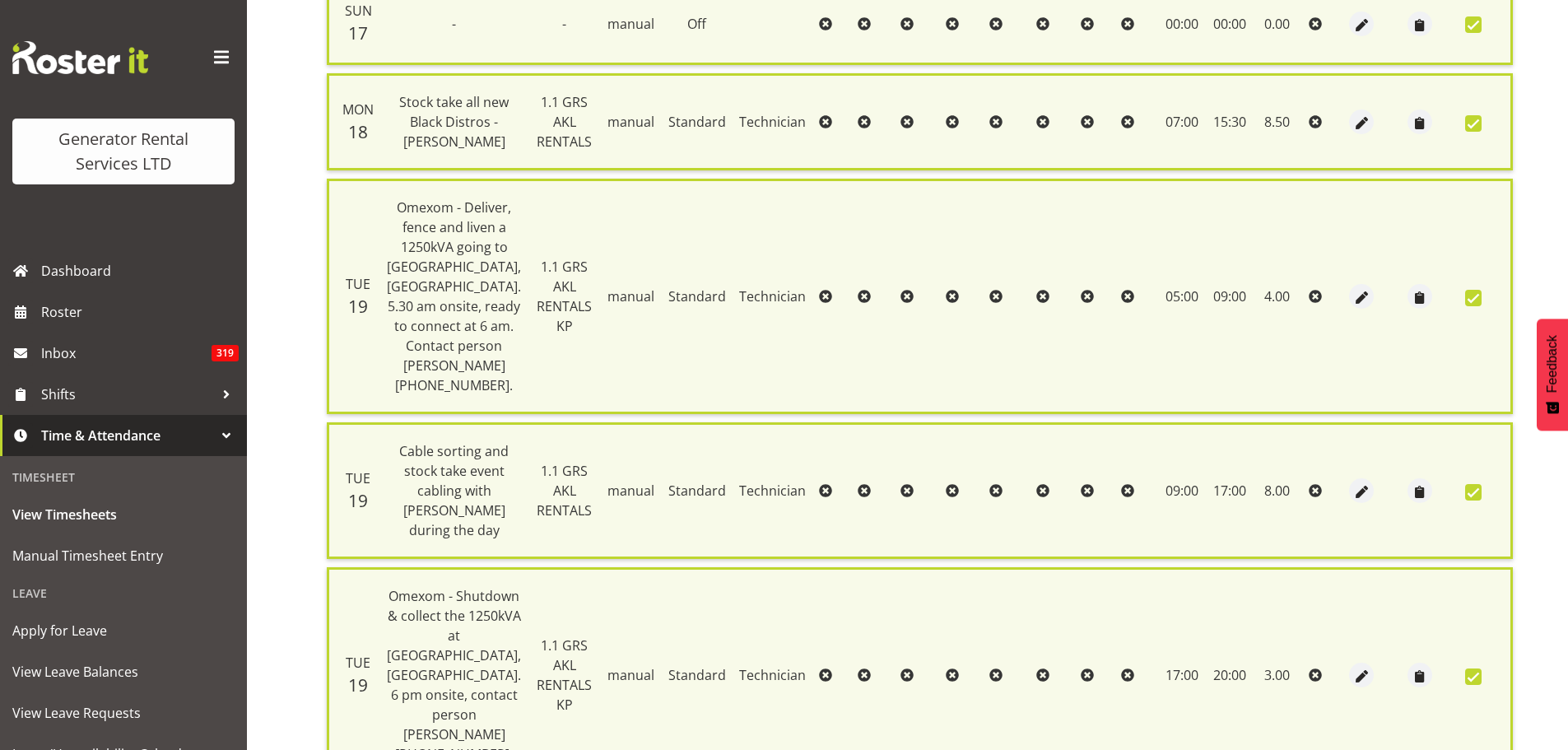
scroll to position [1150, 0]
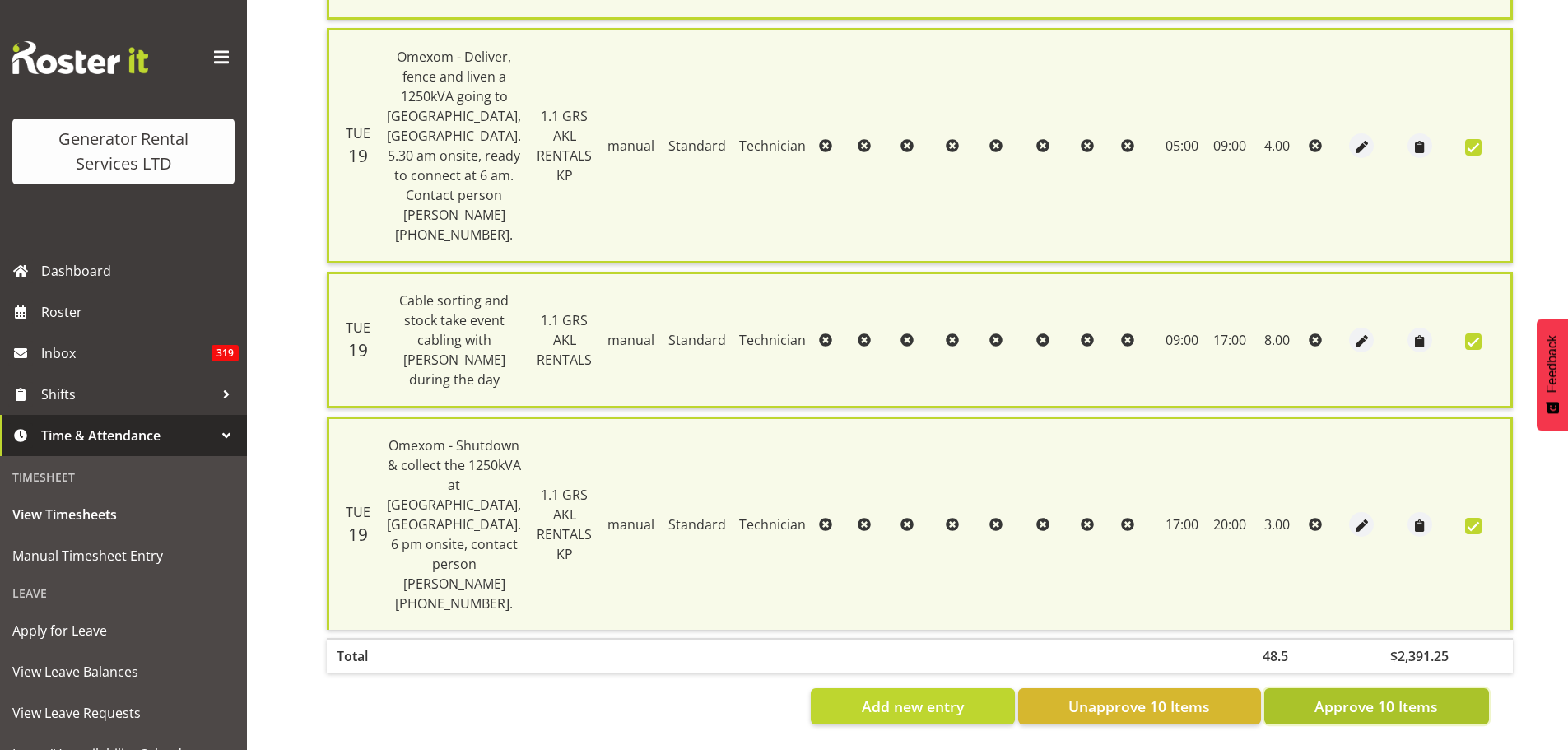
click at [1342, 700] on span "Approve 10 Items" at bounding box center [1377, 706] width 124 height 21
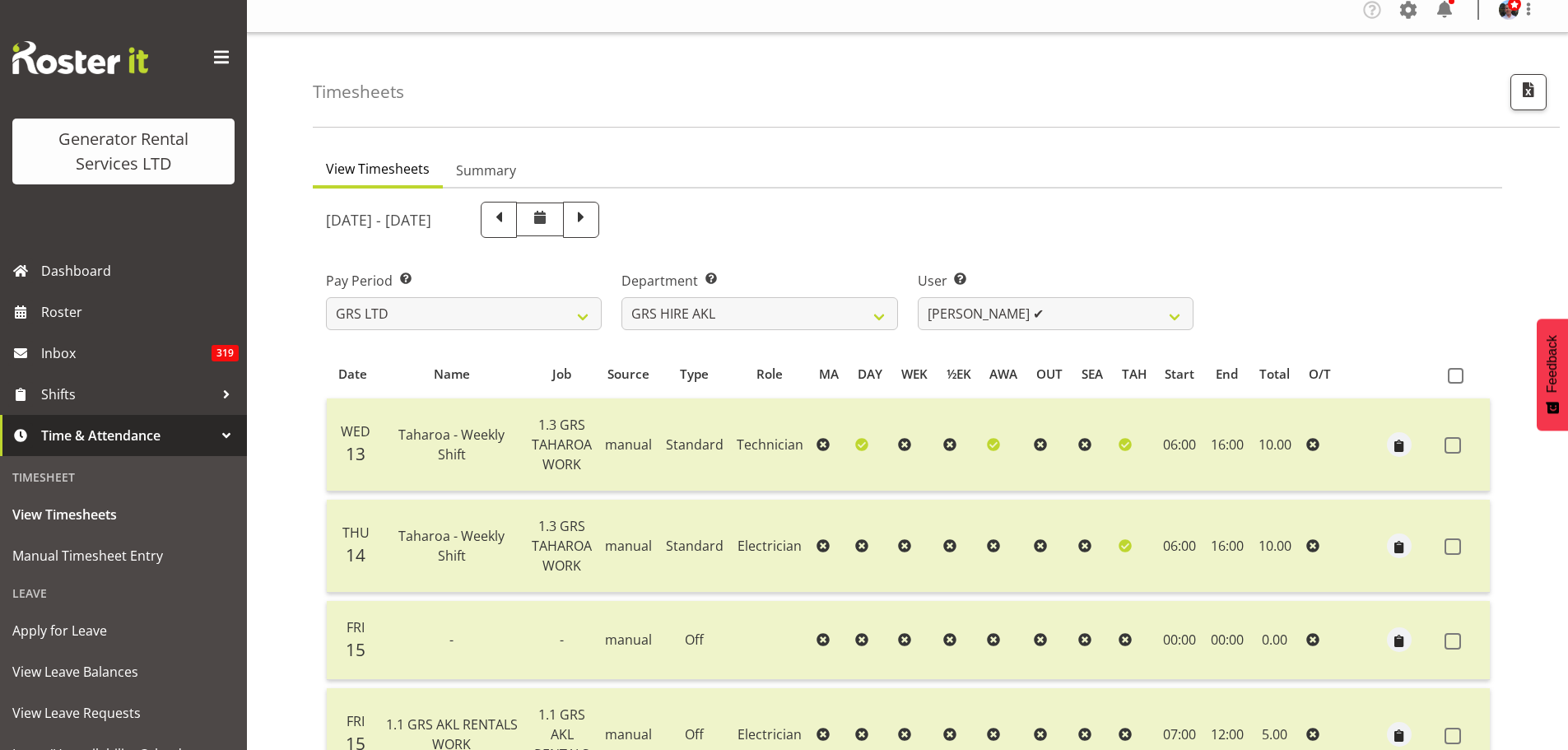
scroll to position [0, 0]
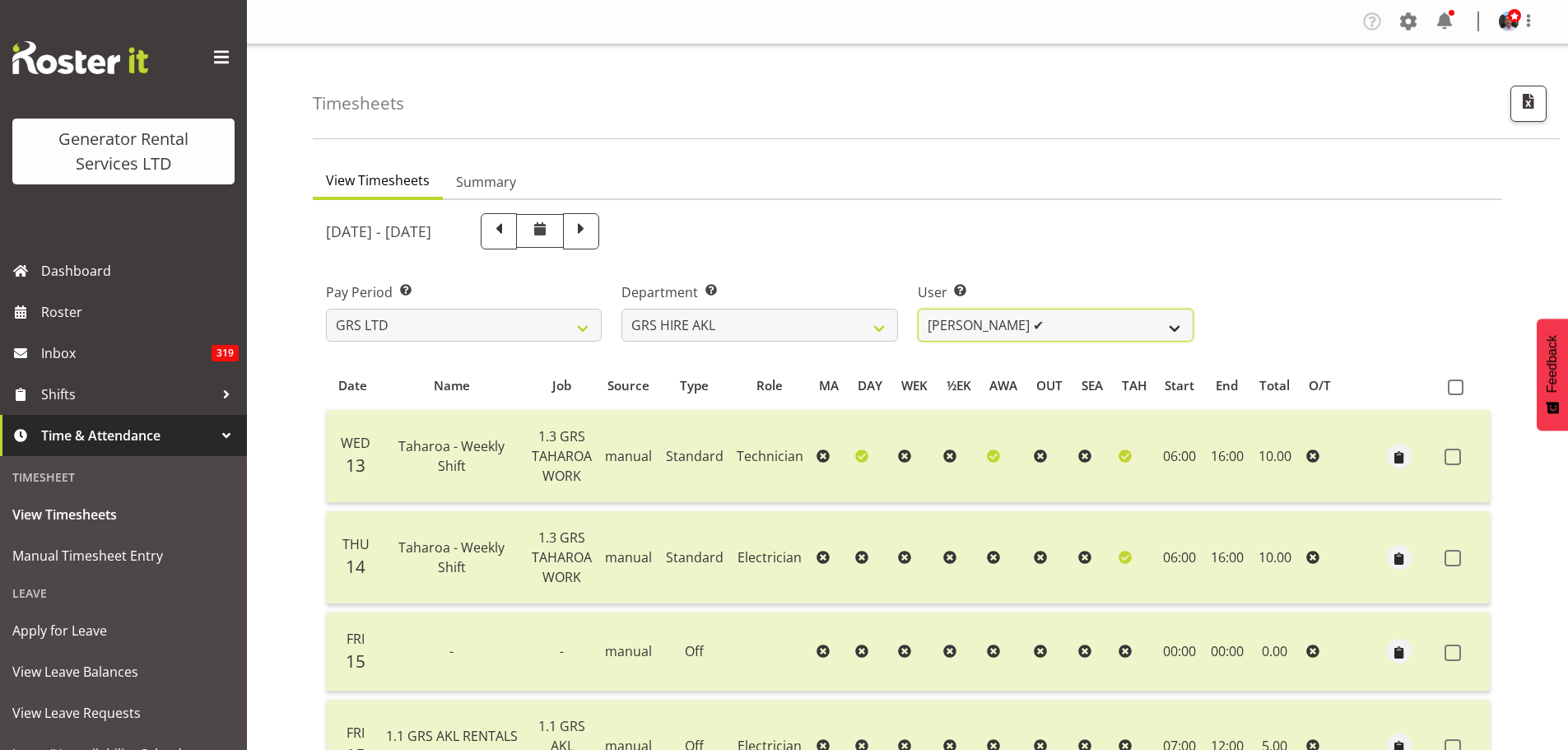
click at [1173, 329] on select "[PERSON_NAME] ✔ [PERSON_NAME] ✔ [PERSON_NAME] ([GEOGRAPHIC_DATA]) [GEOGRAPHIC_D…" at bounding box center [1056, 325] width 276 height 33
click at [918, 309] on select "[PERSON_NAME] ✔ [PERSON_NAME] ✔ [PERSON_NAME] ([GEOGRAPHIC_DATA]) [GEOGRAPHIC_D…" at bounding box center [1056, 325] width 276 height 33
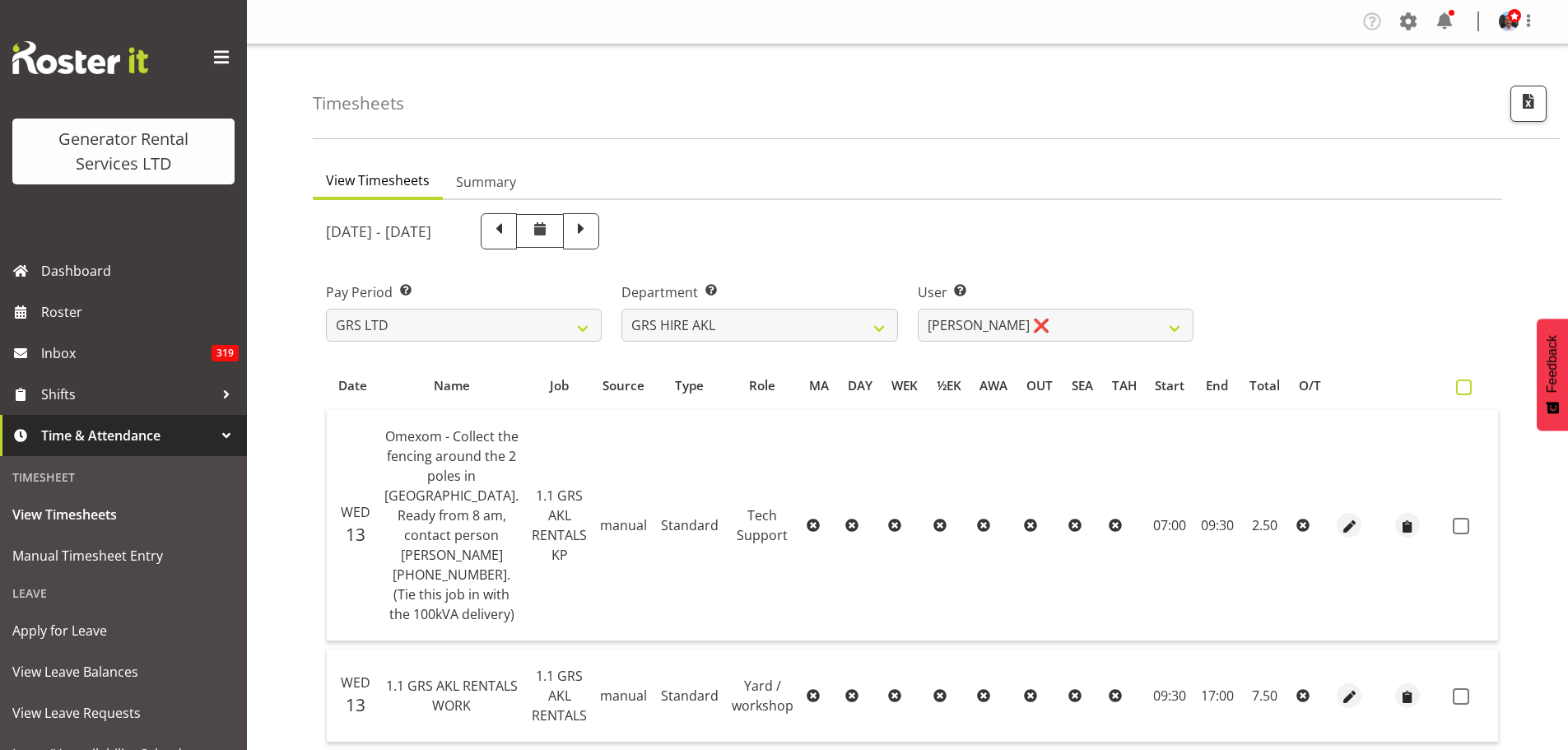
click at [1457, 387] on span at bounding box center [1464, 387] width 15 height 15
click at [1457, 387] on input "checkbox" at bounding box center [1461, 387] width 10 height 10
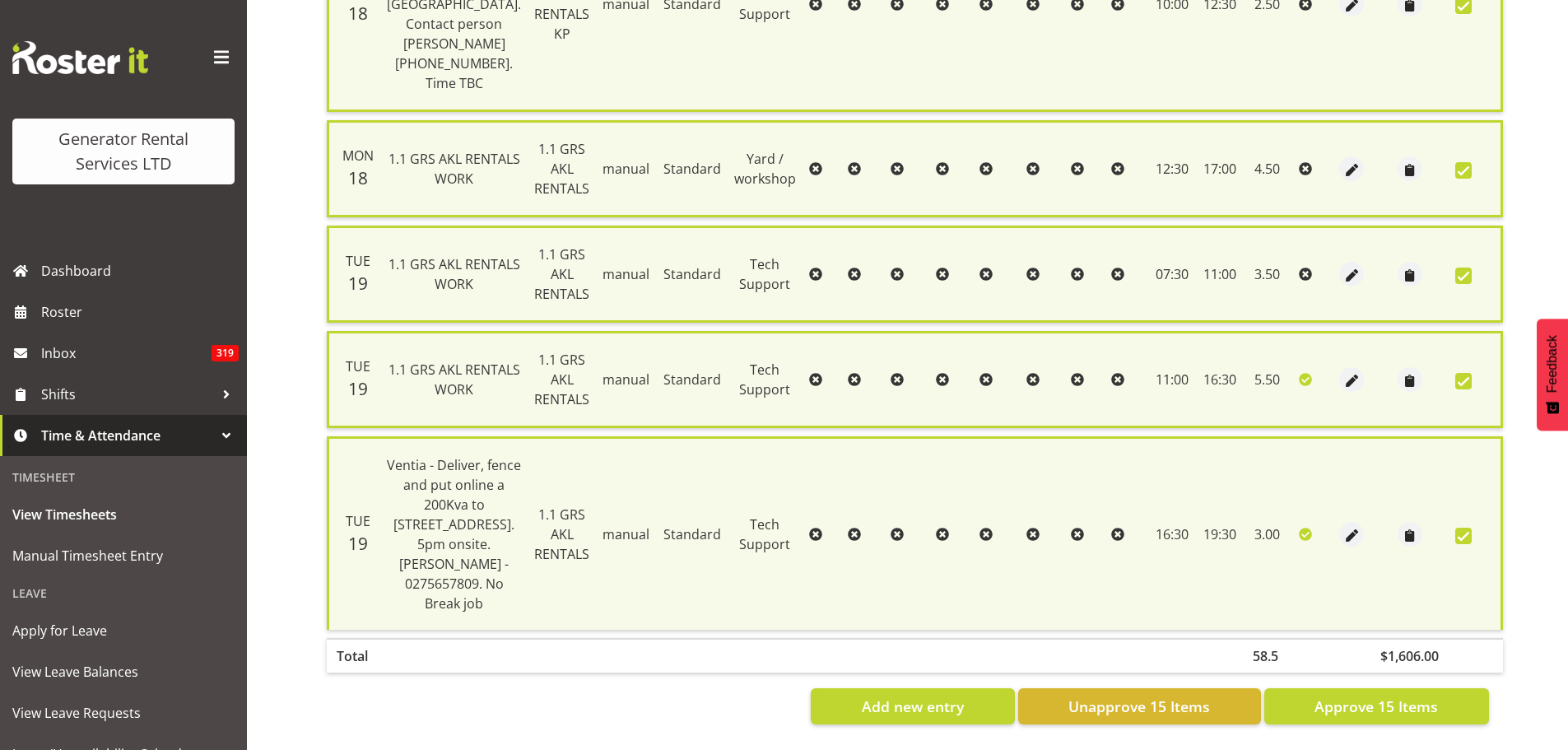
scroll to position [2185, 0]
click at [1349, 696] on span "Approve 15 Items" at bounding box center [1377, 706] width 124 height 21
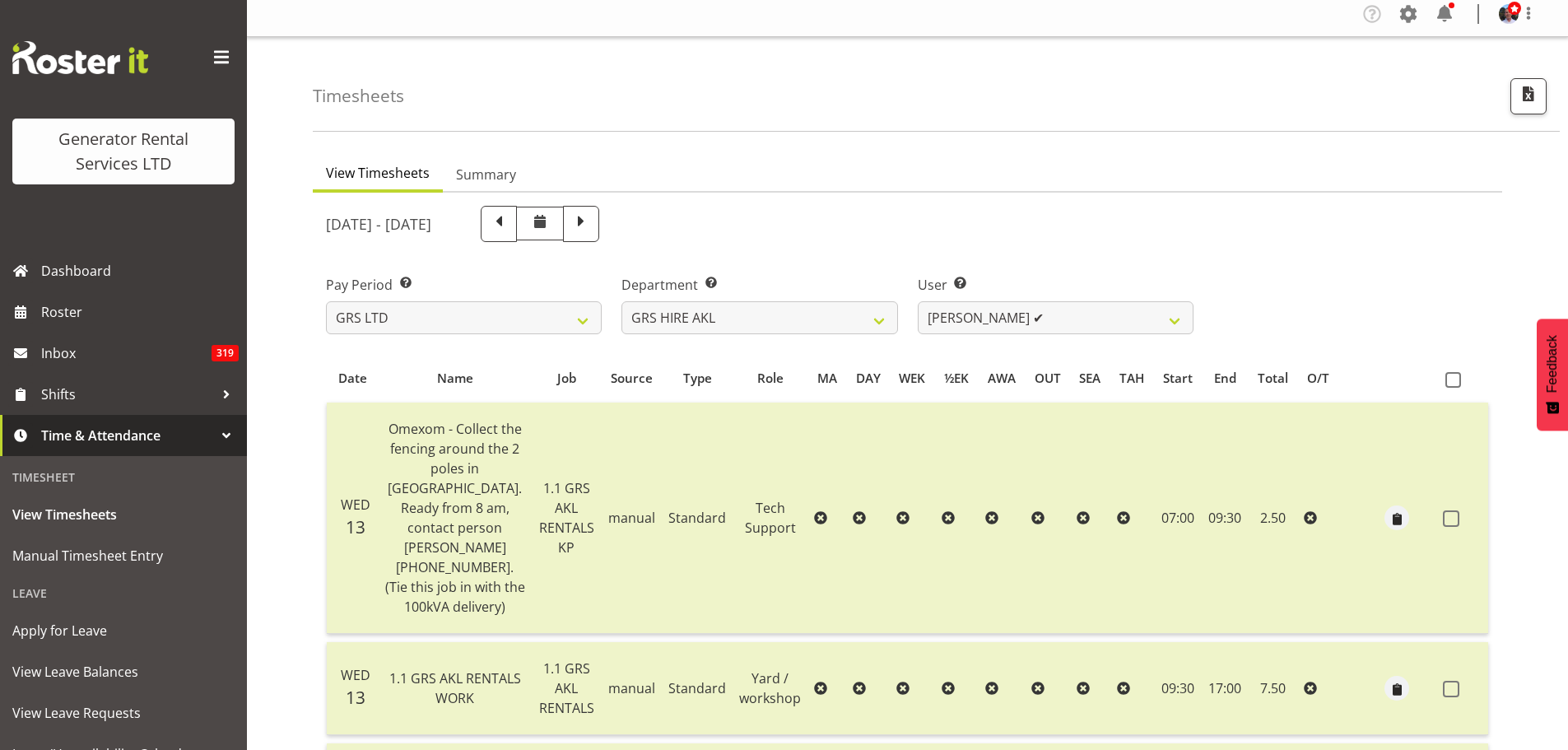
scroll to position [0, 0]
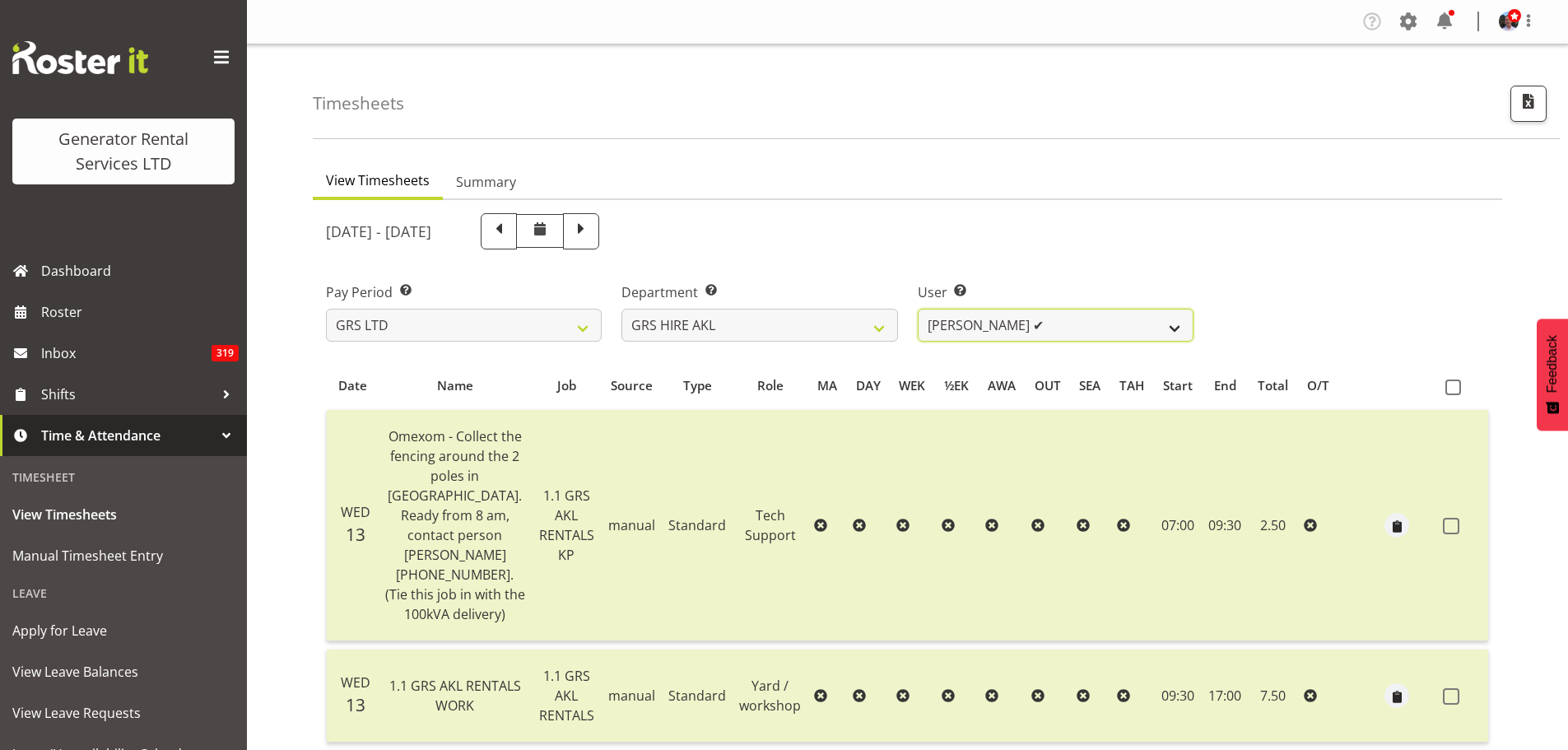
click at [1174, 328] on select "[PERSON_NAME] ✔ [PERSON_NAME] ✔ [PERSON_NAME] ([GEOGRAPHIC_DATA]) [GEOGRAPHIC_D…" at bounding box center [1056, 325] width 276 height 33
click at [918, 309] on select "[PERSON_NAME] ✔ [PERSON_NAME] ✔ [PERSON_NAME] ([GEOGRAPHIC_DATA]) [GEOGRAPHIC_D…" at bounding box center [1056, 325] width 276 height 33
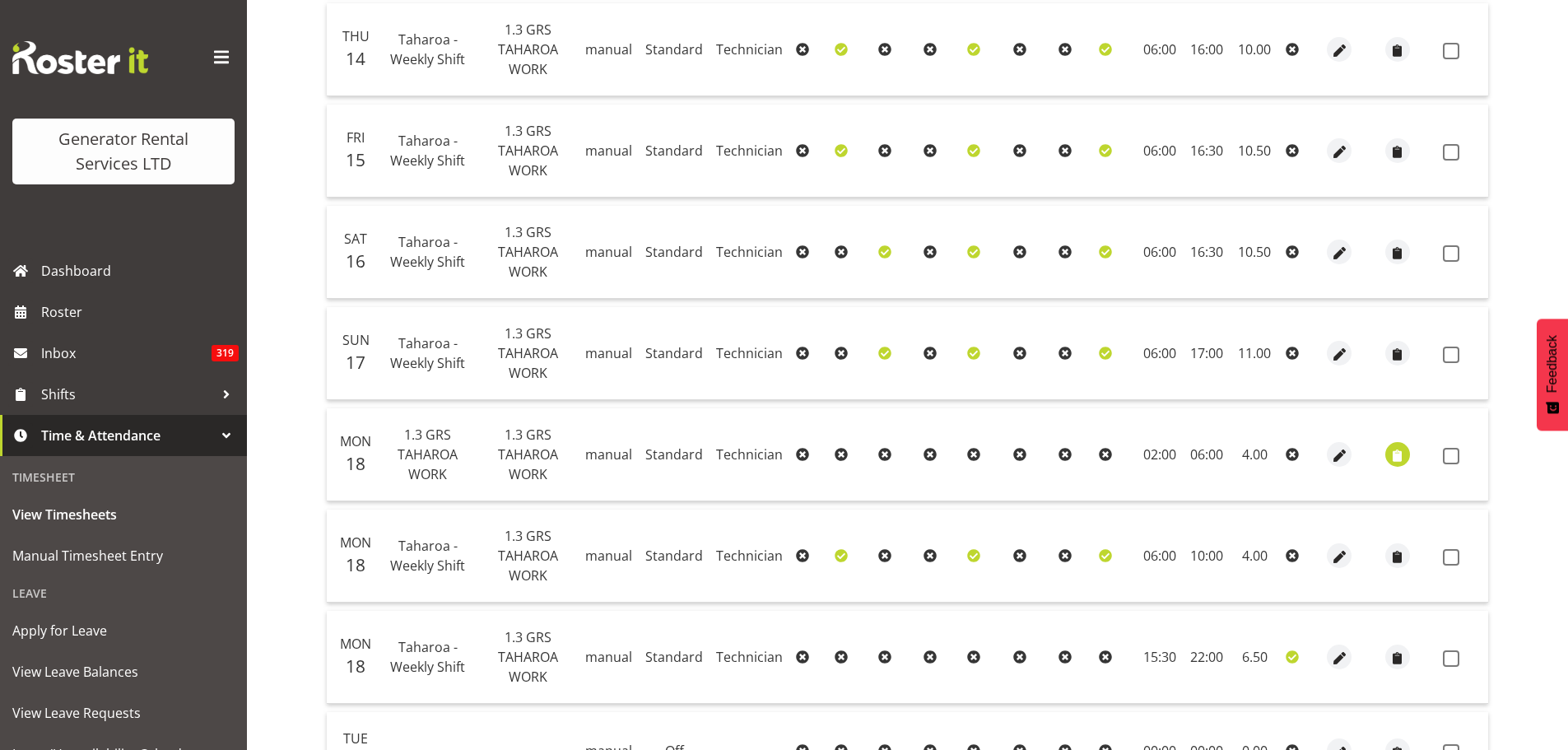
scroll to position [768, 0]
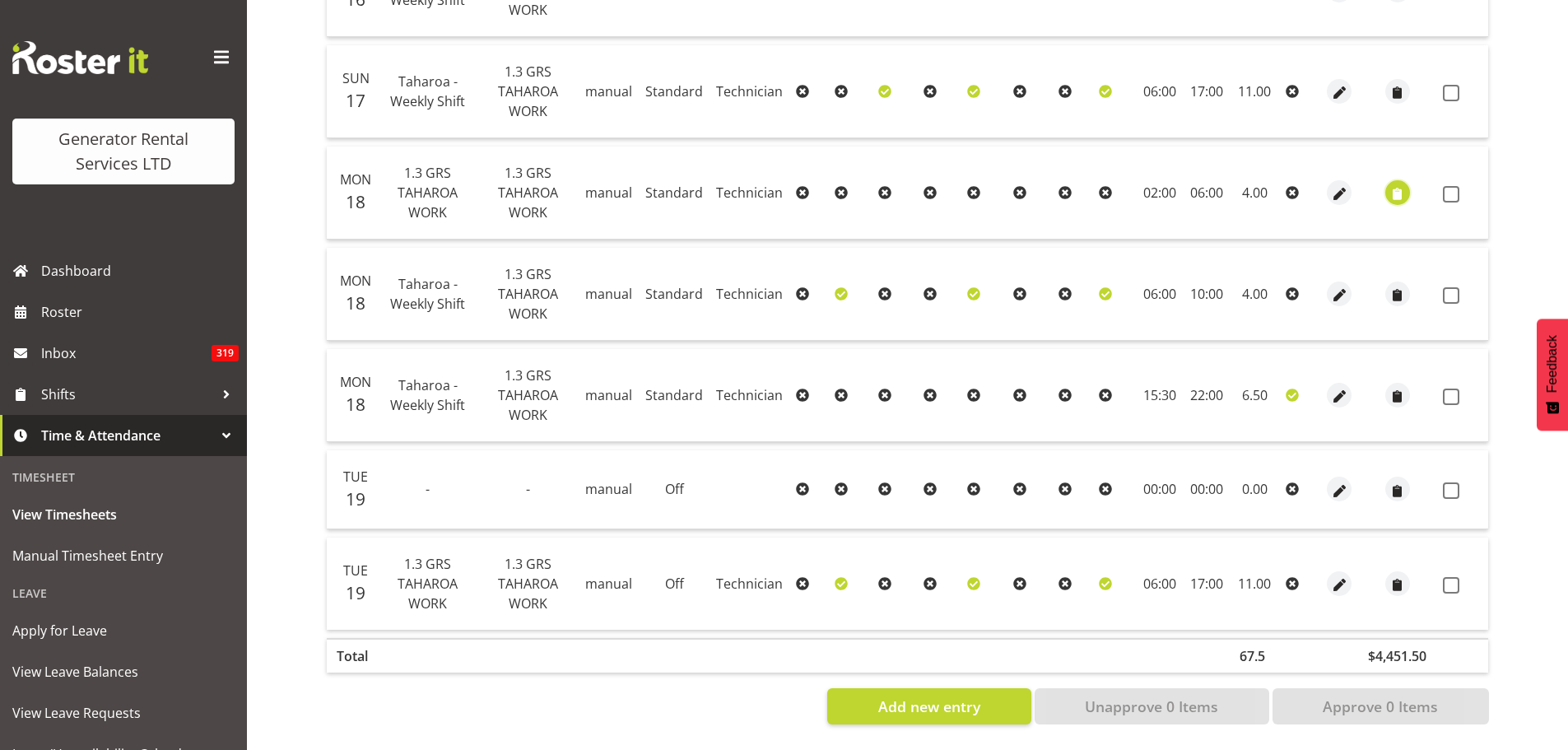
click at [1393, 185] on span "button" at bounding box center [1397, 194] width 19 height 19
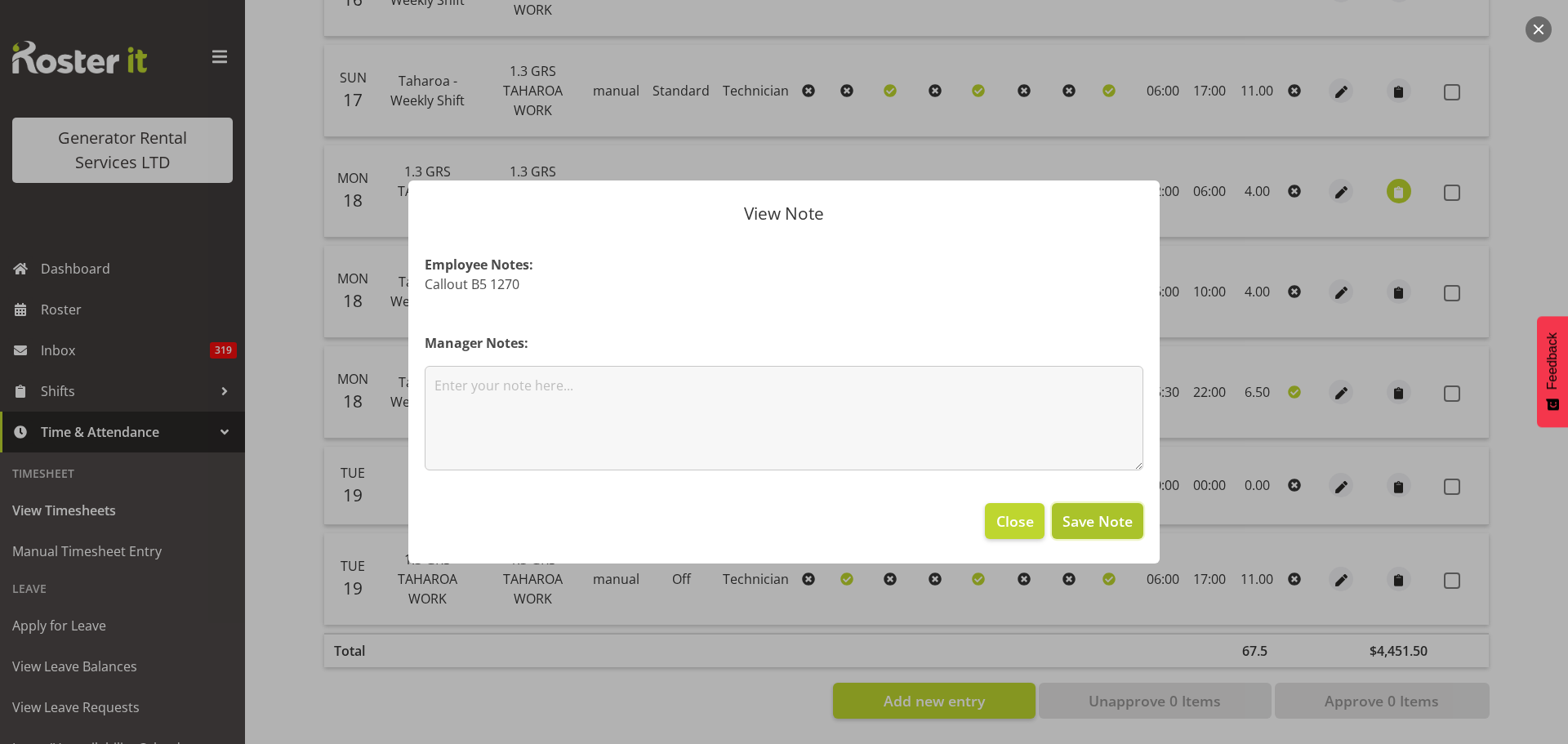
click at [1098, 525] on span "Save Note" at bounding box center [1097, 521] width 70 height 21
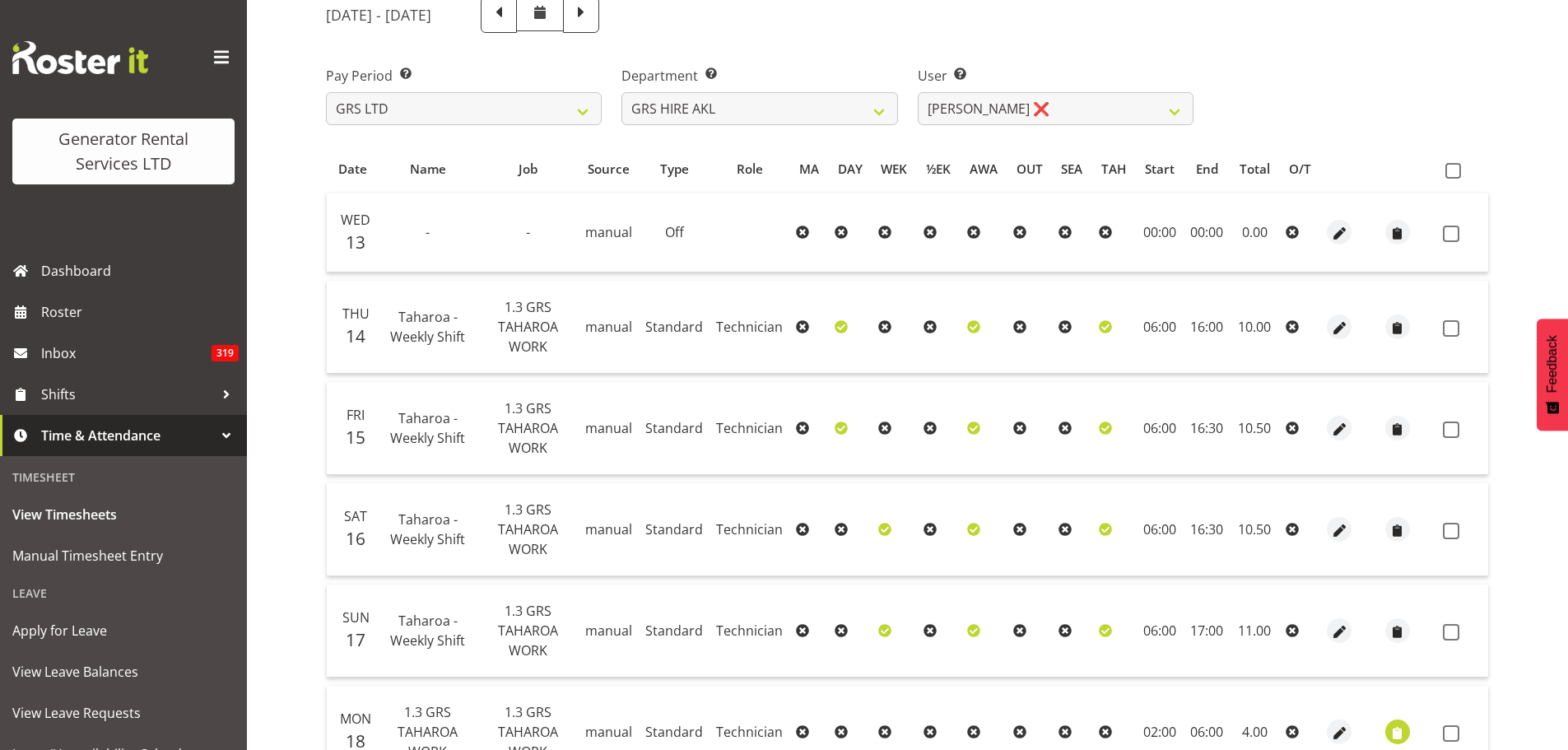
scroll to position [192, 0]
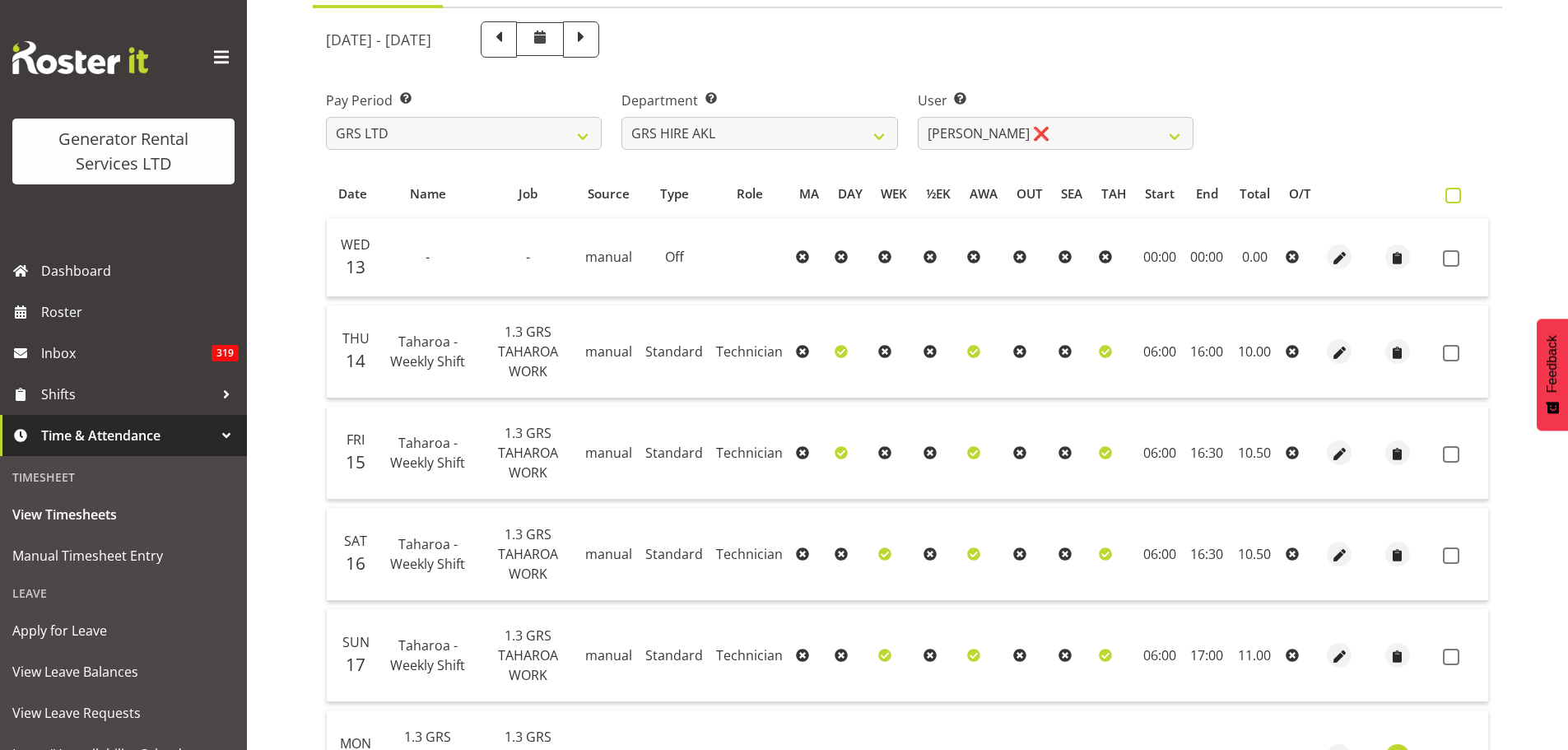
click at [1456, 197] on span at bounding box center [1454, 195] width 15 height 15
click at [1456, 197] on input "checkbox" at bounding box center [1451, 195] width 10 height 10
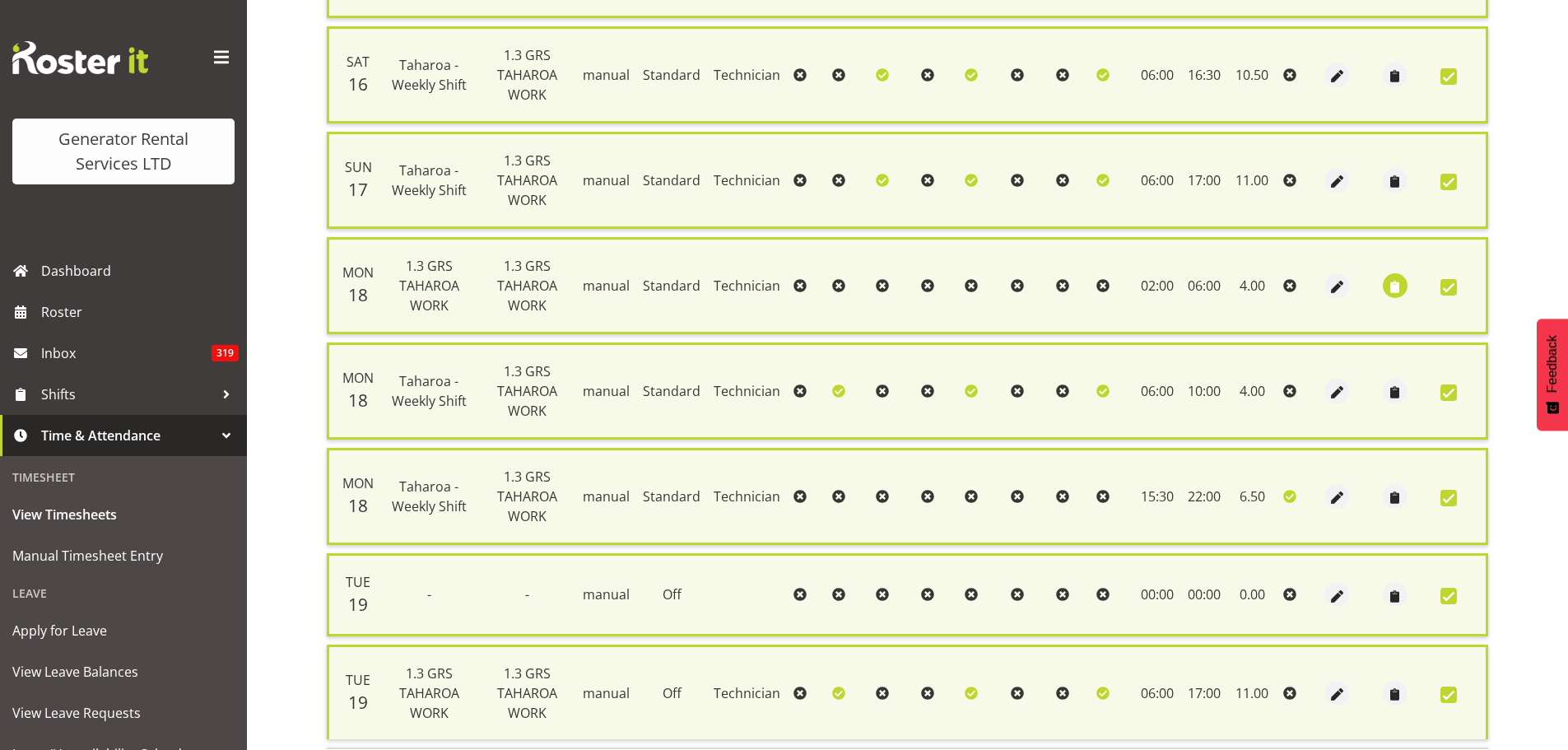
scroll to position [808, 0]
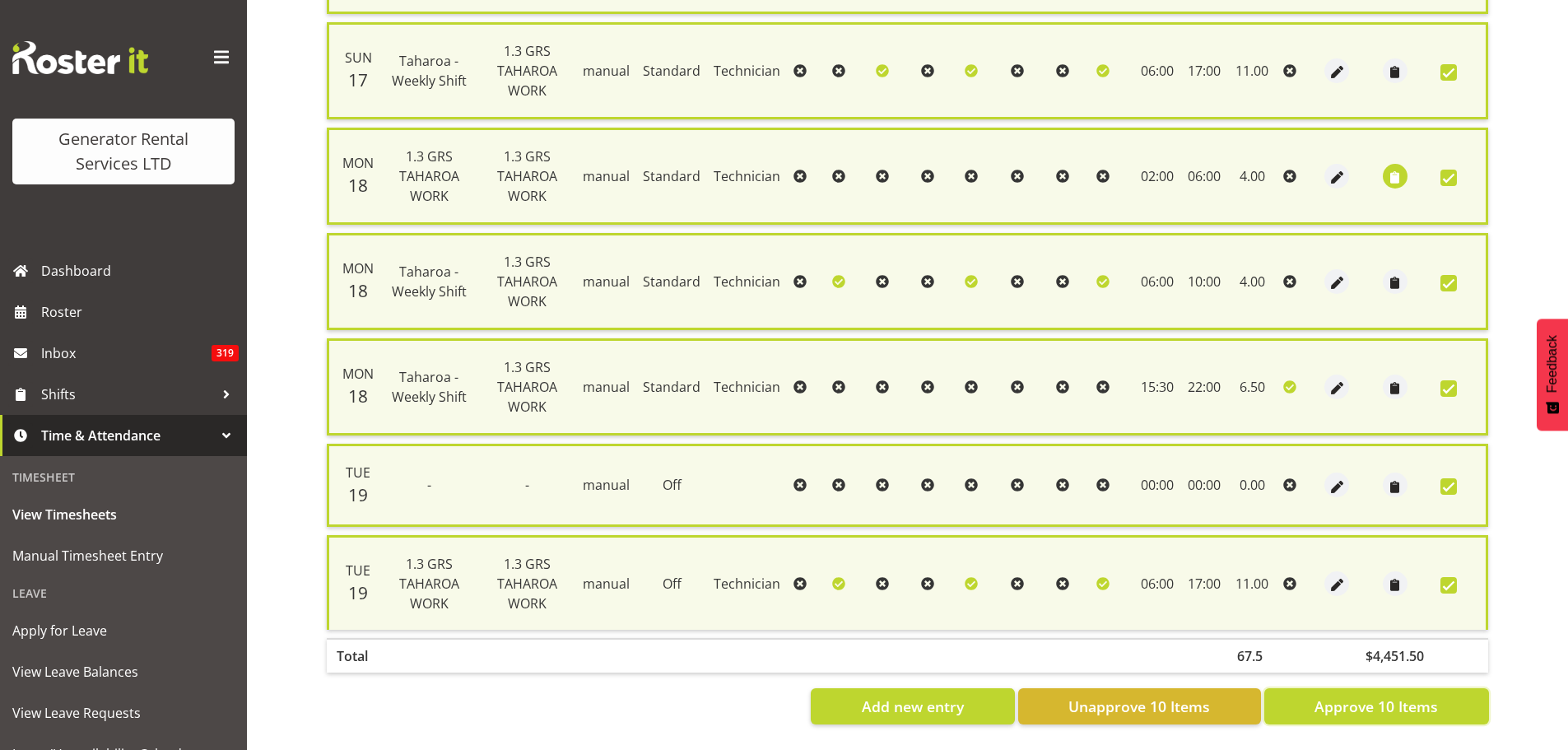
drag, startPoint x: 1393, startPoint y: 711, endPoint x: 1389, endPoint y: 698, distance: 13.6
click at [1392, 706] on button "Approve 10 Items" at bounding box center [1377, 707] width 225 height 36
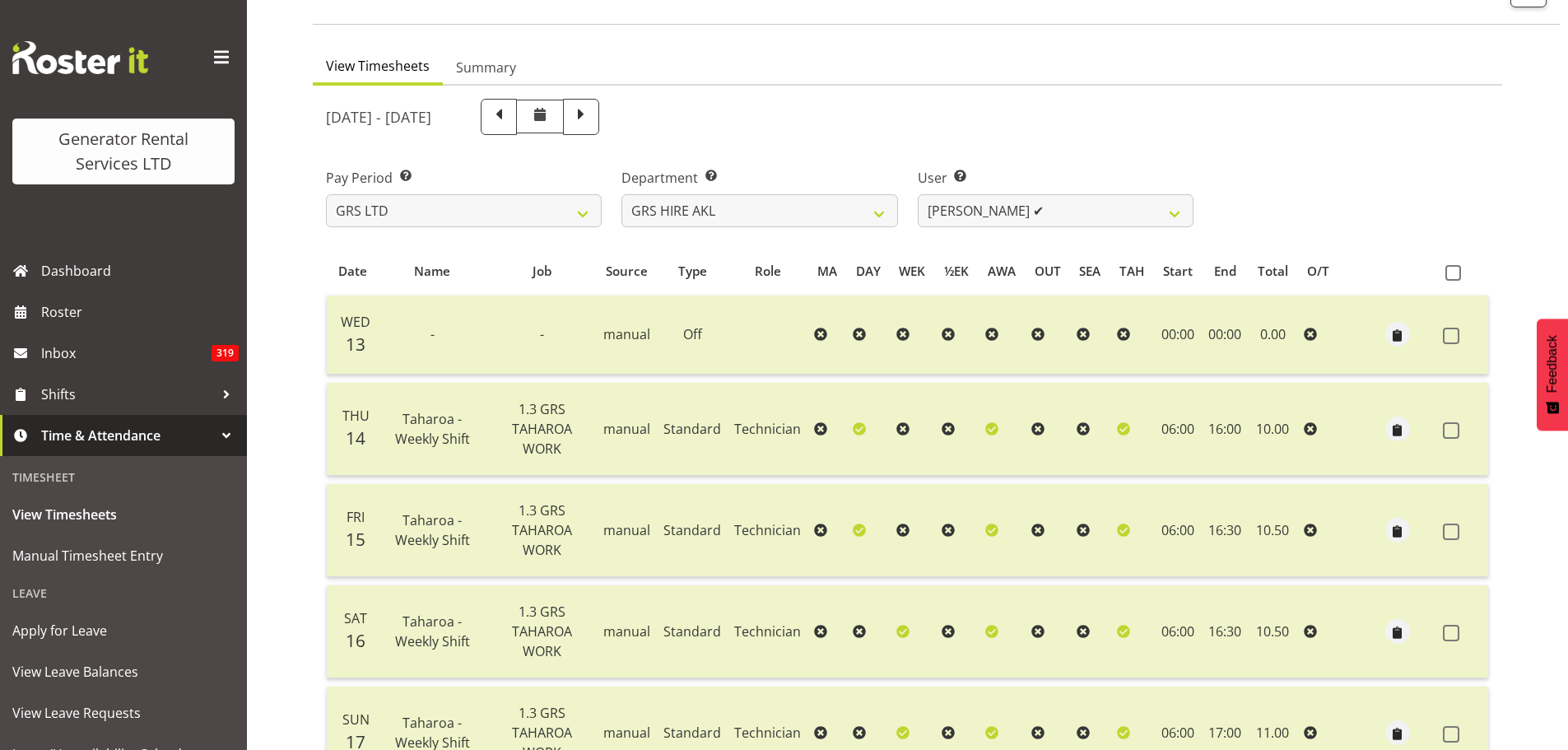
scroll to position [0, 0]
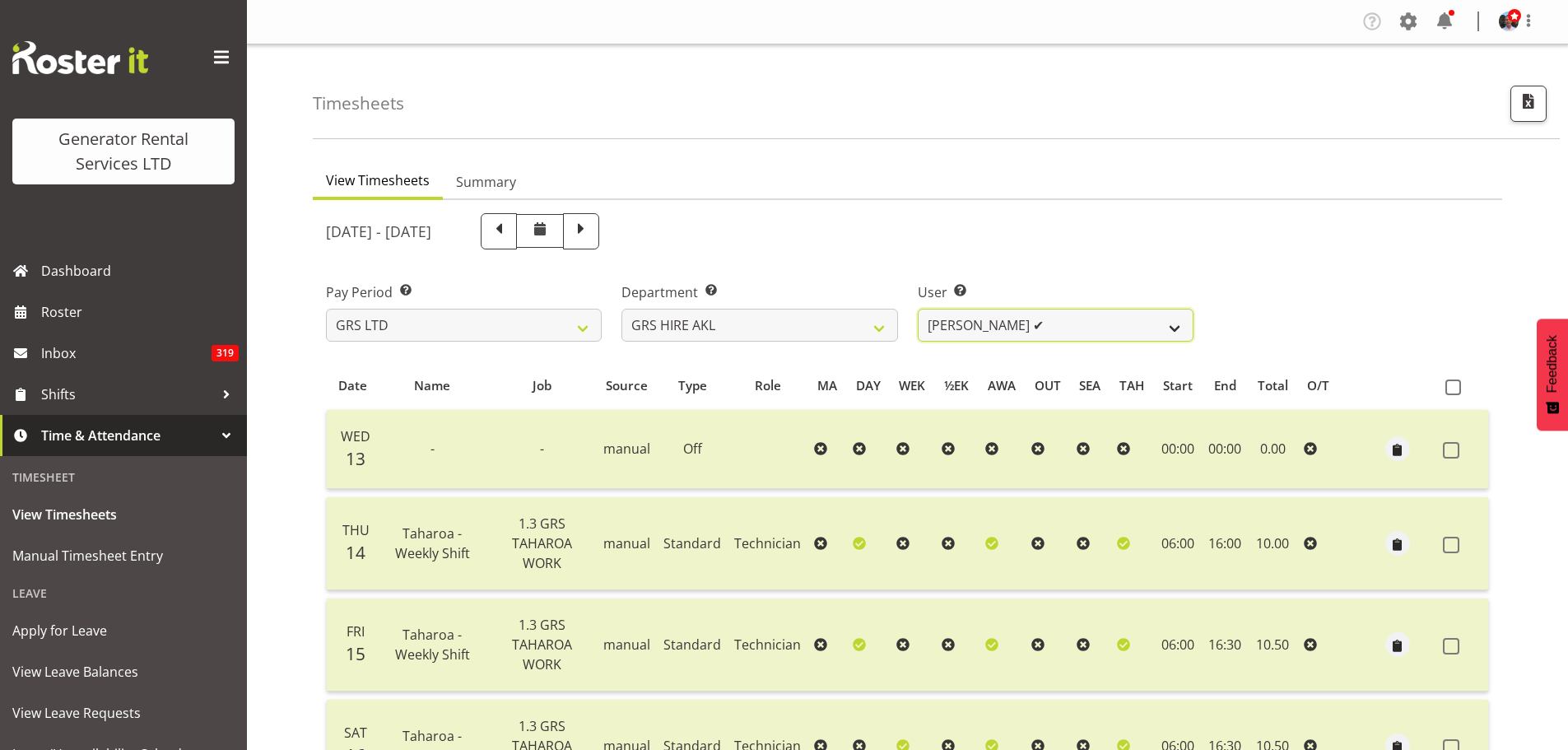
click at [1176, 328] on select "[PERSON_NAME] ✔ [PERSON_NAME] ✔ [PERSON_NAME] ([GEOGRAPHIC_DATA]) [GEOGRAPHIC_D…" at bounding box center [1056, 325] width 276 height 33
click at [918, 309] on select "[PERSON_NAME] ✔ [PERSON_NAME] ✔ [PERSON_NAME] ([GEOGRAPHIC_DATA]) [GEOGRAPHIC_D…" at bounding box center [1056, 325] width 276 height 33
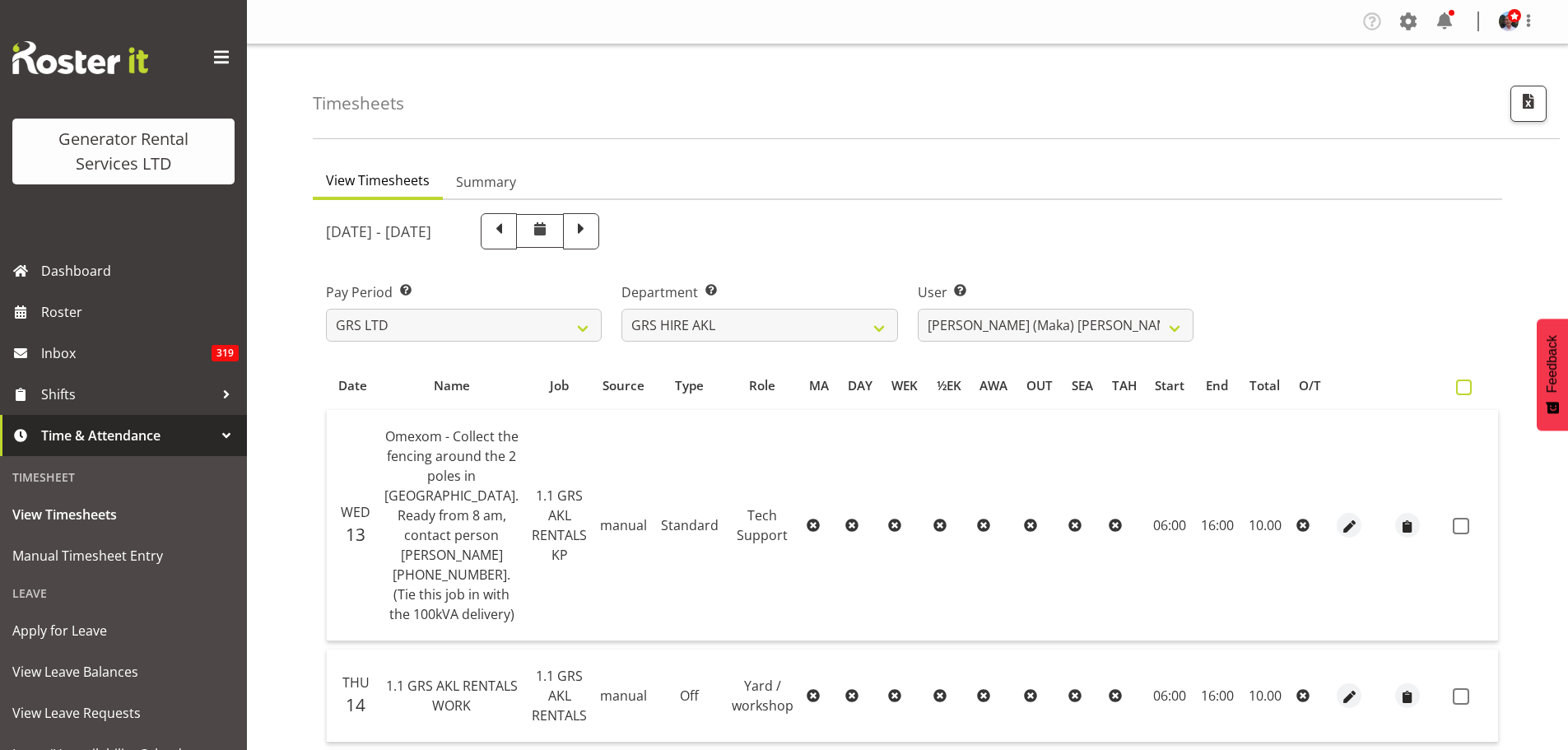
click at [1457, 388] on span at bounding box center [1464, 387] width 15 height 15
click at [1457, 388] on input "checkbox" at bounding box center [1461, 387] width 10 height 10
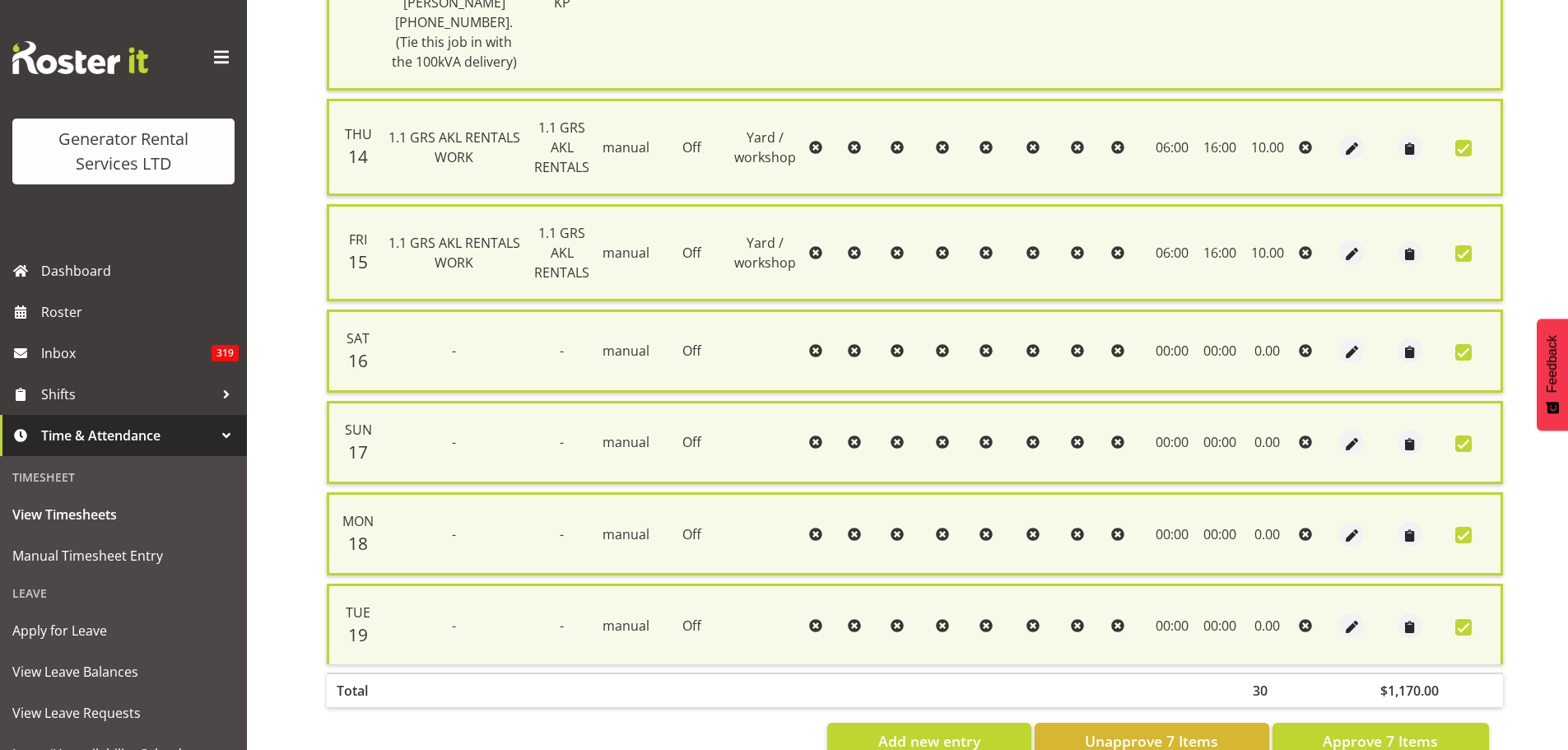
scroll to position [602, 0]
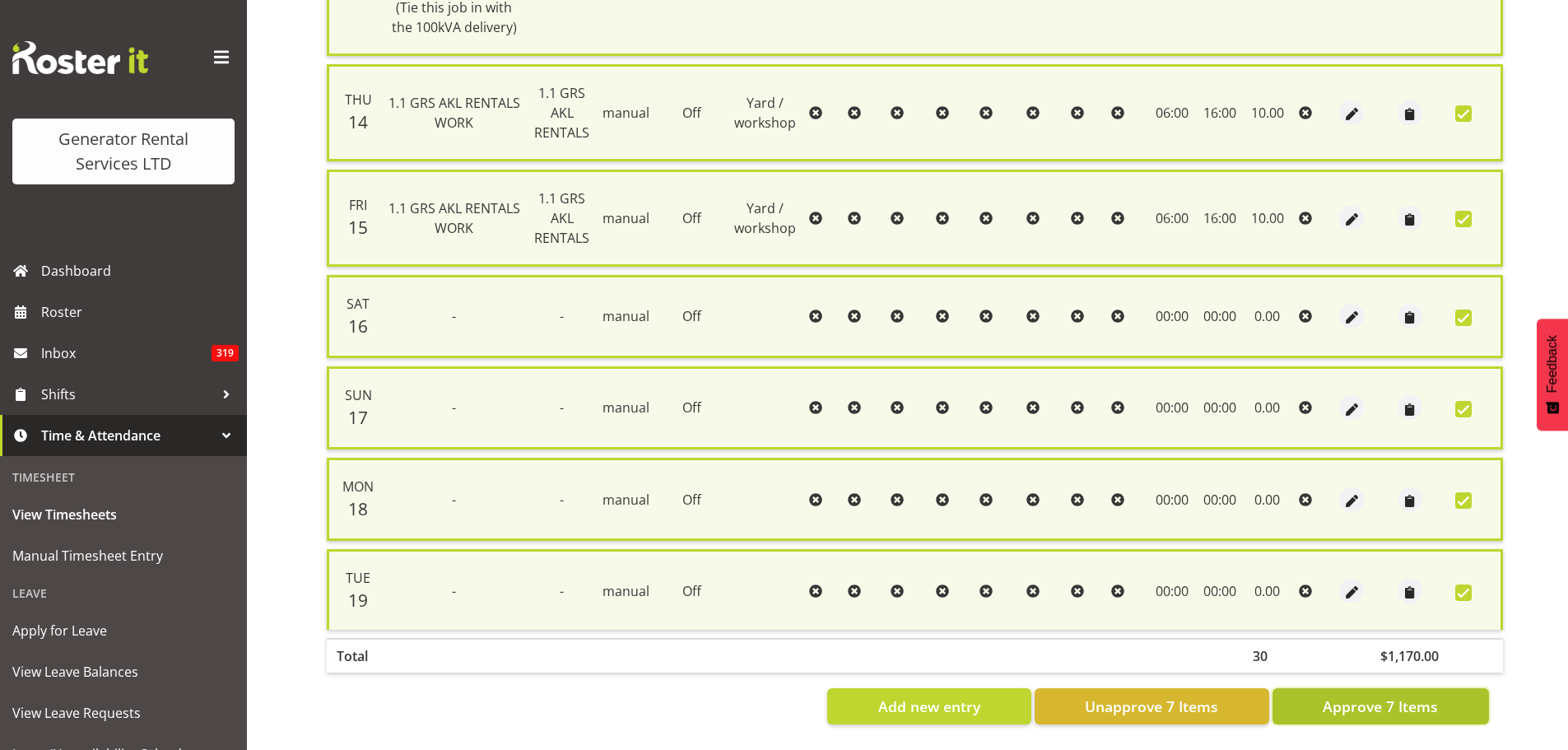
click at [1365, 696] on span "Approve 7 Items" at bounding box center [1380, 706] width 115 height 21
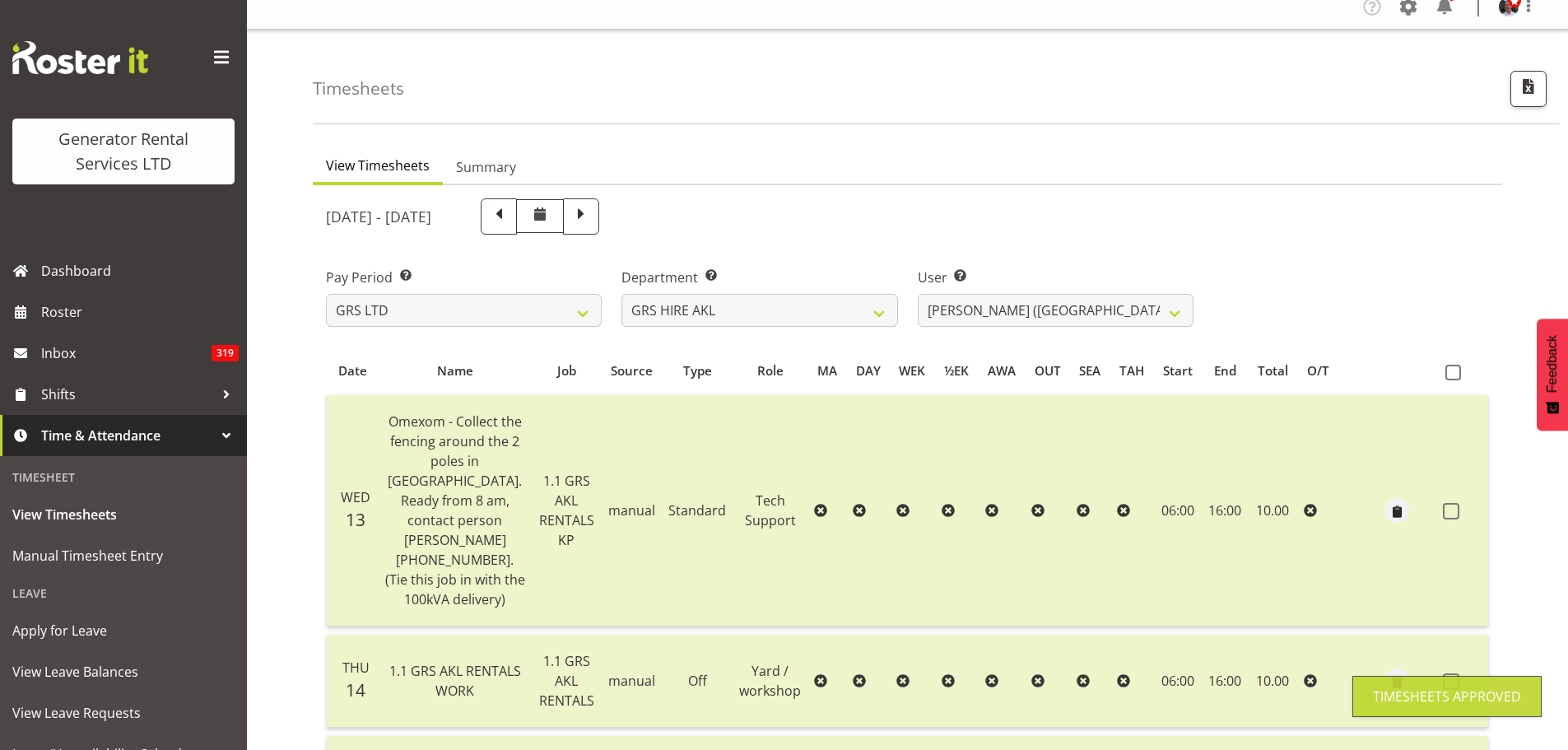
scroll to position [0, 0]
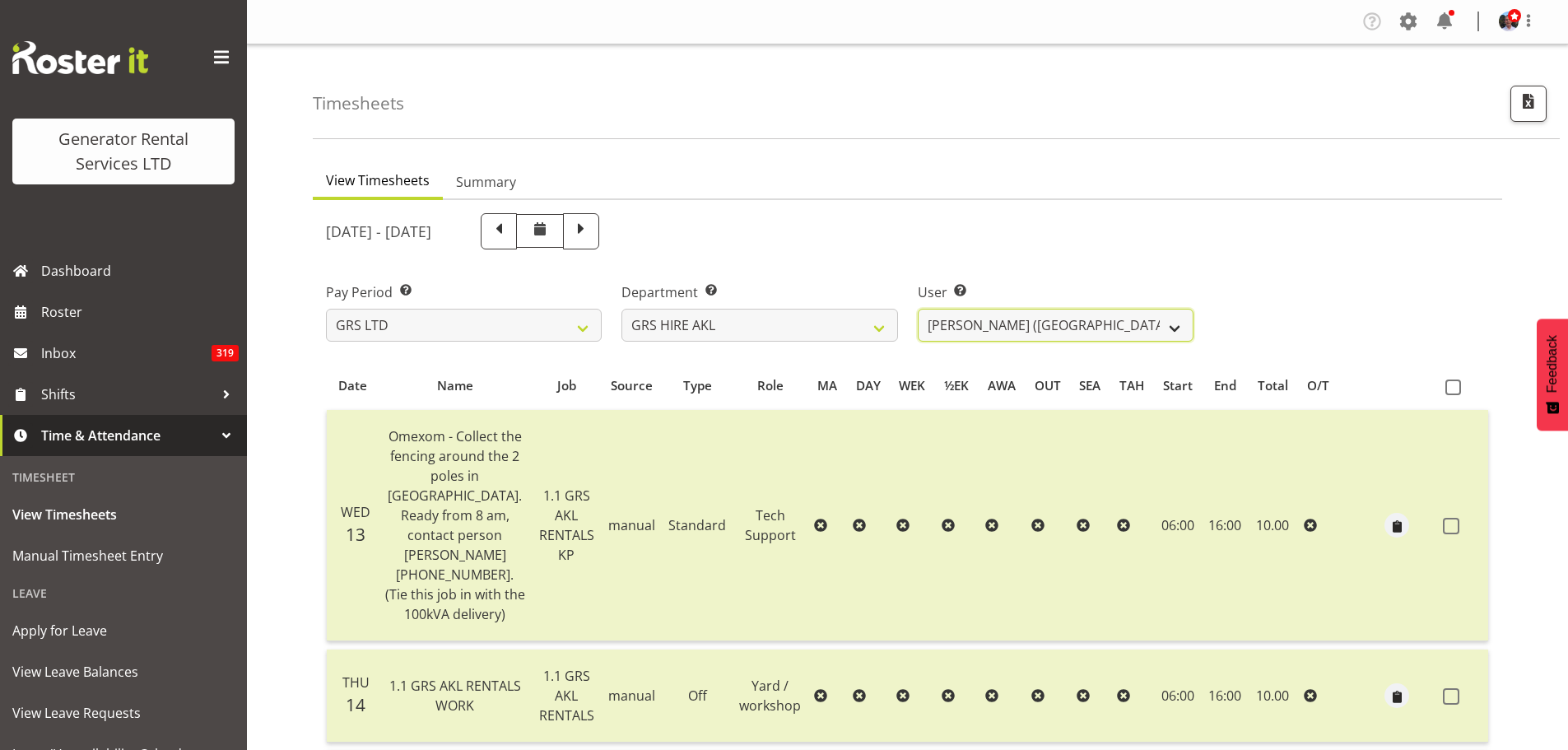
click at [1174, 326] on select "[PERSON_NAME] ✔ [PERSON_NAME] ✔ [PERSON_NAME] ([GEOGRAPHIC_DATA]) [GEOGRAPHIC_D…" at bounding box center [1056, 325] width 276 height 33
click at [918, 309] on select "[PERSON_NAME] ✔ [PERSON_NAME] ✔ [PERSON_NAME] ([GEOGRAPHIC_DATA]) [GEOGRAPHIC_D…" at bounding box center [1056, 325] width 276 height 33
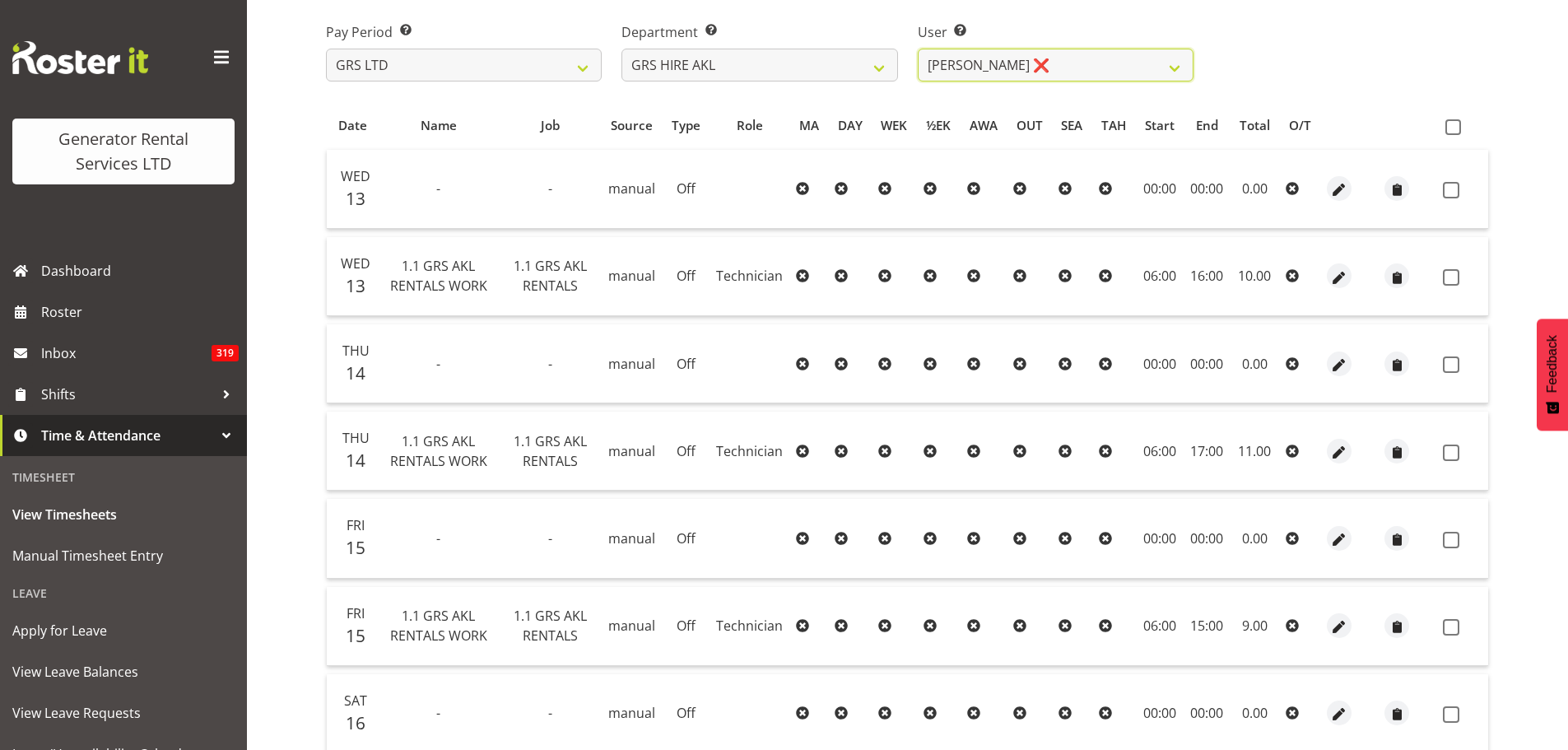
scroll to position [10, 0]
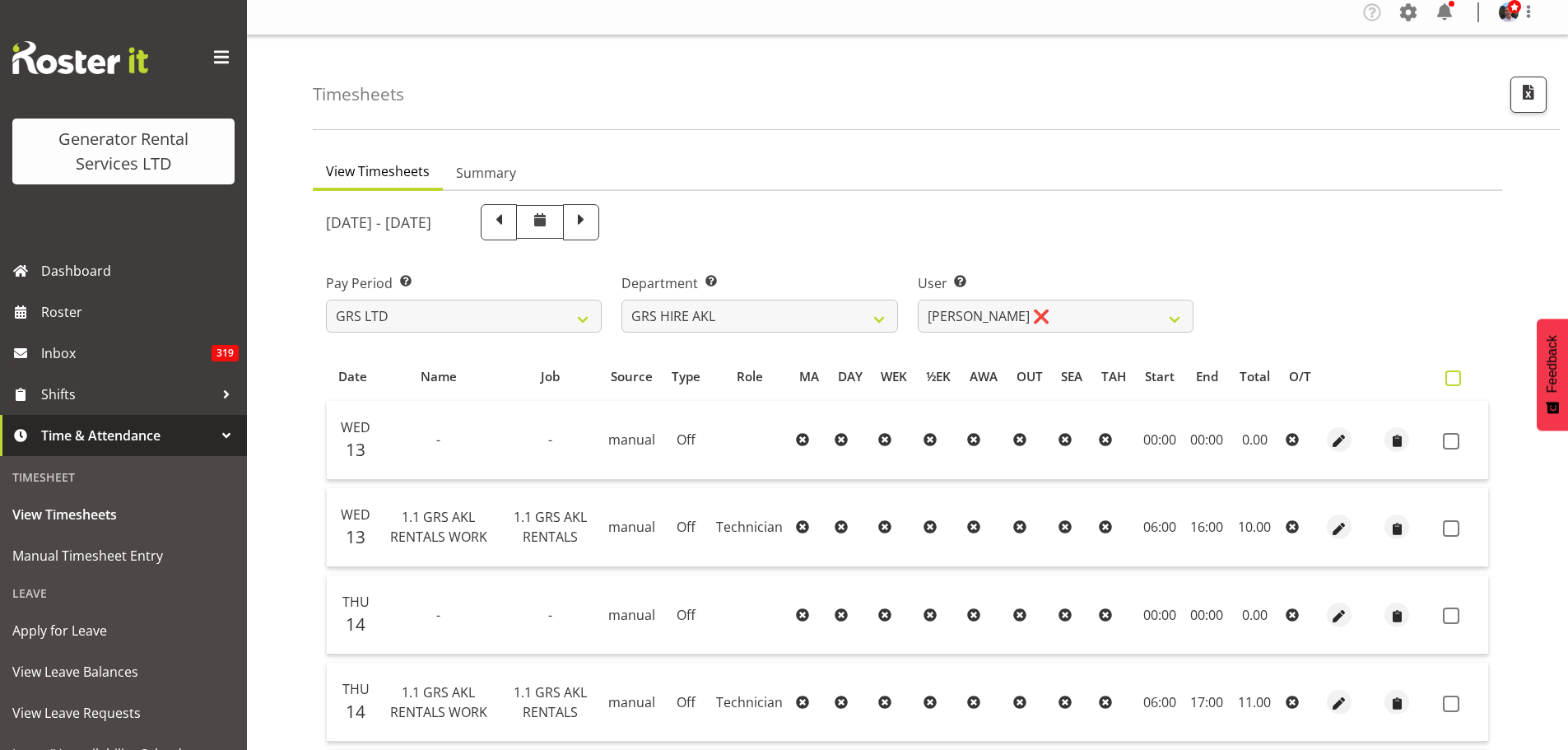
click at [1457, 380] on span at bounding box center [1454, 378] width 15 height 15
click at [1457, 380] on input "checkbox" at bounding box center [1451, 378] width 10 height 10
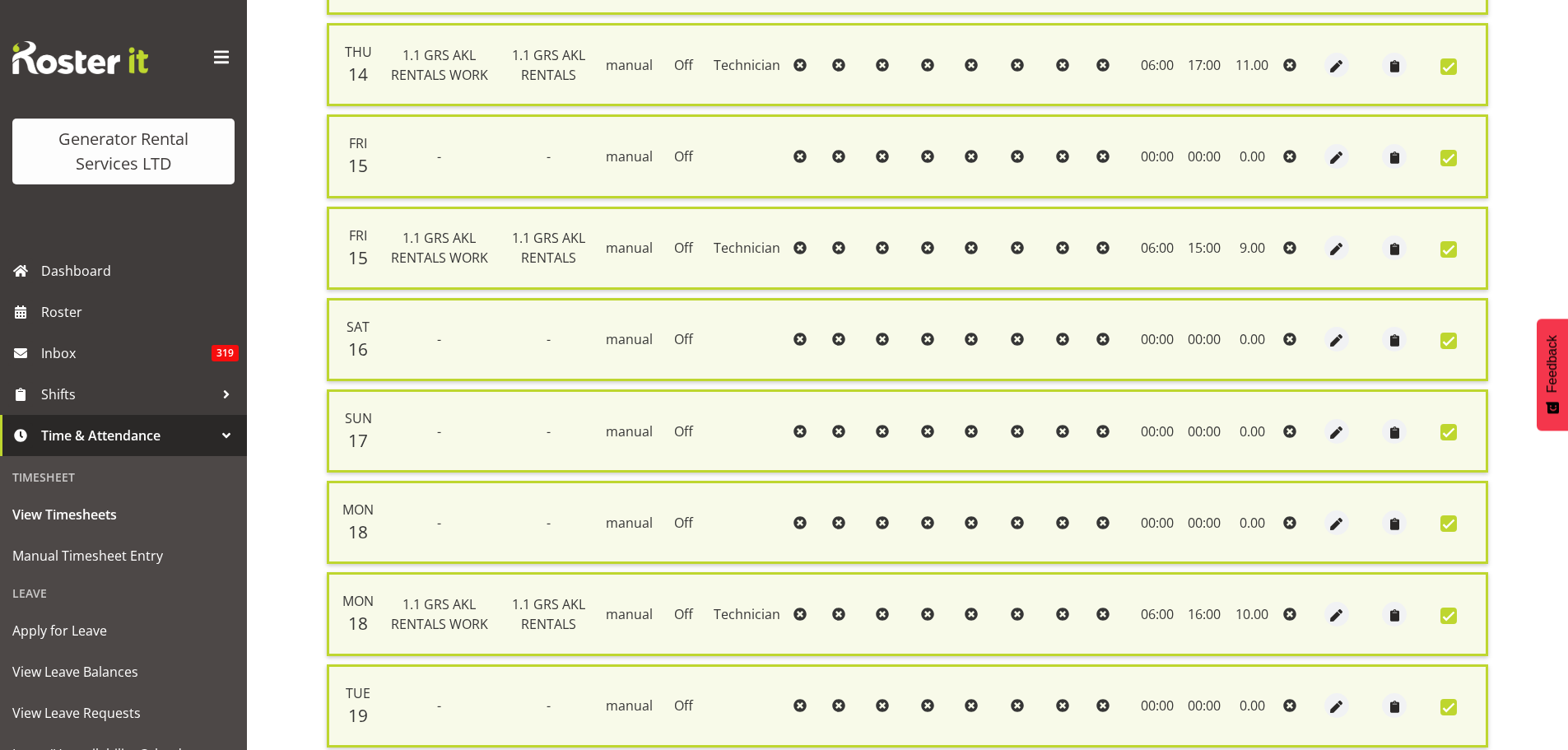
scroll to position [881, 0]
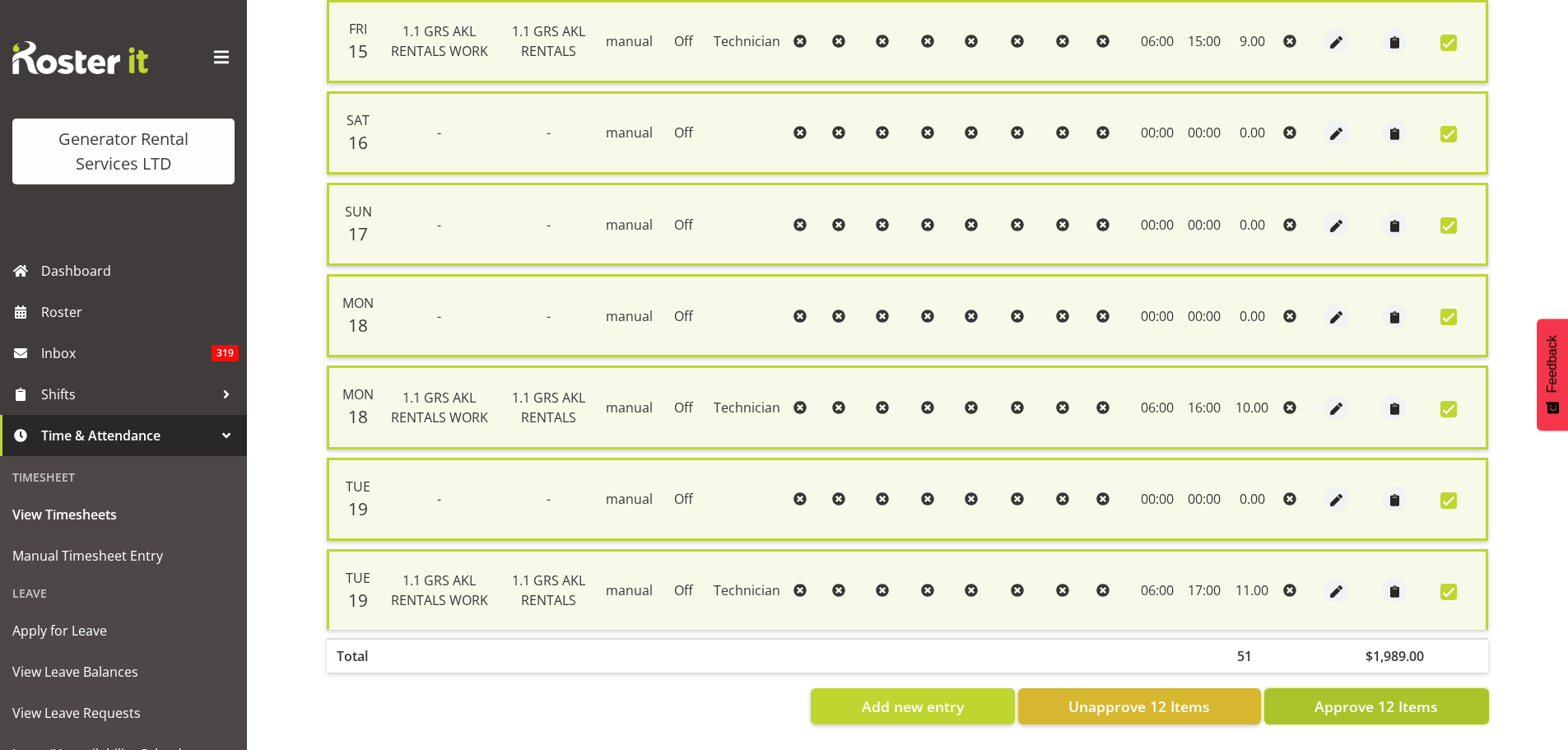
click at [1368, 697] on span "Approve 12 Items" at bounding box center [1377, 706] width 124 height 21
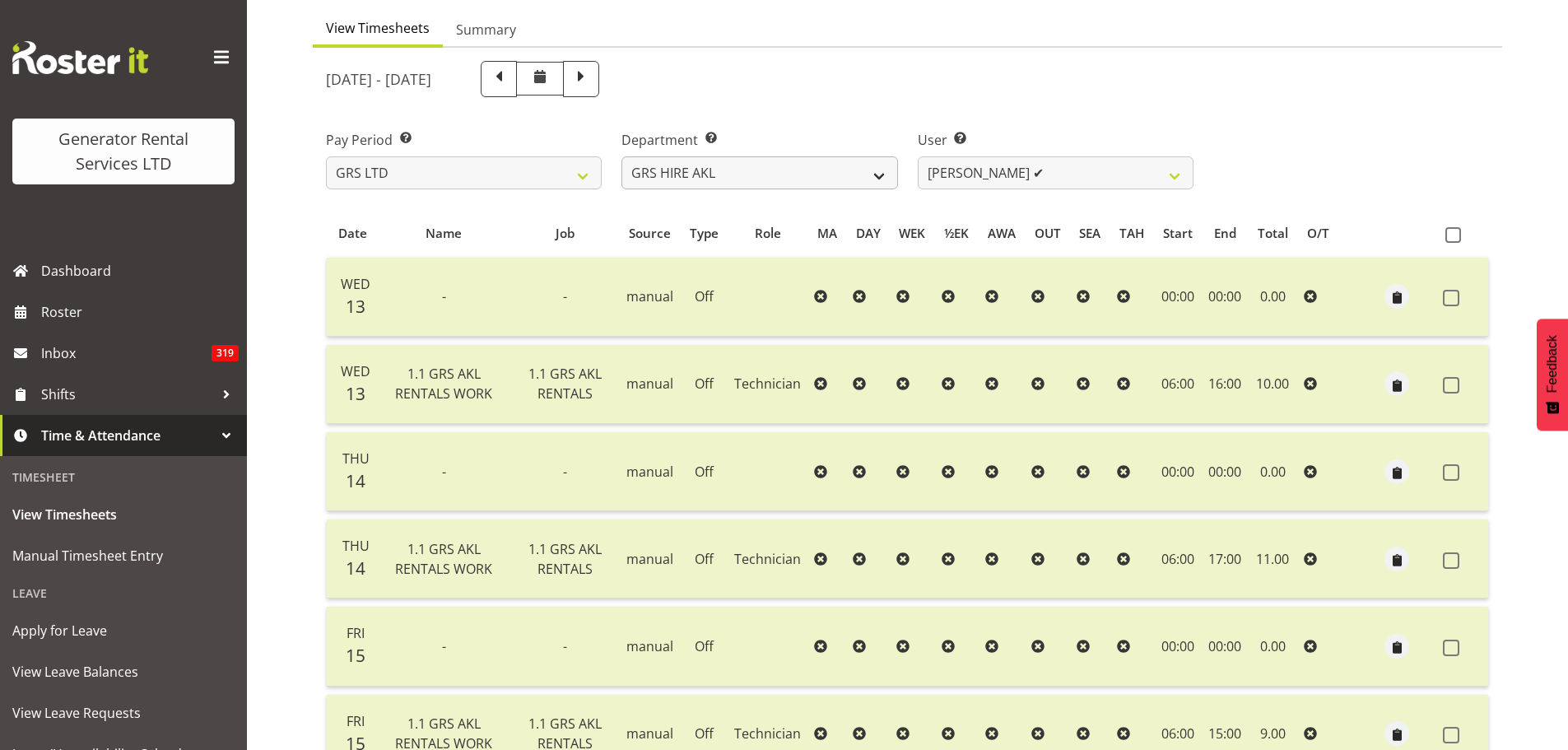
scroll to position [0, 0]
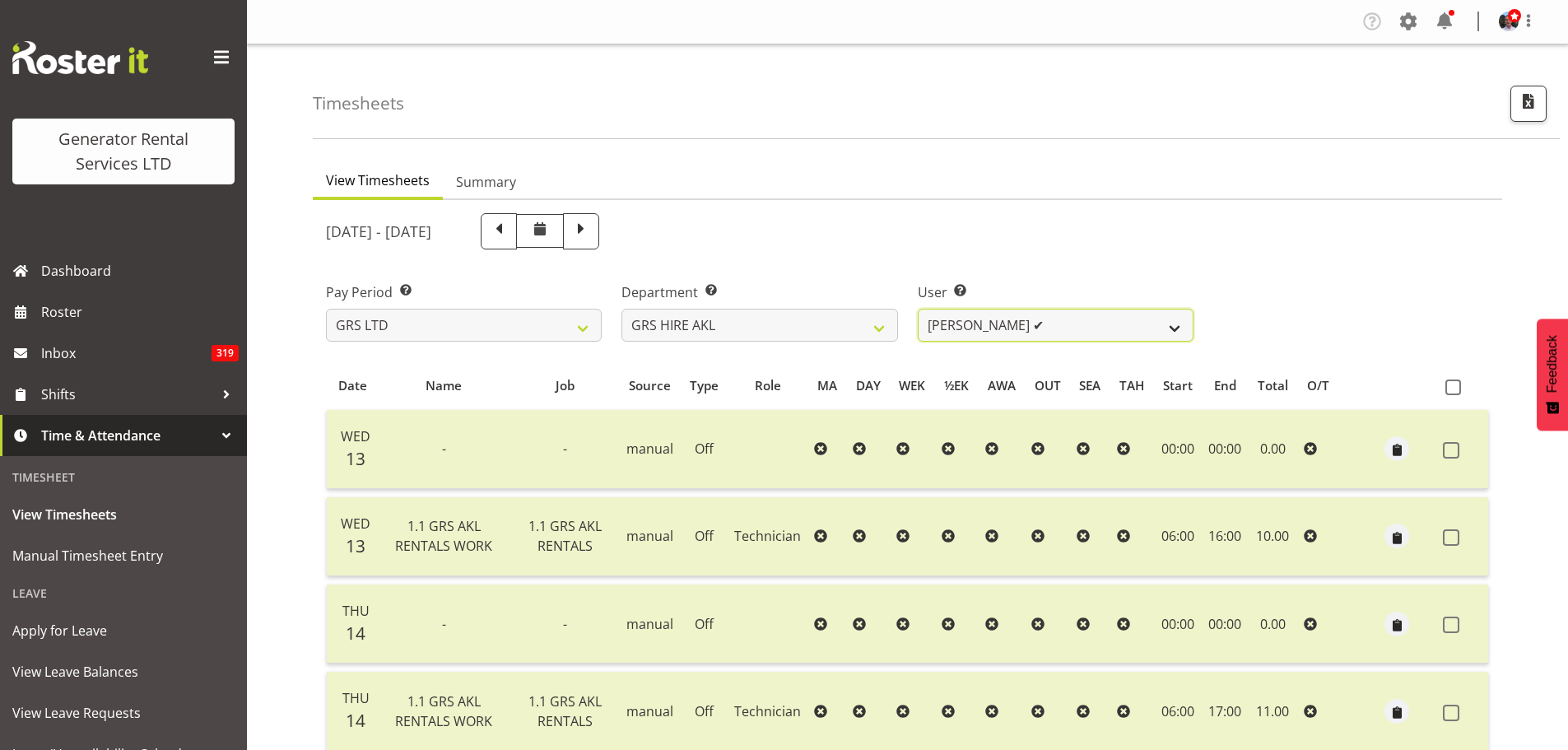
click at [1174, 328] on select "[PERSON_NAME] ✔ [PERSON_NAME] ✔ [PERSON_NAME] ([GEOGRAPHIC_DATA]) [GEOGRAPHIC_D…" at bounding box center [1056, 325] width 276 height 33
click at [1265, 254] on div "[DATE] - [DATE]" at bounding box center [908, 231] width 1183 height 56
click at [883, 326] on select "GRS ADMIN AKL GRS ADMIN TGA GRS ENGINEERING AKL GRS HIRE AKL GRS HIRE HST GRS H…" at bounding box center [760, 325] width 276 height 33
click at [622, 309] on select "GRS ADMIN AKL GRS ADMIN TGA GRS ENGINEERING AKL GRS HIRE AKL GRS HIRE HST GRS H…" at bounding box center [760, 325] width 276 height 33
click at [1168, 325] on select "[PERSON_NAME] ✔ [PERSON_NAME] ✔ [PERSON_NAME] ([GEOGRAPHIC_DATA]) [GEOGRAPHIC_D…" at bounding box center [1056, 325] width 276 height 33
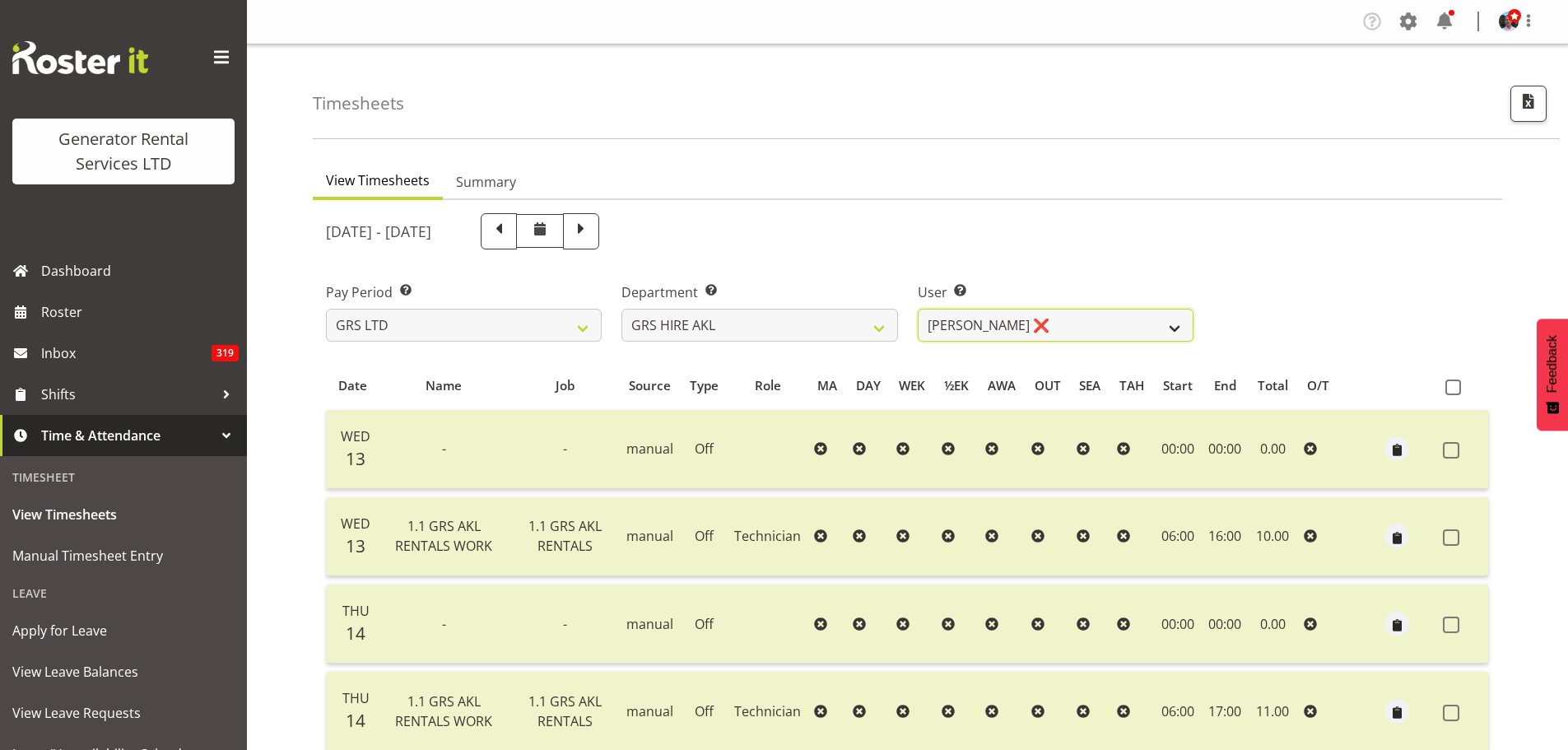
click at [918, 309] on select "[PERSON_NAME] ✔ [PERSON_NAME] ✔ [PERSON_NAME] ([GEOGRAPHIC_DATA]) [GEOGRAPHIC_D…" at bounding box center [1056, 325] width 276 height 33
